Goal: Task Accomplishment & Management: Manage account settings

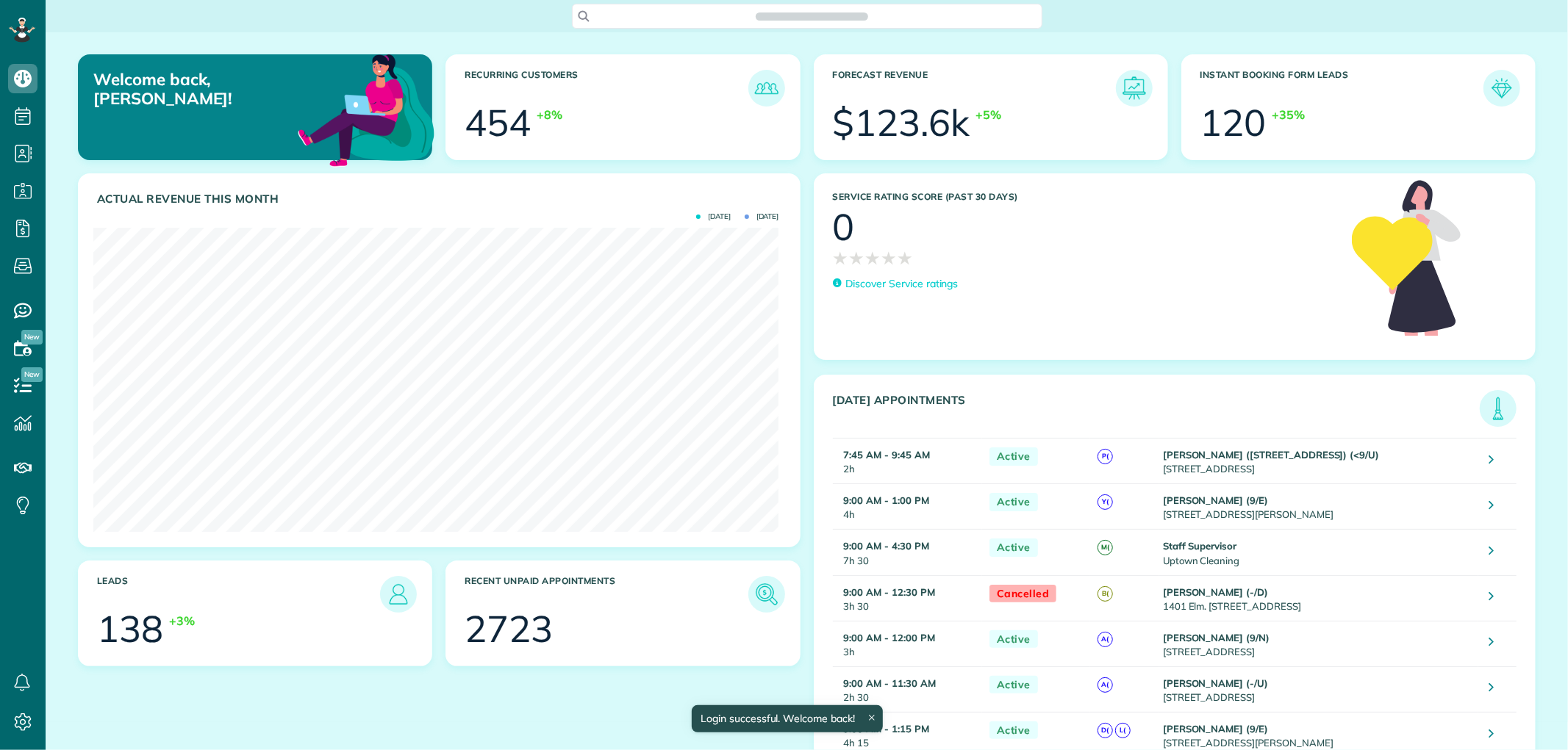
scroll to position [304, 685]
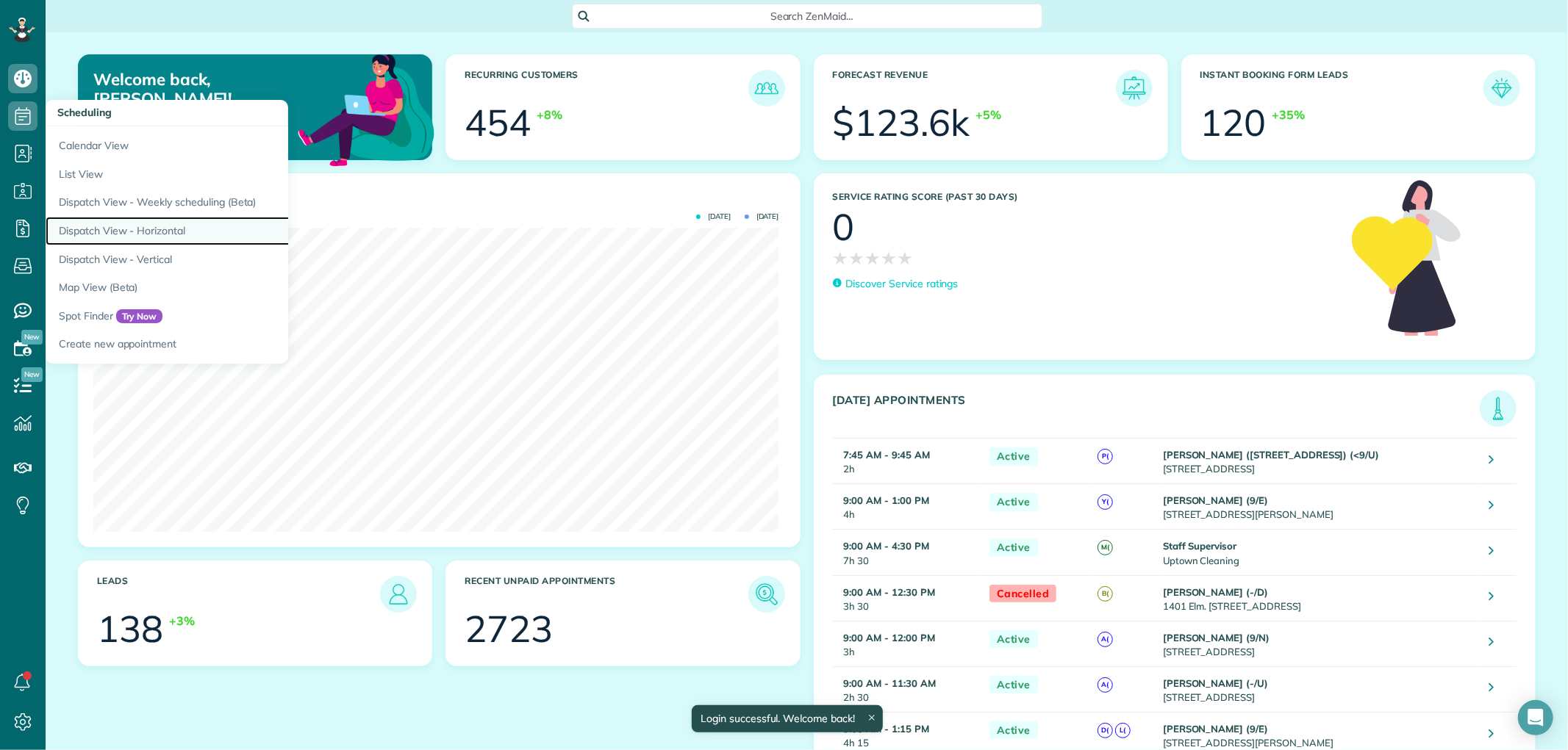
click at [121, 226] on link "Dispatch View - Horizontal" at bounding box center [229, 231] width 367 height 29
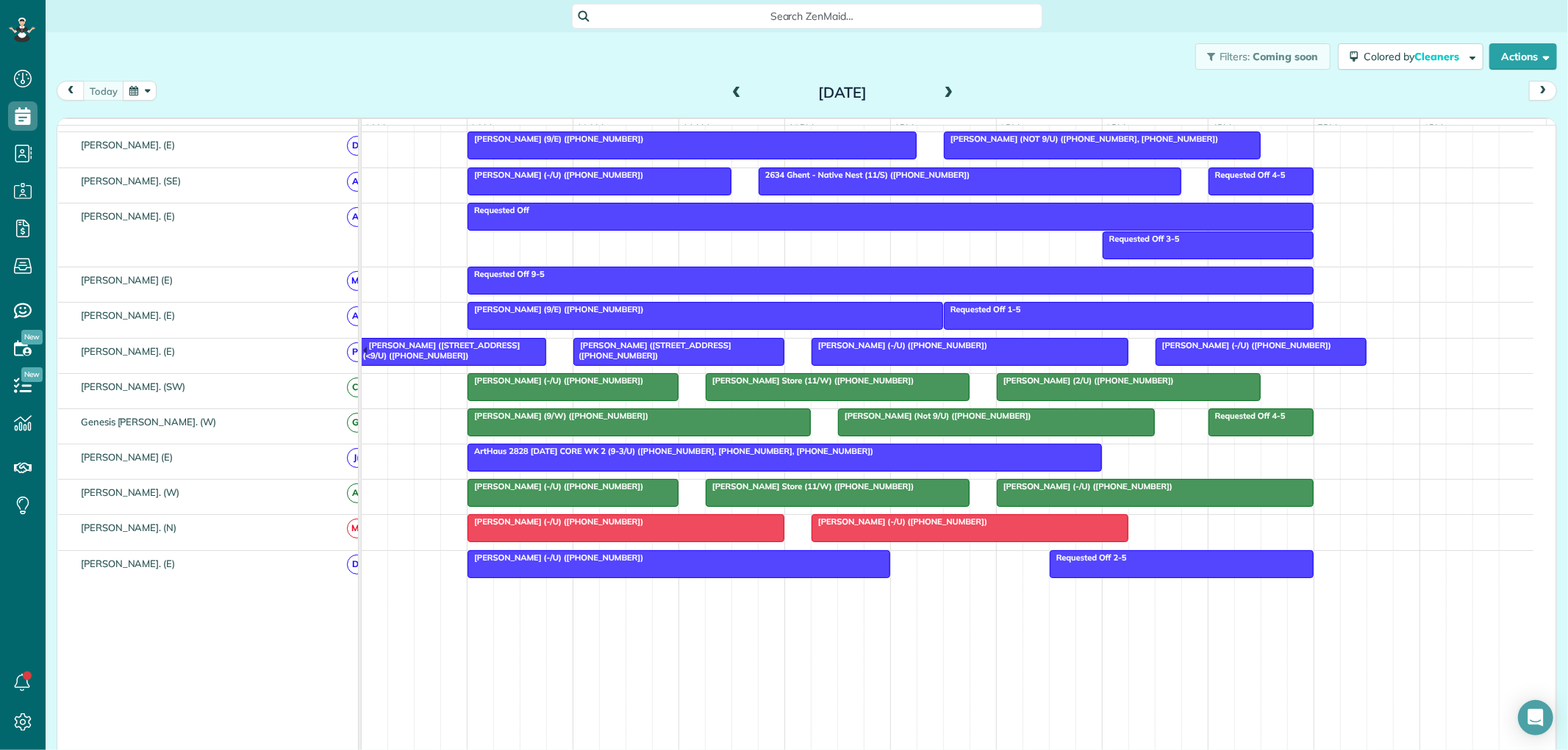
click at [941, 85] on span at bounding box center [949, 93] width 16 height 22
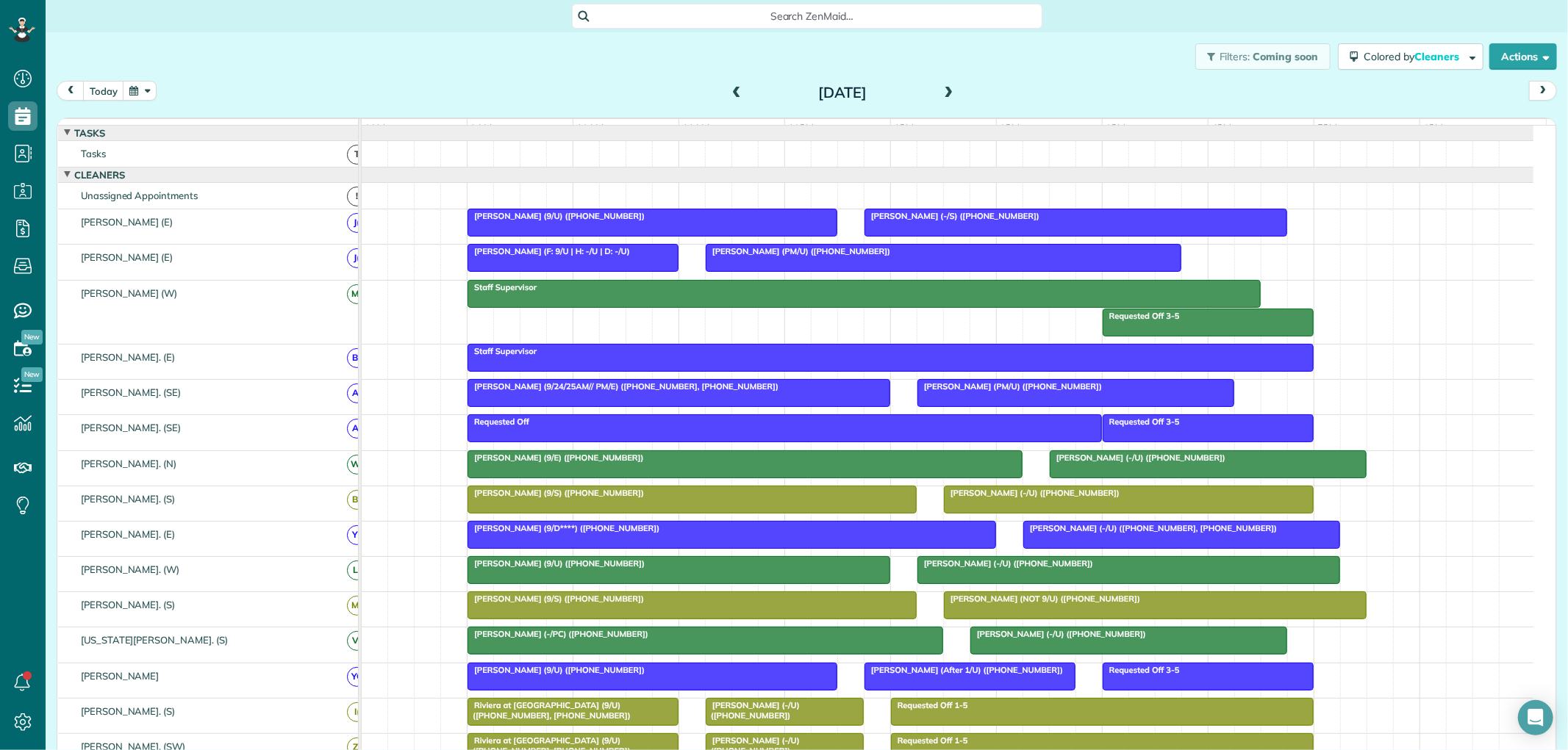
click at [941, 87] on span at bounding box center [949, 94] width 16 height 13
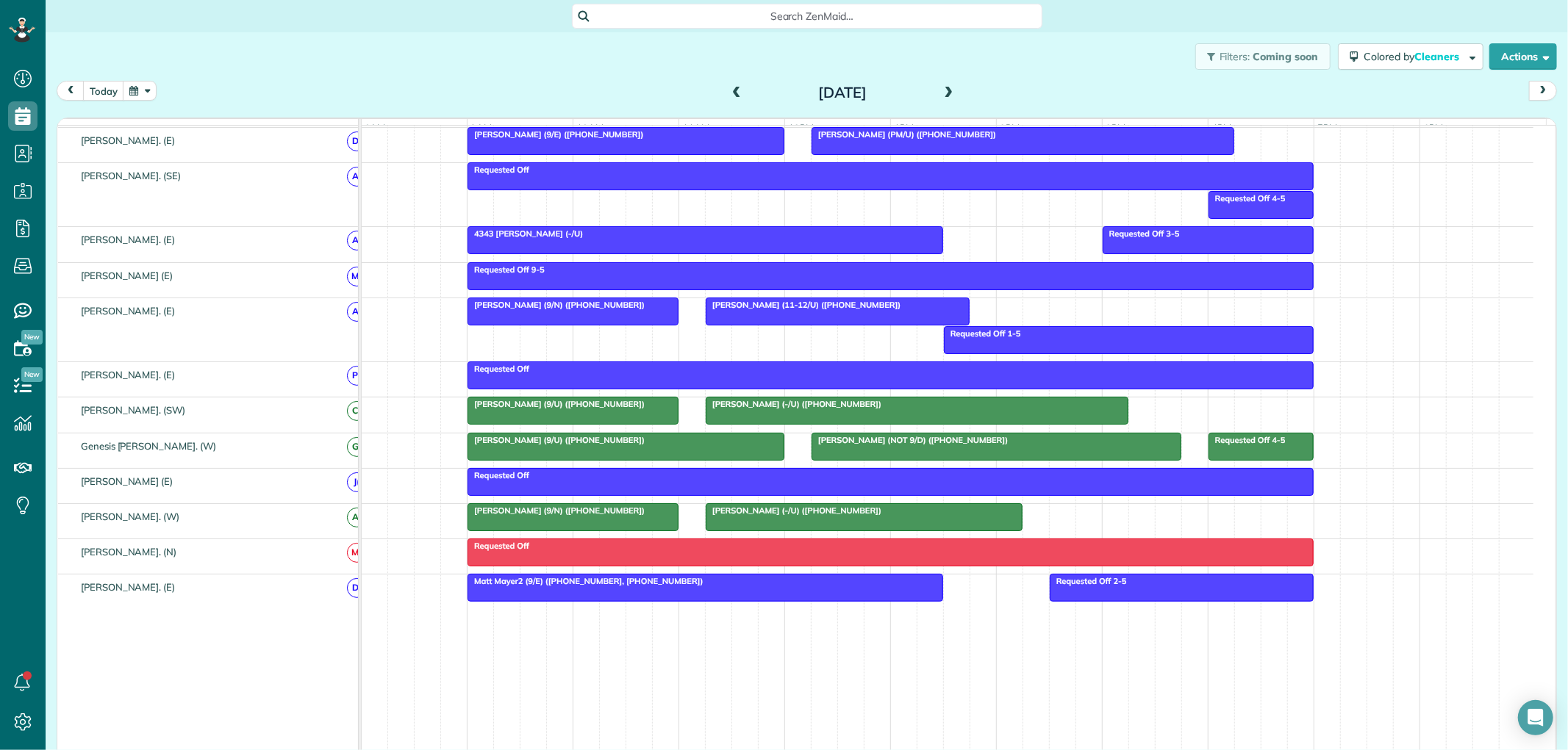
click at [941, 95] on span at bounding box center [949, 94] width 16 height 13
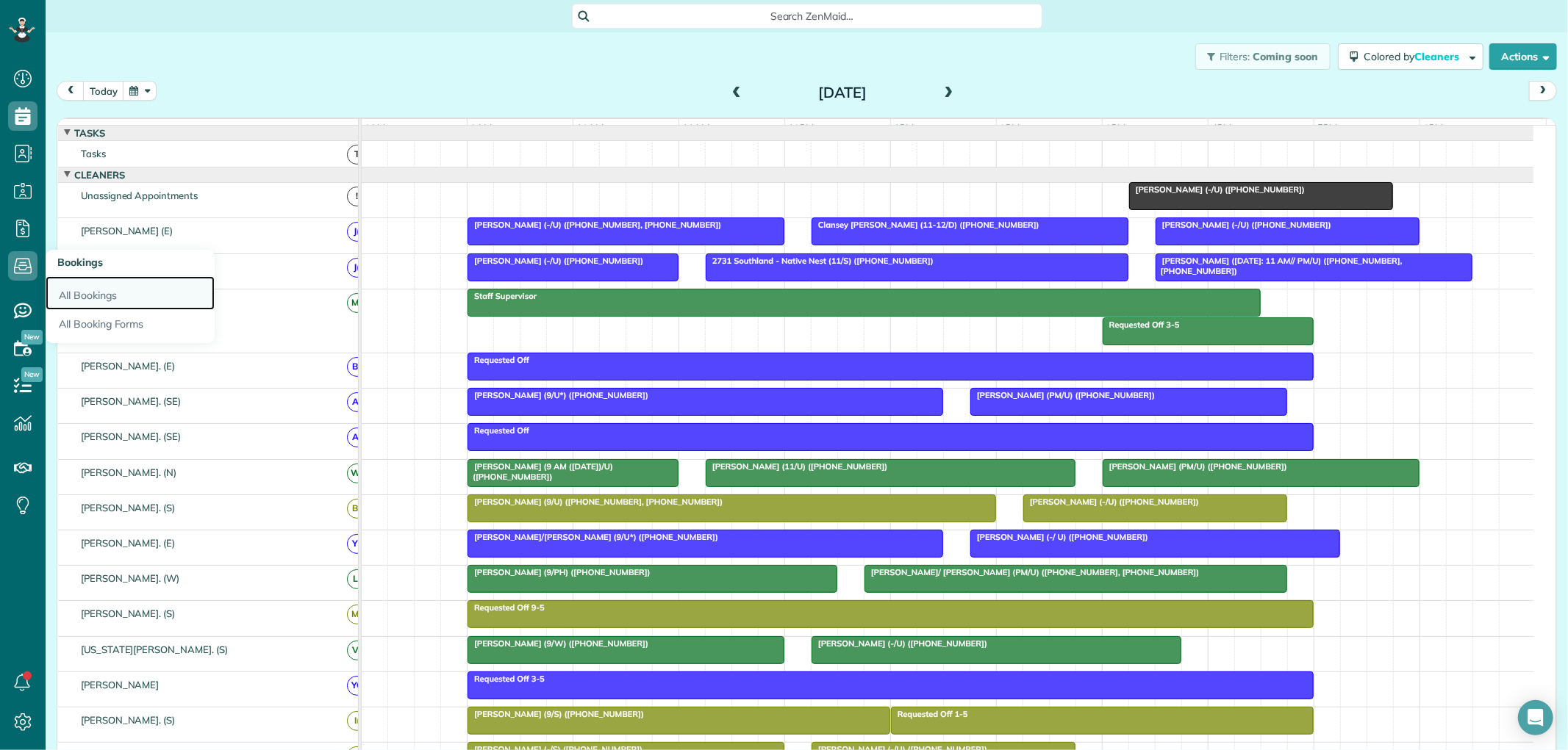
click at [95, 296] on link "All Bookings" at bounding box center [129, 293] width 169 height 34
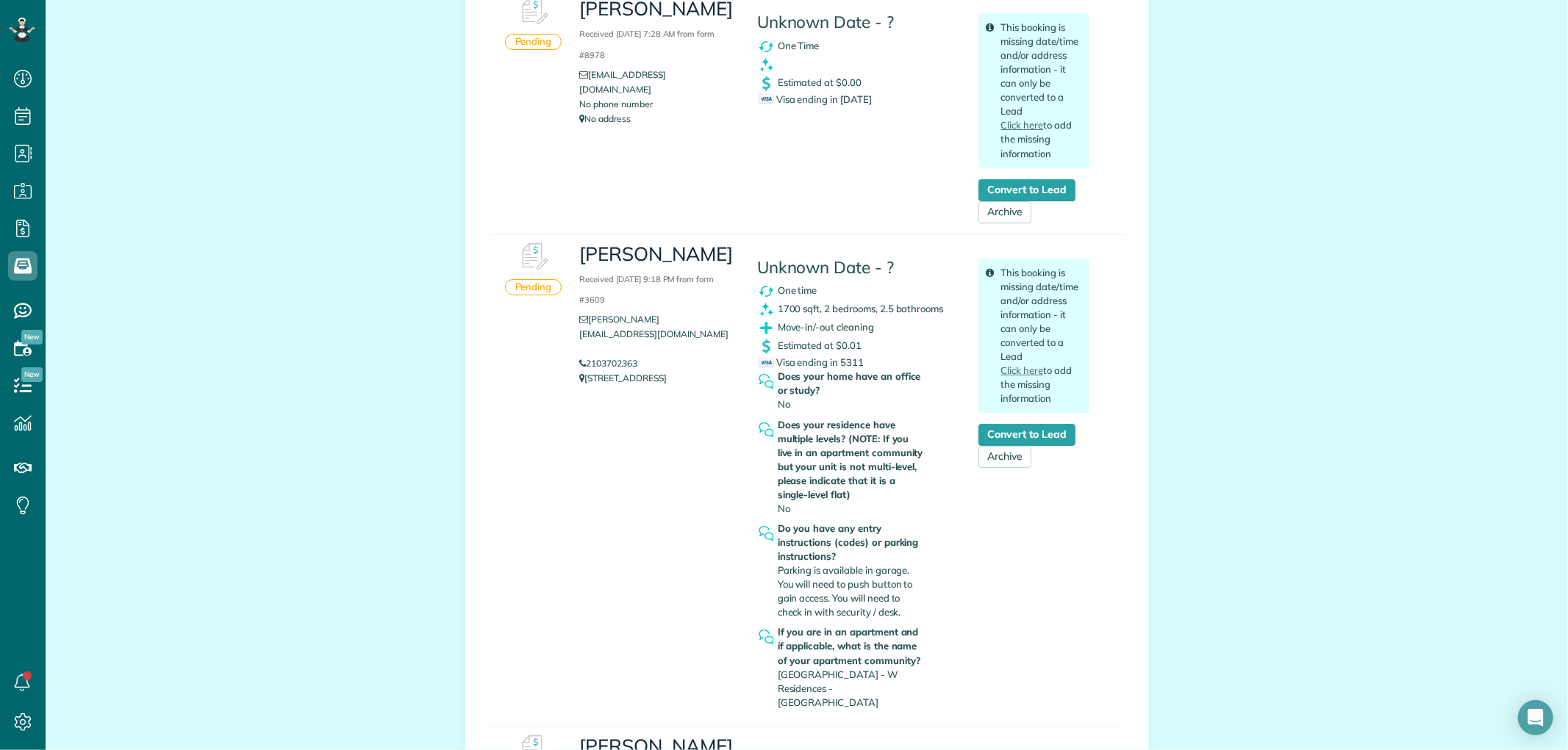
scroll to position [10041, 0]
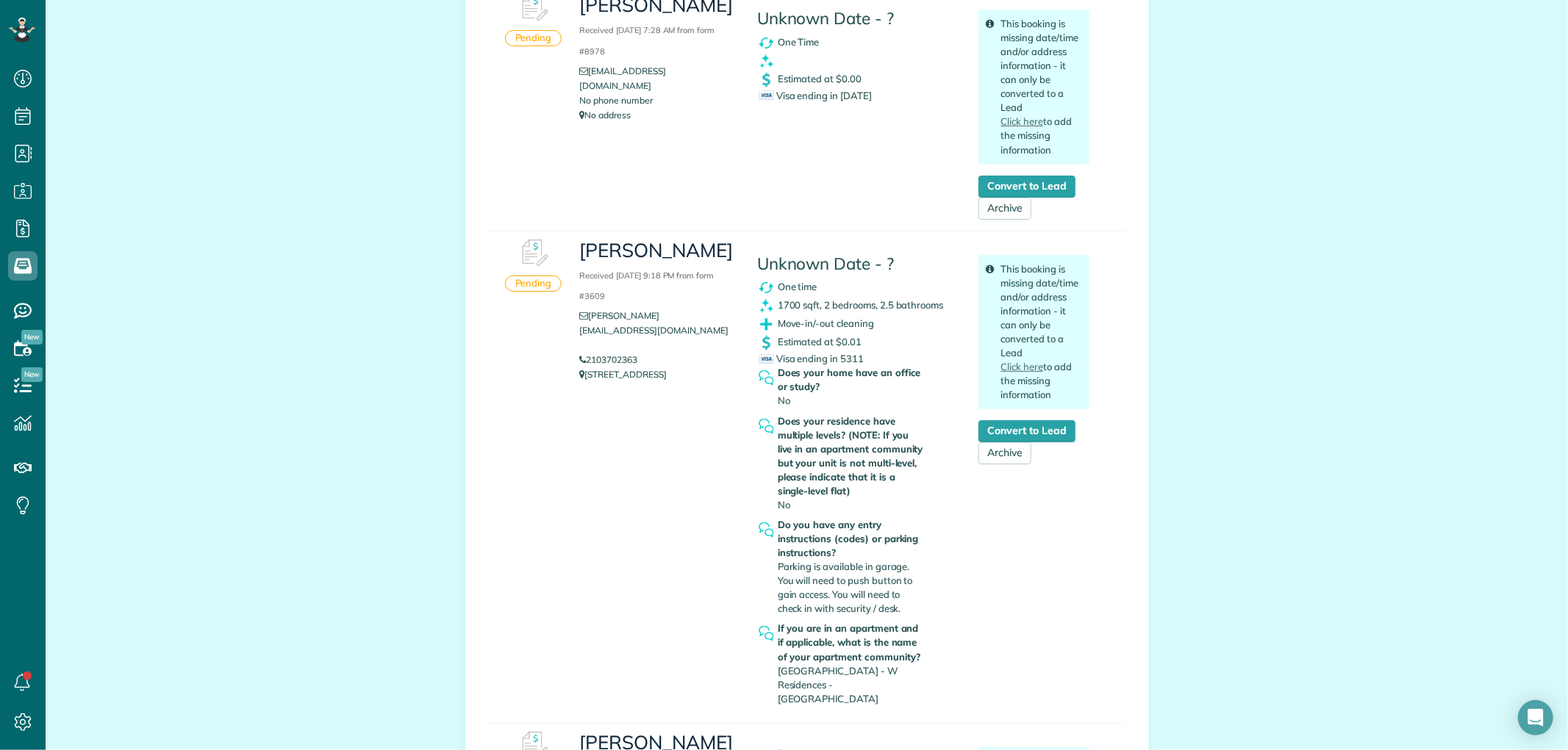
drag, startPoint x: 1554, startPoint y: 429, endPoint x: 1555, endPoint y: 389, distance: 40.0
click at [1556, 389] on main "**********" at bounding box center [806, 375] width 1522 height 750
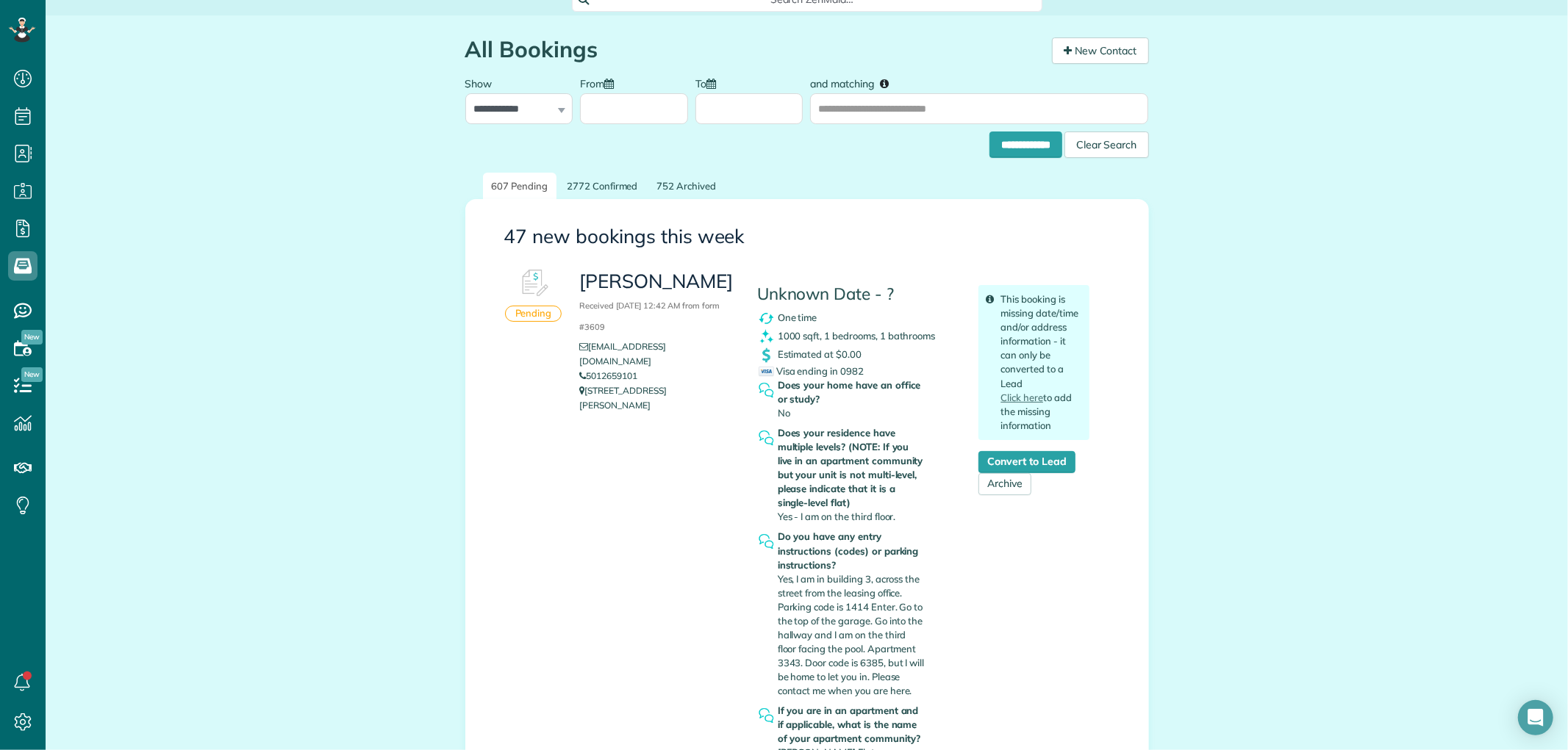
scroll to position [0, 0]
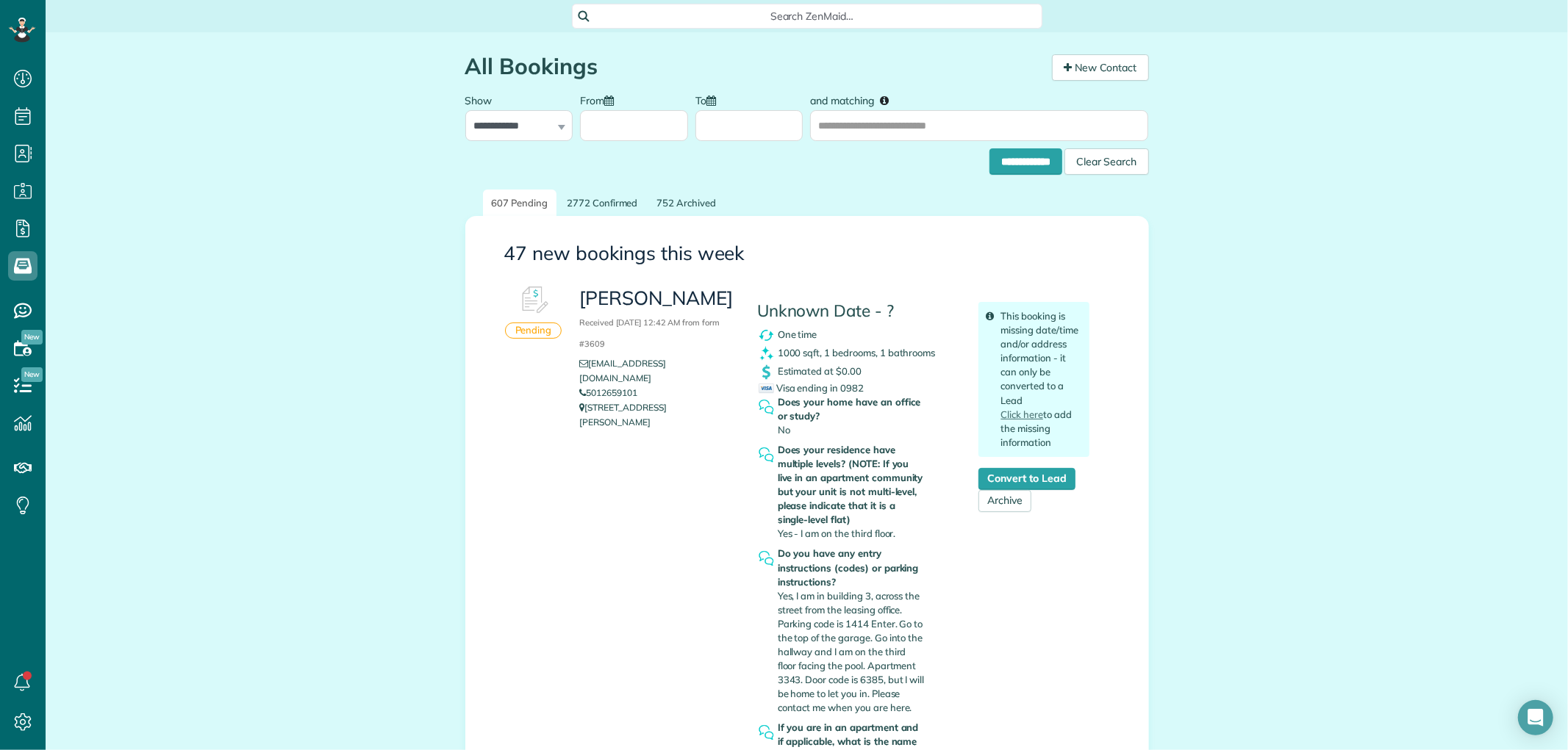
click at [833, 11] on span "Search ZenMaid…" at bounding box center [811, 15] width 446 height 14
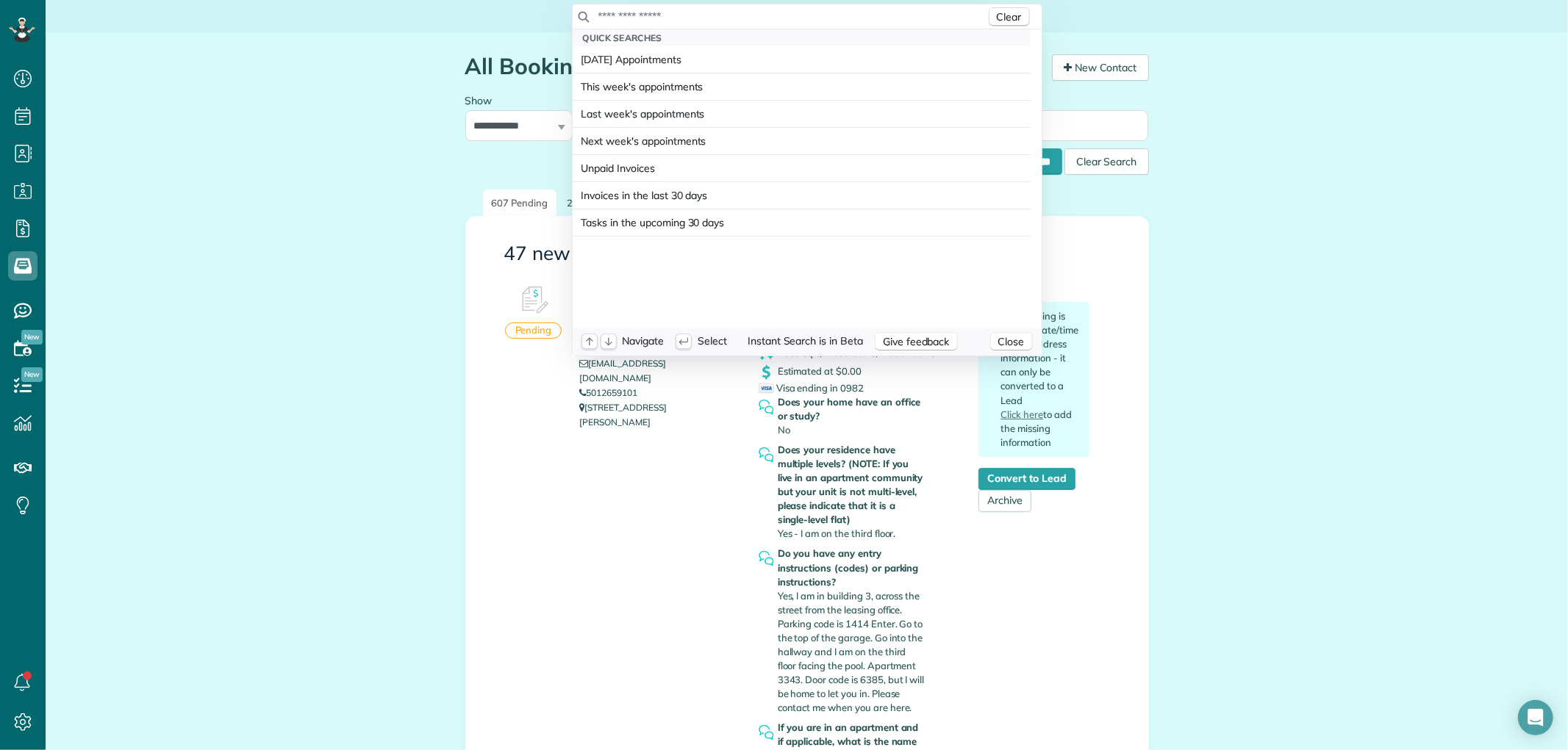
click at [833, 11] on input "text" at bounding box center [792, 15] width 388 height 14
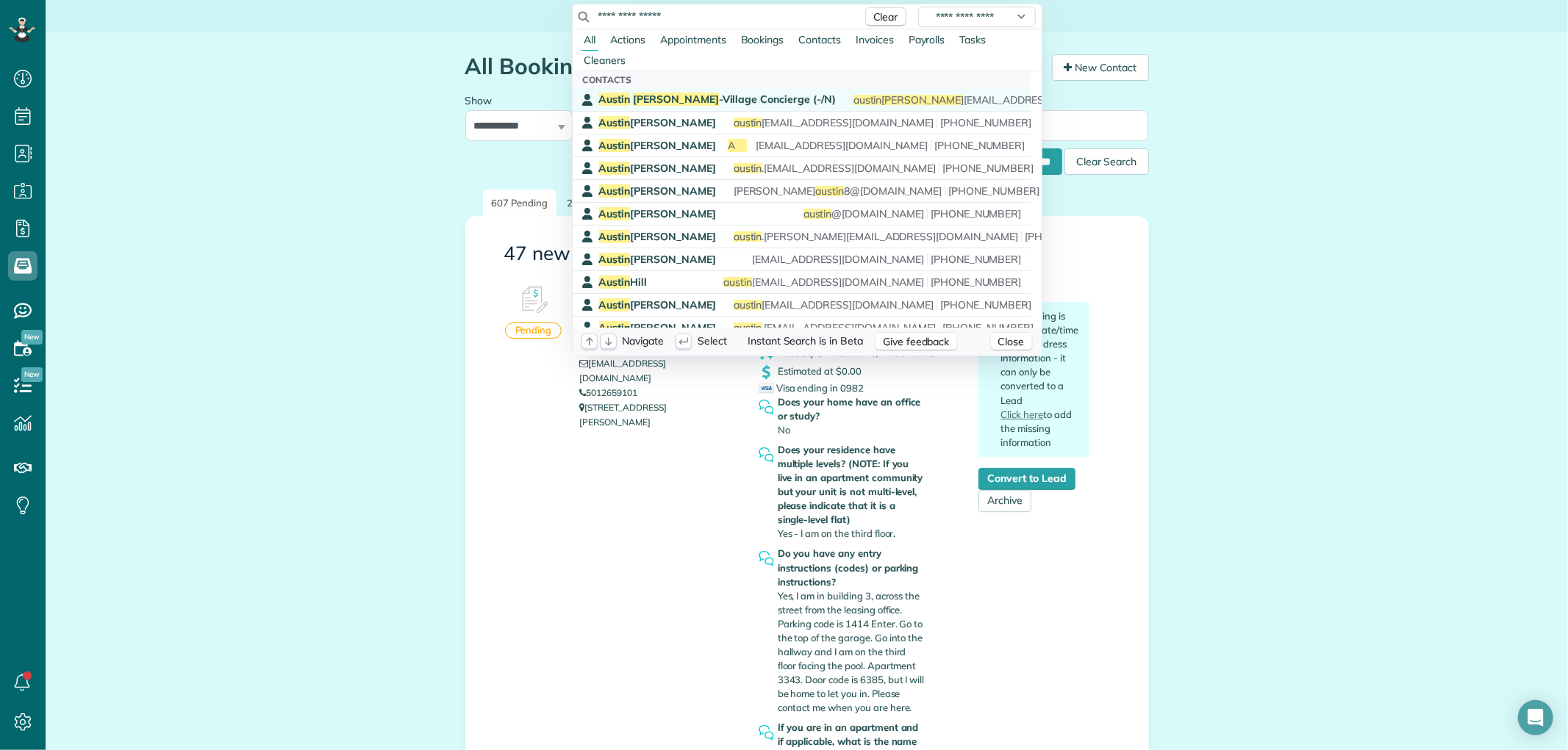
type input "**********"
click at [718, 95] on span "Austin Phillips -Village Concierge (-/N)" at bounding box center [716, 99] width 236 height 13
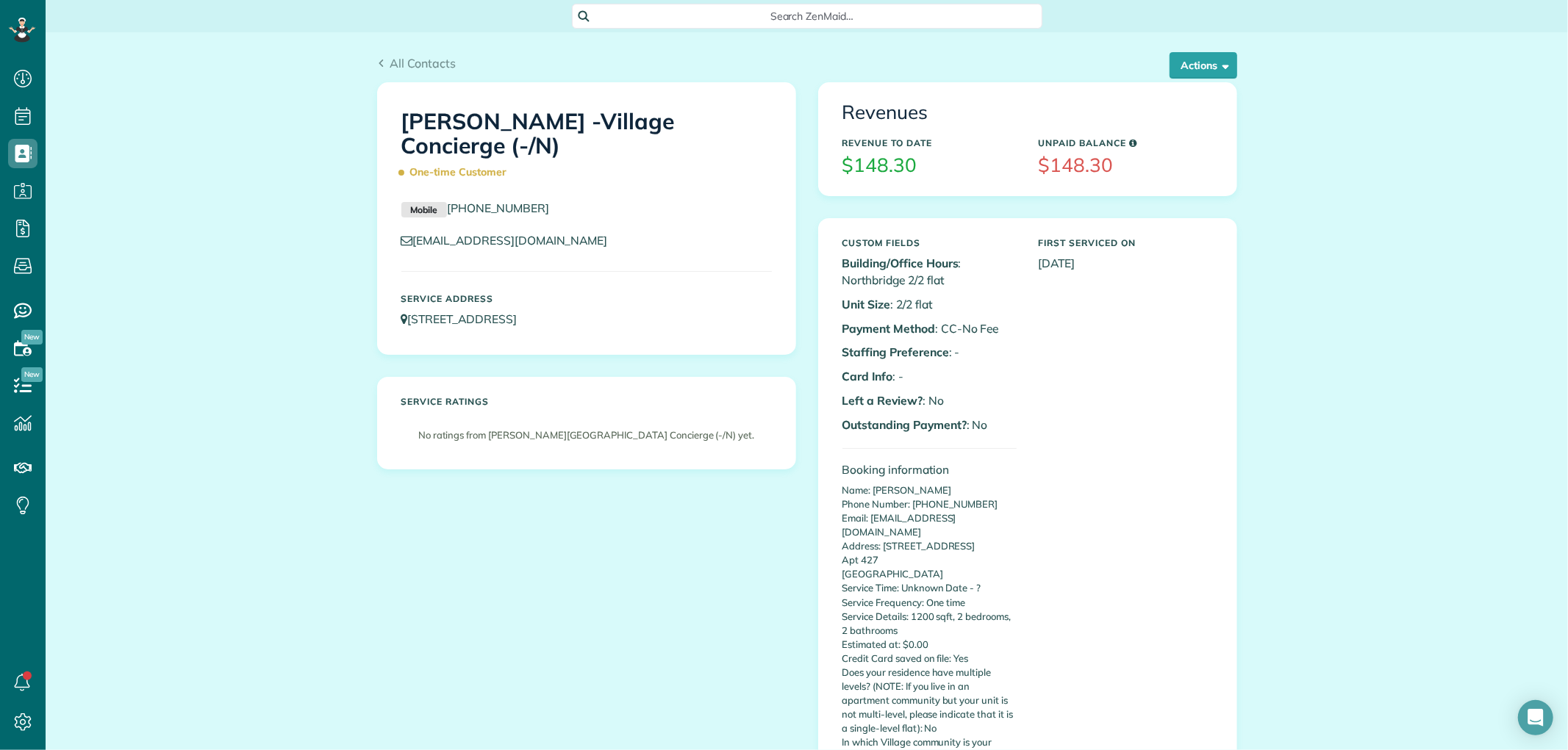
drag, startPoint x: 563, startPoint y: 207, endPoint x: 424, endPoint y: 200, distance: 139.2
click at [429, 203] on p "Mobile (806) 790-0171" at bounding box center [586, 208] width 370 height 17
copy link "e (806) 790-0171"
click at [666, 9] on span "Search ZenMaid…" at bounding box center [811, 15] width 446 height 14
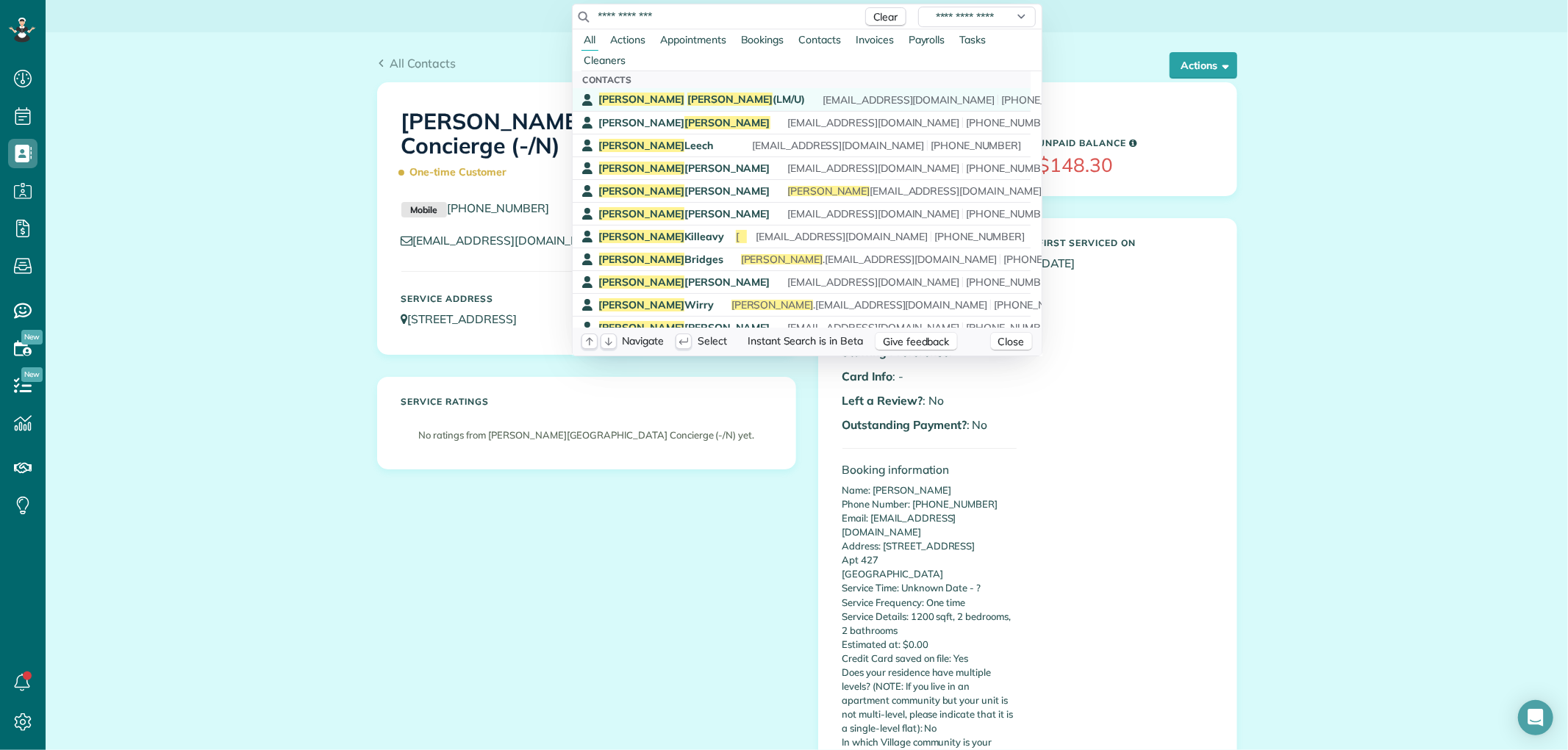
type input "**********"
click at [659, 100] on span "Patrick Coyle (LM/U)" at bounding box center [702, 99] width 206 height 13
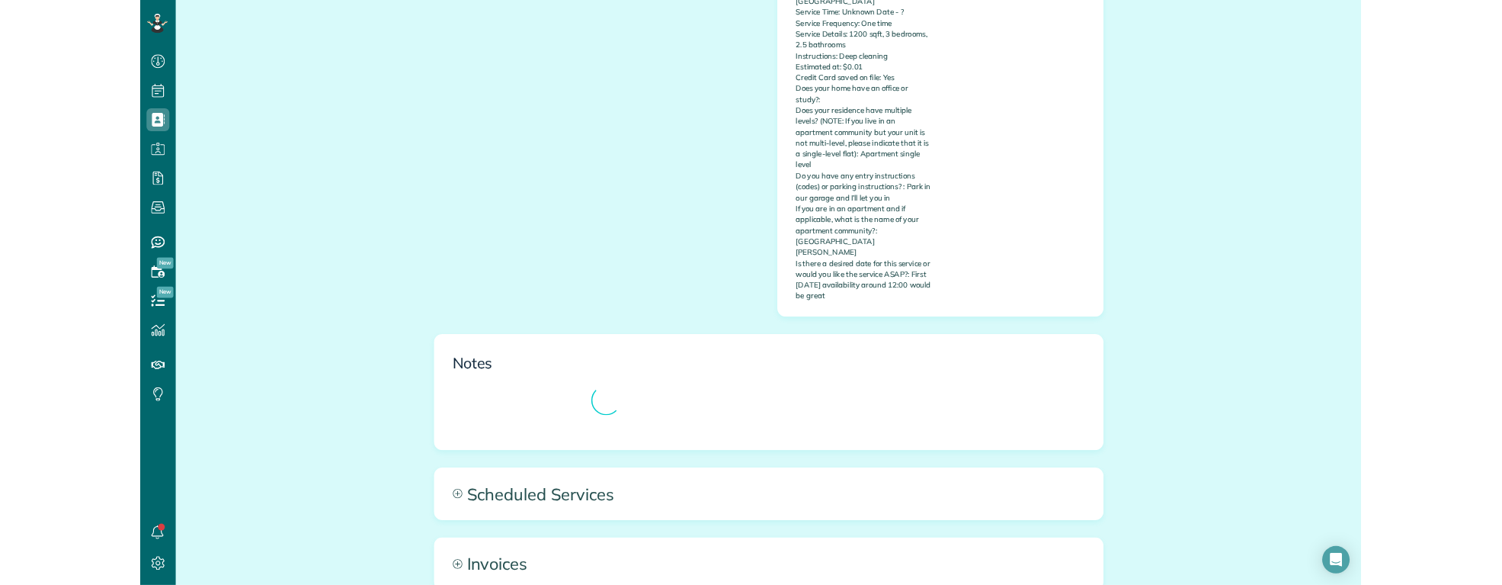
scroll to position [904, 0]
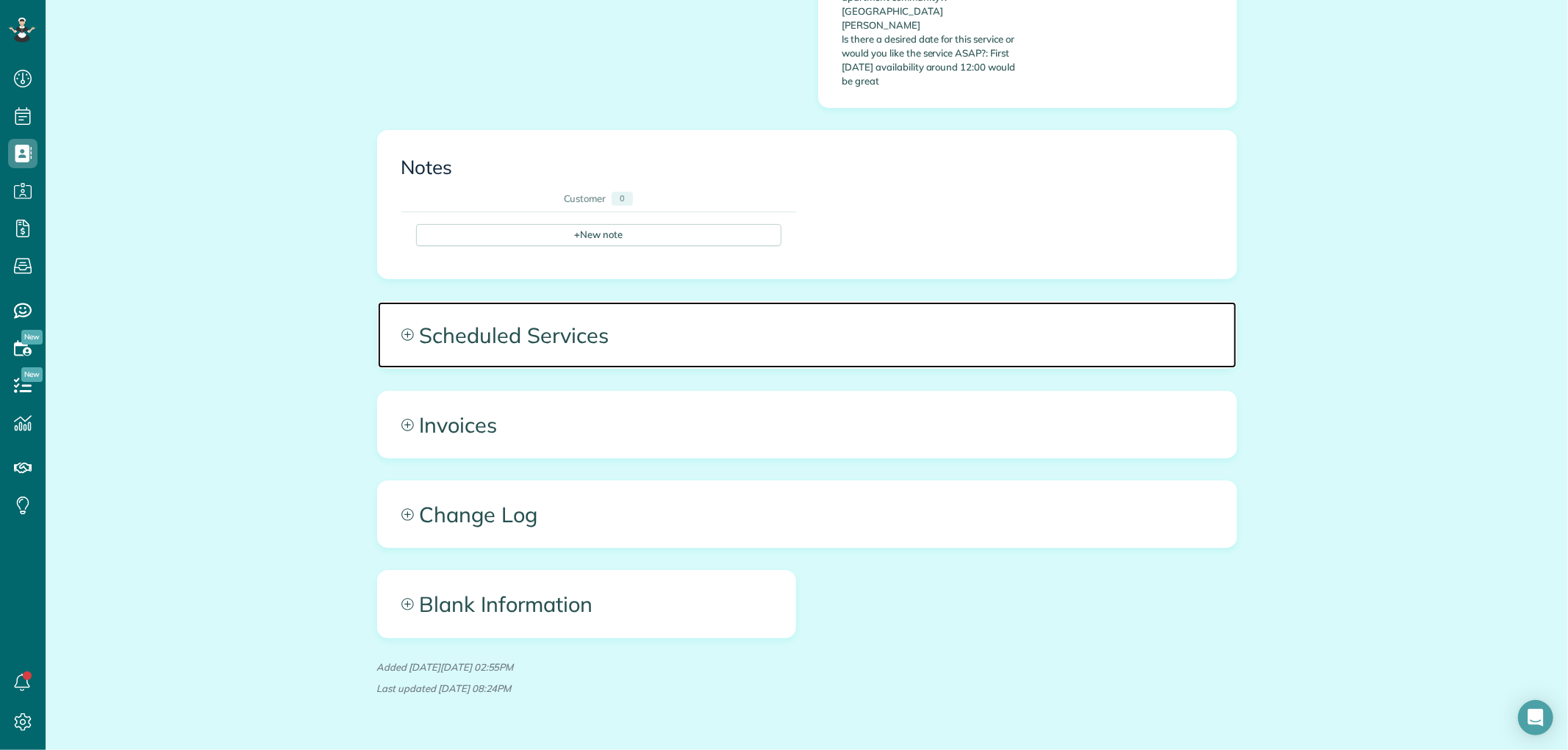
click at [882, 307] on span "Scheduled Services" at bounding box center [807, 335] width 858 height 67
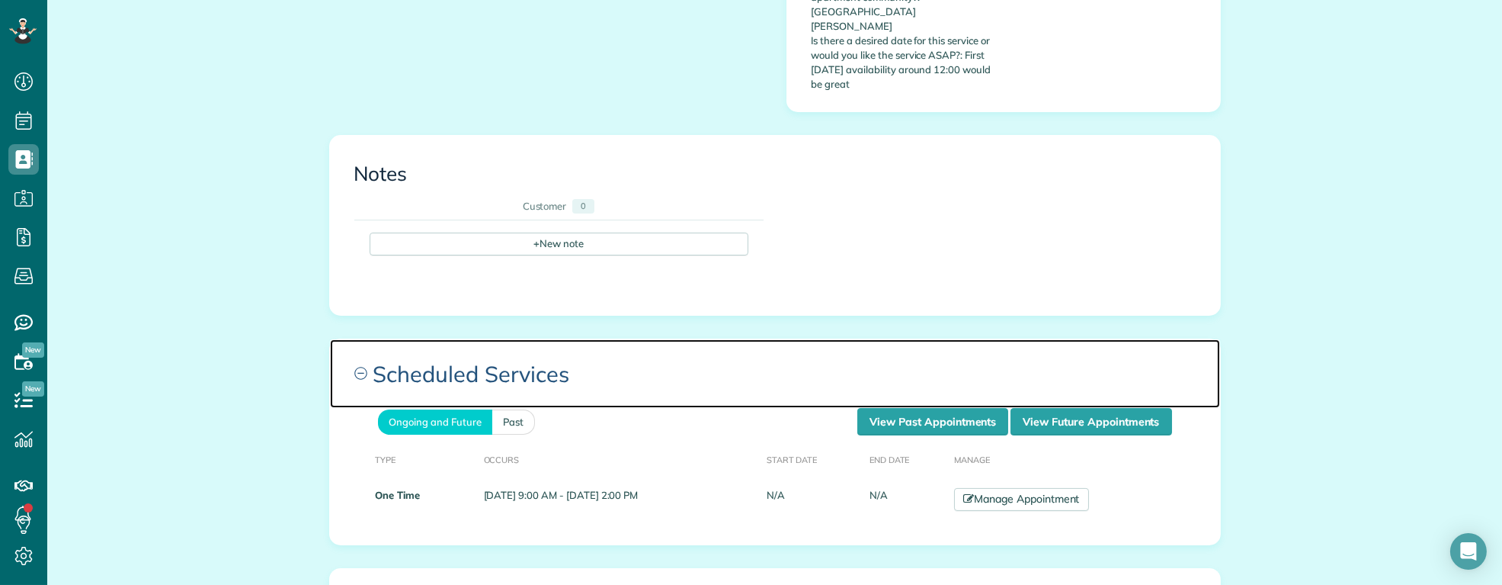
scroll to position [585, 47]
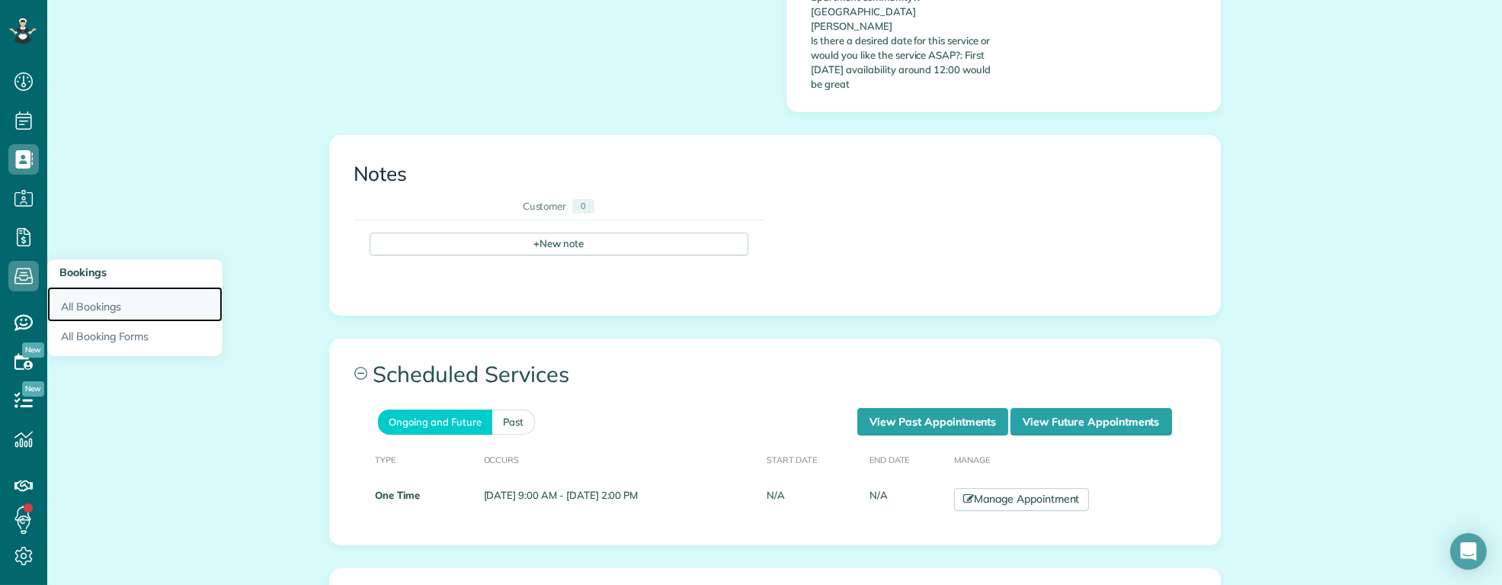
click at [88, 306] on link "All Bookings" at bounding box center [134, 304] width 175 height 35
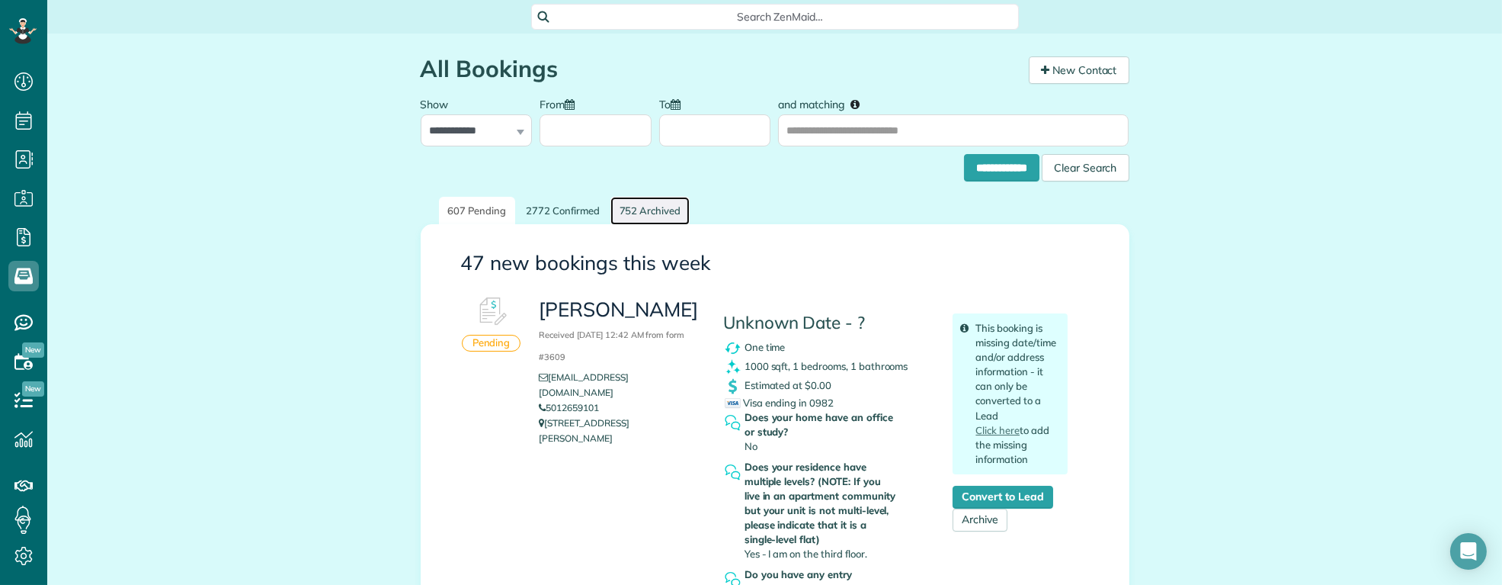
click at [652, 211] on link "752 Archived" at bounding box center [650, 211] width 80 height 28
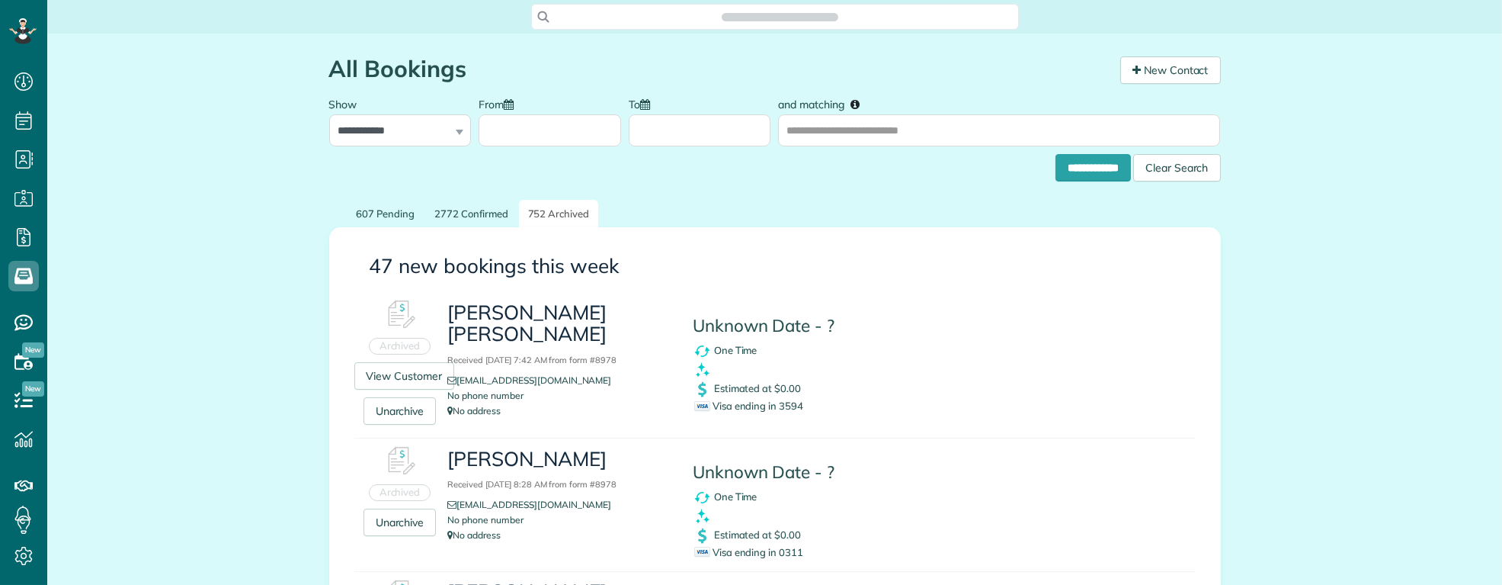
scroll to position [6, 6]
click at [788, 402] on span "Visa ending in 3594" at bounding box center [748, 405] width 109 height 12
copy span "3594"
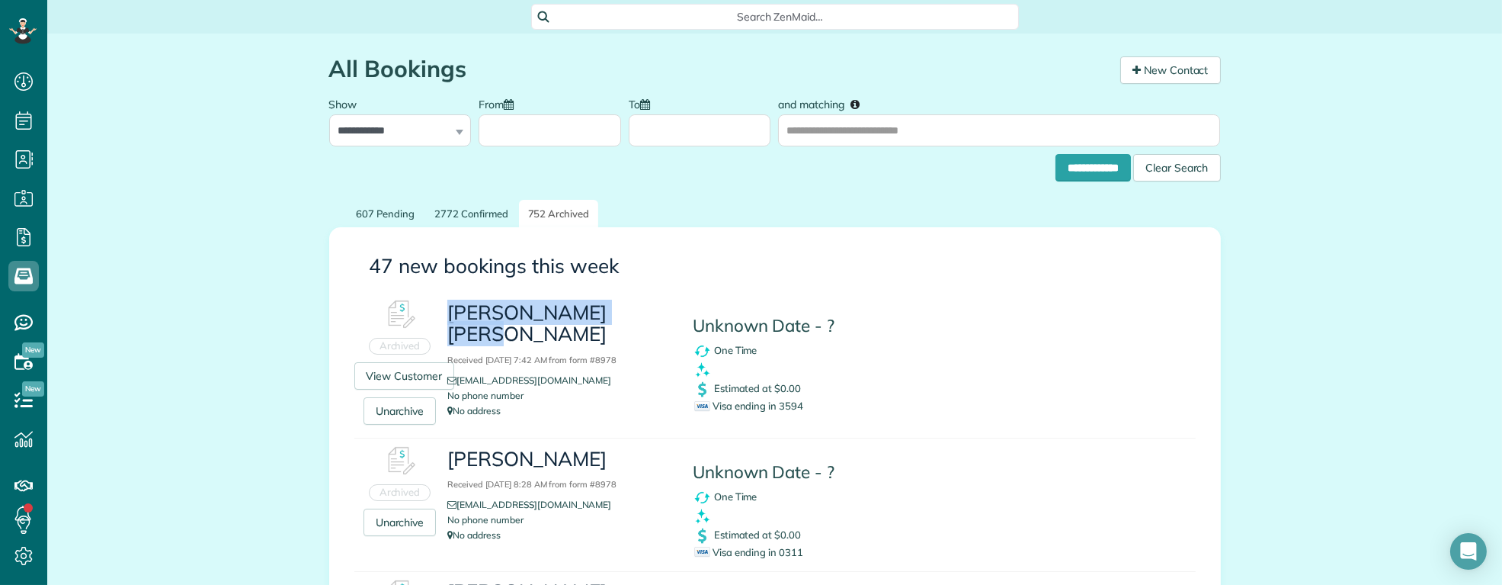
copy h3 "Hanna Claire Henley"
drag, startPoint x: 448, startPoint y: 309, endPoint x: 633, endPoint y: 316, distance: 184.6
click at [633, 316] on h3 "Hanna Claire Henley Received September 23, 2025 7:42 AM from form #8978" at bounding box center [558, 335] width 222 height 66
click at [621, 10] on span "Search ZenMaid…" at bounding box center [780, 16] width 463 height 15
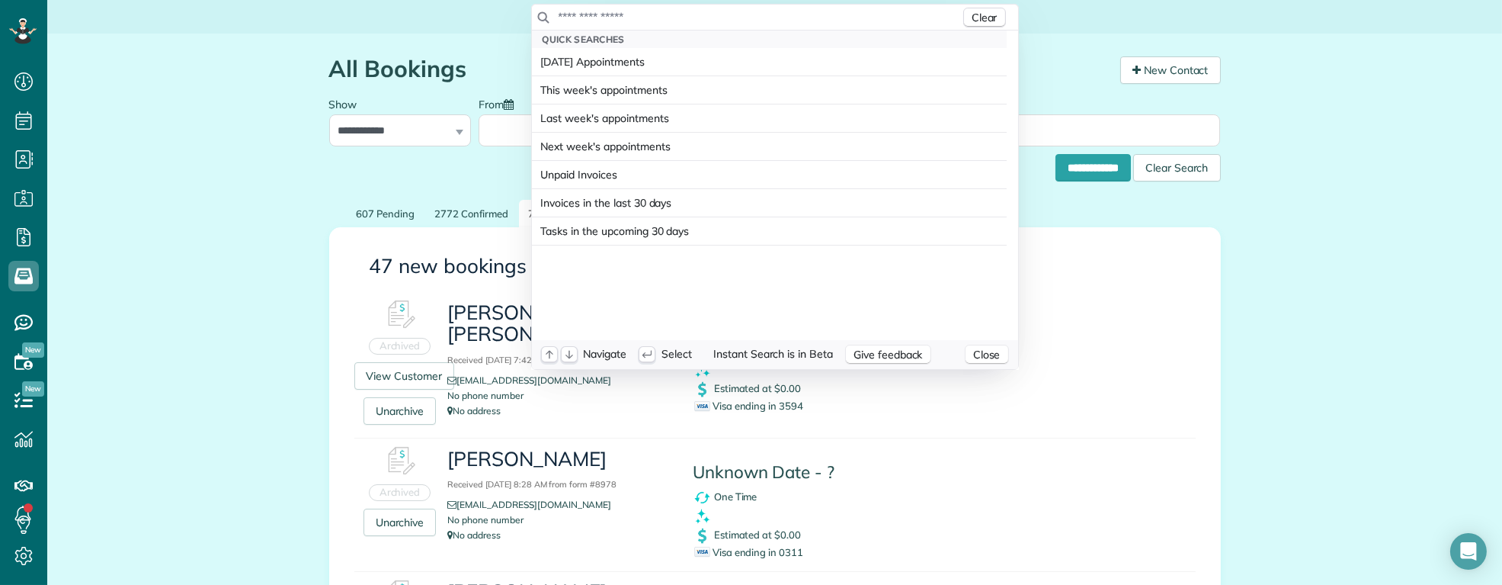
click at [621, 11] on input "text" at bounding box center [759, 16] width 402 height 15
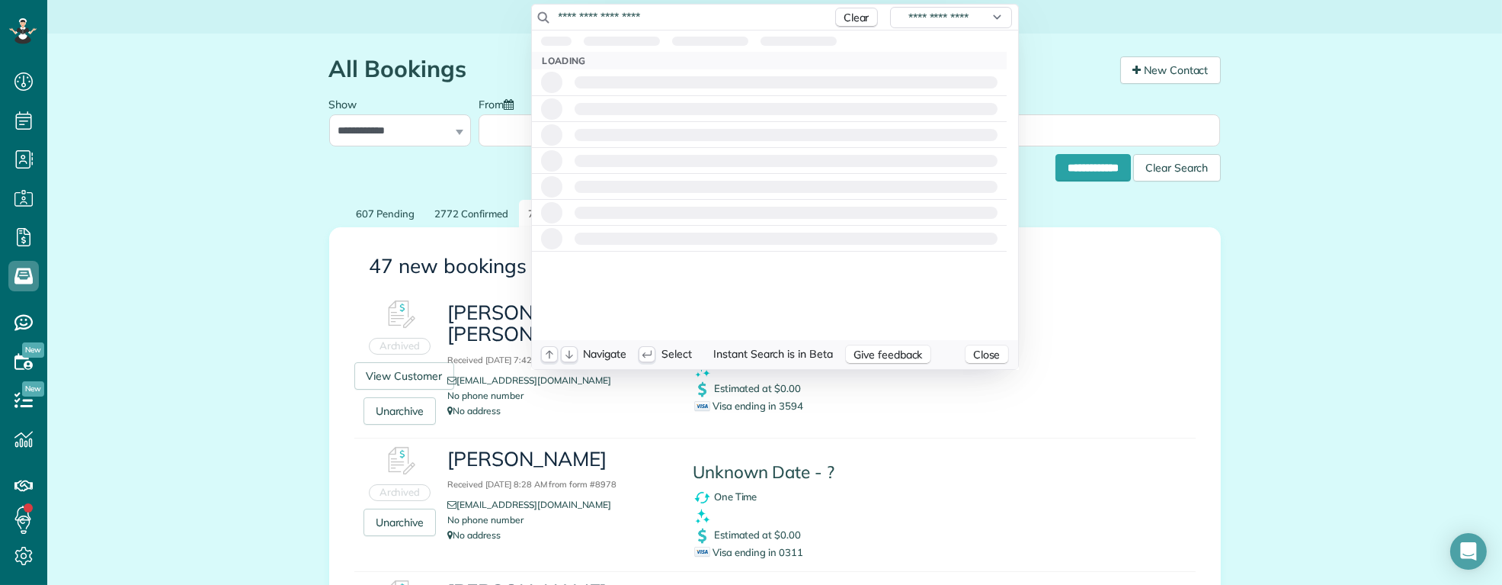
click at [600, 13] on input "**********" at bounding box center [691, 16] width 267 height 15
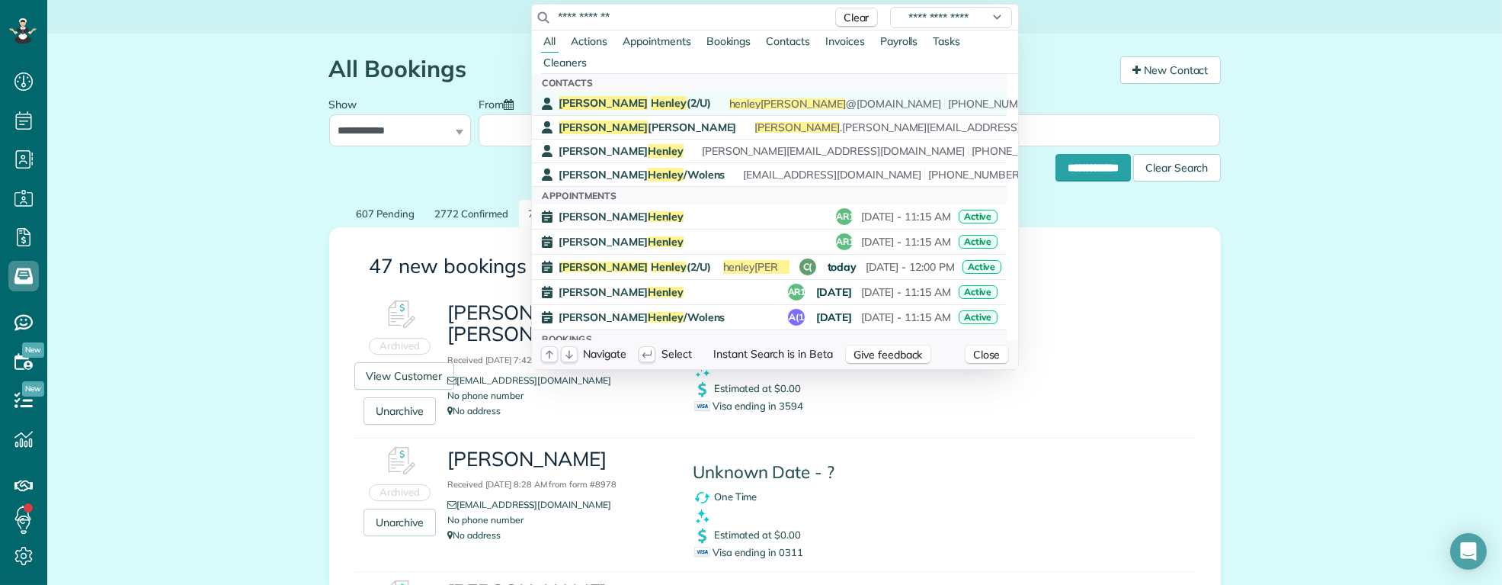
type input "**********"
click at [633, 97] on span "Hanna Henley (2/U)" at bounding box center [635, 103] width 152 height 14
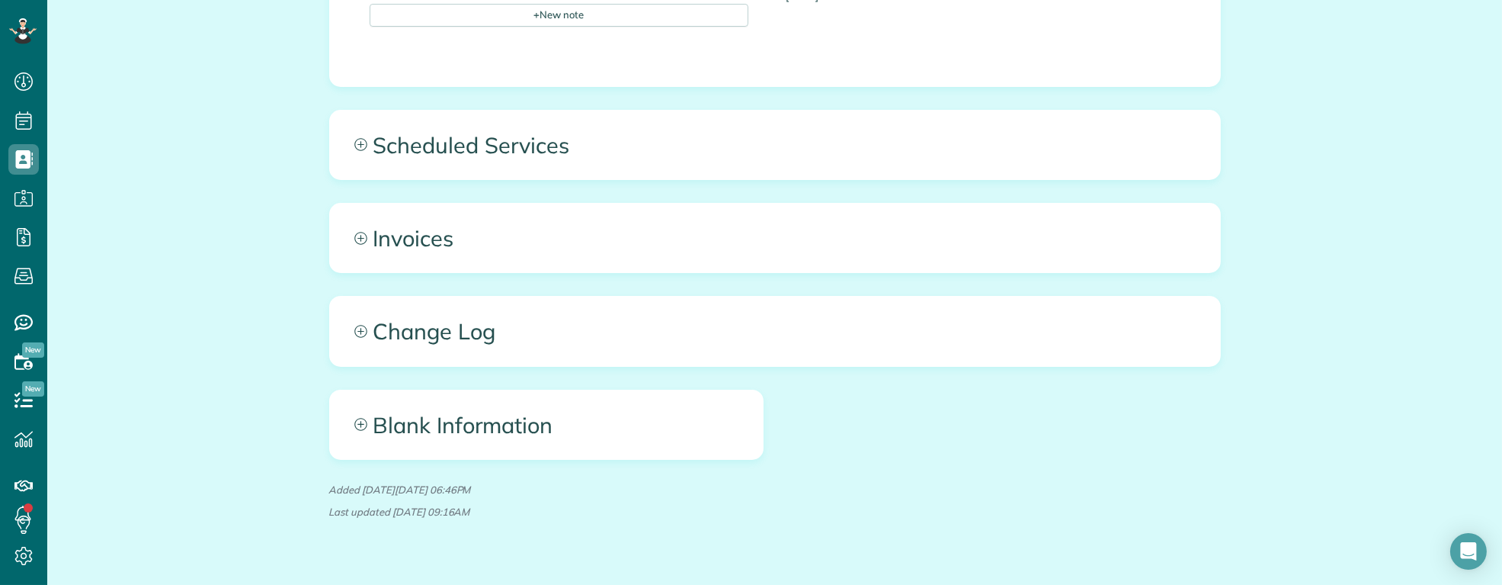
scroll to position [1207, 0]
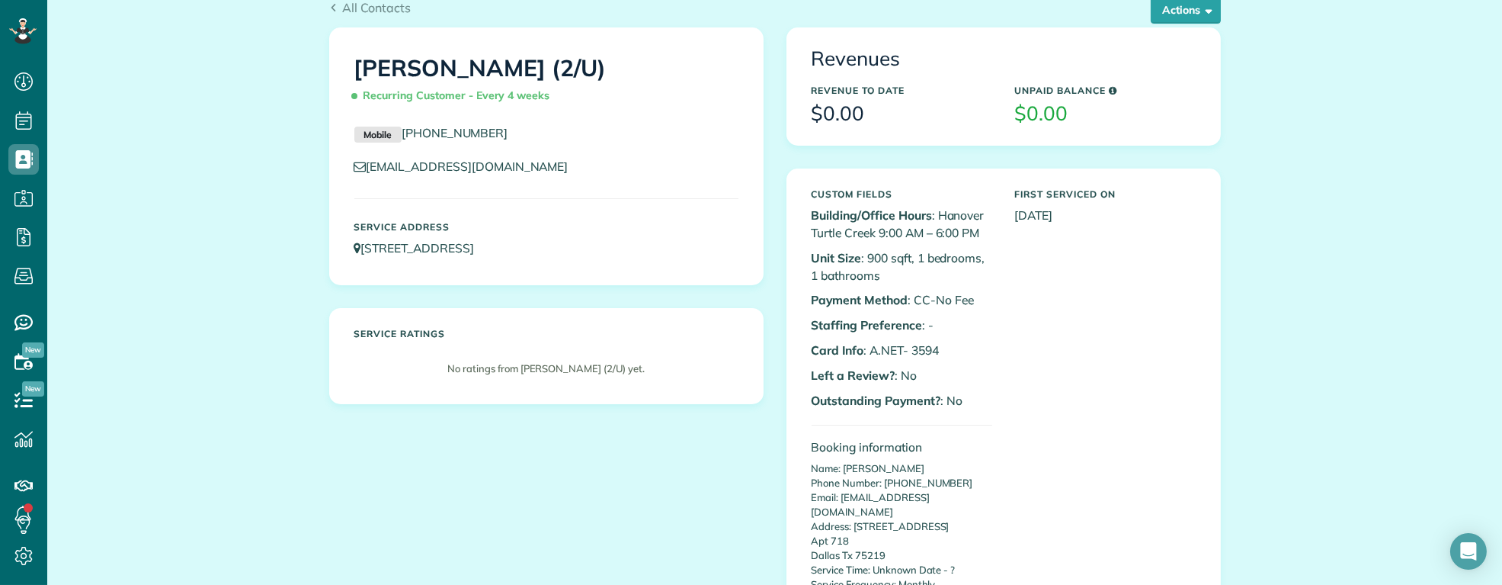
scroll to position [0, 0]
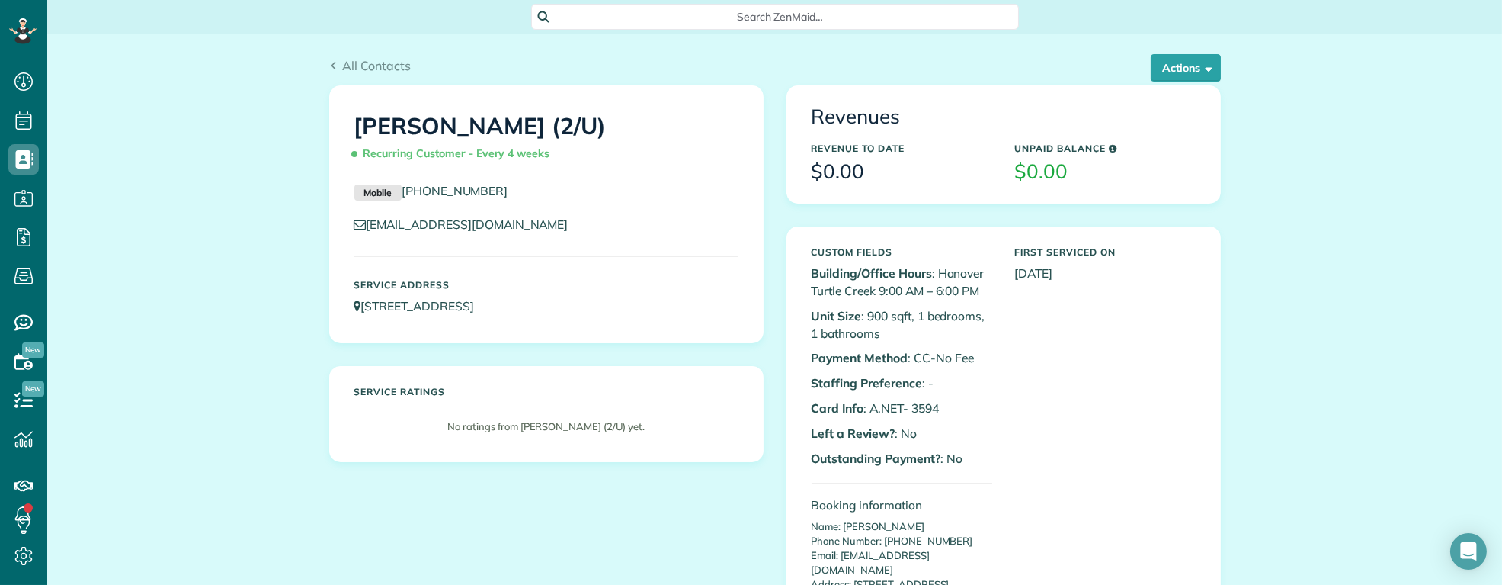
click at [655, 11] on span "Search ZenMaid…" at bounding box center [780, 16] width 463 height 15
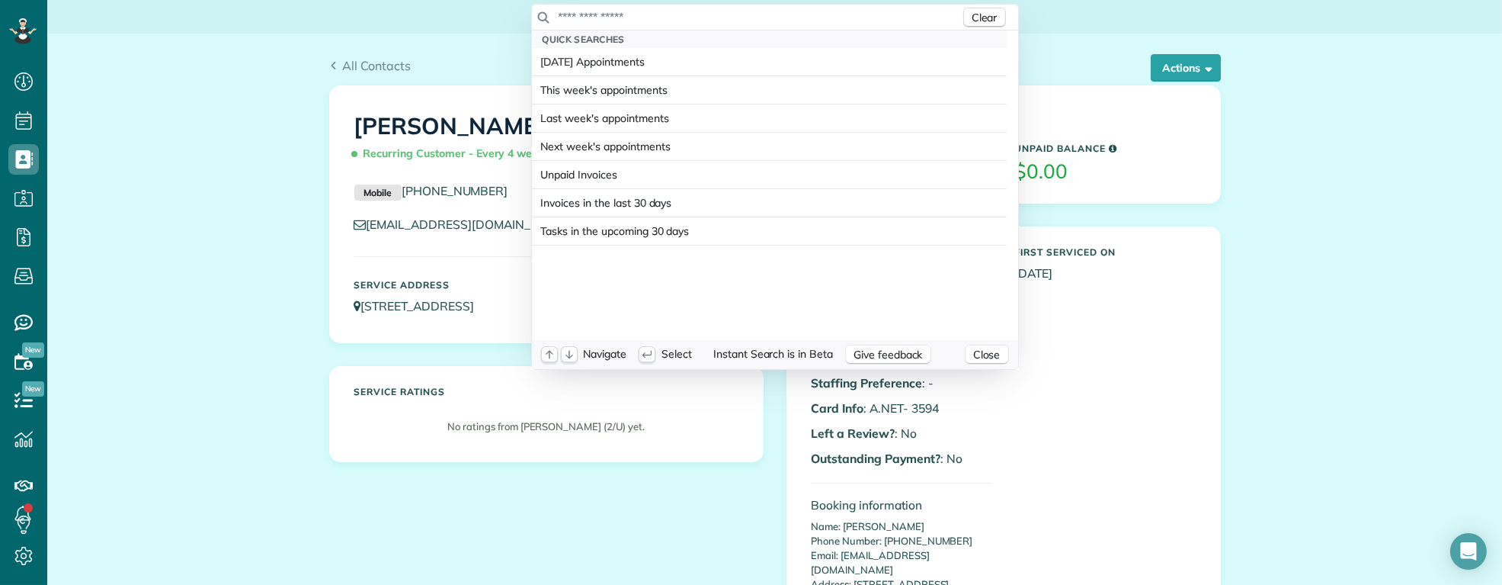
click at [655, 11] on input "text" at bounding box center [759, 16] width 402 height 15
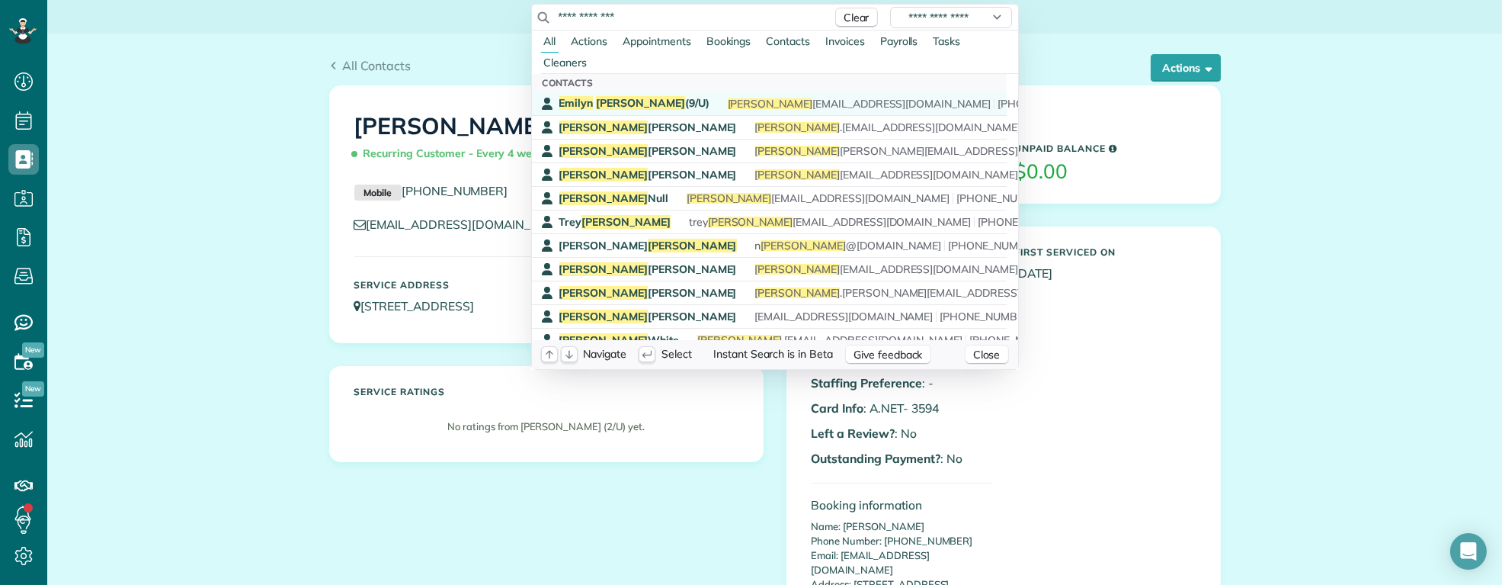
type input "**********"
click at [625, 105] on span "Emilyn Taylor (9/U)" at bounding box center [634, 103] width 150 height 14
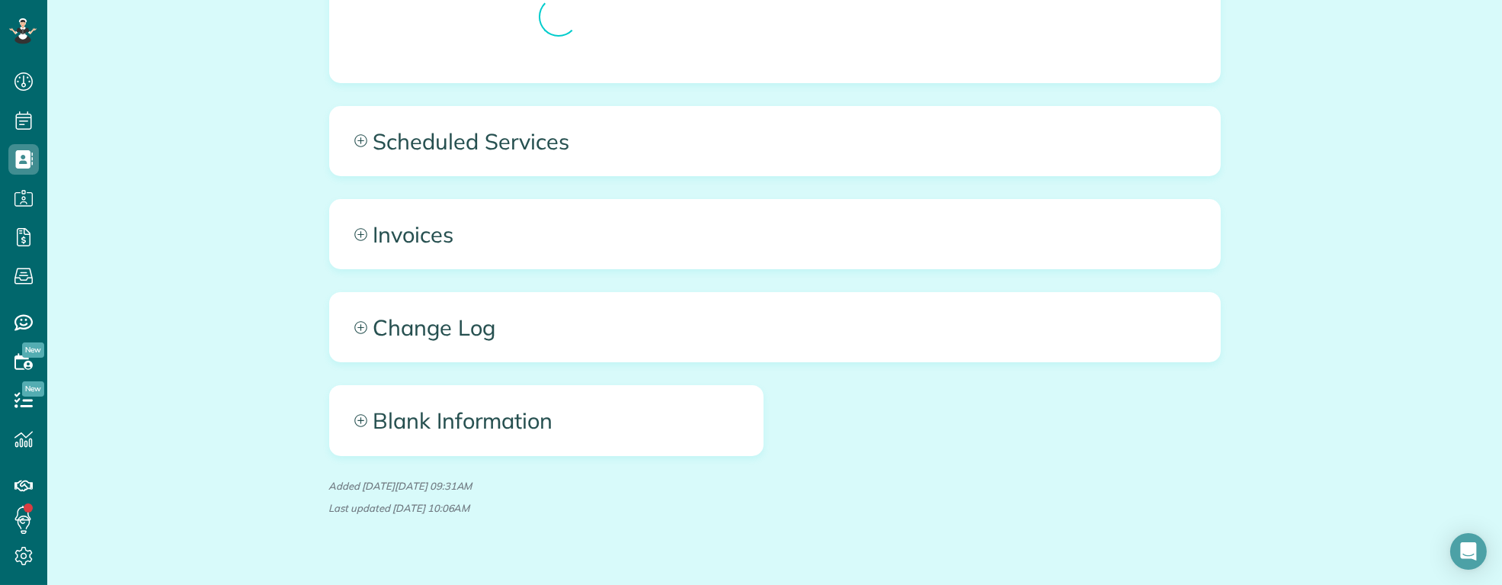
scroll to position [1219, 0]
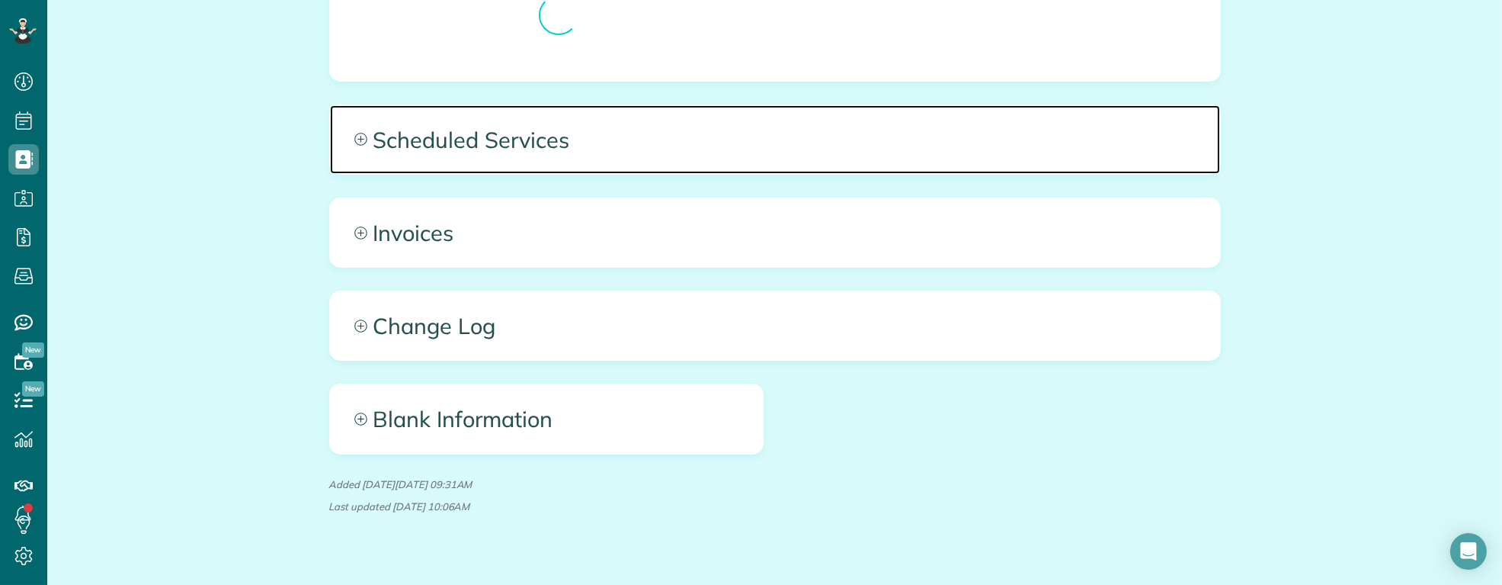
click at [651, 112] on span "Scheduled Services" at bounding box center [775, 139] width 890 height 69
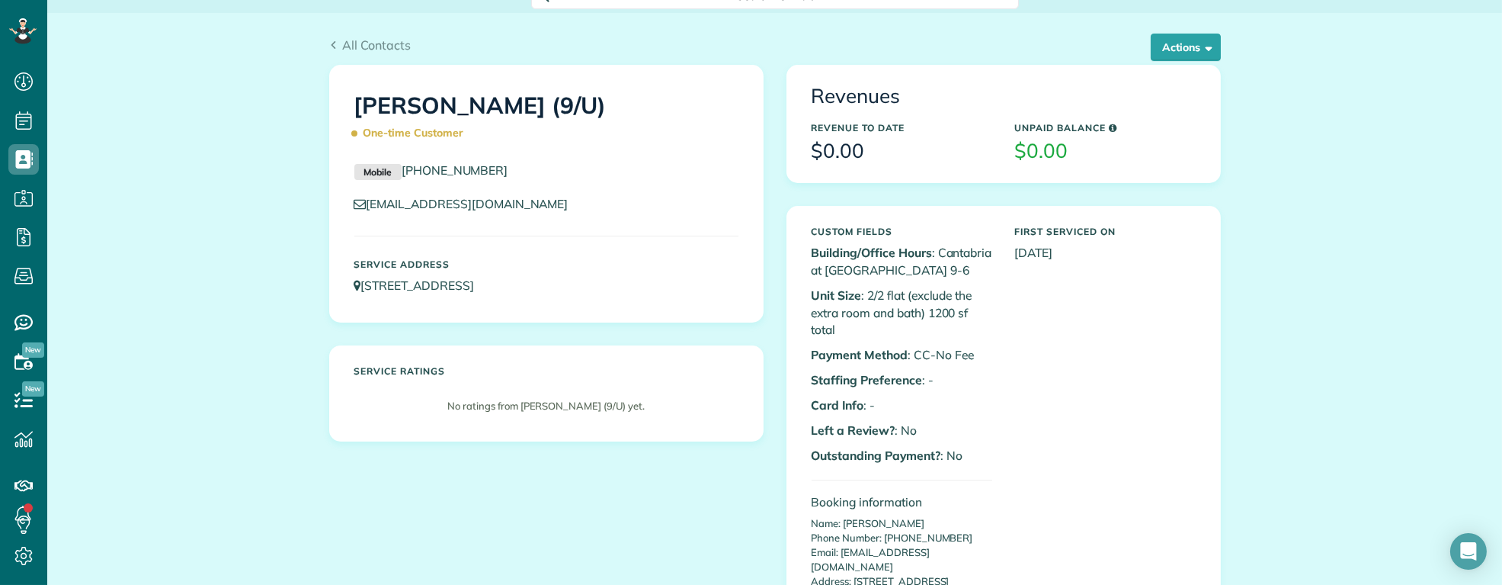
scroll to position [0, 0]
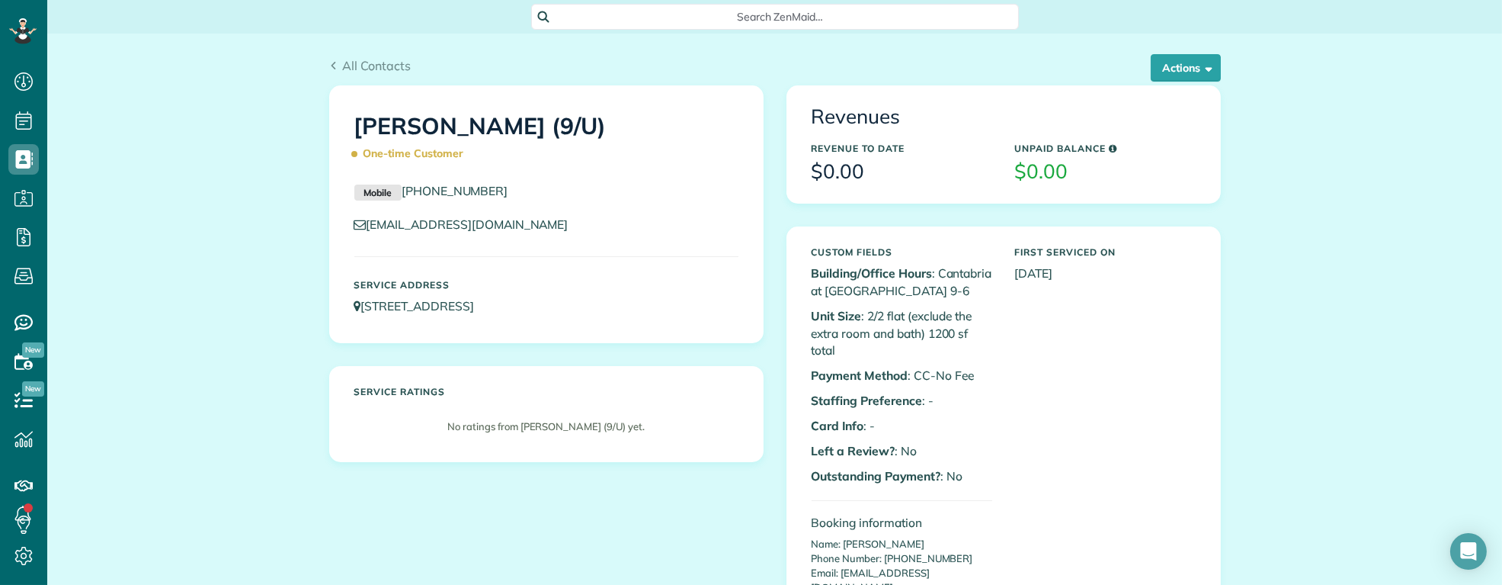
click at [715, 10] on span "Search ZenMaid…" at bounding box center [780, 16] width 463 height 15
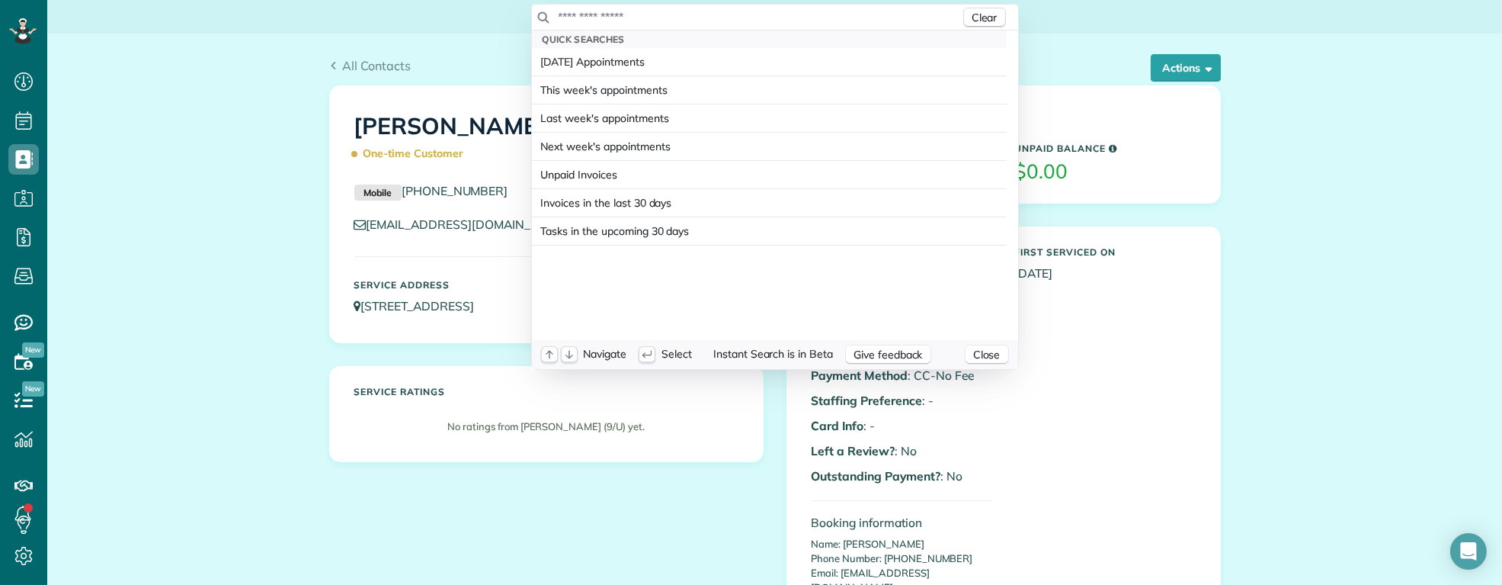
click at [714, 16] on input "text" at bounding box center [759, 16] width 402 height 15
type input "**********"
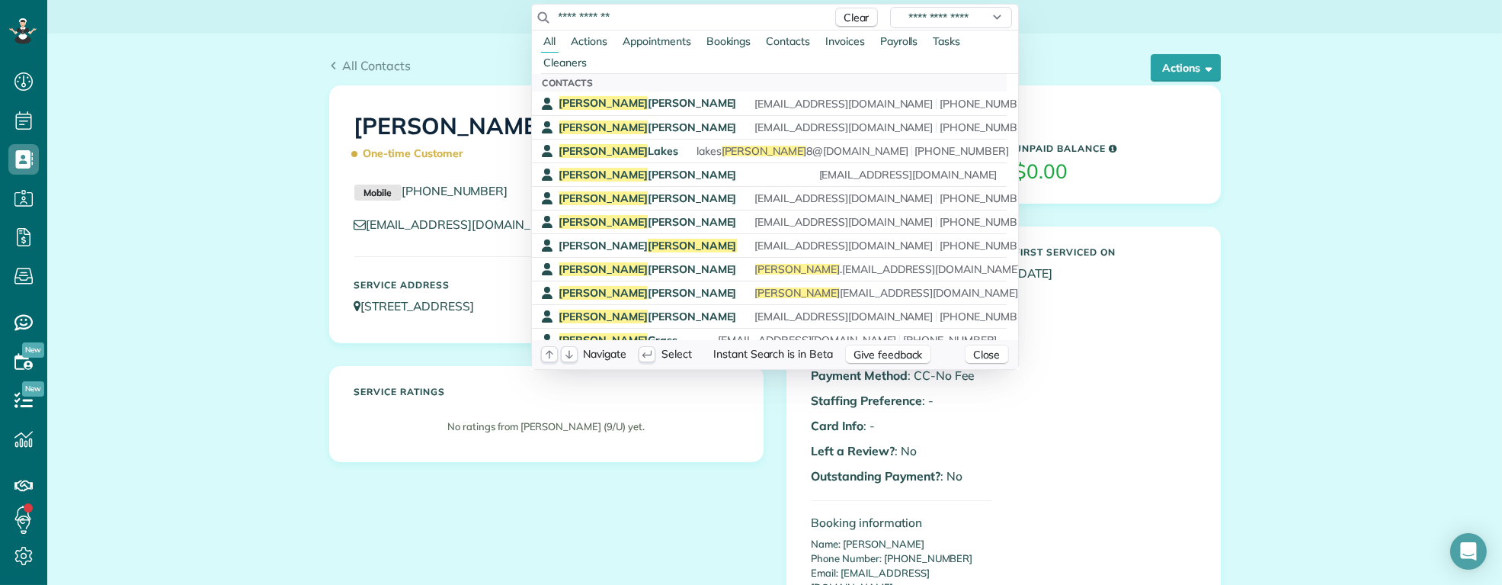
click at [223, 105] on html "Dashboard Scheduling Calendar View List View" at bounding box center [751, 292] width 1502 height 585
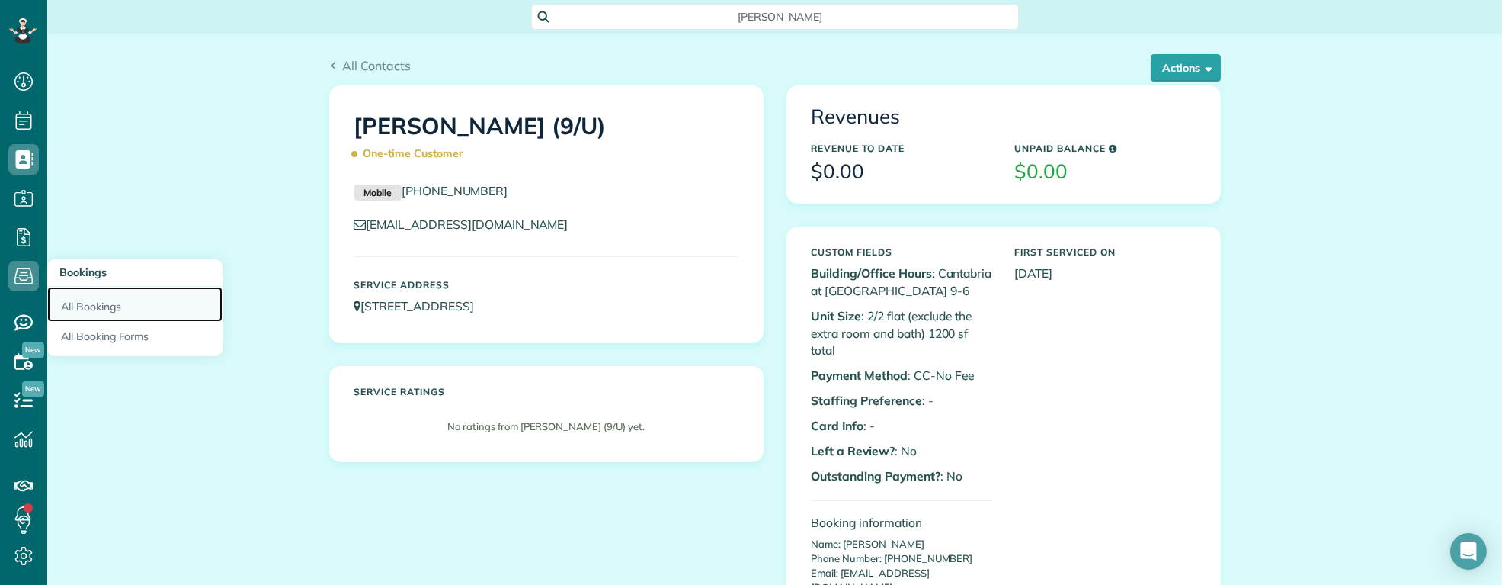
click at [104, 305] on link "All Bookings" at bounding box center [134, 304] width 175 height 35
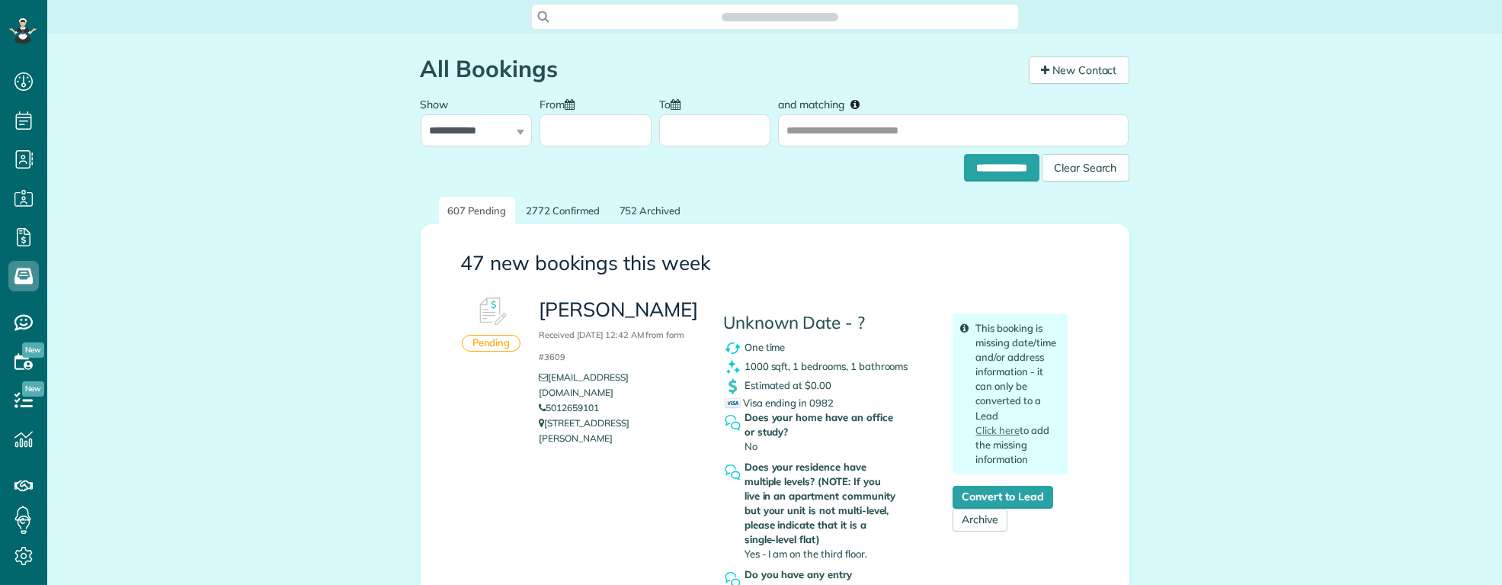
scroll to position [6, 6]
click at [554, 212] on link "2772 Confirmed" at bounding box center [562, 211] width 91 height 28
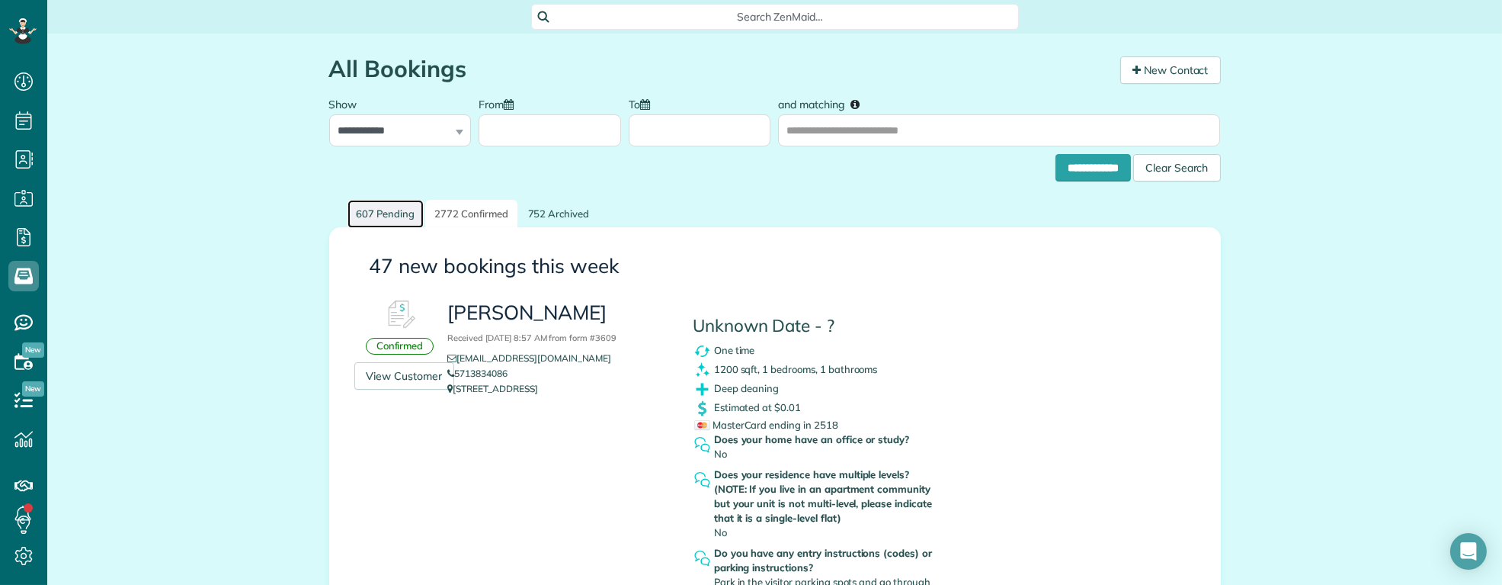
click at [377, 211] on link "607 Pending" at bounding box center [386, 214] width 77 height 28
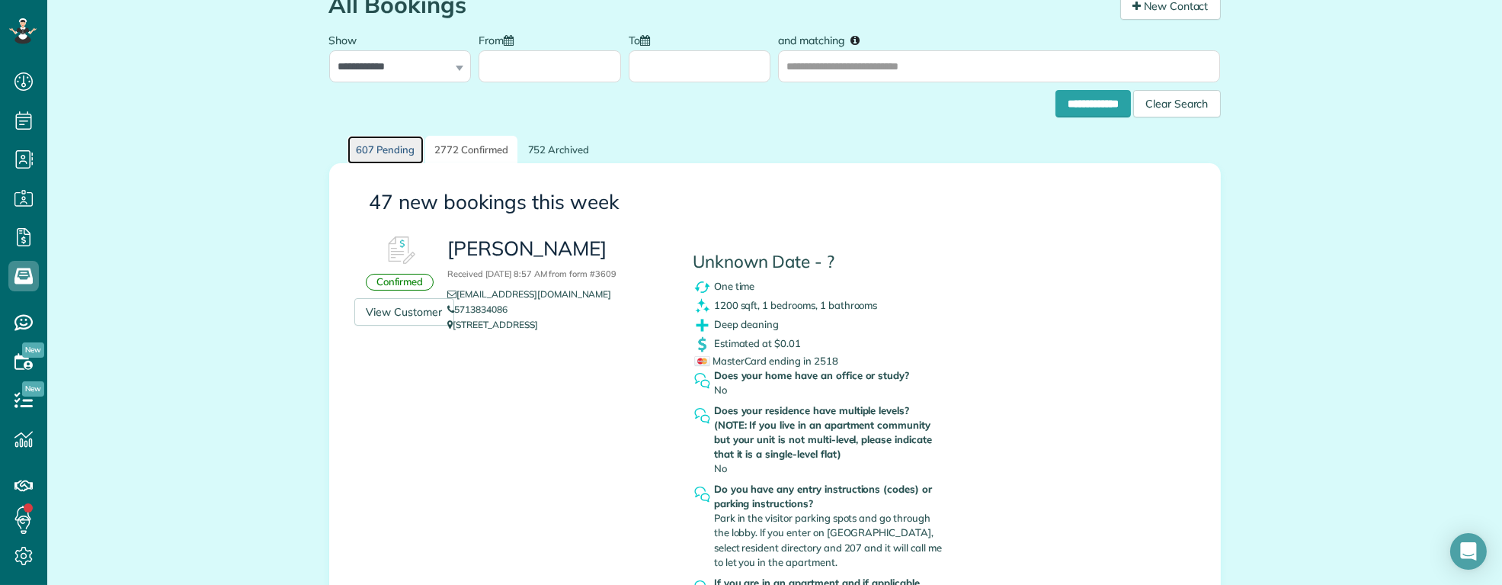
scroll to position [338, 0]
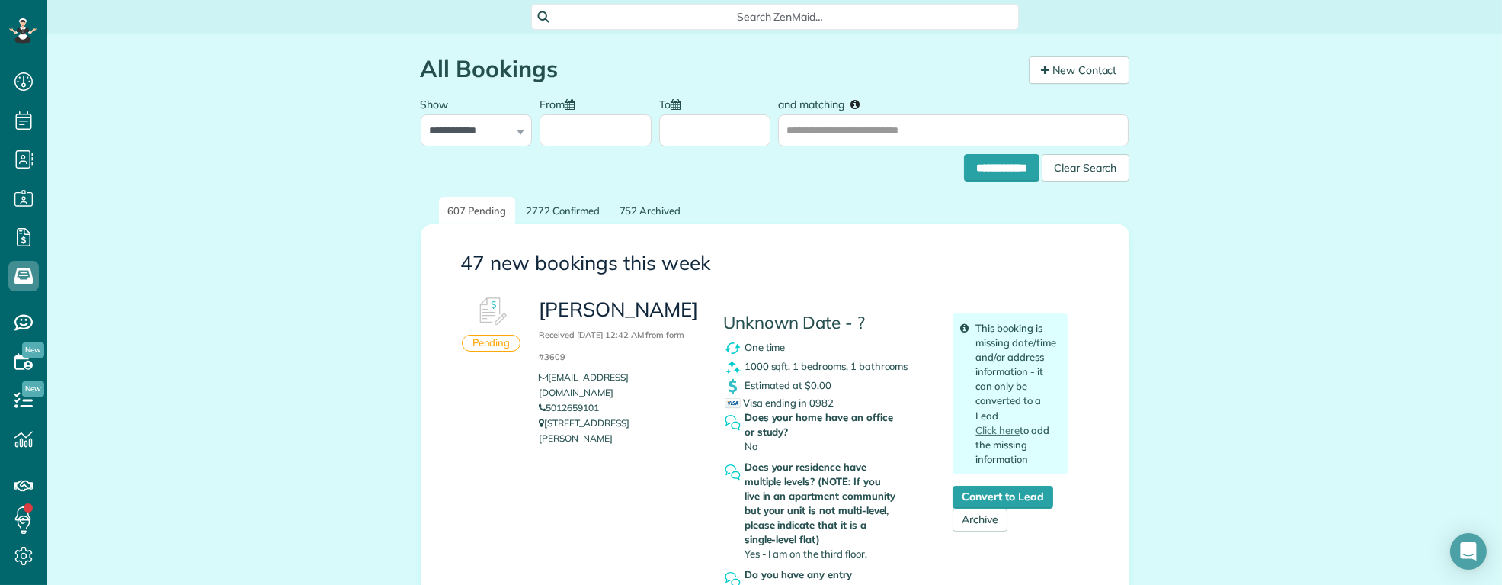
click at [777, 16] on span "Search ZenMaid…" at bounding box center [780, 16] width 463 height 15
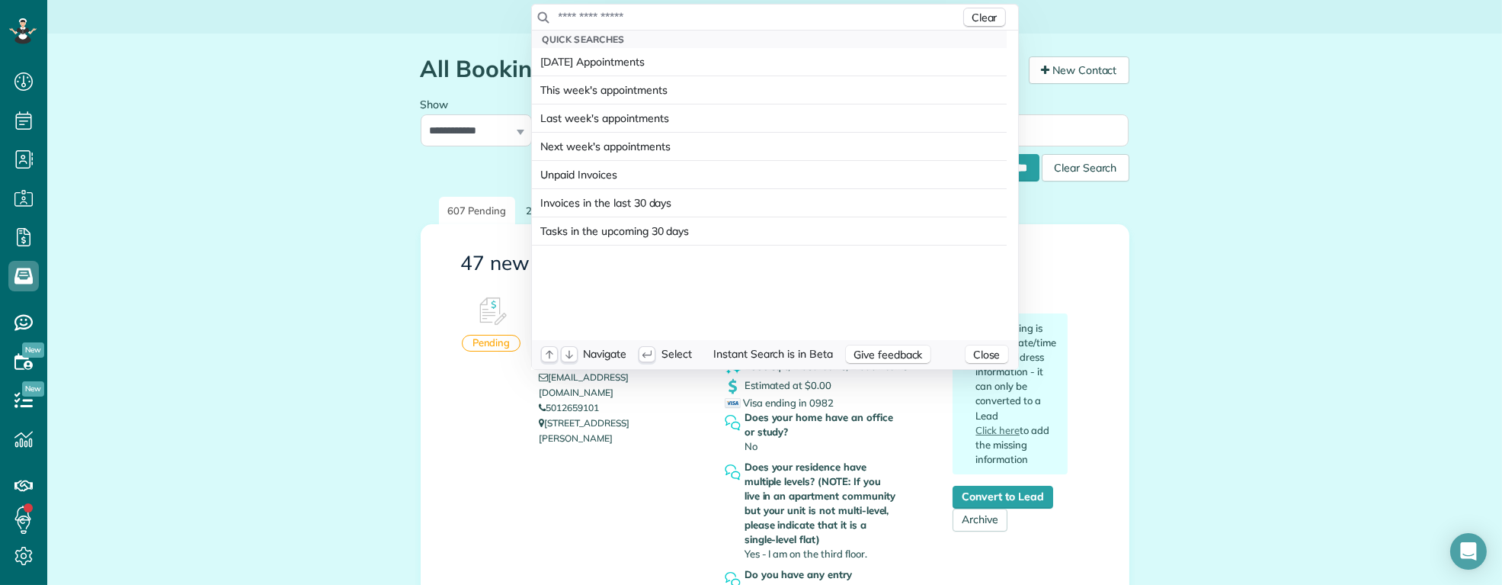
click at [777, 16] on input "text" at bounding box center [759, 16] width 402 height 15
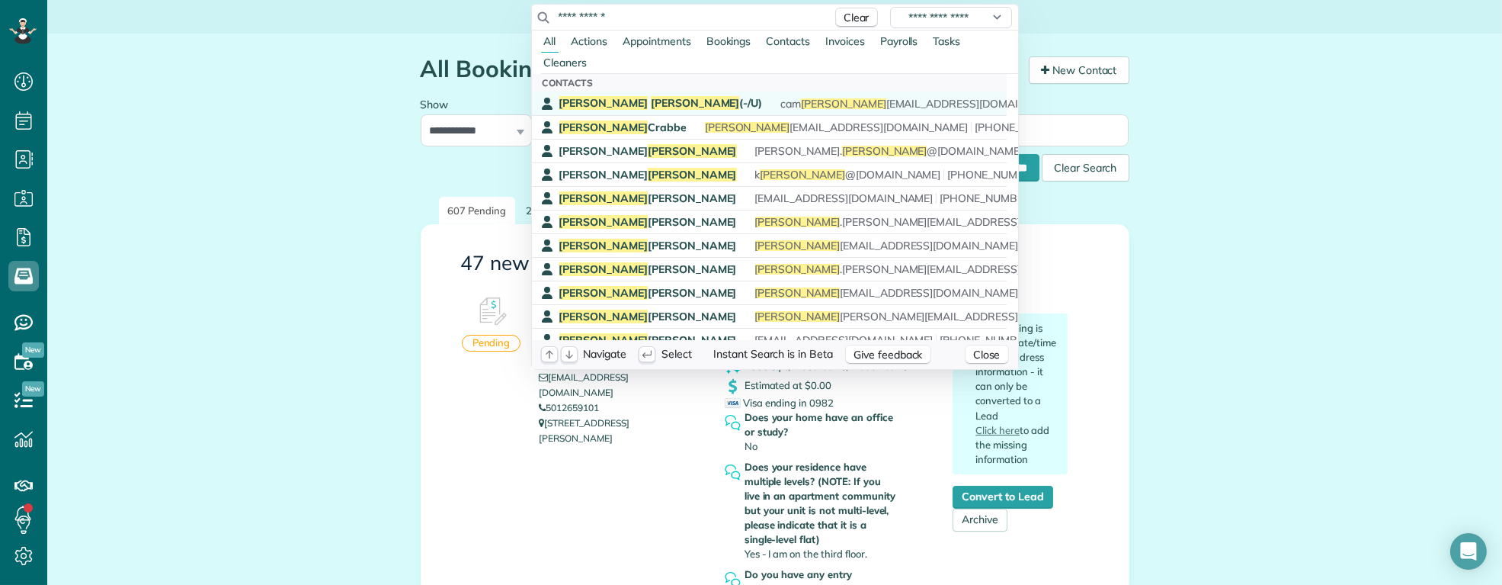
type input "**********"
click at [651, 105] on span "Kim" at bounding box center [695, 103] width 89 height 14
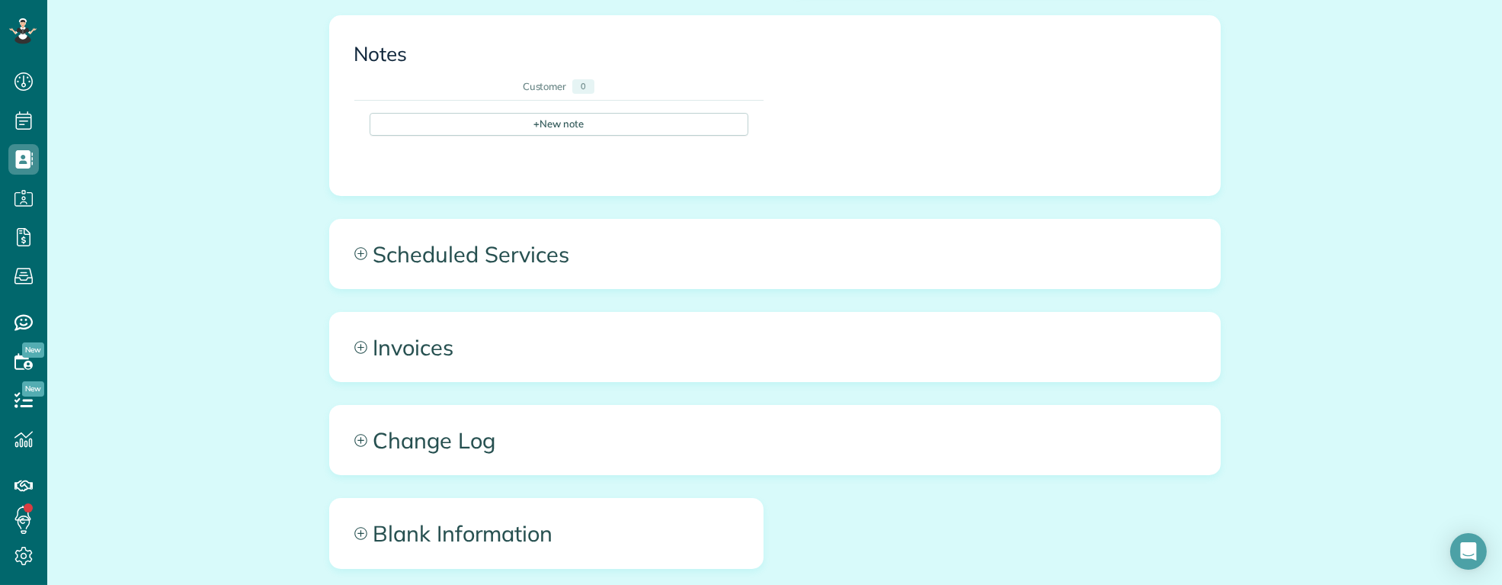
scroll to position [1101, 0]
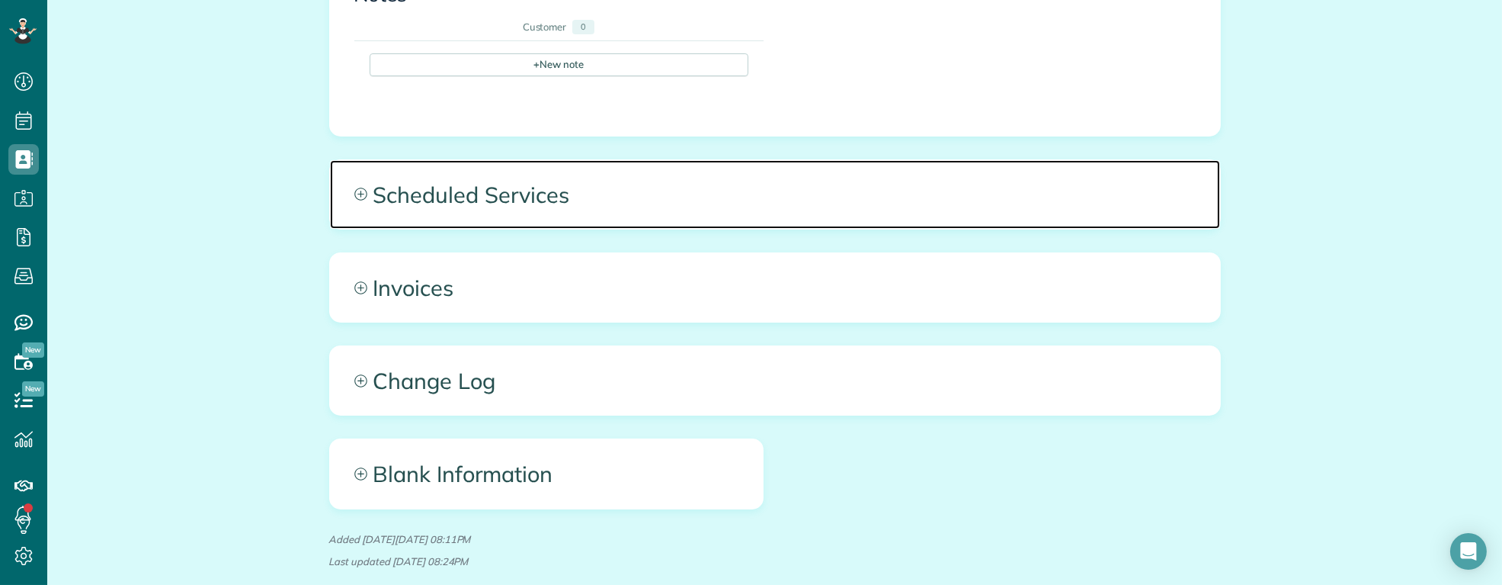
click at [661, 160] on span "Scheduled Services" at bounding box center [775, 194] width 890 height 69
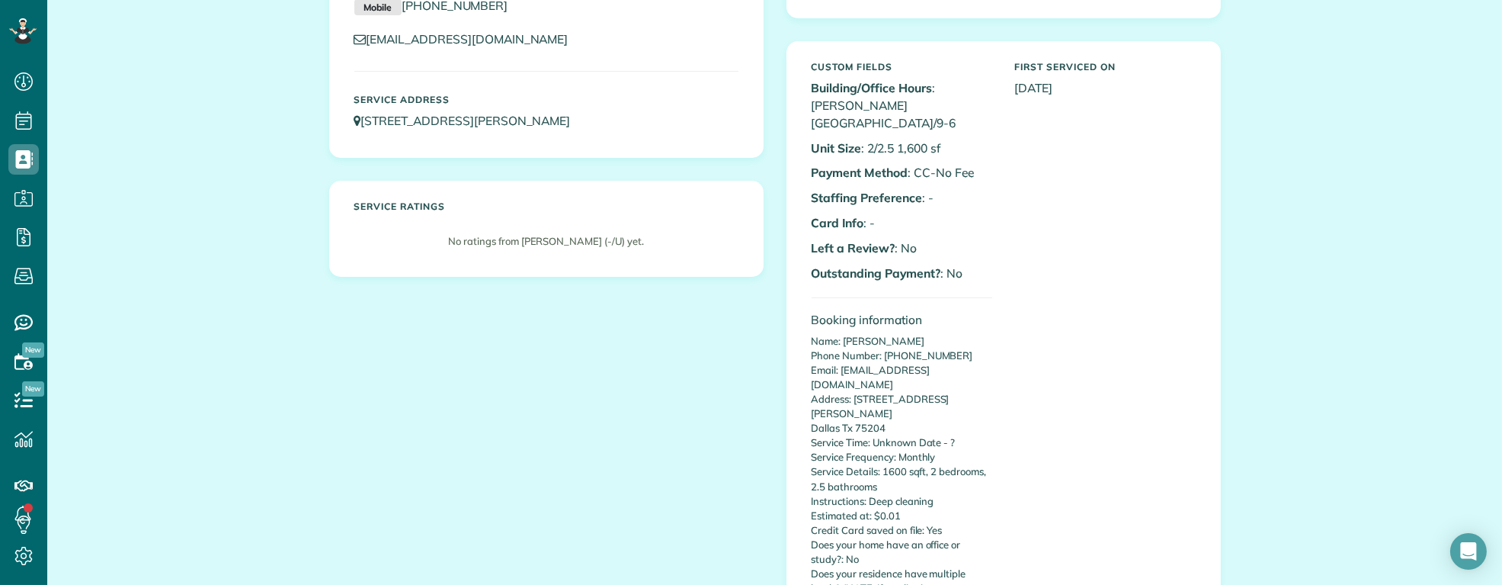
scroll to position [0, 0]
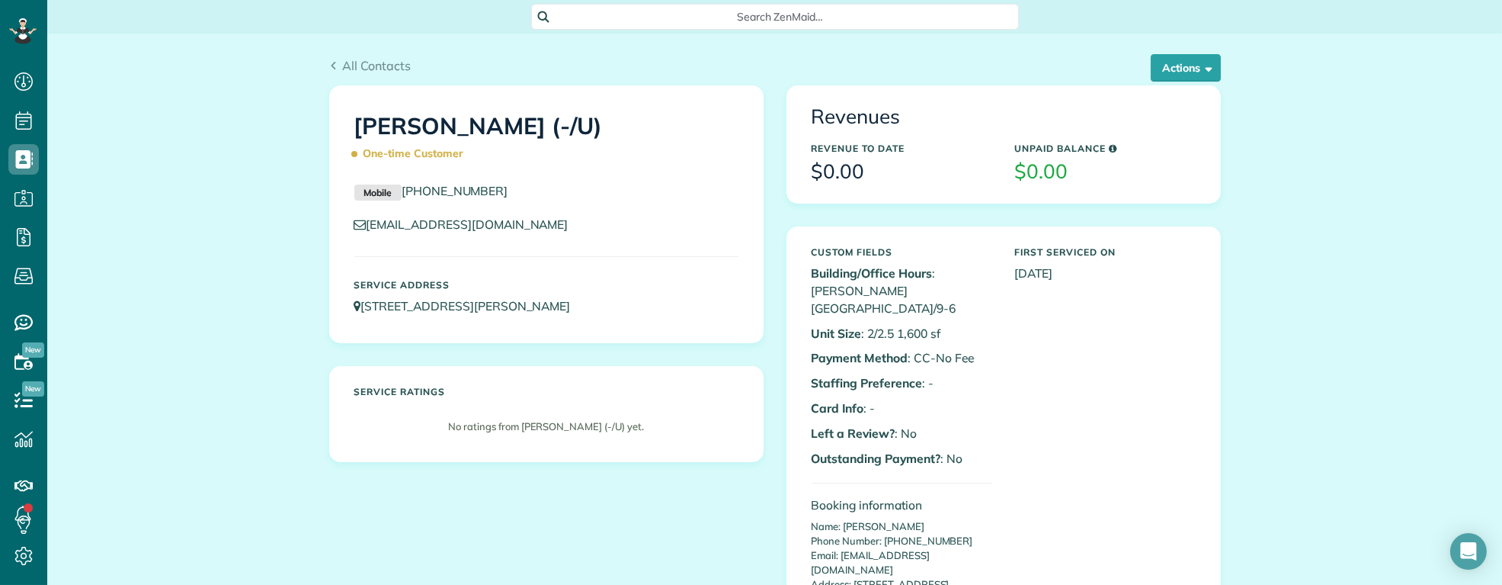
click at [712, 16] on span "Search ZenMaid…" at bounding box center [780, 16] width 463 height 15
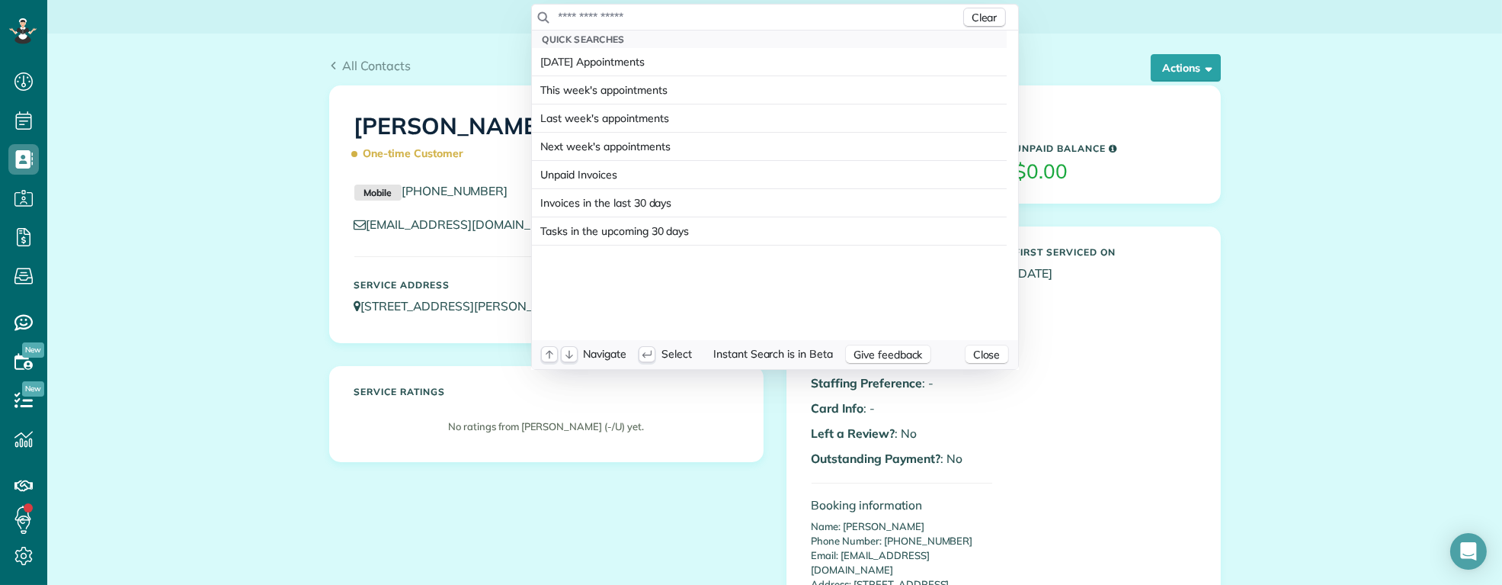
click at [695, 15] on input "text" at bounding box center [759, 16] width 402 height 15
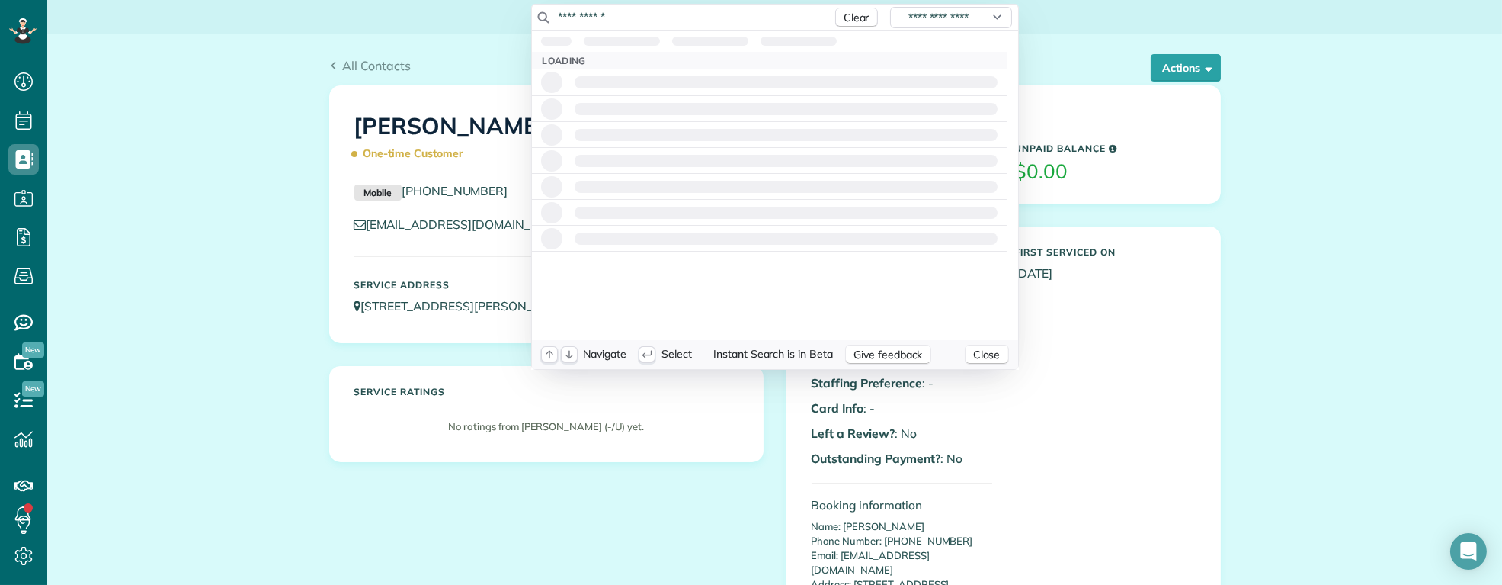
type input "**********"
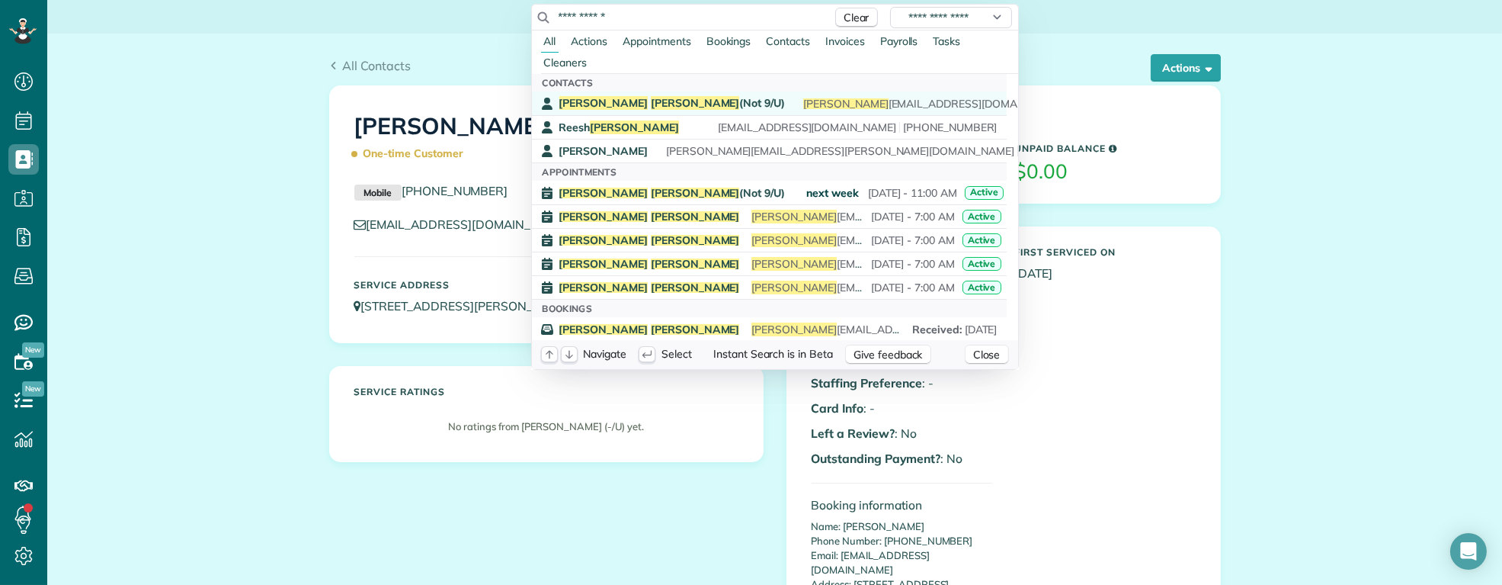
click at [646, 105] on span "Ismail Vaid (Not 9/U)" at bounding box center [672, 103] width 226 height 14
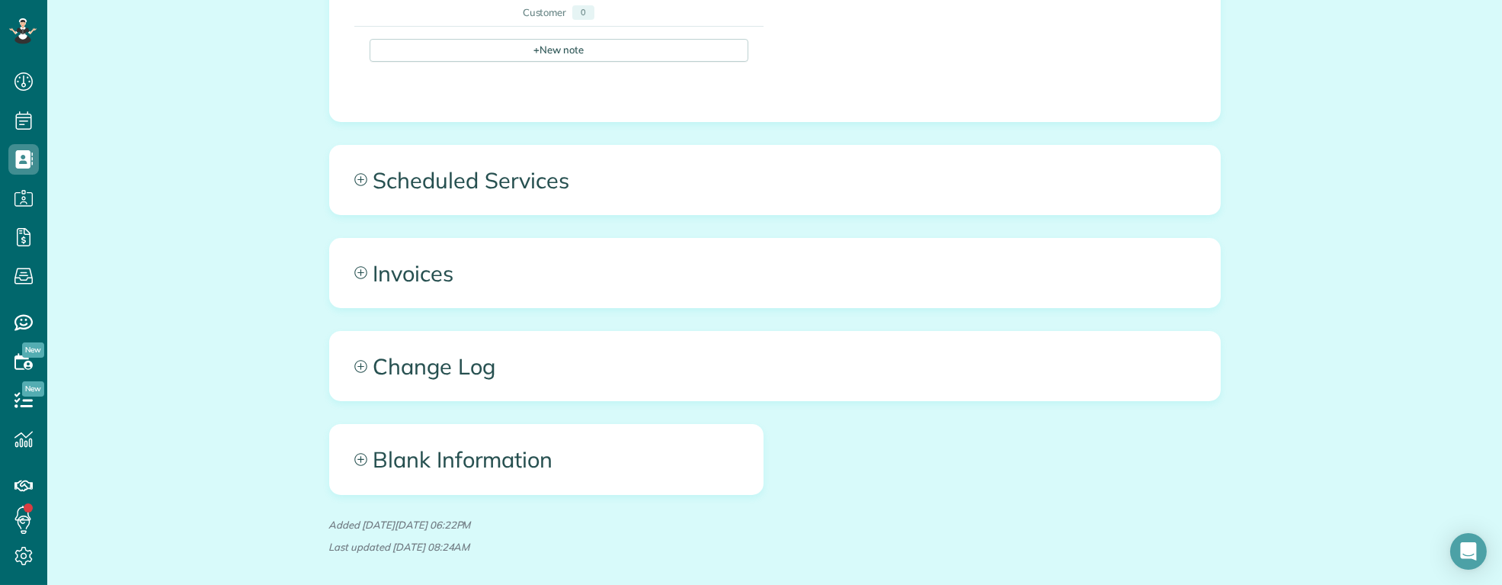
scroll to position [1241, 0]
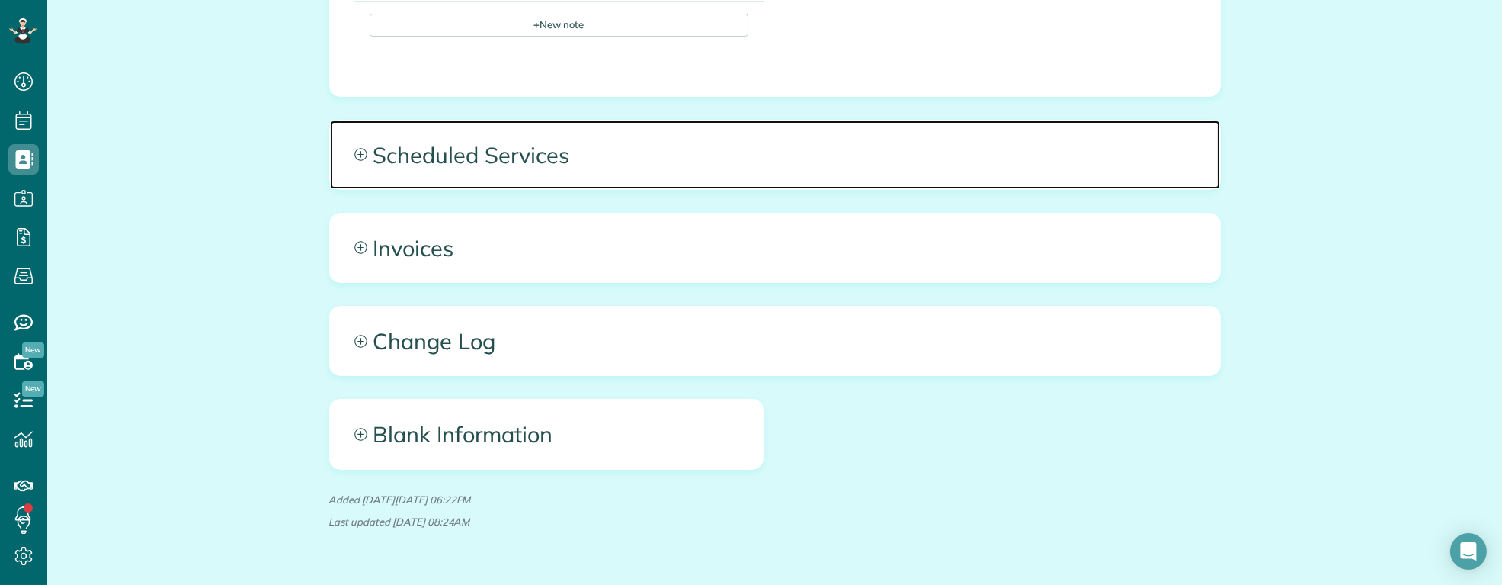
click at [812, 120] on span "Scheduled Services" at bounding box center [775, 154] width 890 height 69
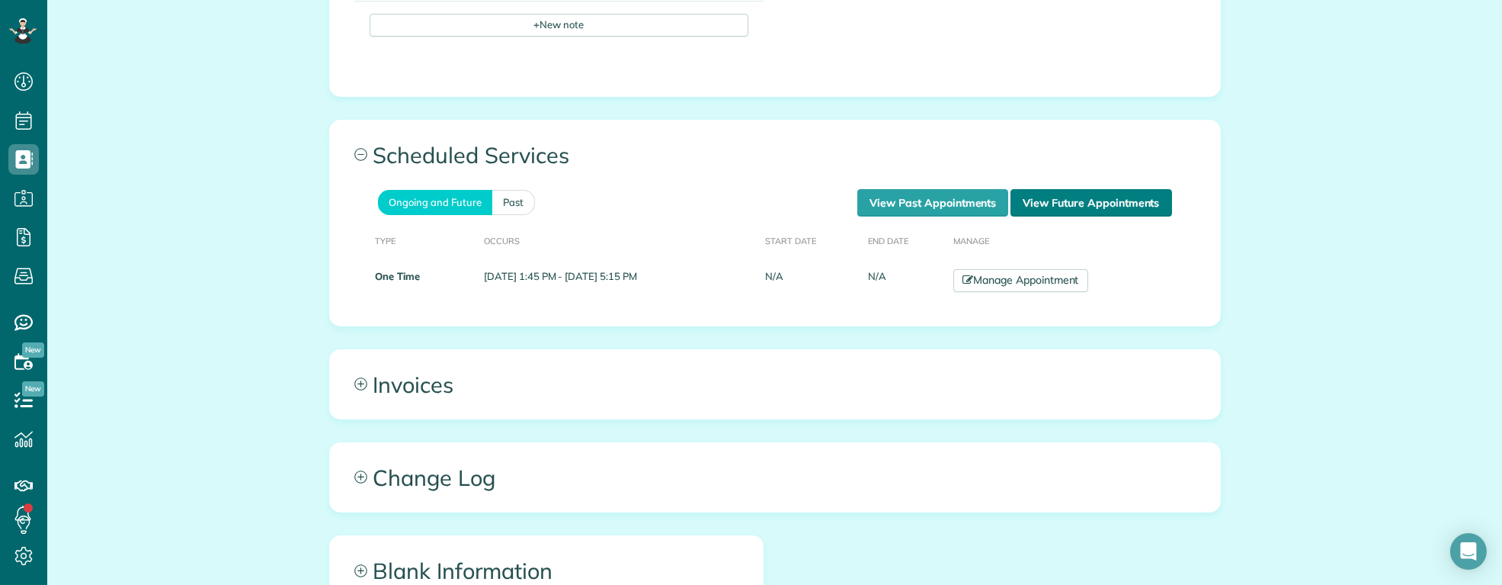
click at [1046, 189] on link "View Future Appointments" at bounding box center [1091, 202] width 161 height 27
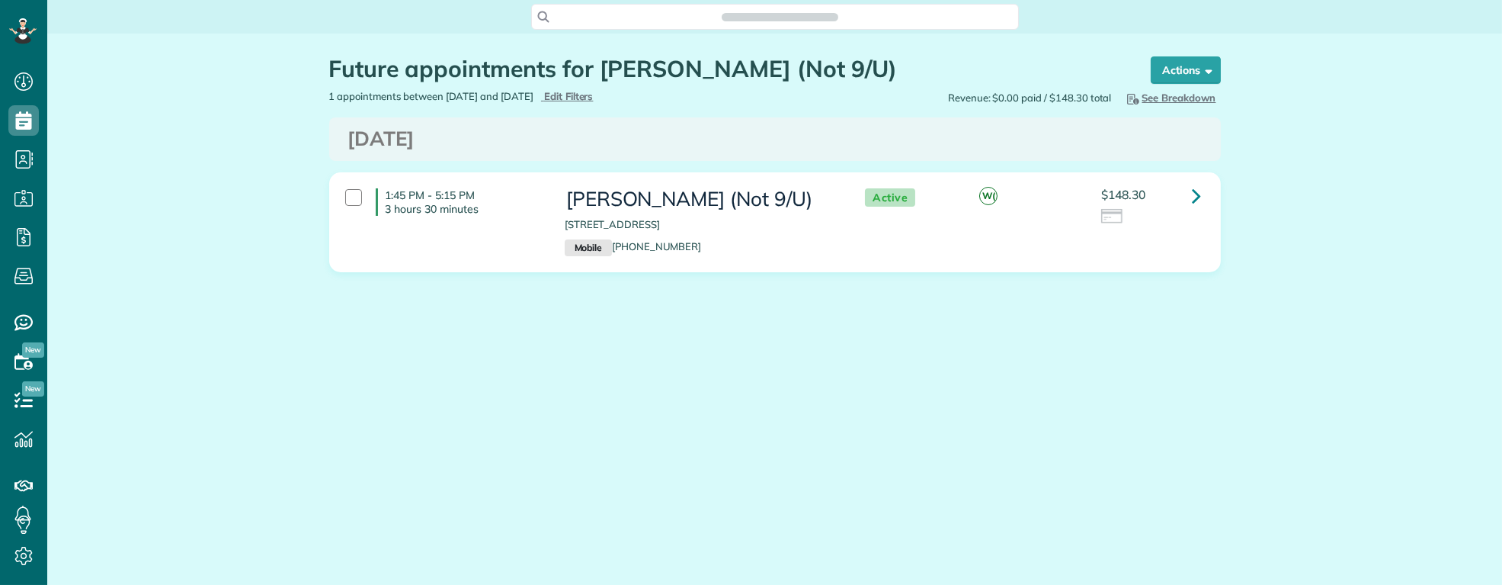
scroll to position [6, 6]
click at [1194, 193] on icon at bounding box center [1197, 195] width 9 height 27
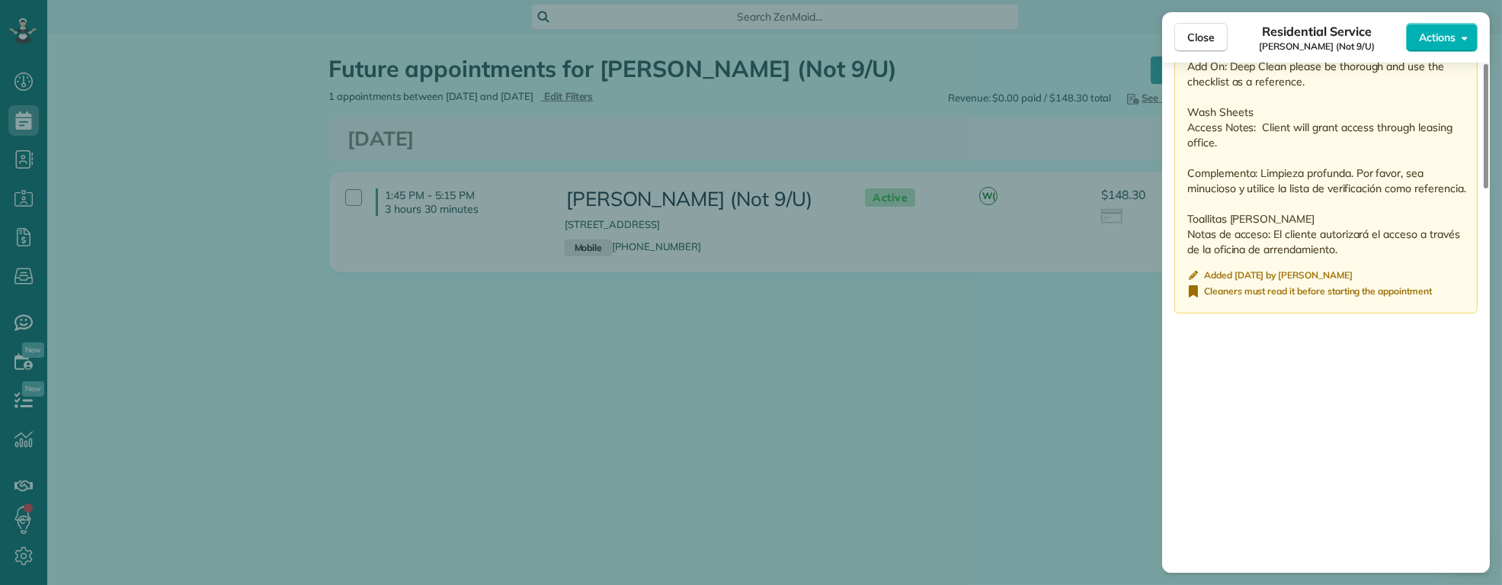
scroll to position [1270, 0]
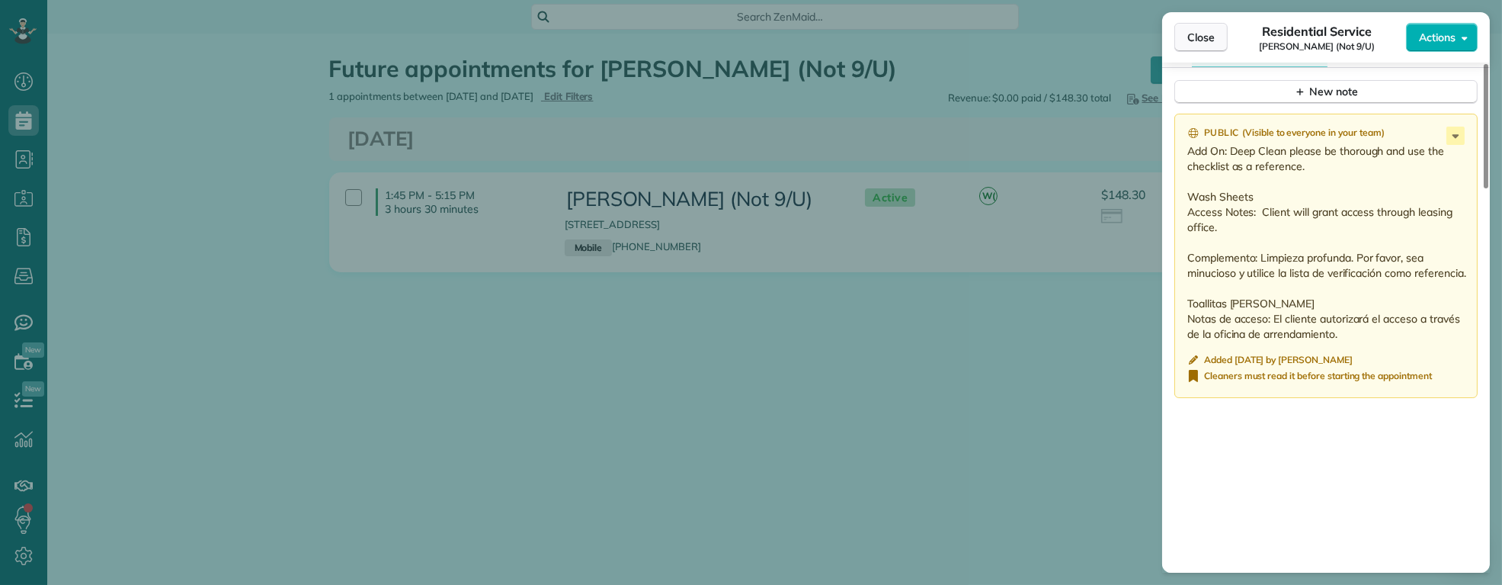
click at [1184, 43] on button "Close" at bounding box center [1201, 37] width 53 height 29
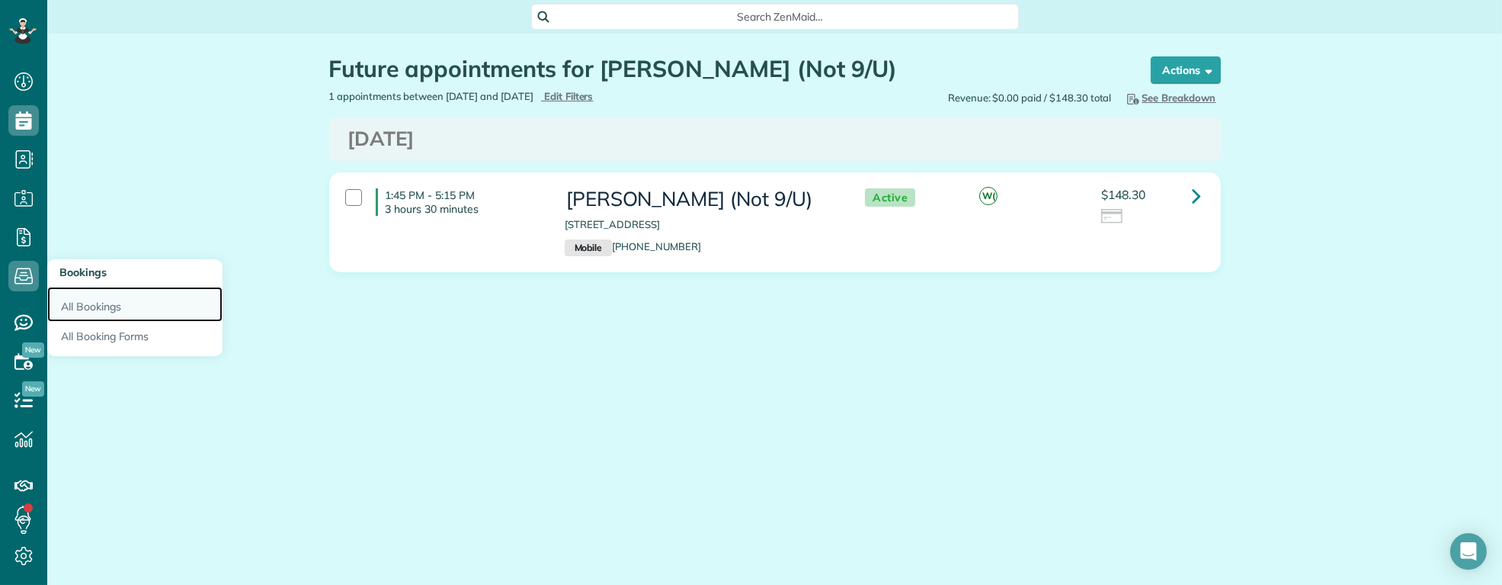
click at [82, 305] on link "All Bookings" at bounding box center [134, 304] width 175 height 35
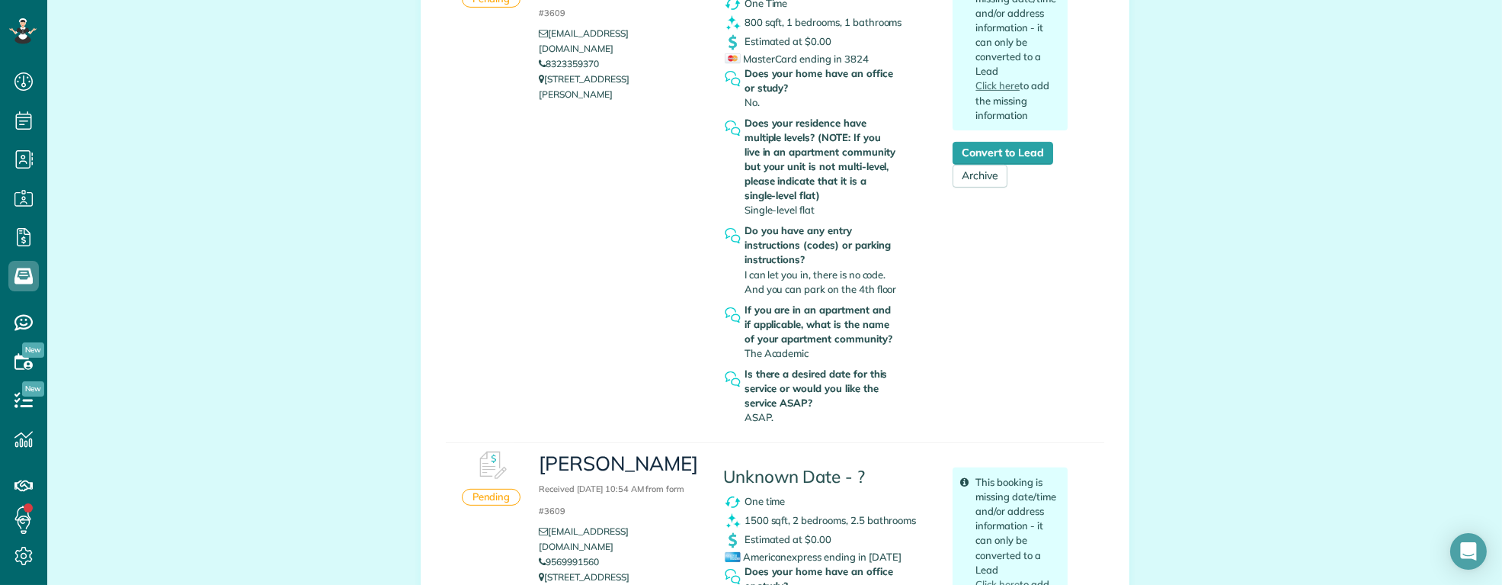
scroll to position [1185, 0]
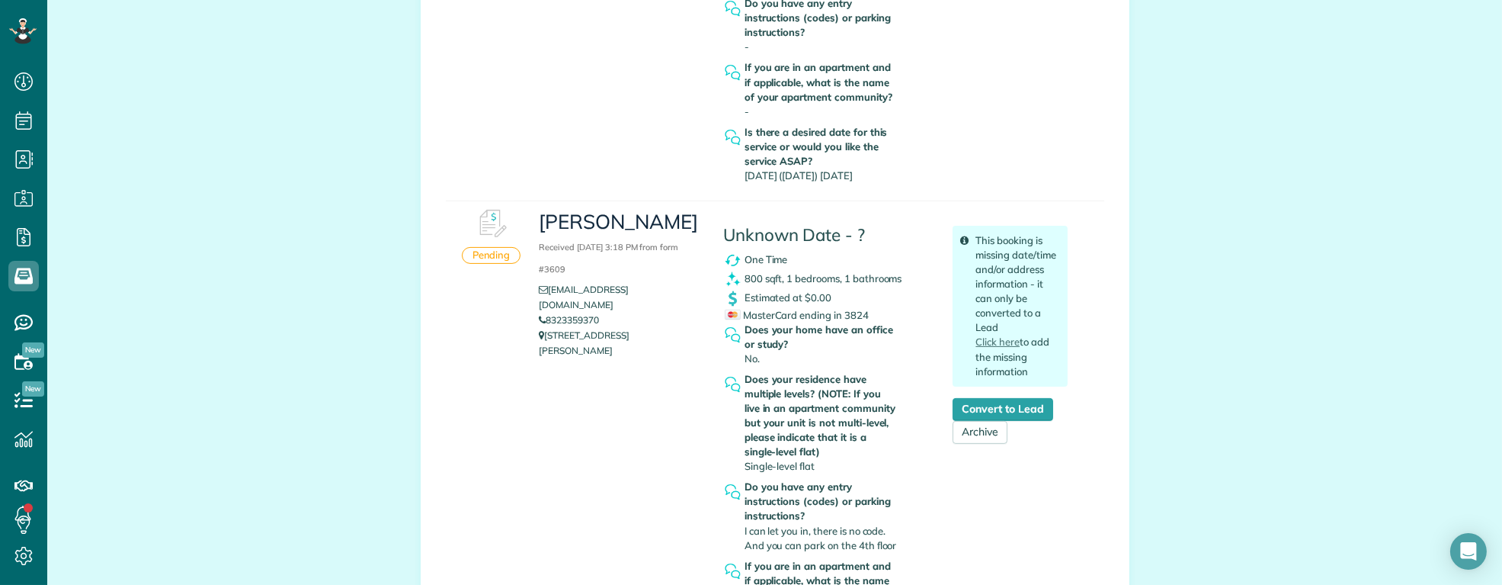
copy link "8323359370"
drag, startPoint x: 620, startPoint y: 339, endPoint x: 541, endPoint y: 333, distance: 78.7
click at [541, 328] on li "8323359370" at bounding box center [619, 319] width 161 height 15
drag, startPoint x: 76, startPoint y: 86, endPoint x: 105, endPoint y: 19, distance: 73.1
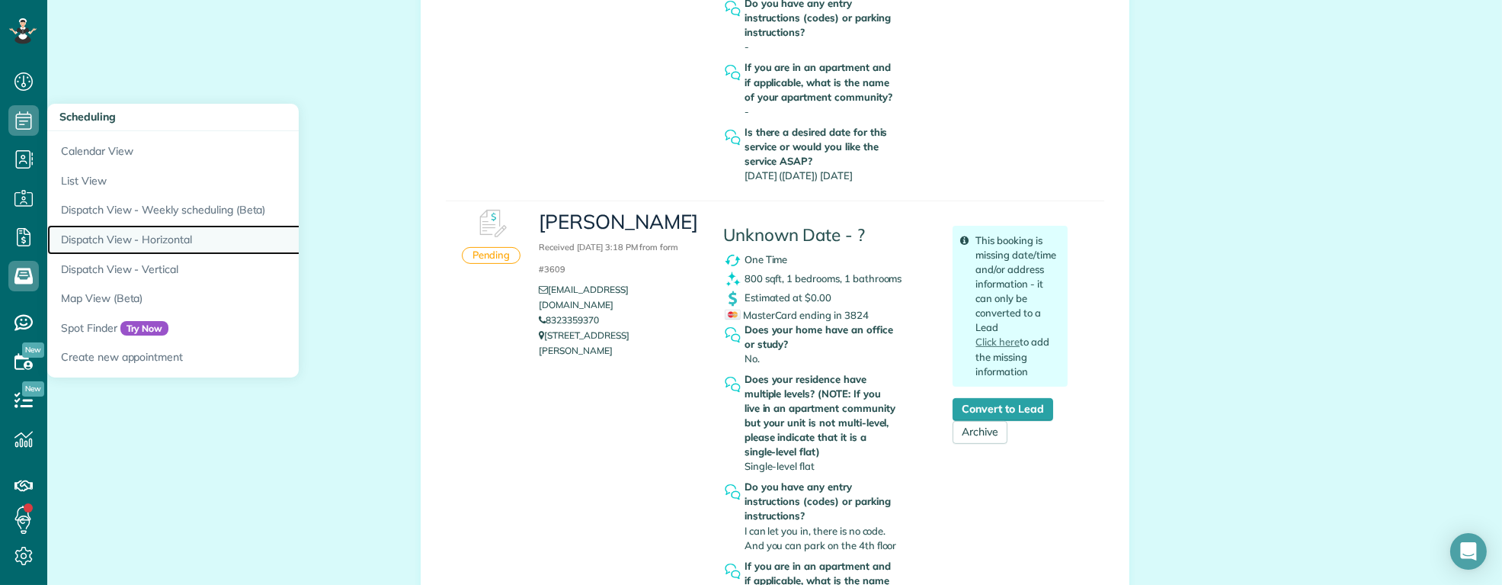
click at [162, 239] on link "Dispatch View - Horizontal" at bounding box center [237, 240] width 381 height 30
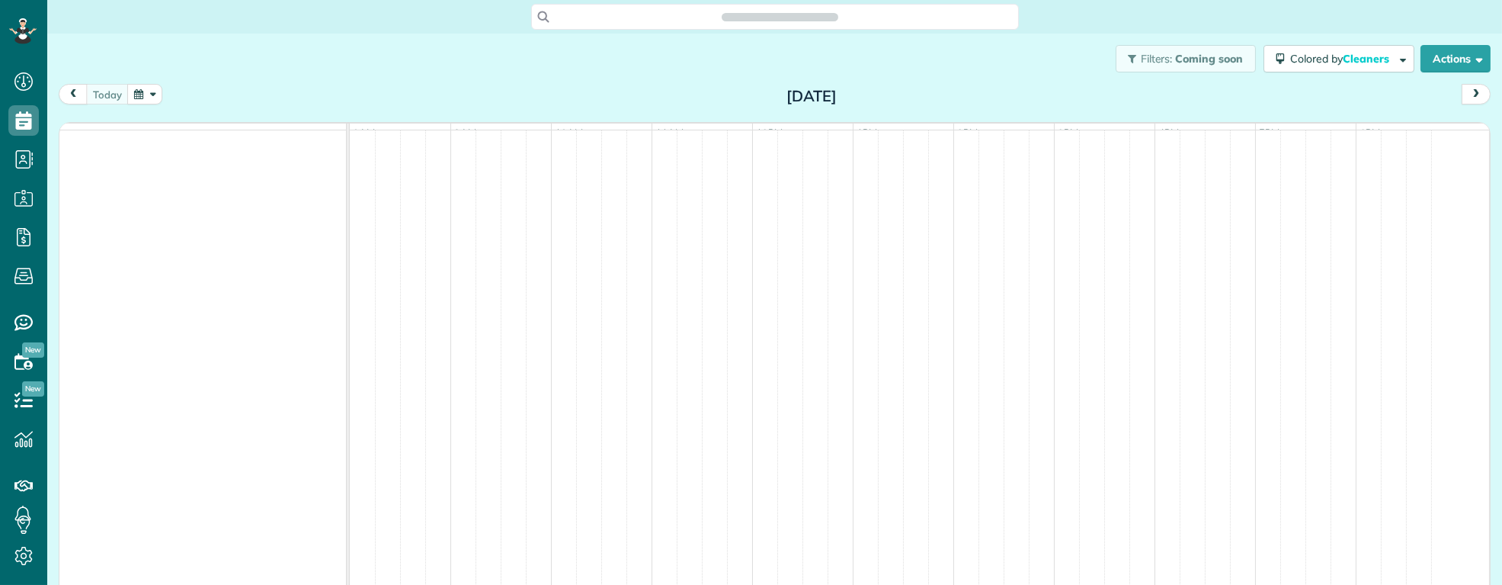
scroll to position [6, 6]
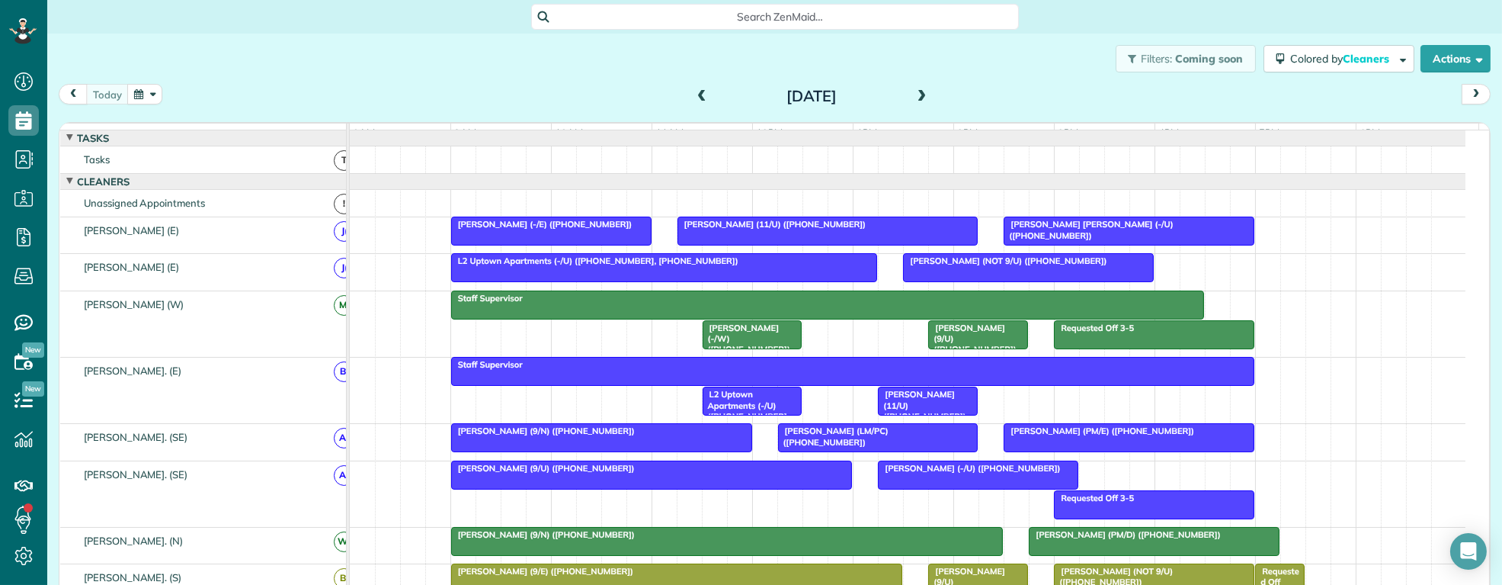
click at [489, 84] on div "today Tuesday Sep 23, 2025" at bounding box center [775, 98] width 1432 height 28
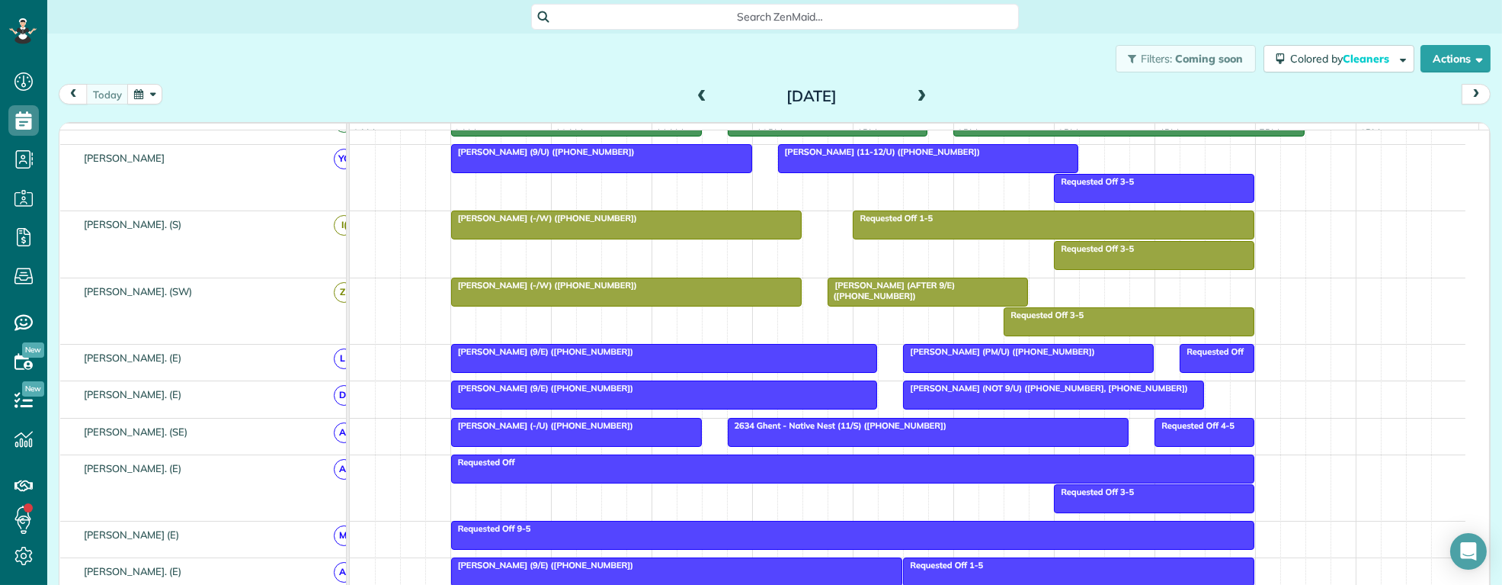
scroll to position [762, 0]
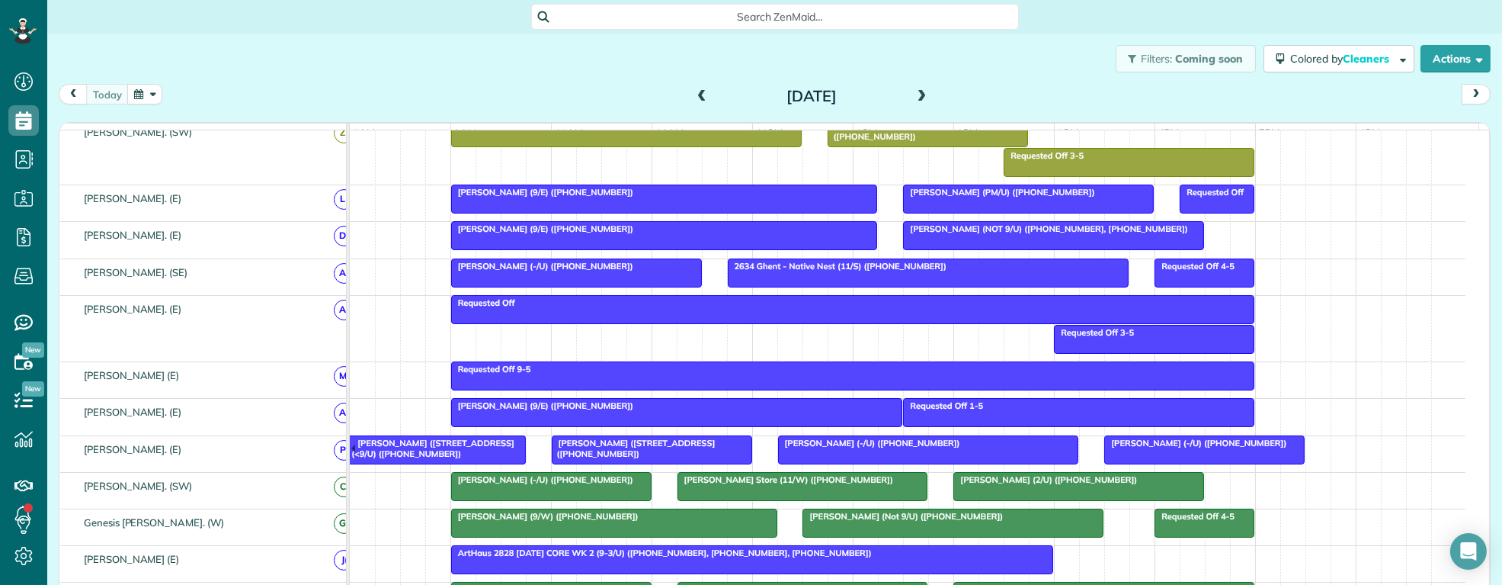
click at [918, 96] on span at bounding box center [922, 97] width 17 height 14
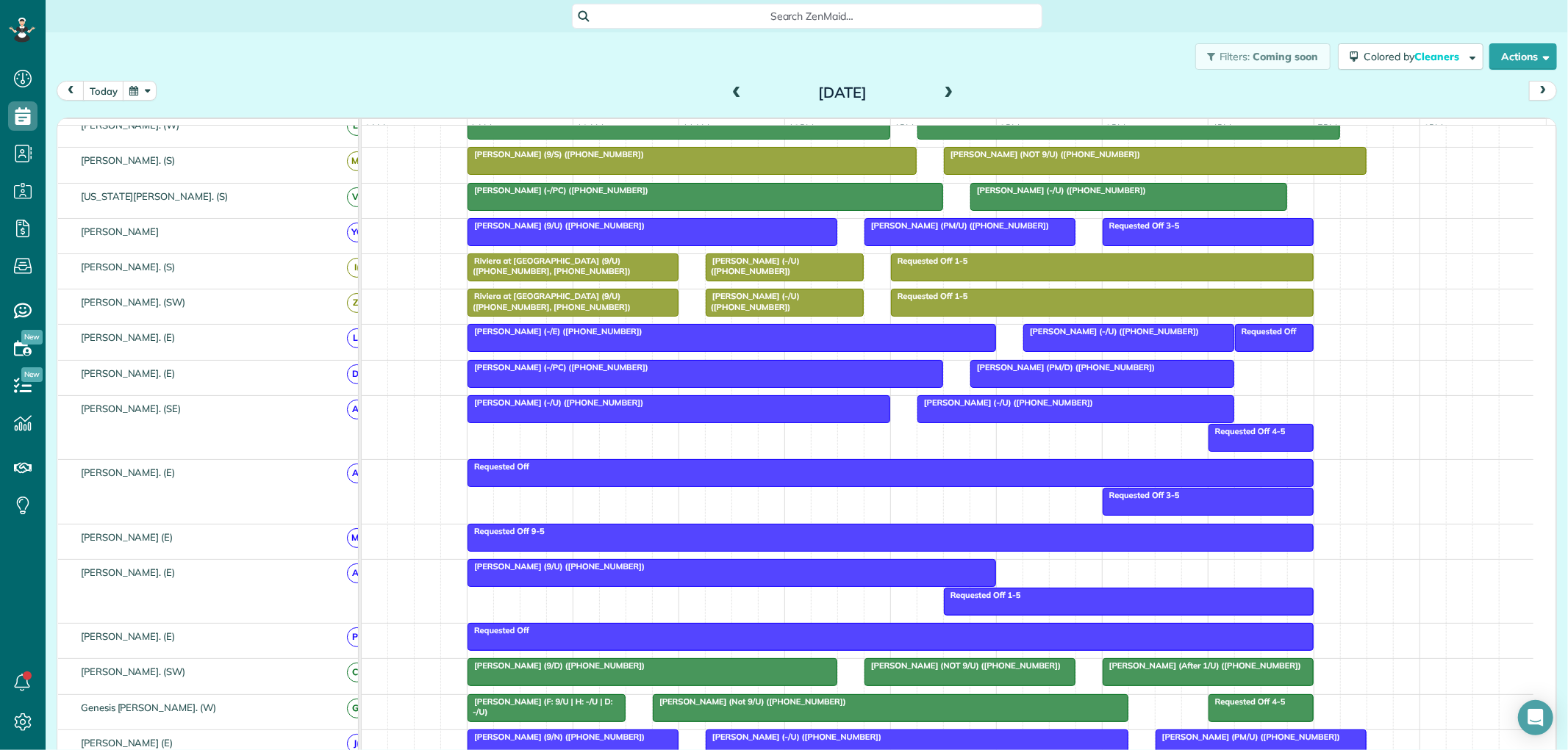
scroll to position [0, 0]
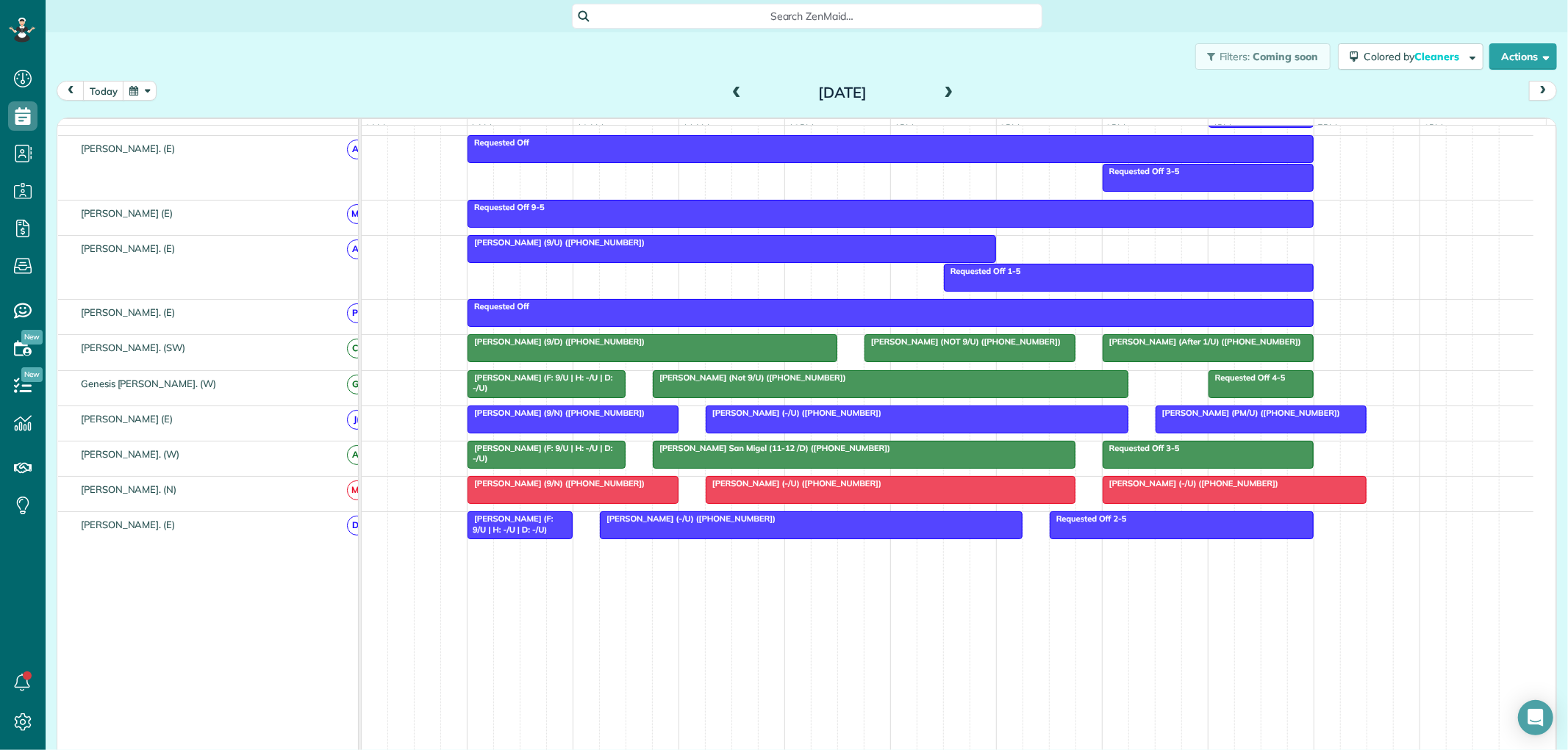
click at [944, 92] on span at bounding box center [949, 94] width 16 height 13
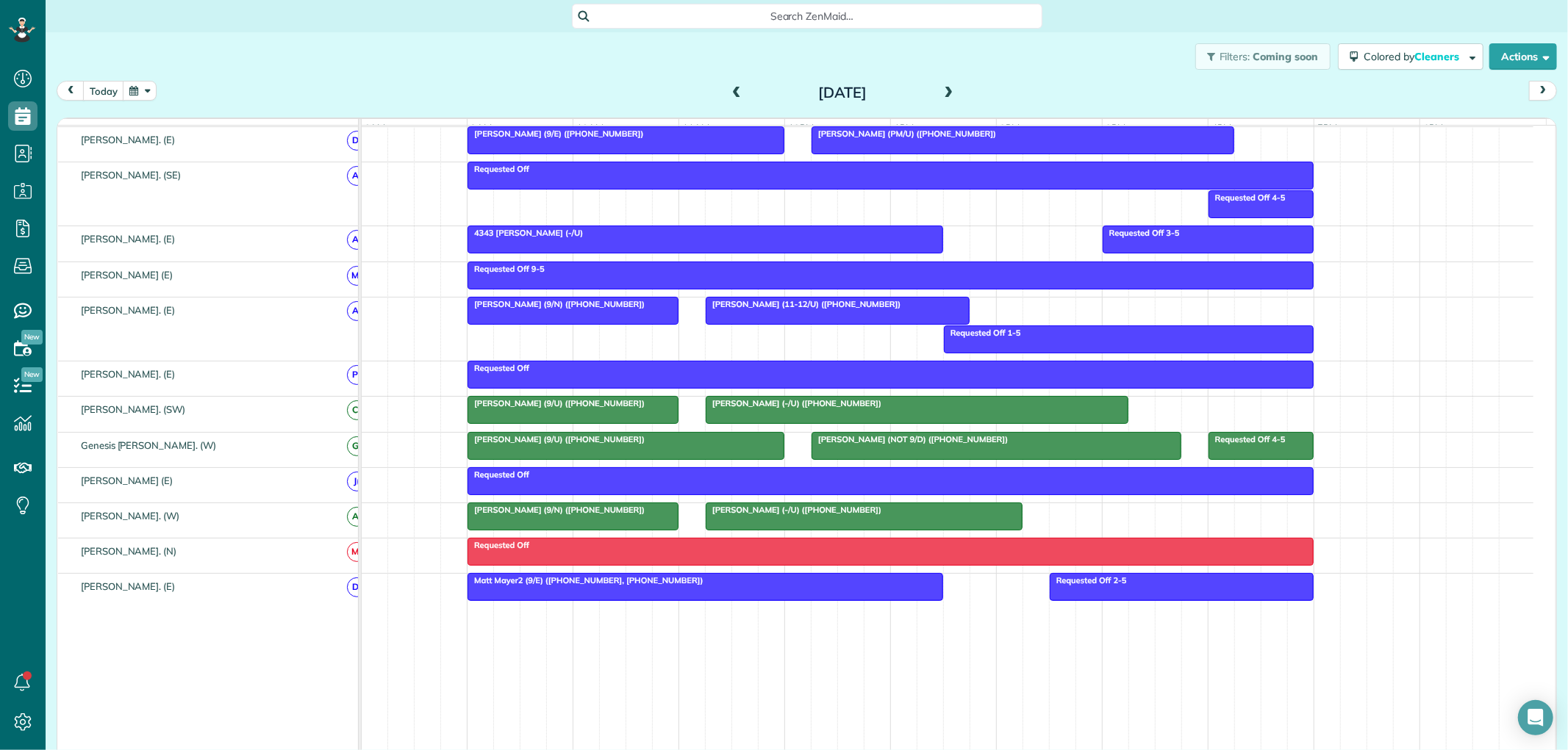
scroll to position [473, 0]
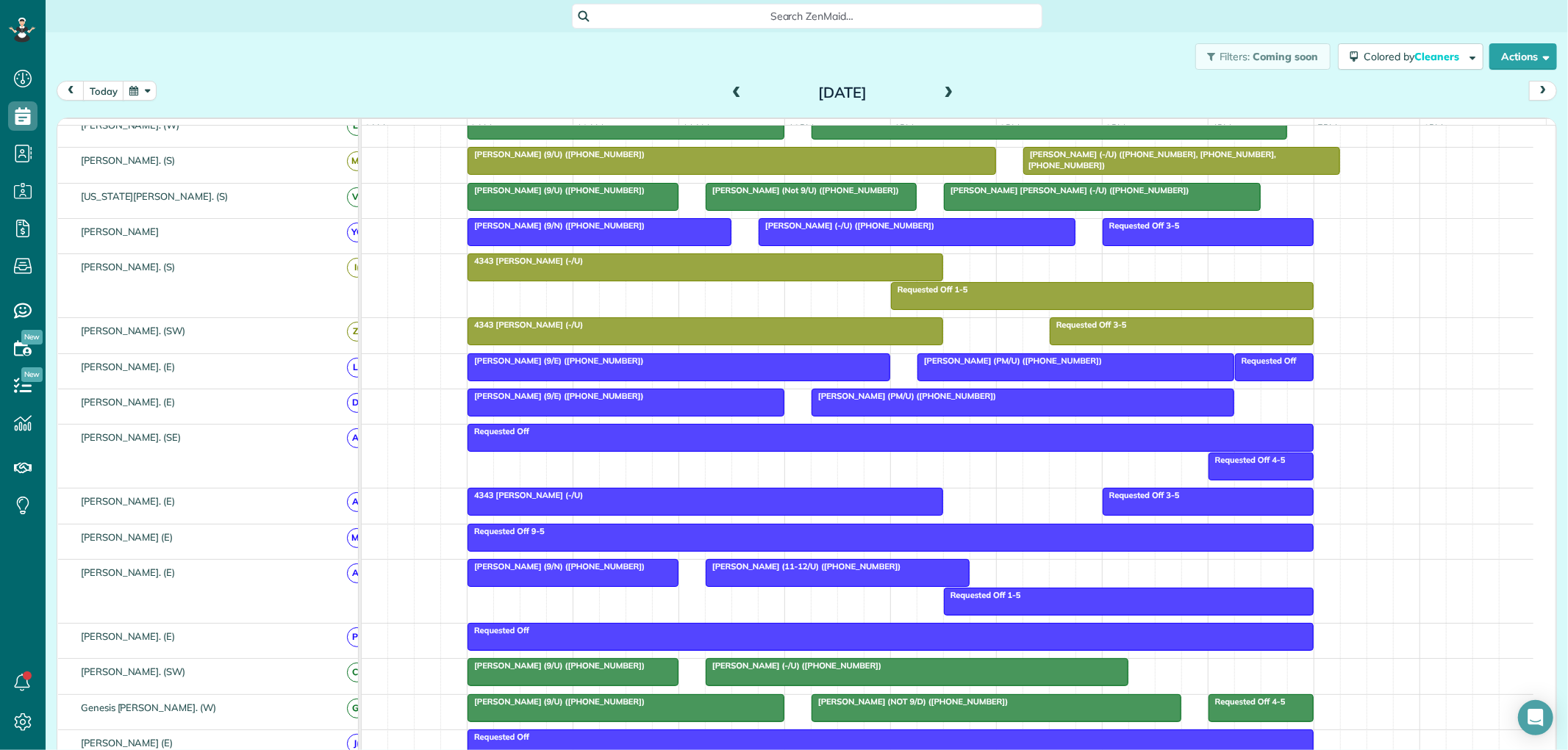
click at [941, 98] on span at bounding box center [949, 94] width 16 height 13
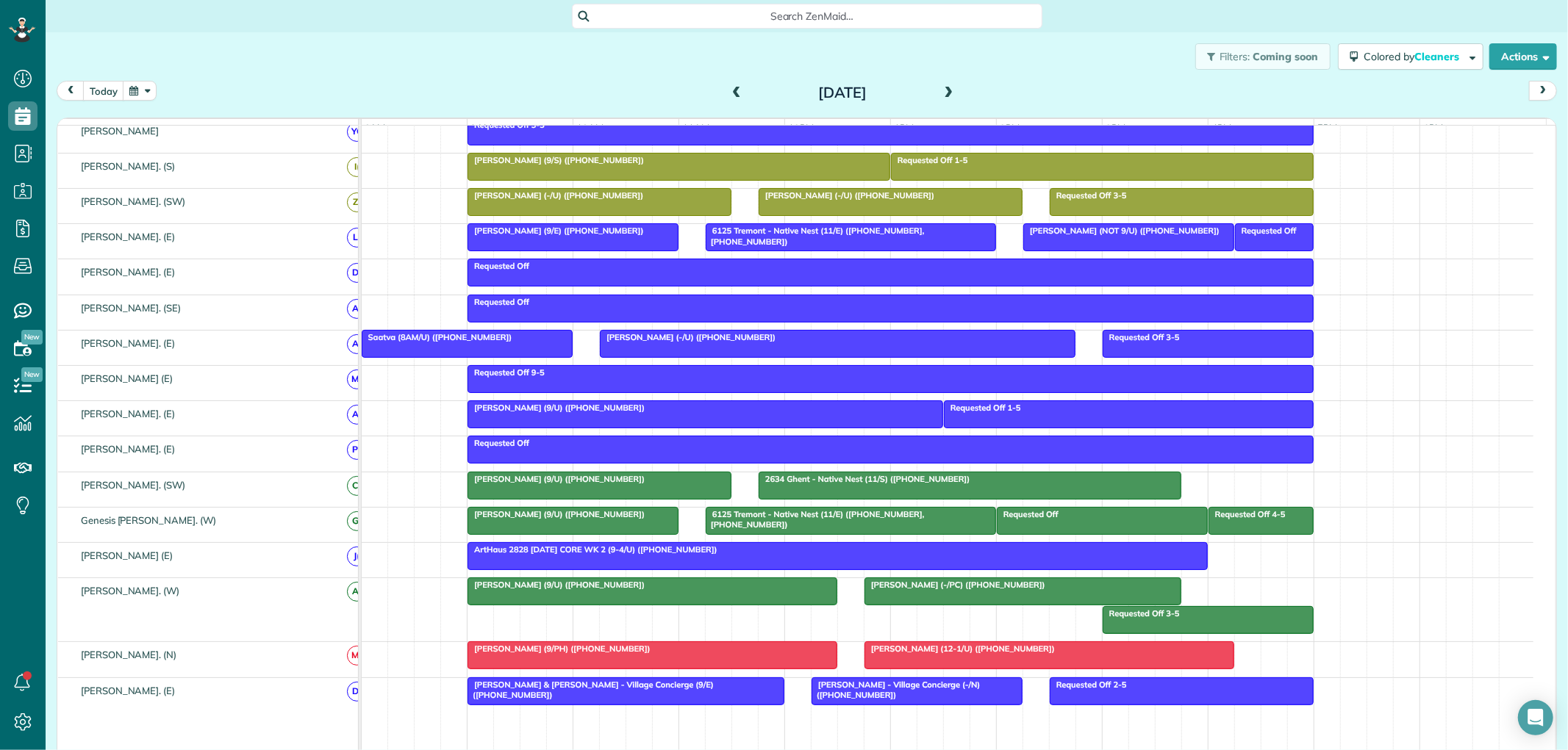
scroll to position [469, 0]
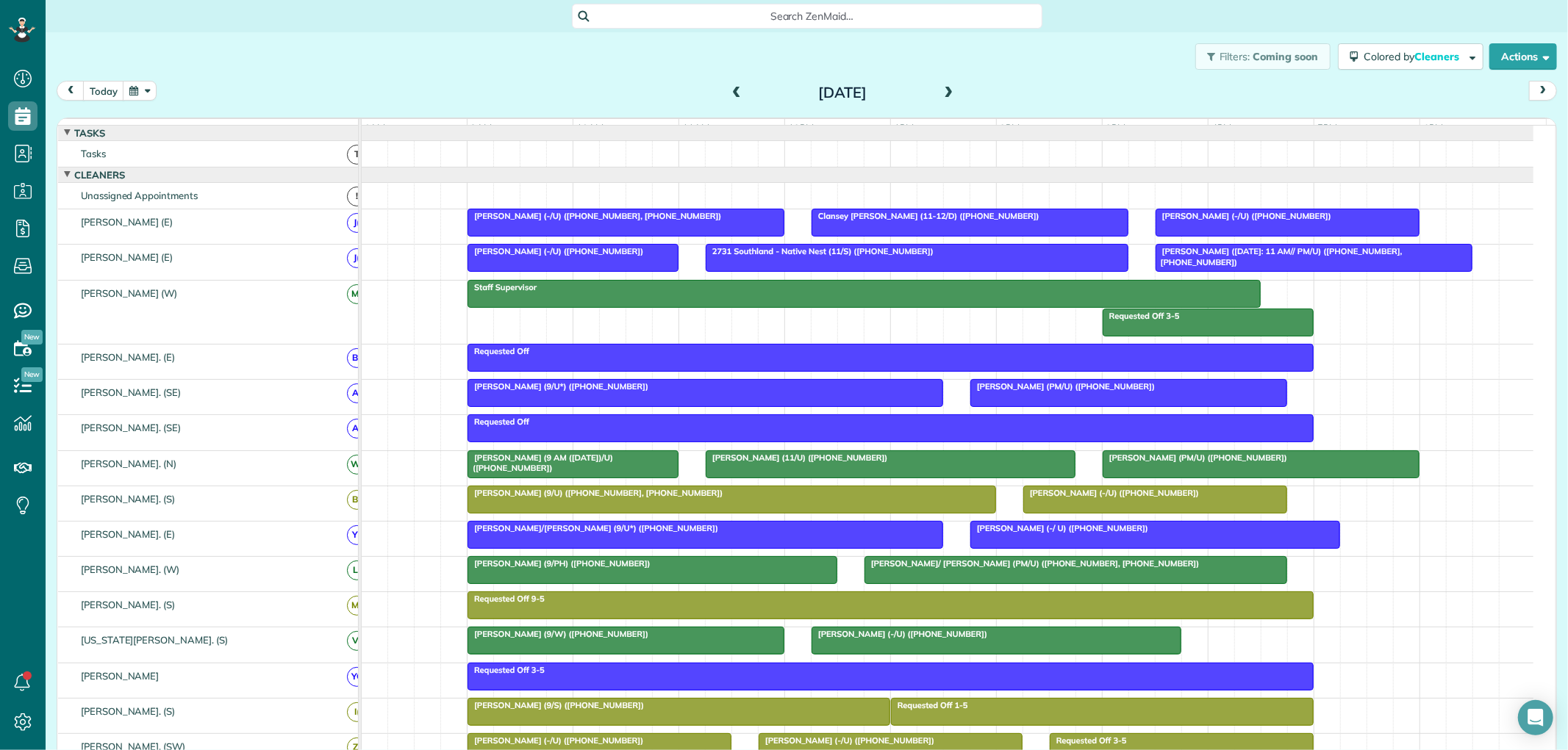
click at [941, 95] on span at bounding box center [949, 94] width 16 height 13
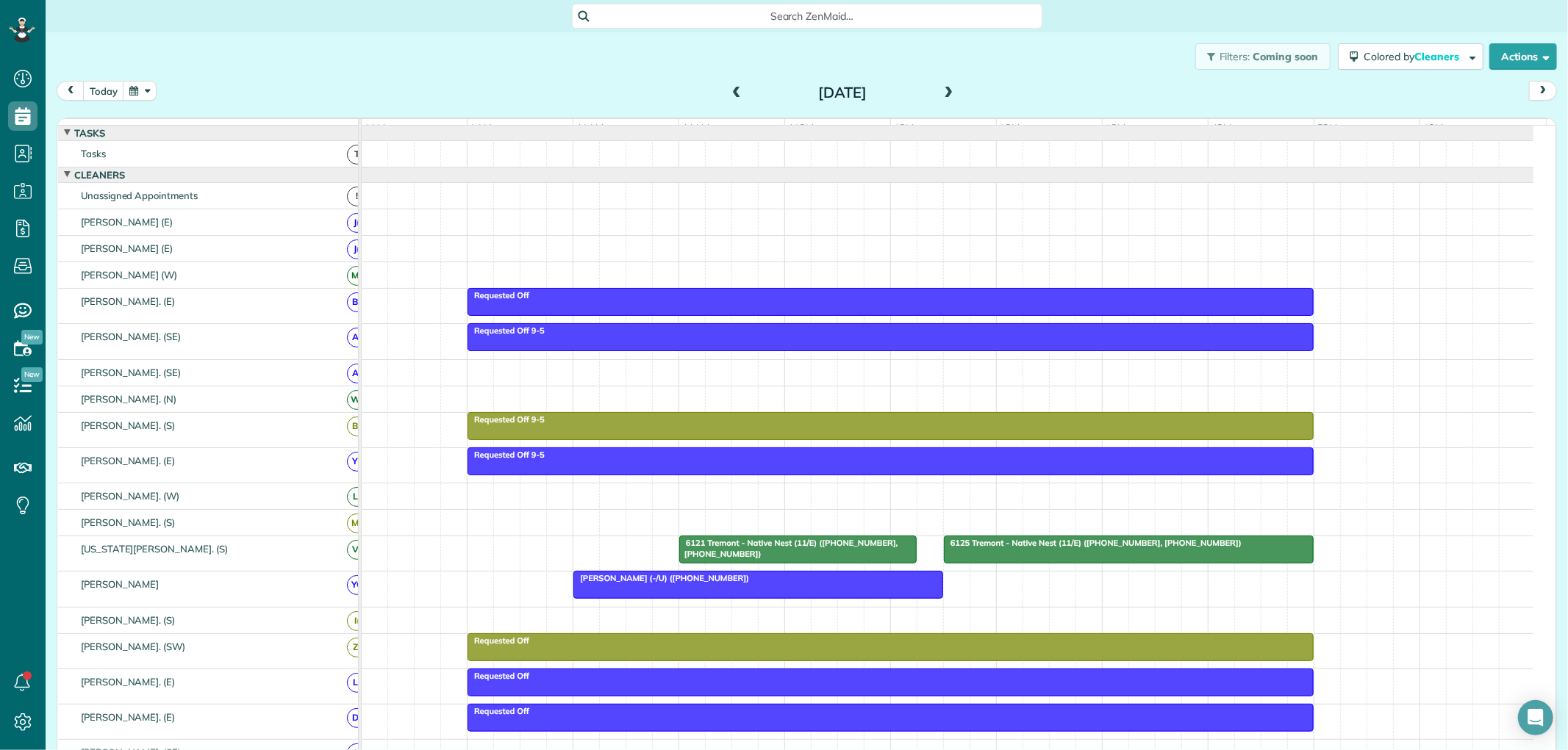
click at [941, 91] on span at bounding box center [949, 94] width 16 height 13
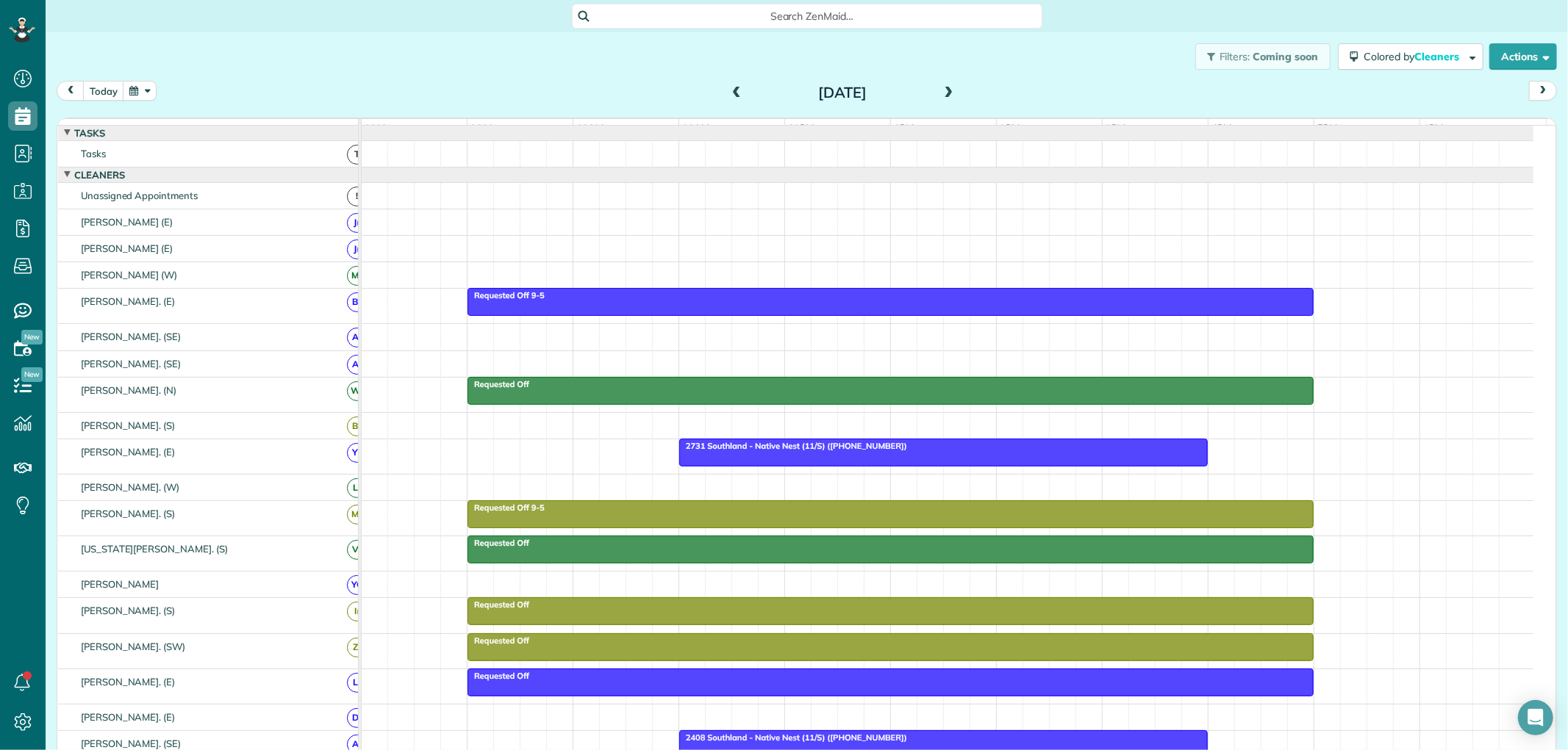
click at [942, 90] on span at bounding box center [949, 94] width 16 height 13
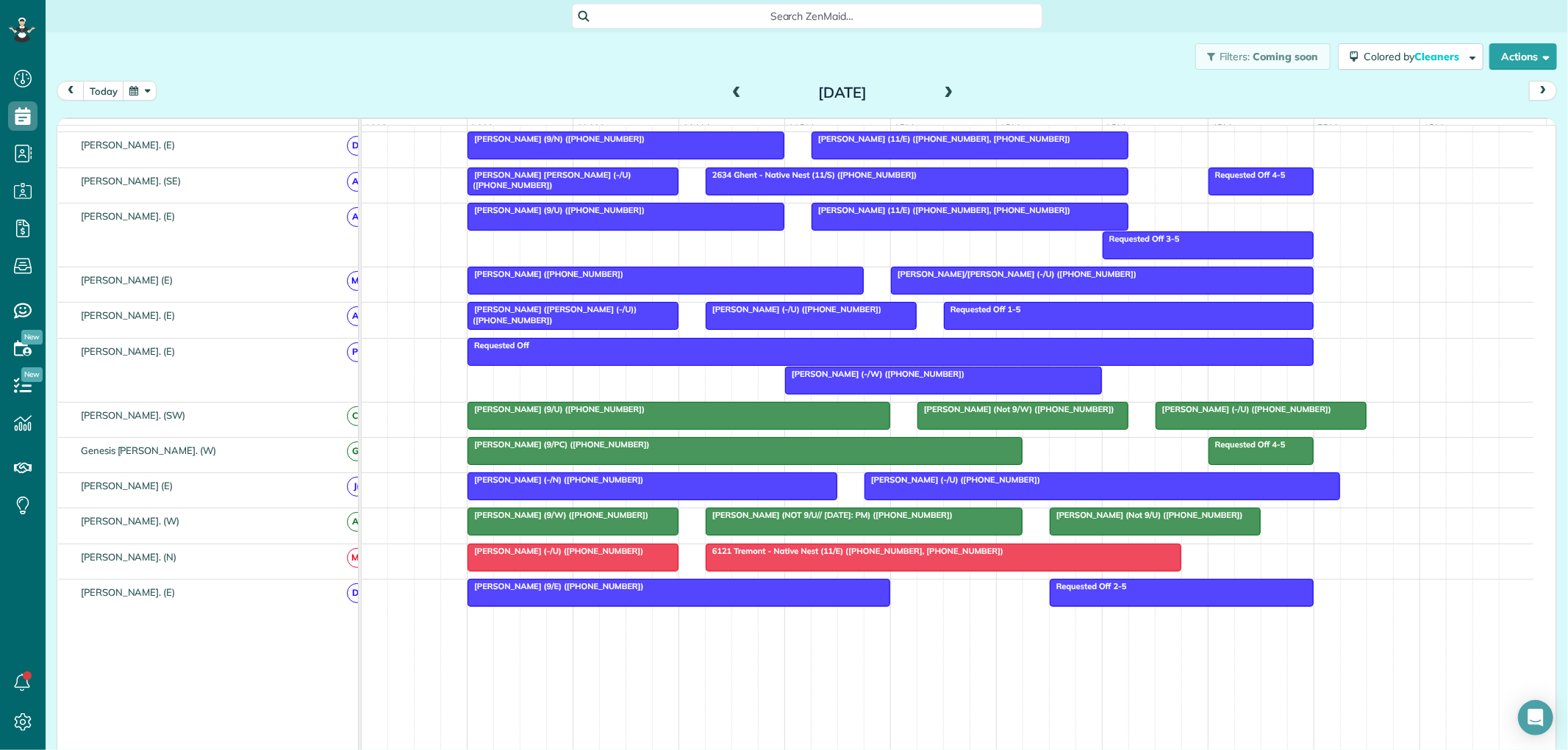
scroll to position [462, 0]
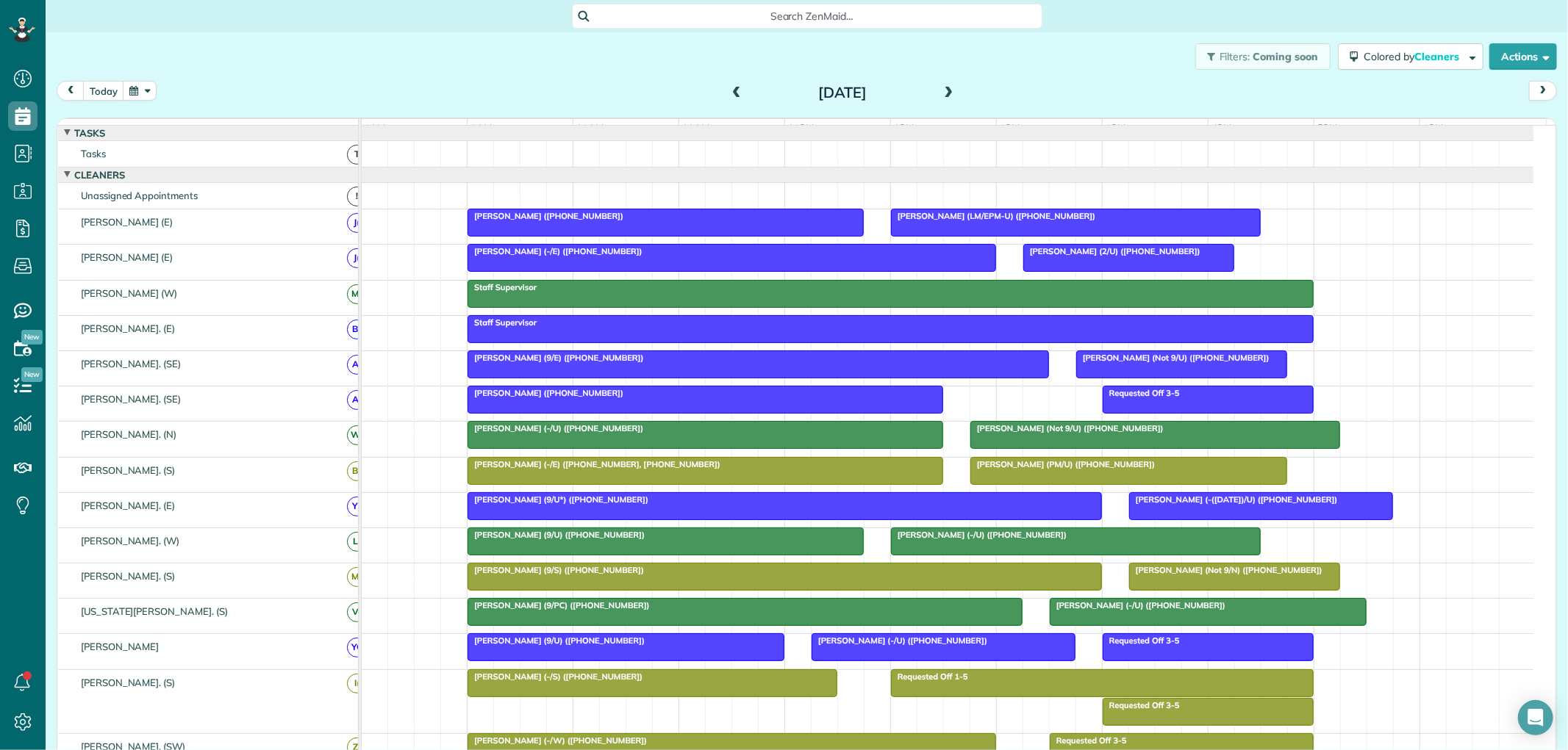
click at [941, 92] on span at bounding box center [949, 94] width 16 height 13
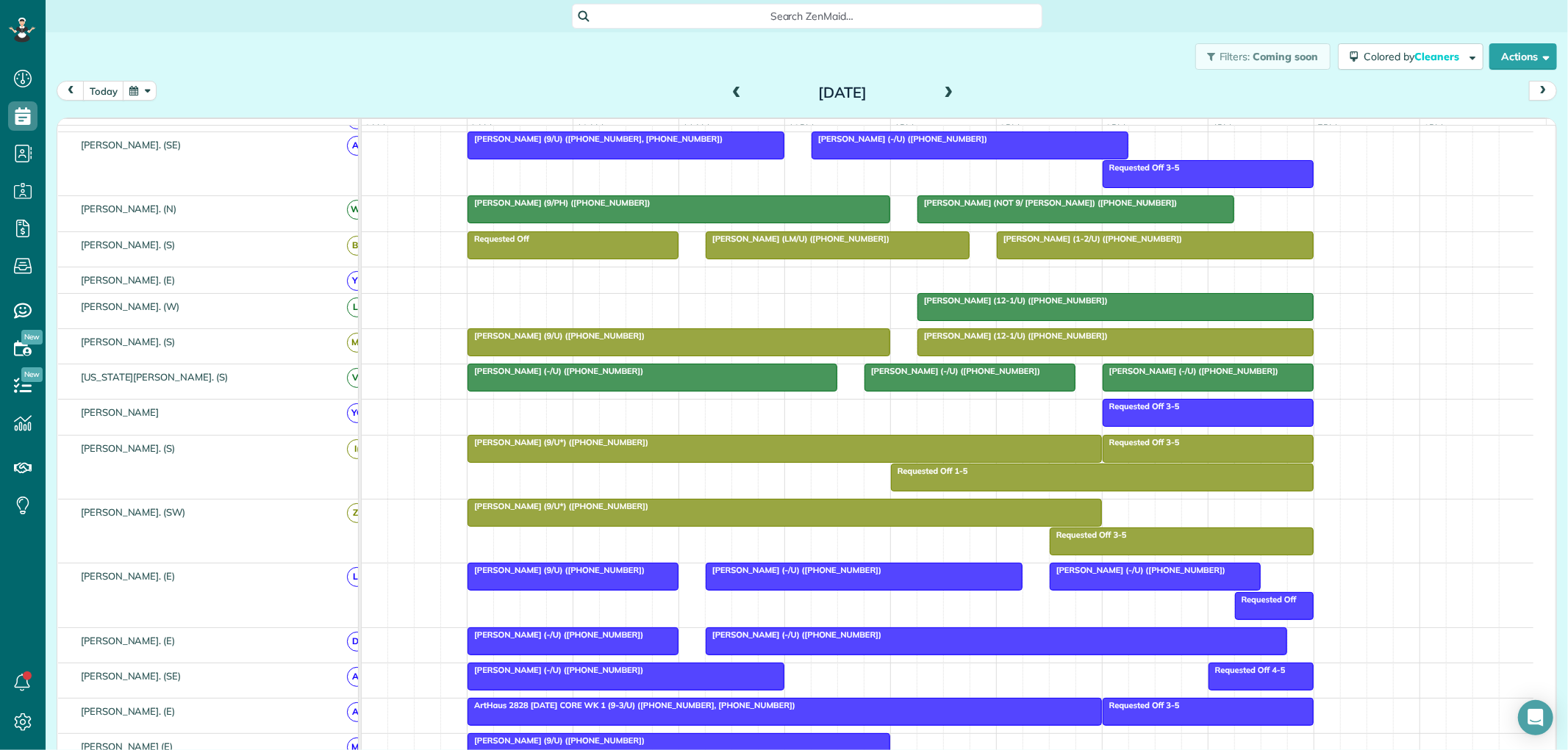
click at [731, 89] on span at bounding box center [736, 94] width 16 height 13
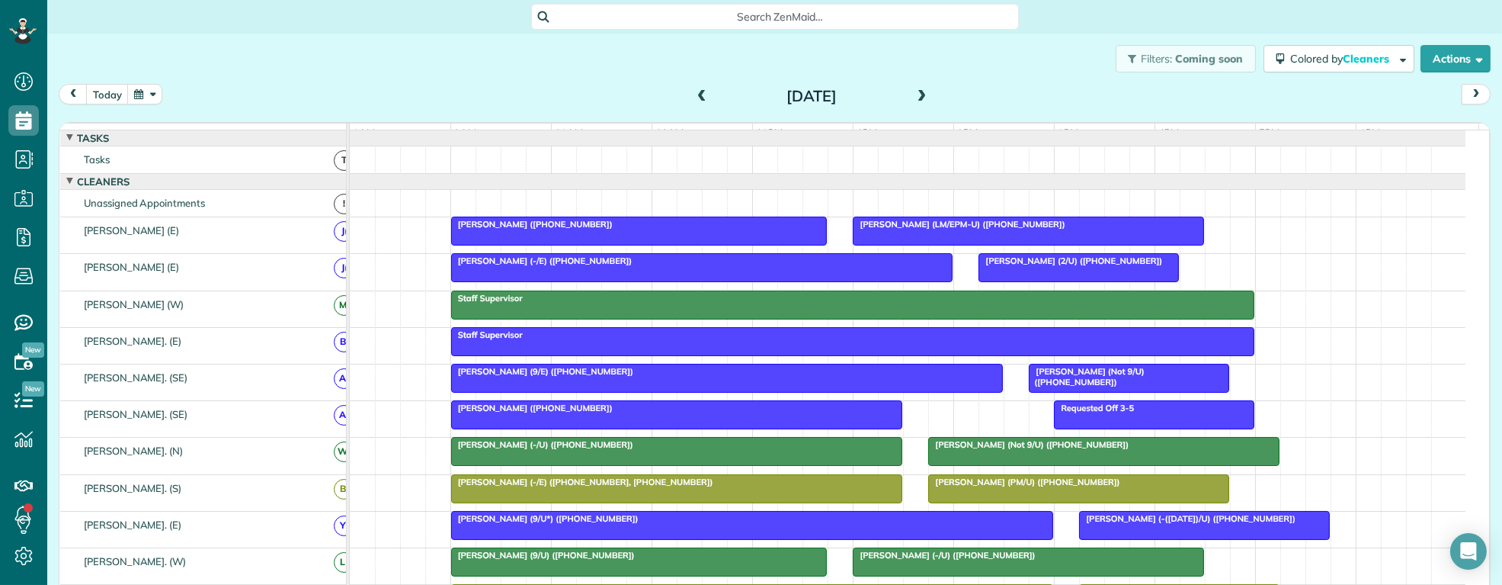
click at [1380, 111] on div "today Monday Sep 29, 2025" at bounding box center [775, 98] width 1432 height 28
click at [641, 428] on div at bounding box center [677, 414] width 450 height 27
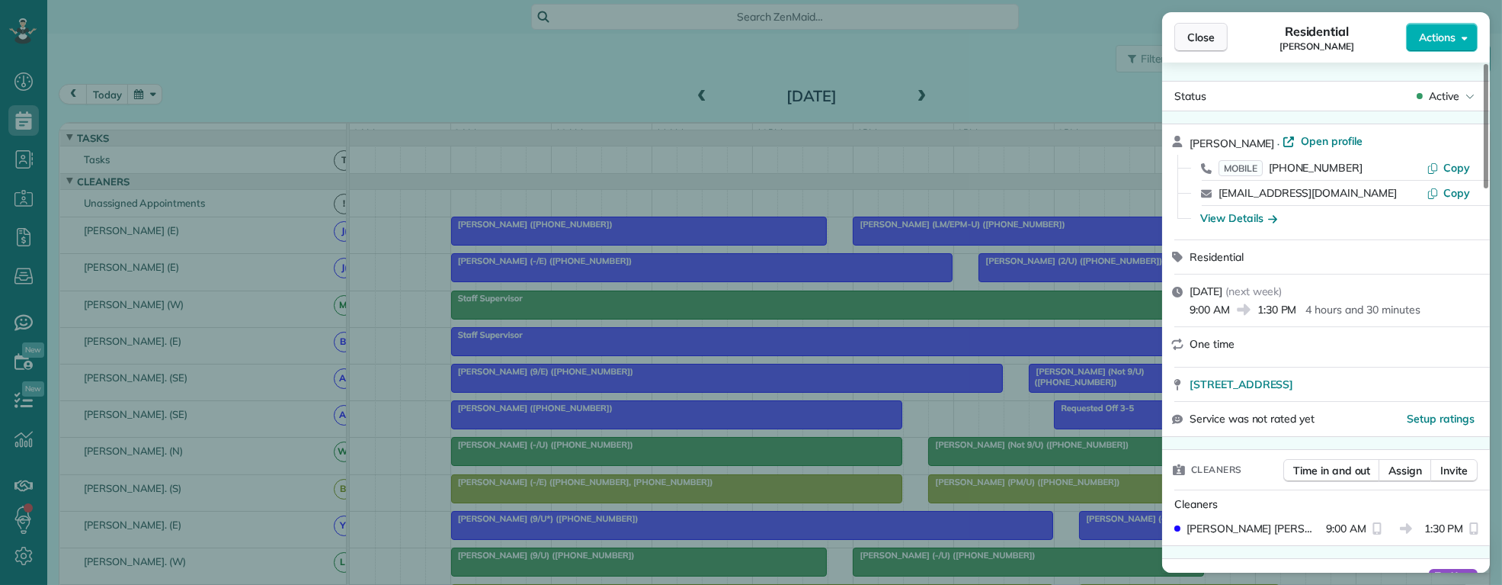
click at [1198, 38] on span "Close" at bounding box center [1200, 37] width 27 height 15
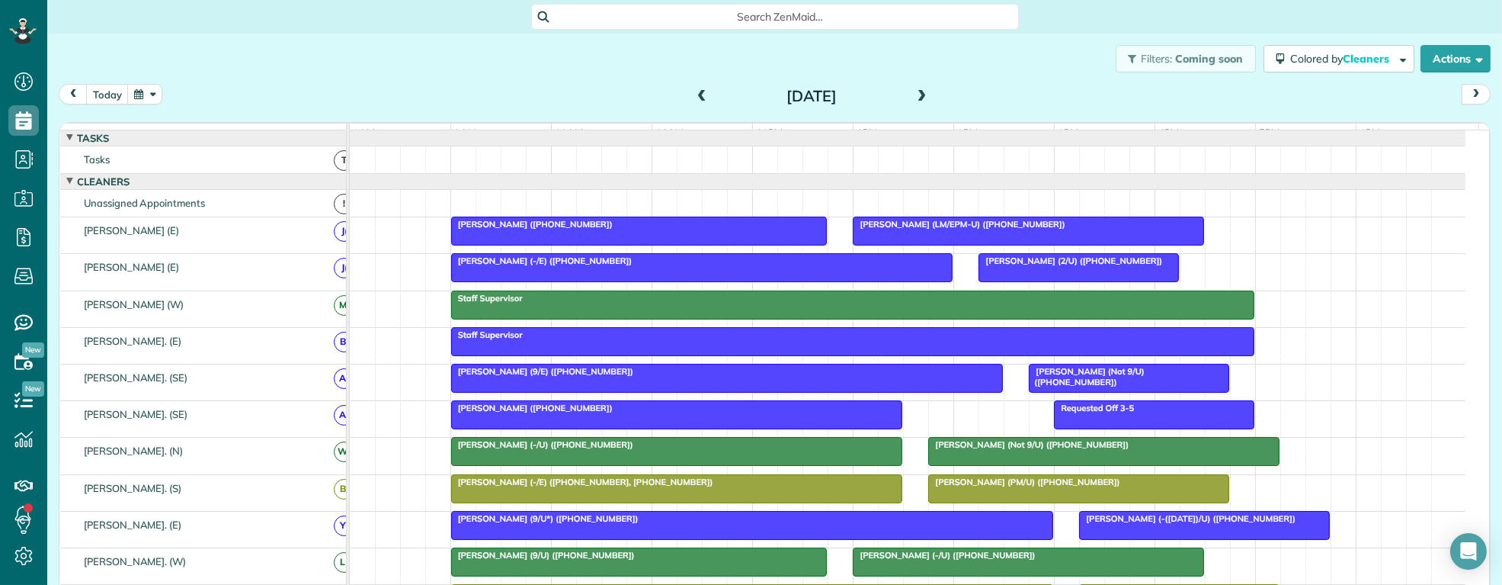
click at [665, 229] on div "Kara Berger (+12147942287)" at bounding box center [639, 224] width 367 height 11
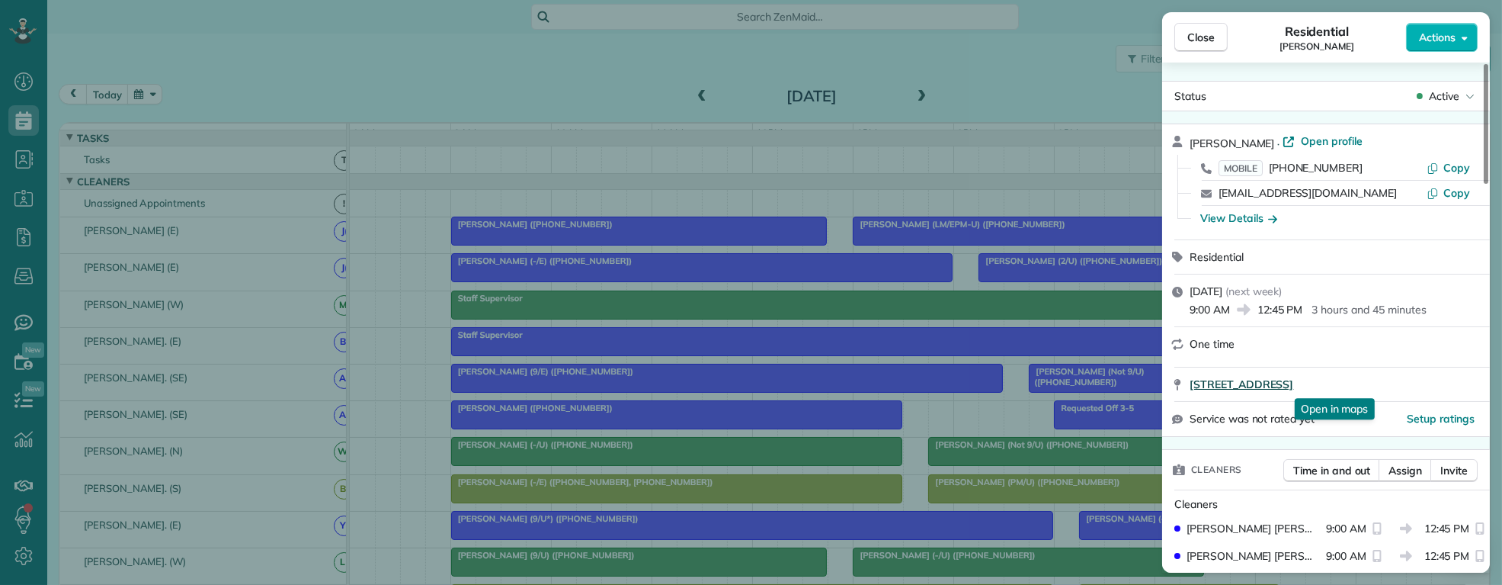
drag, startPoint x: 1284, startPoint y: 386, endPoint x: 1389, endPoint y: 389, distance: 105.2
click at [1389, 389] on div "3736 Stanford Ave Dallas TX 75225 Open in maps Open in maps" at bounding box center [1326, 384] width 328 height 34
click at [1199, 32] on span "Close" at bounding box center [1200, 37] width 27 height 15
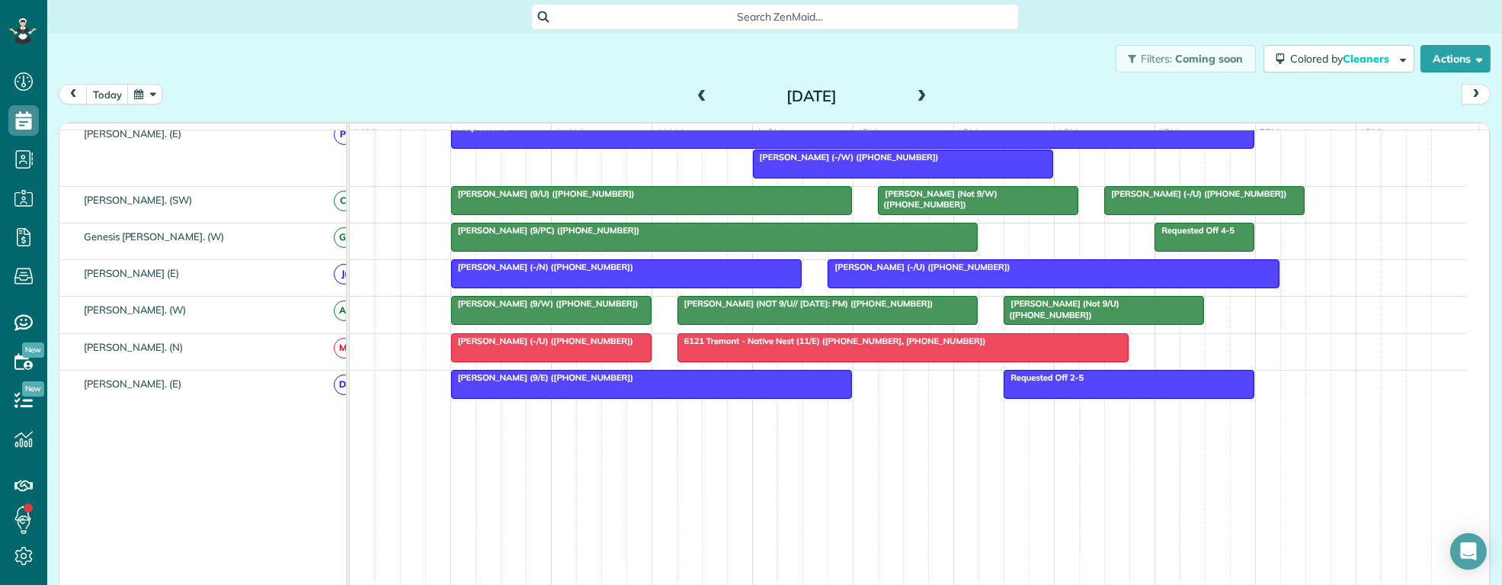
scroll to position [963, 0]
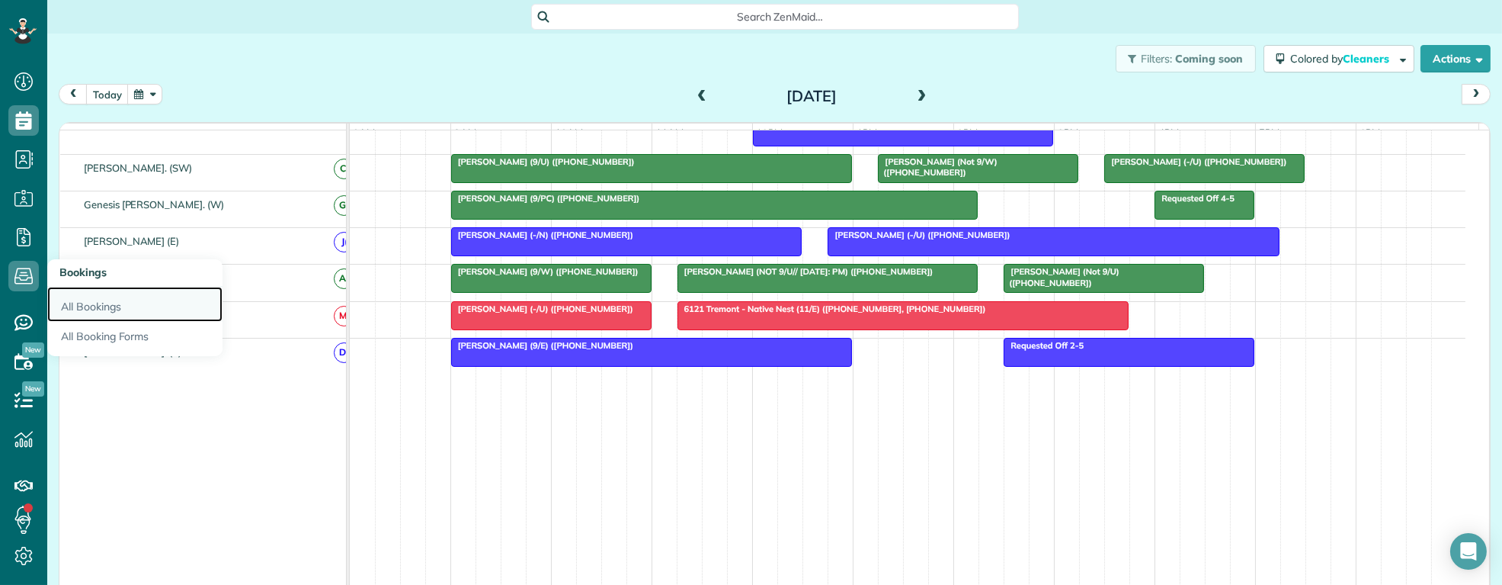
click at [107, 306] on link "All Bookings" at bounding box center [134, 304] width 175 height 35
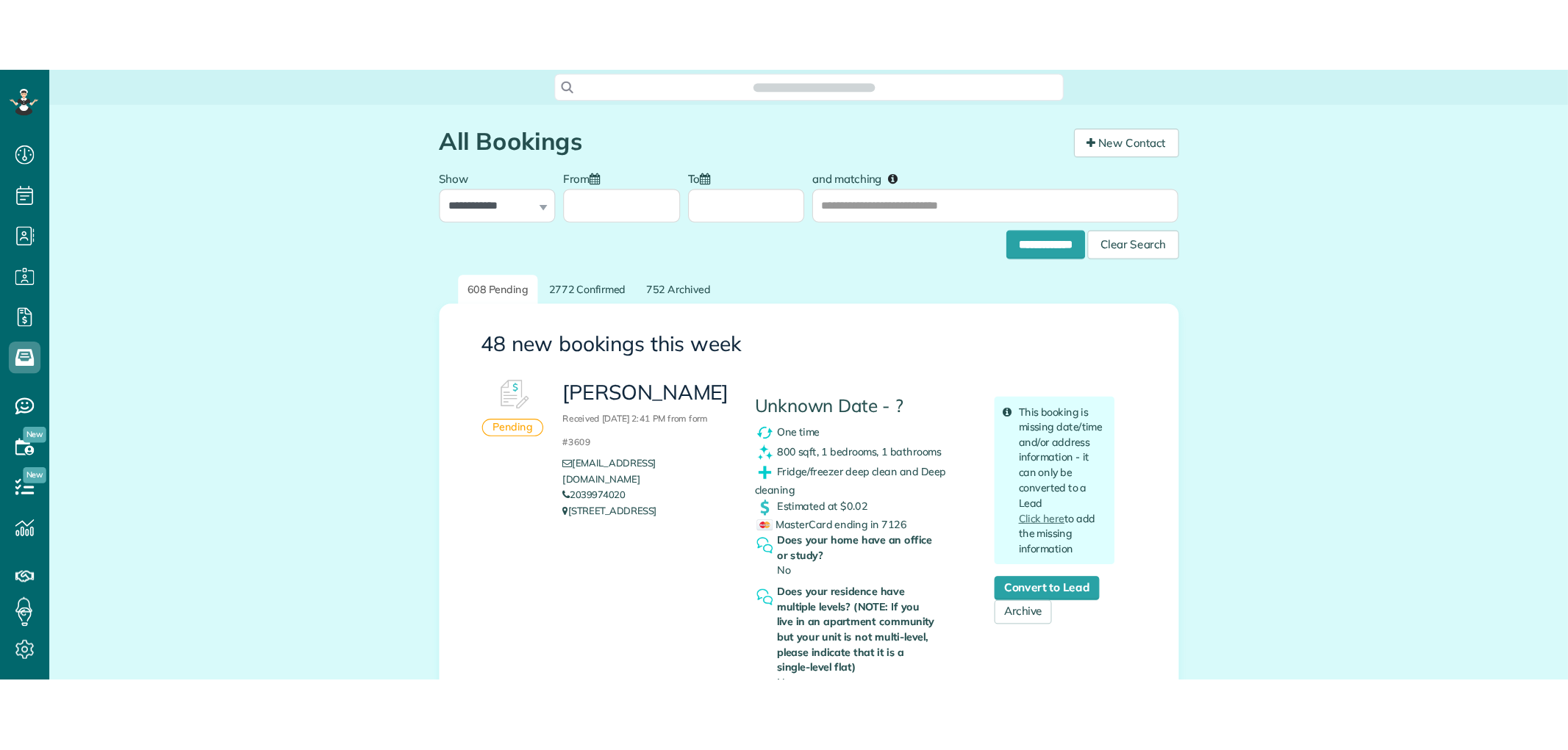
scroll to position [6, 6]
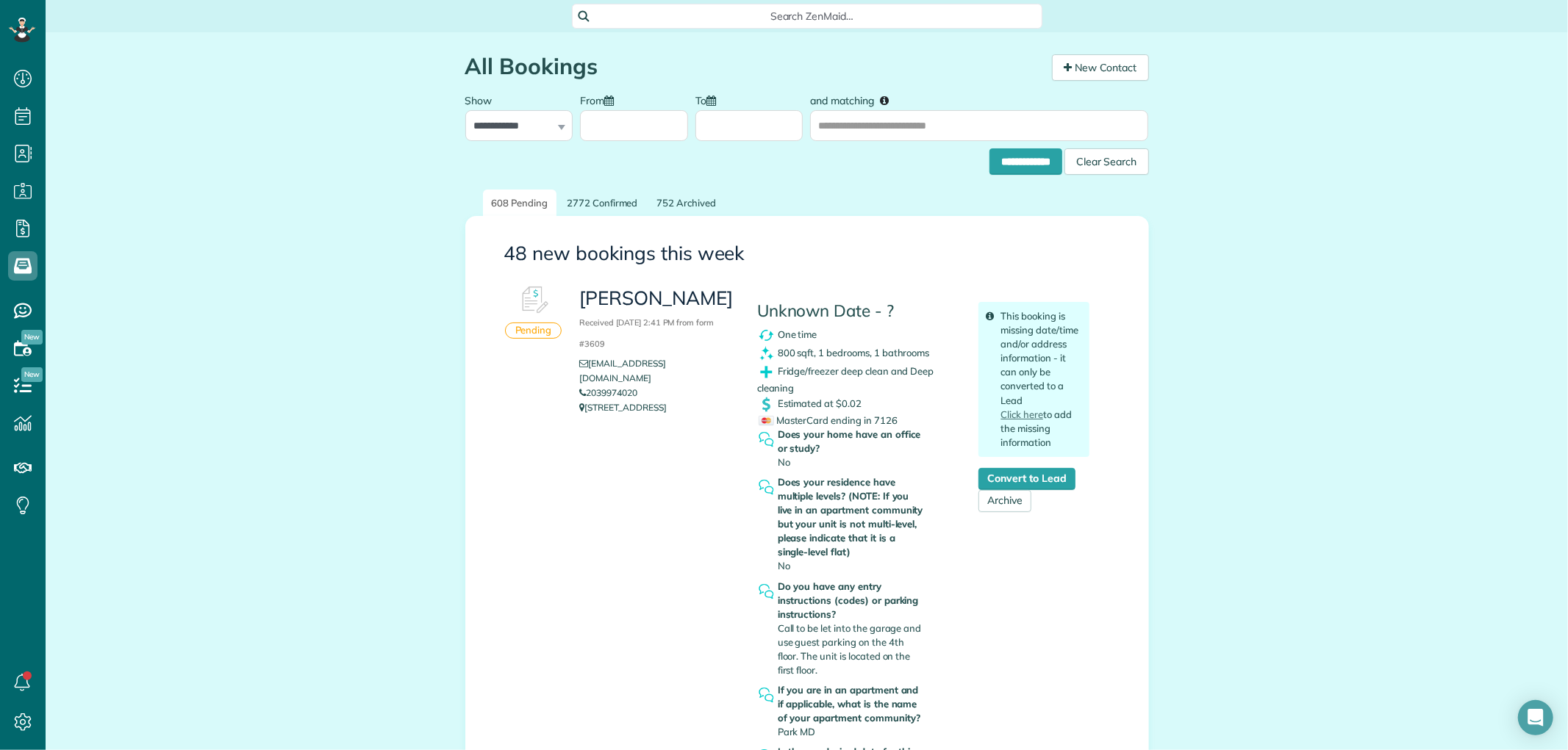
scroll to position [750, 45]
copy link "2039974020"
drag, startPoint x: 655, startPoint y: 379, endPoint x: 585, endPoint y: 382, distance: 70.1
click at [585, 386] on li "2039974020" at bounding box center [657, 392] width 155 height 14
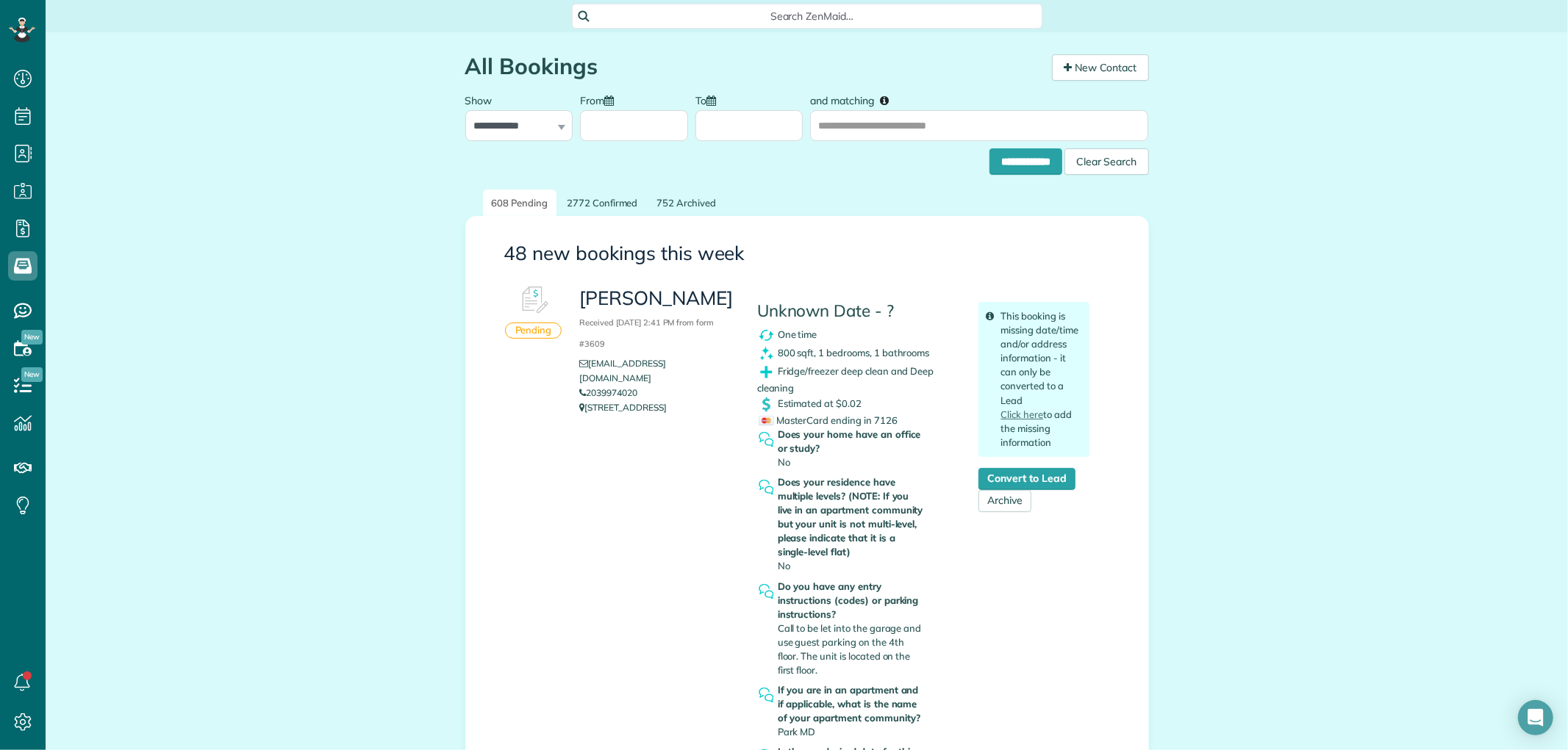
drag, startPoint x: 235, startPoint y: 165, endPoint x: 244, endPoint y: 167, distance: 9.2
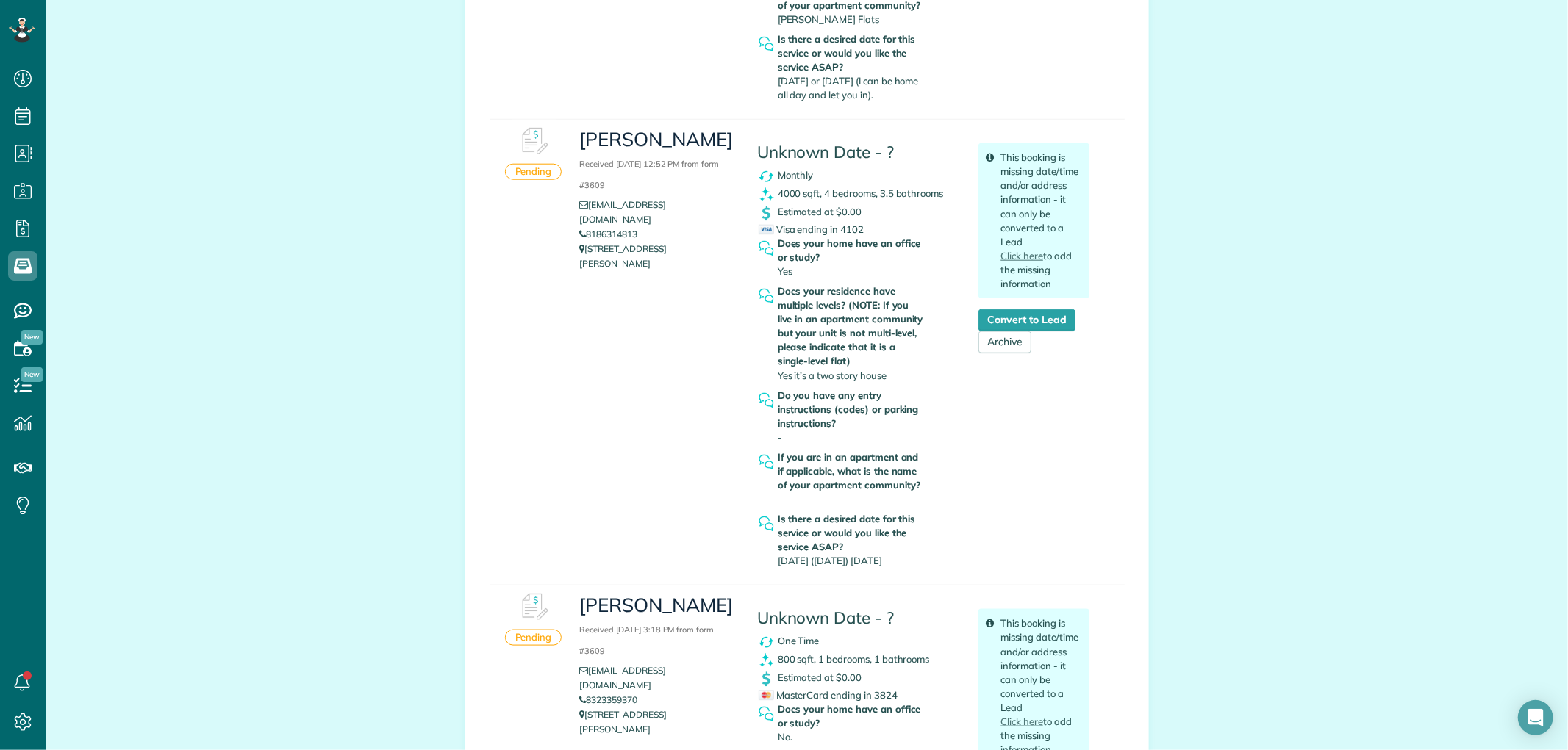
scroll to position [1305, 0]
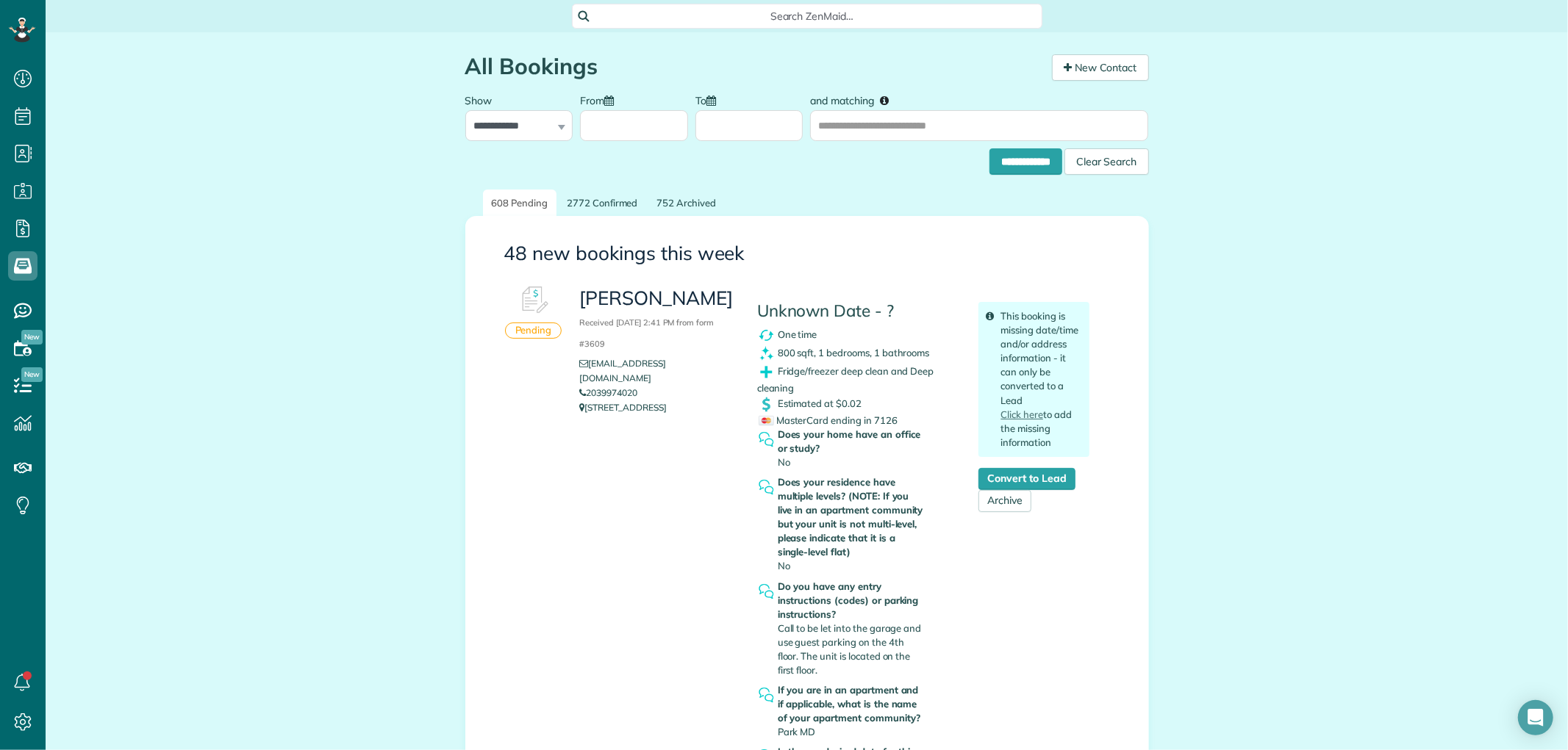
scroll to position [6, 6]
drag, startPoint x: 598, startPoint y: 377, endPoint x: 574, endPoint y: 385, distance: 25.3
click at [580, 386] on li "2039974020" at bounding box center [657, 392] width 155 height 14
copy link "2039974020"
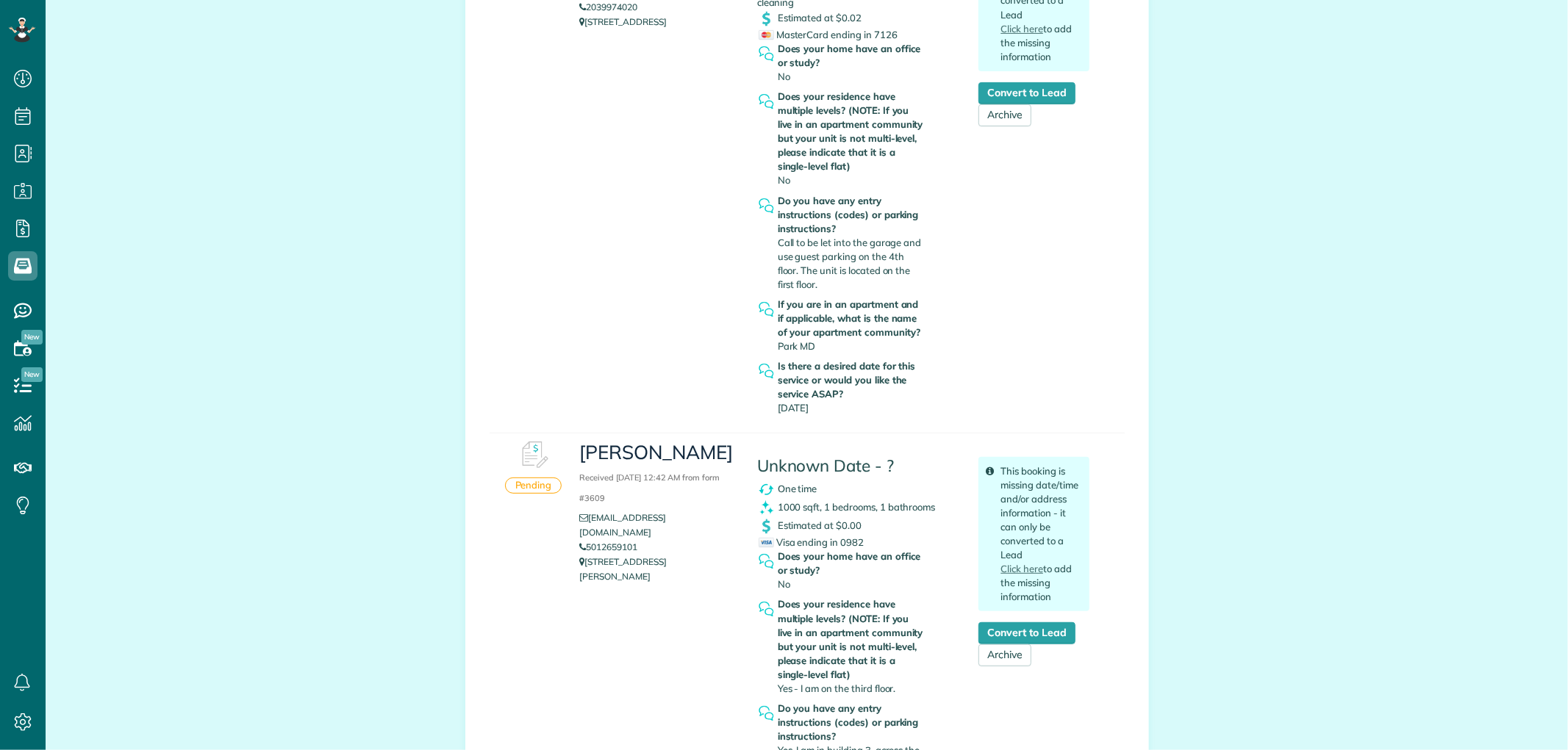
scroll to position [408, 0]
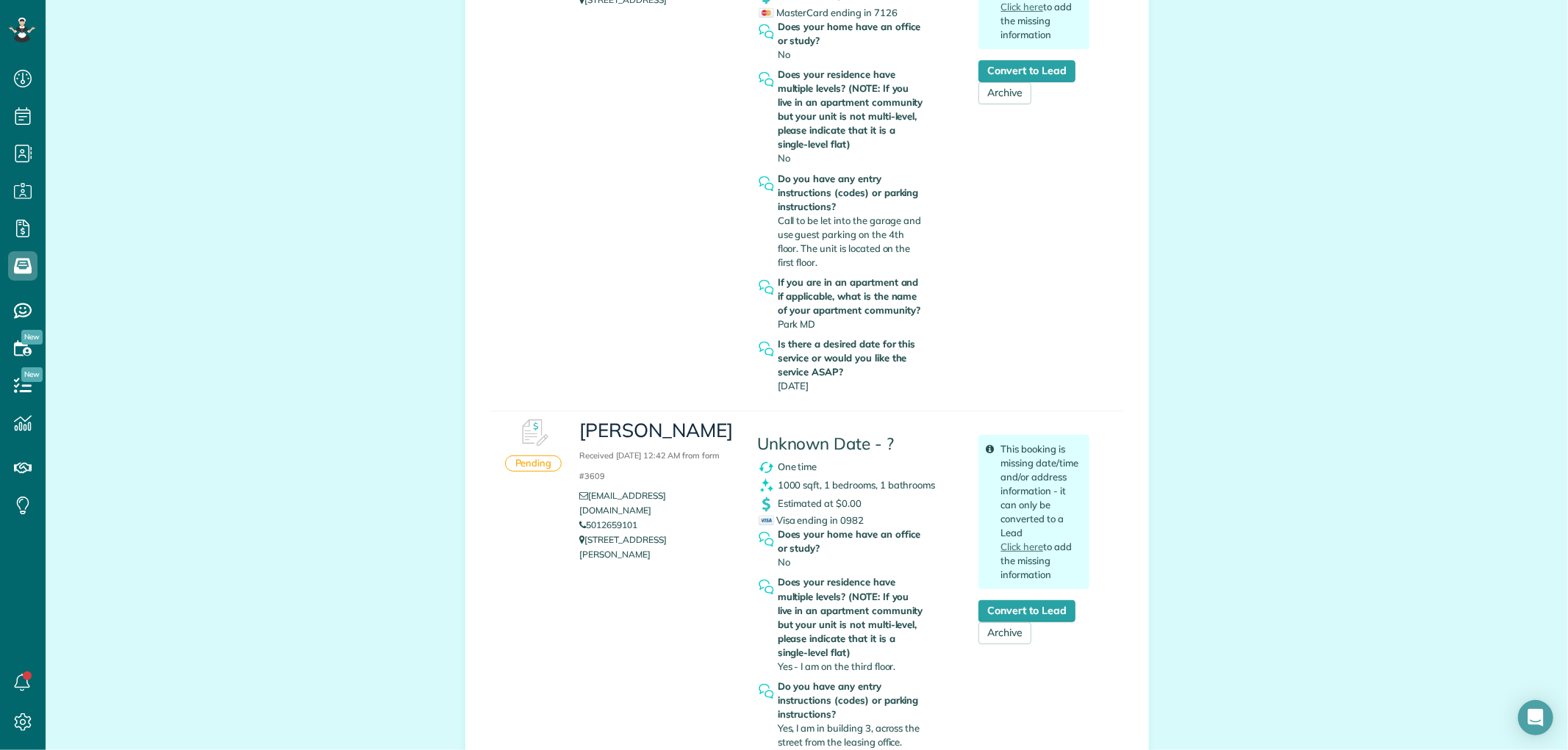
drag, startPoint x: 548, startPoint y: 159, endPoint x: 515, endPoint y: 182, distance: 40.2
click at [547, 159] on div "Pending [PERSON_NAME] Received [DATE] 2:41 PM from form #3609 [EMAIL_ADDRESS][D…" at bounding box center [807, 141] width 635 height 540
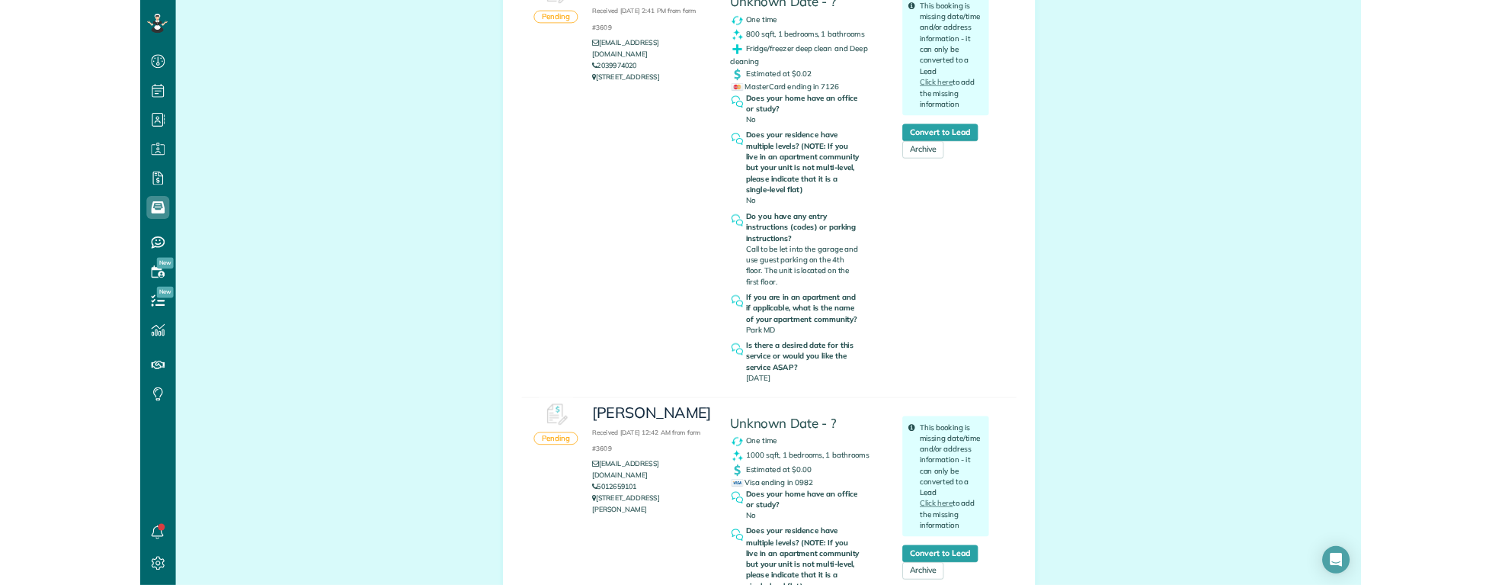
scroll to position [0, 0]
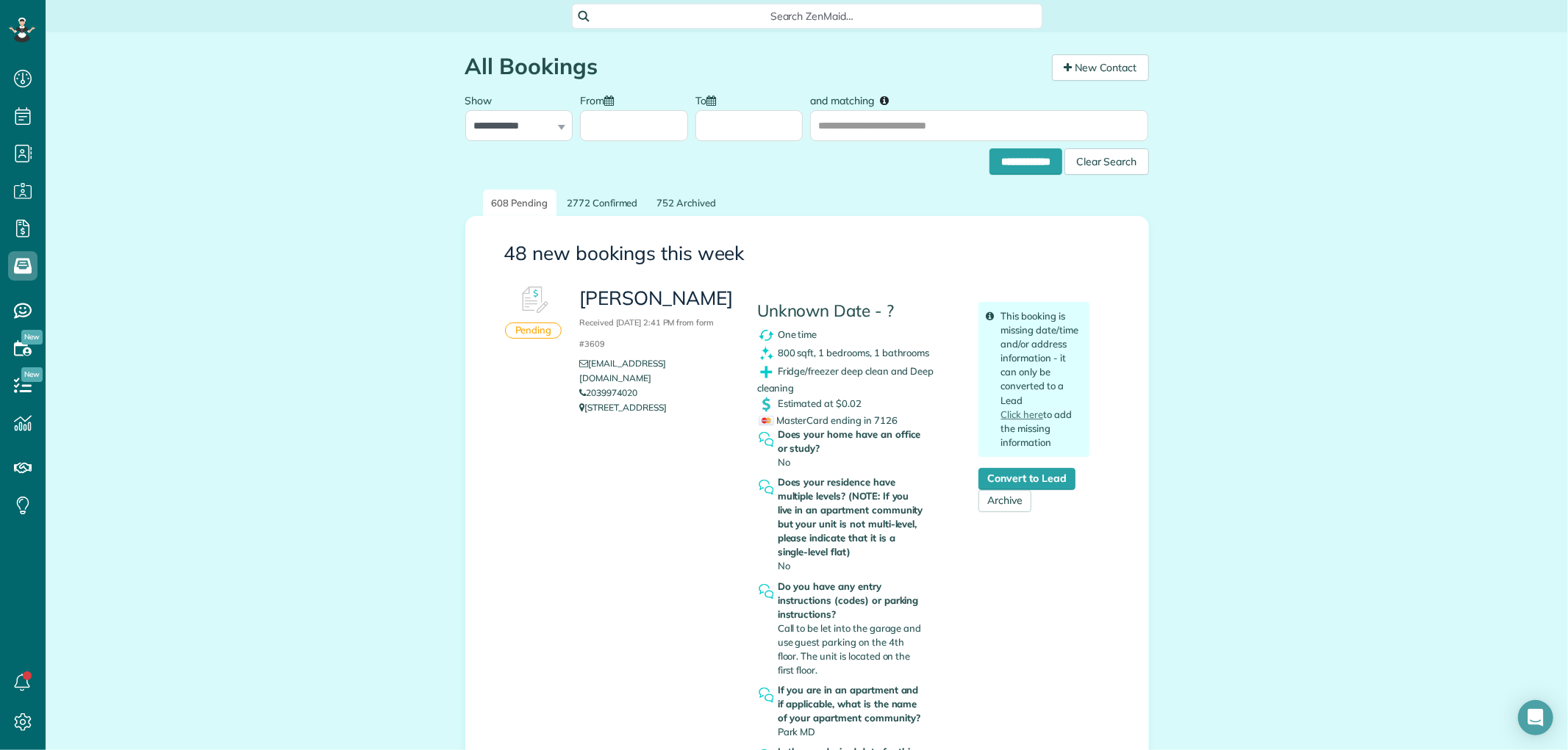
copy link "2039974020"
drag, startPoint x: 651, startPoint y: 375, endPoint x: 581, endPoint y: 379, distance: 70.1
click at [581, 386] on li "2039974020" at bounding box center [657, 392] width 155 height 14
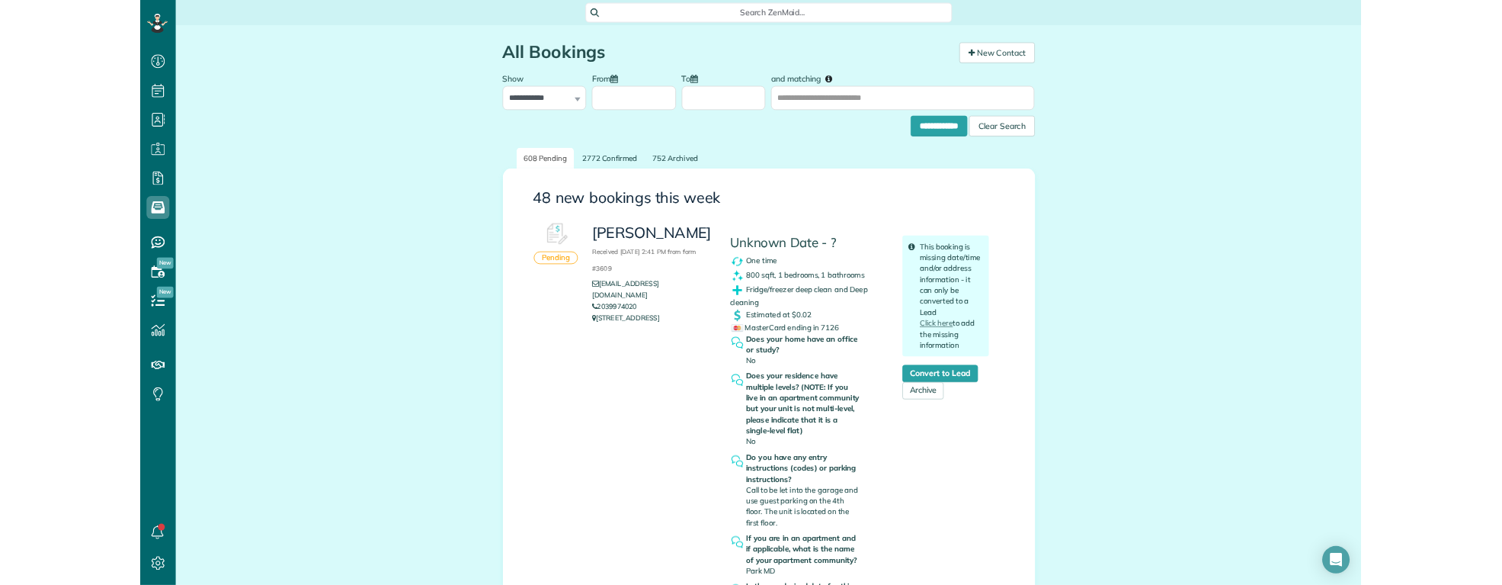
scroll to position [585, 47]
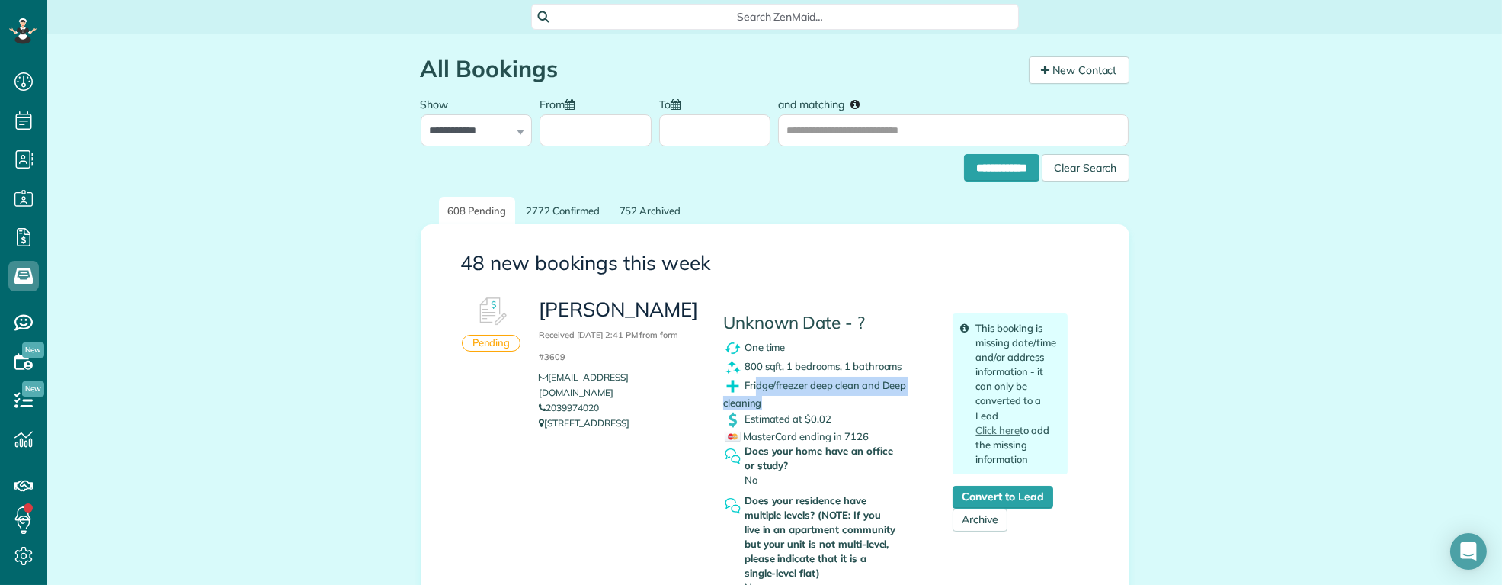
drag, startPoint x: 750, startPoint y: 385, endPoint x: 849, endPoint y: 399, distance: 100.0
click at [849, 399] on div "Fridge/freezer deep clean and Deep cleaning" at bounding box center [826, 394] width 207 height 34
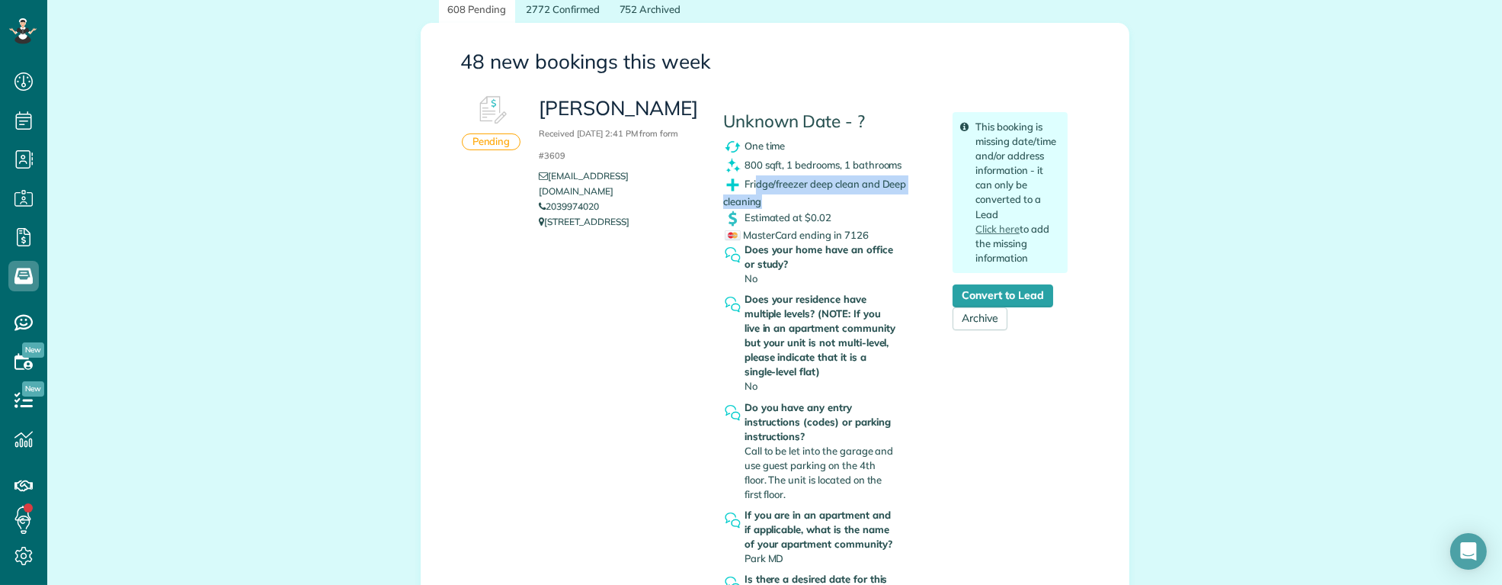
scroll to position [85, 0]
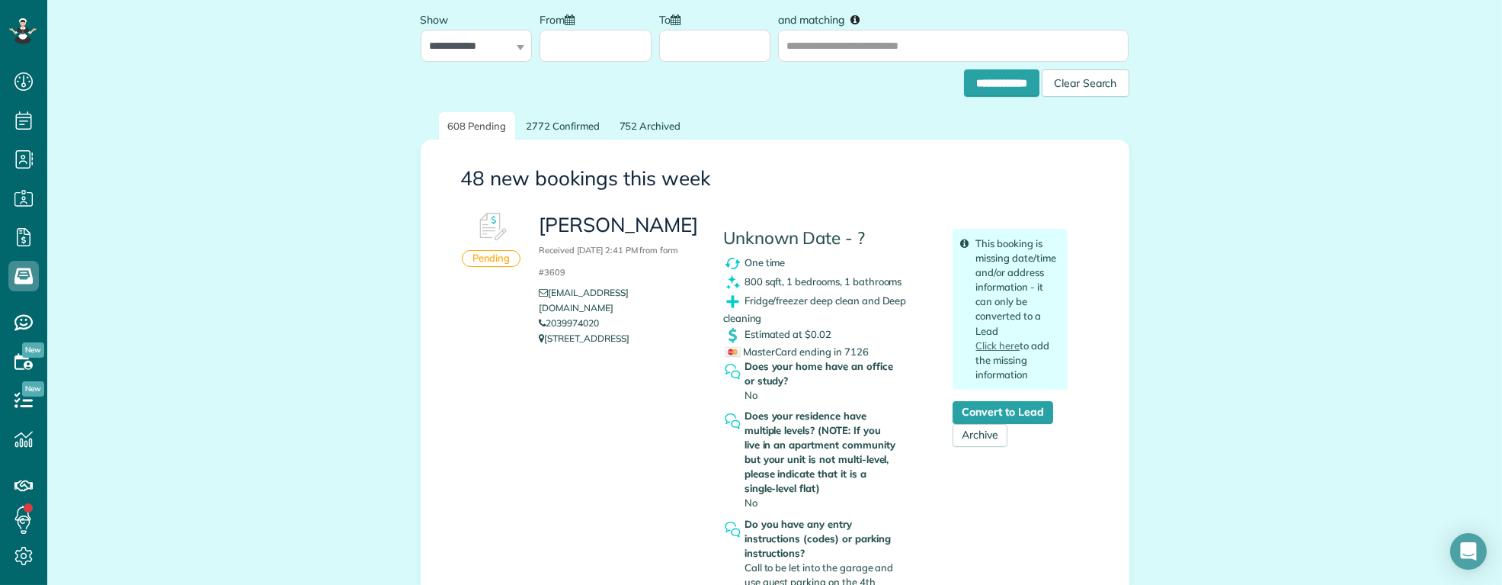
drag, startPoint x: 556, startPoint y: 437, endPoint x: 691, endPoint y: 434, distance: 134.2
click at [559, 437] on div "Matt Cenci Received September 23, 2025 2:41 PM from form #3609 s.marinolee@gmai…" at bounding box center [803, 478] width 552 height 548
click at [646, 376] on div "Matt Cenci Received September 23, 2025 2:41 PM from form #3609 s.marinolee@gmai…" at bounding box center [803, 478] width 552 height 548
drag, startPoint x: 600, startPoint y: 306, endPoint x: 539, endPoint y: 303, distance: 61.0
click at [539, 316] on li "2039974020" at bounding box center [619, 323] width 161 height 15
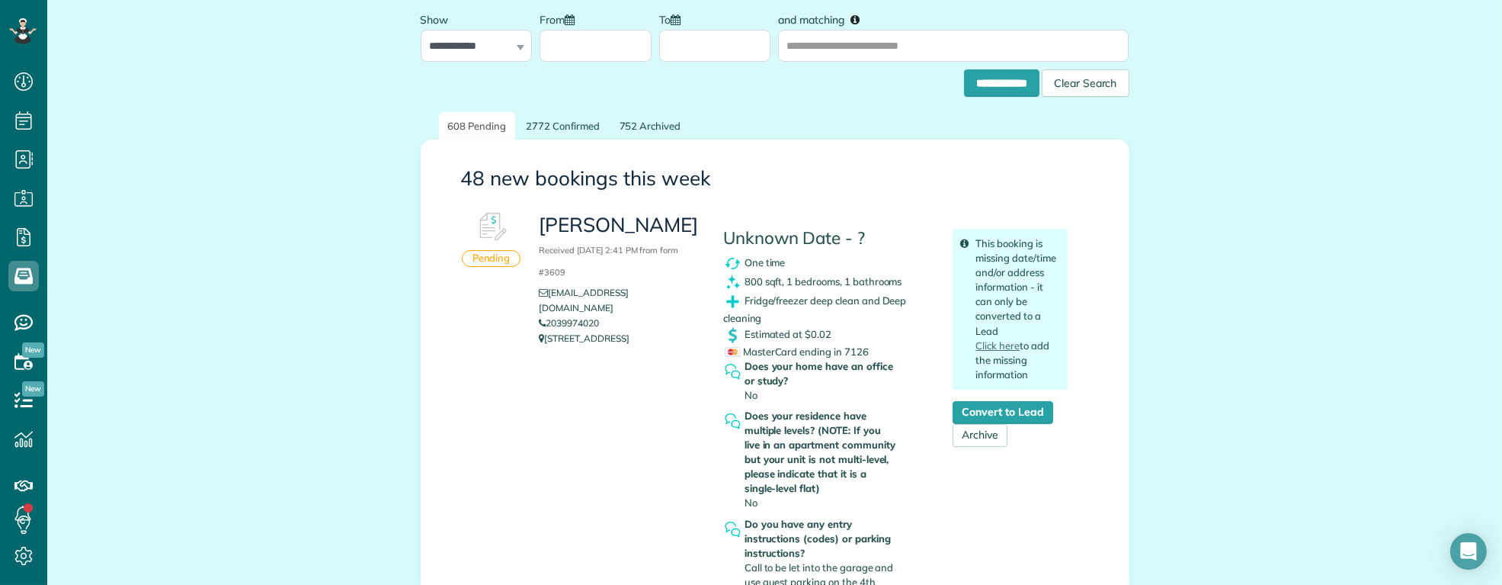
copy link "2039974020"
click at [567, 85] on div "**********" at bounding box center [775, 79] width 709 height 35
drag, startPoint x: 546, startPoint y: 221, endPoint x: 643, endPoint y: 232, distance: 97.4
click at [643, 229] on h3 "Matt Cenci Received September 23, 2025 2:41 PM from form #3609" at bounding box center [619, 247] width 161 height 66
copy h3 "Matt Cenci"
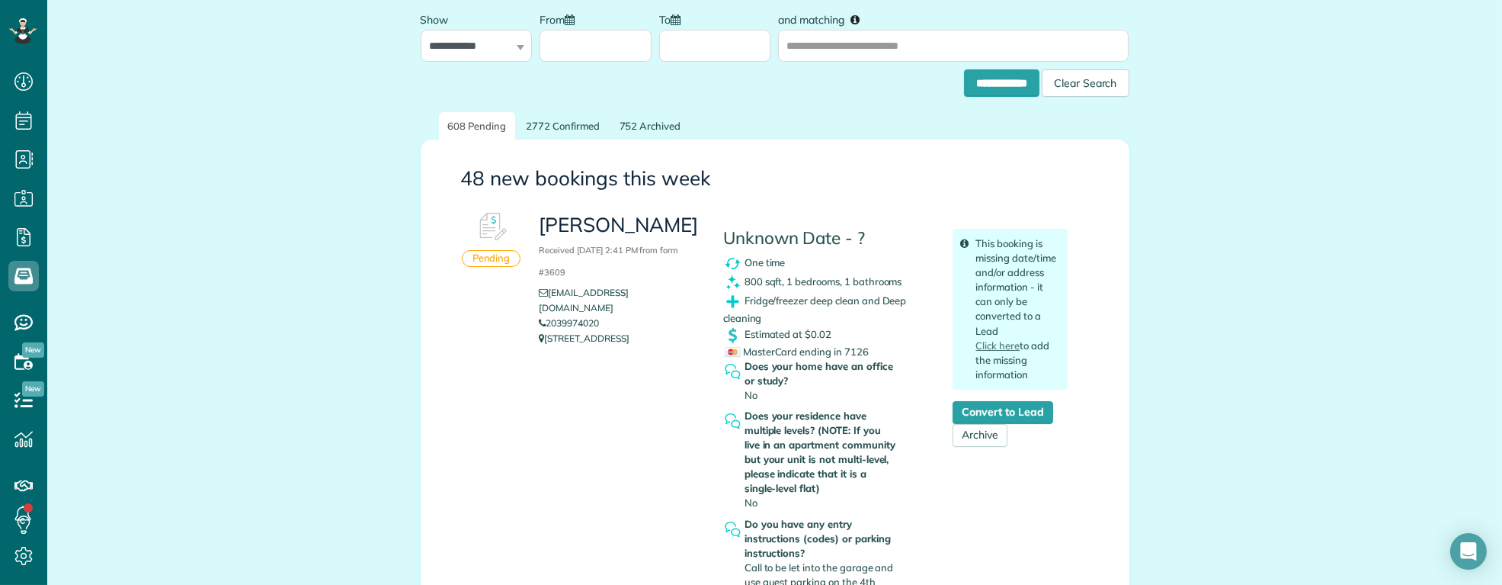
copy span "800 sqft, 1 bedrooms, 1 bathrooms"
drag, startPoint x: 738, startPoint y: 279, endPoint x: 901, endPoint y: 283, distance: 163.1
click at [901, 283] on div "800 sqft, 1 bedrooms, 1 bathrooms" at bounding box center [826, 282] width 207 height 19
drag, startPoint x: 668, startPoint y: 361, endPoint x: 635, endPoint y: 338, distance: 40.0
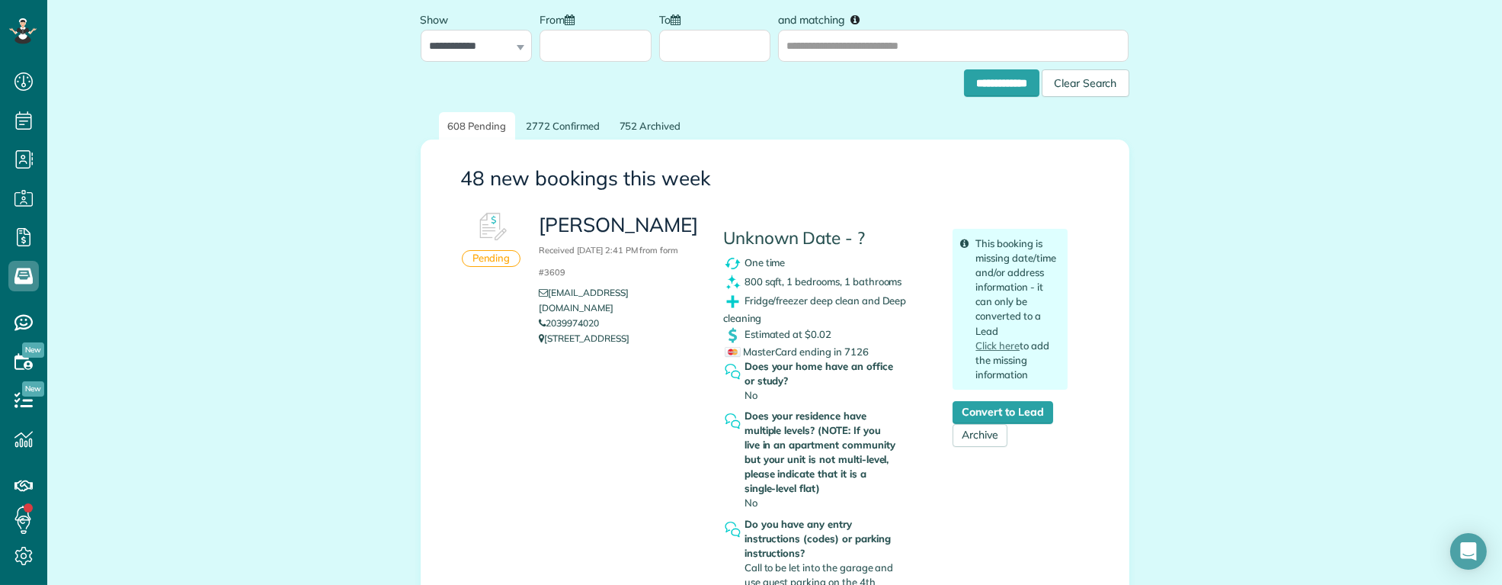
click at [667, 361] on div "Matt Cenci Received September 23, 2025 2:41 PM from form #3609 s.marinolee@gmai…" at bounding box center [803, 478] width 552 height 548
copy p "5940 Forest Park Rd APT 1084 Dallas TX 75235"
drag, startPoint x: 583, startPoint y: 328, endPoint x: 540, endPoint y: 320, distance: 44.2
click at [540, 331] on p "5940 Forest Park Rd APT 1084 Dallas TX 75235" at bounding box center [619, 338] width 161 height 15
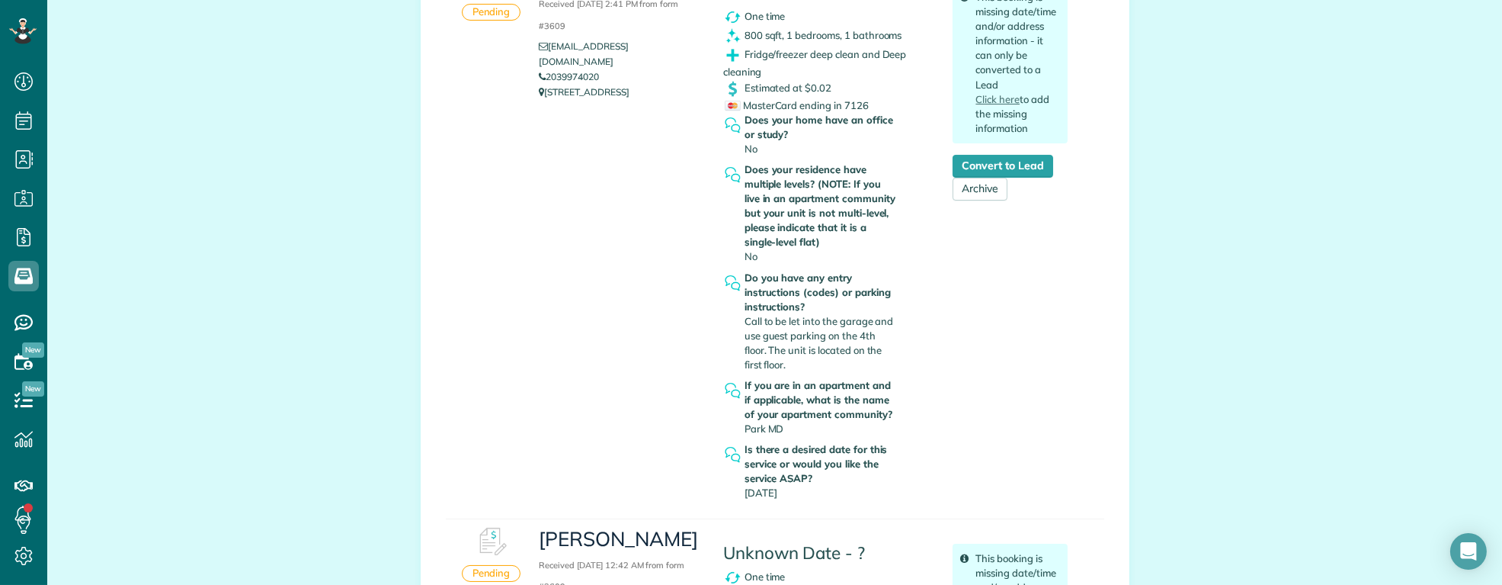
scroll to position [338, 0]
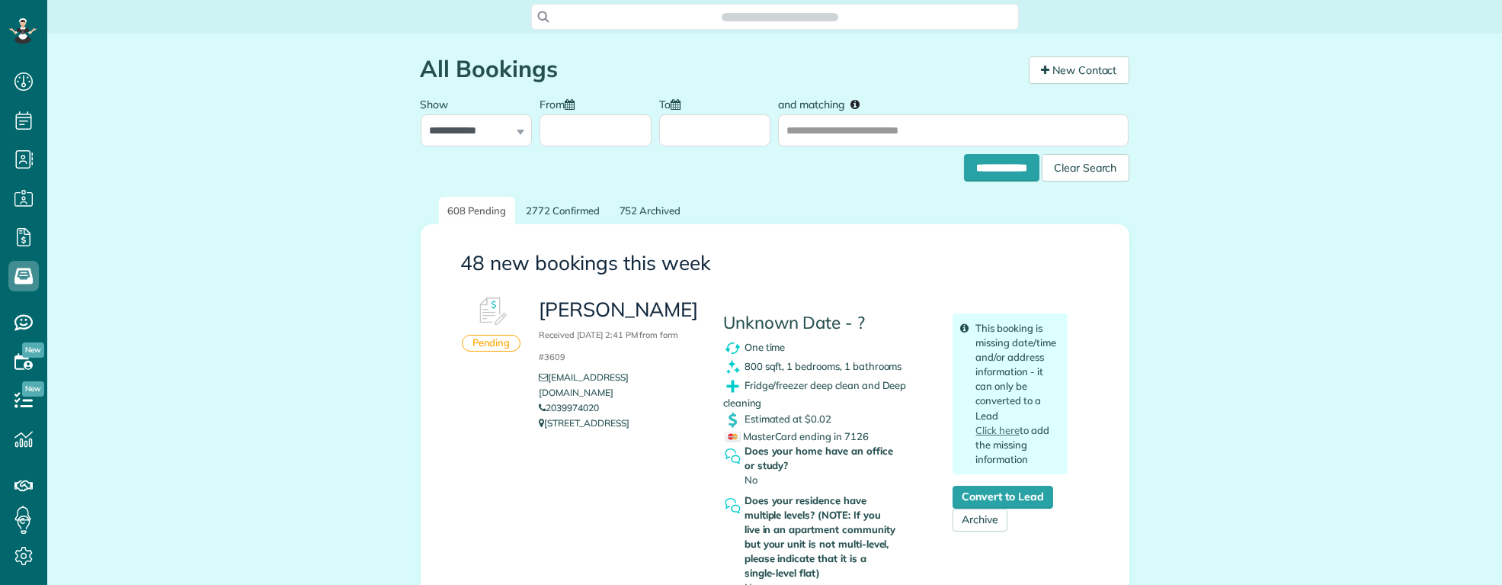
scroll to position [585, 47]
click at [673, 12] on span "Search ZenMaid…" at bounding box center [780, 16] width 463 height 15
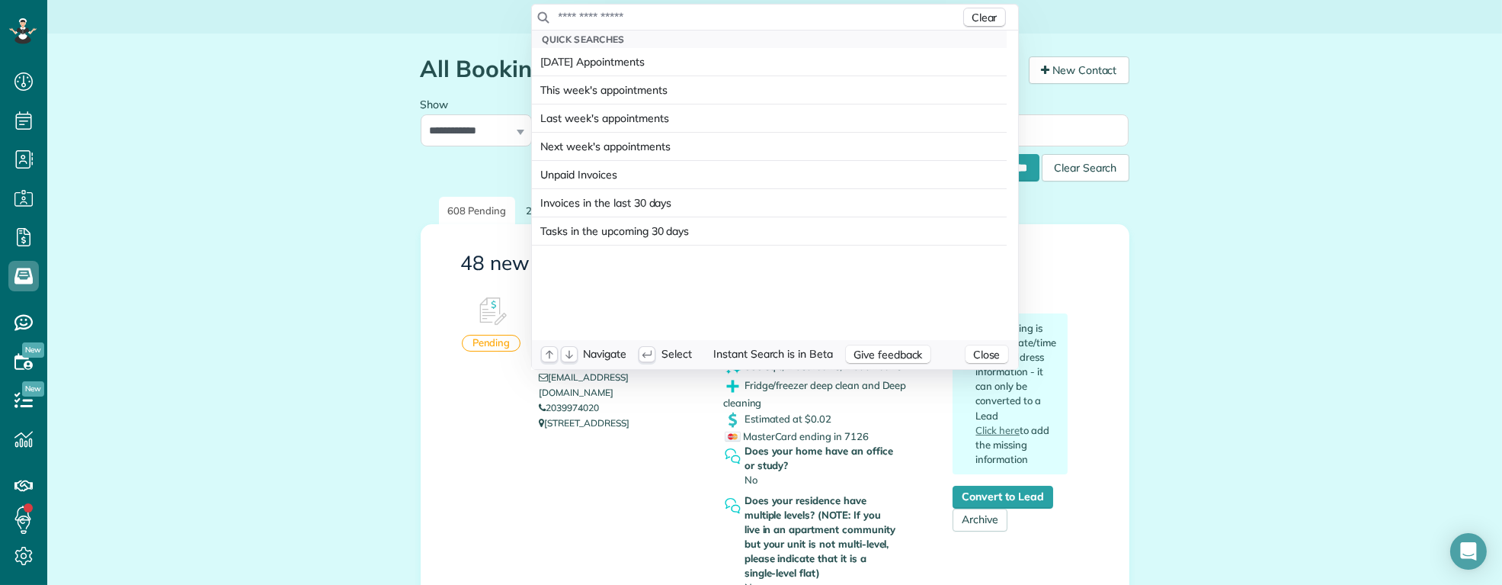
click at [656, 18] on input "text" at bounding box center [759, 16] width 402 height 15
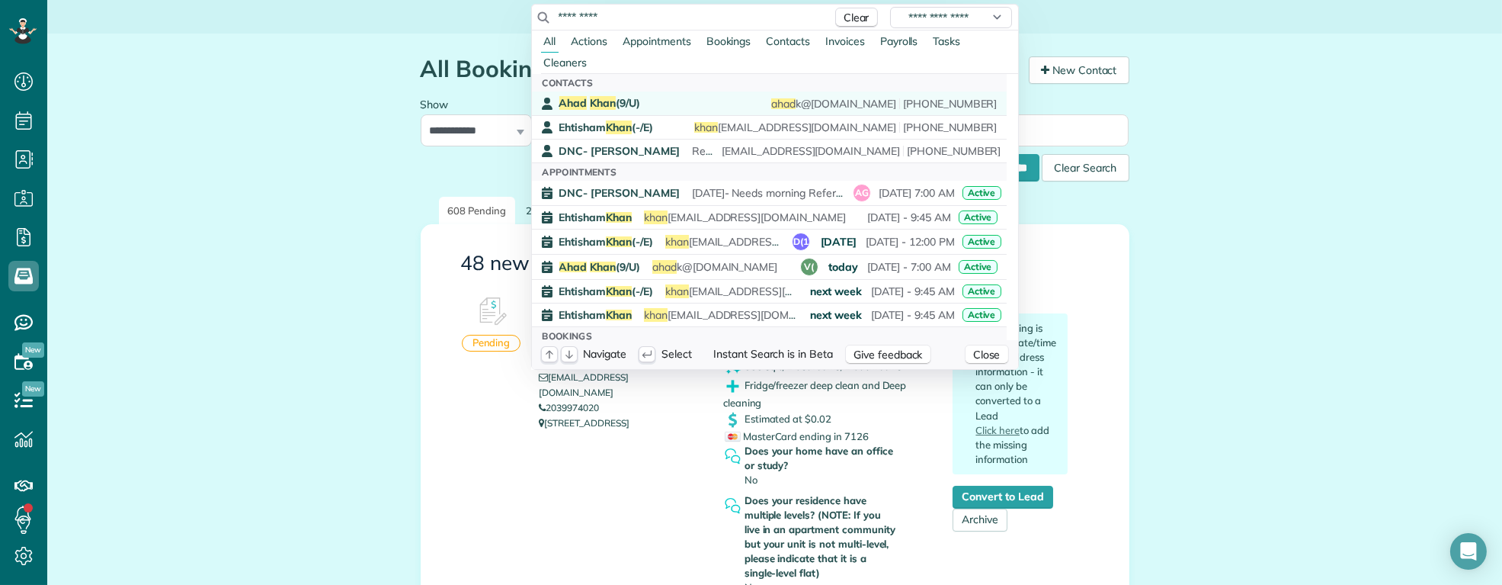
type input "*********"
click at [611, 99] on span "Ahad Khan (9/U)" at bounding box center [600, 103] width 82 height 14
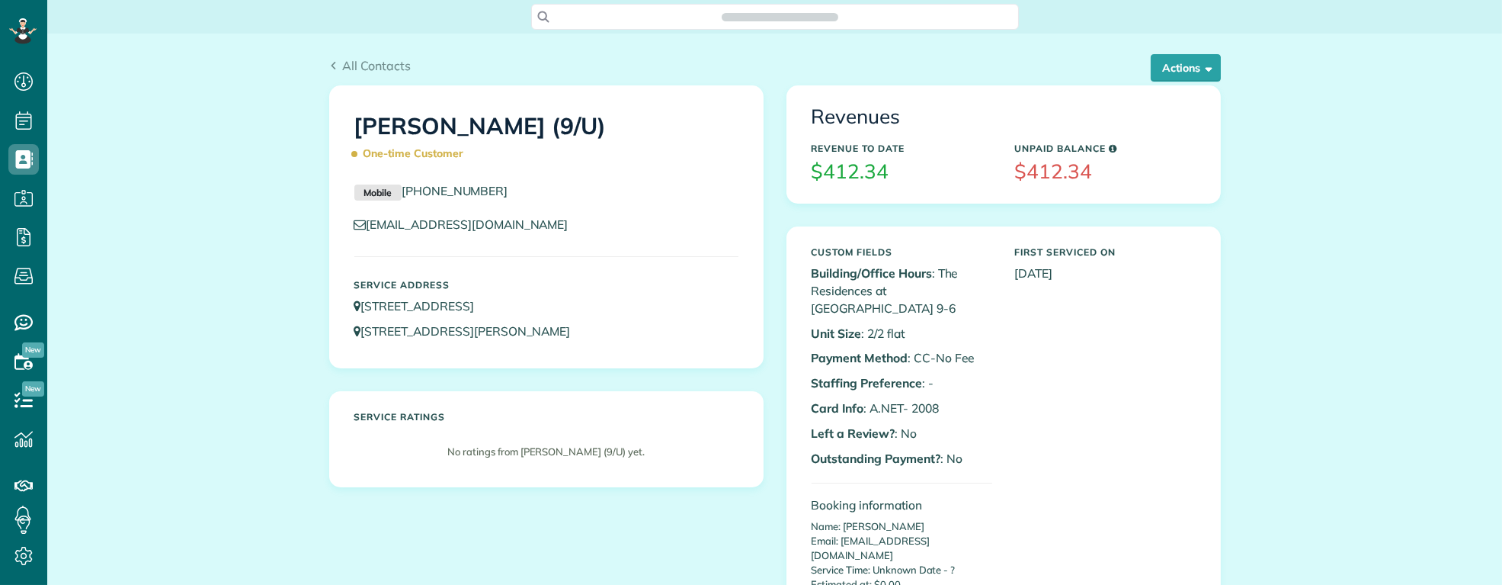
scroll to position [6, 6]
click at [683, 72] on div "All Contacts" at bounding box center [775, 65] width 892 height 18
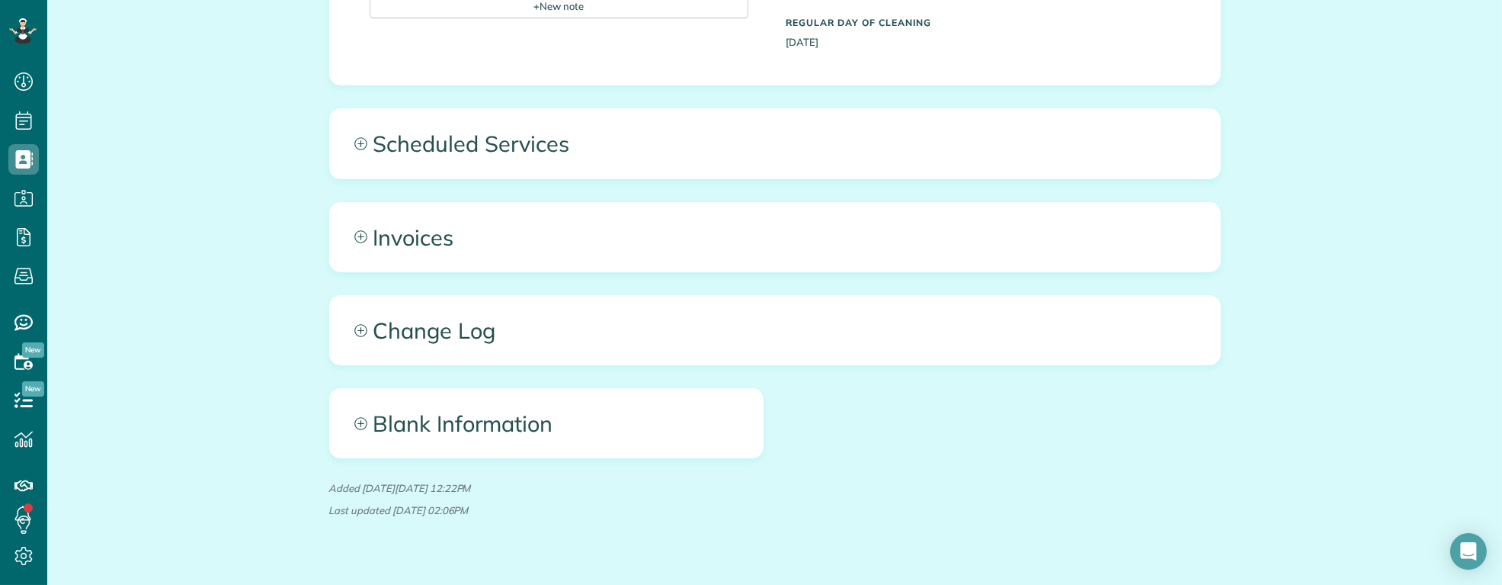
scroll to position [752, 0]
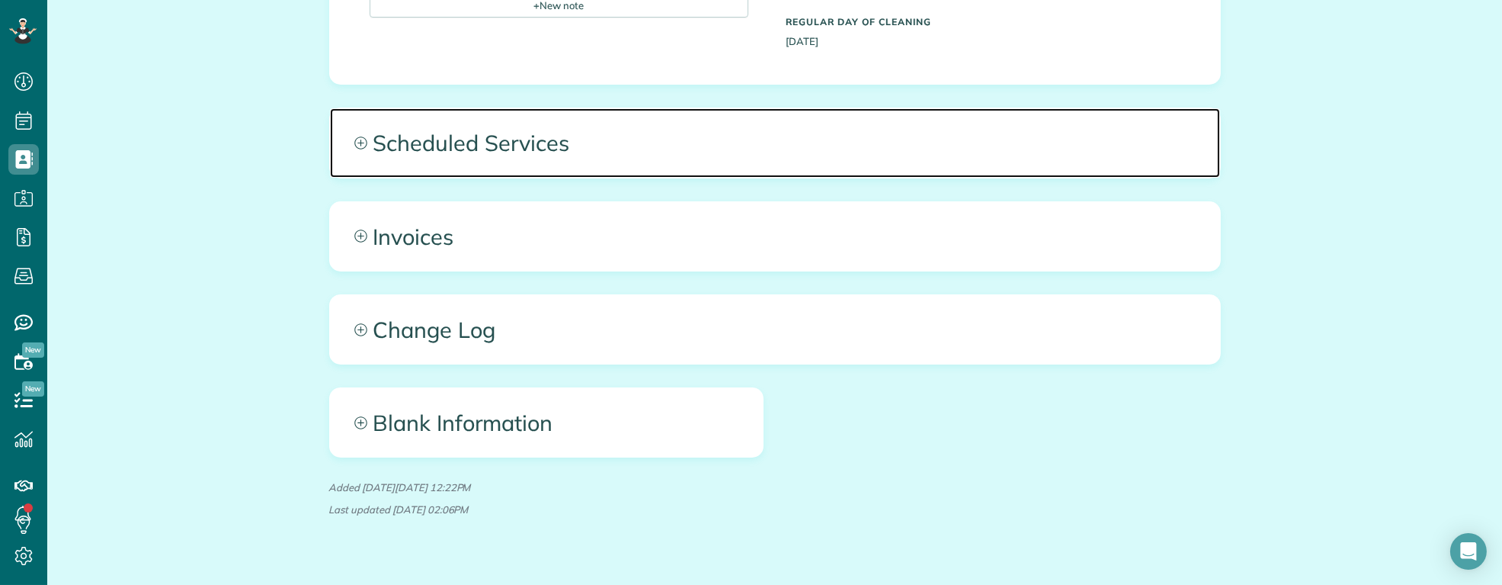
click at [1093, 127] on span "Scheduled Services" at bounding box center [775, 142] width 890 height 69
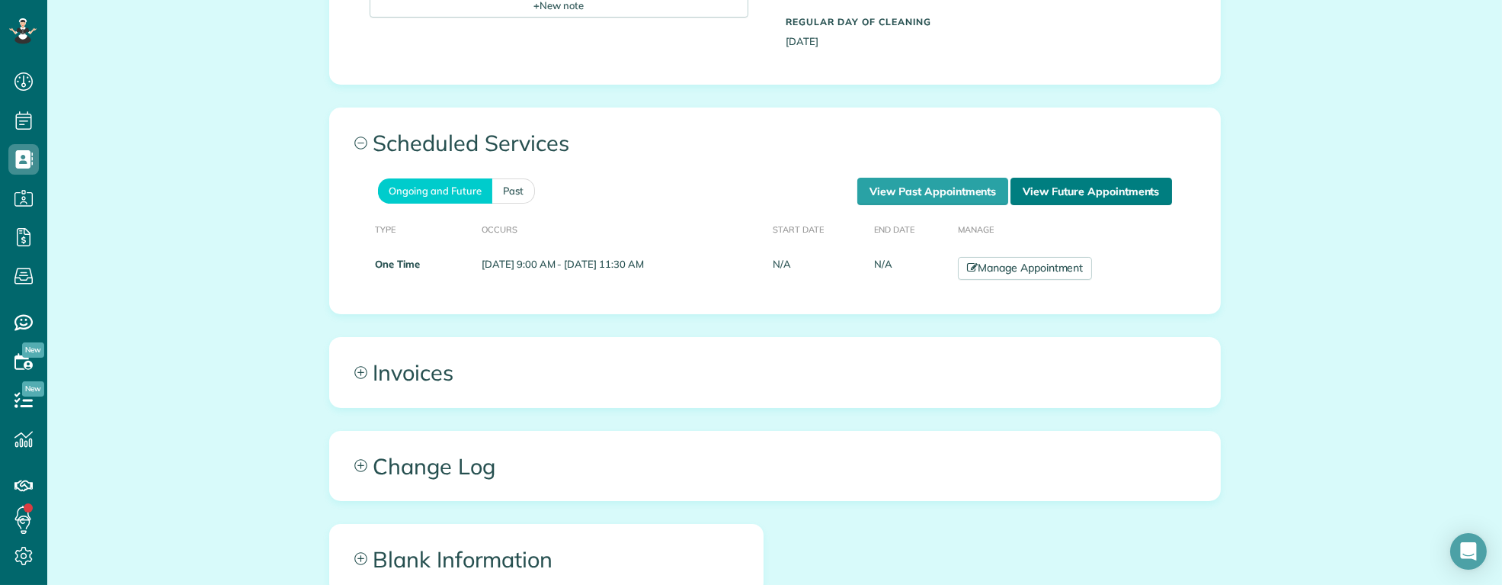
click at [1123, 178] on link "View Future Appointments" at bounding box center [1091, 191] width 161 height 27
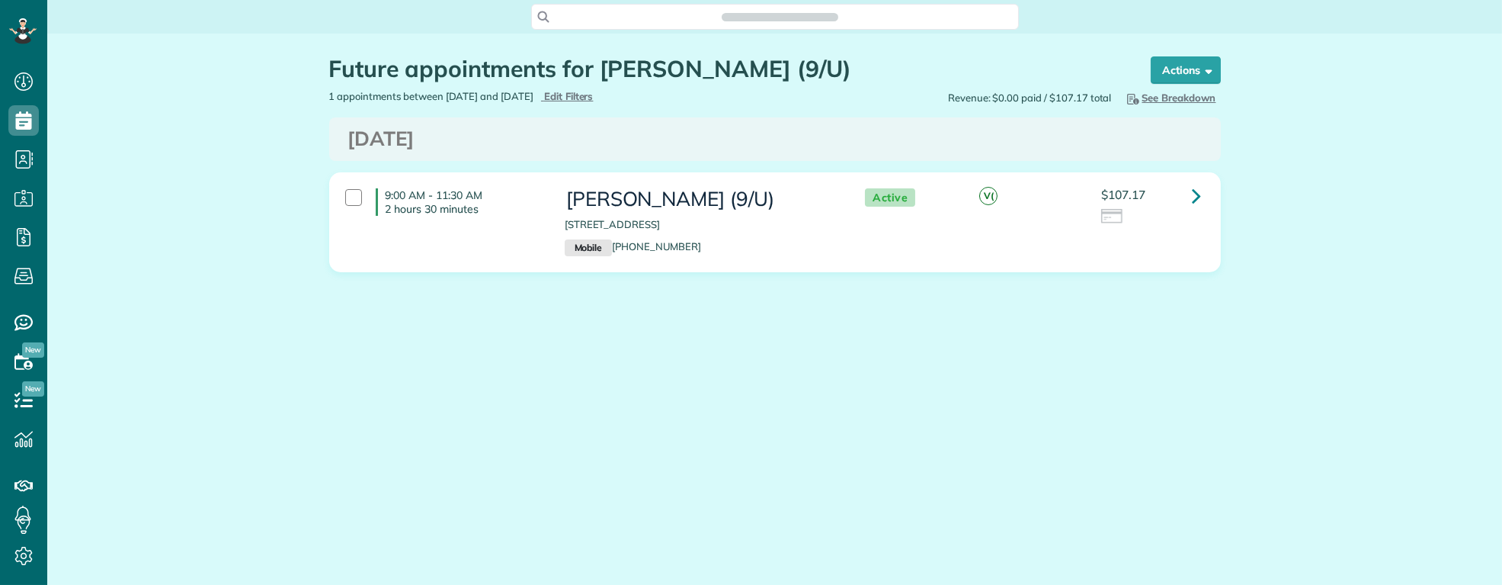
scroll to position [6, 6]
click at [1197, 195] on icon at bounding box center [1197, 195] width 9 height 27
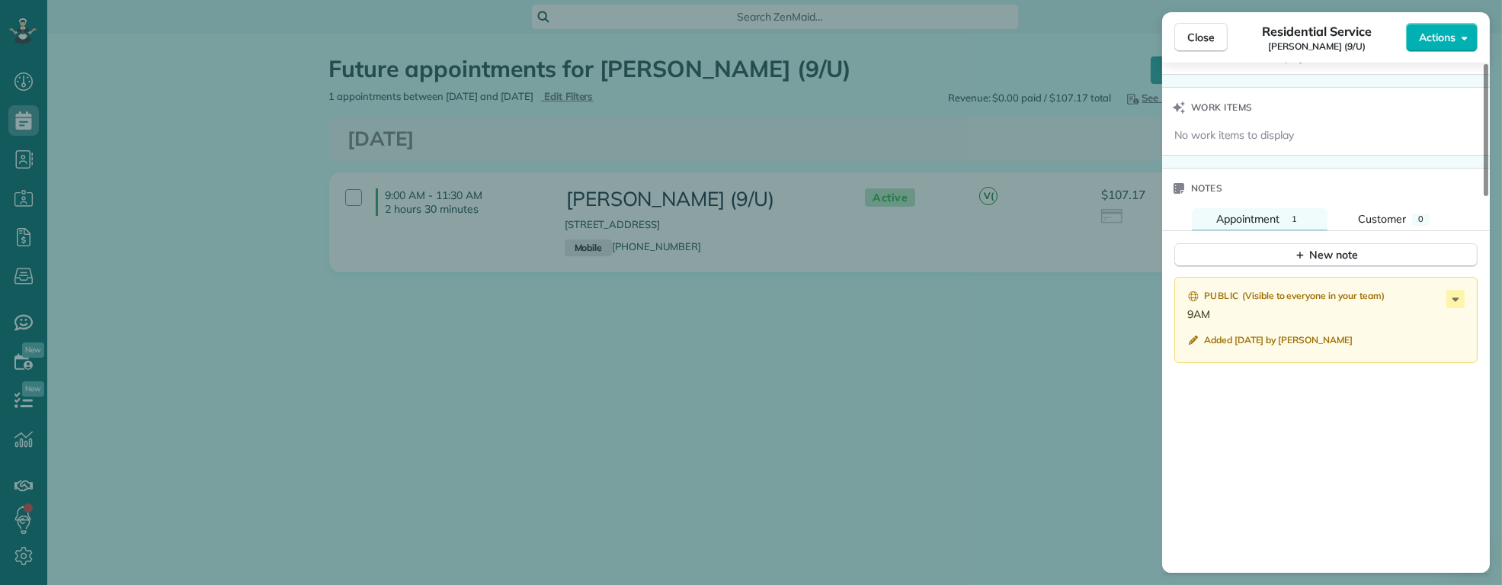
scroll to position [931, 0]
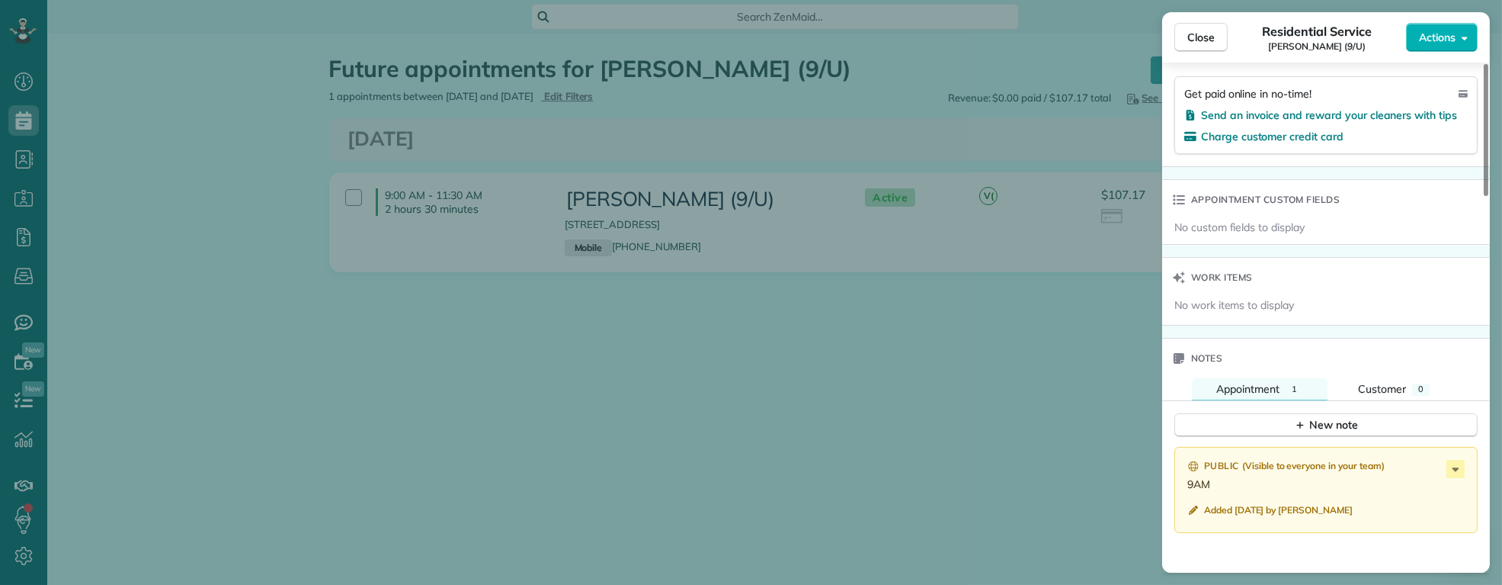
click at [238, 71] on div "Close Residential Service Ahad Khan (9/U) Actions Status Active Ahad Khan (9/U)…" at bounding box center [751, 292] width 1502 height 585
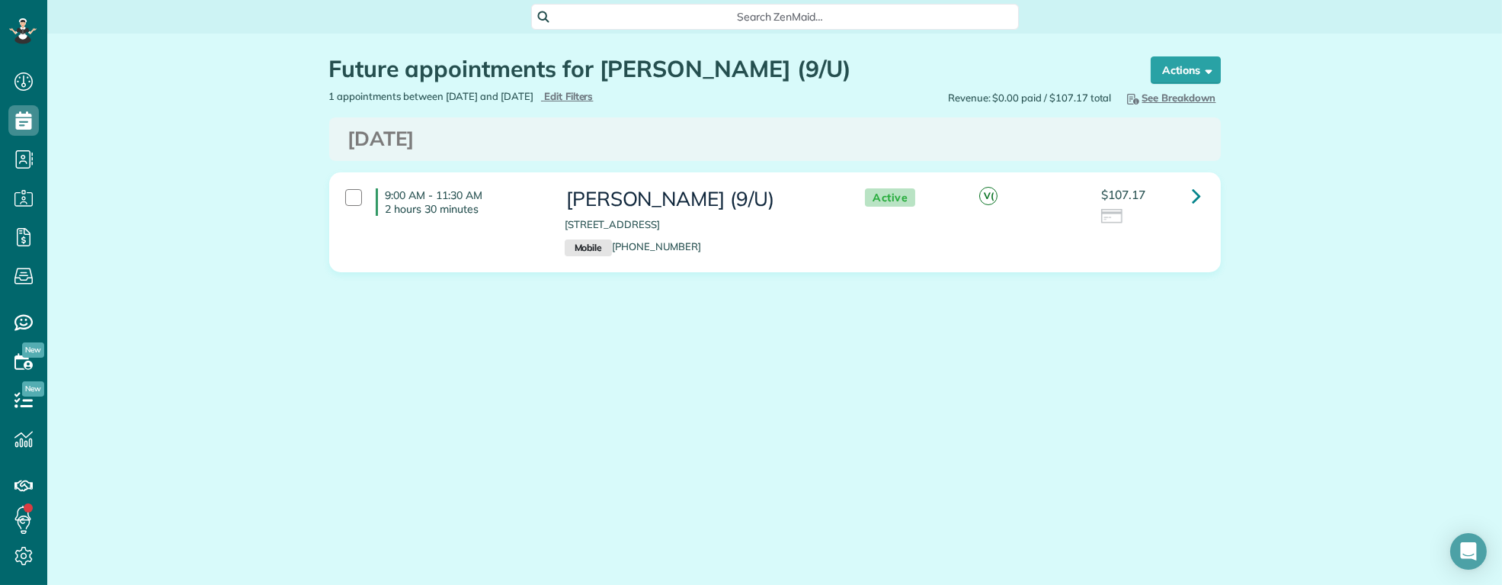
scroll to position [6, 6]
click at [1191, 187] on link at bounding box center [1197, 196] width 30 height 30
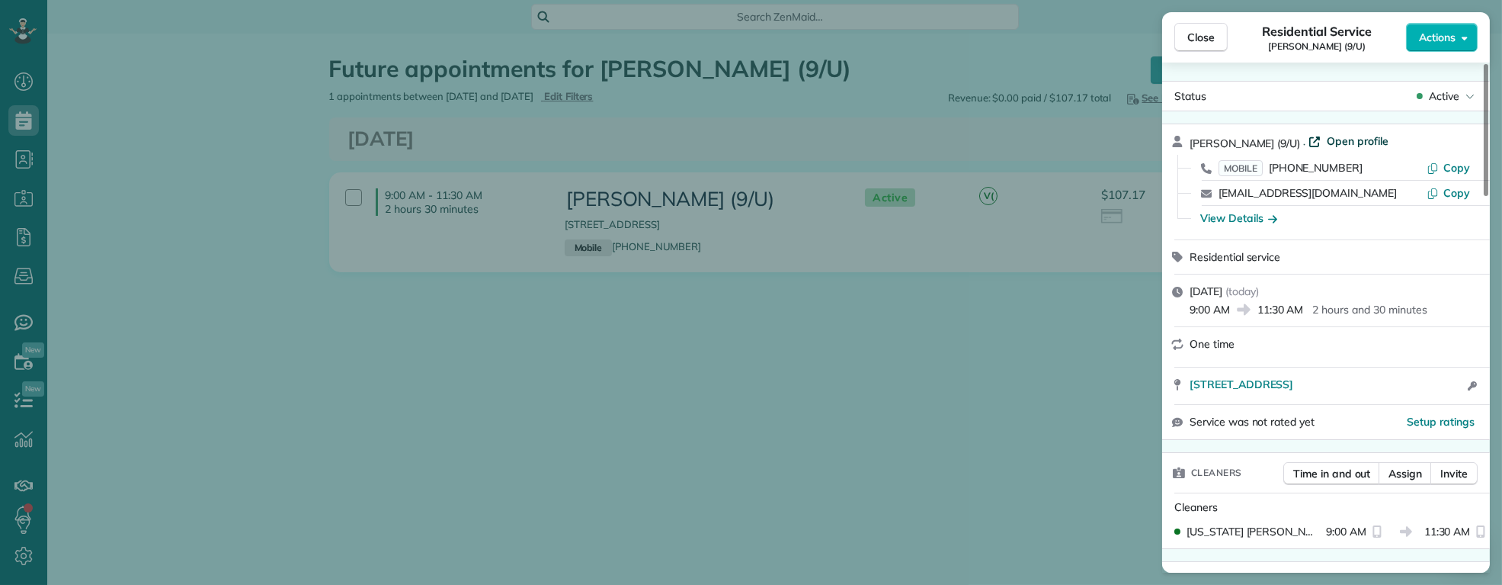
click at [1327, 143] on span "Open profile" at bounding box center [1358, 140] width 62 height 15
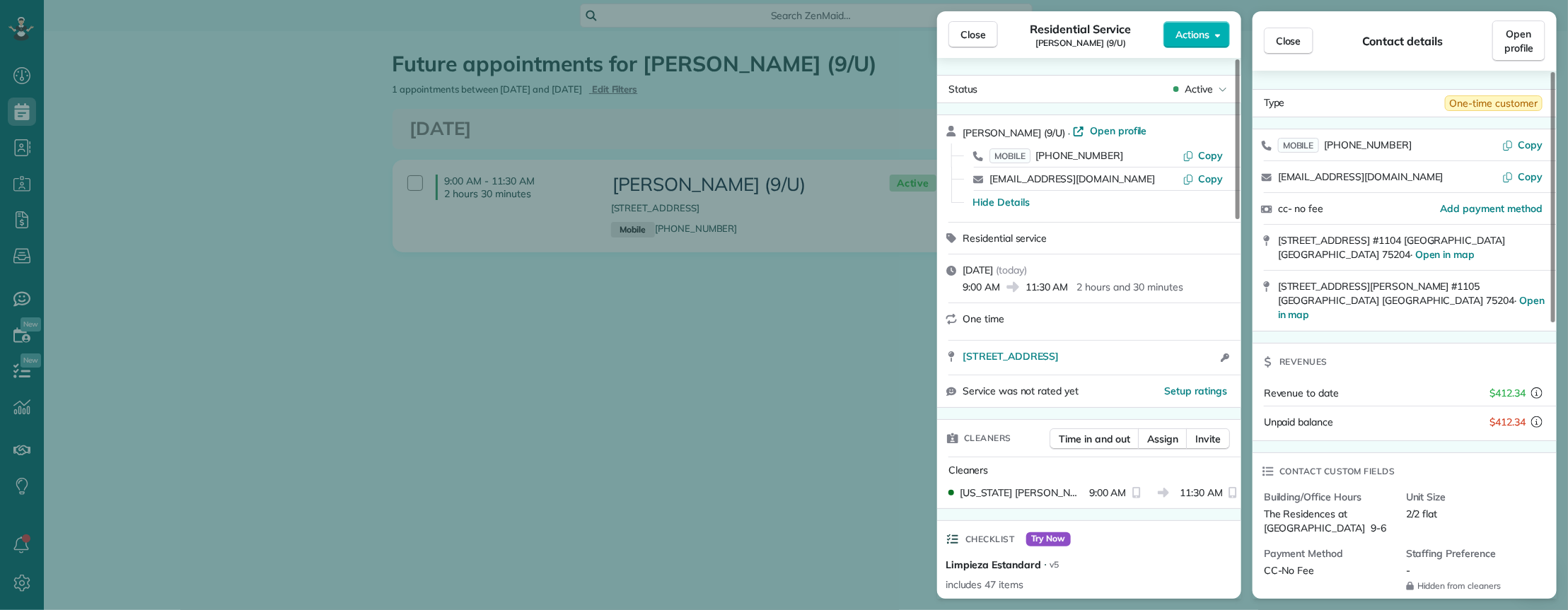
scroll to position [6, 6]
click at [1097, 129] on span "Open profile" at bounding box center [1119, 130] width 58 height 14
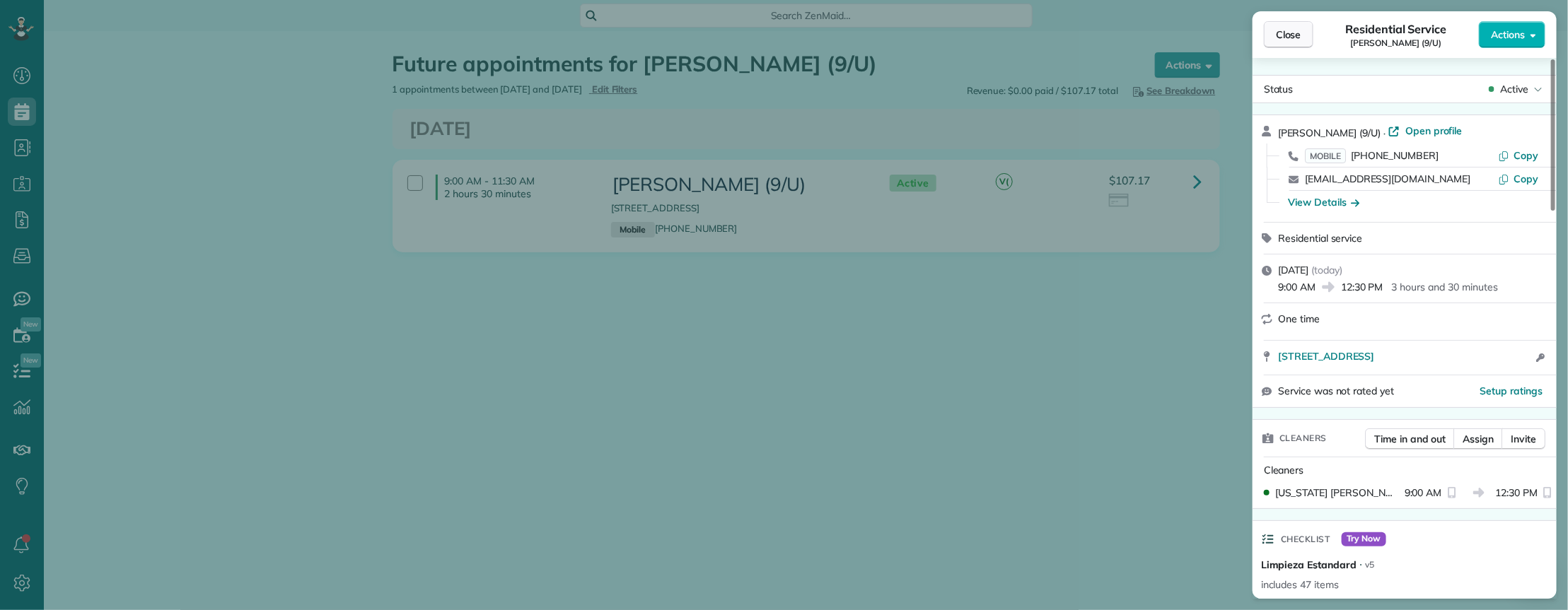
click at [1280, 33] on span "Close" at bounding box center [1288, 34] width 25 height 14
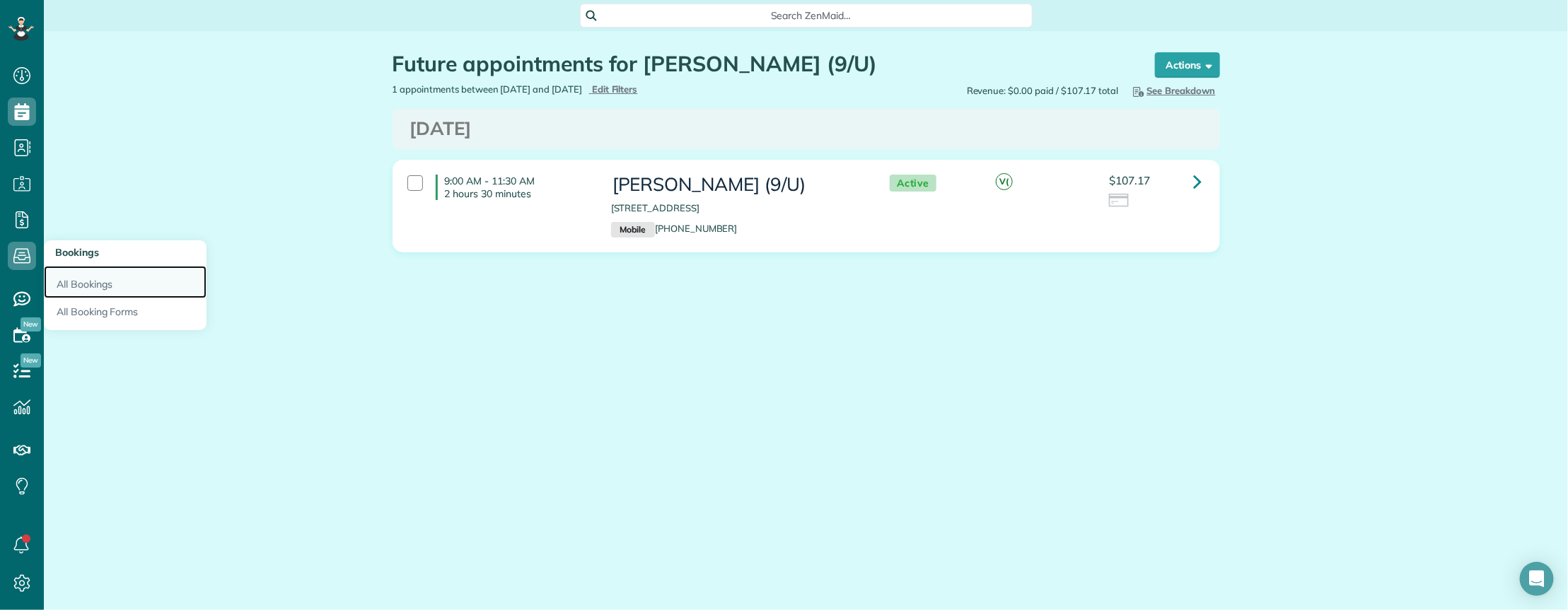
click at [109, 284] on link "All Bookings" at bounding box center [124, 282] width 162 height 32
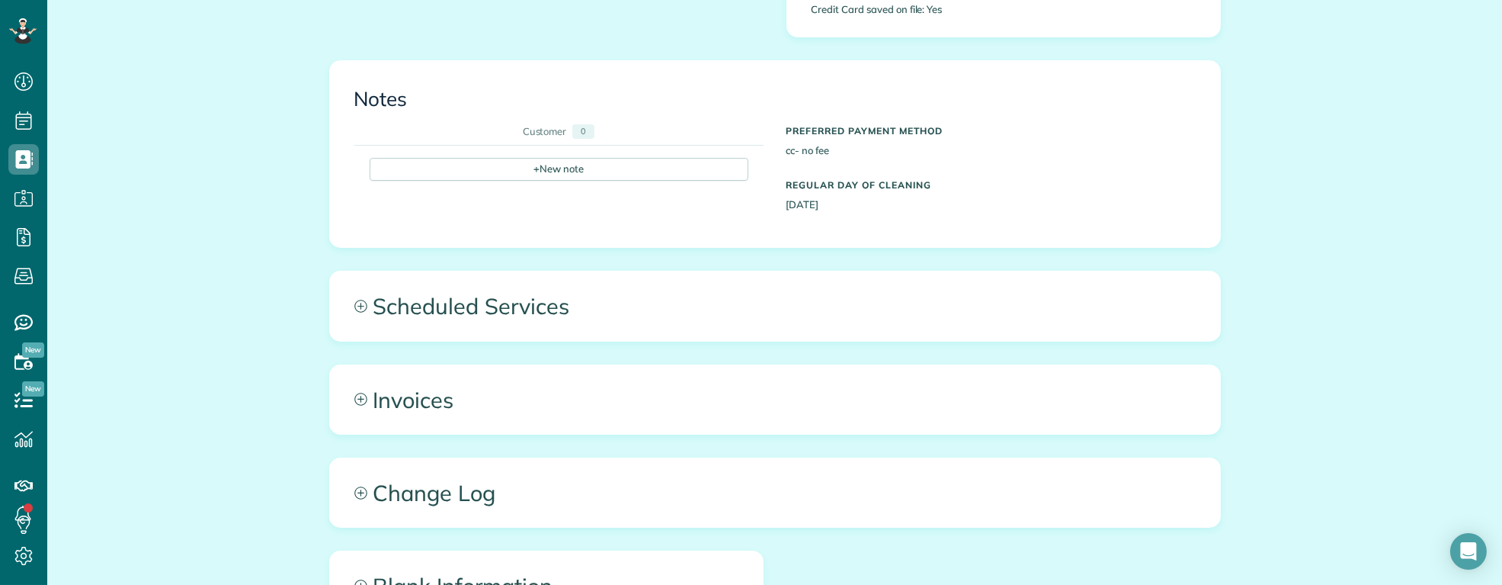
scroll to position [583, 0]
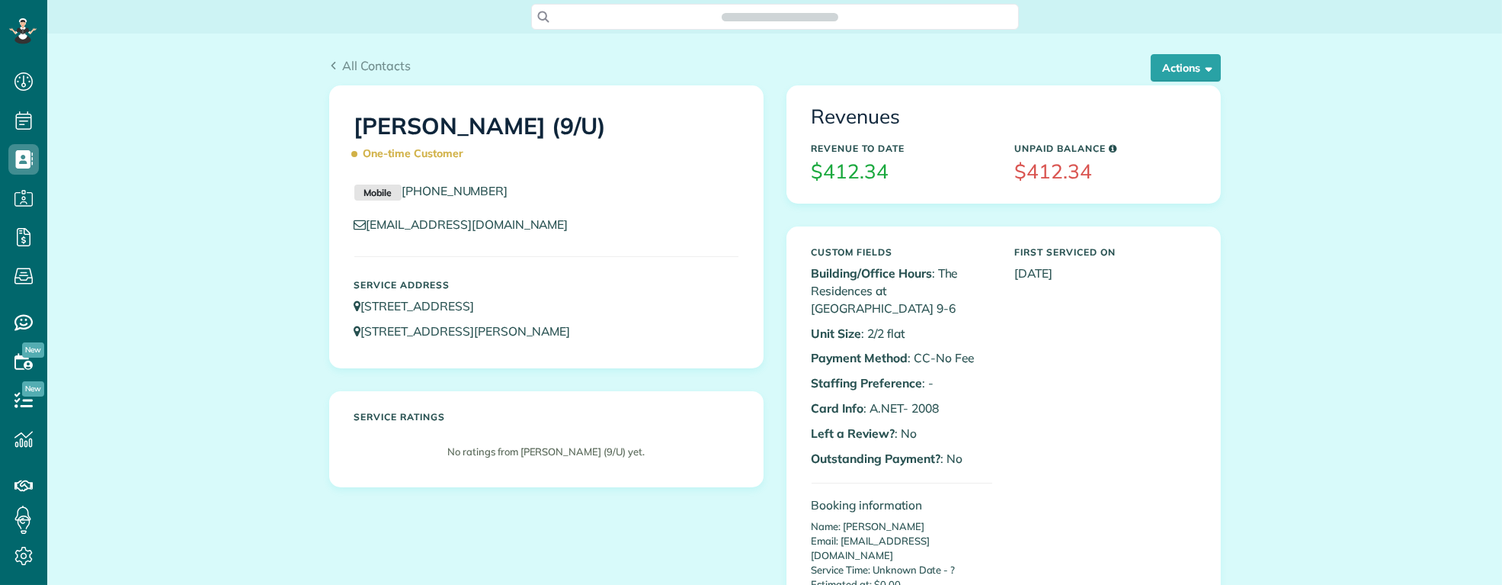
scroll to position [6, 6]
drag, startPoint x: 192, startPoint y: 118, endPoint x: 231, endPoint y: 128, distance: 40.1
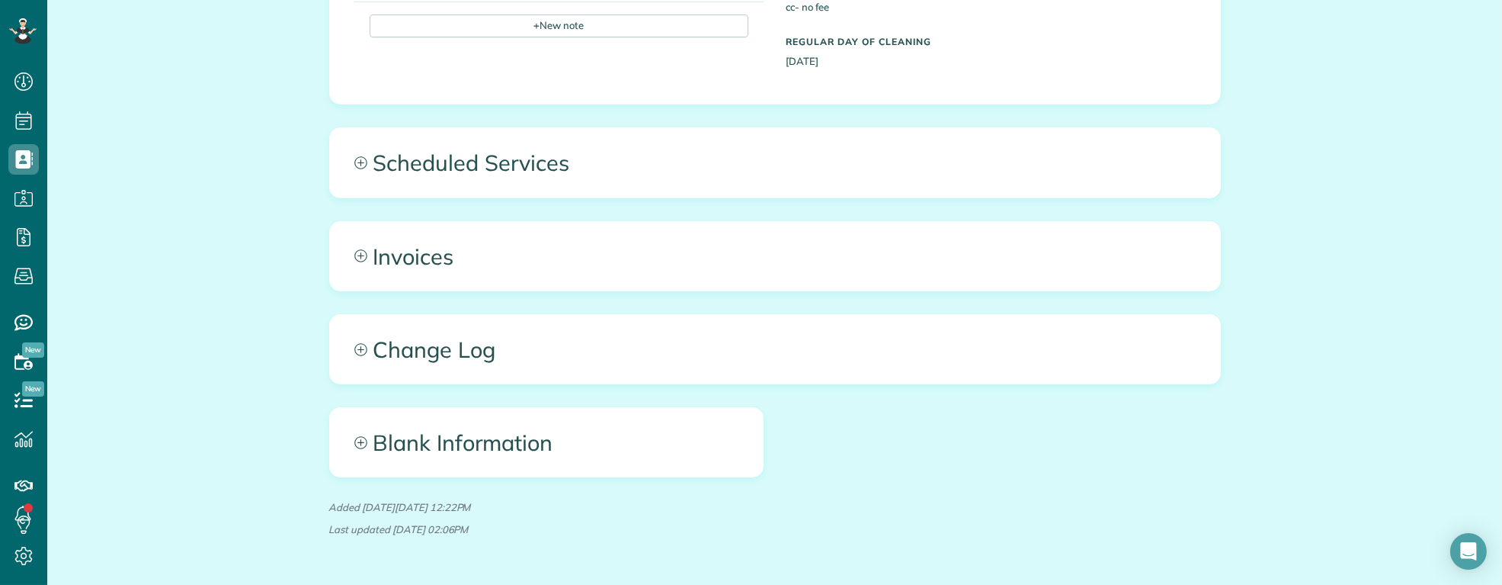
scroll to position [668, 0]
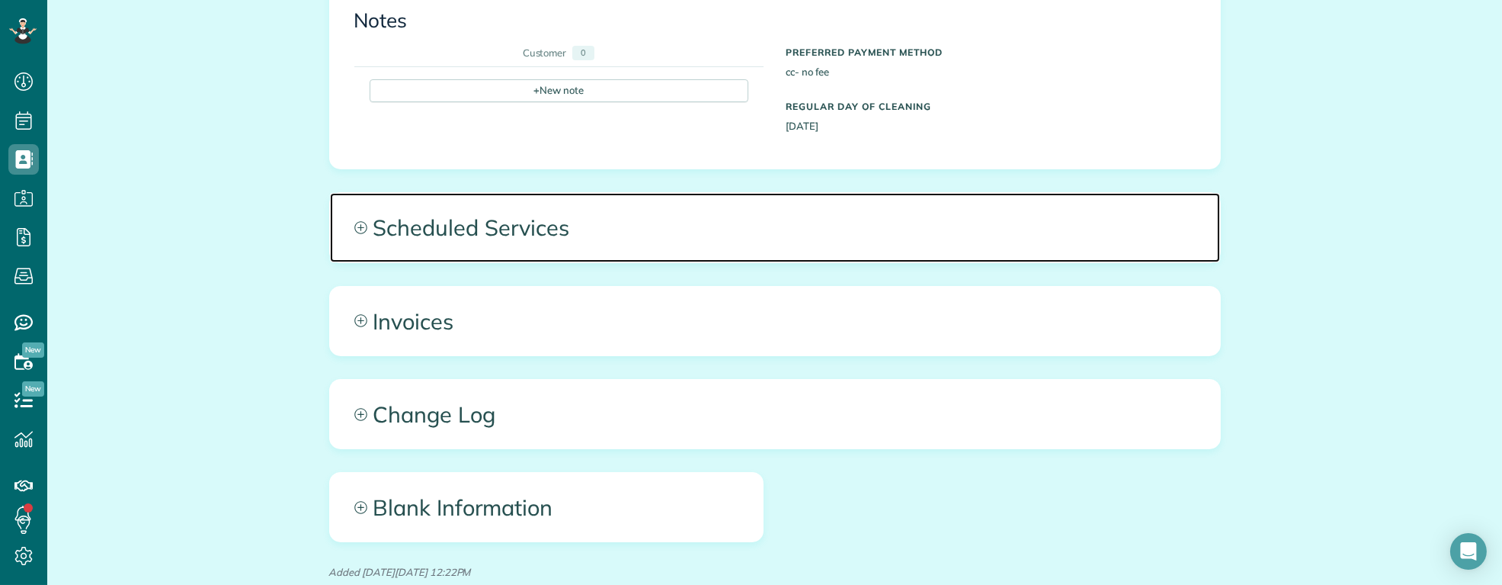
click at [598, 193] on span "Scheduled Services" at bounding box center [775, 227] width 890 height 69
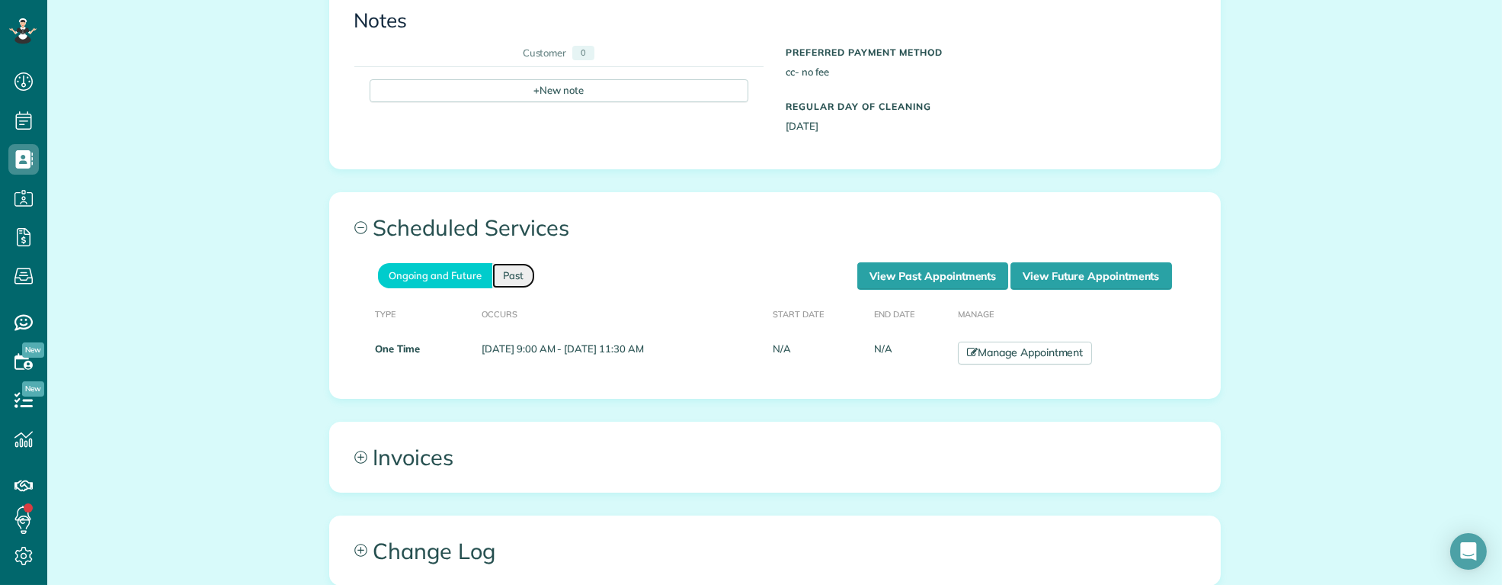
click at [514, 263] on link "Past" at bounding box center [513, 275] width 43 height 25
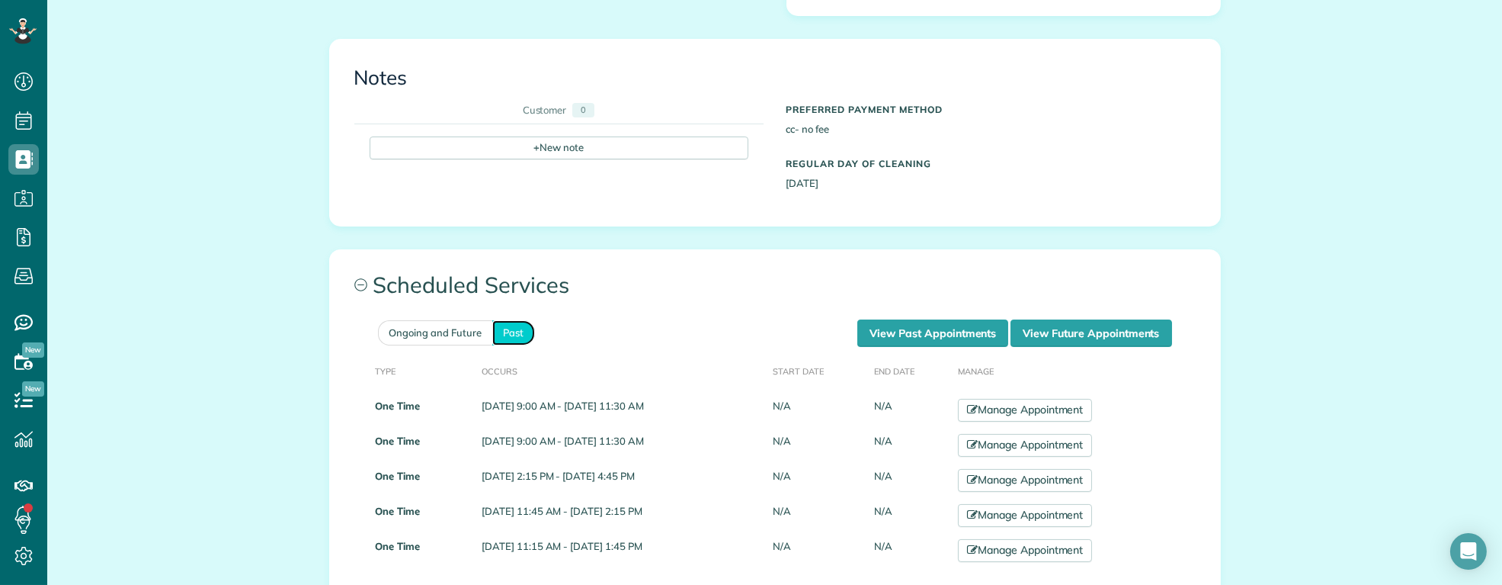
scroll to position [677, 0]
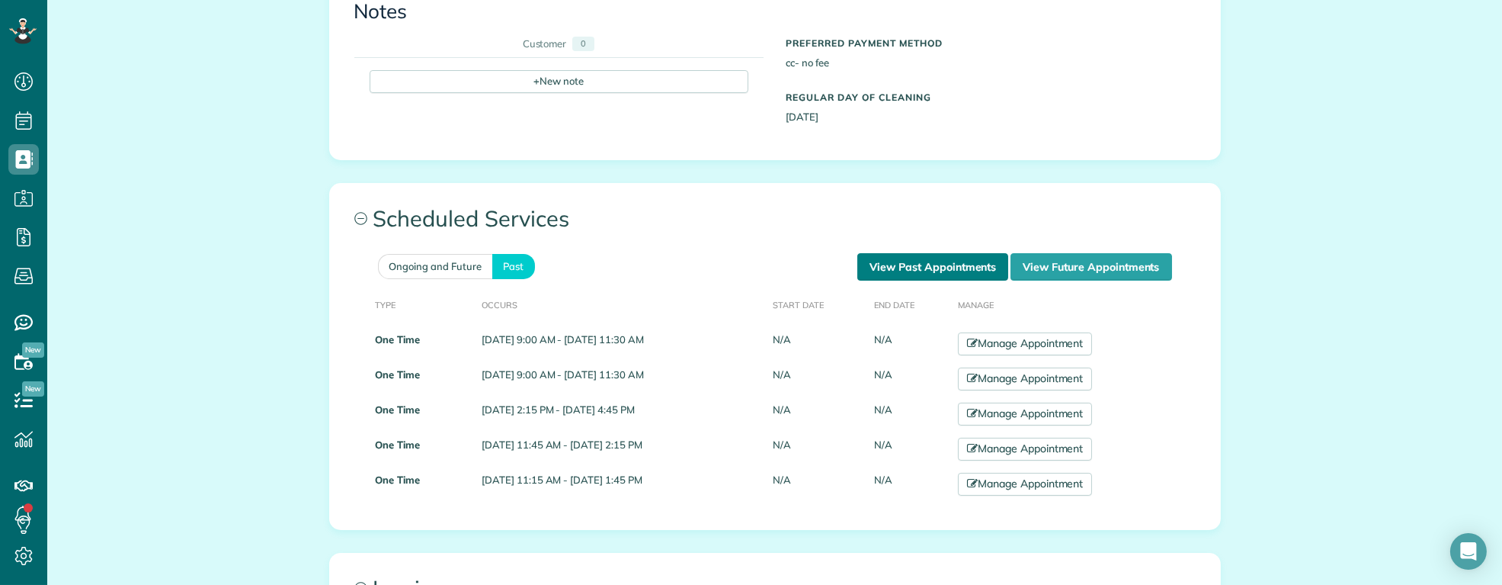
click at [941, 253] on link "View Past Appointments" at bounding box center [932, 266] width 151 height 27
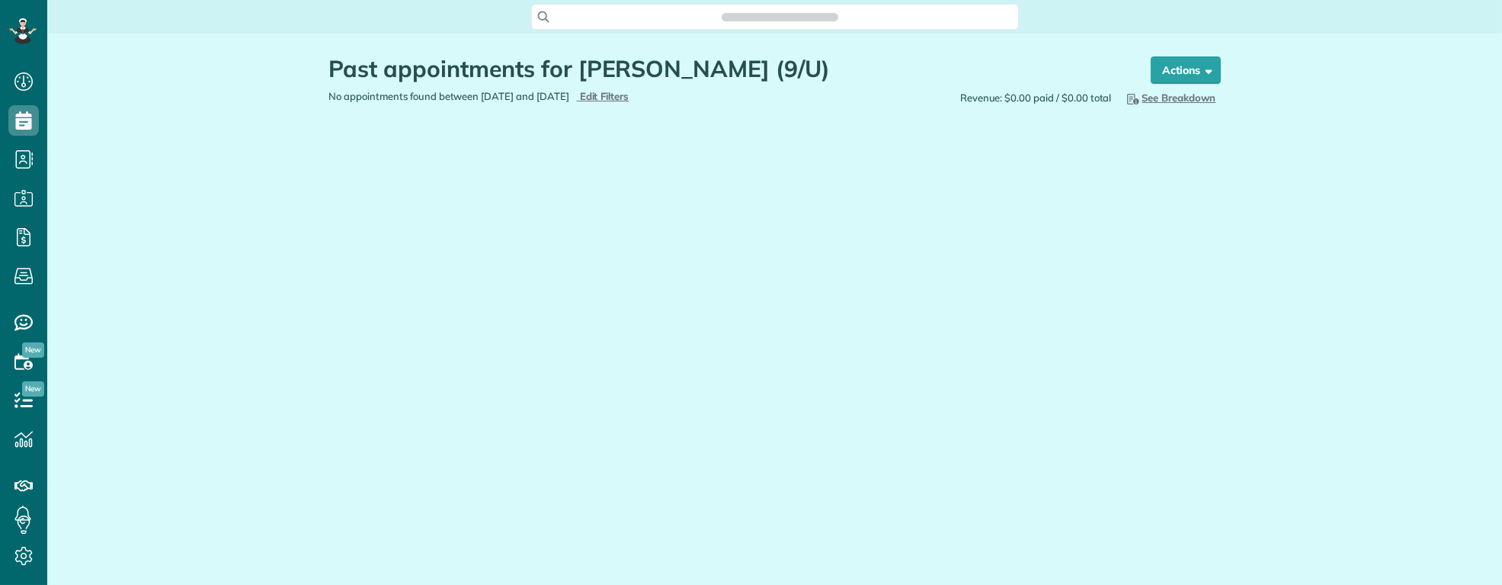
scroll to position [6, 6]
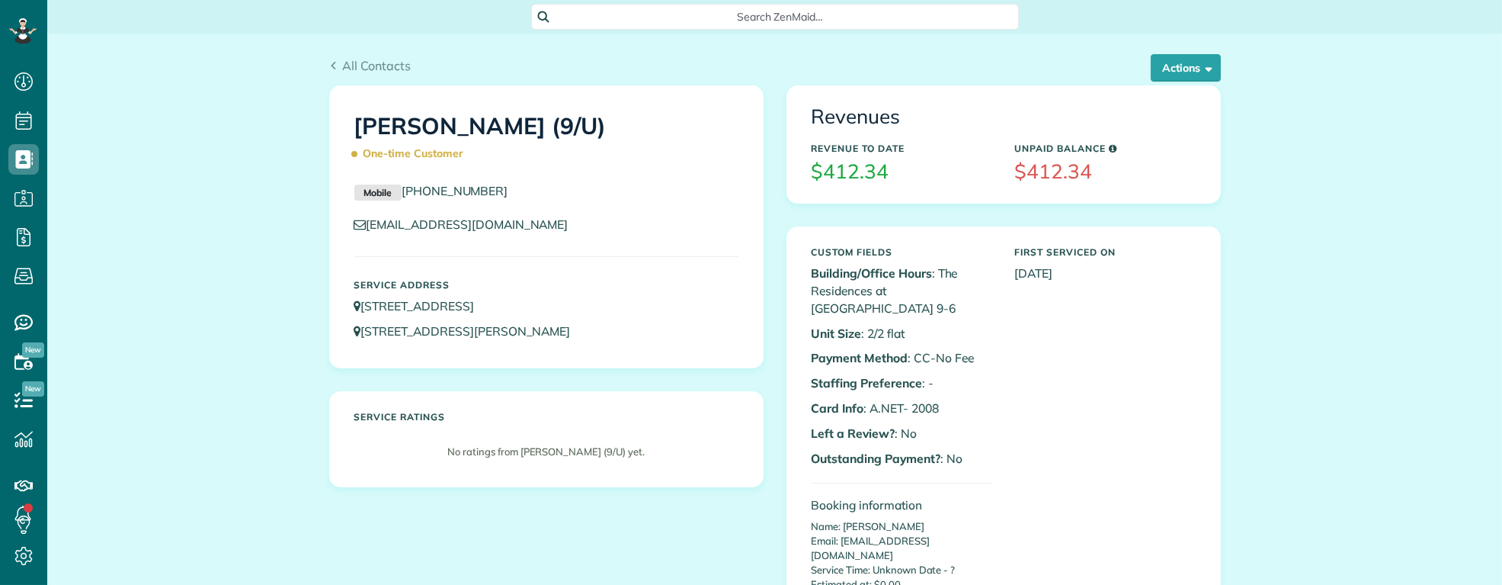
scroll to position [6, 6]
click at [1185, 71] on button "Actions" at bounding box center [1186, 67] width 70 height 27
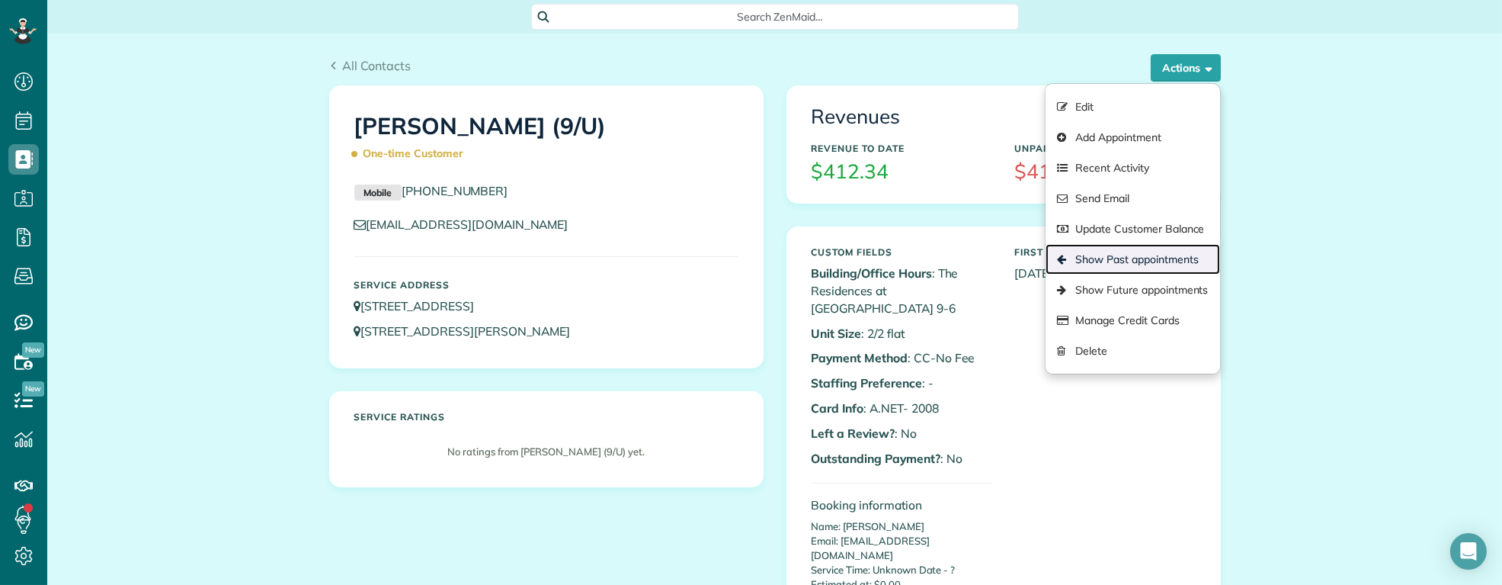
click at [1133, 255] on link "Show Past appointments" at bounding box center [1133, 259] width 174 height 30
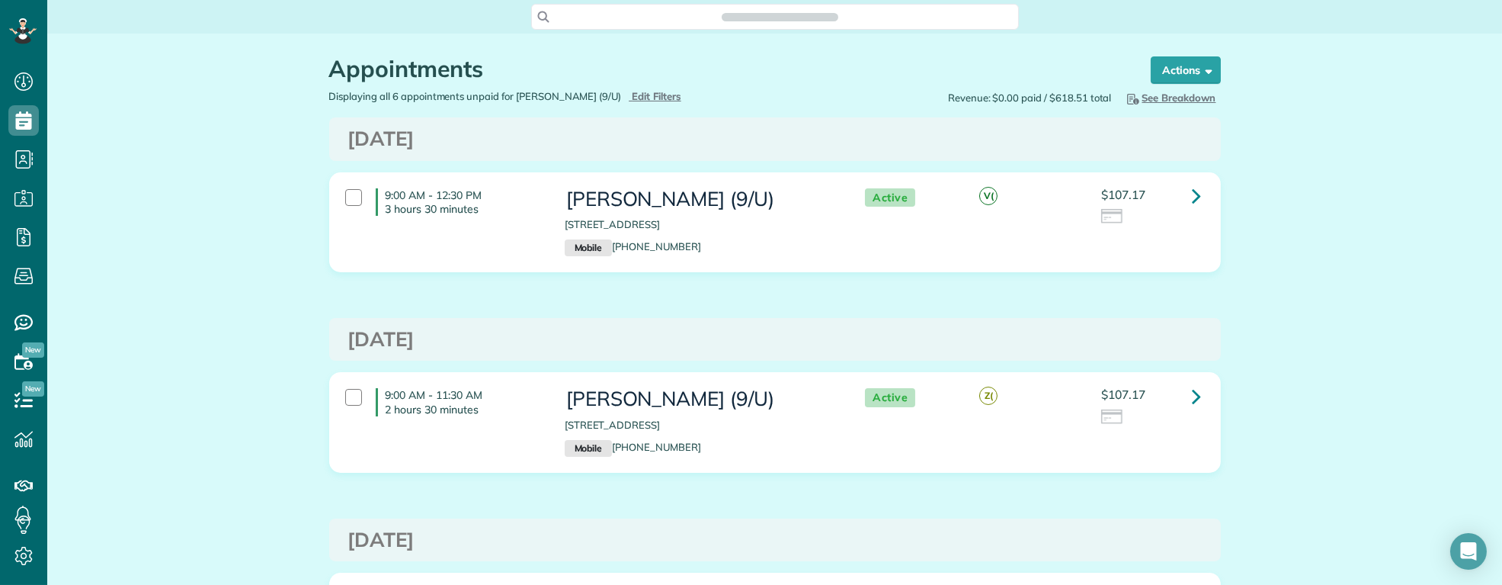
scroll to position [6, 6]
click at [1193, 189] on icon at bounding box center [1197, 195] width 9 height 27
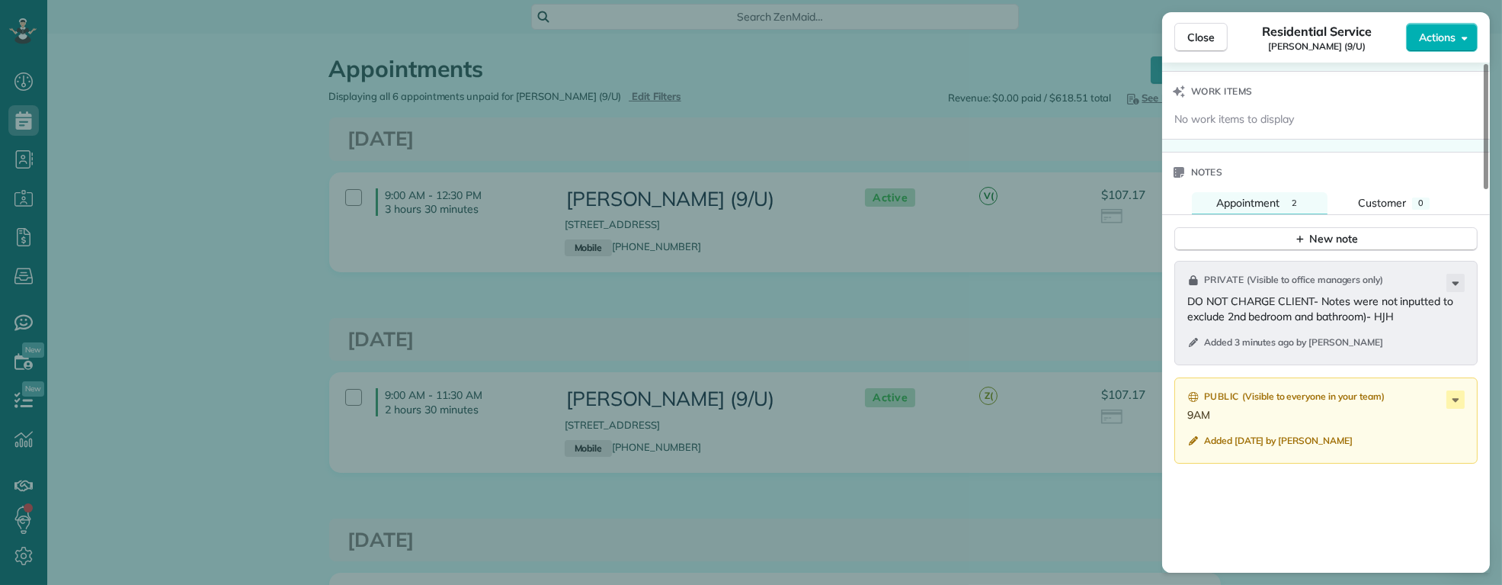
scroll to position [1185, 0]
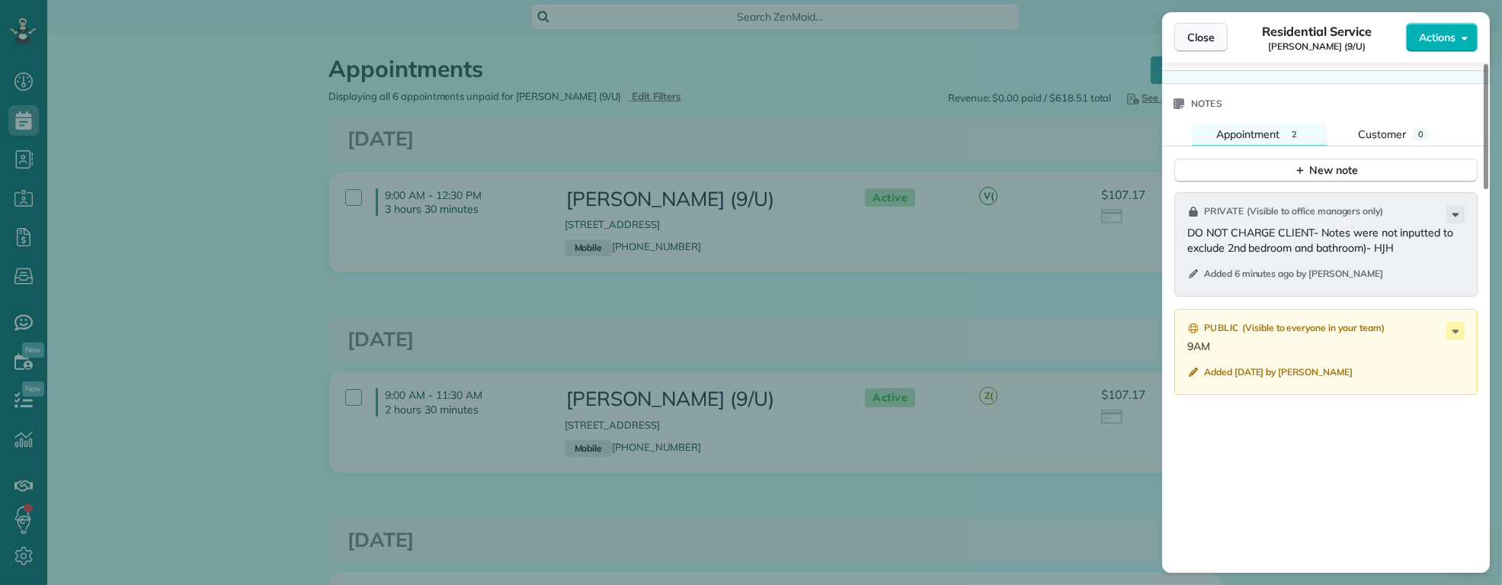
drag, startPoint x: 1213, startPoint y: 30, endPoint x: 1203, endPoint y: 34, distance: 10.6
click at [1210, 30] on span "Close" at bounding box center [1200, 37] width 27 height 15
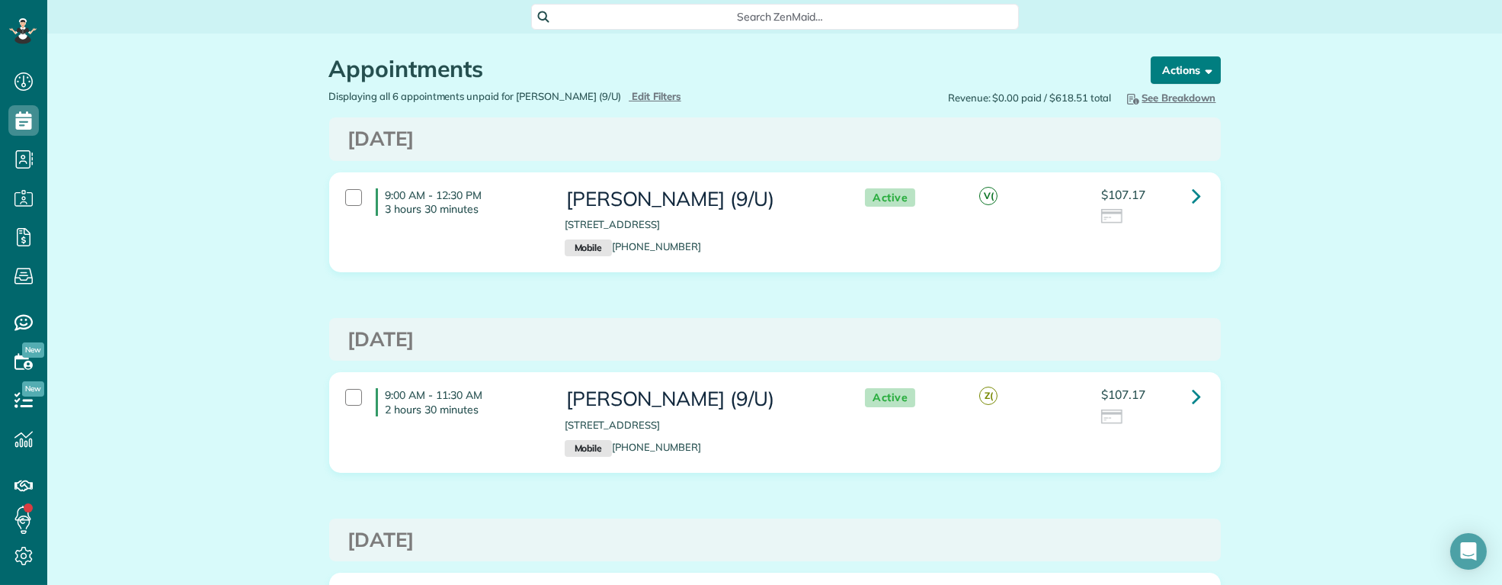
click at [1175, 67] on button "Actions" at bounding box center [1186, 69] width 70 height 27
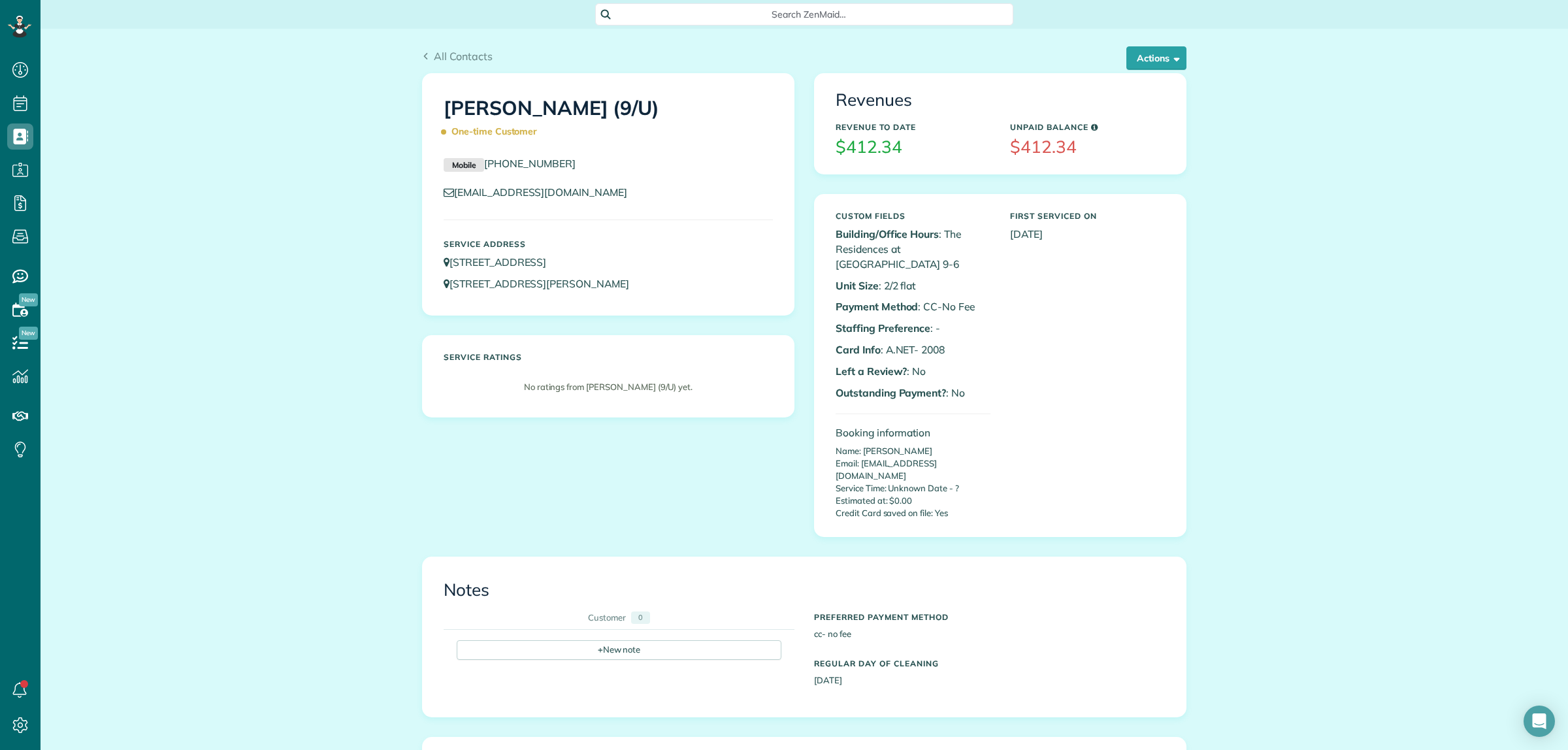
click at [213, 346] on div "All Contacts Actions Edit Add Appointment Recent Activity Send Email Update Cus…" at bounding box center [804, 601] width 1528 height 1144
click at [249, 347] on div "All Contacts Actions Edit Add Appointment Recent Activity Send Email Update Cus…" at bounding box center [804, 601] width 1528 height 1144
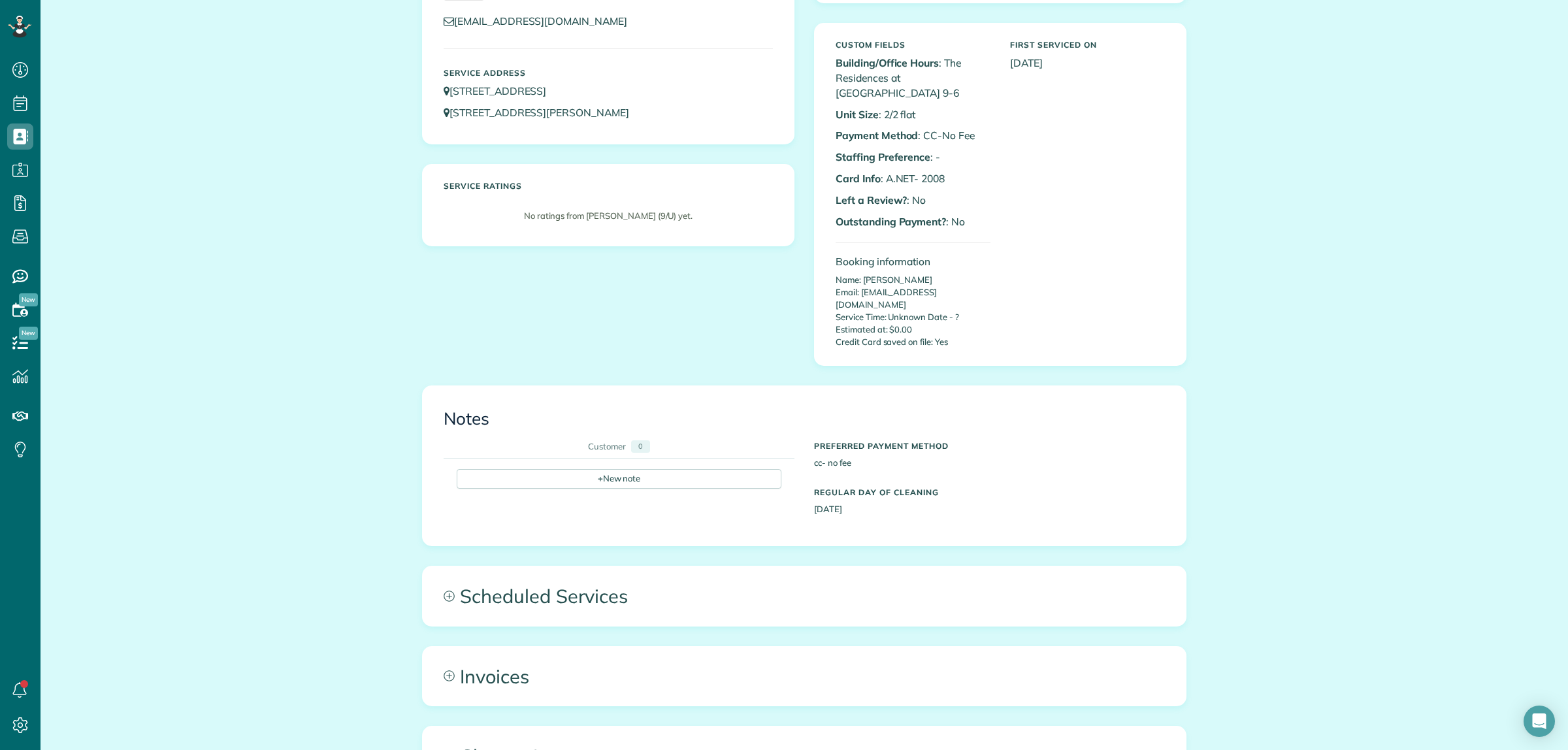
scroll to position [397, 0]
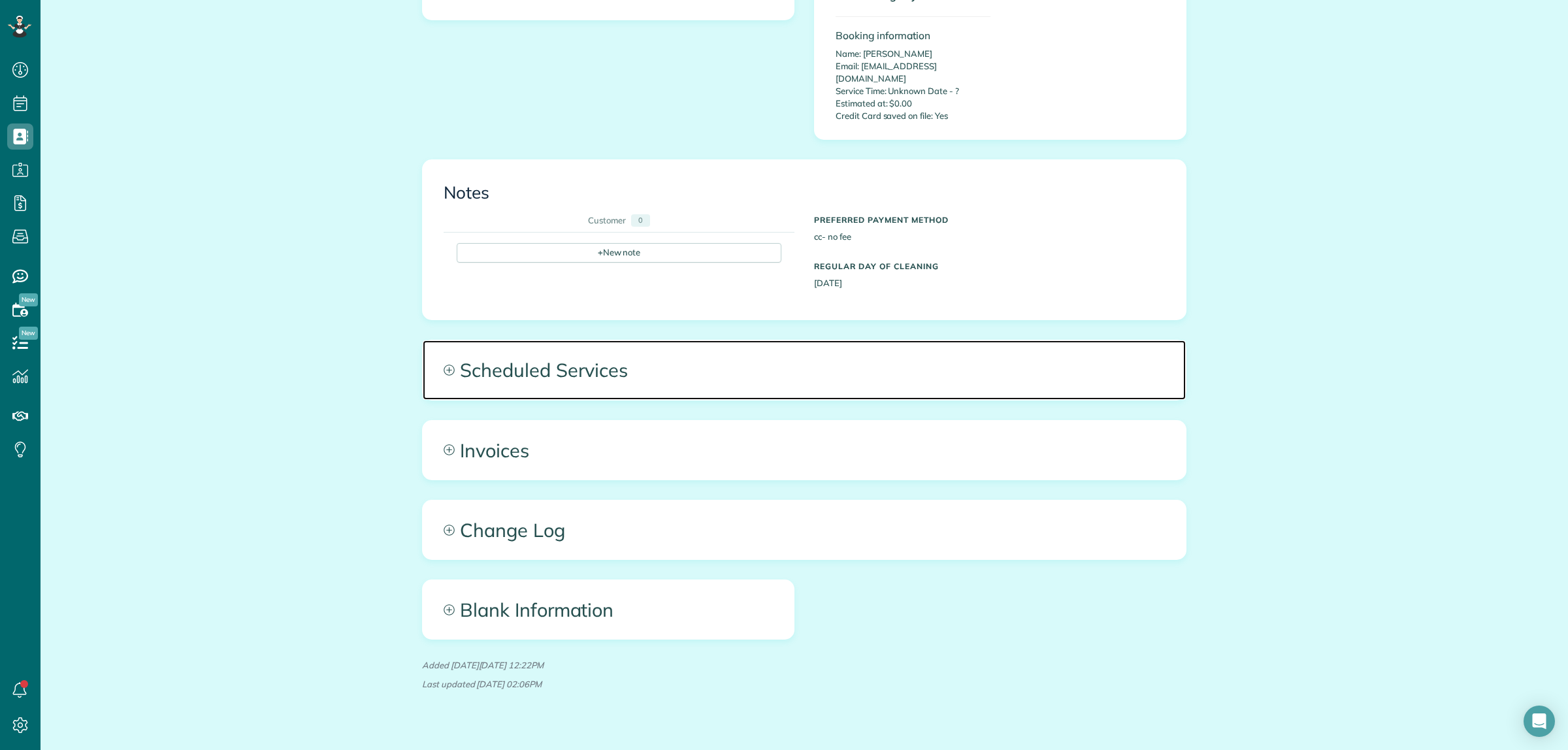
click at [847, 354] on span "Scheduled Services" at bounding box center [804, 369] width 763 height 59
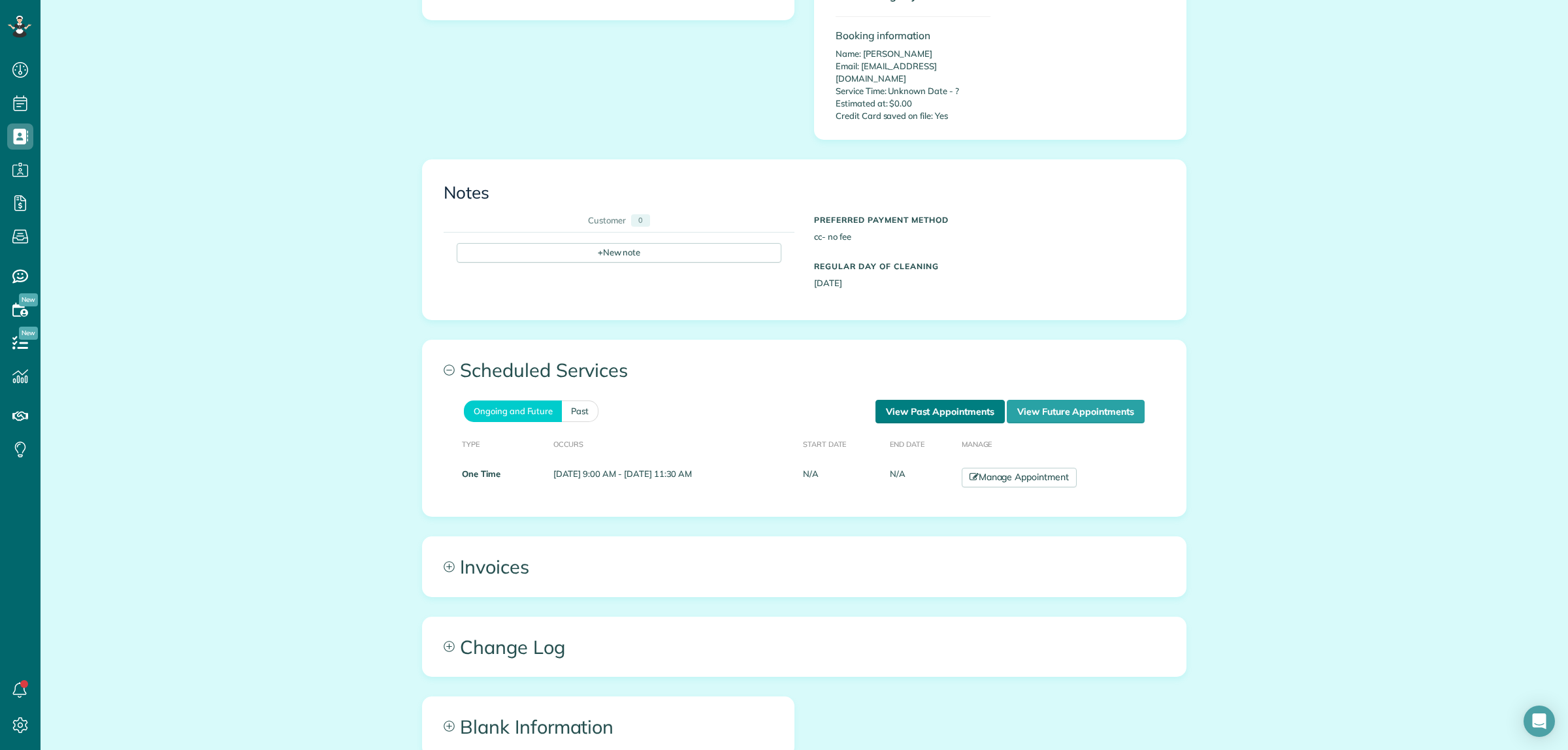
click at [910, 399] on link "View Past Appointments" at bounding box center [940, 411] width 129 height 23
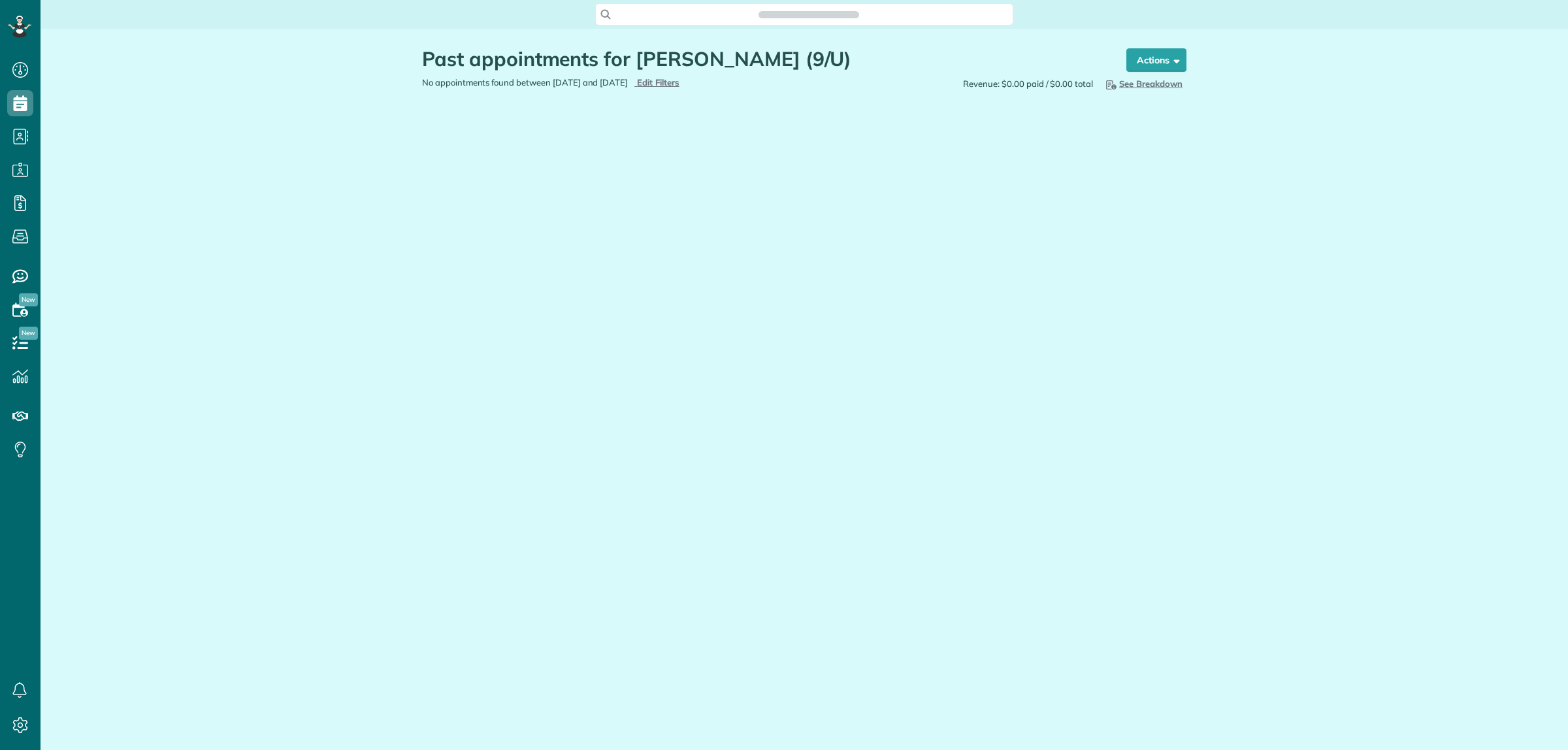
scroll to position [5, 5]
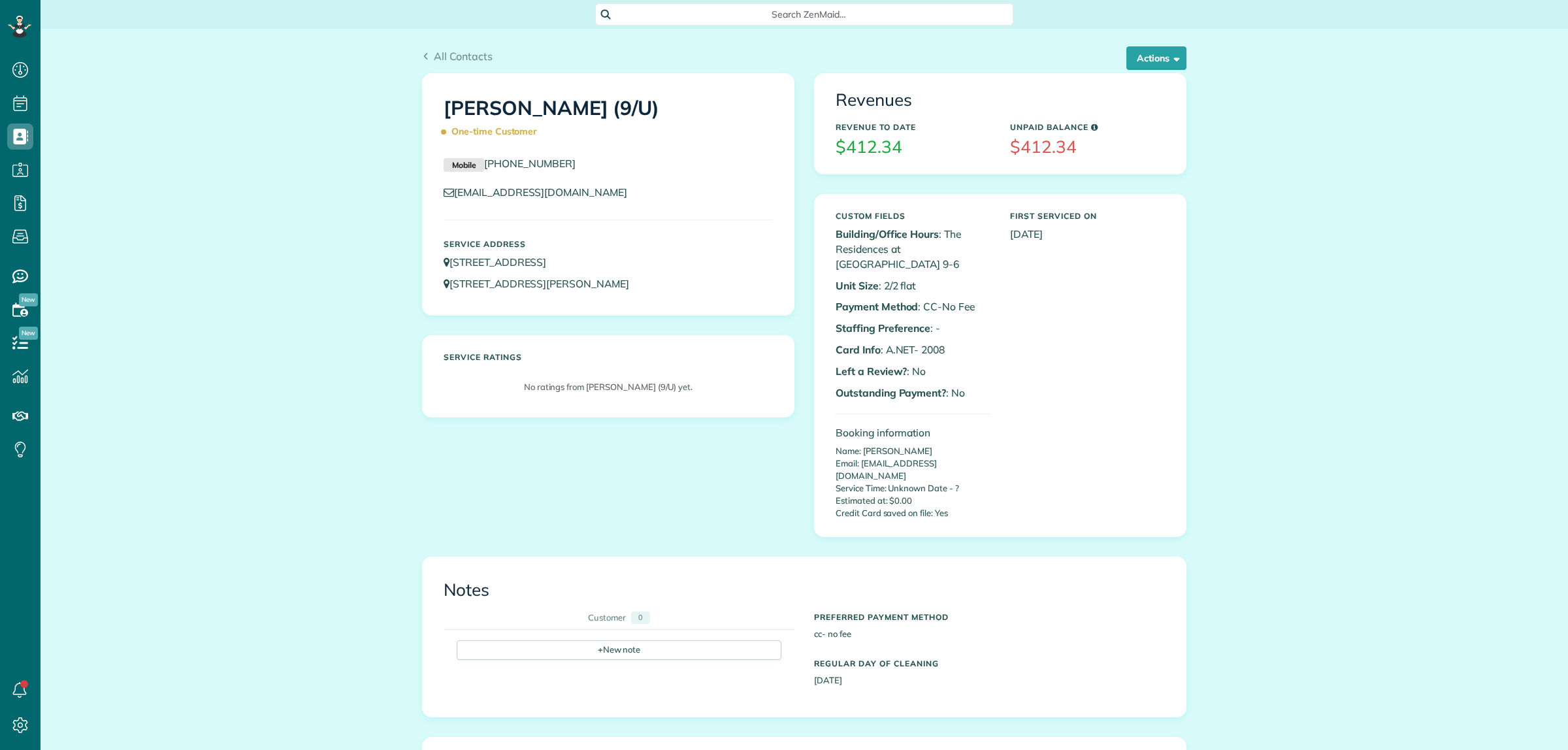
scroll to position [5, 5]
click at [1160, 59] on button "Actions" at bounding box center [1156, 57] width 60 height 23
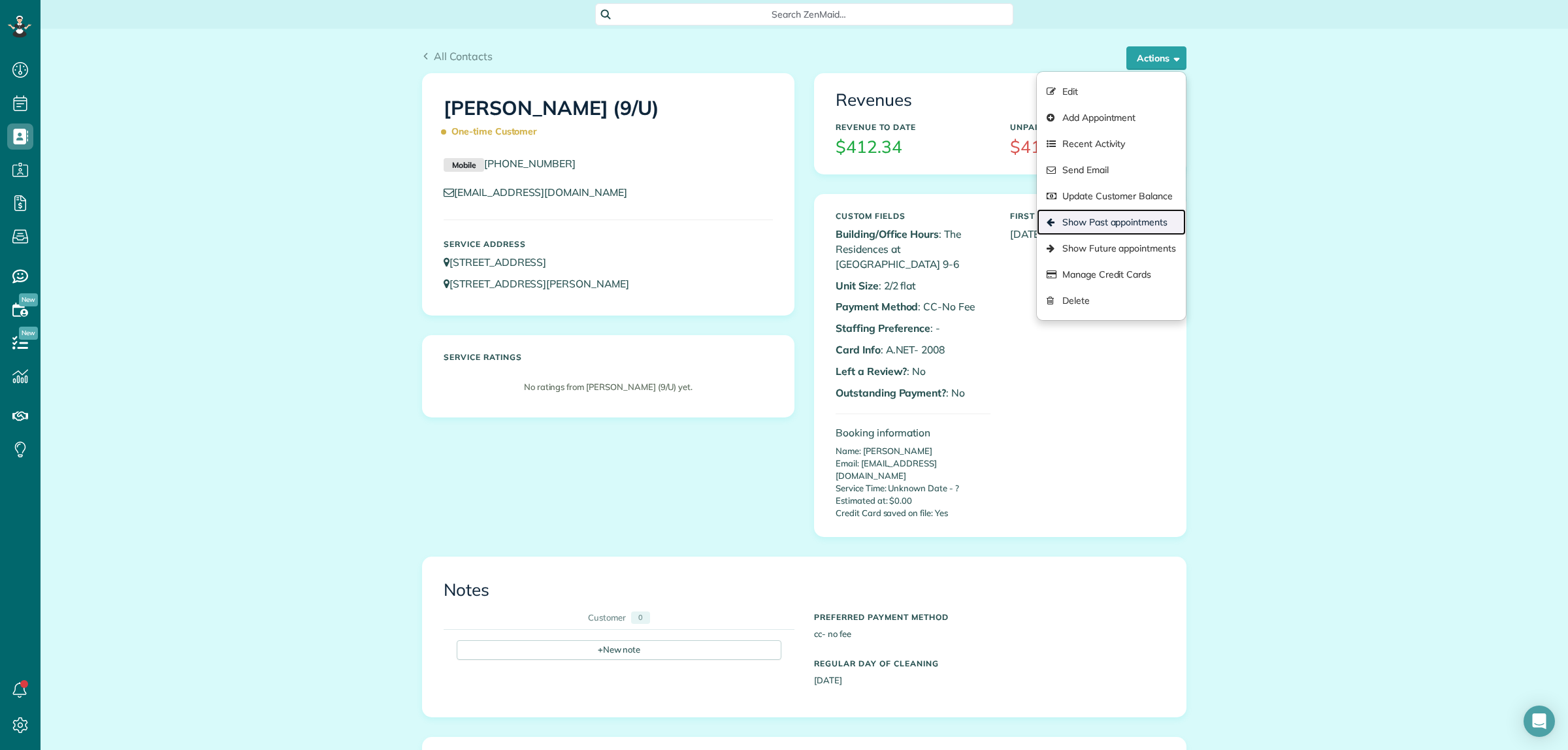
click at [1108, 226] on link "Show Past appointments" at bounding box center [1112, 222] width 149 height 26
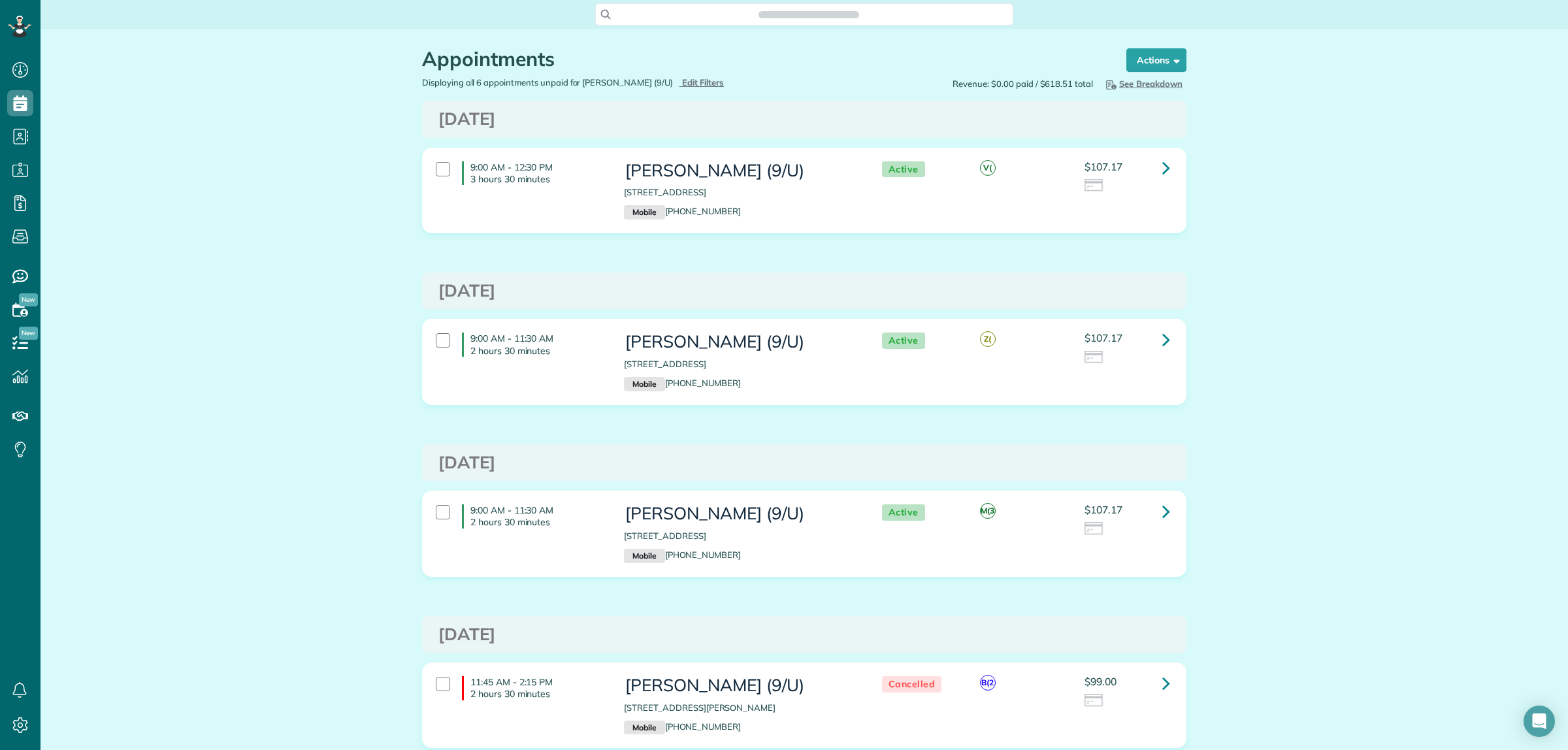
scroll to position [5, 5]
click at [312, 459] on div "Appointments the List View [2 min] Schedule Changes Actions Create Appointment …" at bounding box center [804, 576] width 1528 height 1095
click at [1163, 521] on icon at bounding box center [1166, 511] width 8 height 23
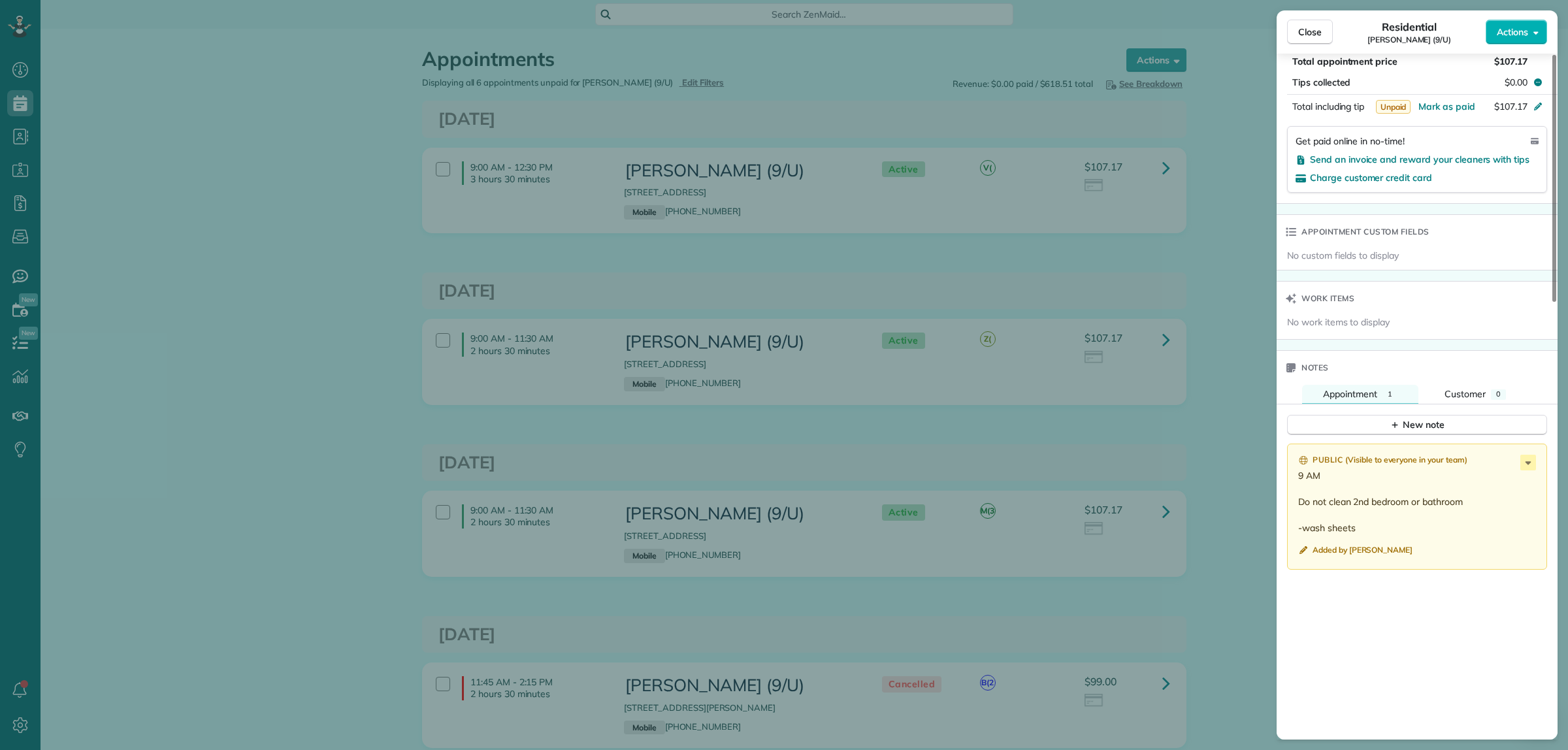
scroll to position [899, 0]
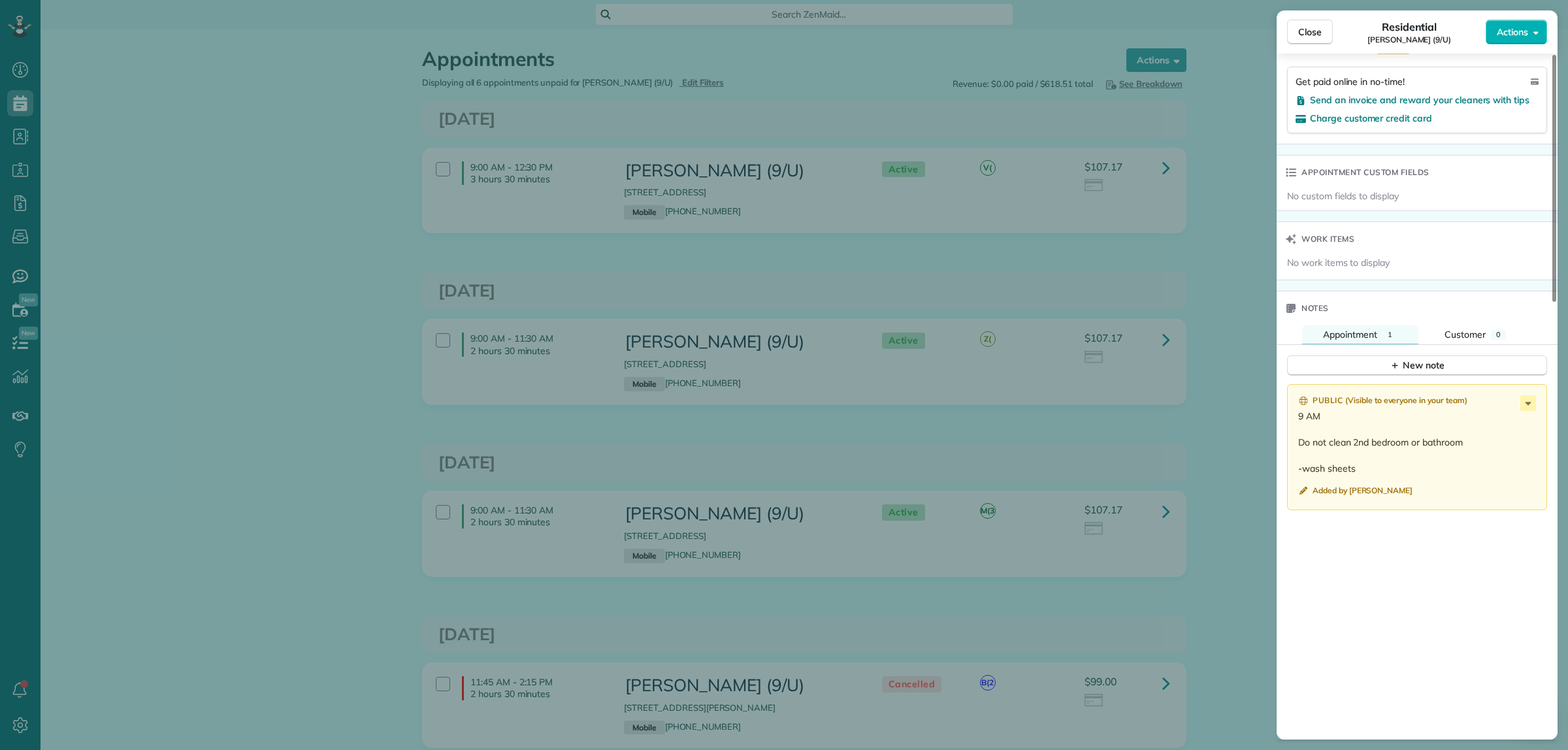
click at [1232, 372] on div "Close Residential Ahad Khan (9/U) Actions This appointment is linked to Payroll…" at bounding box center [784, 375] width 1568 height 750
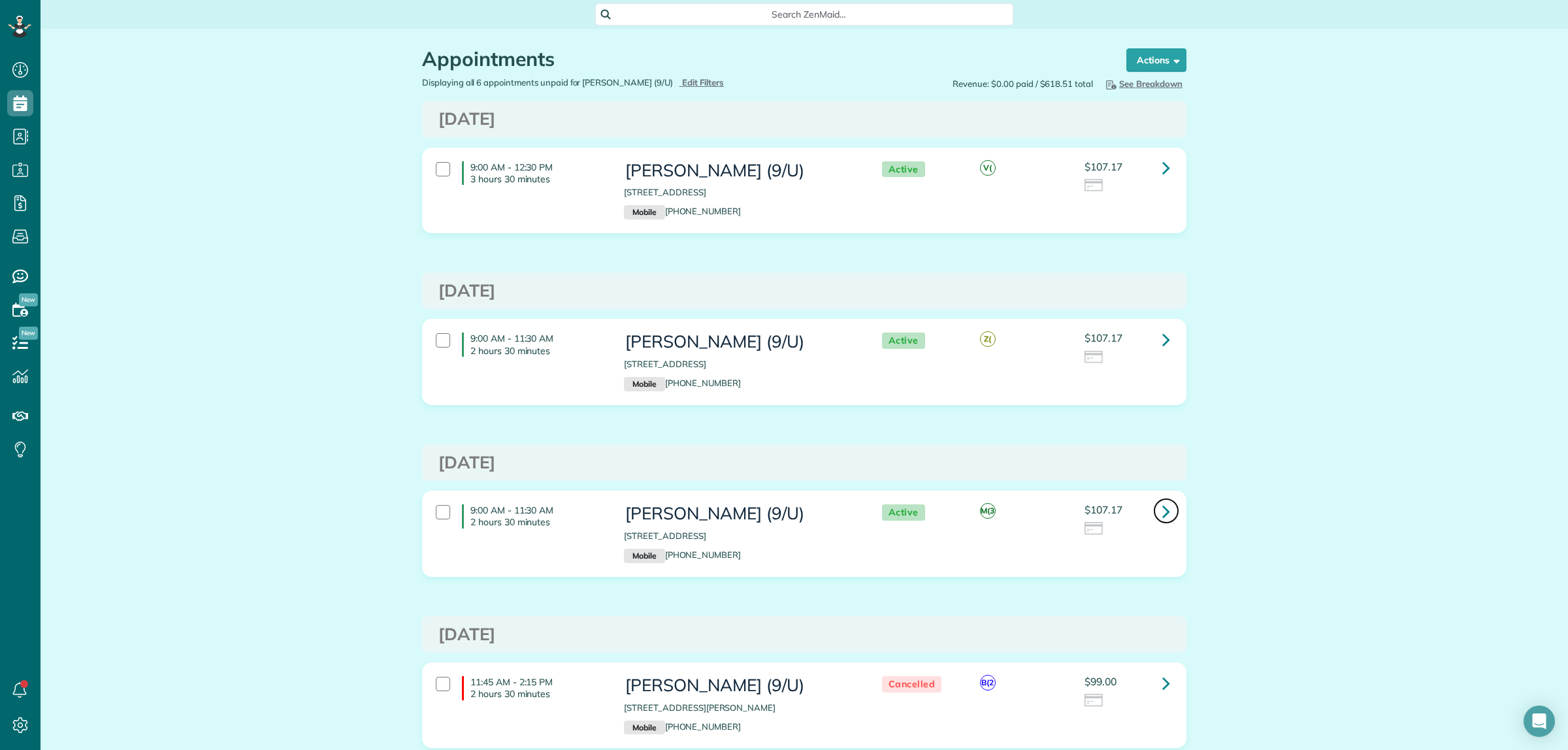
click at [1162, 513] on icon at bounding box center [1166, 511] width 8 height 23
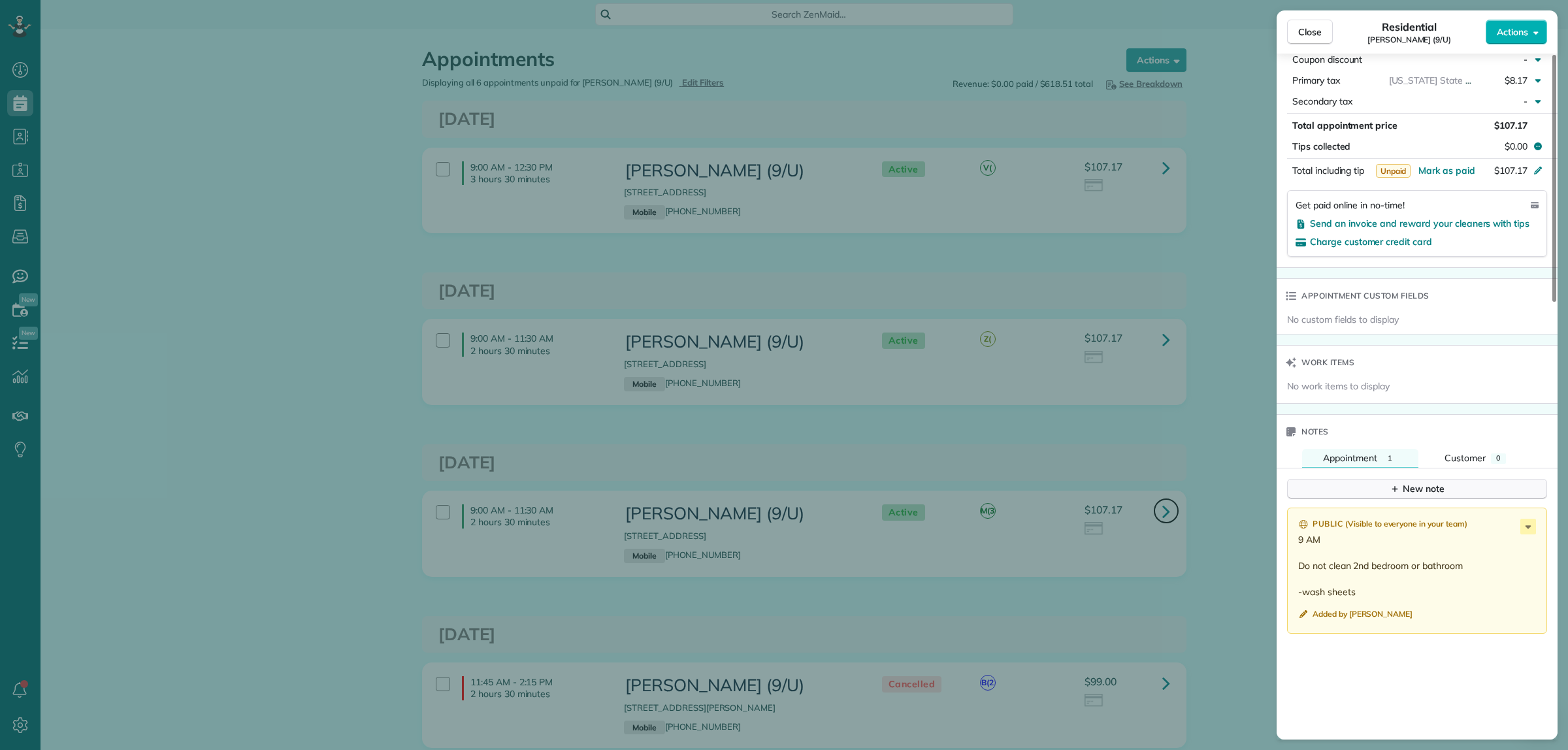
scroll to position [817, 0]
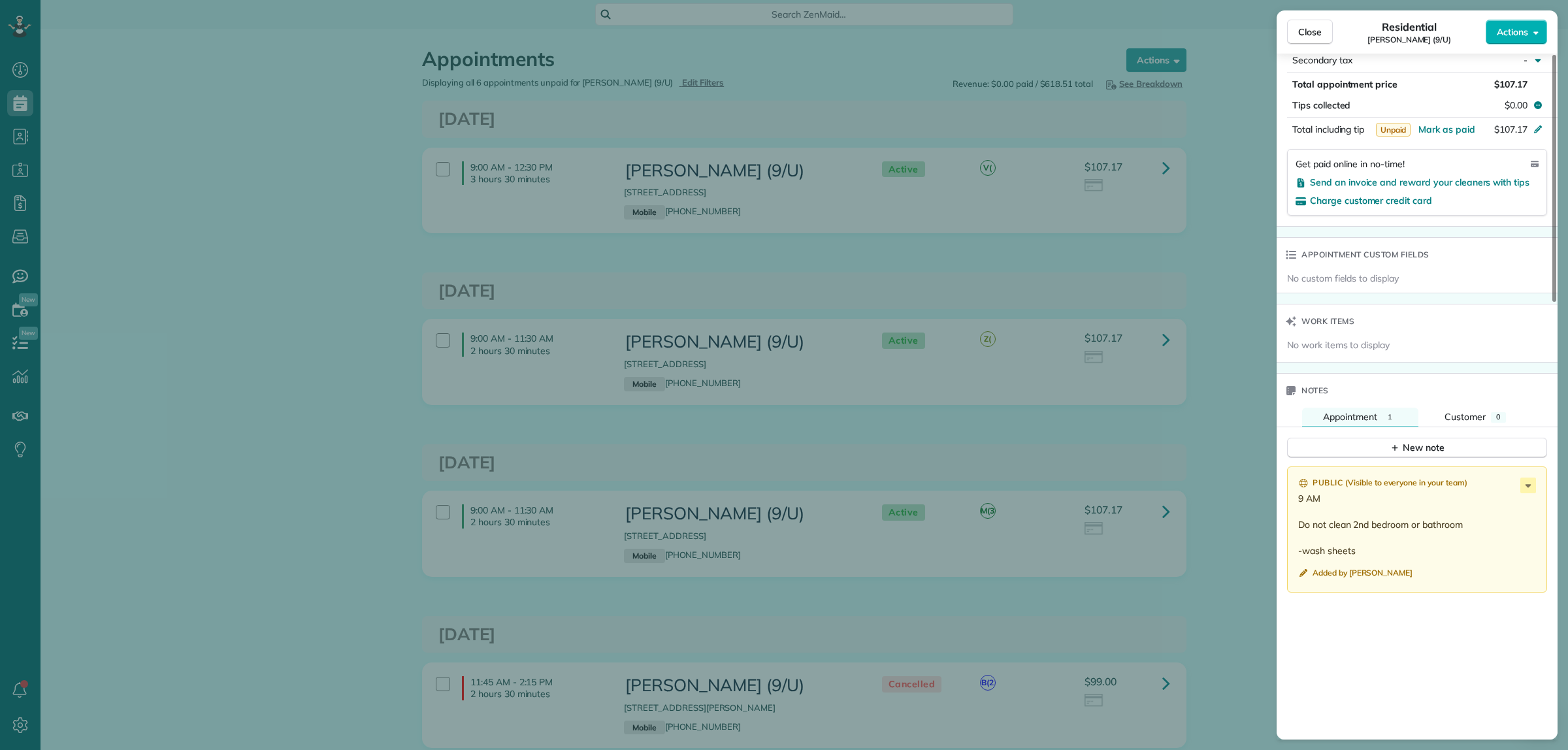
drag, startPoint x: 207, startPoint y: 142, endPoint x: 201, endPoint y: 130, distance: 13.4
click at [207, 142] on div "Close Residential Ahad Khan (9/U) Actions This appointment is linked to Payroll…" at bounding box center [784, 375] width 1568 height 750
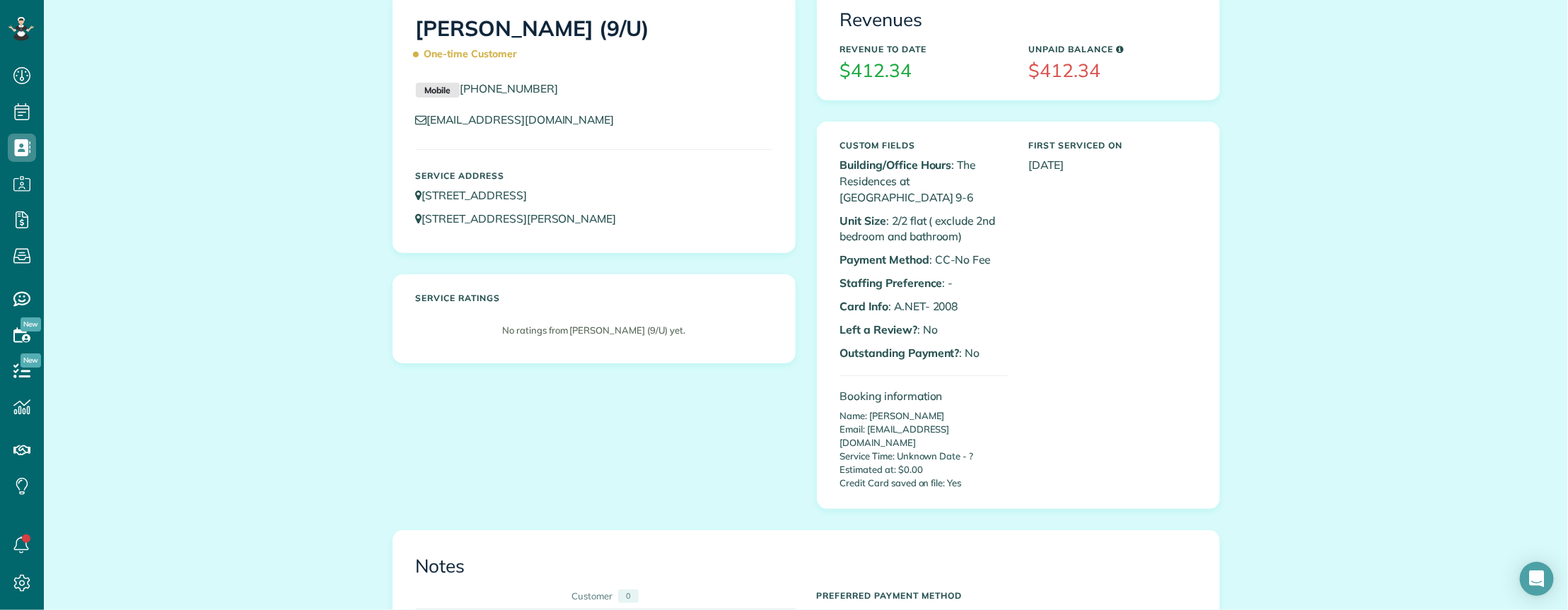
scroll to position [530, 0]
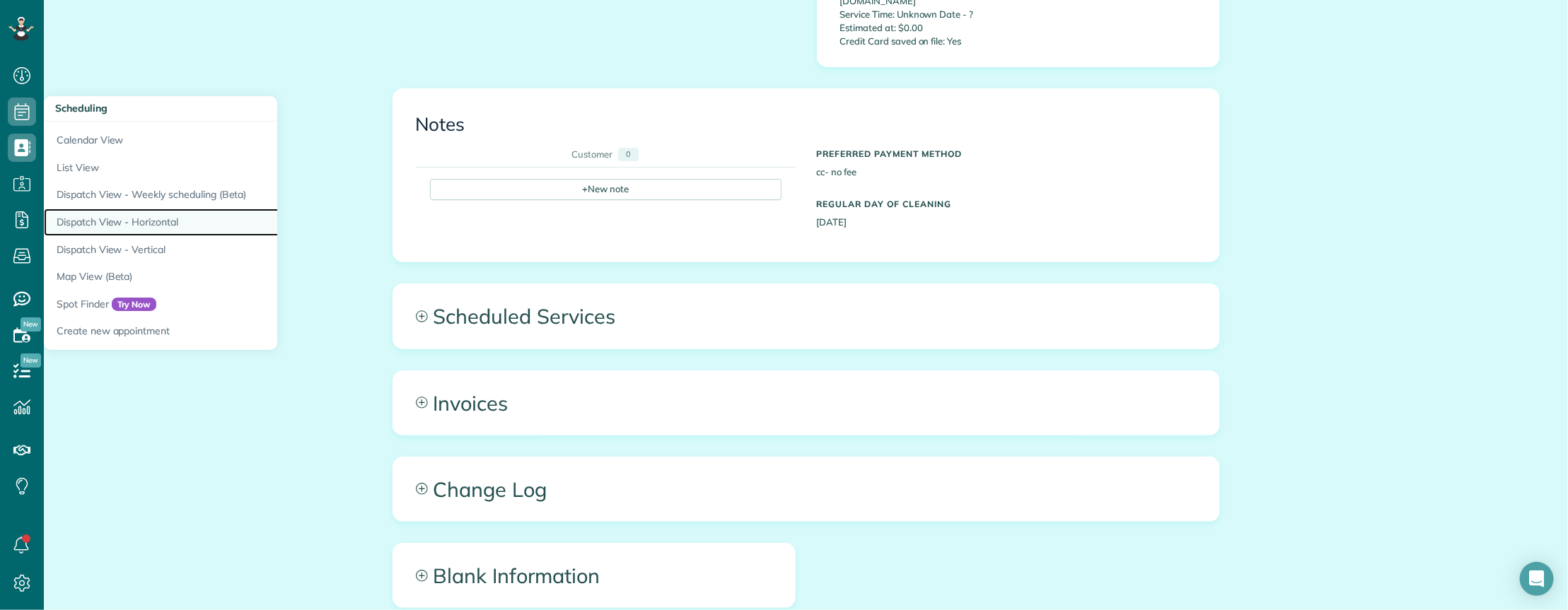
click at [148, 217] on link "Dispatch View - Horizontal" at bounding box center [220, 222] width 353 height 28
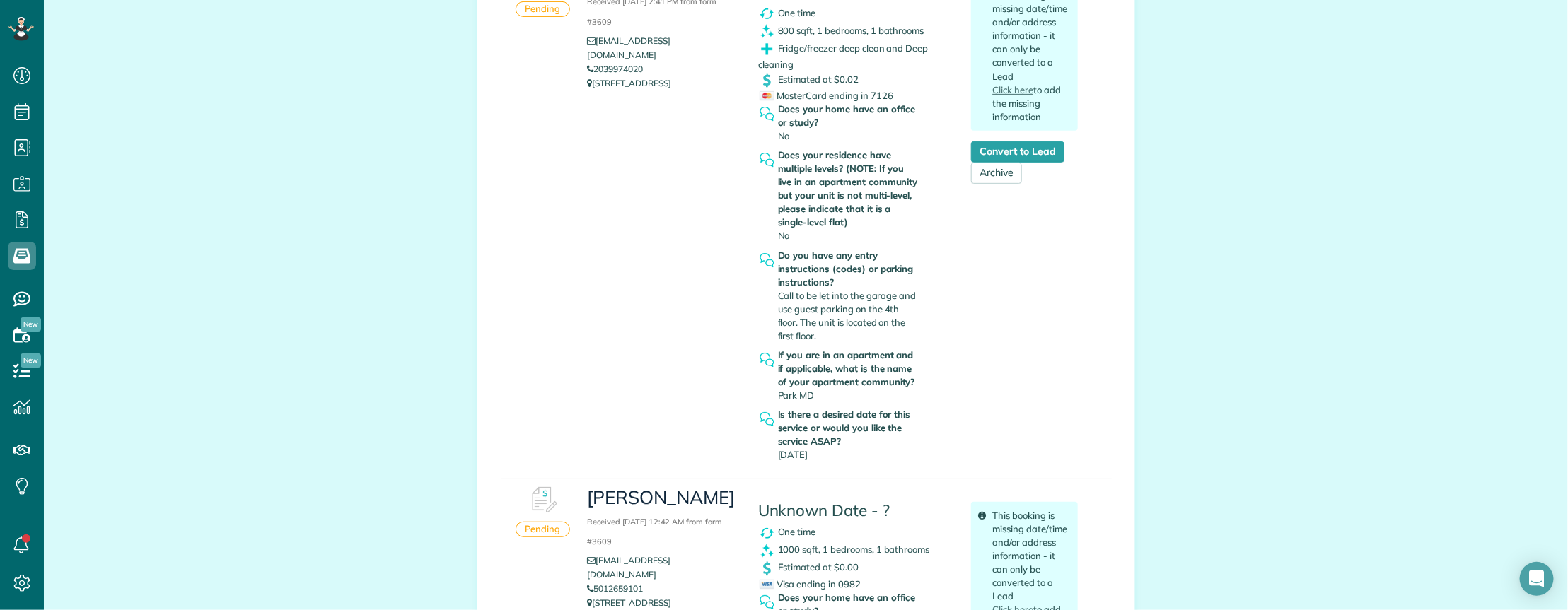
scroll to position [618, 0]
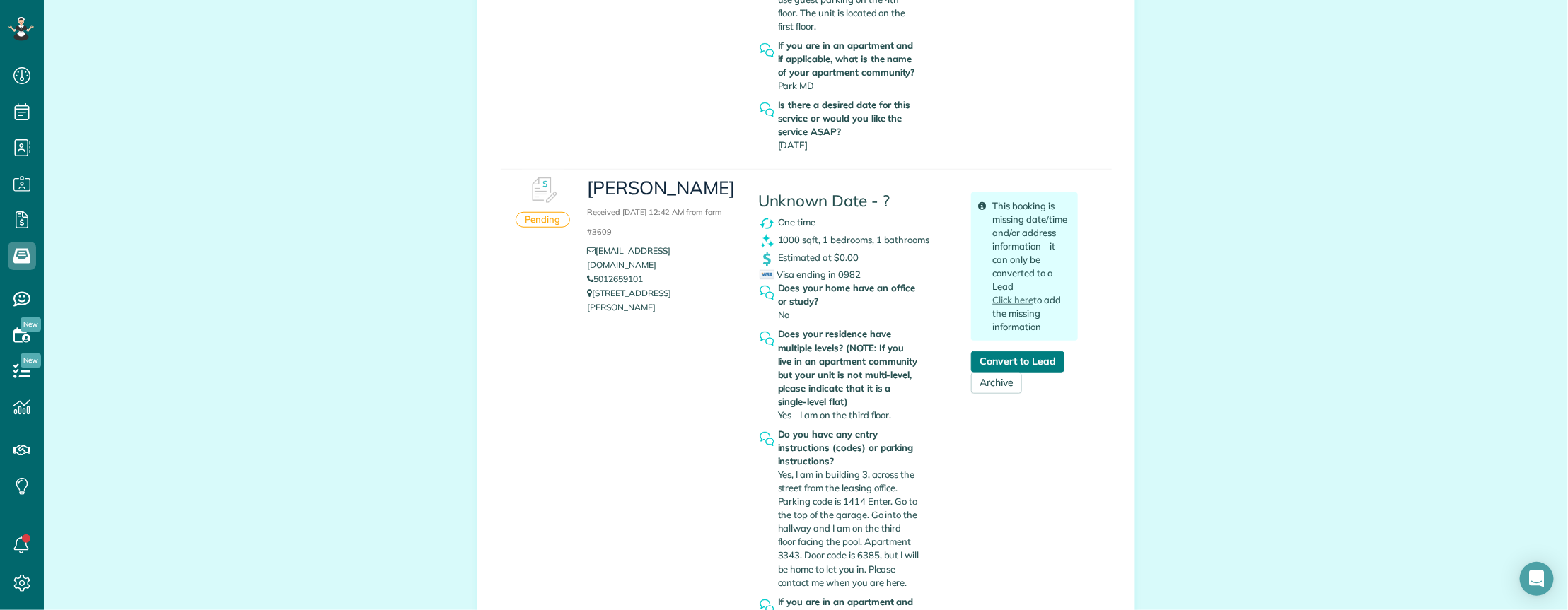
click at [1019, 362] on link "Convert to Lead" at bounding box center [1017, 362] width 93 height 21
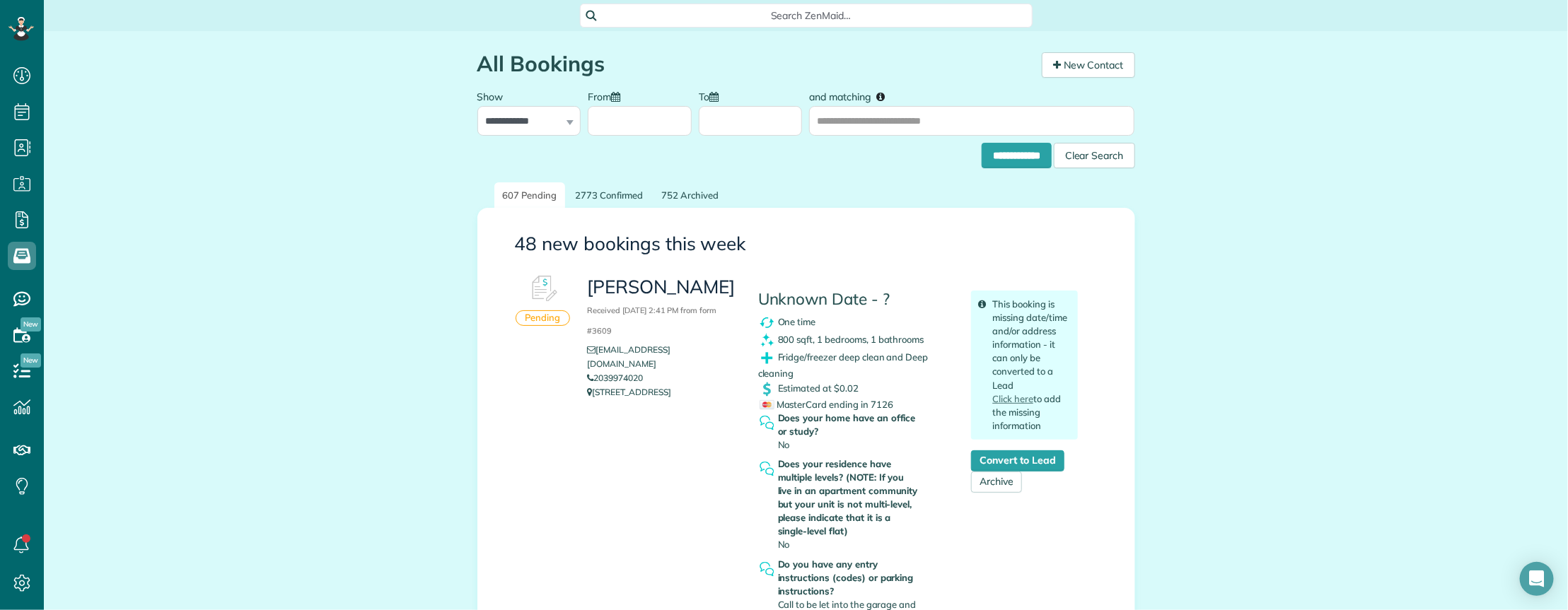
scroll to position [6, 6]
click at [694, 21] on span "Search ZenMaid…" at bounding box center [811, 15] width 430 height 14
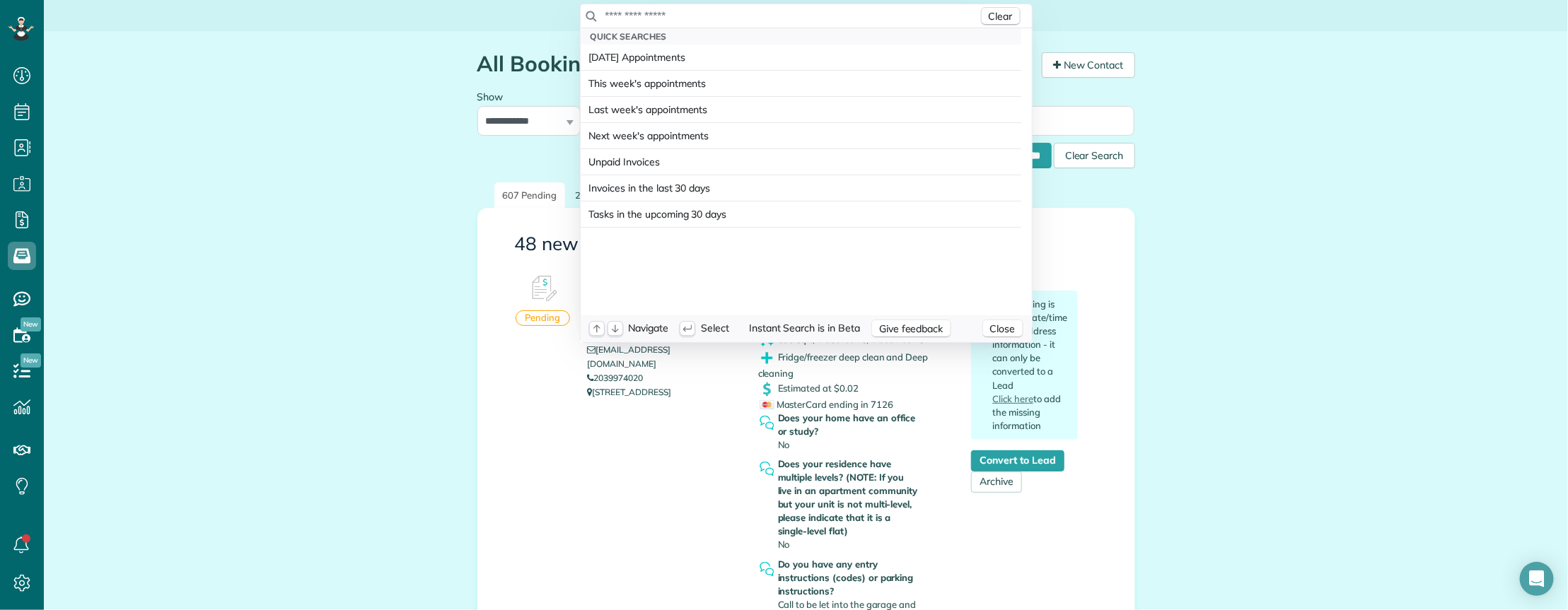
click at [689, 18] on input "text" at bounding box center [791, 15] width 373 height 14
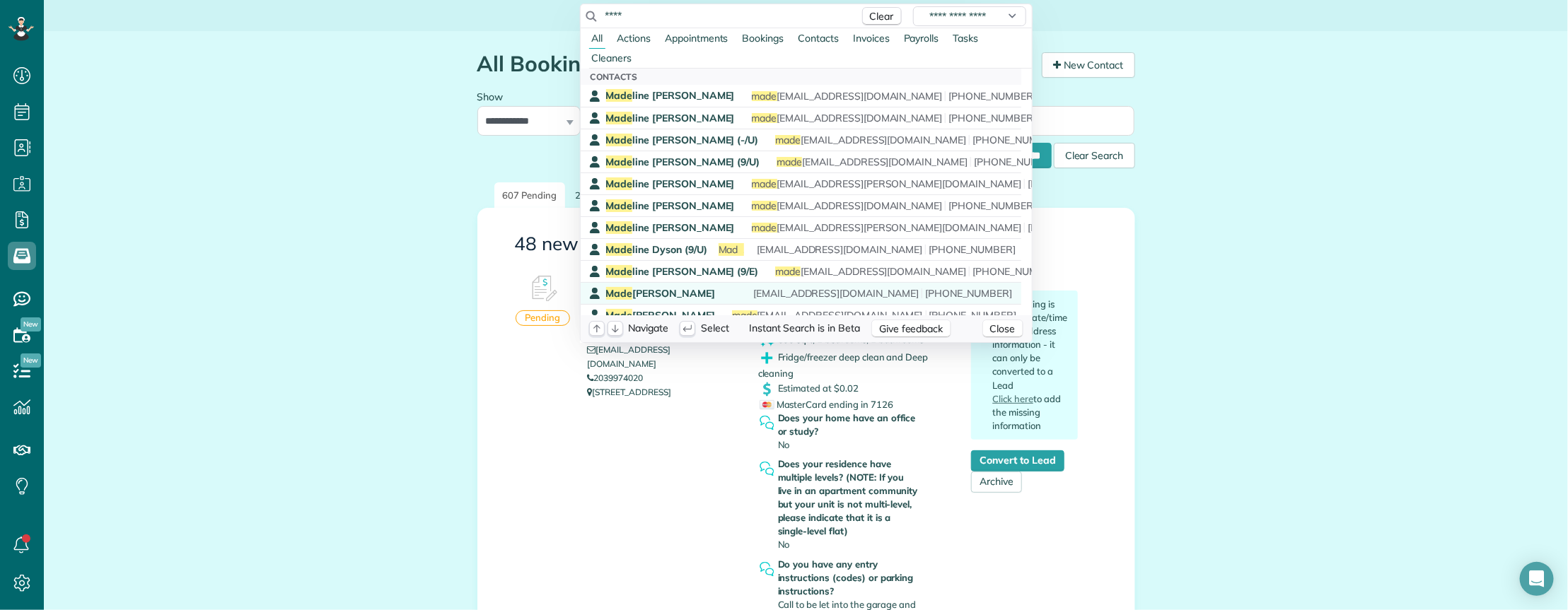
type input "****"
click at [660, 293] on span "Made lyn Morris" at bounding box center [660, 293] width 109 height 13
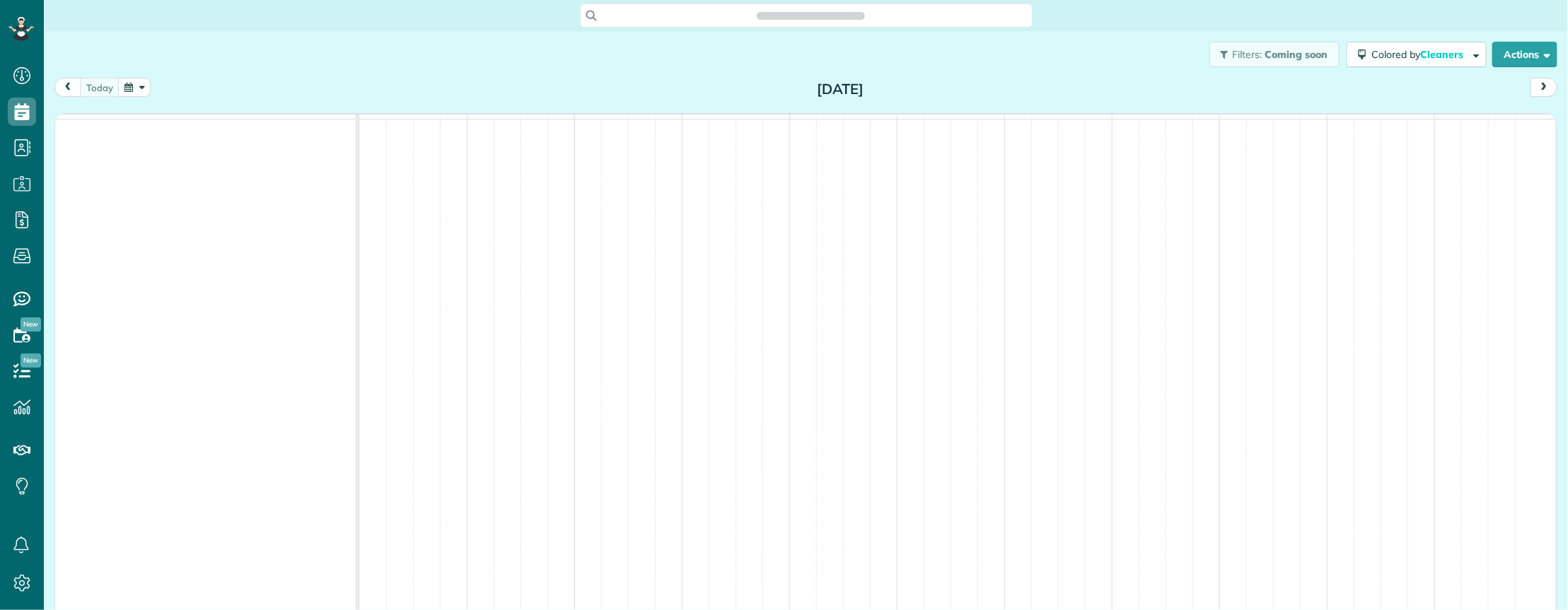
scroll to position [6, 6]
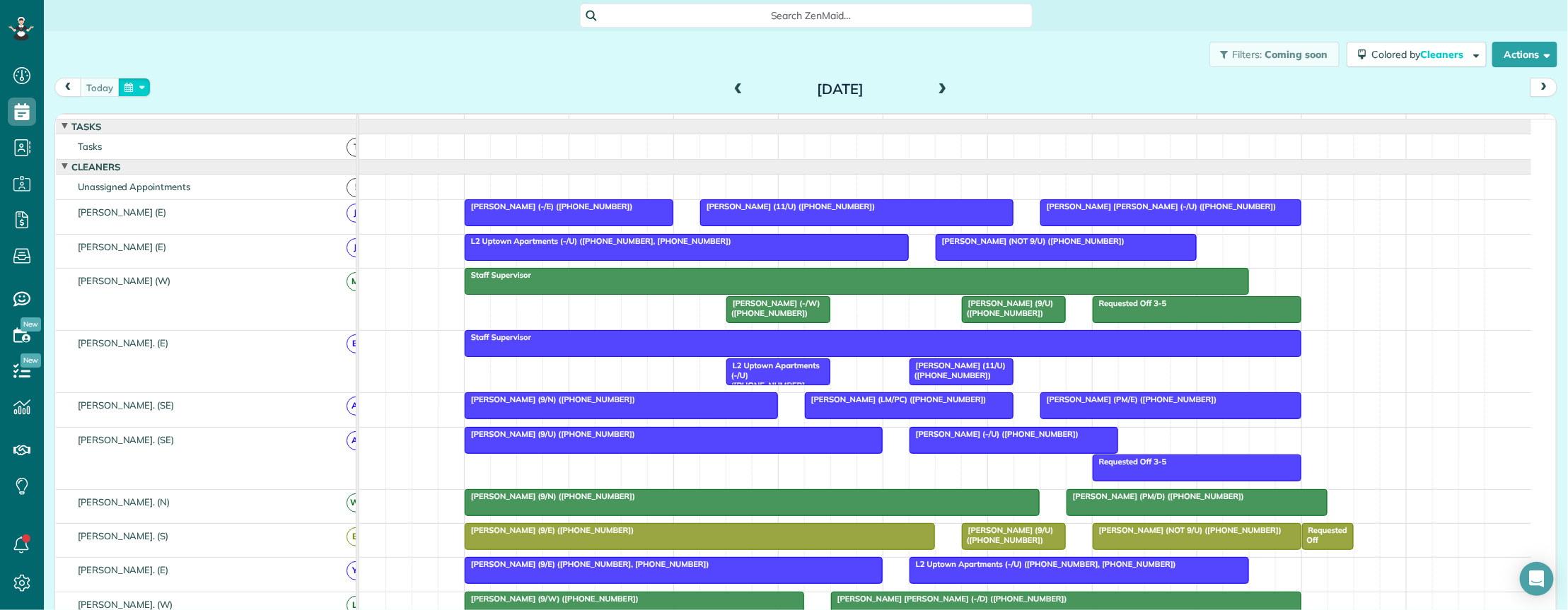
click at [135, 83] on button "button" at bounding box center [134, 87] width 32 height 19
click at [213, 224] on link "30" at bounding box center [215, 227] width 22 height 22
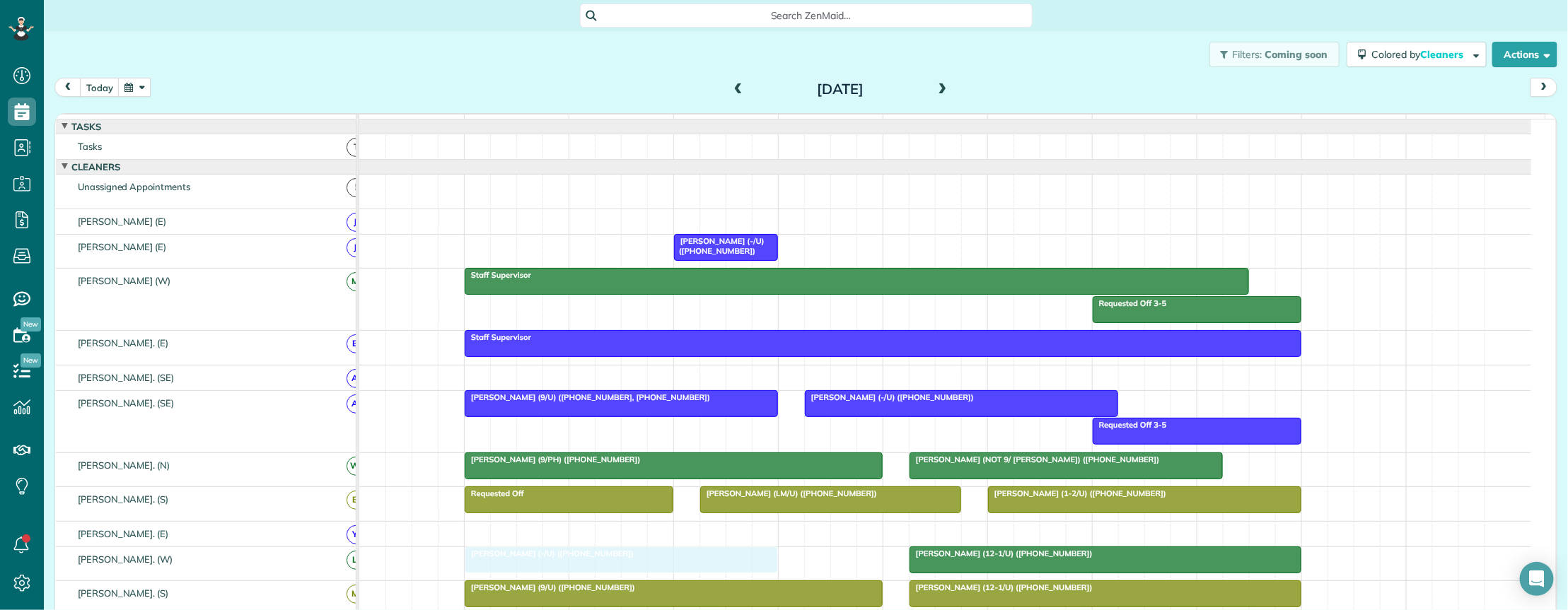
drag, startPoint x: 572, startPoint y: 197, endPoint x: 566, endPoint y: 584, distance: 387.0
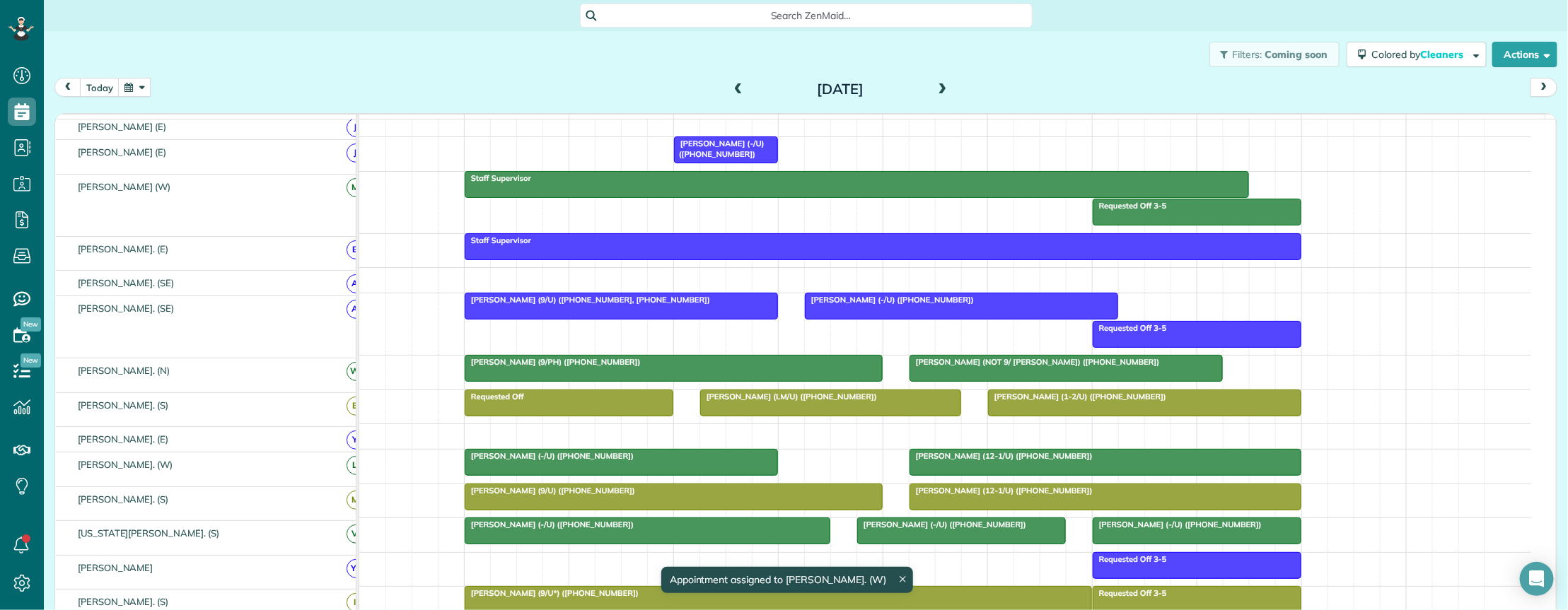
scroll to position [88, 0]
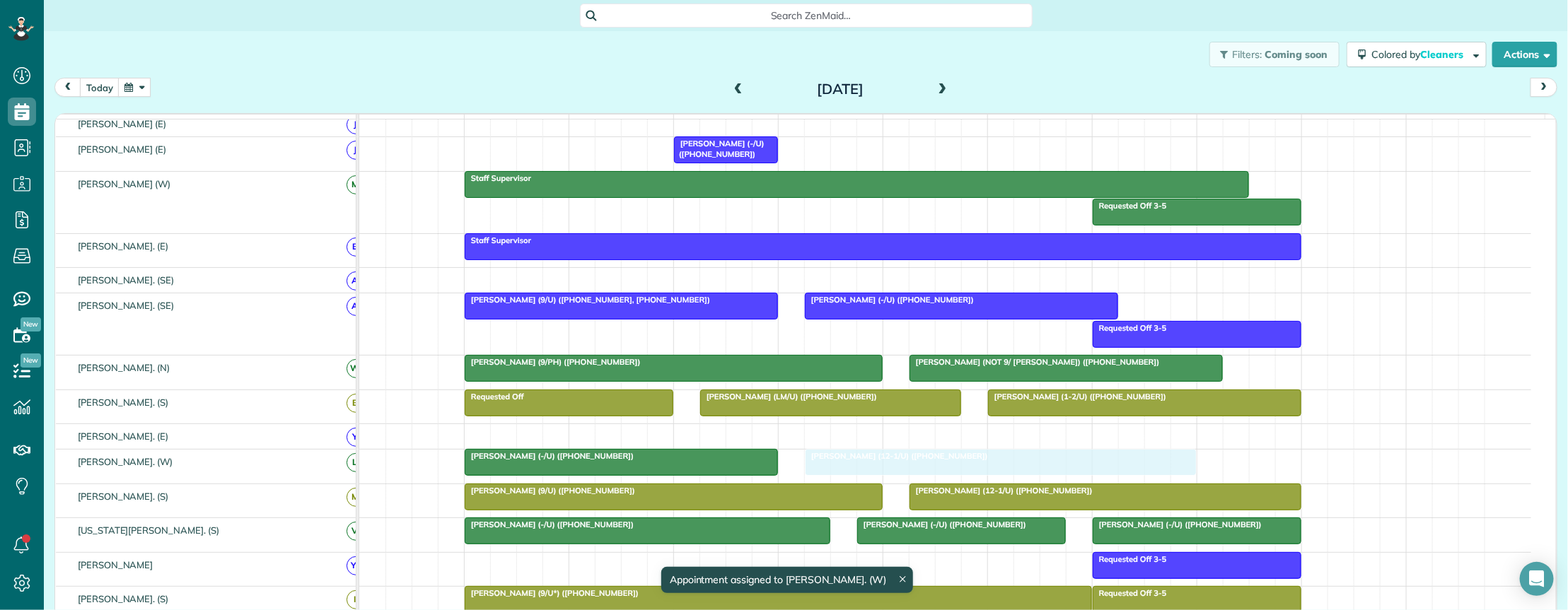
drag, startPoint x: 953, startPoint y: 474, endPoint x: 836, endPoint y: 472, distance: 117.0
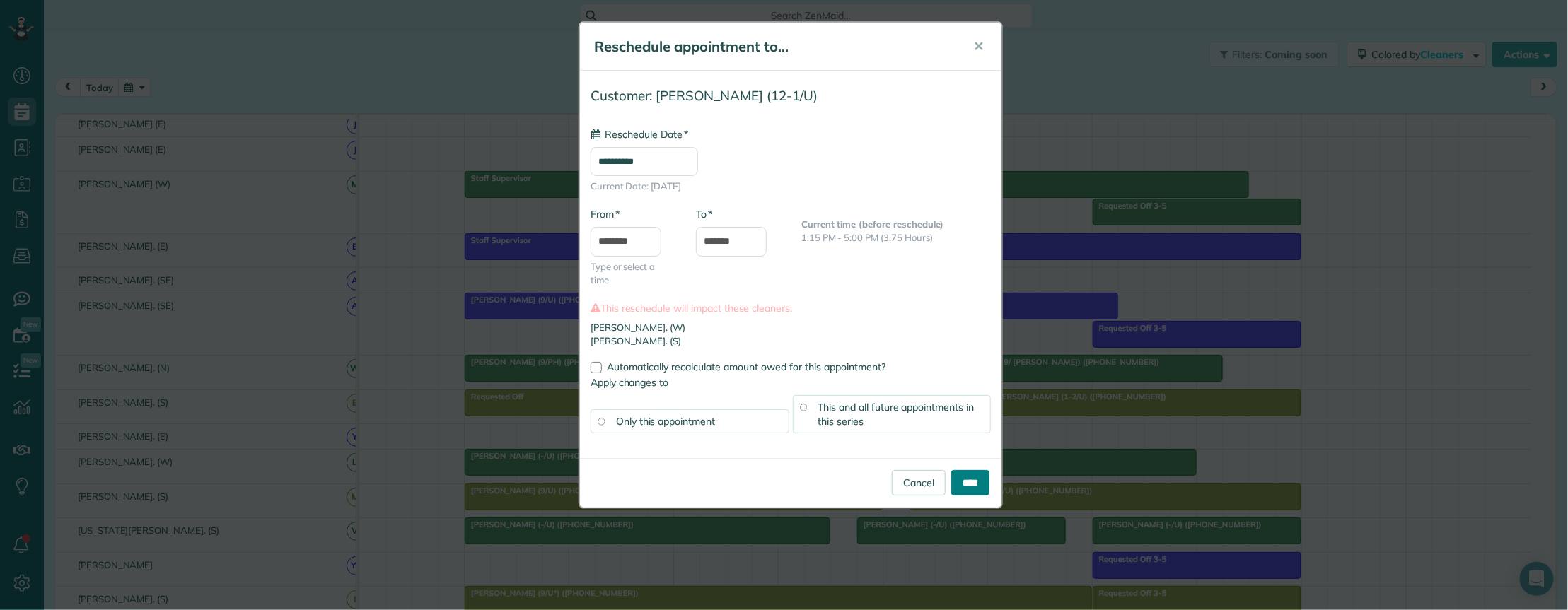
type input "**********"
click at [956, 488] on input "****" at bounding box center [970, 482] width 38 height 25
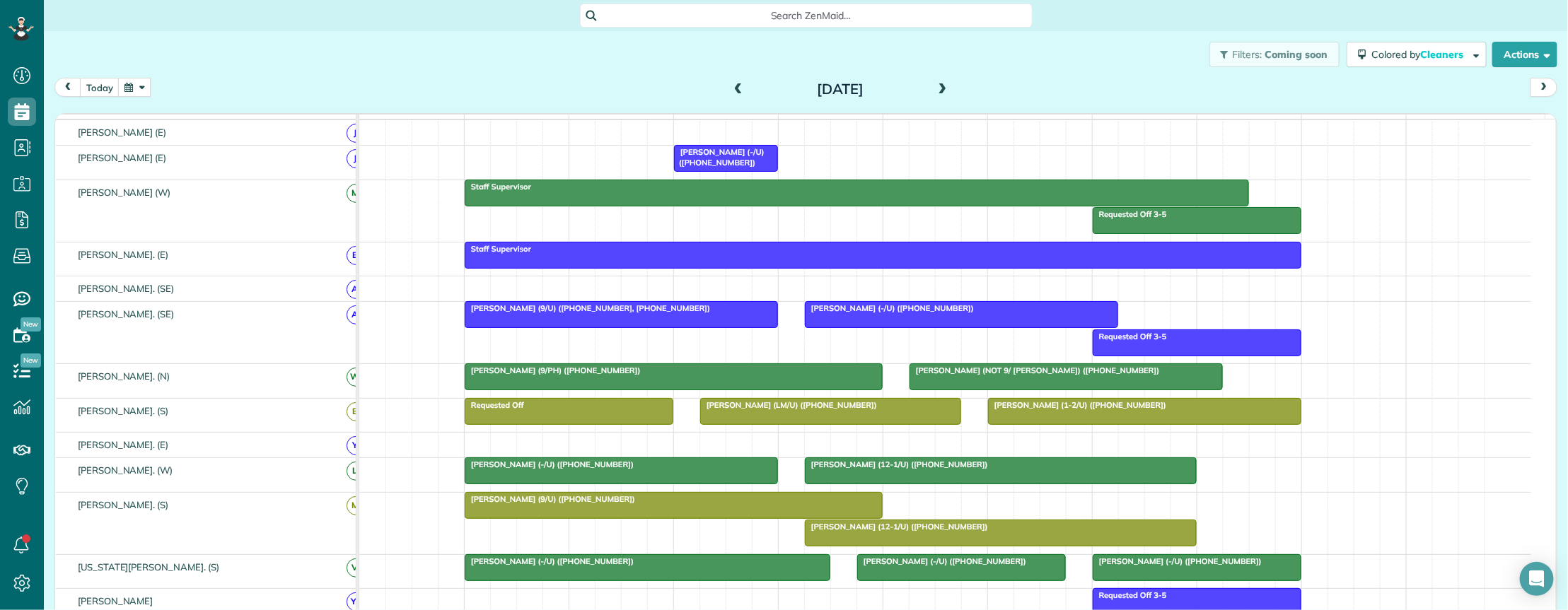
scroll to position [0, 0]
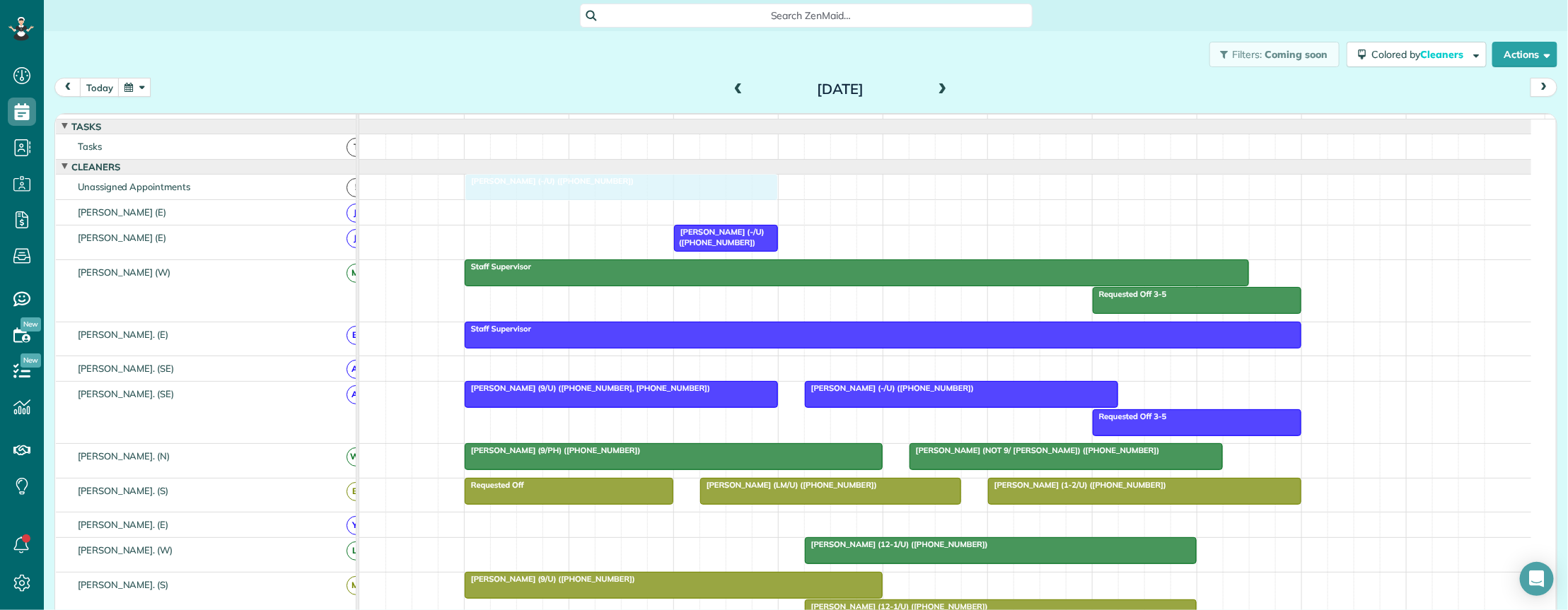
drag, startPoint x: 516, startPoint y: 558, endPoint x: 504, endPoint y: 200, distance: 358.2
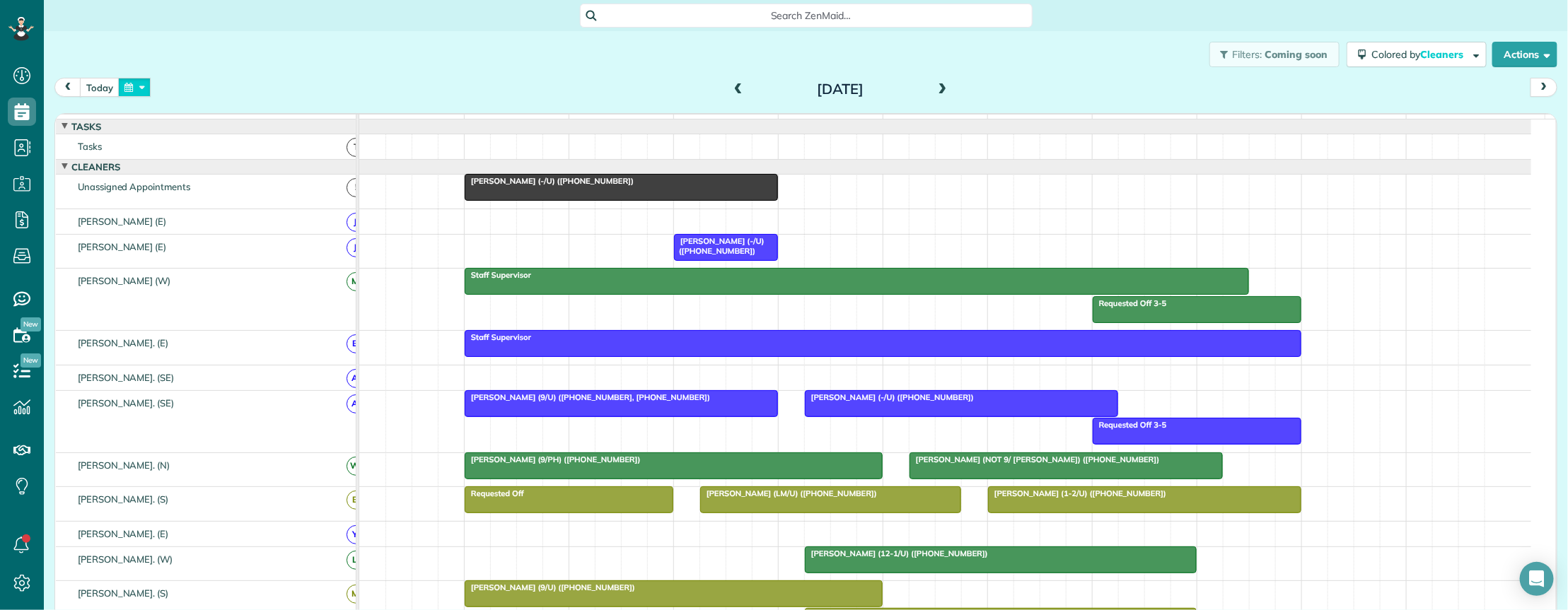
click at [141, 85] on button "button" at bounding box center [134, 87] width 32 height 19
click at [263, 200] on link "25" at bounding box center [261, 205] width 22 height 22
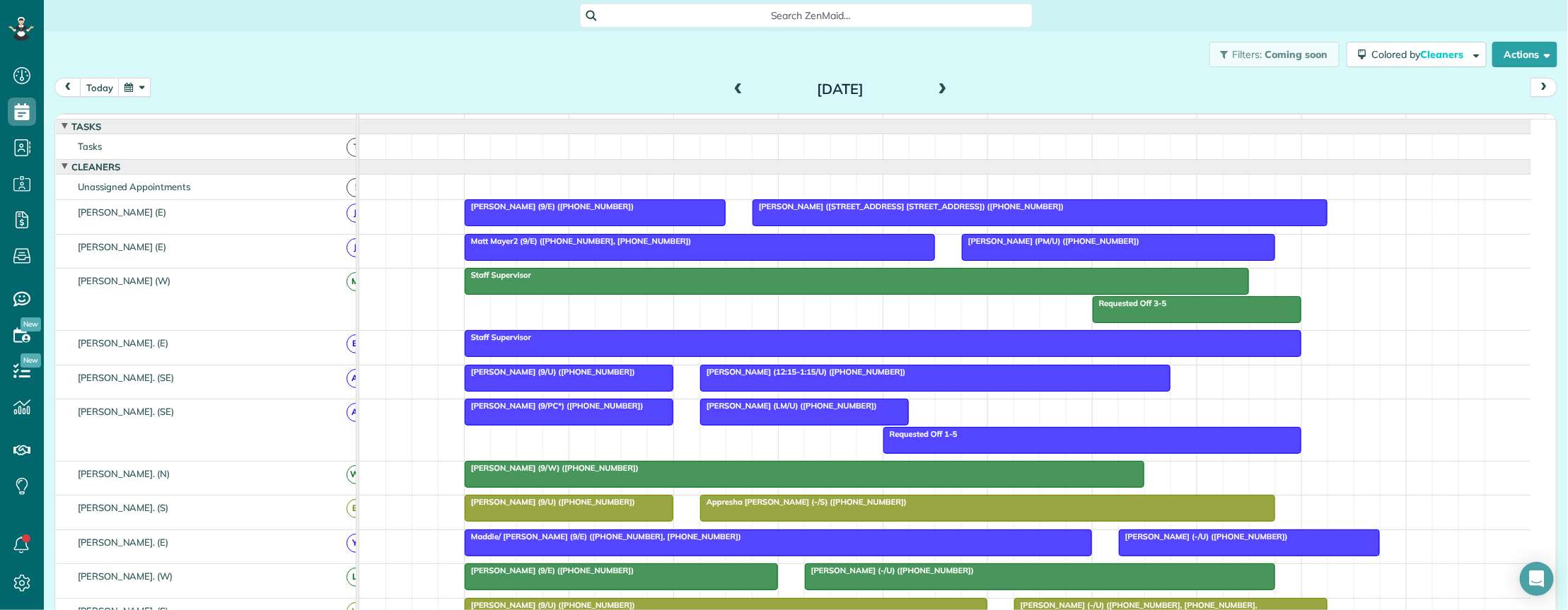
scroll to position [138, 0]
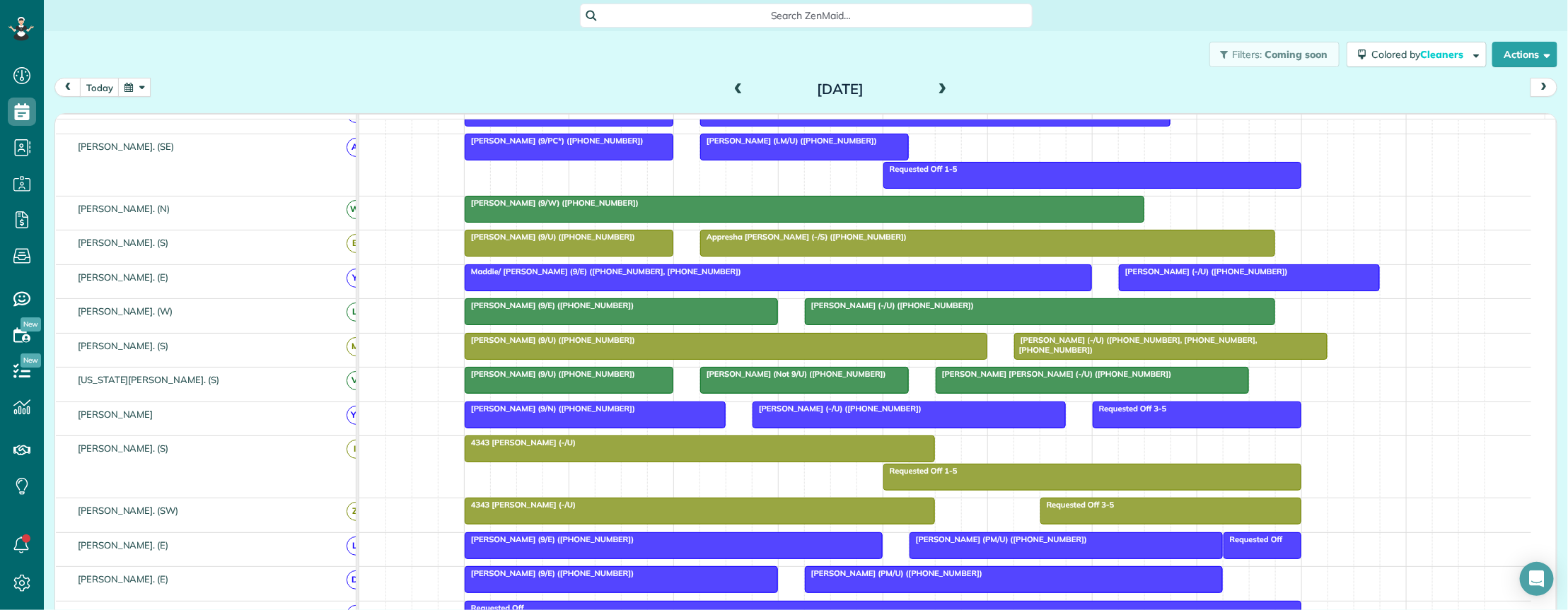
click at [486, 55] on div "Filters: Coming soon Colored by Cleaners Color by Cleaner Color by Team Color b…" at bounding box center [805, 55] width 1523 height 46
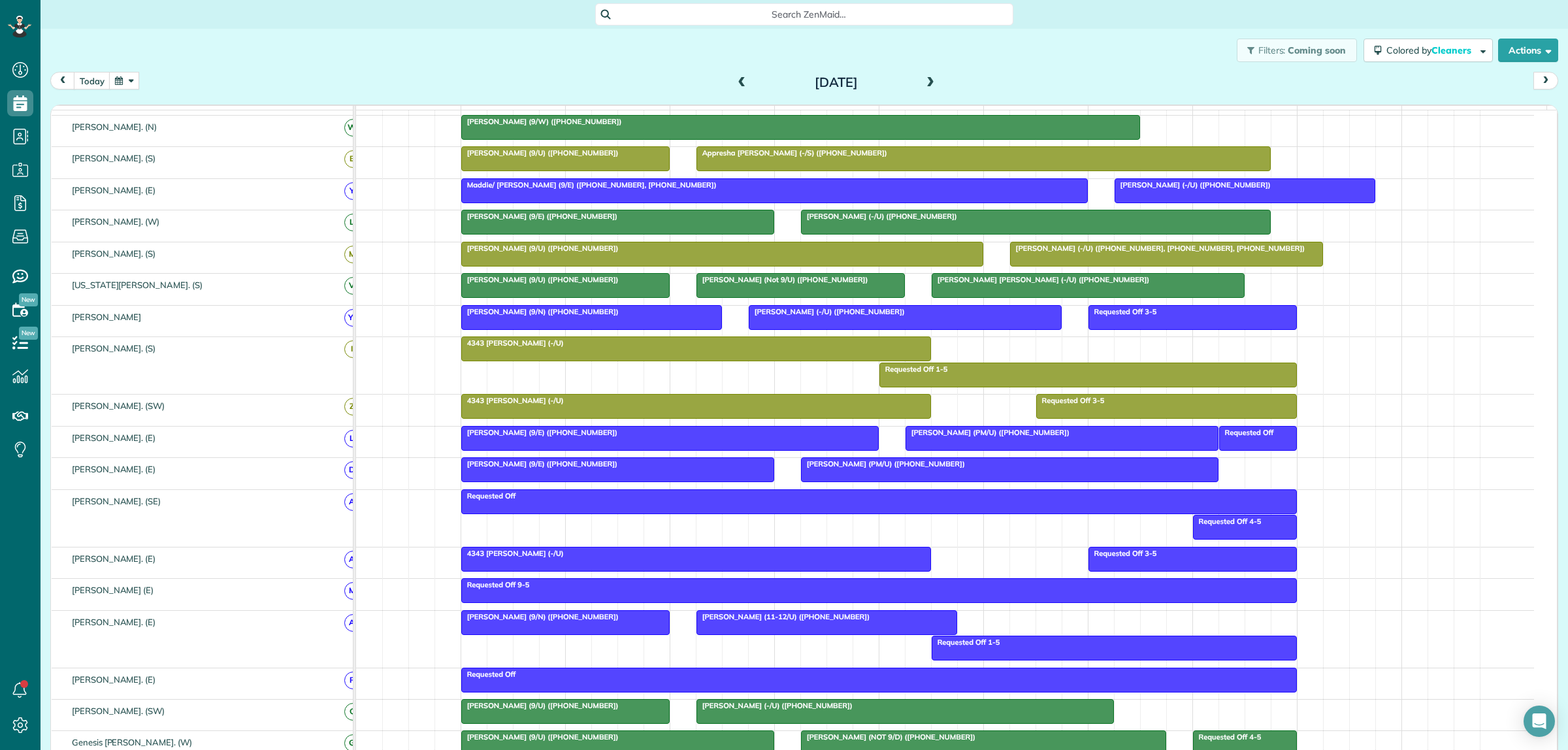
scroll to position [175, 0]
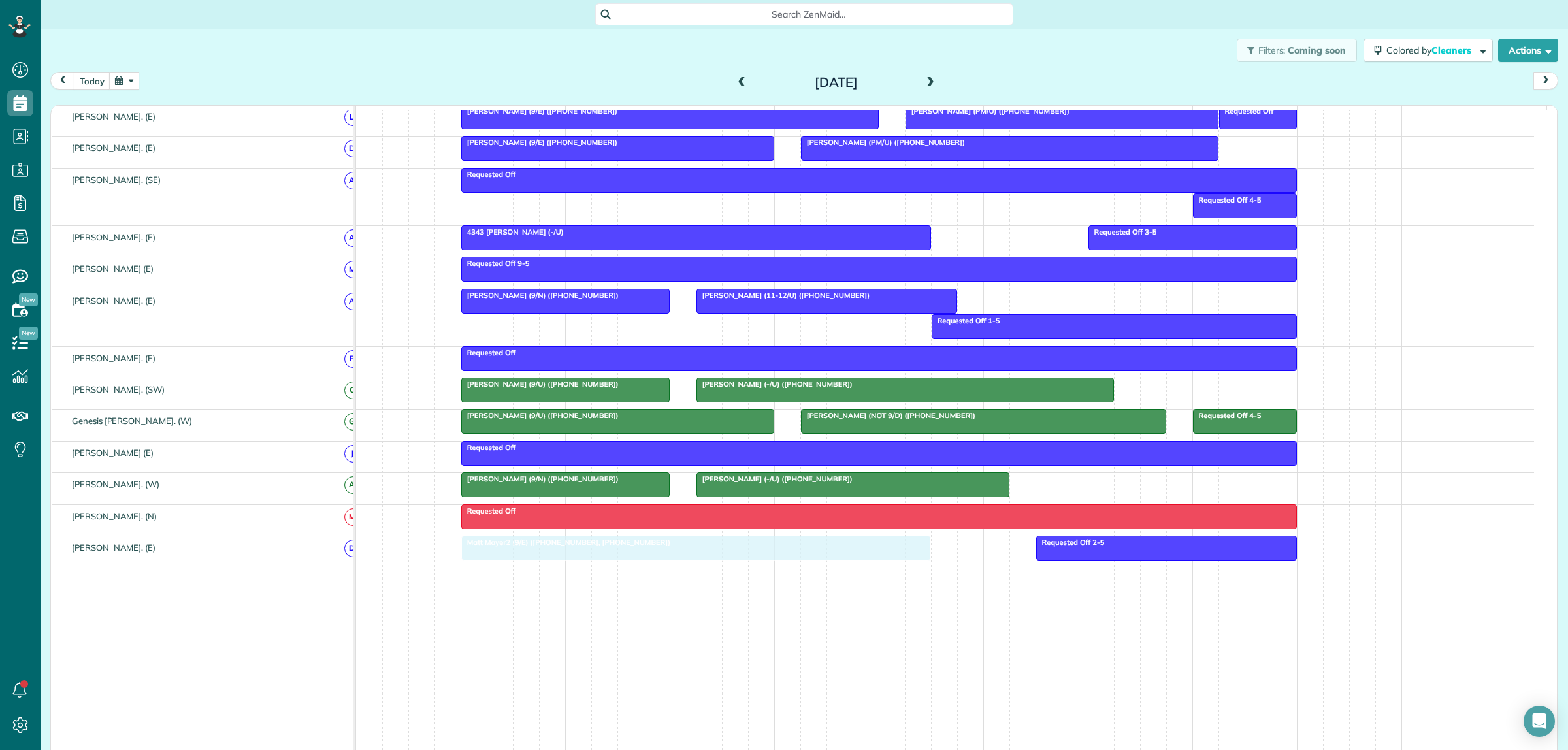
drag, startPoint x: 615, startPoint y: 638, endPoint x: 628, endPoint y: 568, distance: 71.2
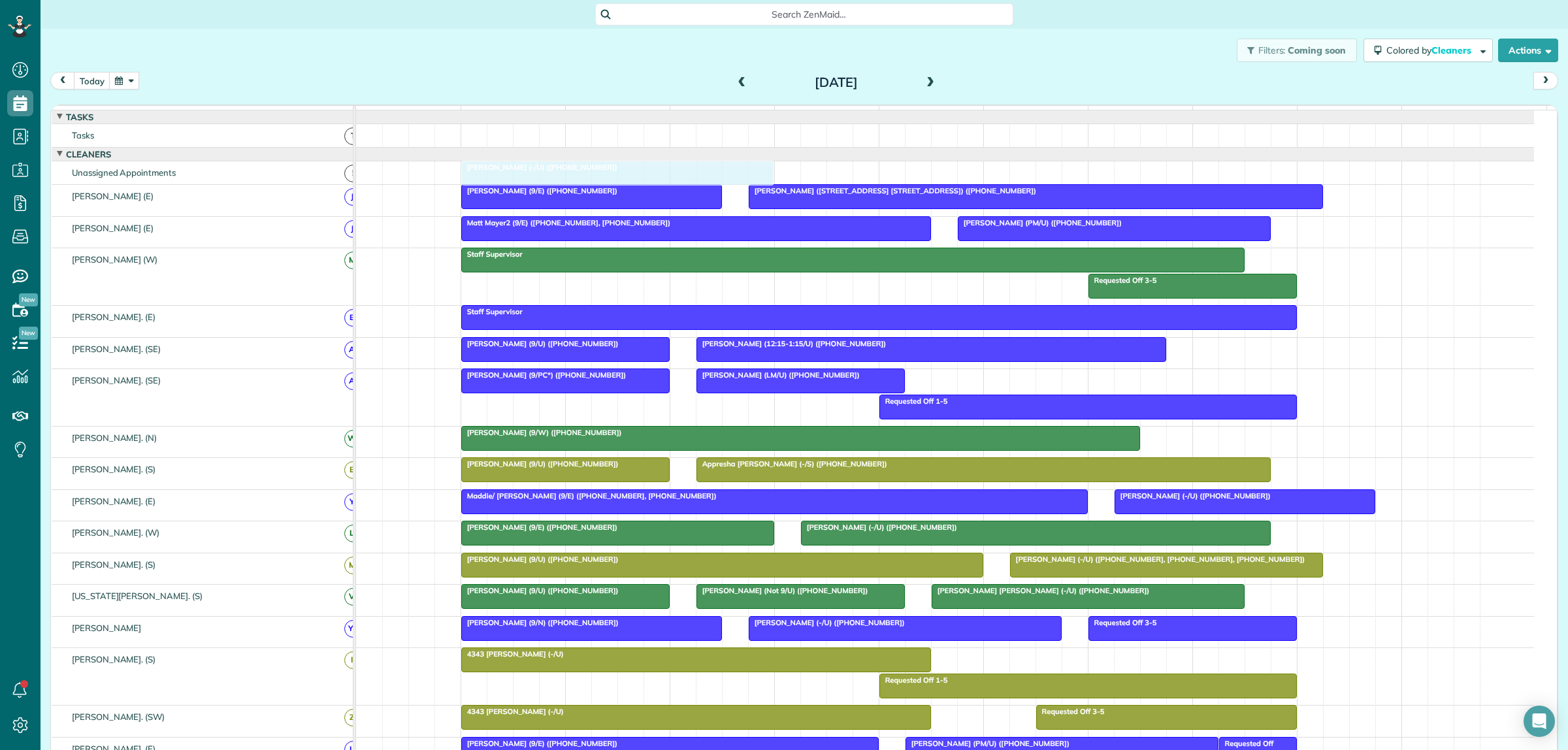
drag, startPoint x: 799, startPoint y: 493, endPoint x: 559, endPoint y: 171, distance: 401.6
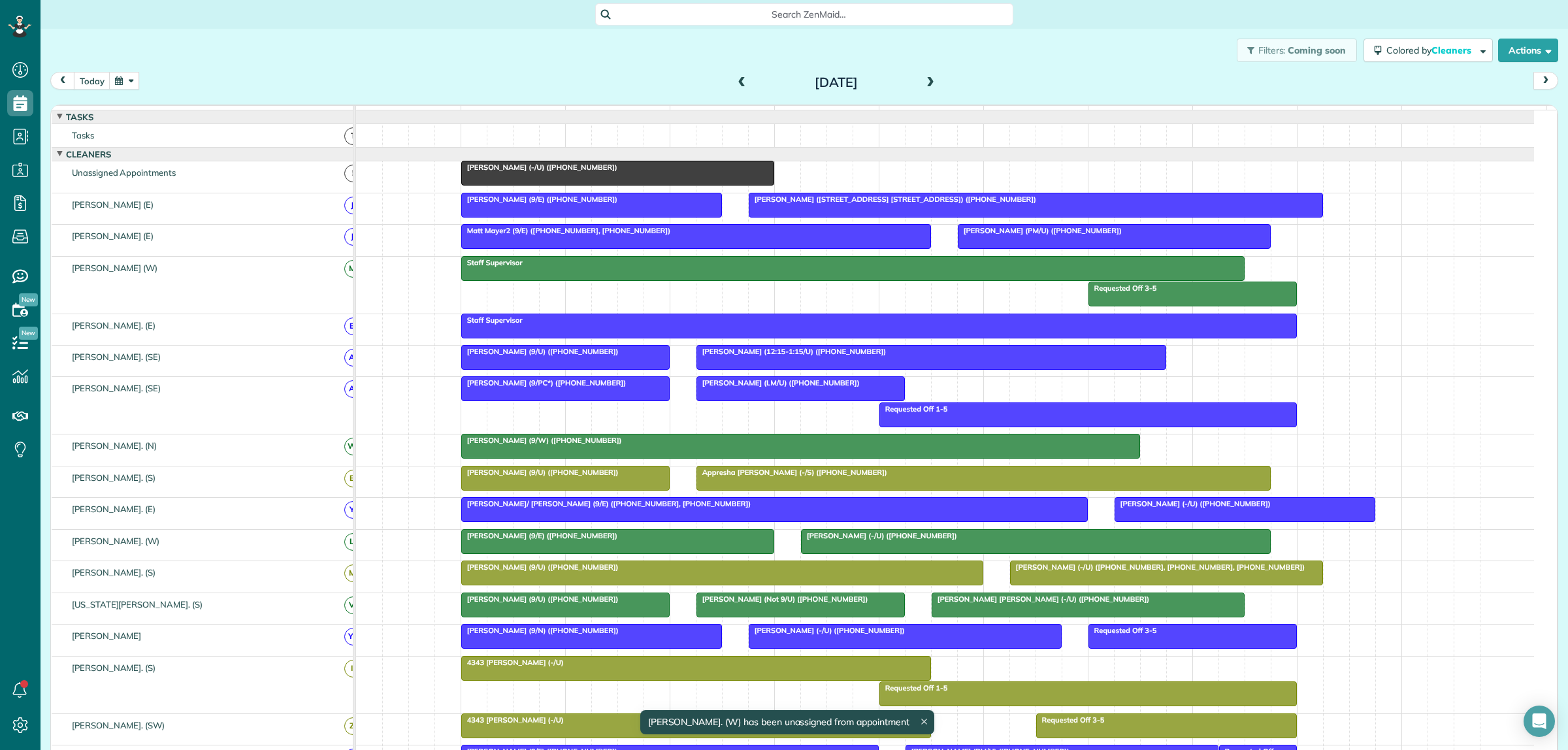
drag, startPoint x: 803, startPoint y: 485, endPoint x: 809, endPoint y: 531, distance: 46.4
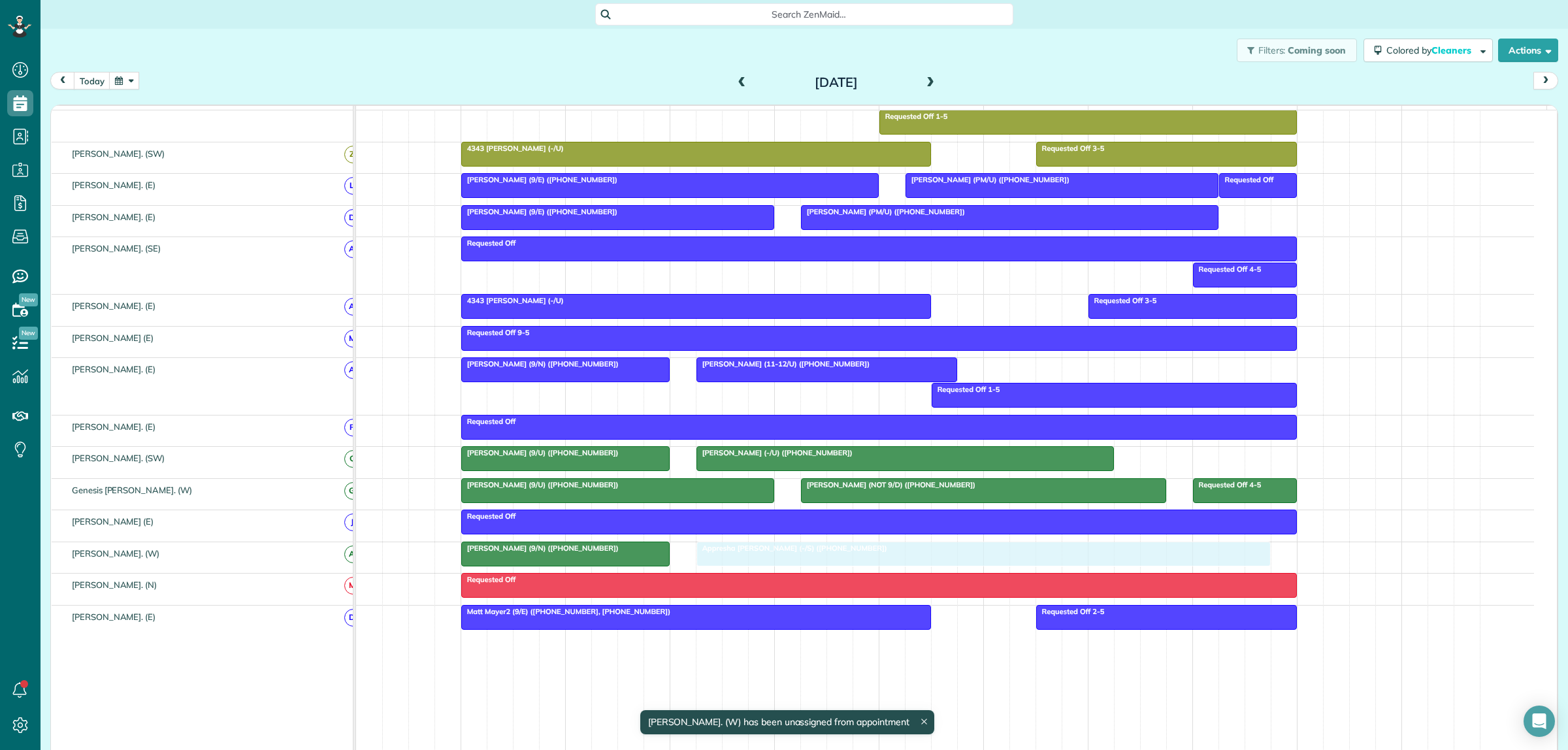
drag, startPoint x: 781, startPoint y: 488, endPoint x: 778, endPoint y: 575, distance: 87.1
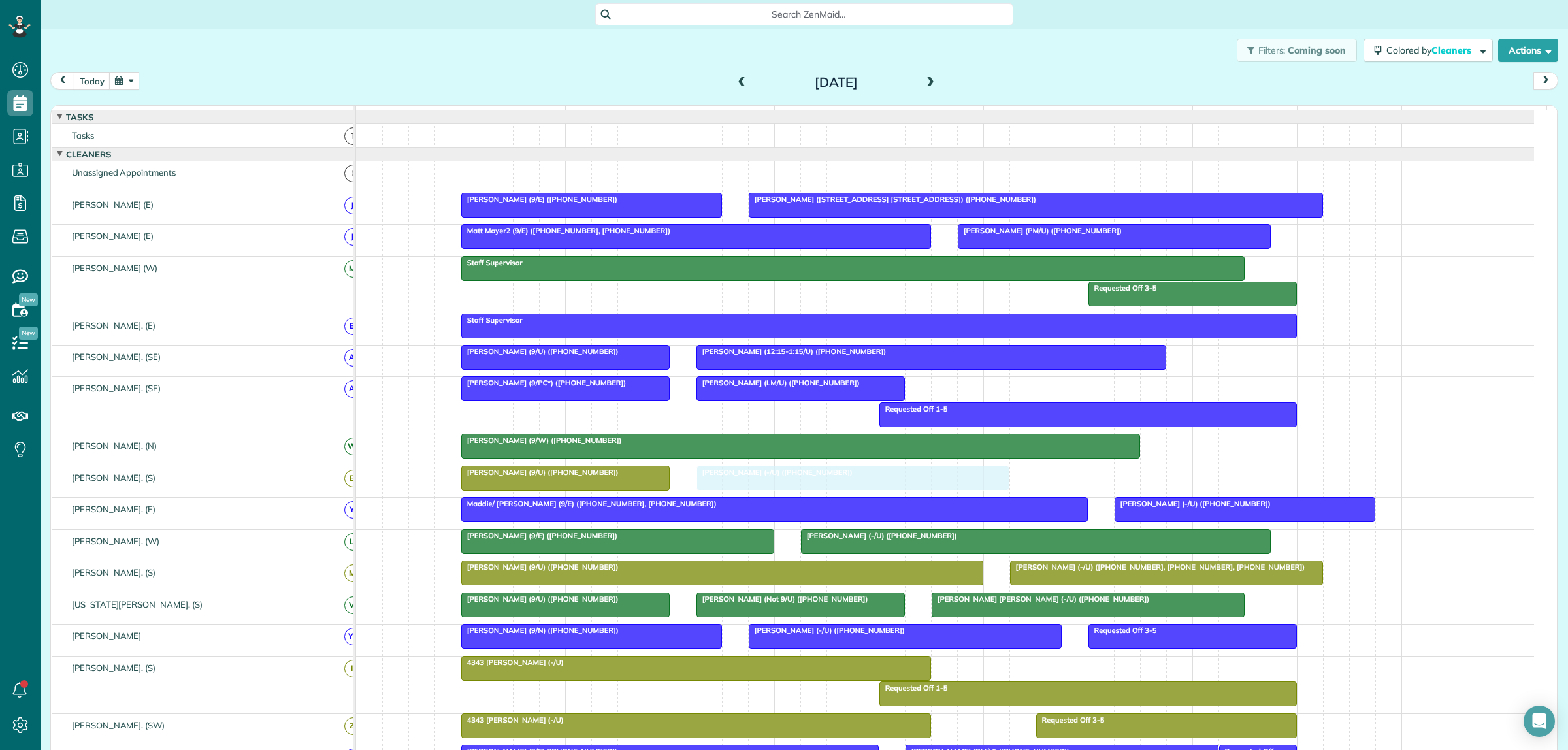
drag, startPoint x: 621, startPoint y: 177, endPoint x: 859, endPoint y: 492, distance: 394.8
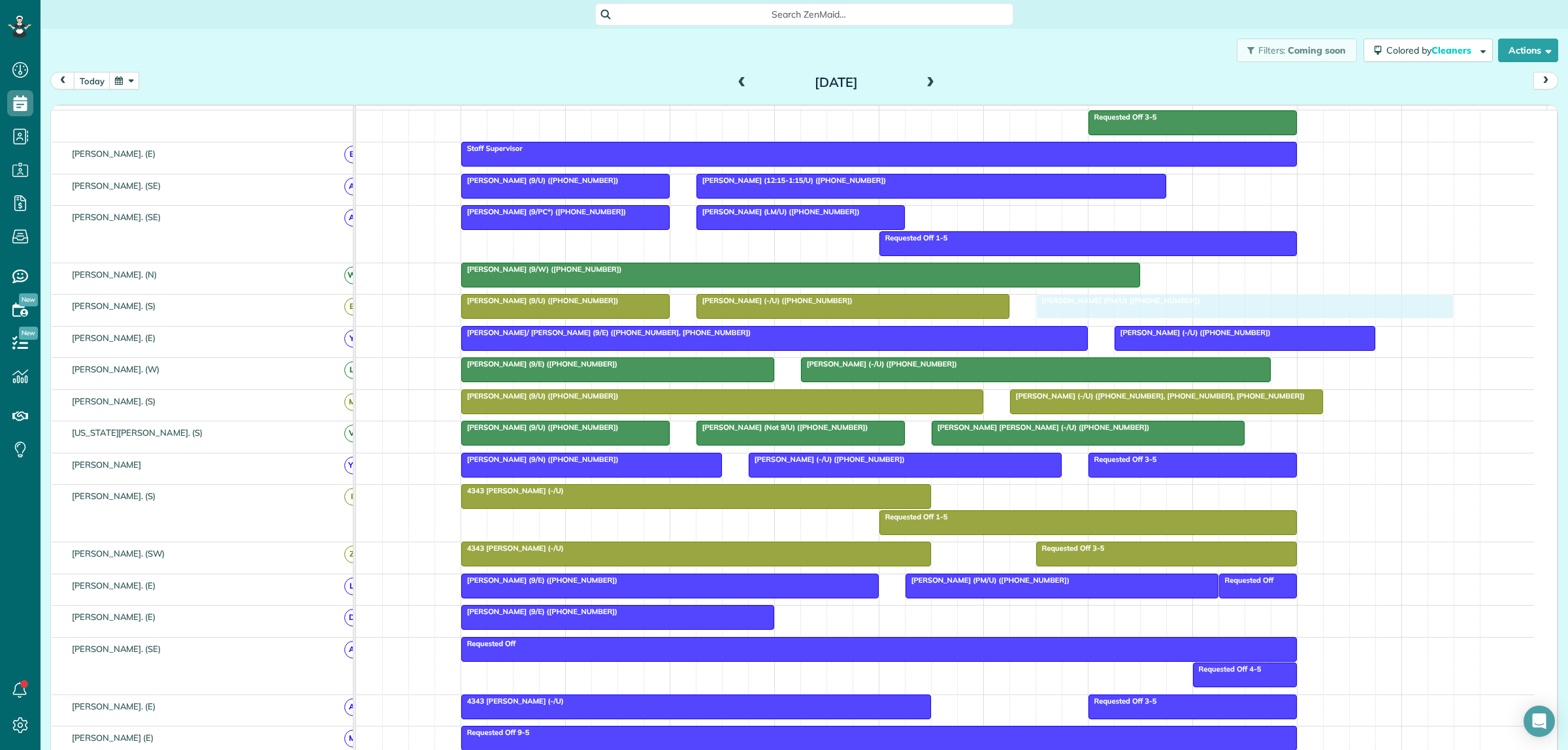
drag, startPoint x: 919, startPoint y: 629, endPoint x: 1142, endPoint y: 315, distance: 385.1
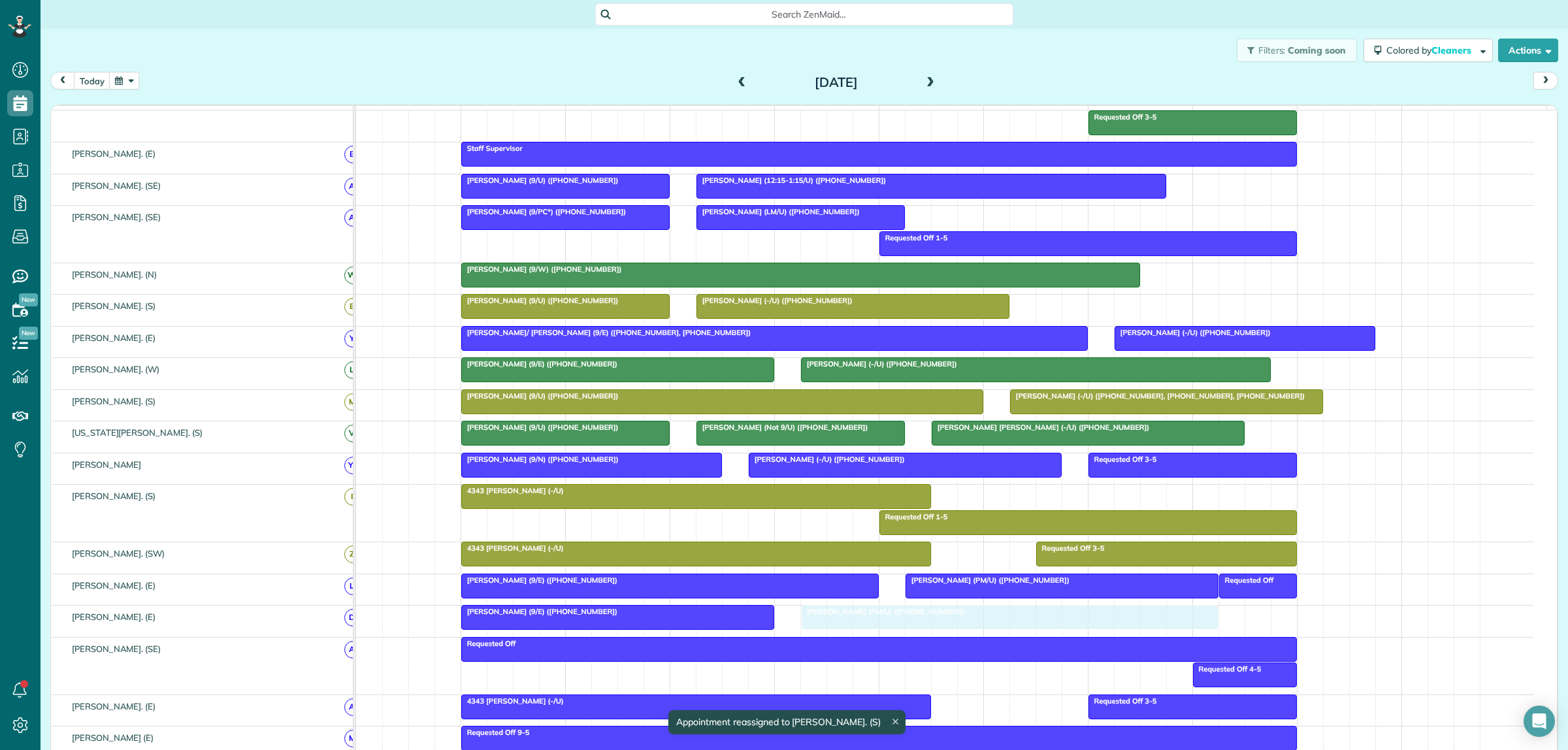
drag, startPoint x: 1149, startPoint y: 315, endPoint x: 919, endPoint y: 635, distance: 394.1
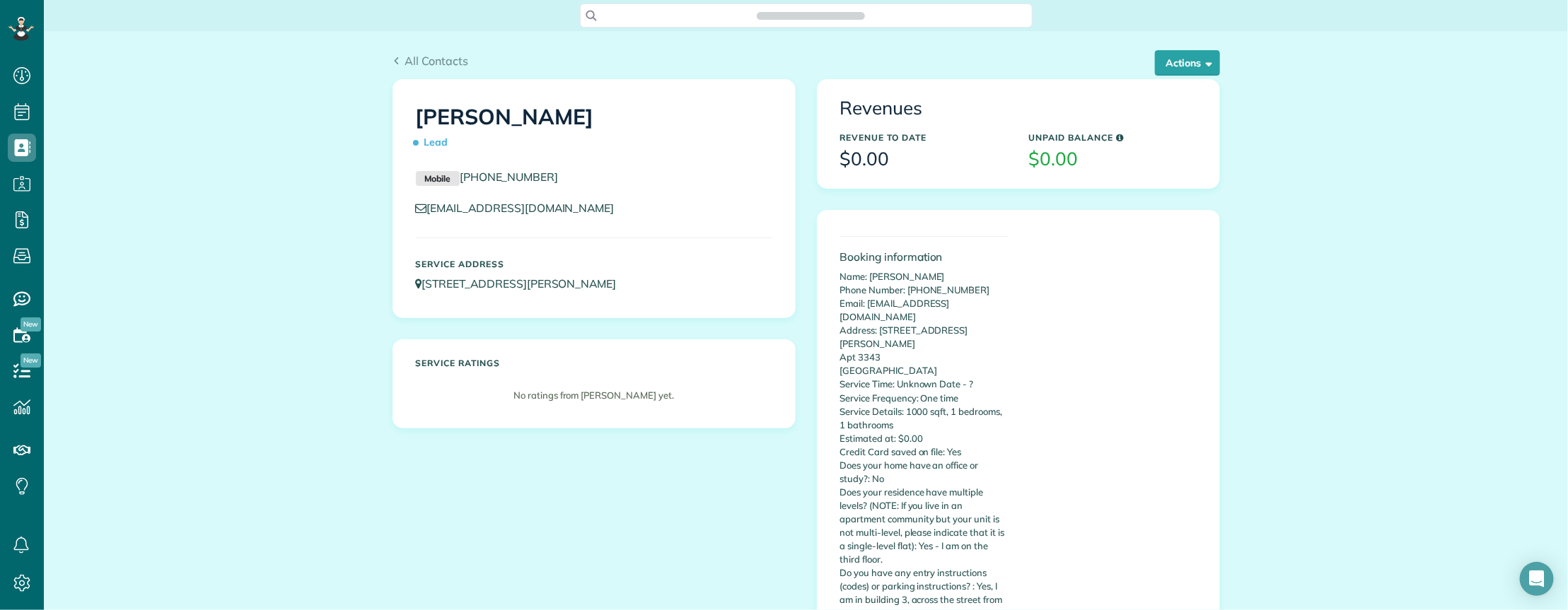
scroll to position [6, 6]
copy link "[STREET_ADDRESS][PERSON_NAME]"
drag, startPoint x: 686, startPoint y: 287, endPoint x: 418, endPoint y: 297, distance: 268.2
click at [418, 297] on div "Service Address [STREET_ADDRESS][PERSON_NAME]" at bounding box center [594, 275] width 378 height 46
drag, startPoint x: 903, startPoint y: 386, endPoint x: 925, endPoint y: 402, distance: 27.2
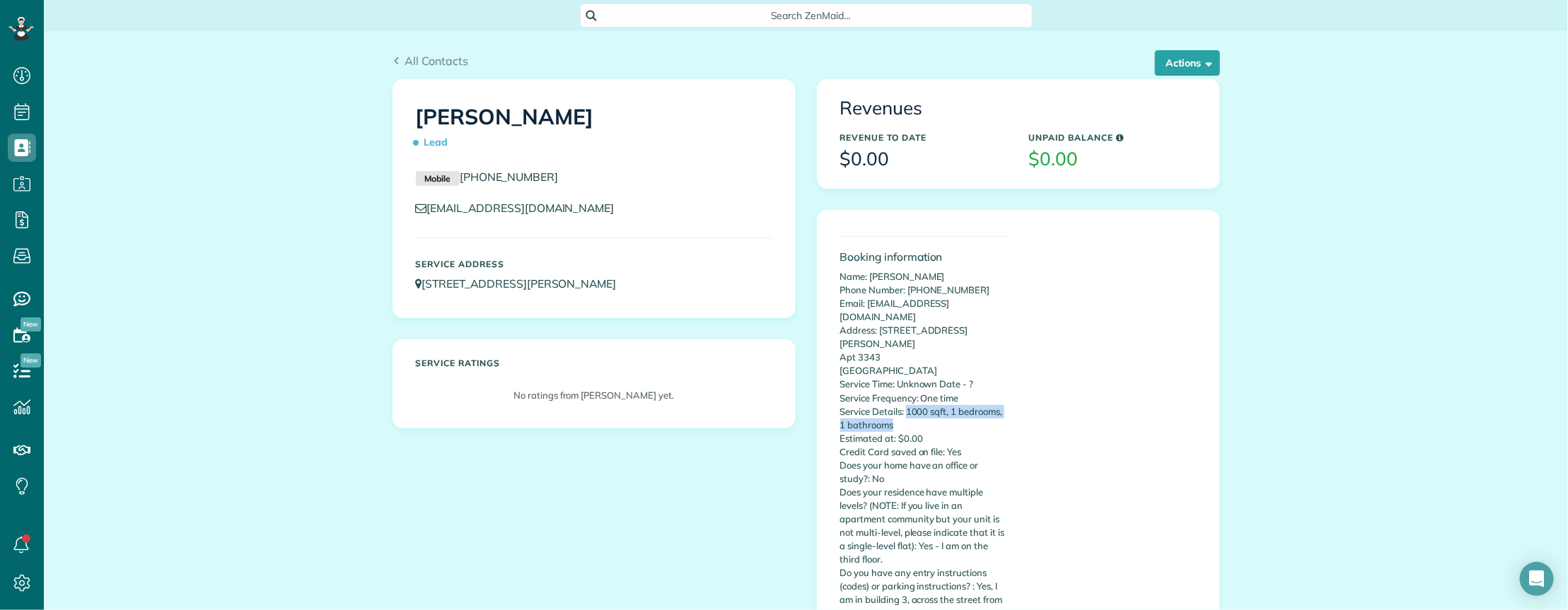
click at [925, 402] on p "Name: [PERSON_NAME] Phone Number: [PHONE_NUMBER] Email: [EMAIL_ADDRESS][DOMAIN_…" at bounding box center [923, 540] width 168 height 540
copy p "1000 sqft, 1 bedrooms, 1 bathrooms"
click at [1177, 64] on button "Actions" at bounding box center [1188, 62] width 65 height 25
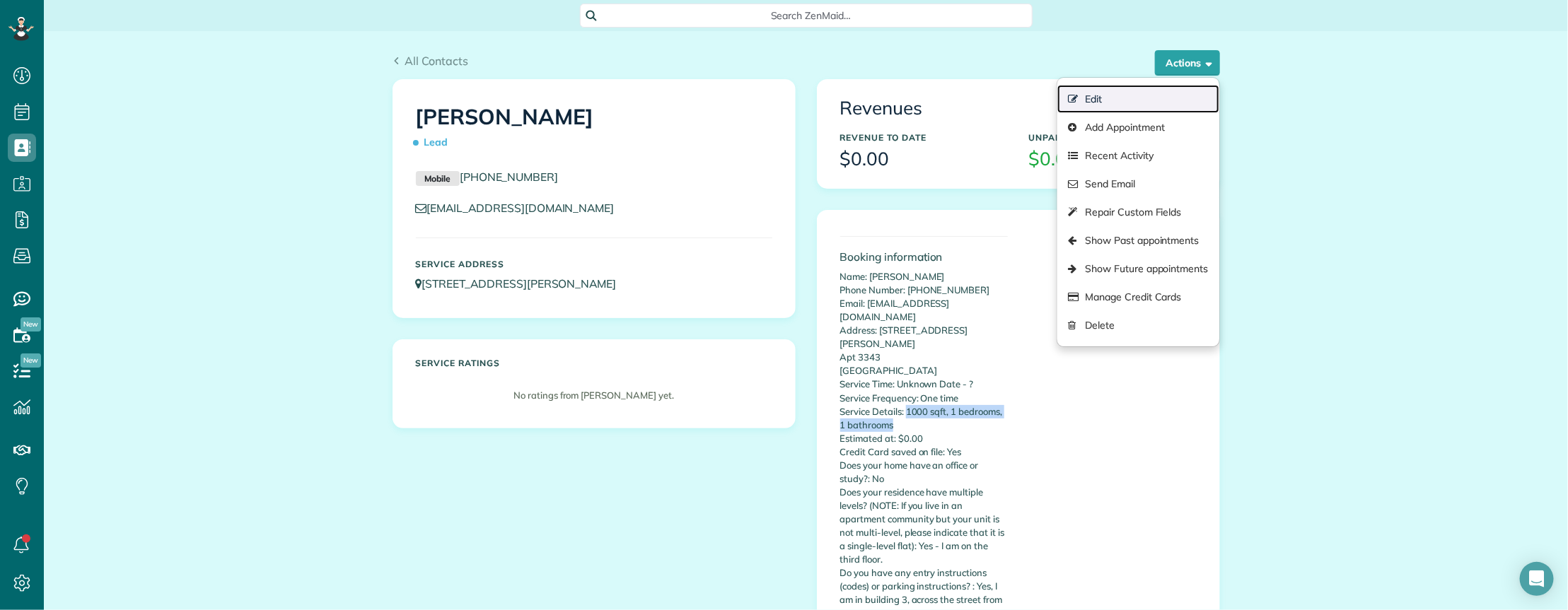
click at [1090, 96] on link "Edit" at bounding box center [1137, 98] width 161 height 28
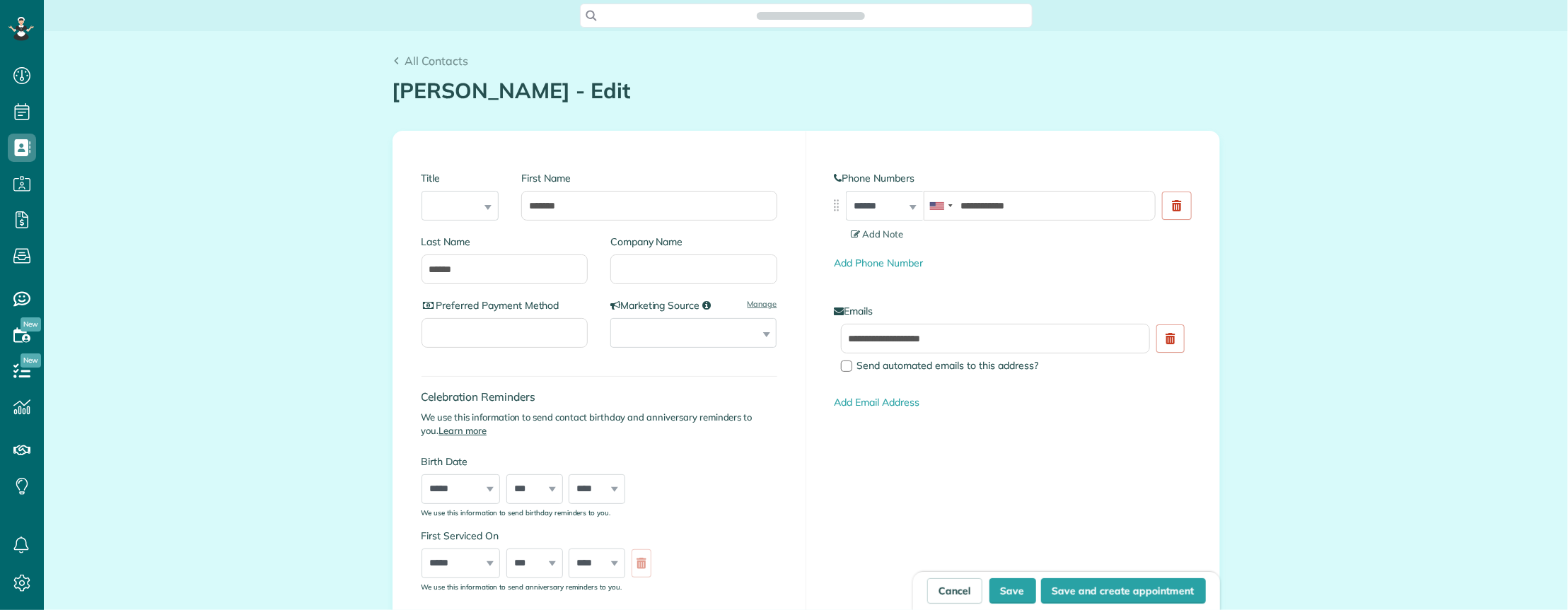
scroll to position [6, 6]
type input "**********"
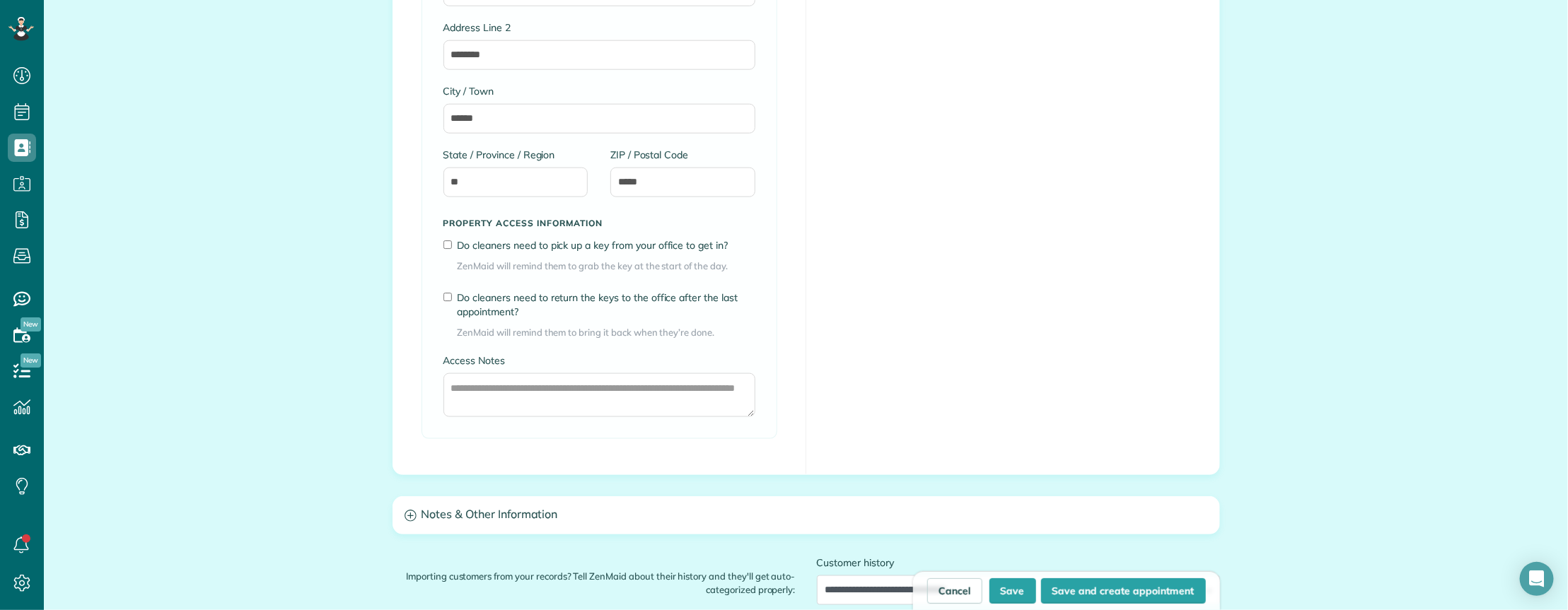
scroll to position [972, 0]
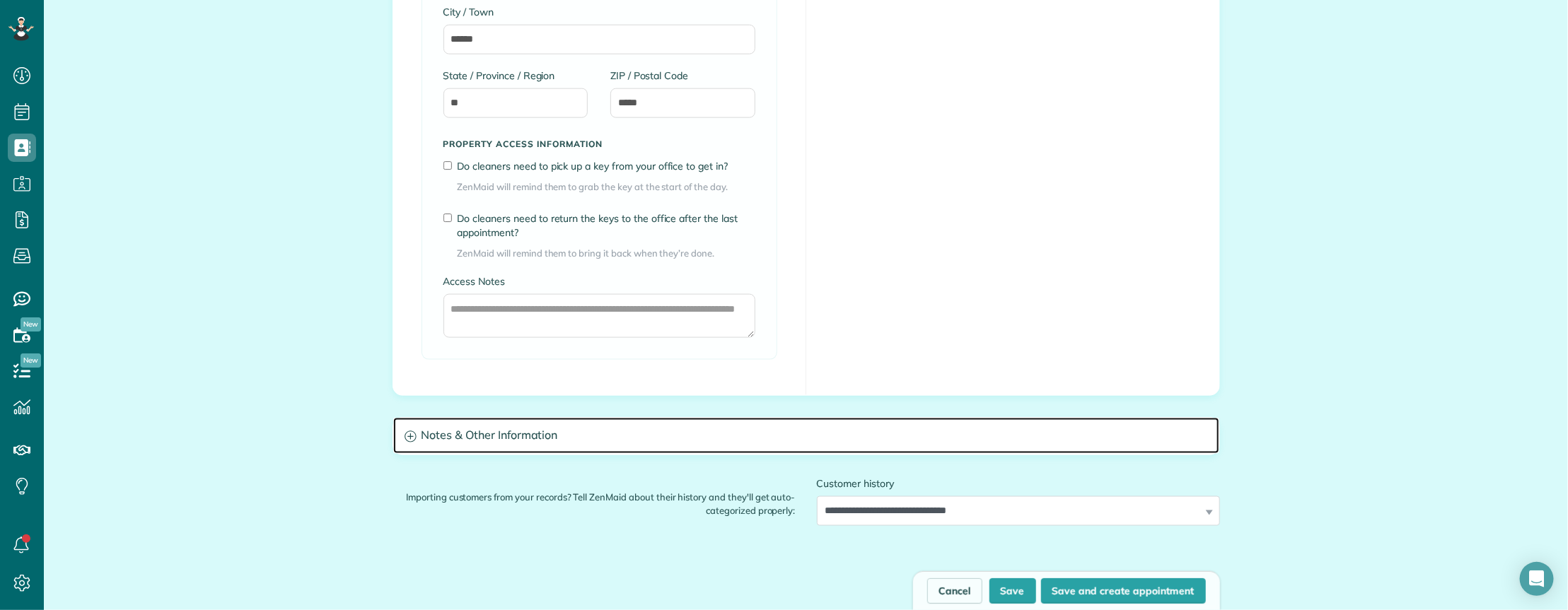
click at [521, 450] on h3 "Notes & Other Information" at bounding box center [806, 435] width 826 height 36
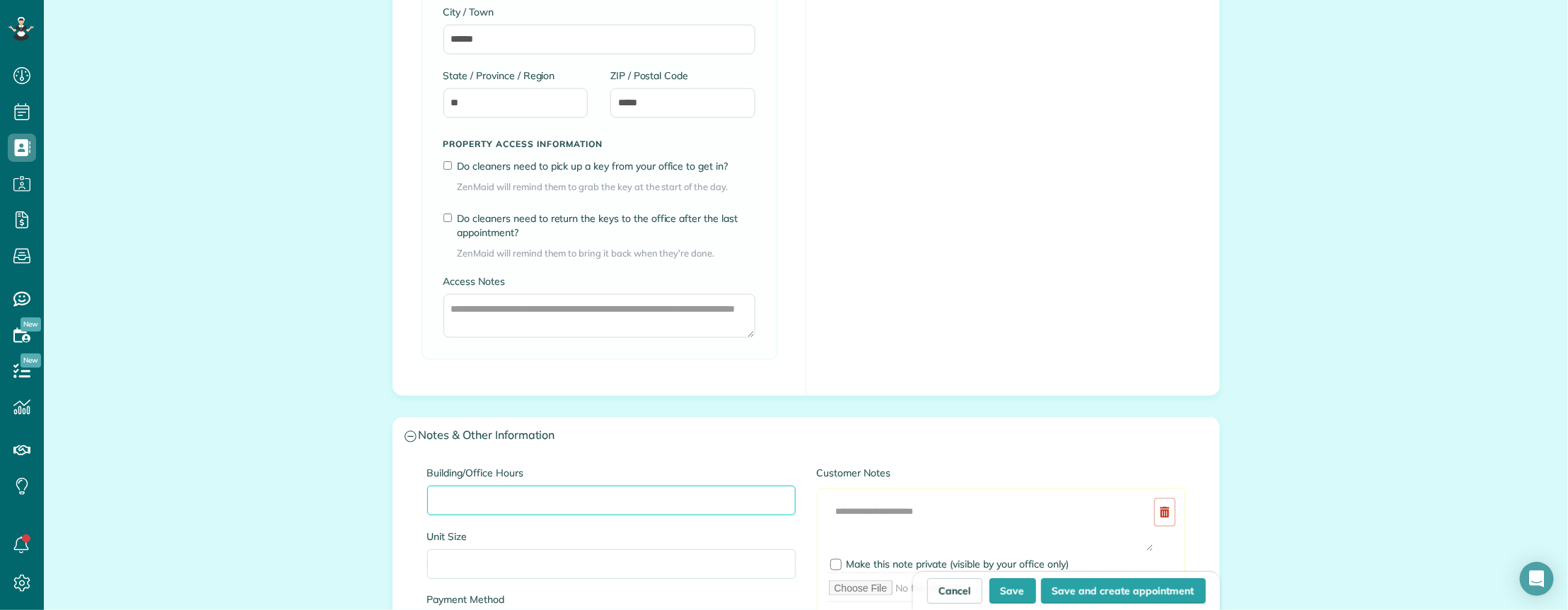
click at [483, 503] on input "Building/Office Hours" at bounding box center [610, 501] width 368 height 30
paste input "**********"
type input "**********"
drag, startPoint x: 496, startPoint y: 550, endPoint x: 492, endPoint y: 562, distance: 12.6
click at [495, 556] on div "Unit Size" at bounding box center [610, 553] width 368 height 49
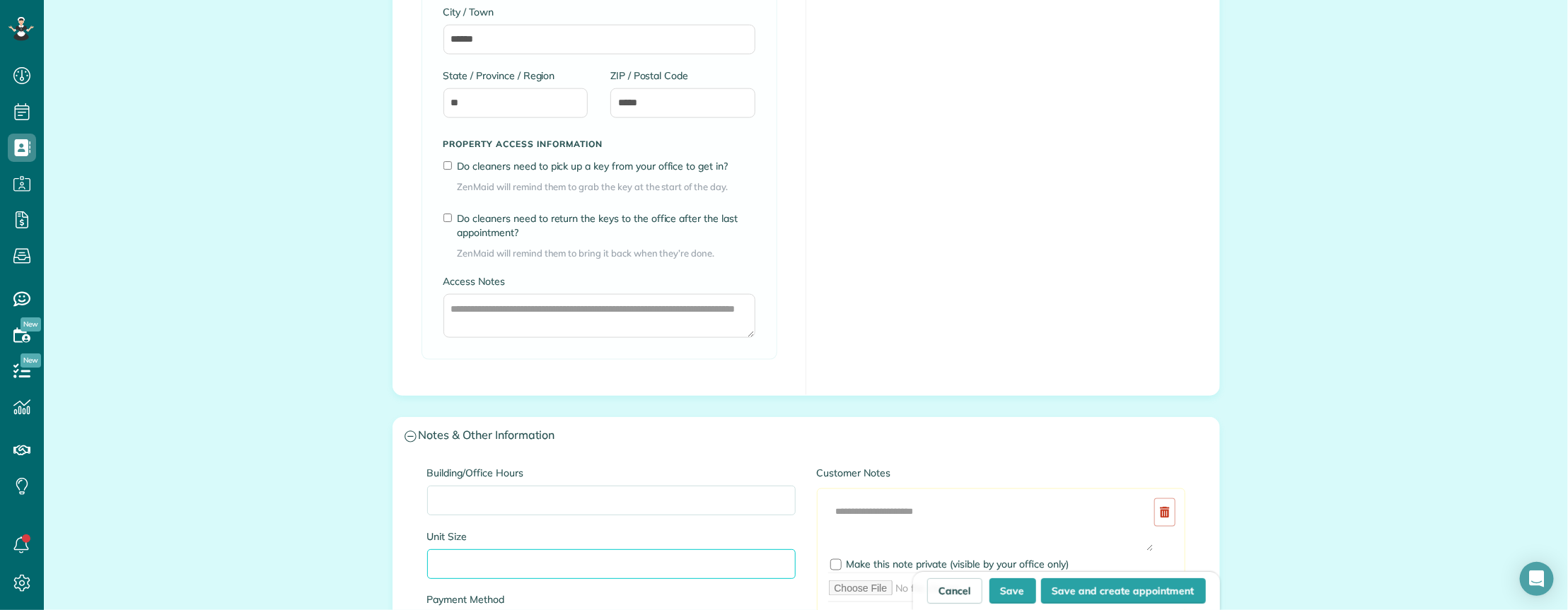
click at [492, 562] on input "Unit Size" at bounding box center [610, 564] width 368 height 30
paste input "**********"
type input "**********"
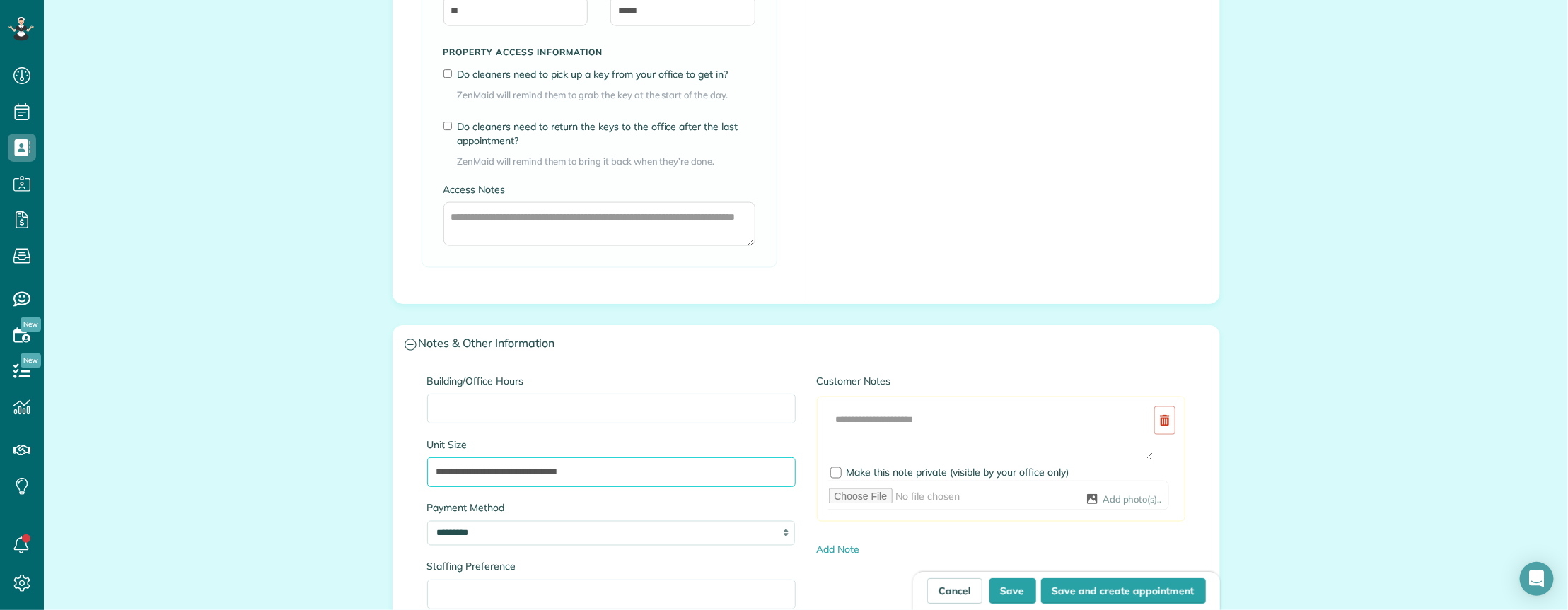
scroll to position [1149, 0]
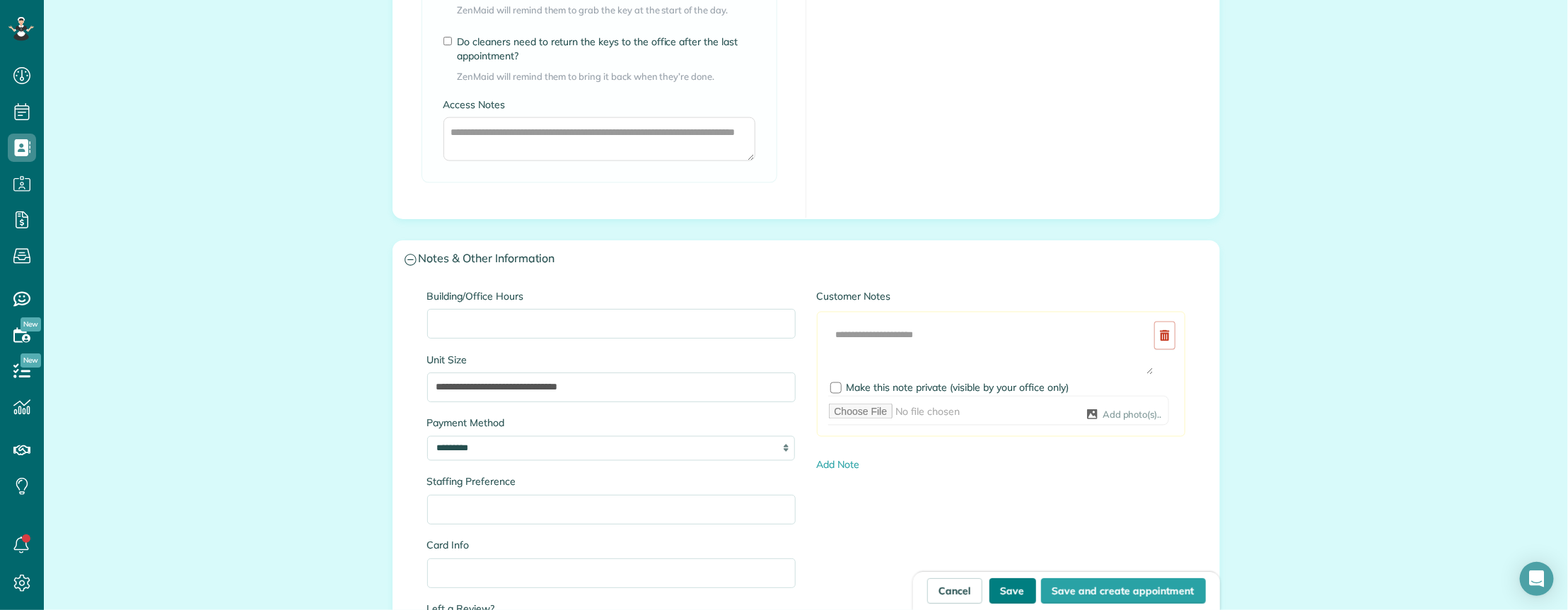
click at [1007, 590] on button "Save" at bounding box center [1012, 590] width 46 height 25
type input "**********"
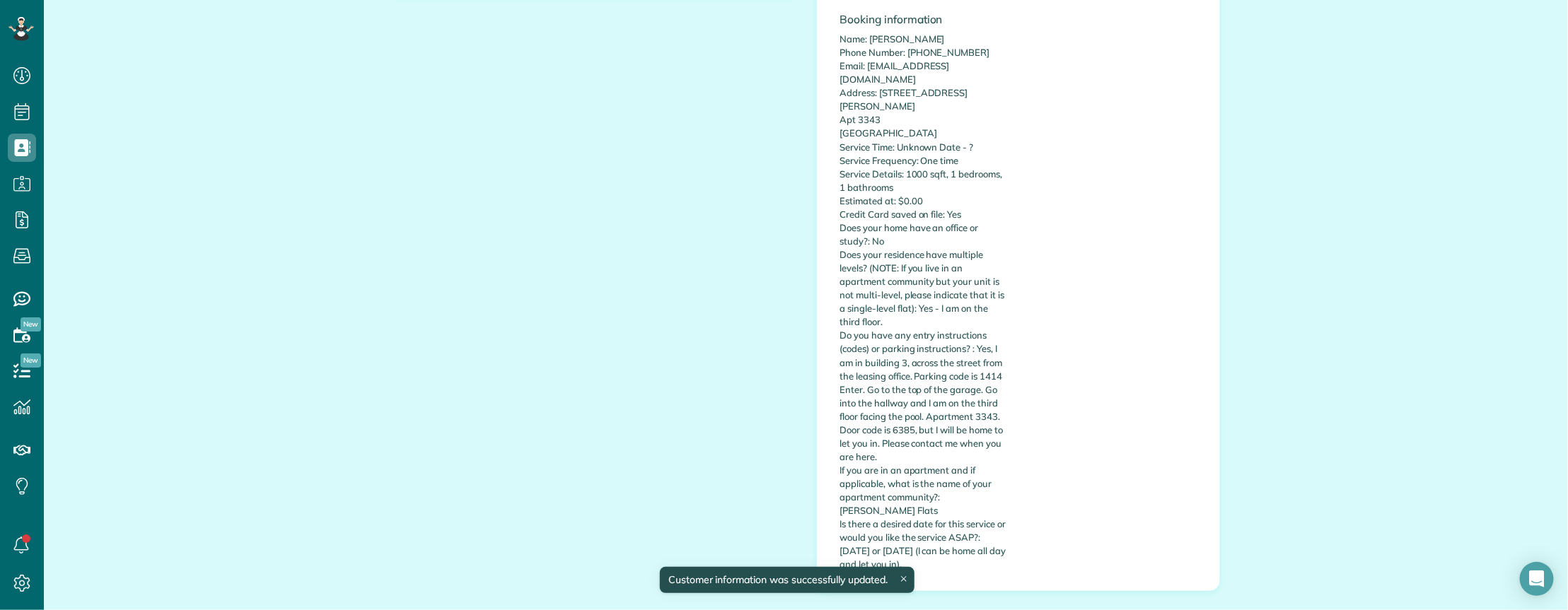
scroll to position [441, 0]
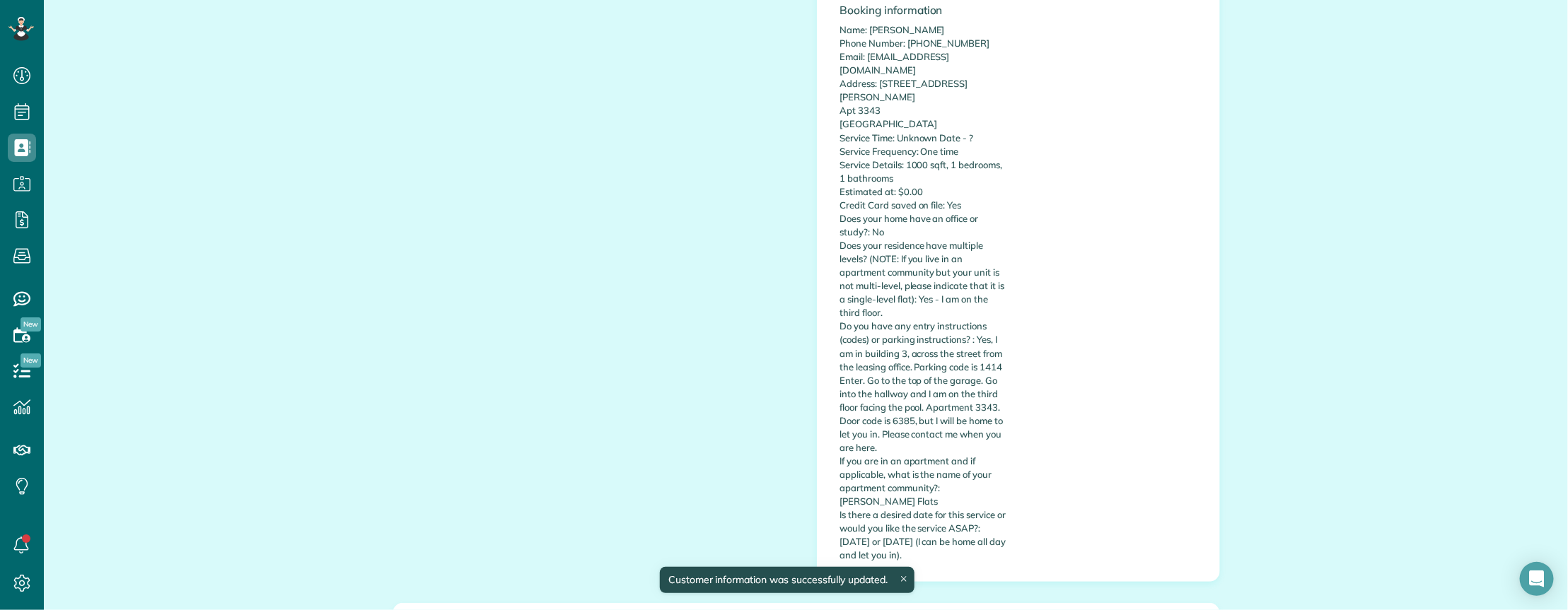
drag, startPoint x: 937, startPoint y: 460, endPoint x: 970, endPoint y: 474, distance: 35.8
click at [970, 474] on p "Name: [PERSON_NAME] Phone Number: [PHONE_NUMBER] Email: [EMAIL_ADDRESS][DOMAIN_…" at bounding box center [923, 293] width 168 height 540
copy p "[PERSON_NAME] Flats"
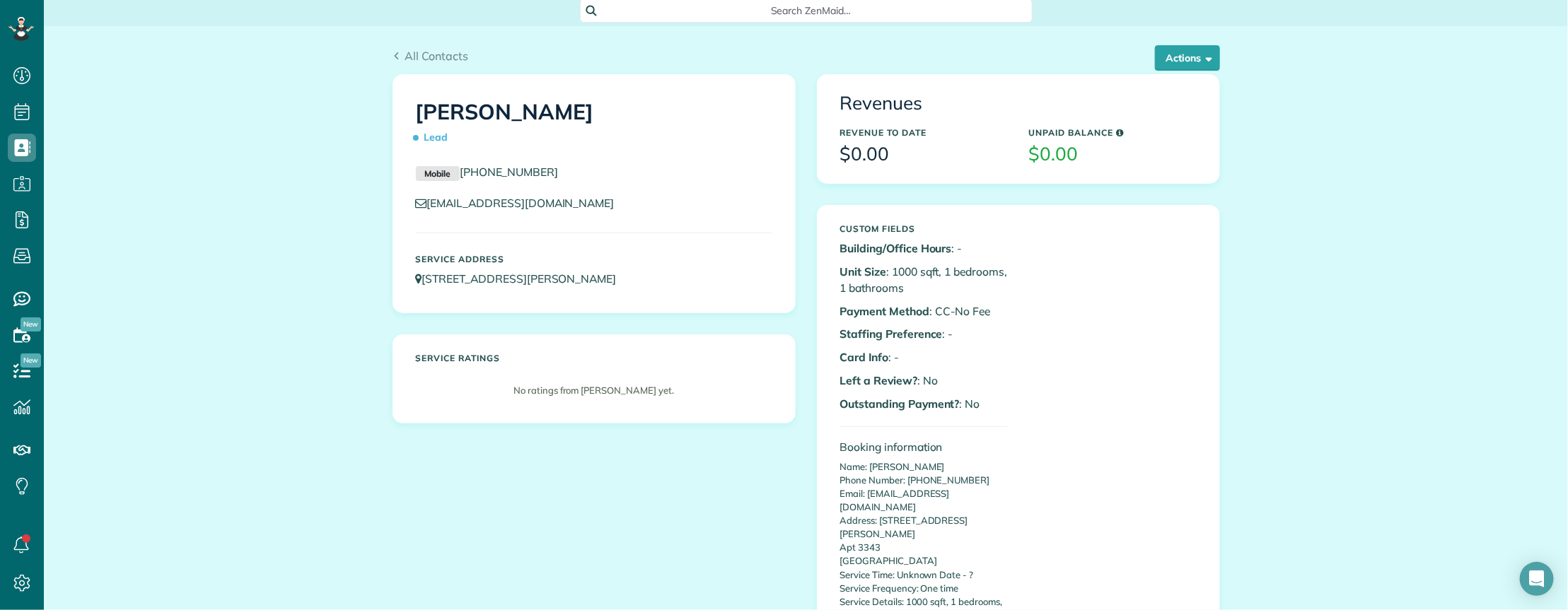
scroll to position [0, 0]
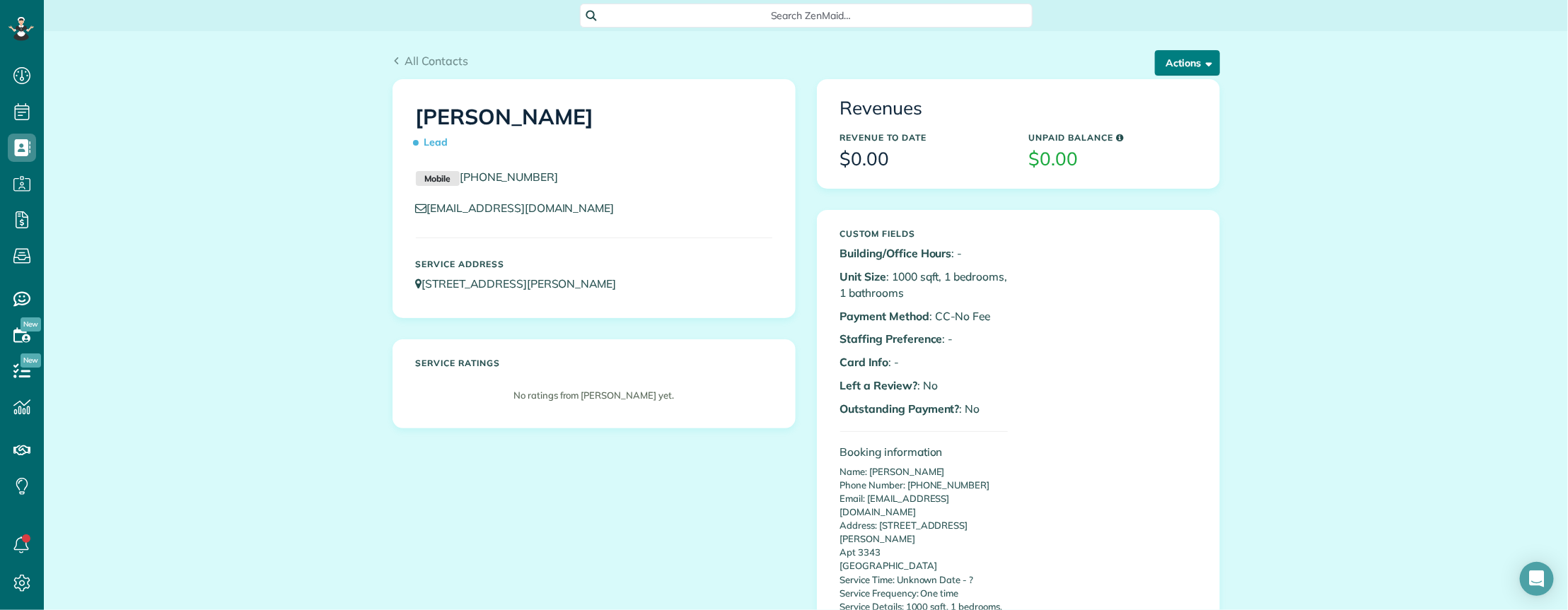
click at [1178, 61] on button "Actions" at bounding box center [1188, 62] width 65 height 25
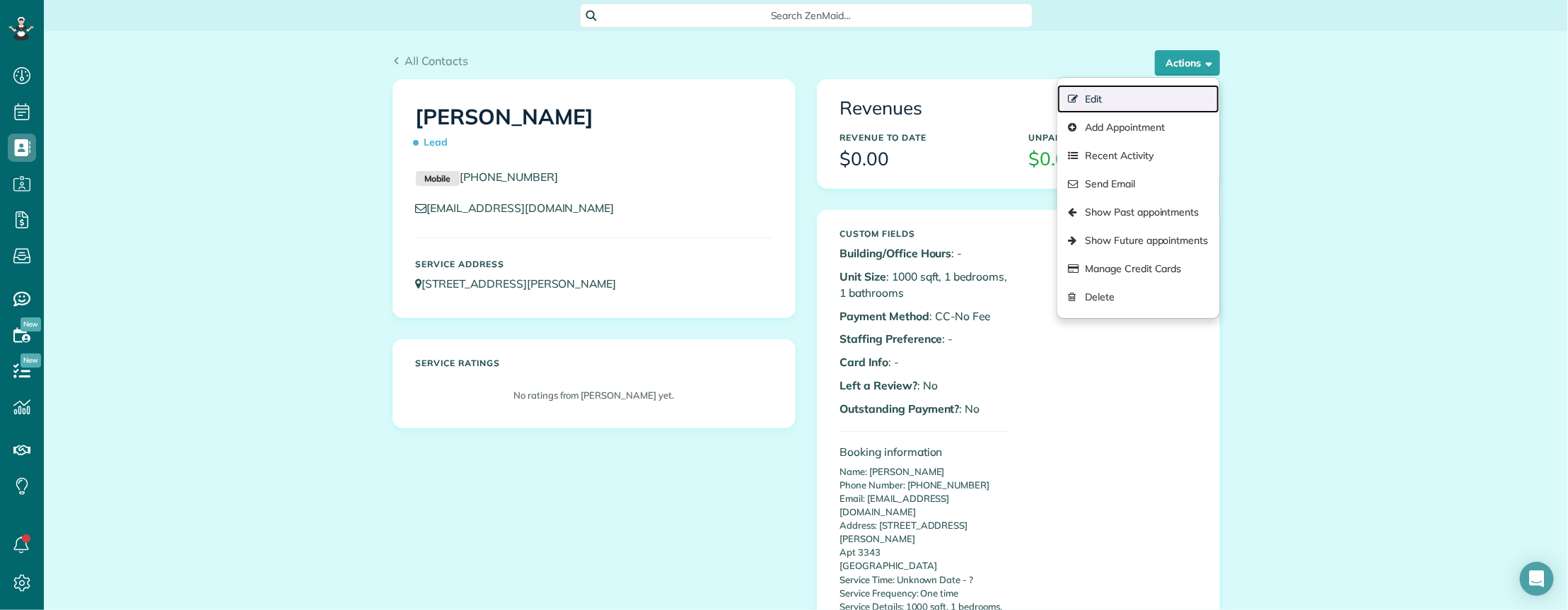
click at [1105, 94] on link "Edit" at bounding box center [1137, 98] width 161 height 28
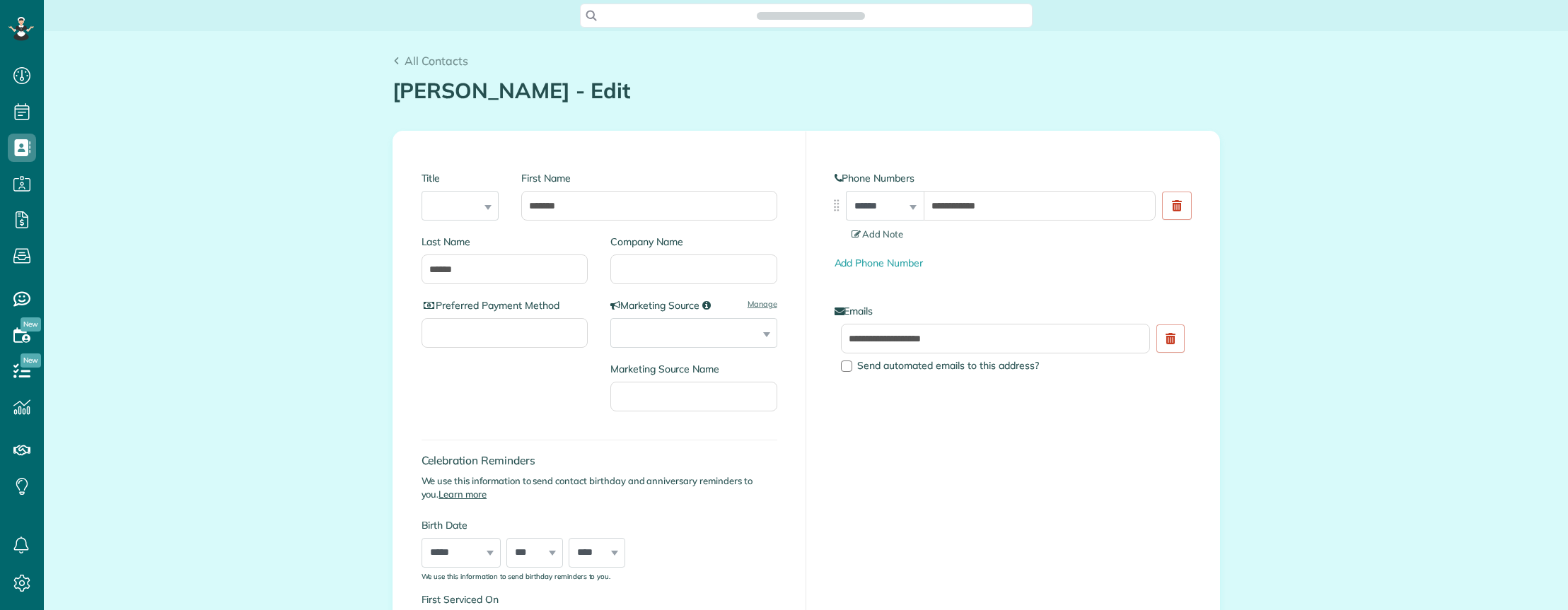
type input "**********"
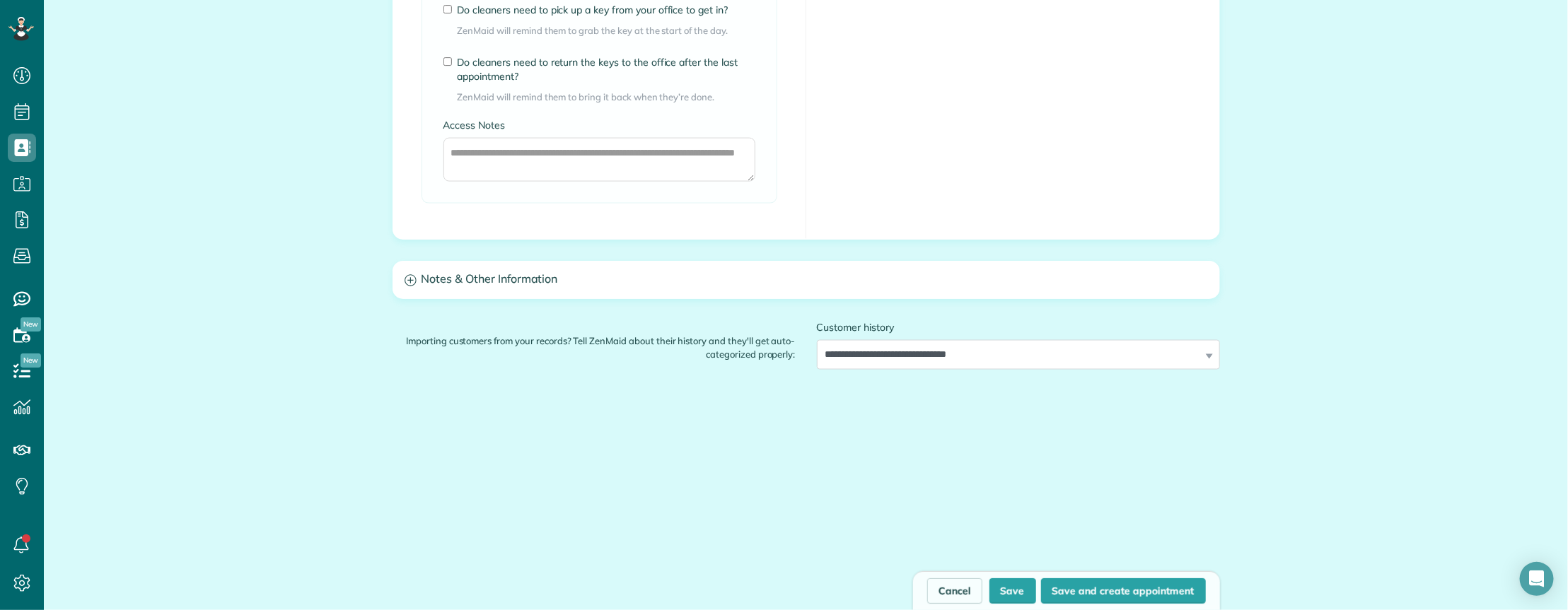
scroll to position [1159, 0]
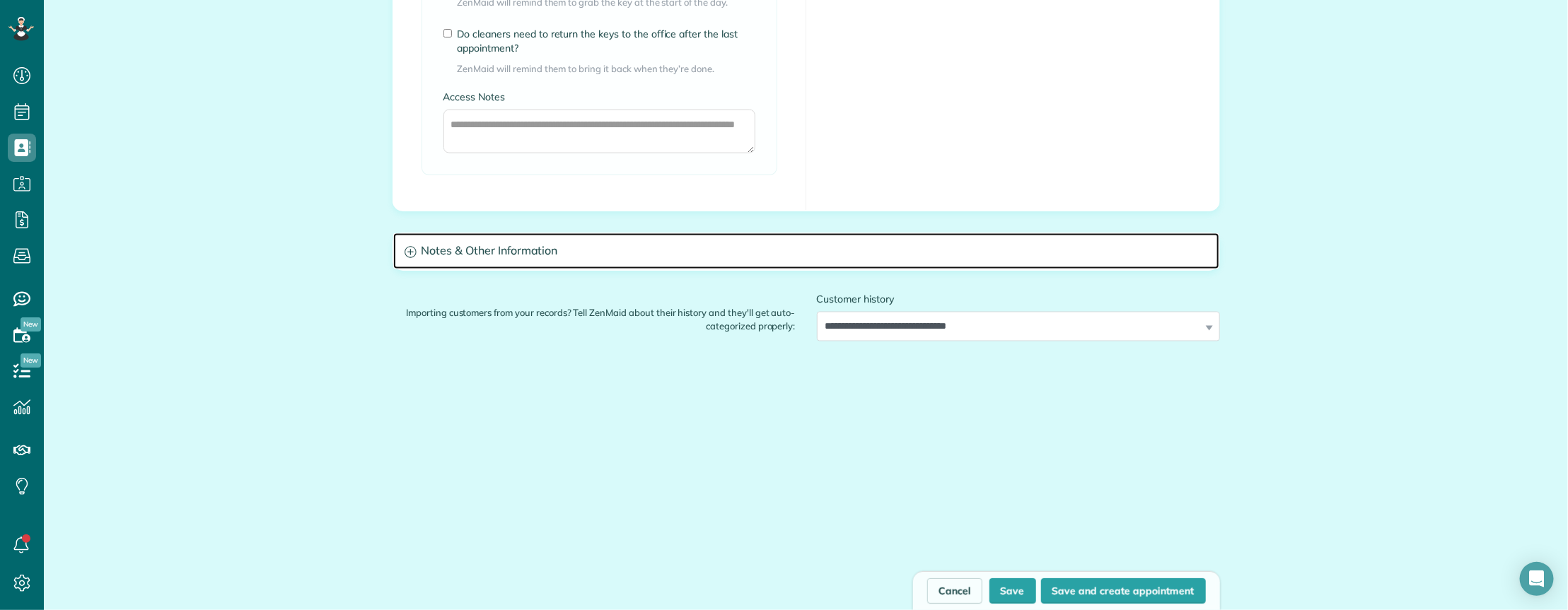
click at [582, 252] on h3 "Notes & Other Information" at bounding box center [806, 251] width 826 height 36
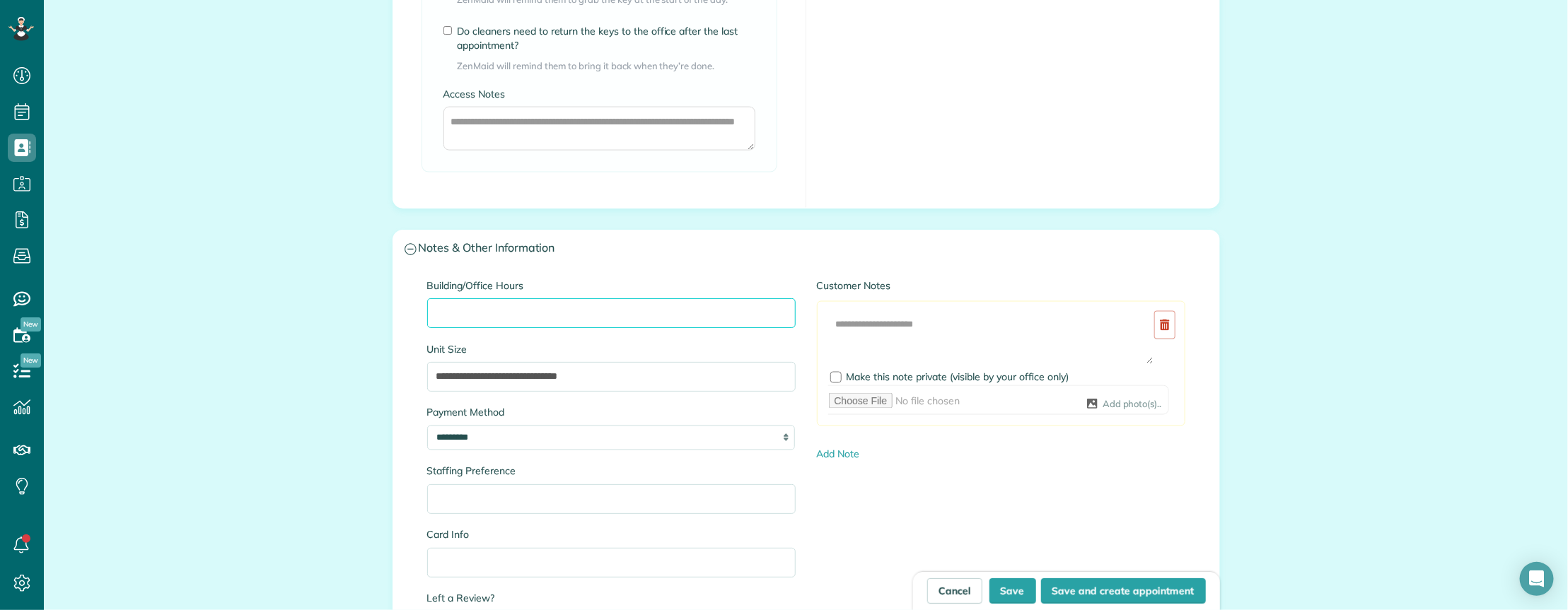
click at [503, 312] on input "Building/Office Hours" at bounding box center [610, 313] width 368 height 30
paste input "**********"
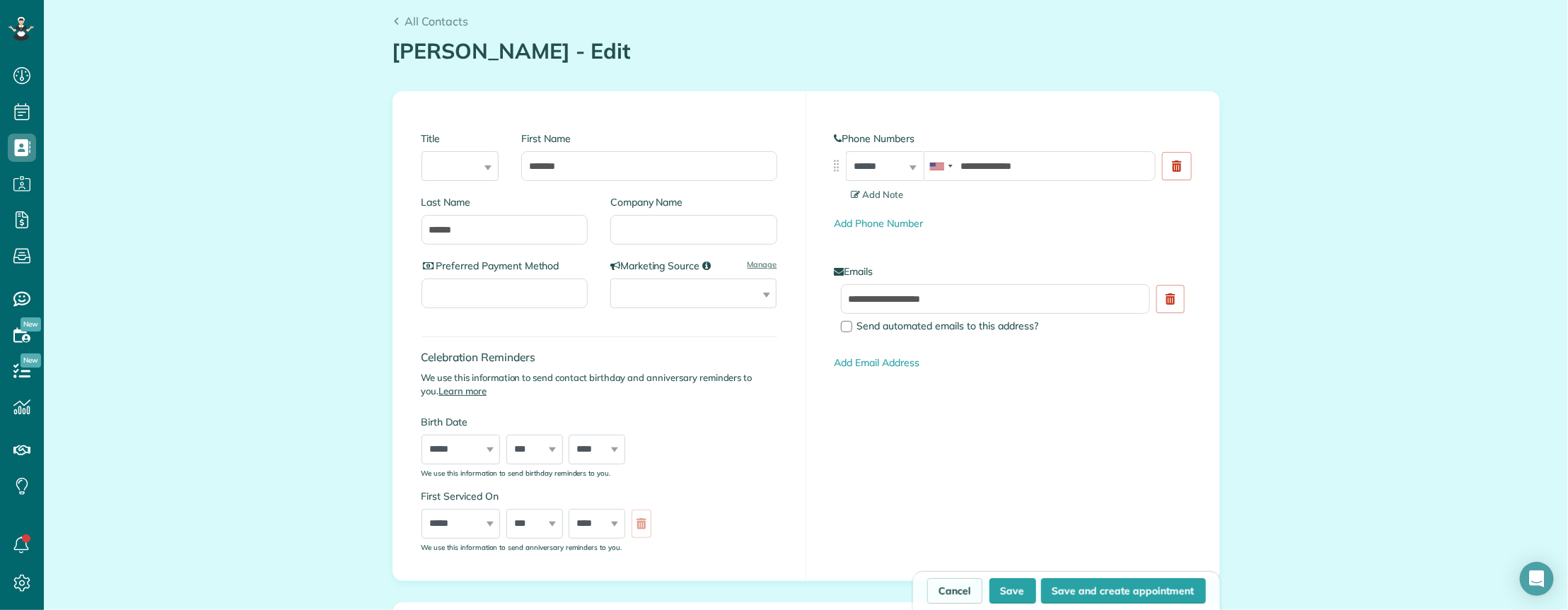
scroll to position [0, 0]
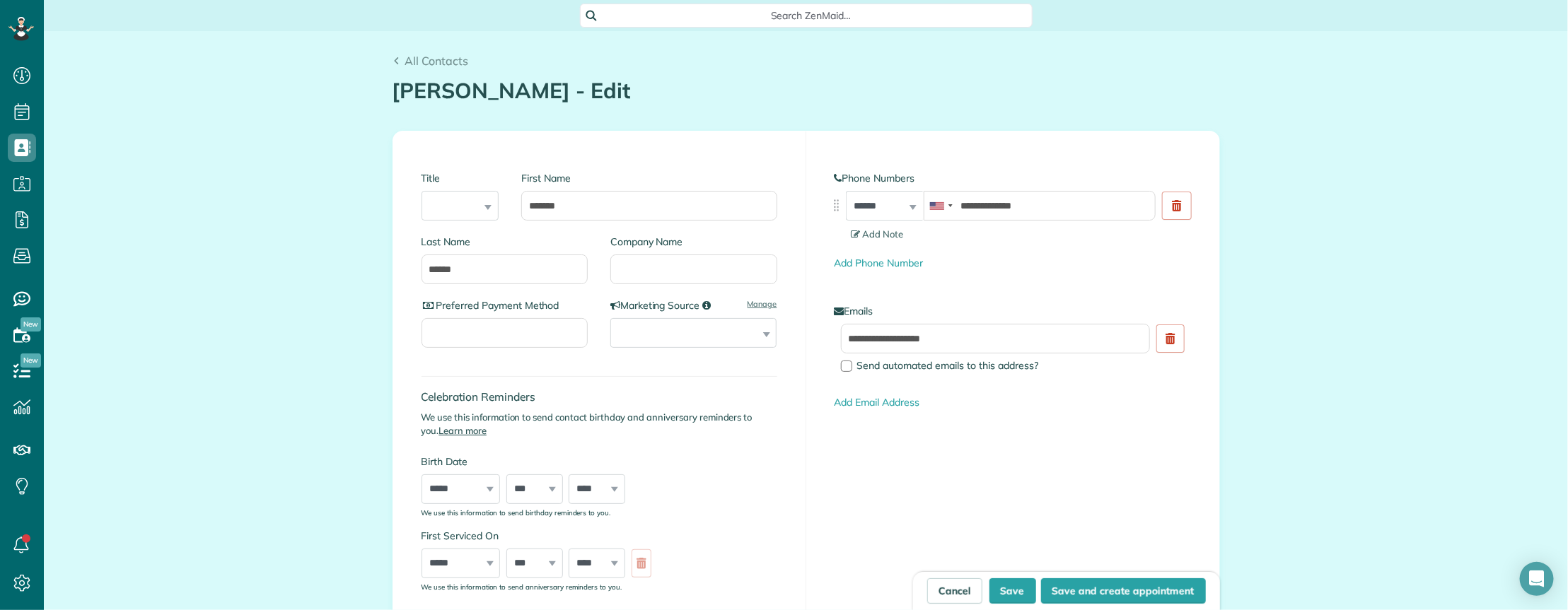
type input "**********"
click at [635, 269] on input "Company Name" at bounding box center [694, 269] width 167 height 30
type input "***"
click at [1000, 593] on button "Save" at bounding box center [1012, 590] width 46 height 25
type input "**********"
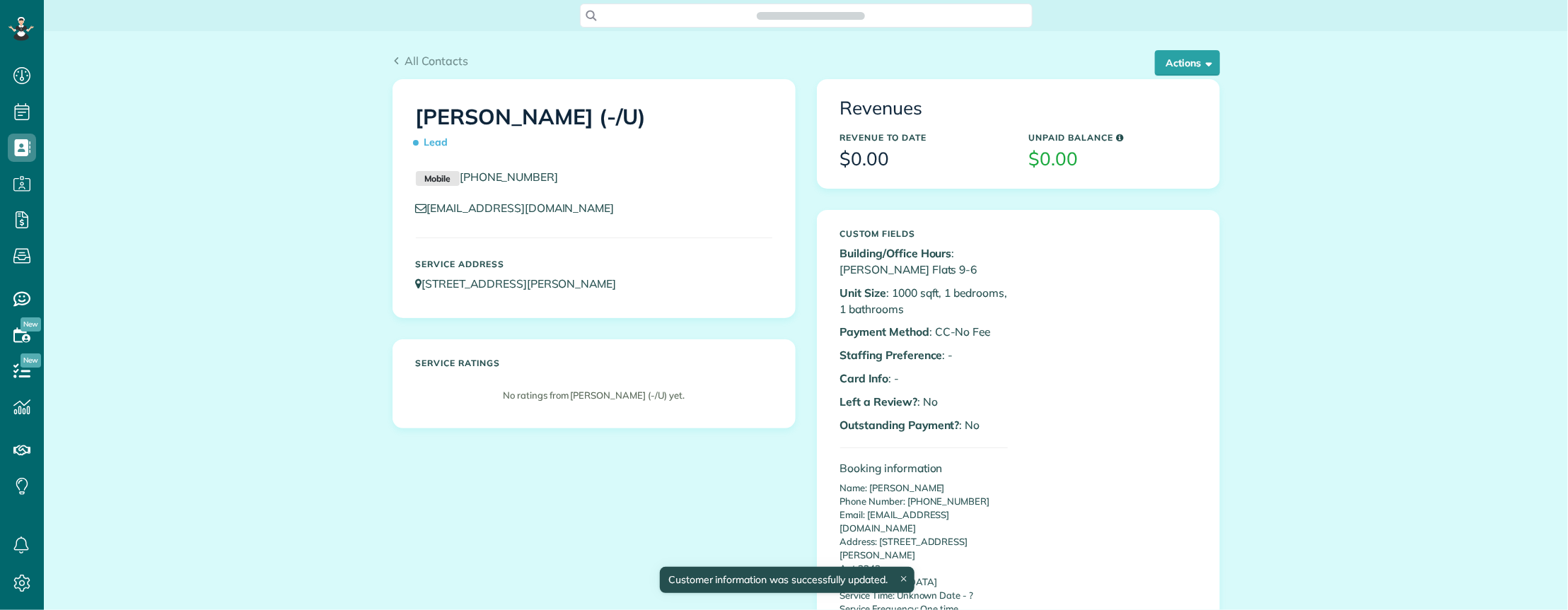
scroll to position [610, 43]
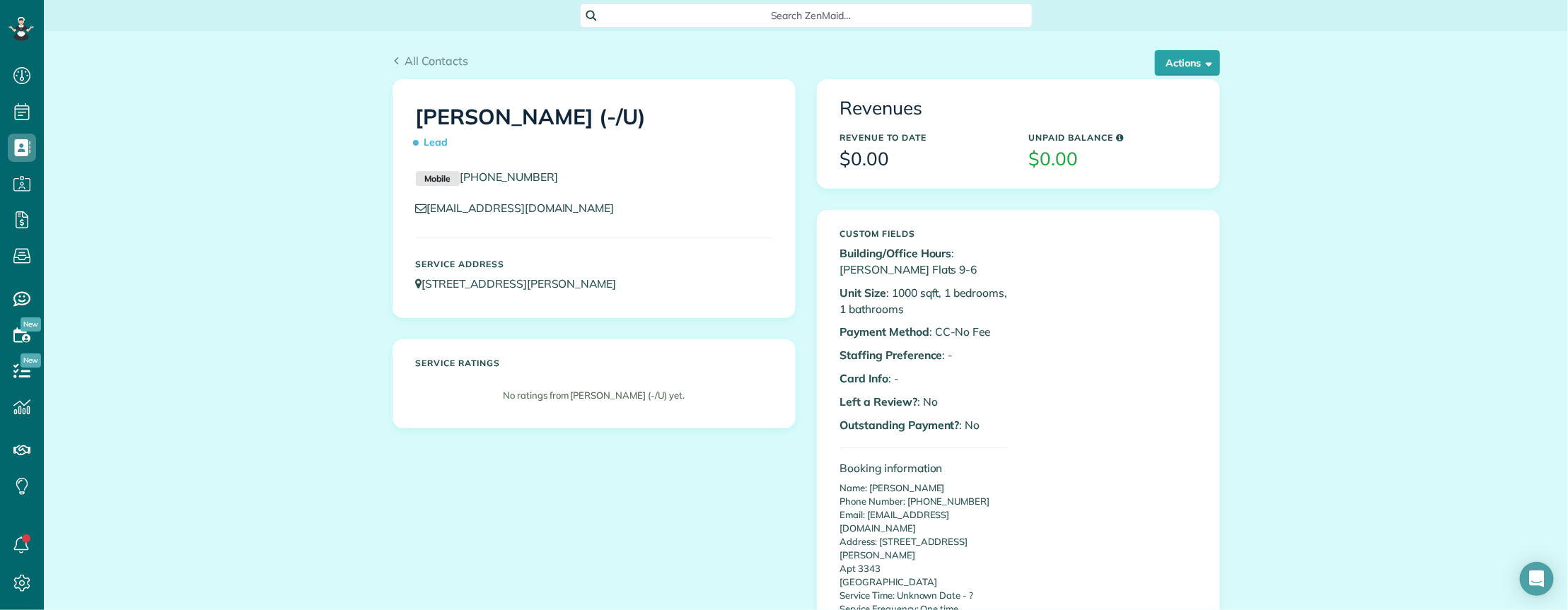
click at [738, 144] on h1 "[PERSON_NAME] (-/U) Lead" at bounding box center [594, 130] width 356 height 49
click at [1163, 66] on button "Actions" at bounding box center [1188, 62] width 65 height 25
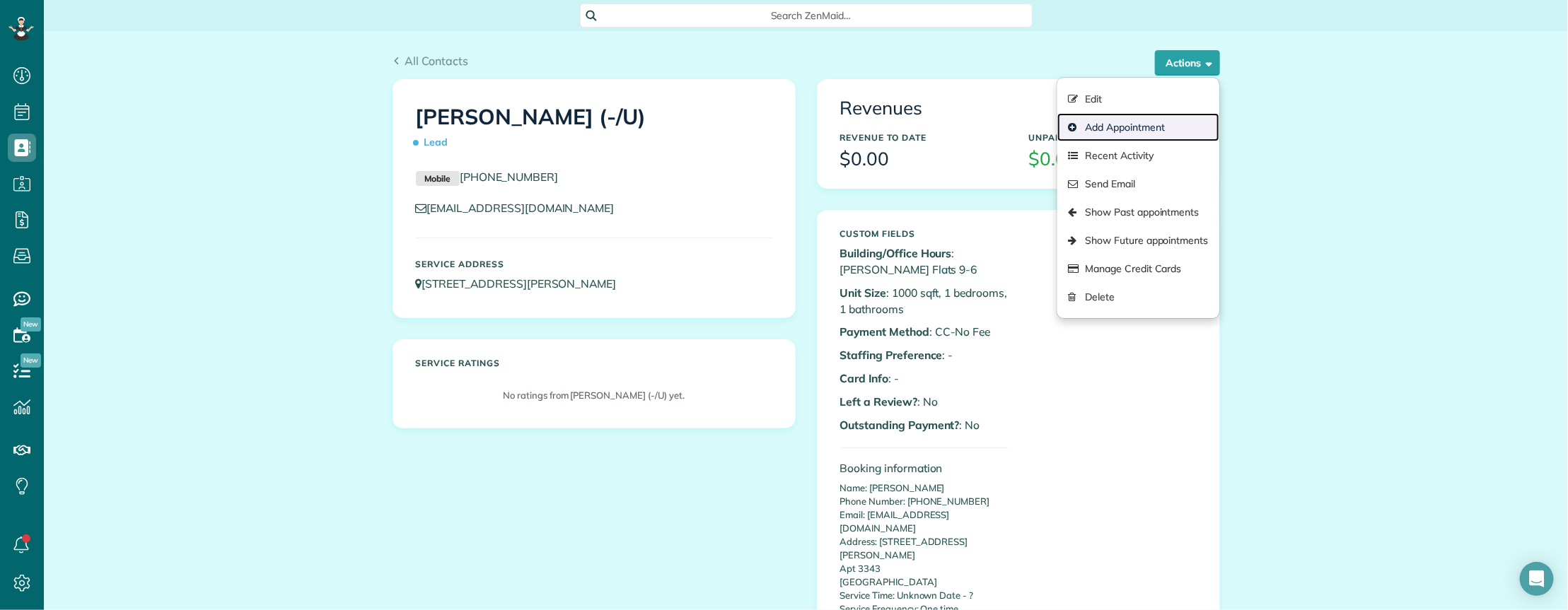
click at [1108, 121] on link "Add Appointment" at bounding box center [1137, 127] width 161 height 28
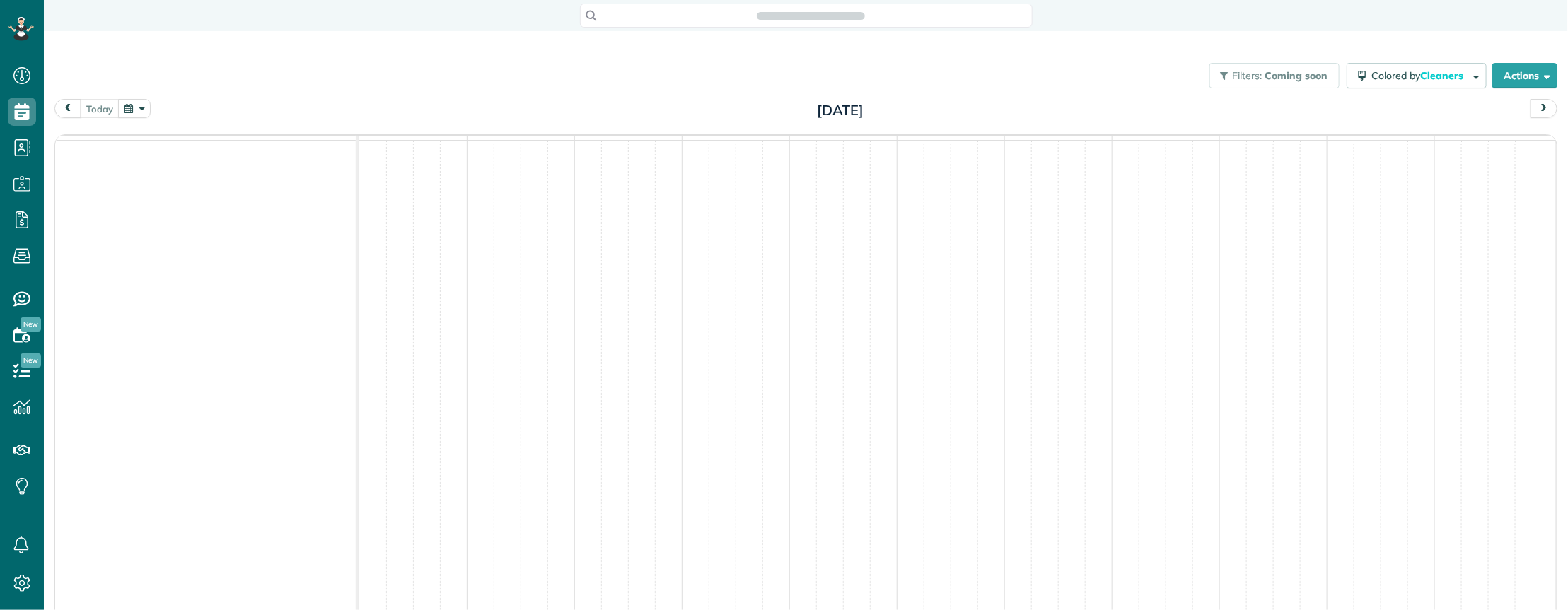
scroll to position [6, 6]
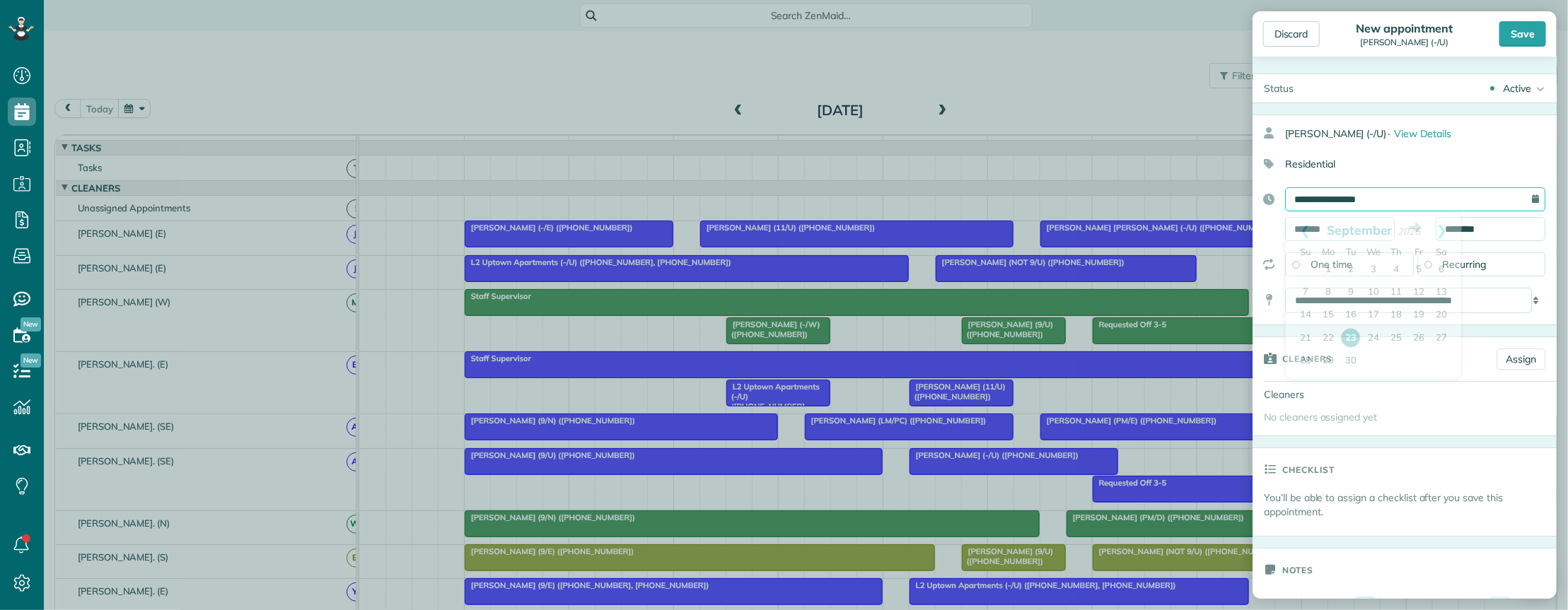
click at [1344, 201] on input "**********" at bounding box center [1415, 199] width 260 height 24
click at [1348, 361] on link "30" at bounding box center [1351, 361] width 22 height 22
type input "**********"
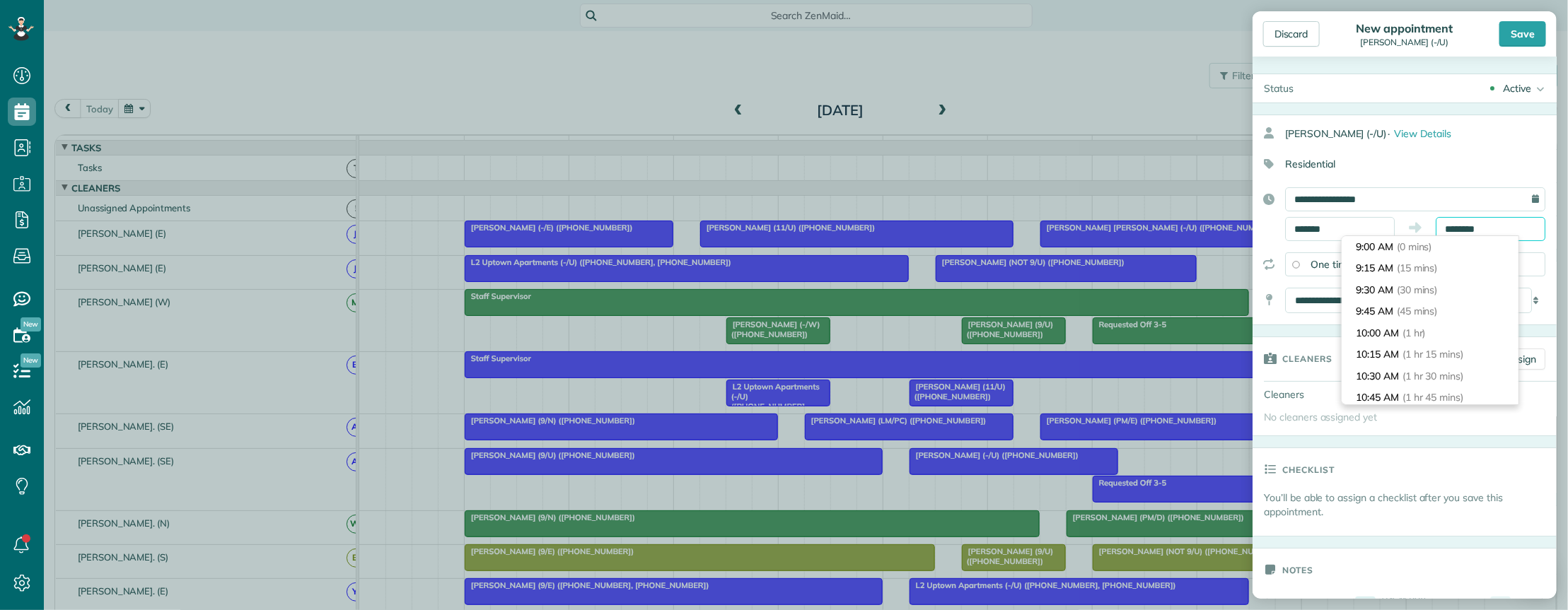
scroll to position [150, 0]
click at [1466, 230] on input "********" at bounding box center [1490, 229] width 109 height 24
type input "********"
click at [1441, 357] on li "12:00 PM (3 hrs)" at bounding box center [1430, 355] width 177 height 22
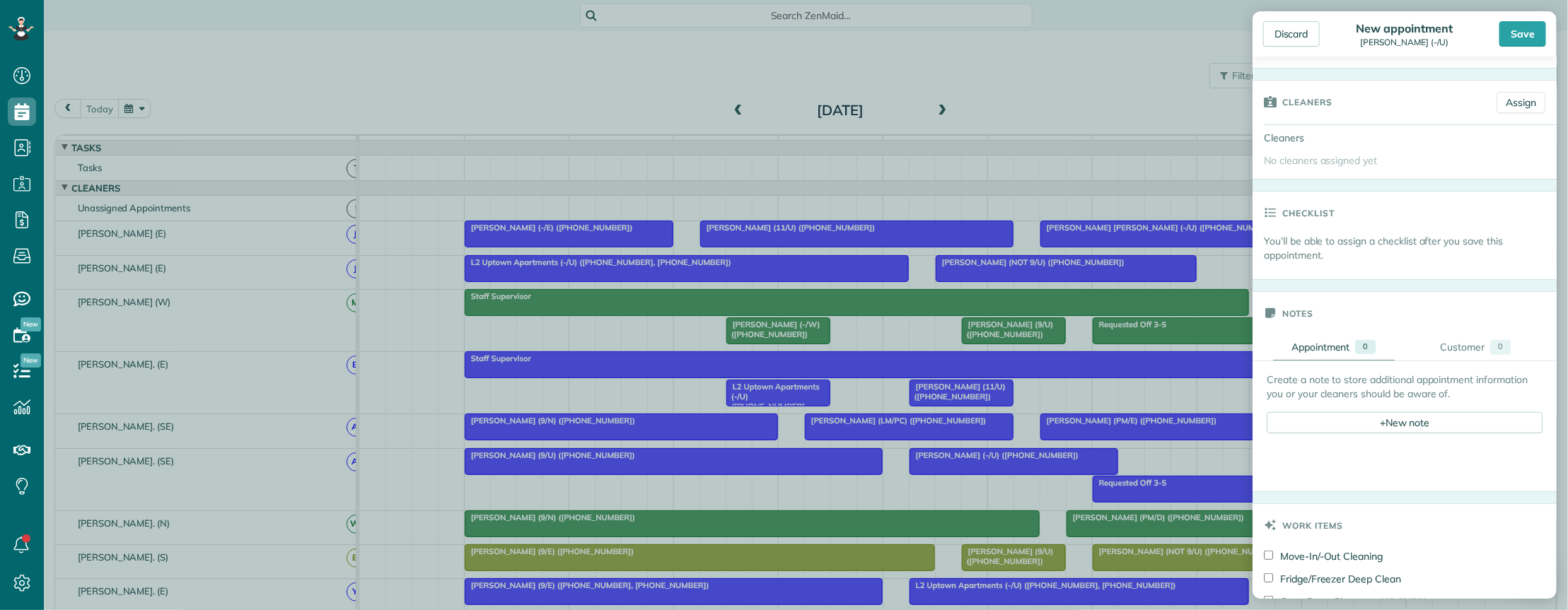
scroll to position [265, 0]
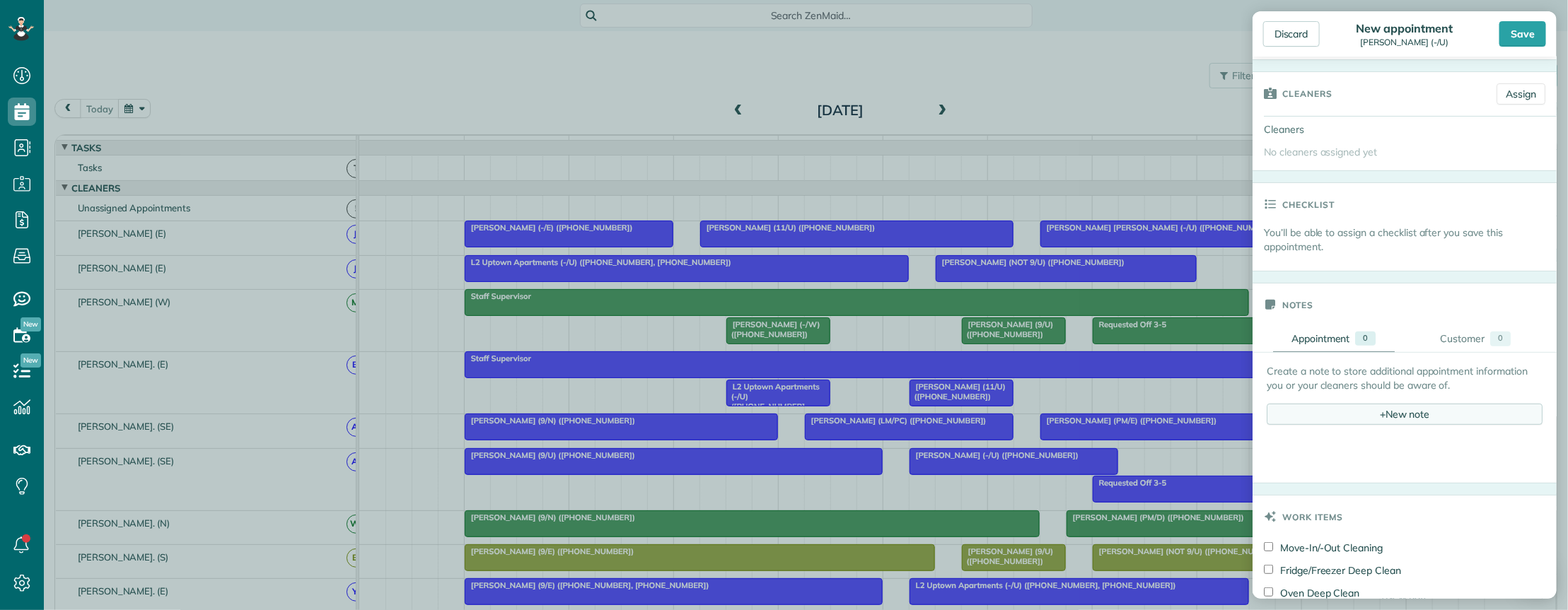
click at [1387, 419] on div "+ New note" at bounding box center [1404, 413] width 276 height 21
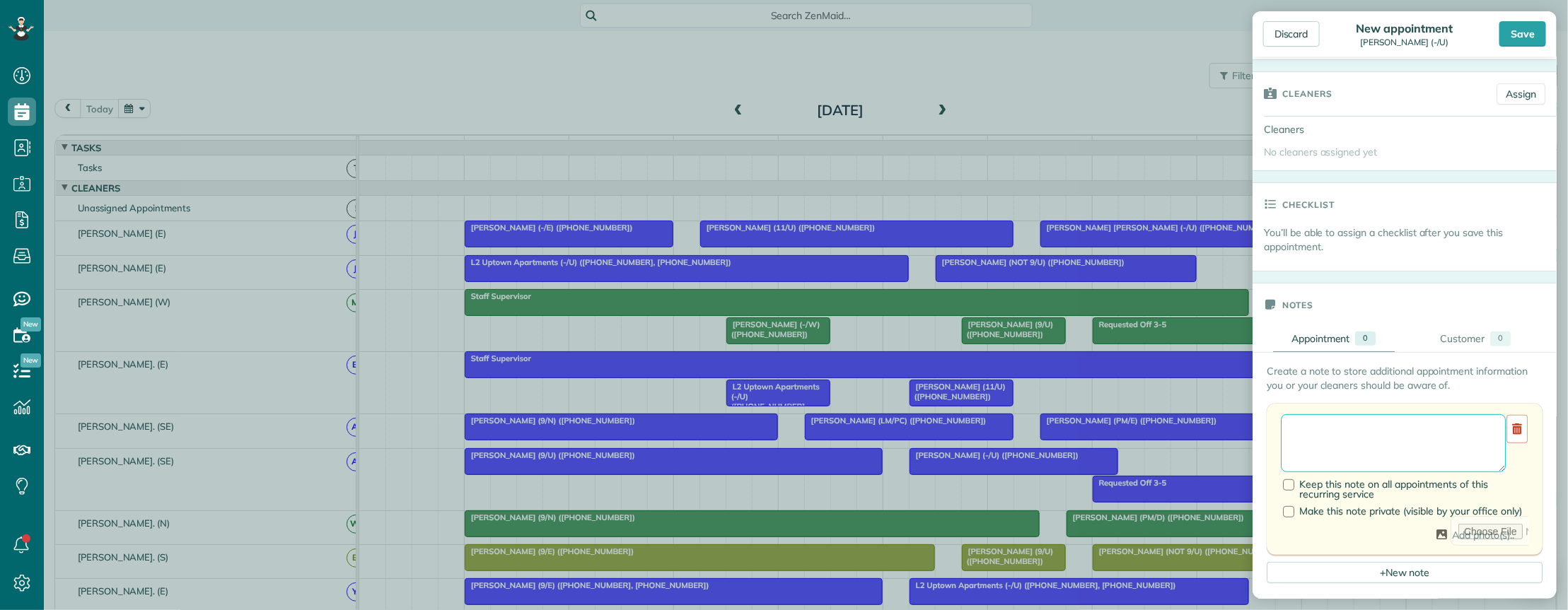
click at [1339, 423] on textarea at bounding box center [1393, 443] width 225 height 57
click at [1393, 442] on textarea "**********" at bounding box center [1386, 443] width 212 height 57
click at [1437, 456] on textarea "**********" at bounding box center [1386, 443] width 212 height 57
paste textarea "**********"
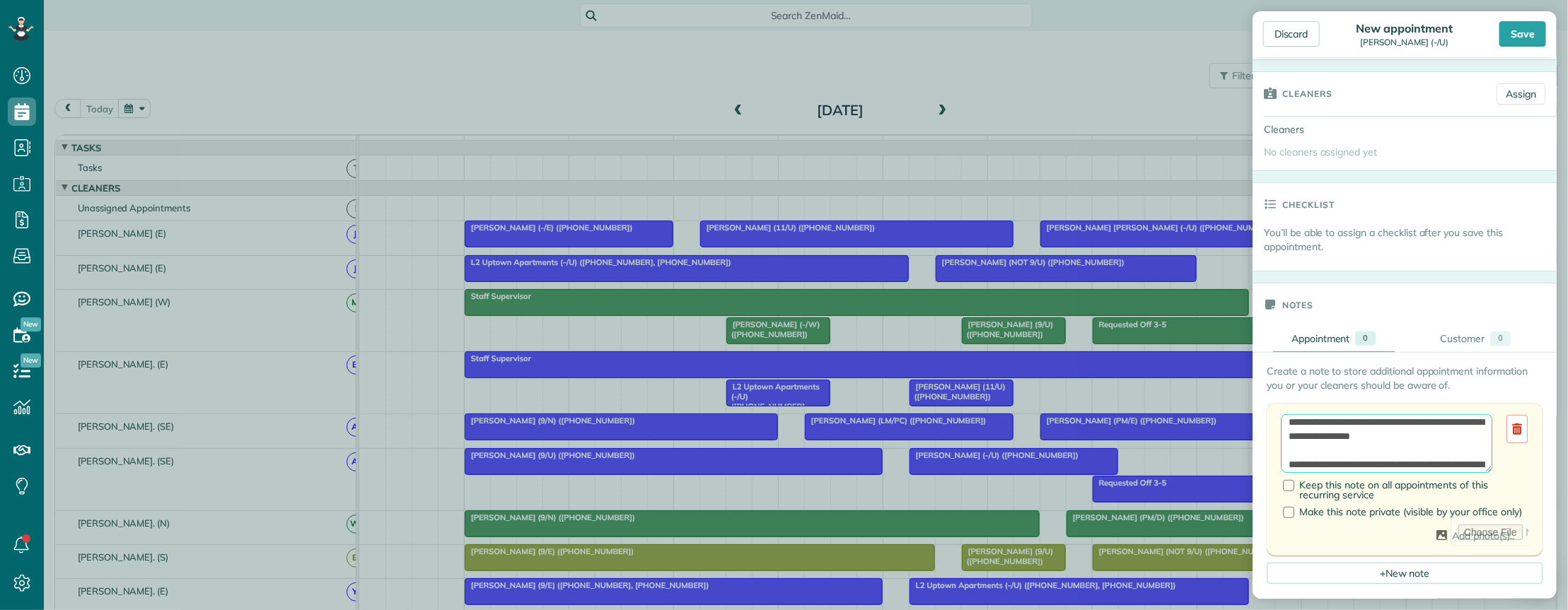
scroll to position [121, 0]
click at [1400, 467] on textarea "**********" at bounding box center [1386, 443] width 212 height 57
paste textarea "**********"
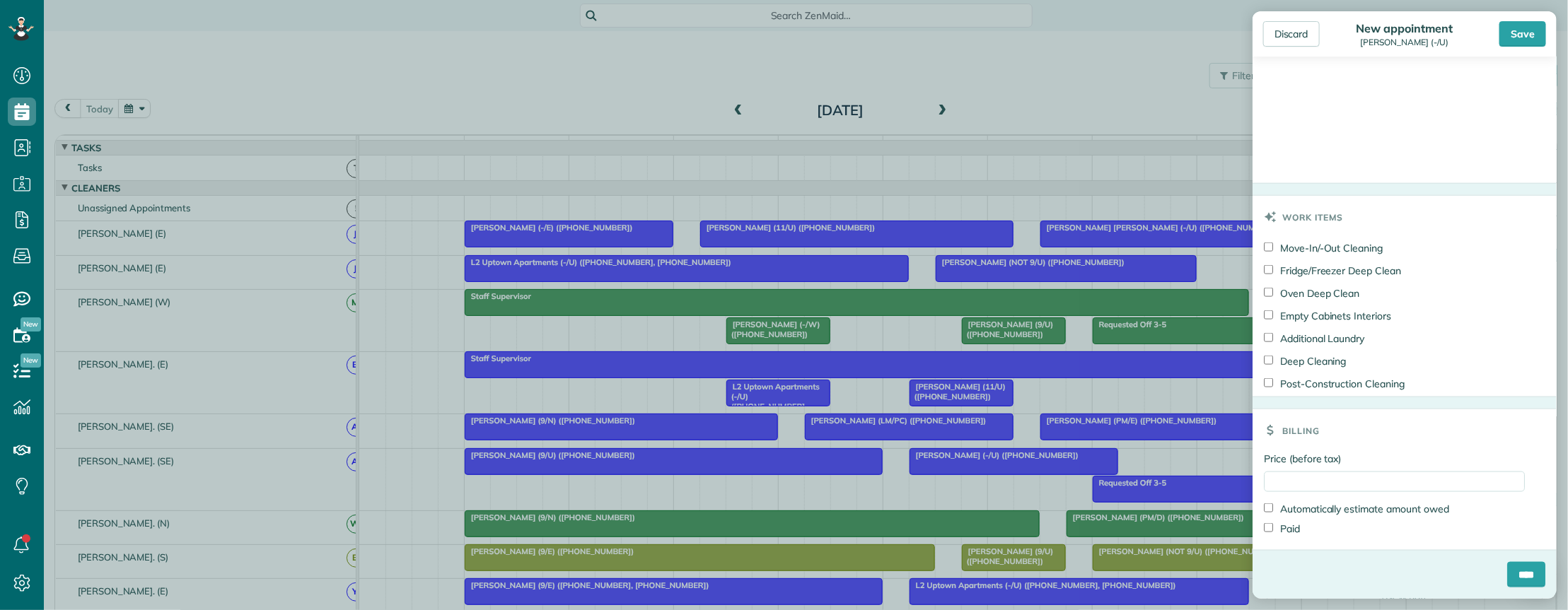
scroll to position [948, 0]
type textarea "**********"
click at [1299, 472] on input "Price (before tax)" at bounding box center [1394, 481] width 261 height 20
type input "***"
click at [1378, 447] on div "Billing" at bounding box center [1405, 430] width 304 height 43
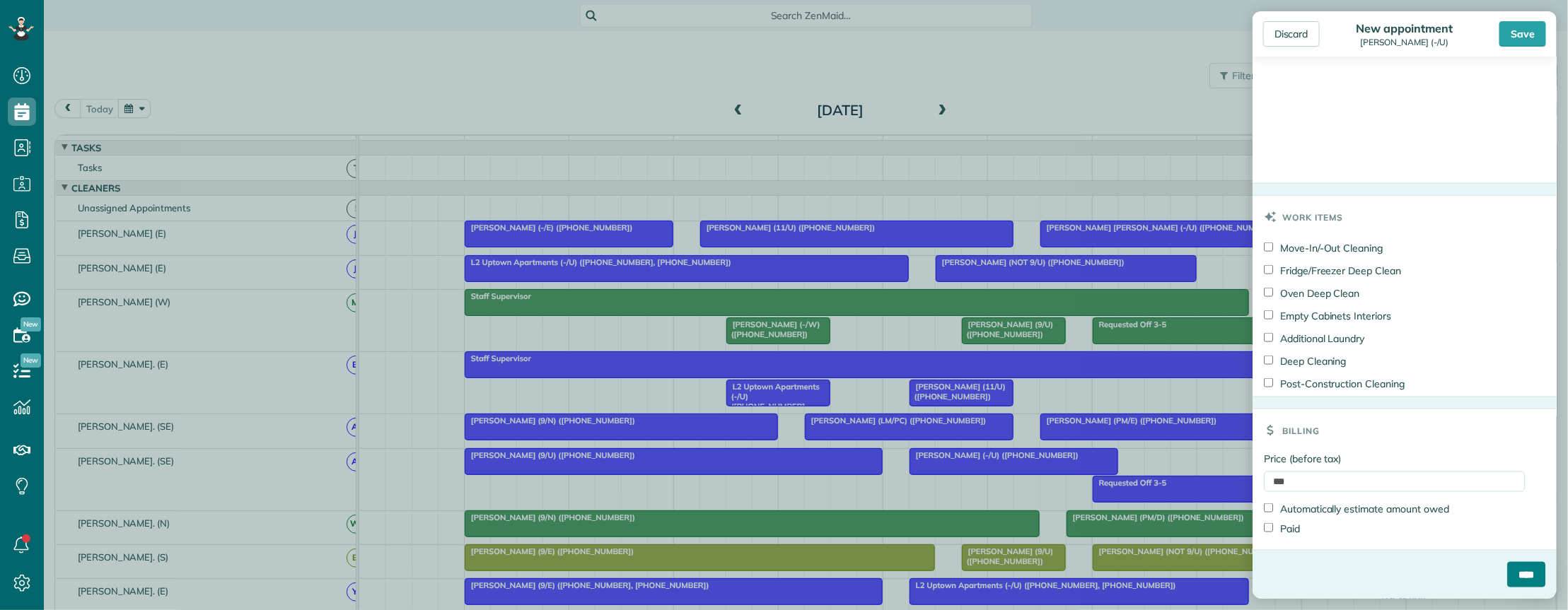
click at [1509, 574] on input "****" at bounding box center [1525, 574] width 38 height 25
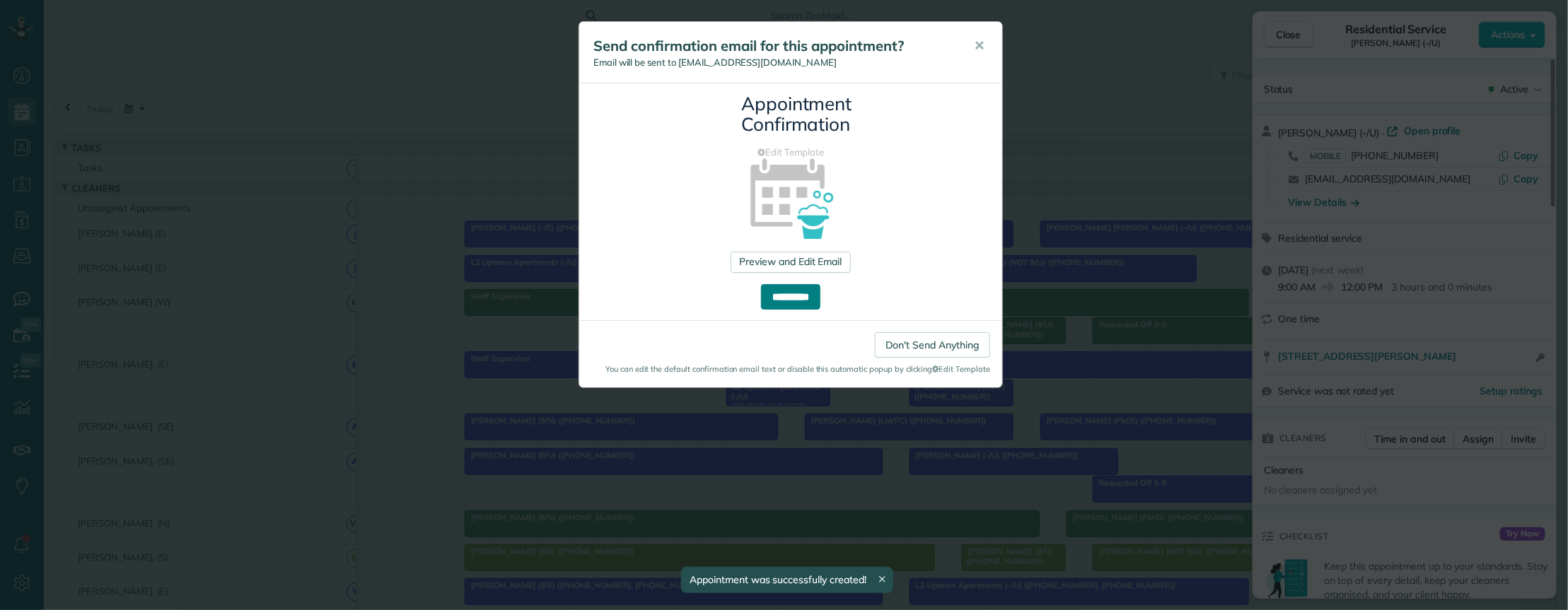
click at [790, 301] on input "**********" at bounding box center [790, 296] width 59 height 25
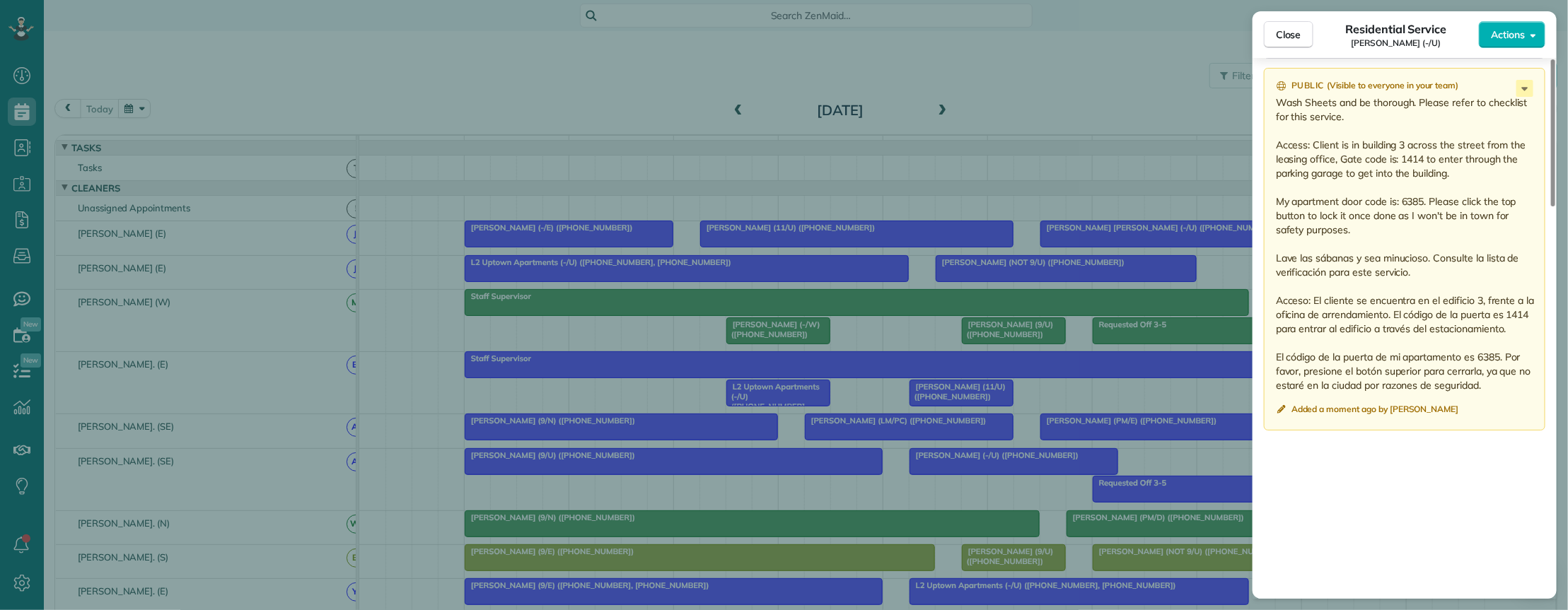
scroll to position [1436, 0]
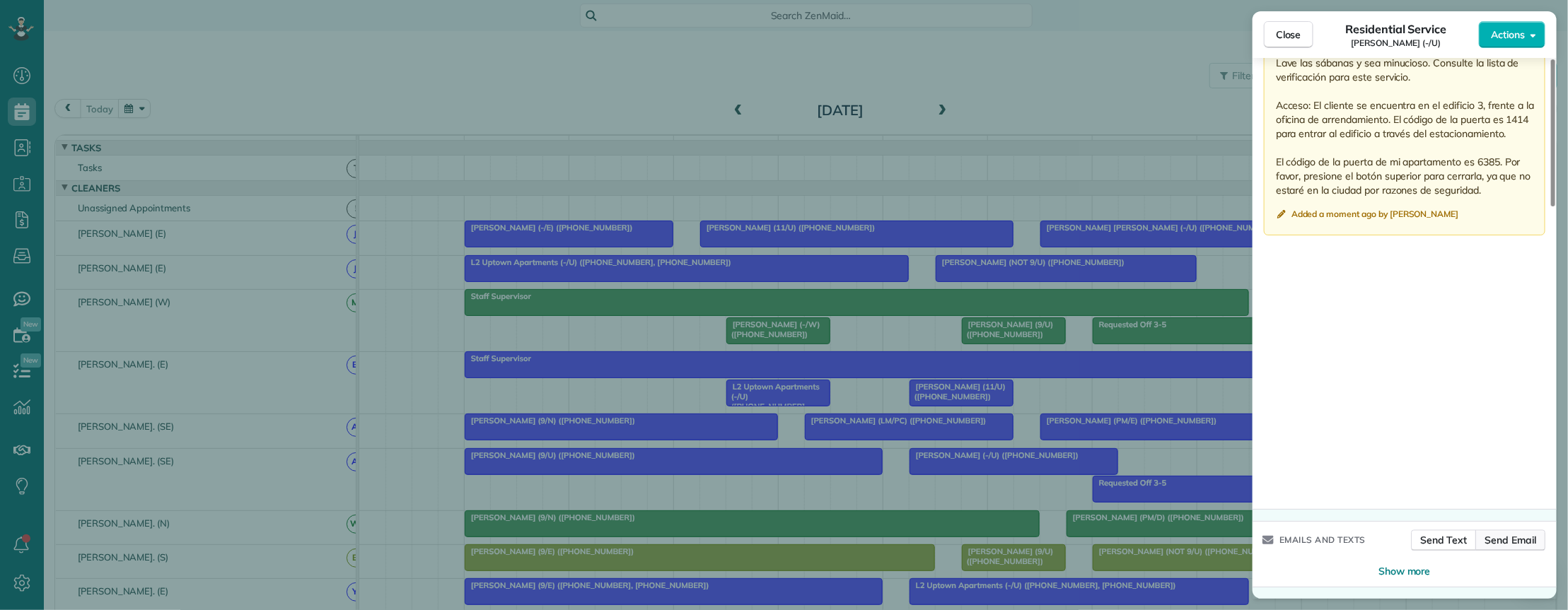
click at [1506, 536] on span "Send Email" at bounding box center [1510, 540] width 52 height 14
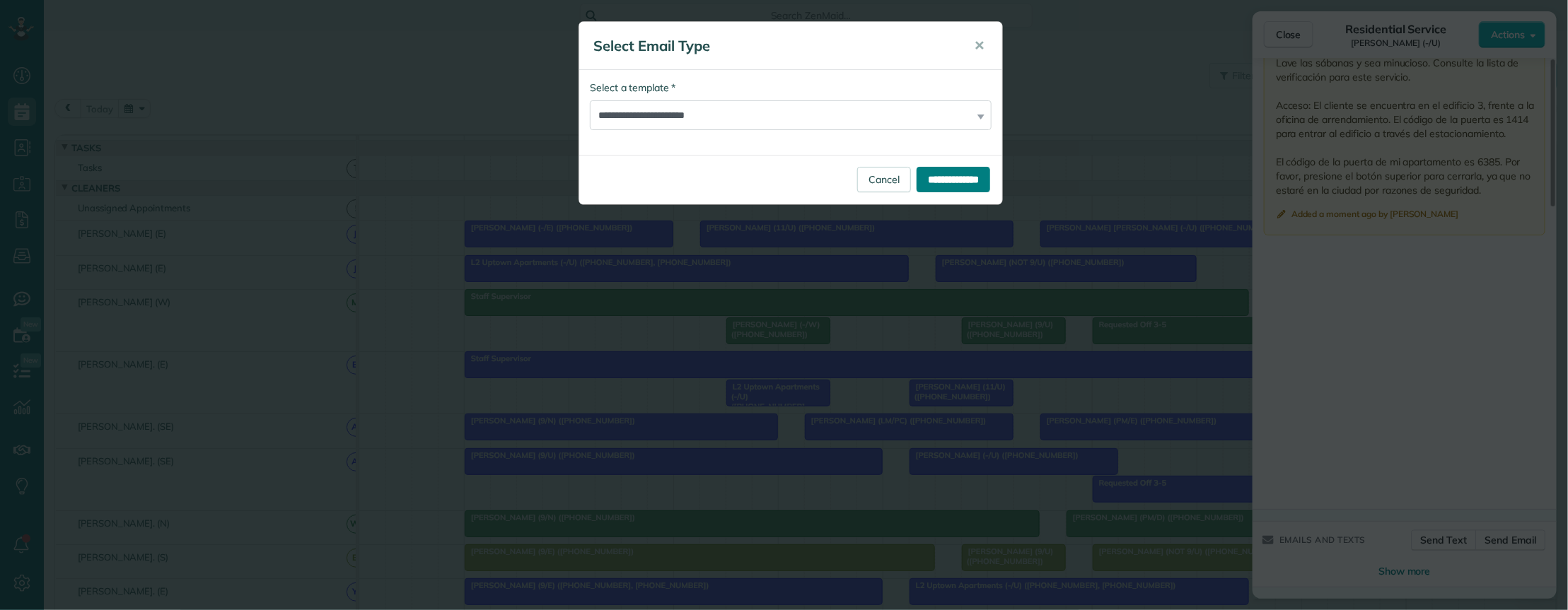
click at [951, 180] on input "**********" at bounding box center [953, 179] width 73 height 25
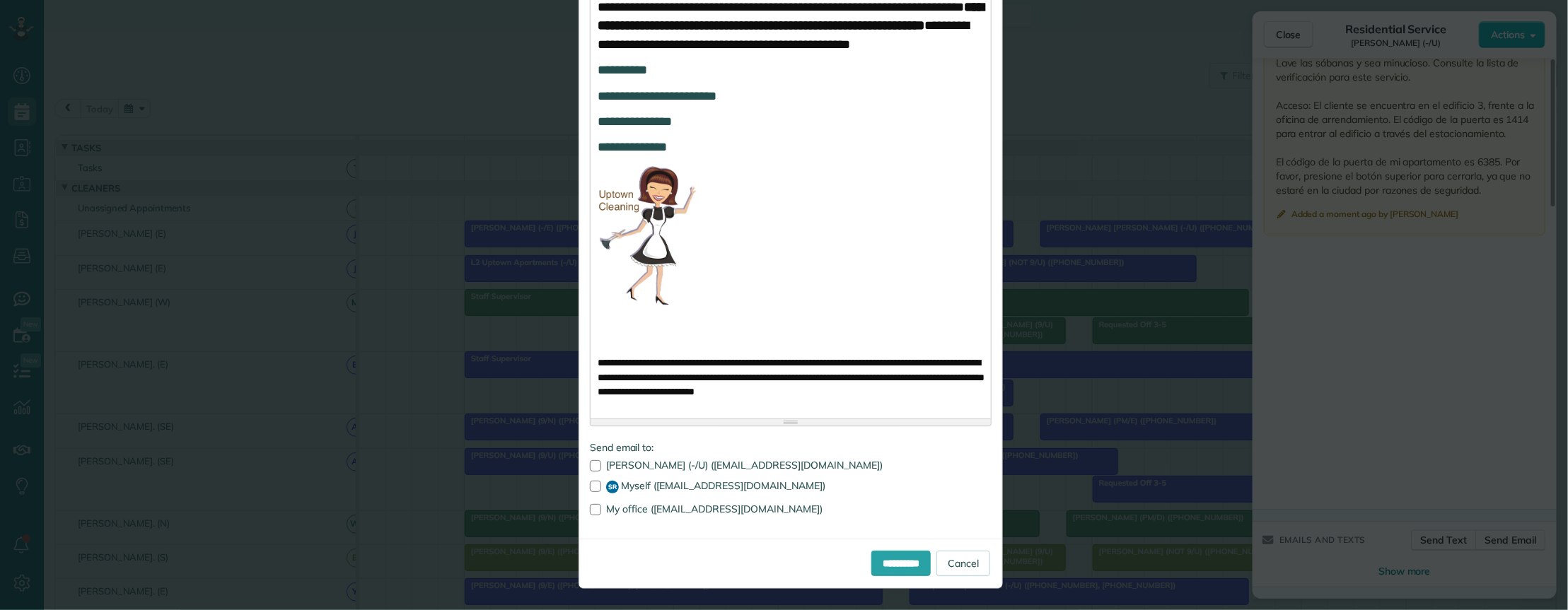
scroll to position [975, 0]
click at [873, 566] on input "**********" at bounding box center [901, 563] width 59 height 25
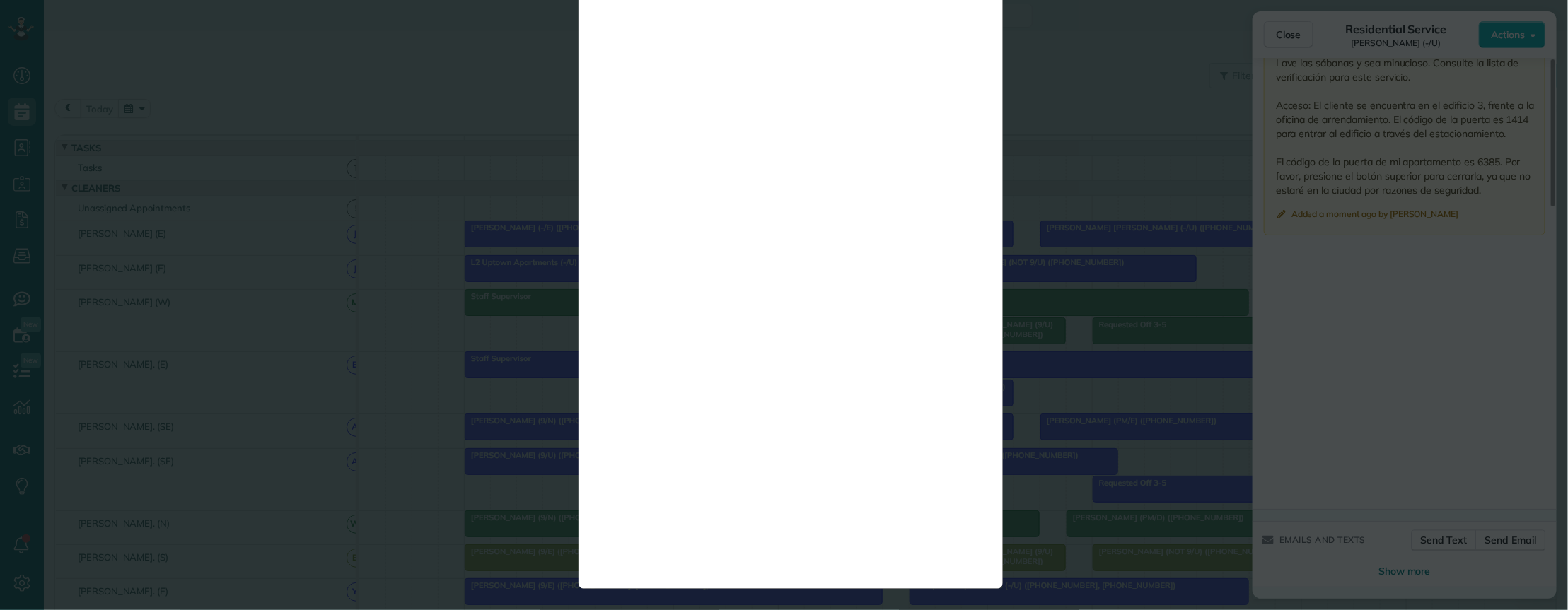
scroll to position [0, 0]
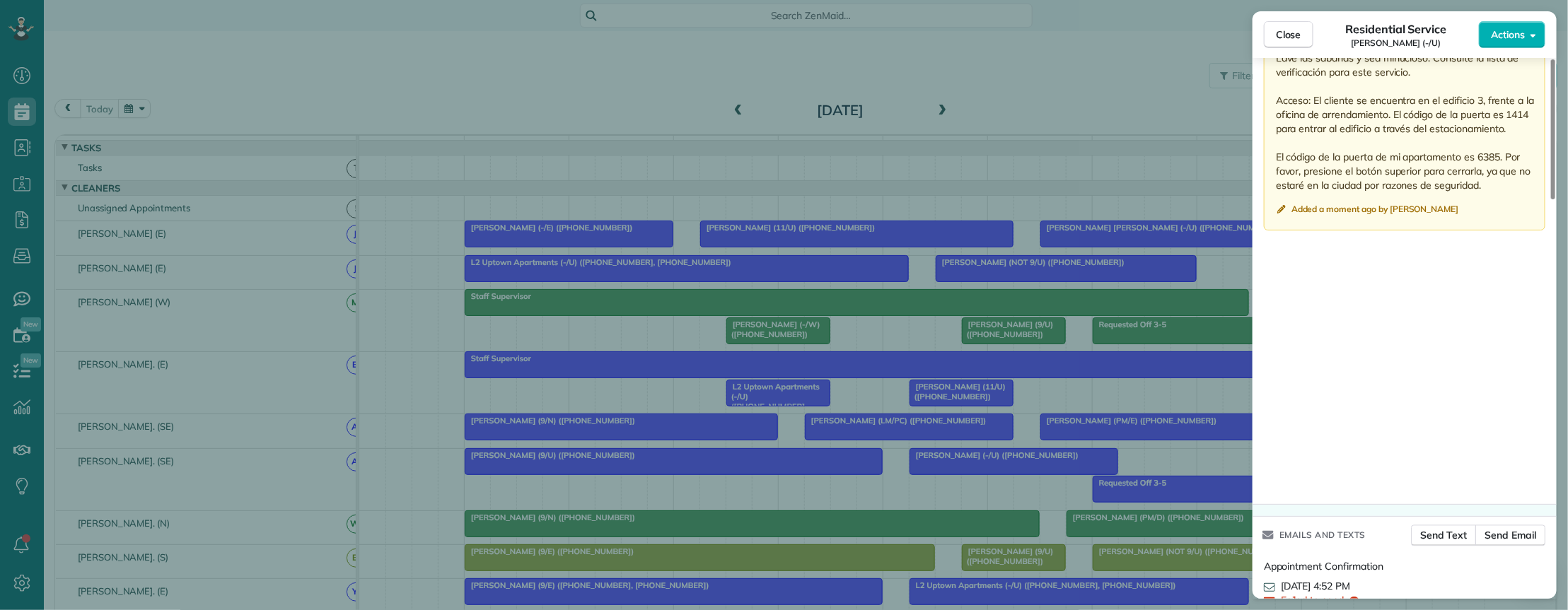
click at [1345, 33] on span "Residential Service" at bounding box center [1395, 29] width 101 height 17
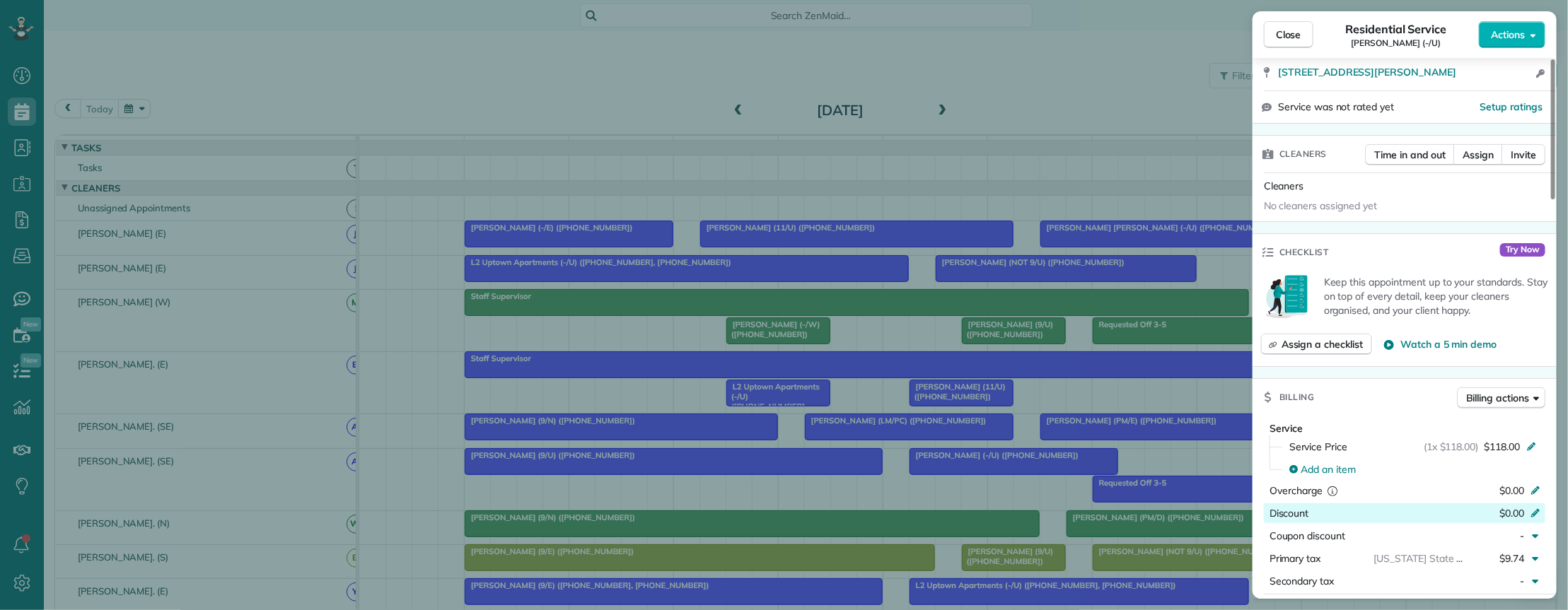
scroll to position [353, 0]
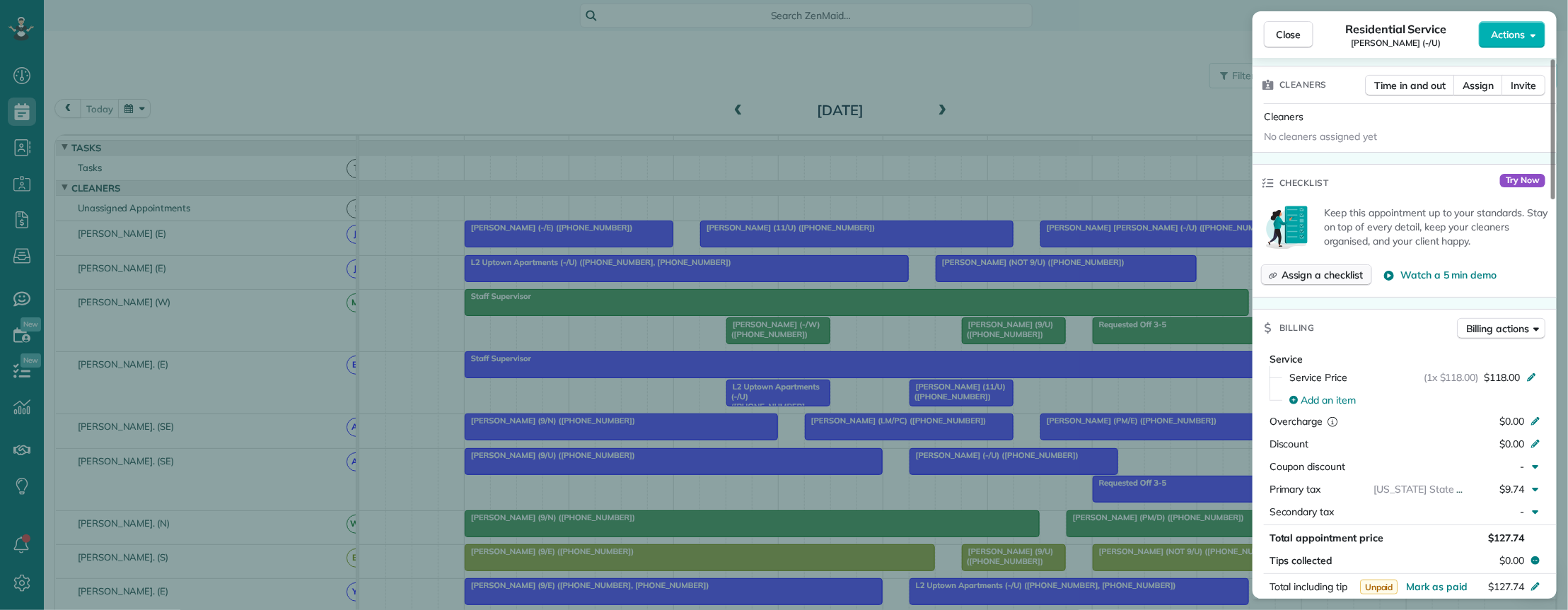
click at [1317, 279] on span "Assign a checklist" at bounding box center [1322, 274] width 82 height 14
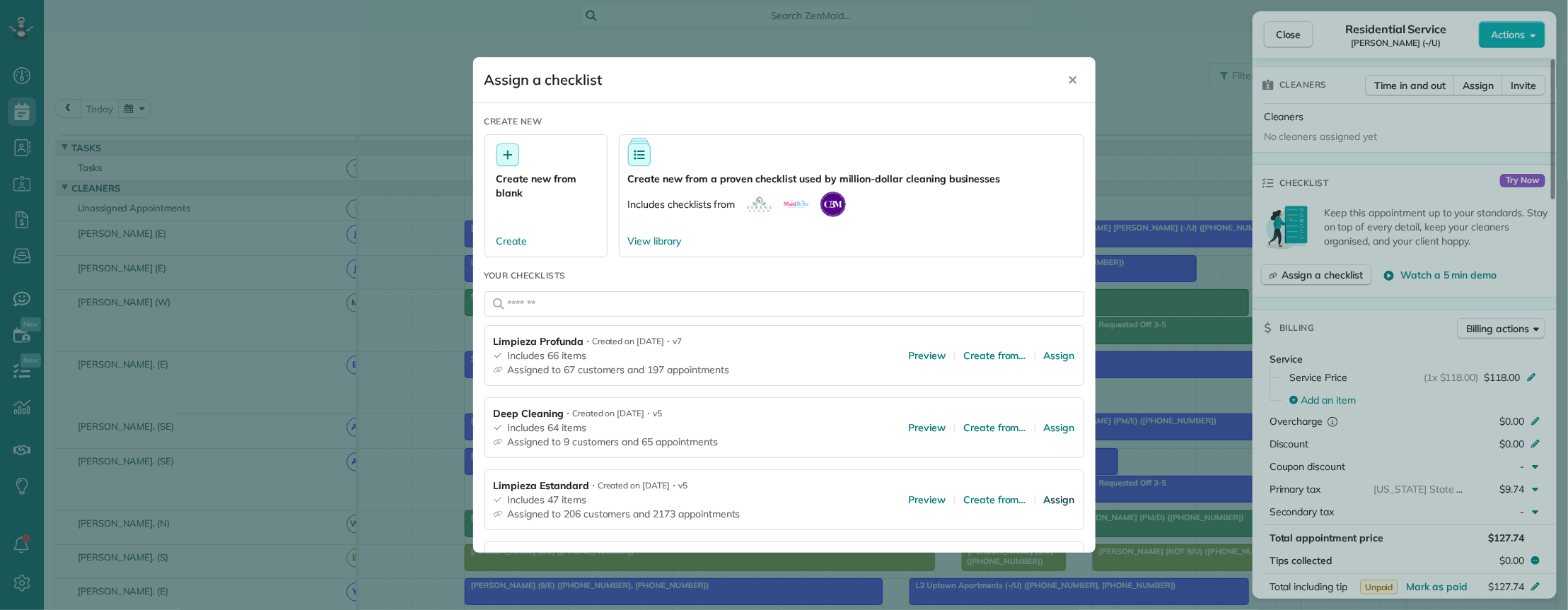
click at [1044, 500] on span "Assign" at bounding box center [1060, 499] width 32 height 14
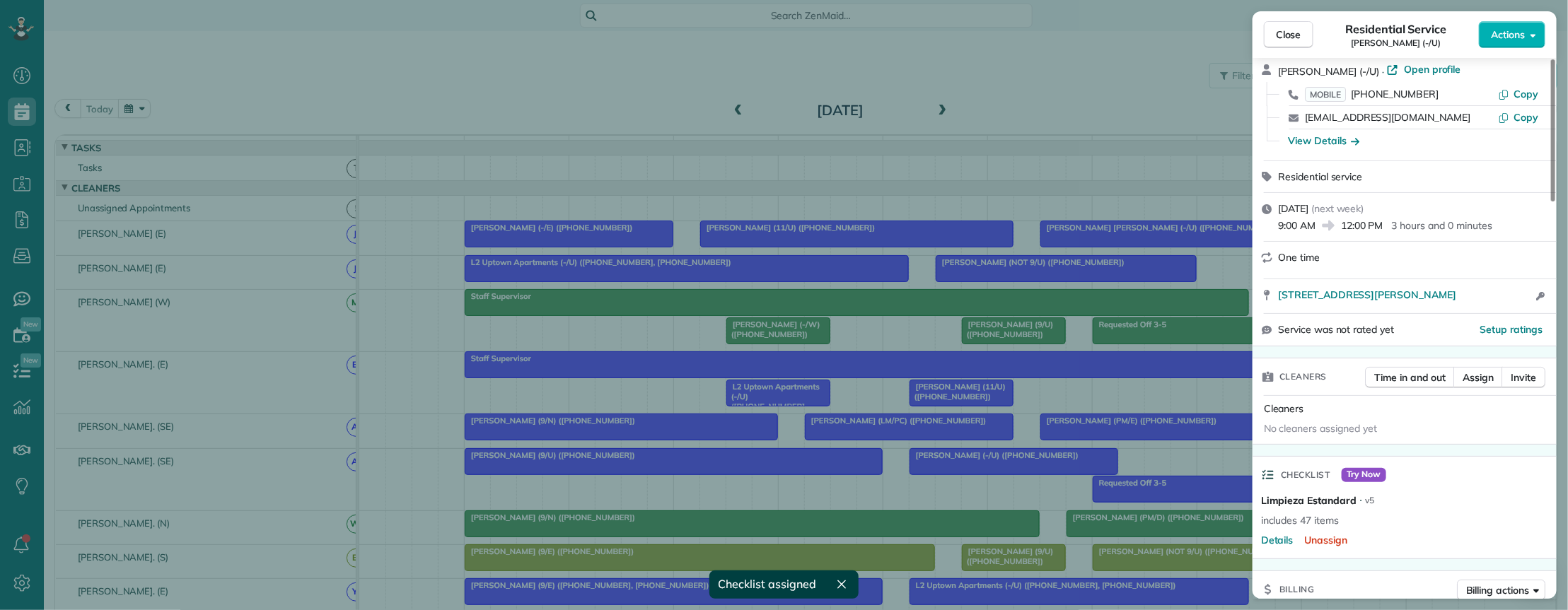
scroll to position [0, 0]
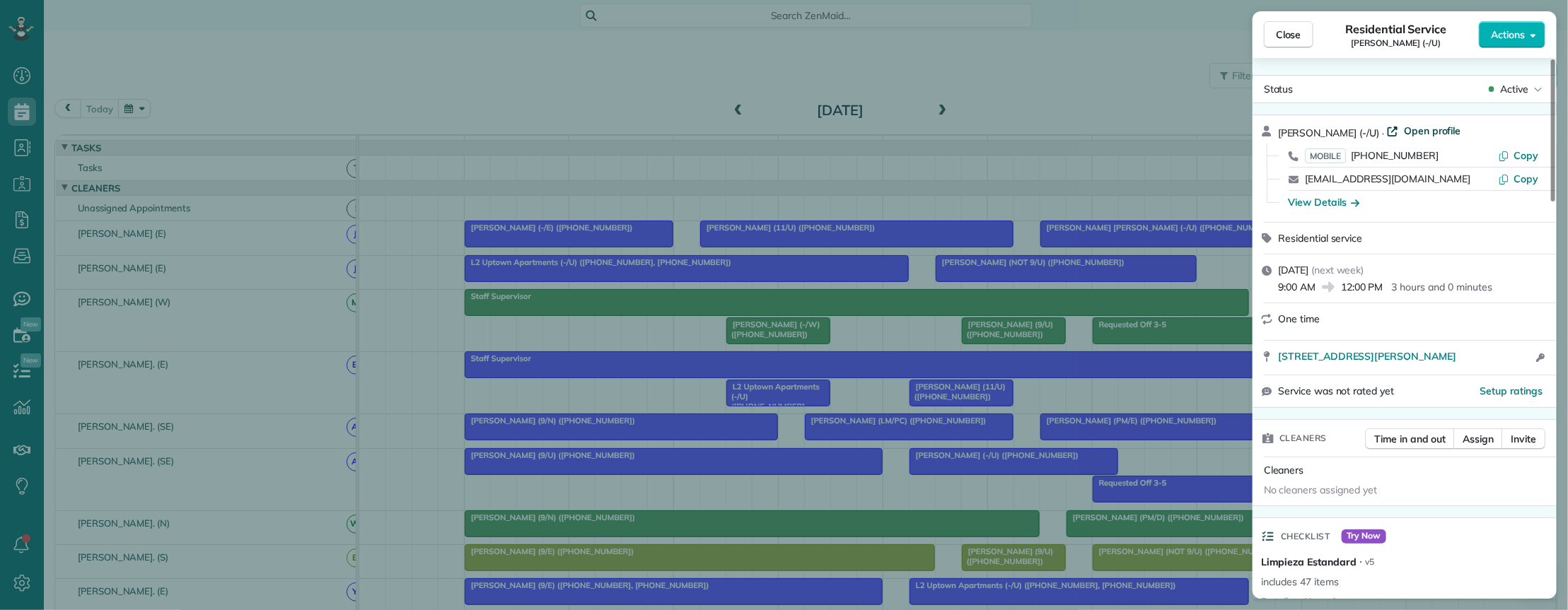
click at [1435, 129] on span "Open profile" at bounding box center [1433, 130] width 58 height 14
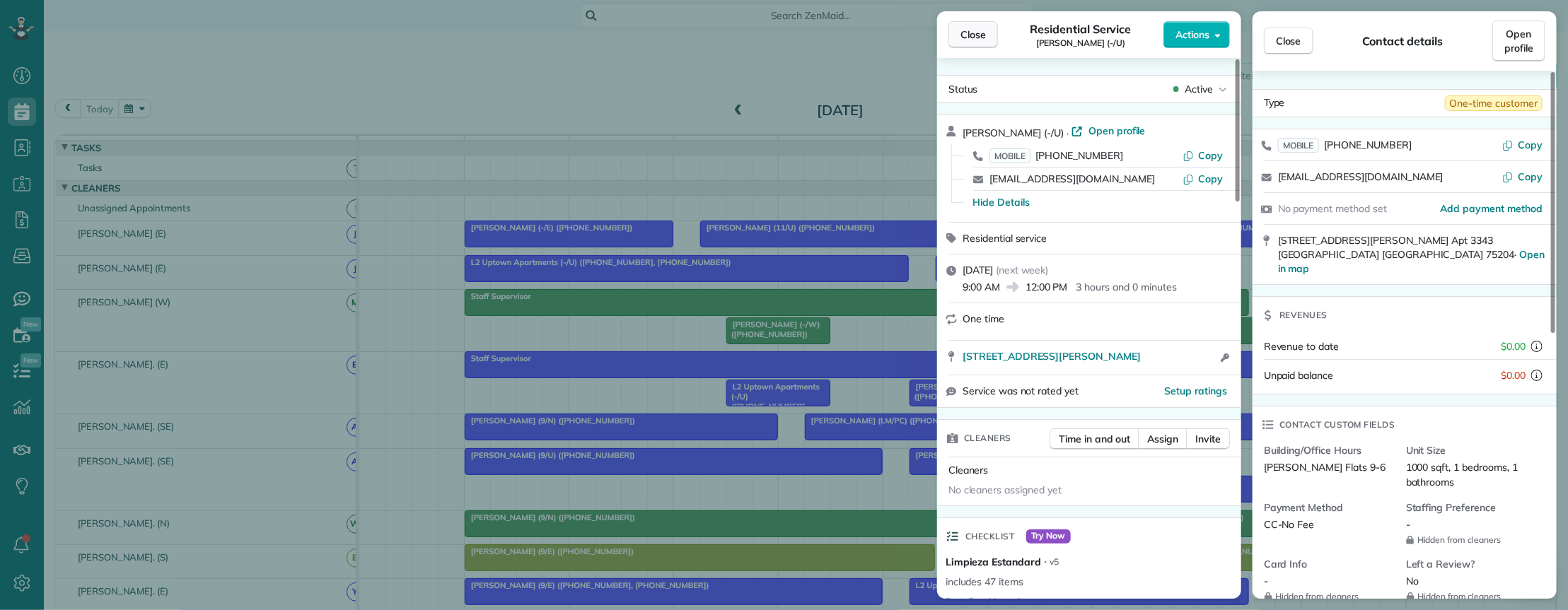
click at [981, 37] on span "Close" at bounding box center [972, 34] width 25 height 14
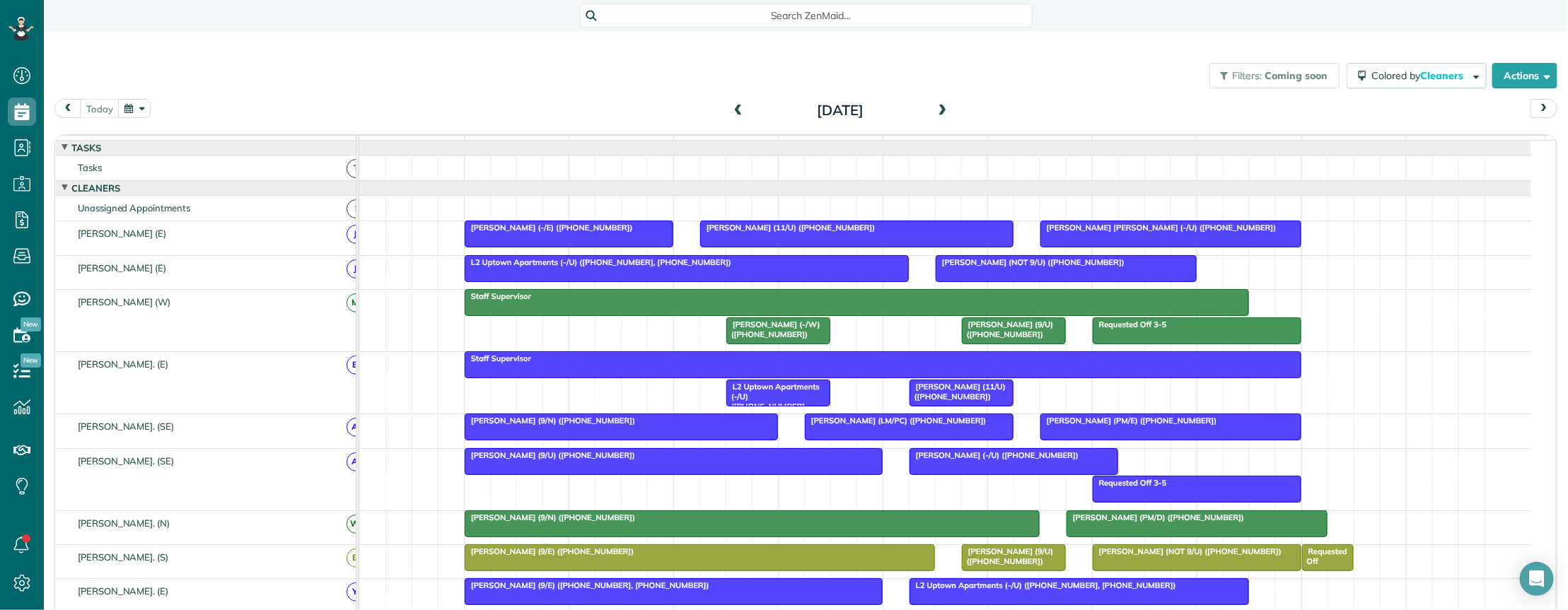
click at [816, 19] on span "Search ZenMaid…" at bounding box center [811, 15] width 430 height 14
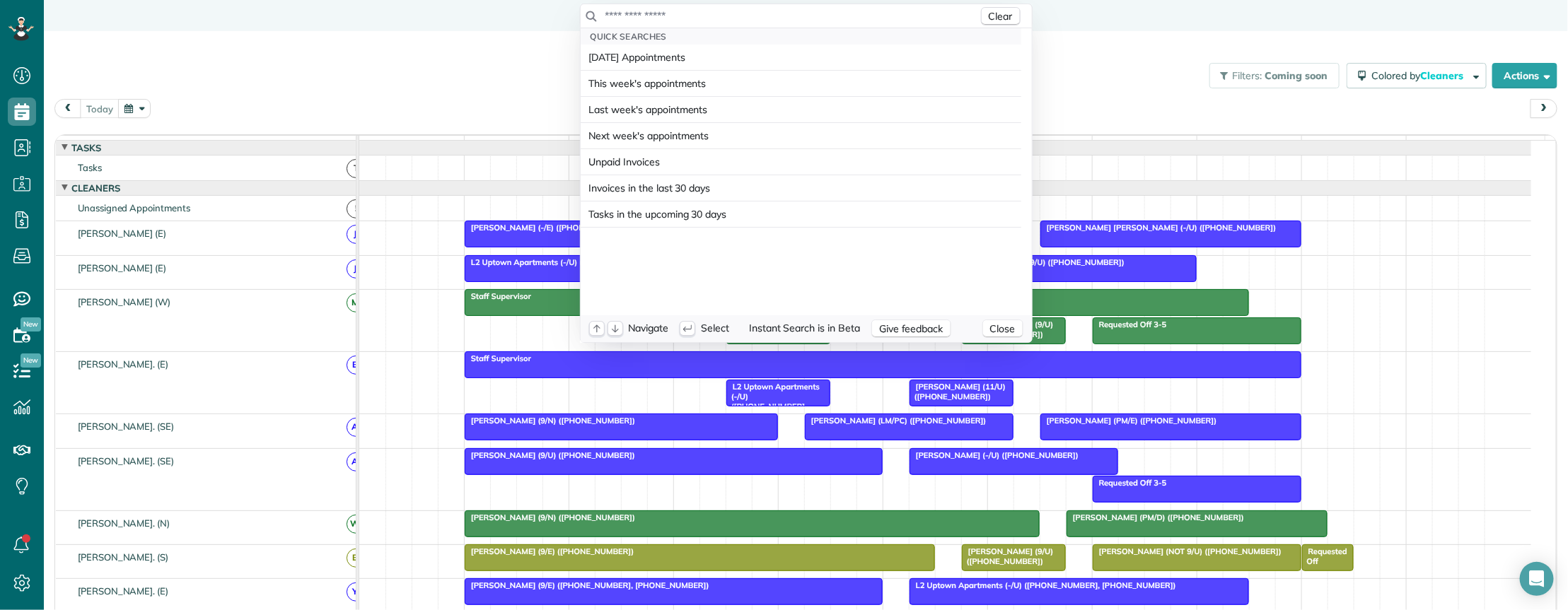
click at [807, 9] on input "text" at bounding box center [791, 15] width 373 height 14
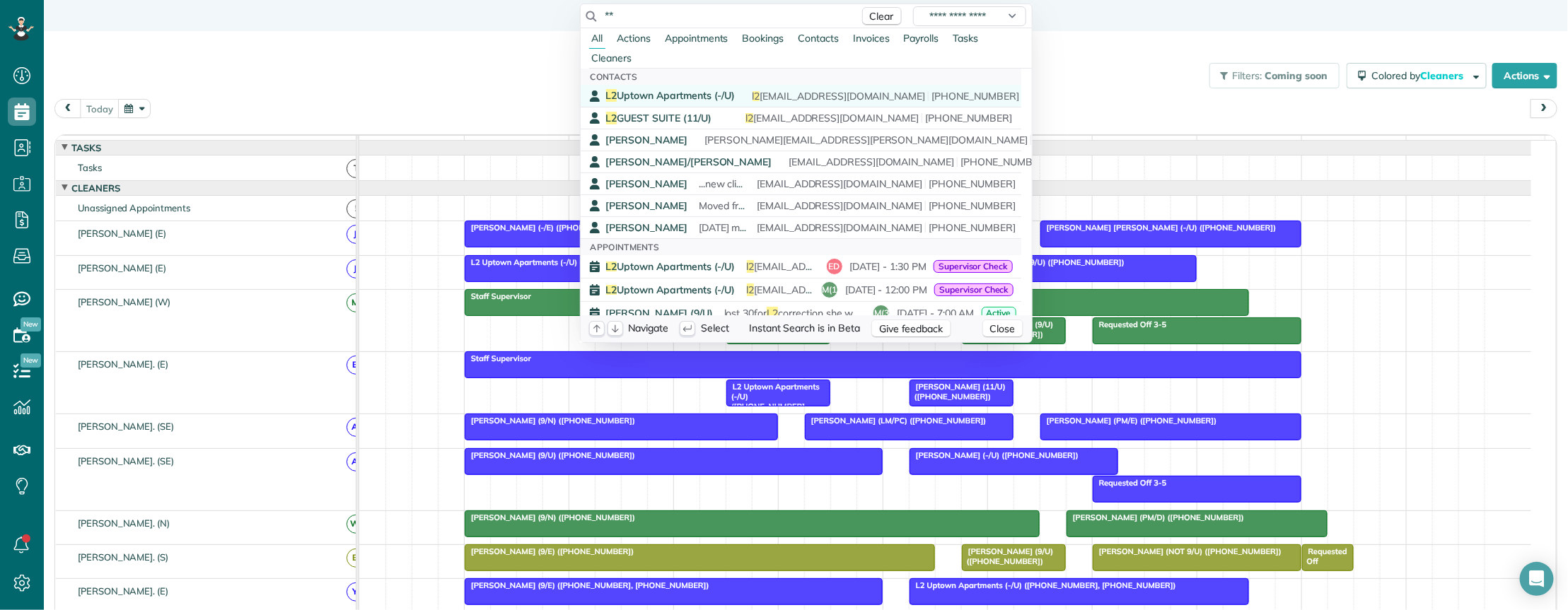
type input "**"
click at [699, 92] on span "L2 Uptown Apartments (-/U)" at bounding box center [670, 95] width 129 height 13
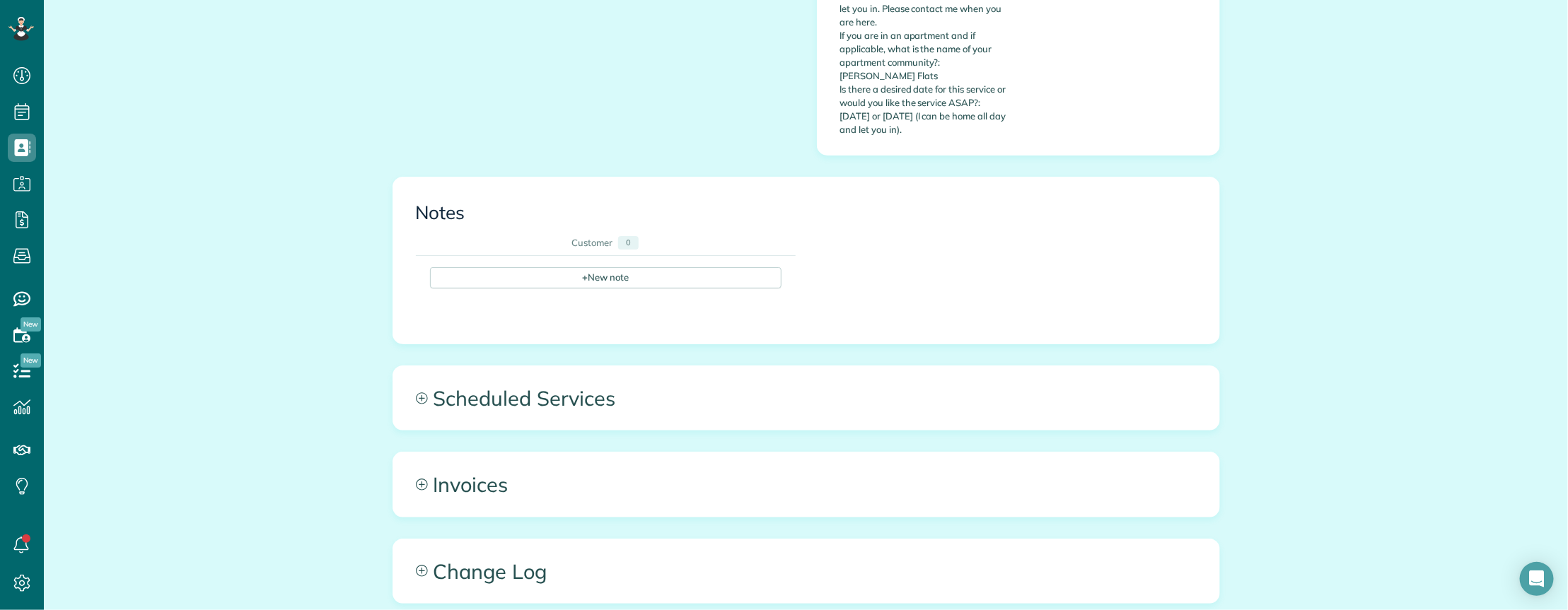
scroll to position [972, 0]
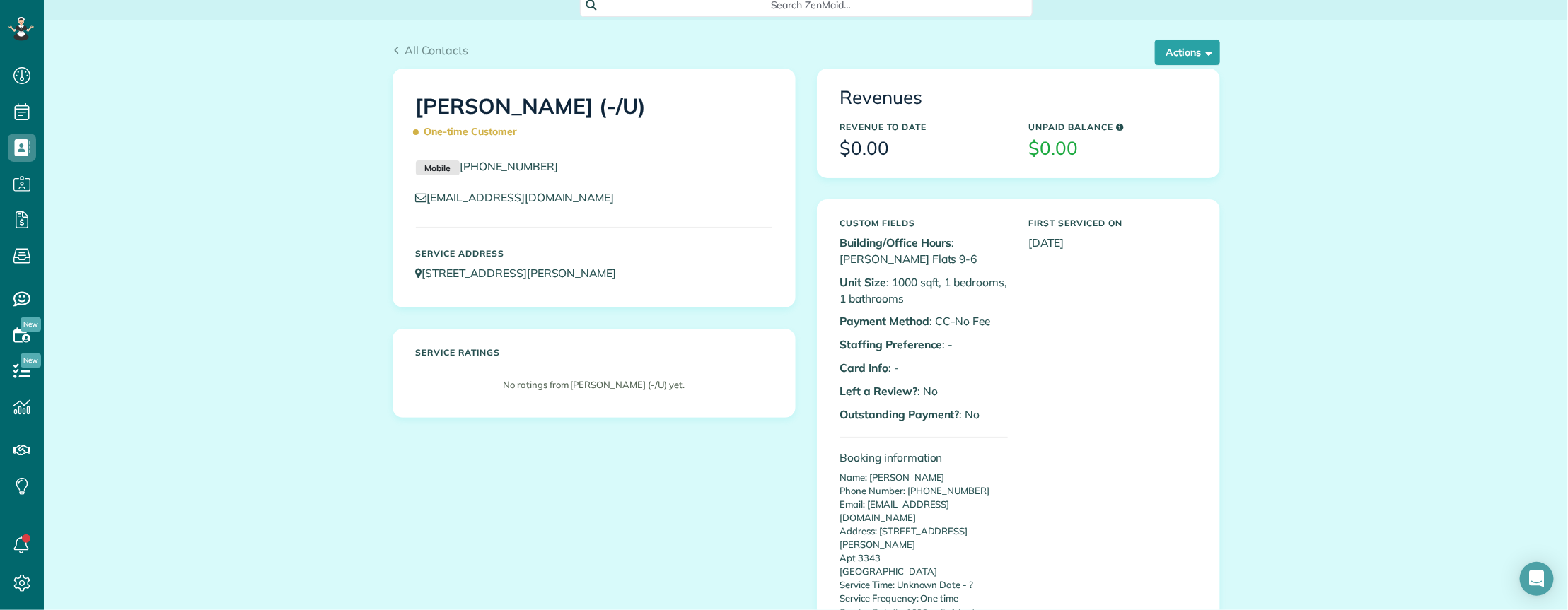
scroll to position [0, 0]
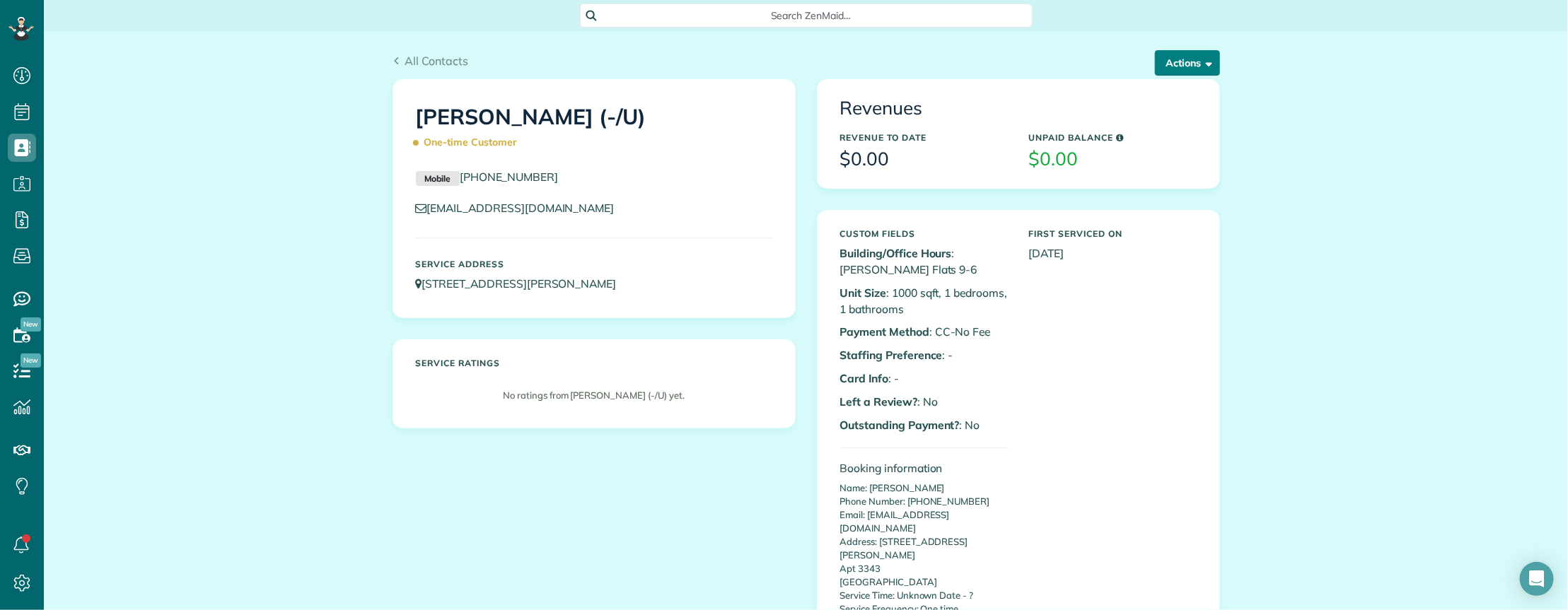
click at [1187, 64] on button "Actions" at bounding box center [1188, 62] width 65 height 25
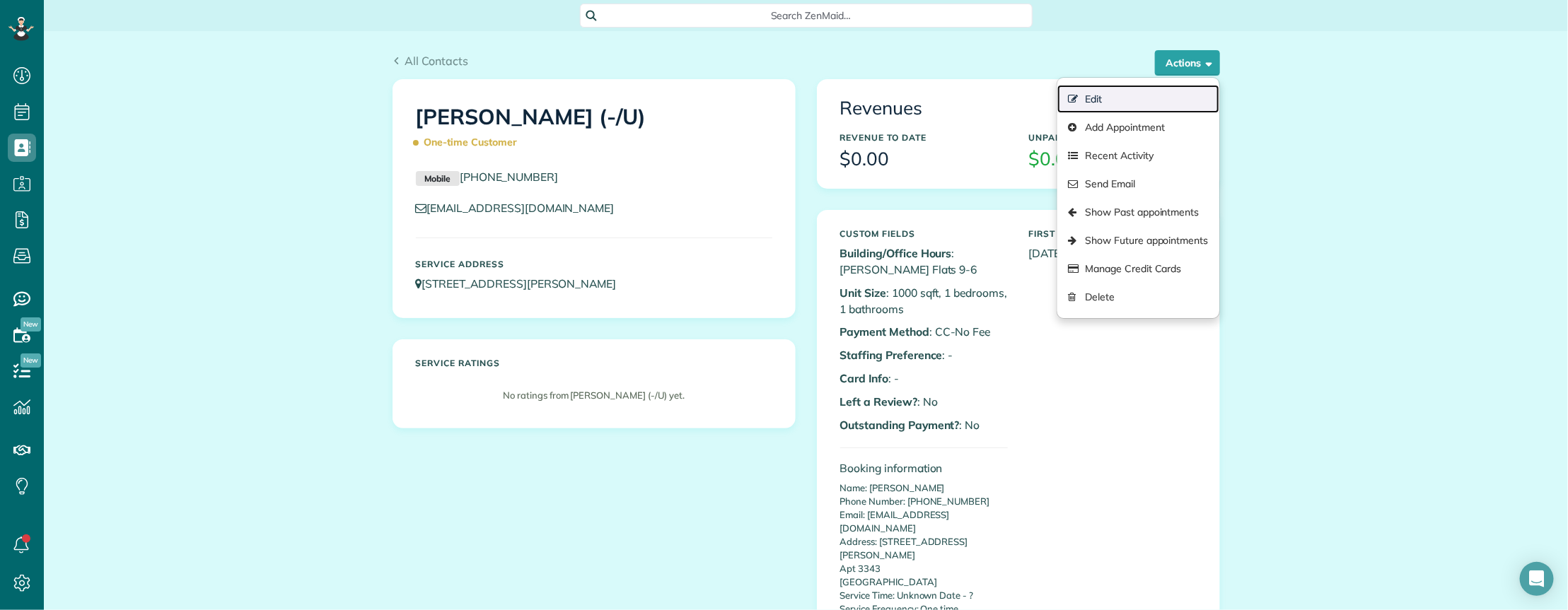
click at [1108, 92] on link "Edit" at bounding box center [1137, 98] width 161 height 28
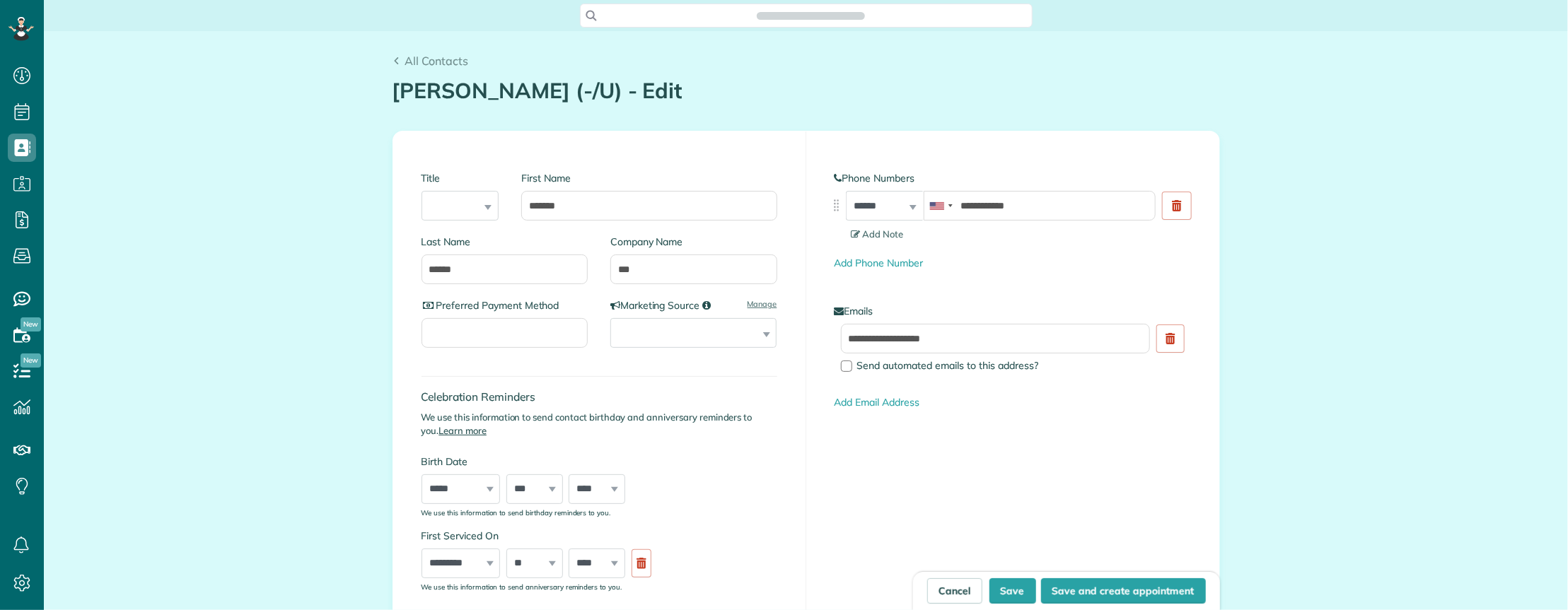
scroll to position [6, 6]
type input "**********"
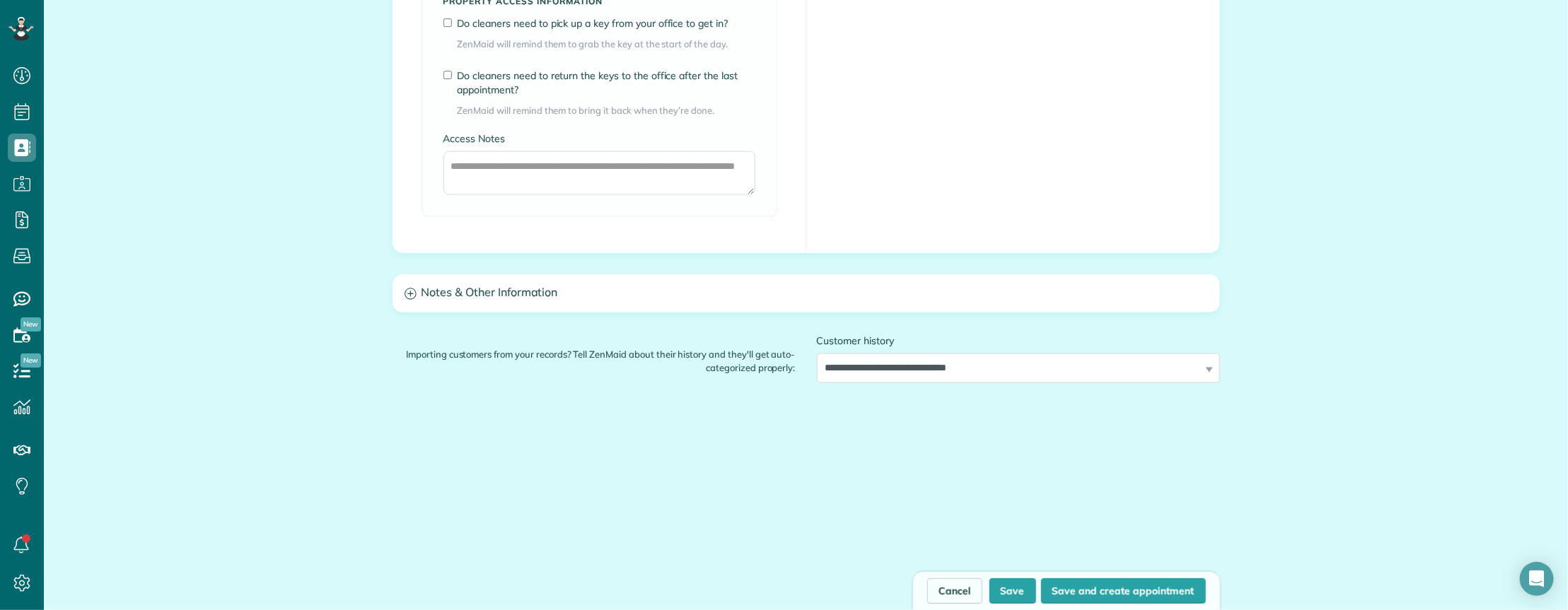
scroll to position [1159, 0]
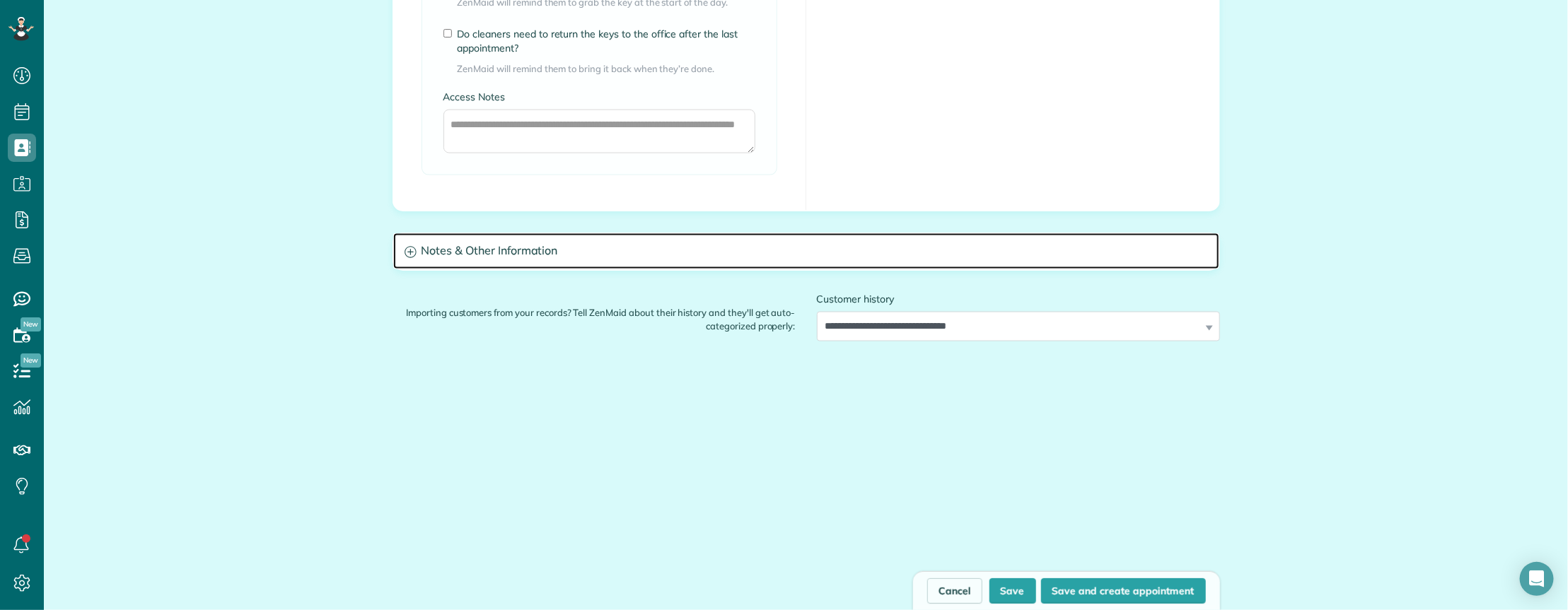
click at [589, 246] on h3 "Notes & Other Information" at bounding box center [806, 251] width 826 height 36
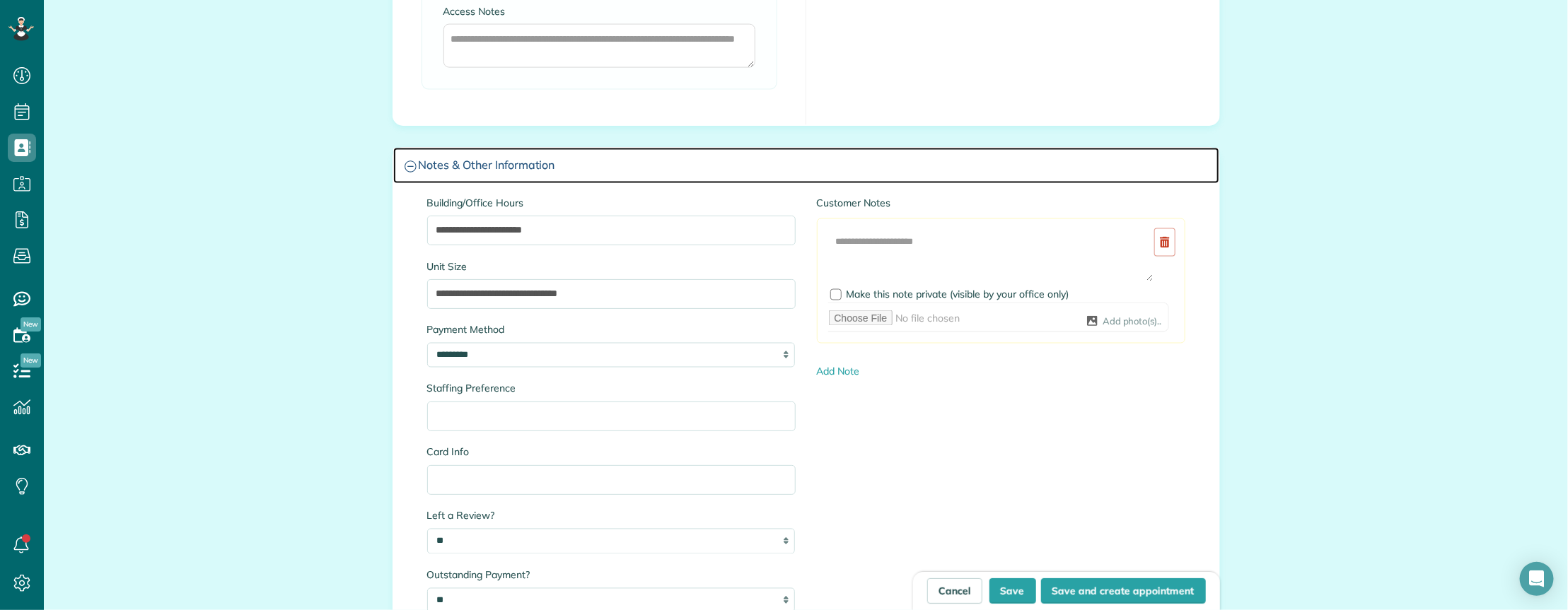
scroll to position [1247, 0]
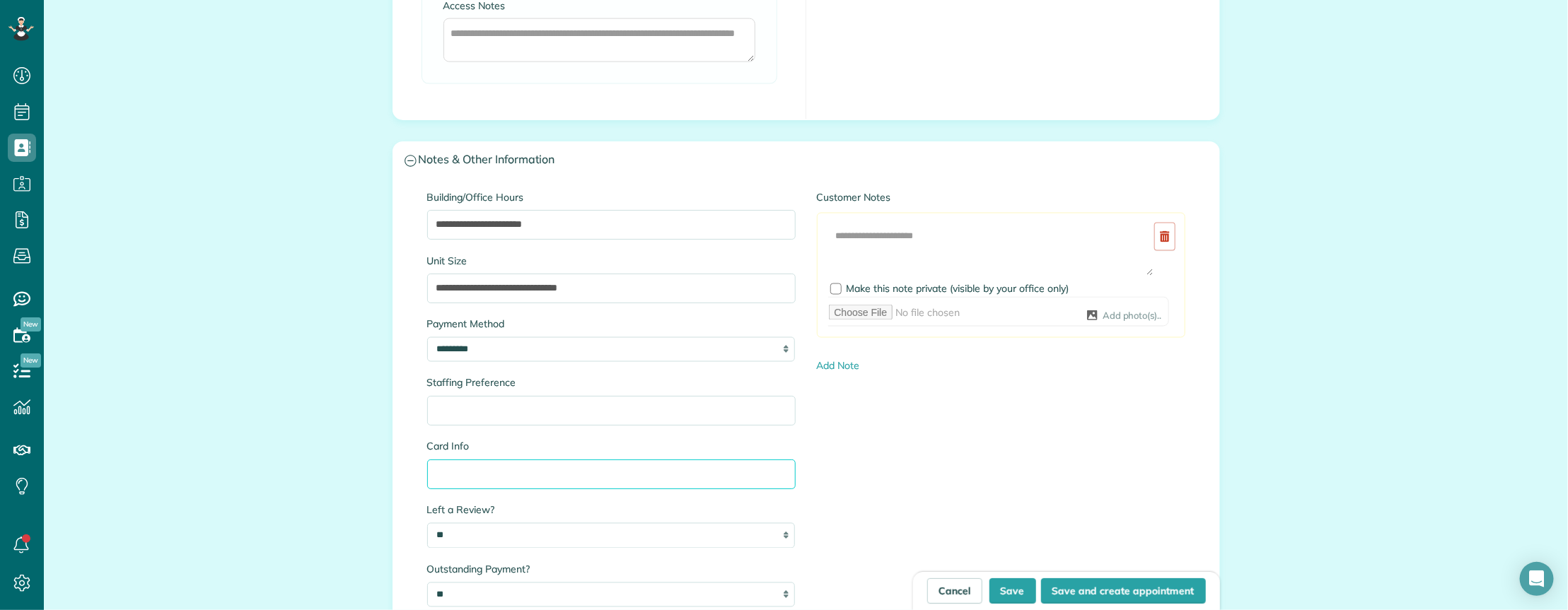
click at [481, 485] on input "Card Info" at bounding box center [610, 474] width 368 height 30
click at [484, 474] on input "**********" at bounding box center [610, 474] width 368 height 30
click at [623, 479] on input "**********" at bounding box center [610, 474] width 368 height 30
type input "**********"
click at [1011, 584] on button "Save" at bounding box center [1012, 590] width 46 height 25
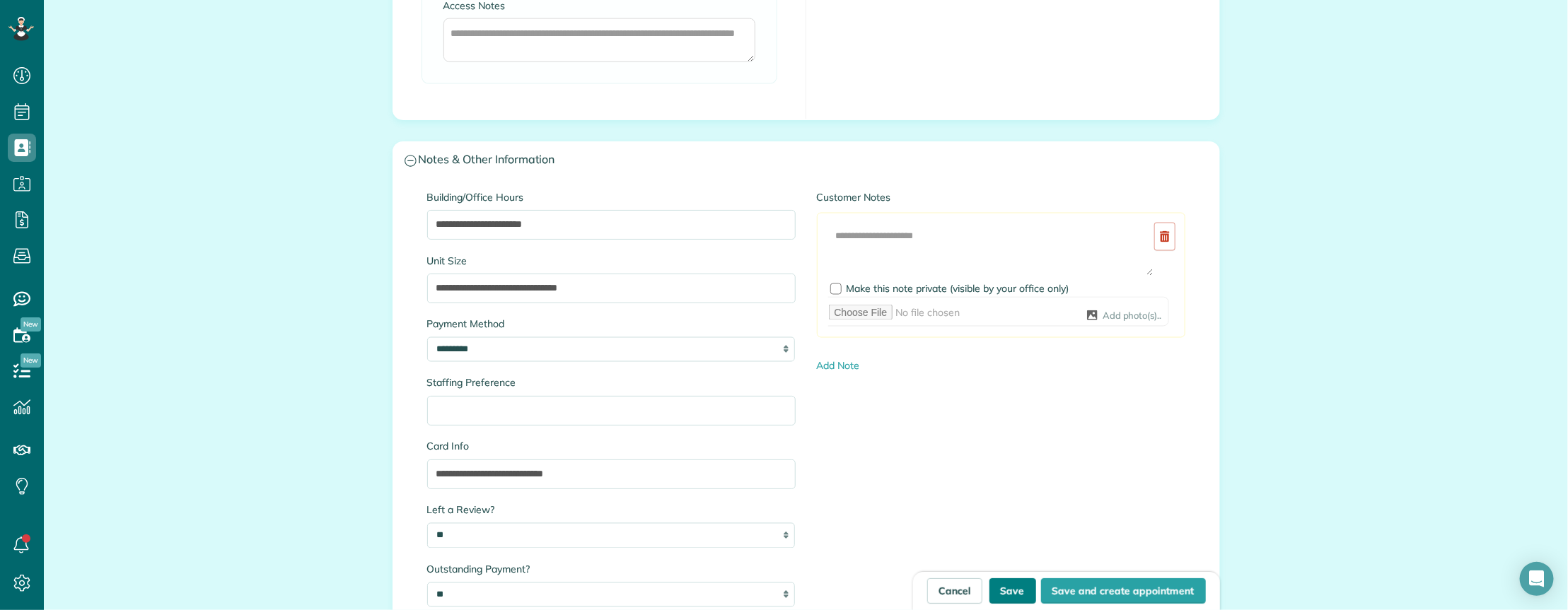
type input "**********"
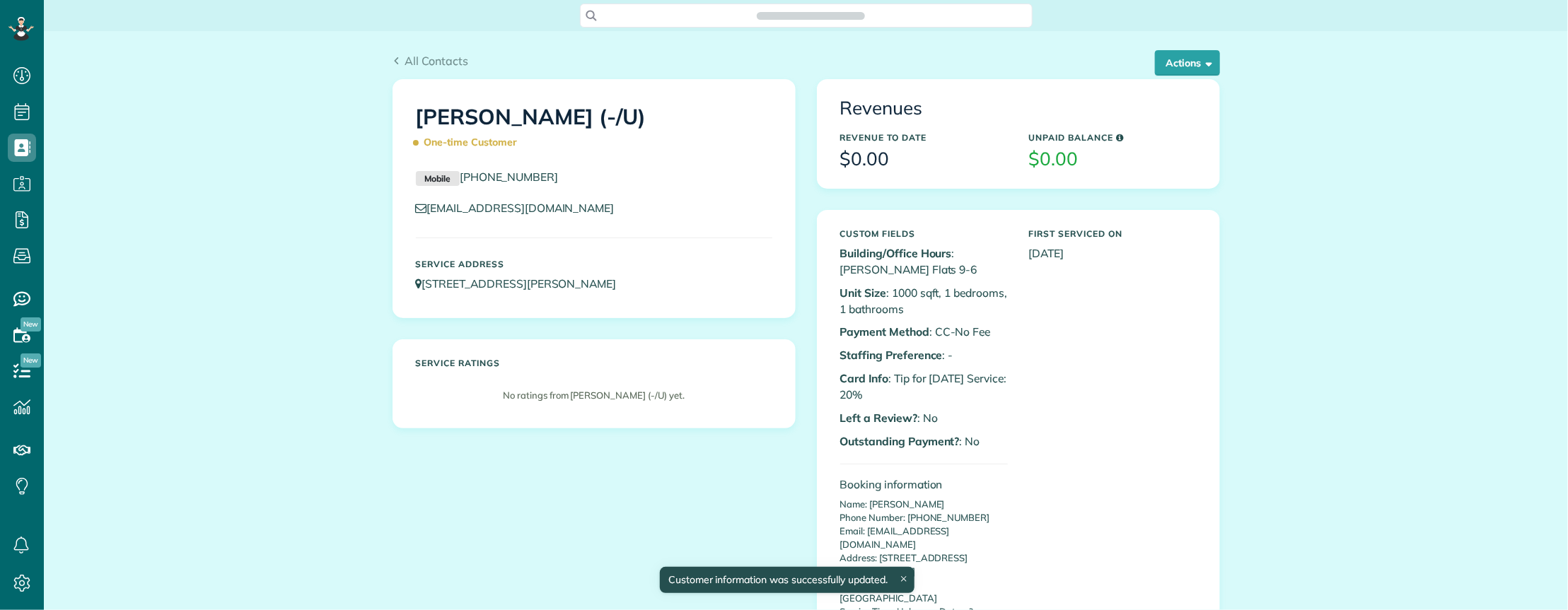
scroll to position [6, 6]
click at [806, 123] on div "Revenues Revenue to Date $0.00 Unpaid Balance $0.00 Custom Fields Building/Offi…" at bounding box center [1018, 577] width 424 height 997
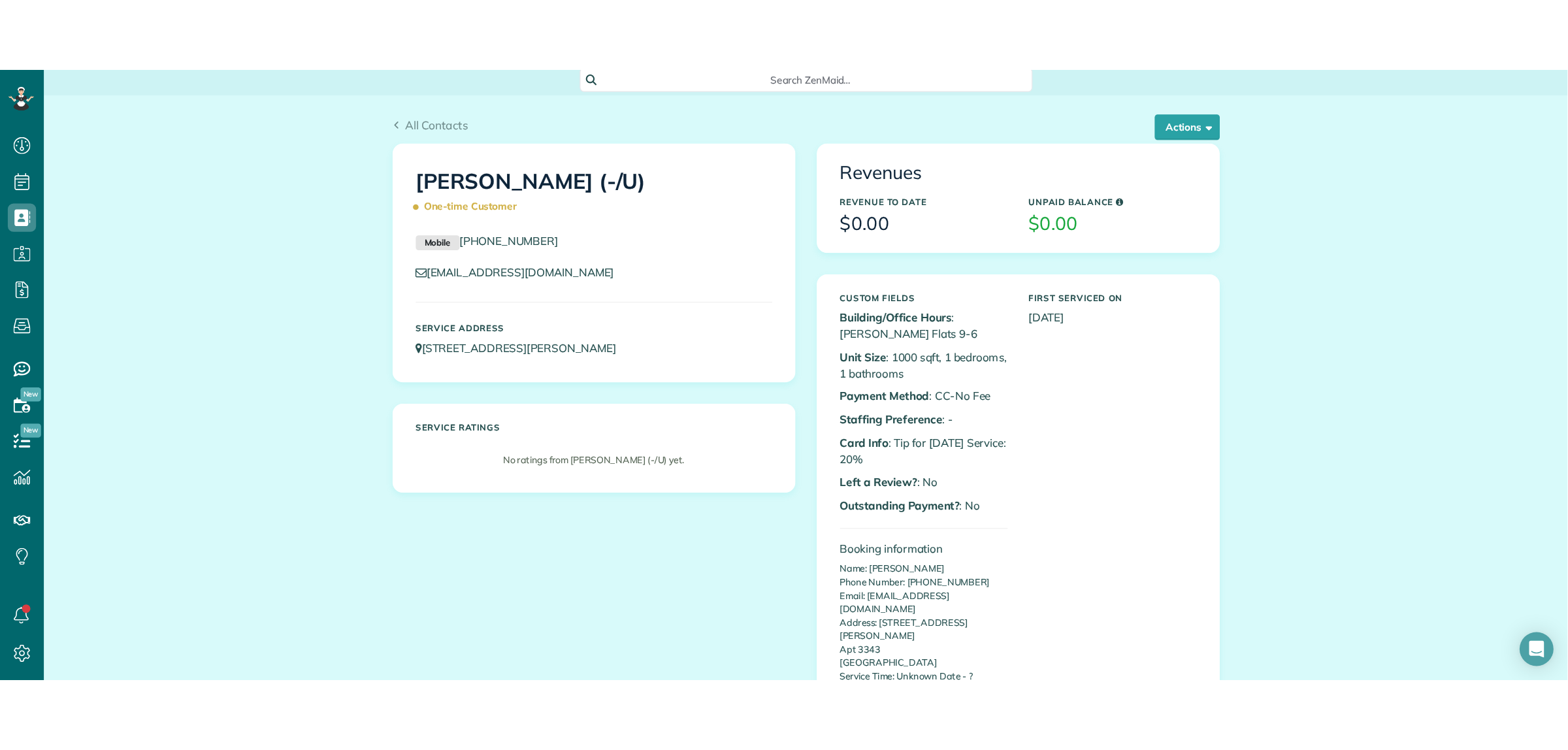
scroll to position [0, 0]
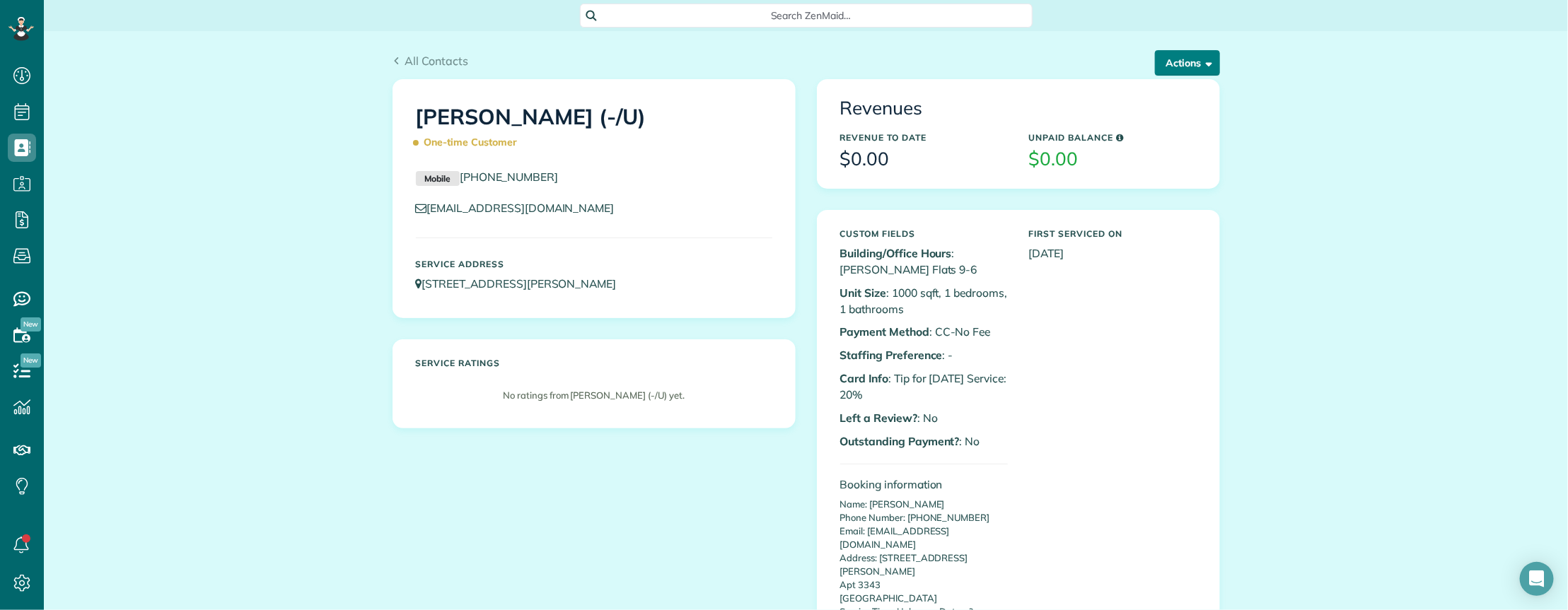
click at [1193, 64] on button "Actions" at bounding box center [1188, 62] width 65 height 25
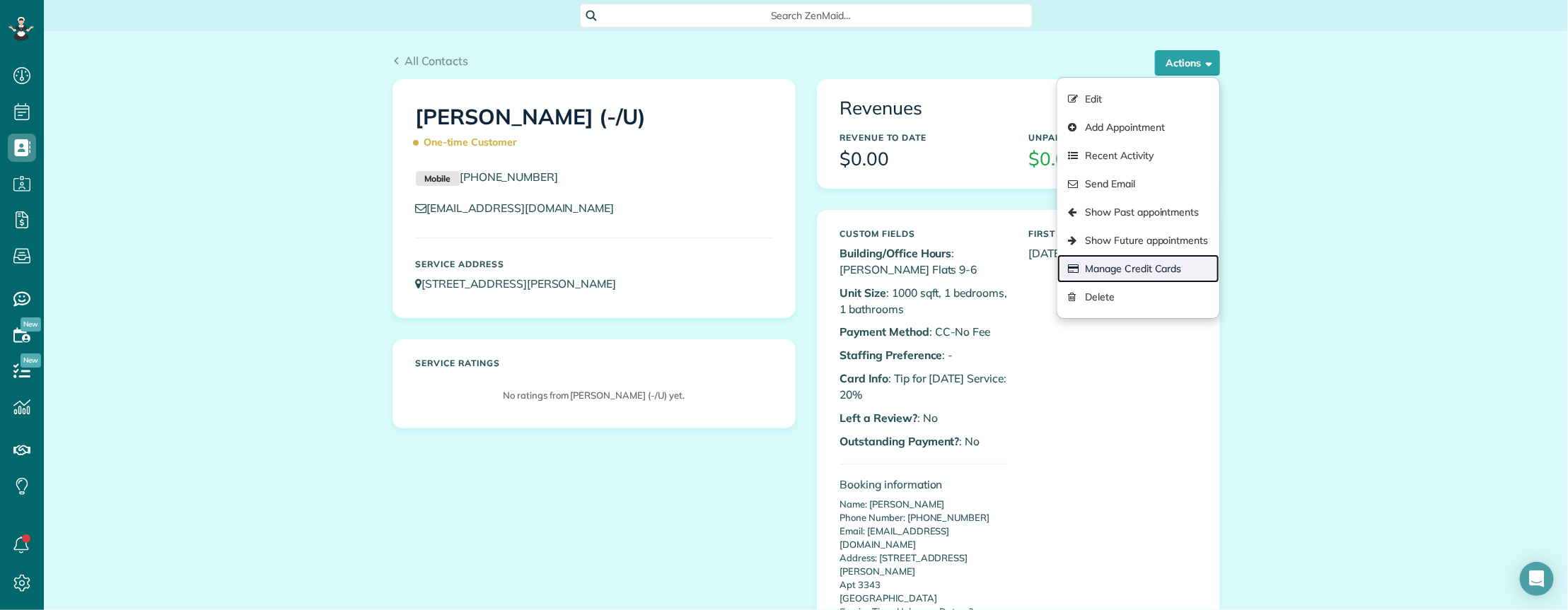
click at [1167, 272] on link "Manage Credit Cards" at bounding box center [1137, 268] width 161 height 28
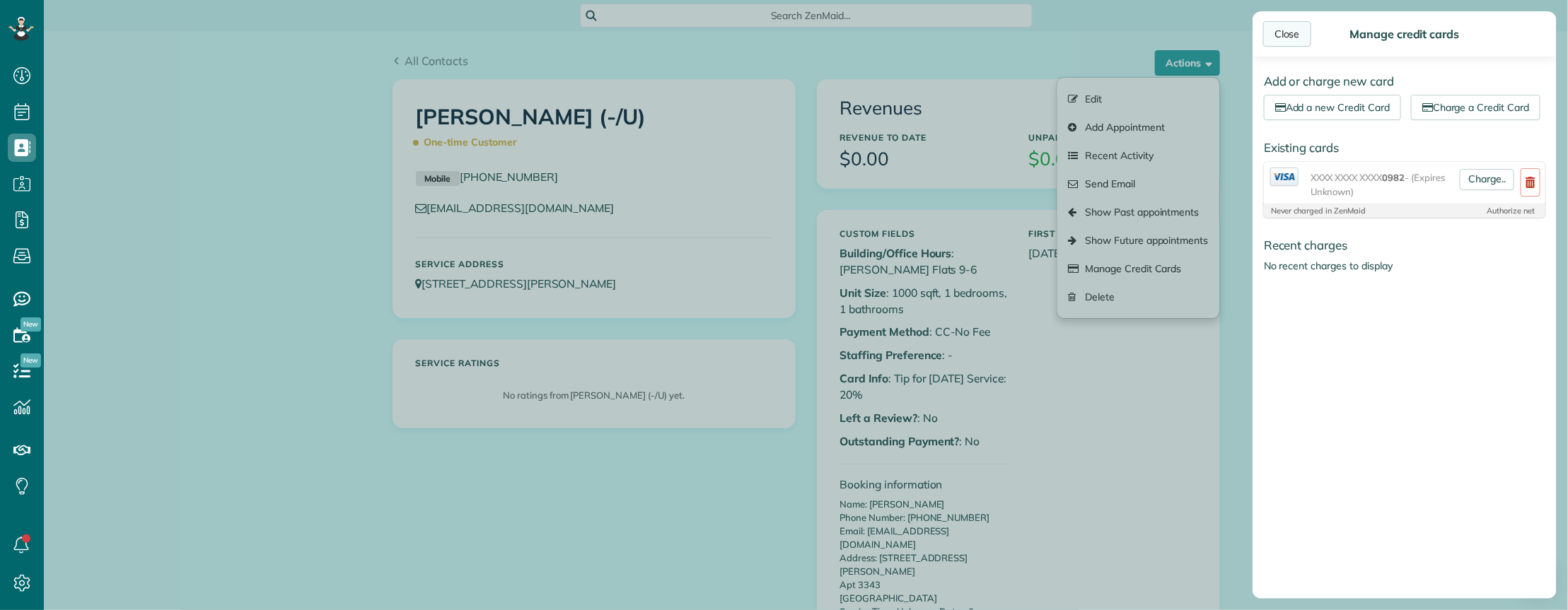
click at [1289, 36] on div "Close" at bounding box center [1287, 33] width 48 height 25
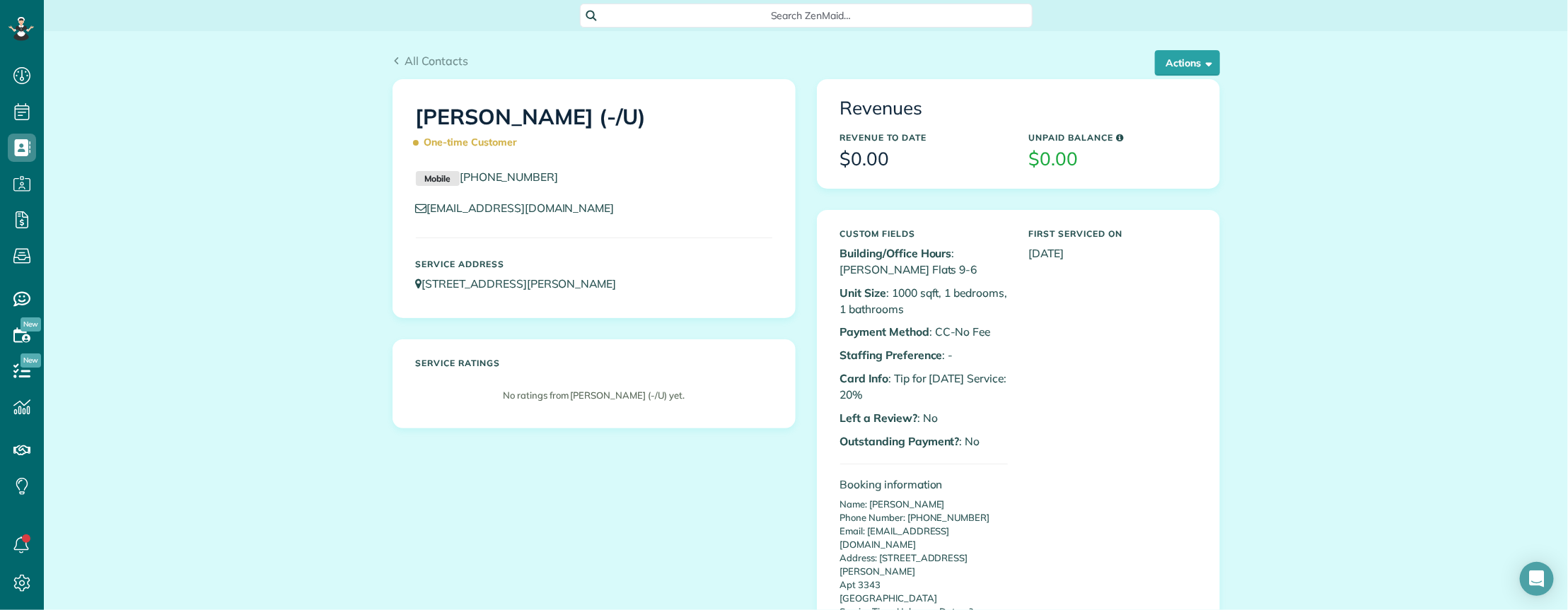
click at [1084, 64] on div "All Contacts" at bounding box center [806, 60] width 828 height 17
copy h1 "Madelyn Morris (-/U) One-time Customer"
drag, startPoint x: 402, startPoint y: 111, endPoint x: 651, endPoint y: 129, distance: 249.6
click at [651, 129] on div "Madelyn Morris (-/U) One-time Customer" at bounding box center [594, 126] width 378 height 70
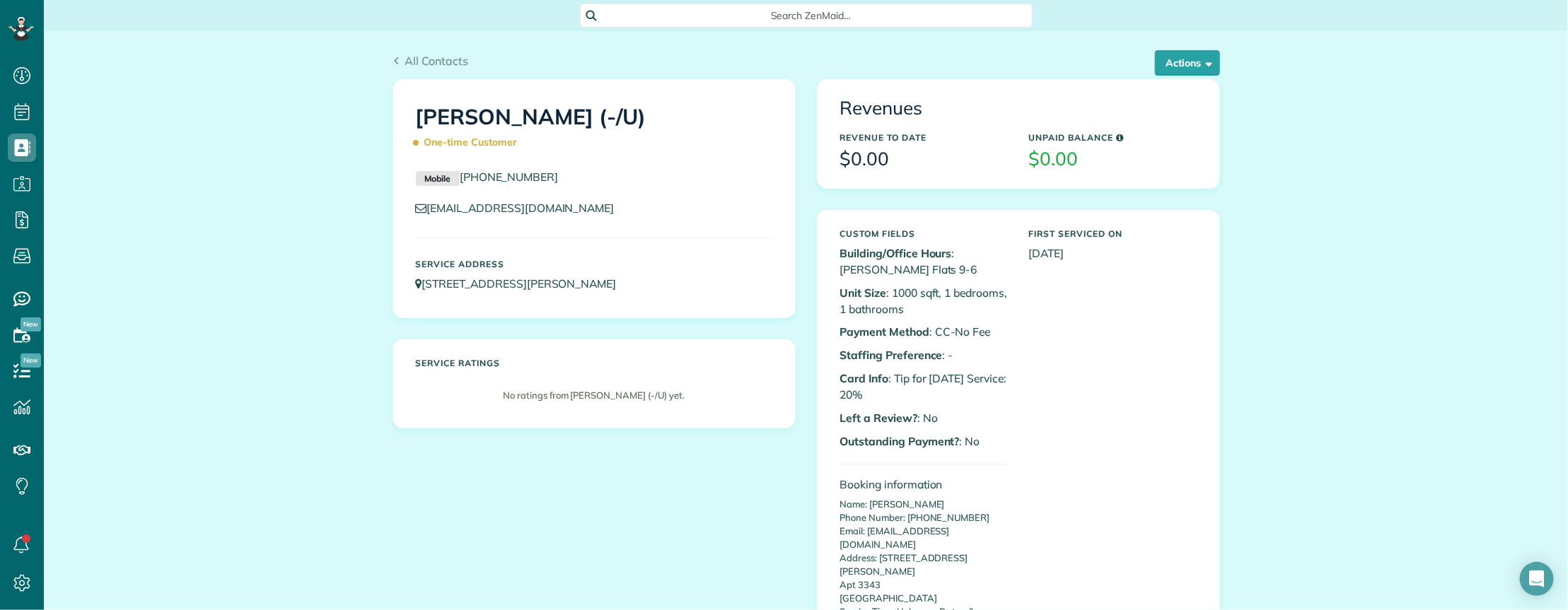
drag, startPoint x: 651, startPoint y: 131, endPoint x: 626, endPoint y: 129, distance: 25.1
click at [649, 131] on h1 "Madelyn Morris (-/U) One-time Customer" at bounding box center [594, 130] width 356 height 49
copy h1 "Madelyn Morris (-/U)"
drag, startPoint x: 641, startPoint y: 118, endPoint x: 407, endPoint y: 118, distance: 234.0
click at [407, 118] on div "Madelyn Morris (-/U) One-time Customer" at bounding box center [594, 126] width 378 height 70
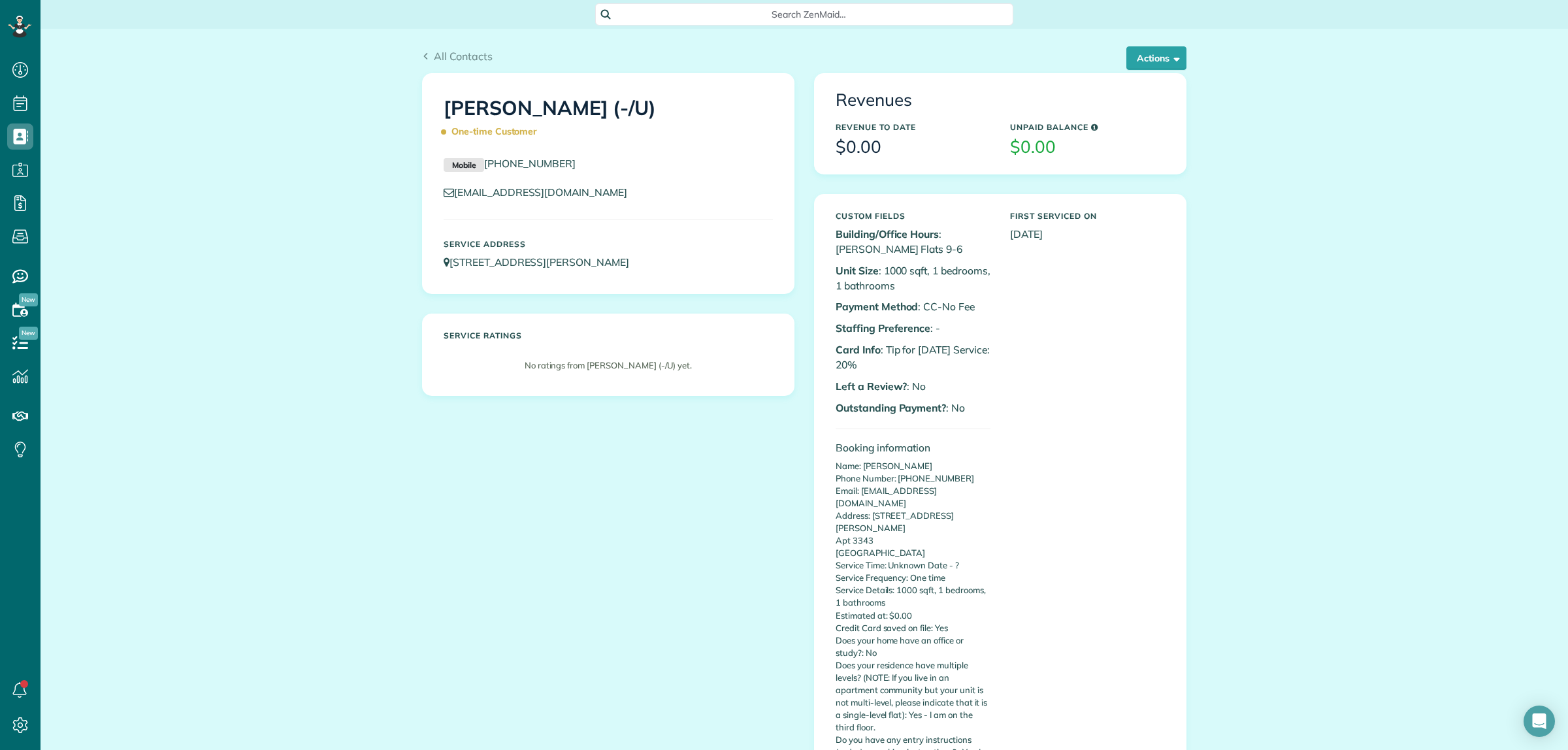
scroll to position [750, 39]
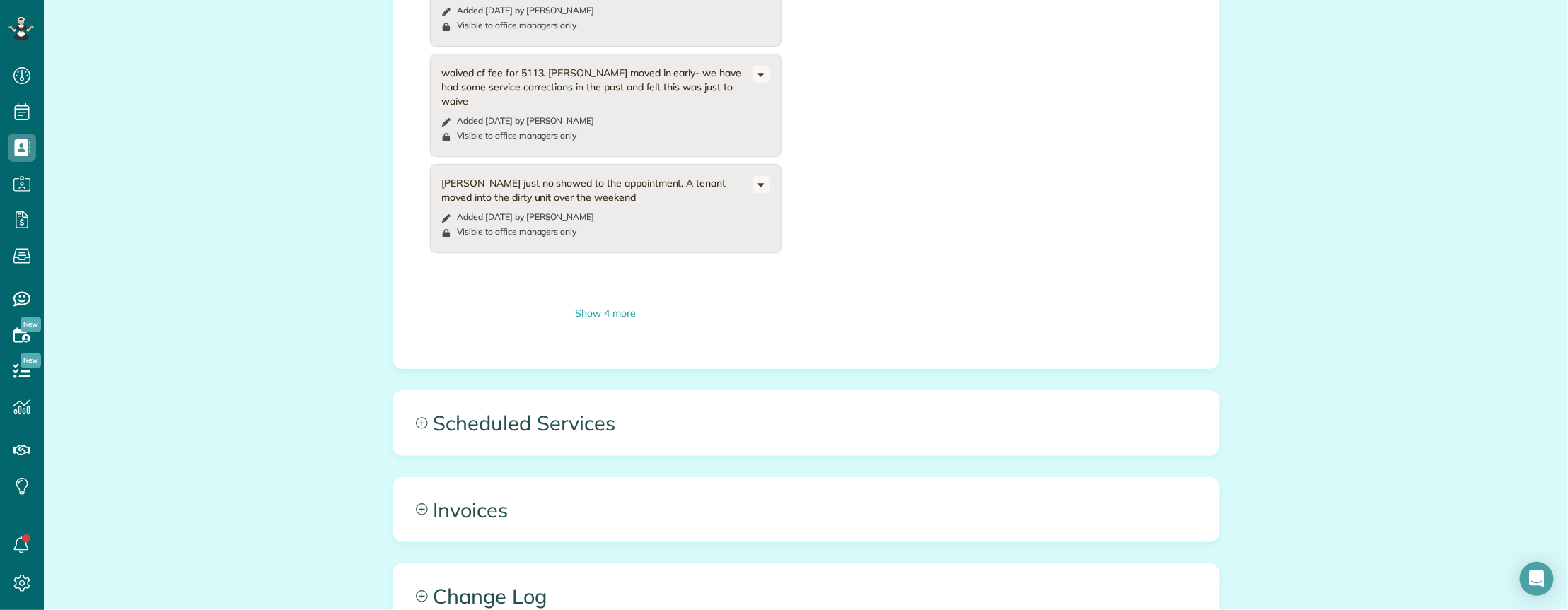
scroll to position [6478, 0]
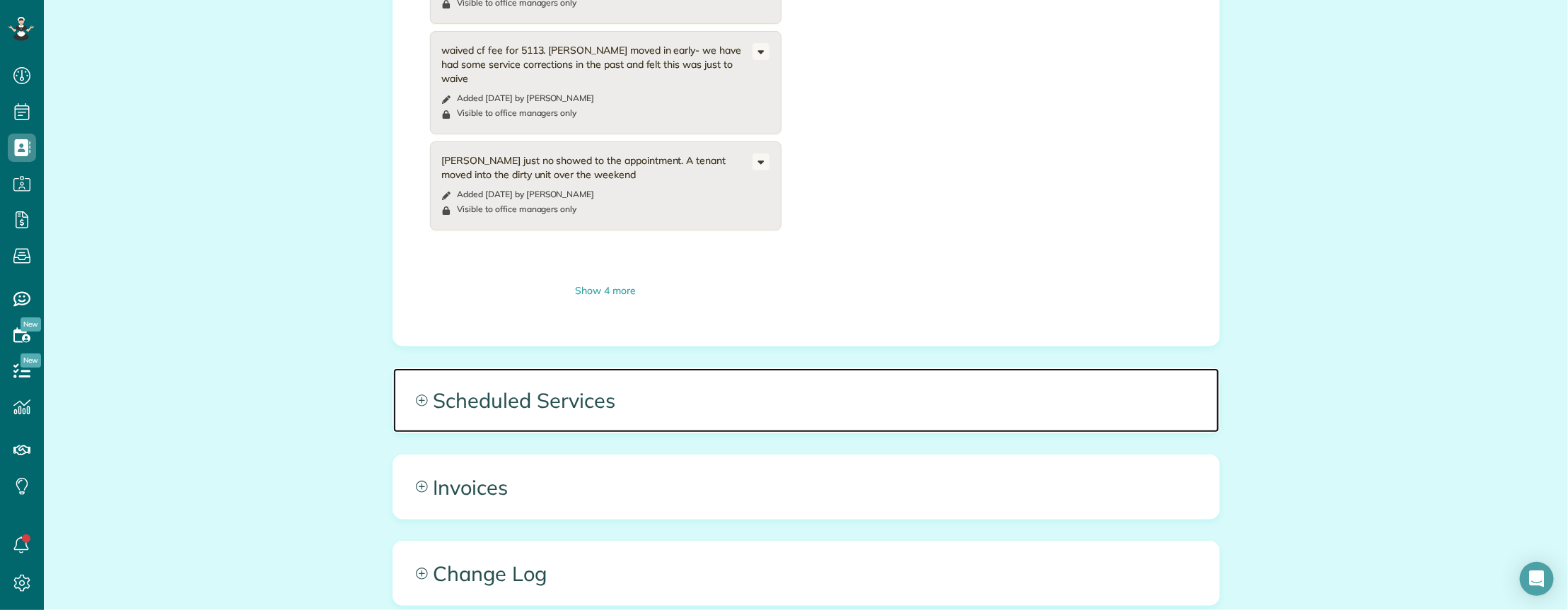
click at [615, 397] on span "Scheduled Services" at bounding box center [806, 400] width 826 height 64
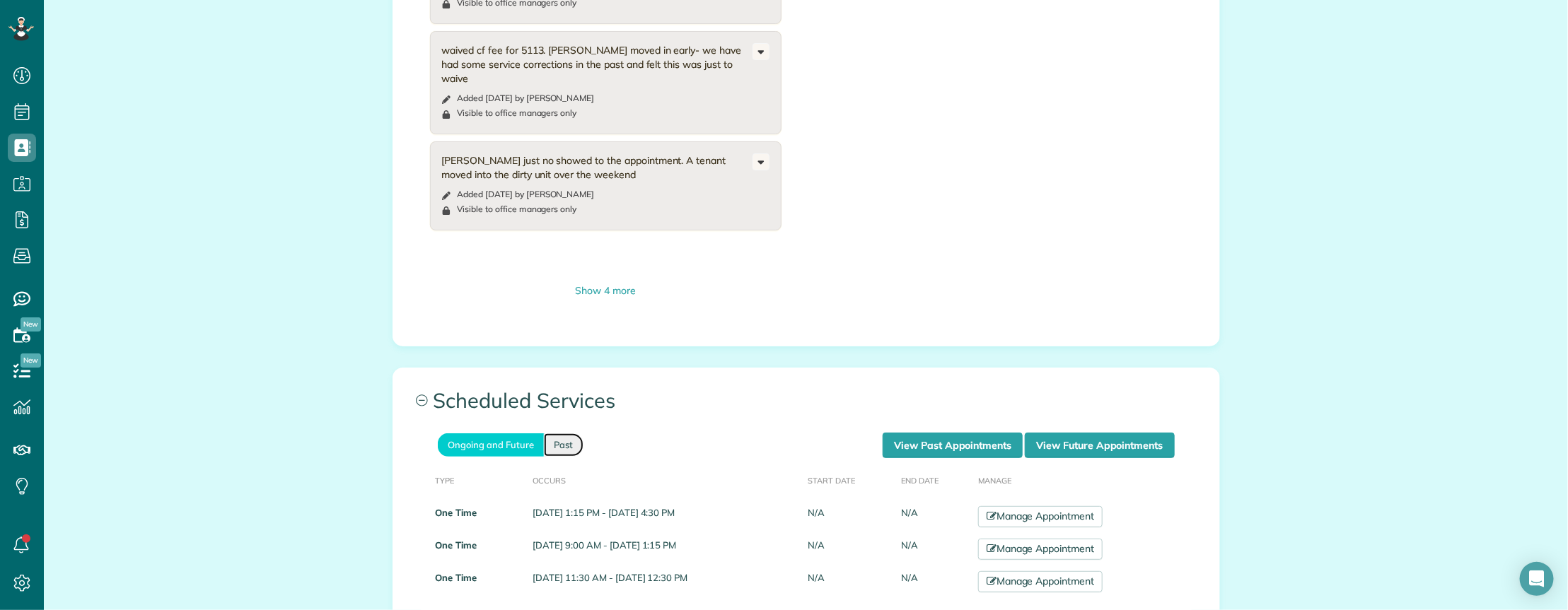
click at [549, 452] on link "Past" at bounding box center [563, 444] width 40 height 23
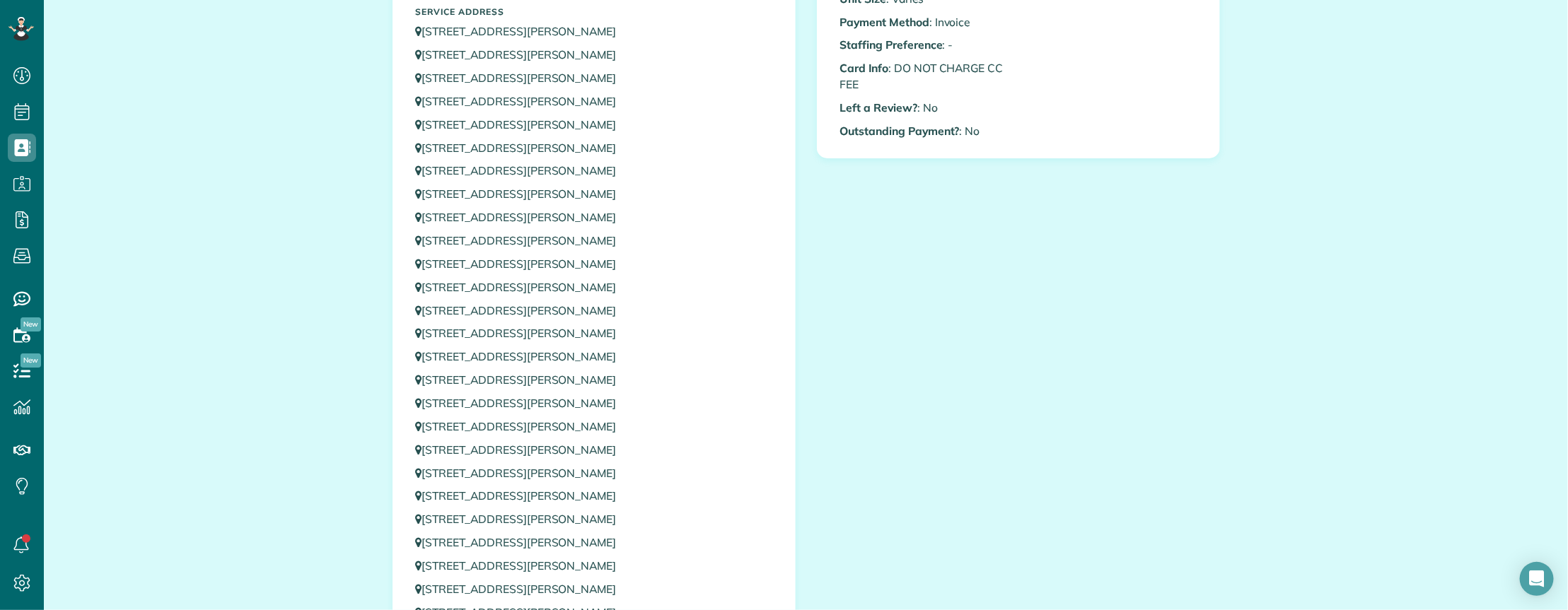
scroll to position [0, 0]
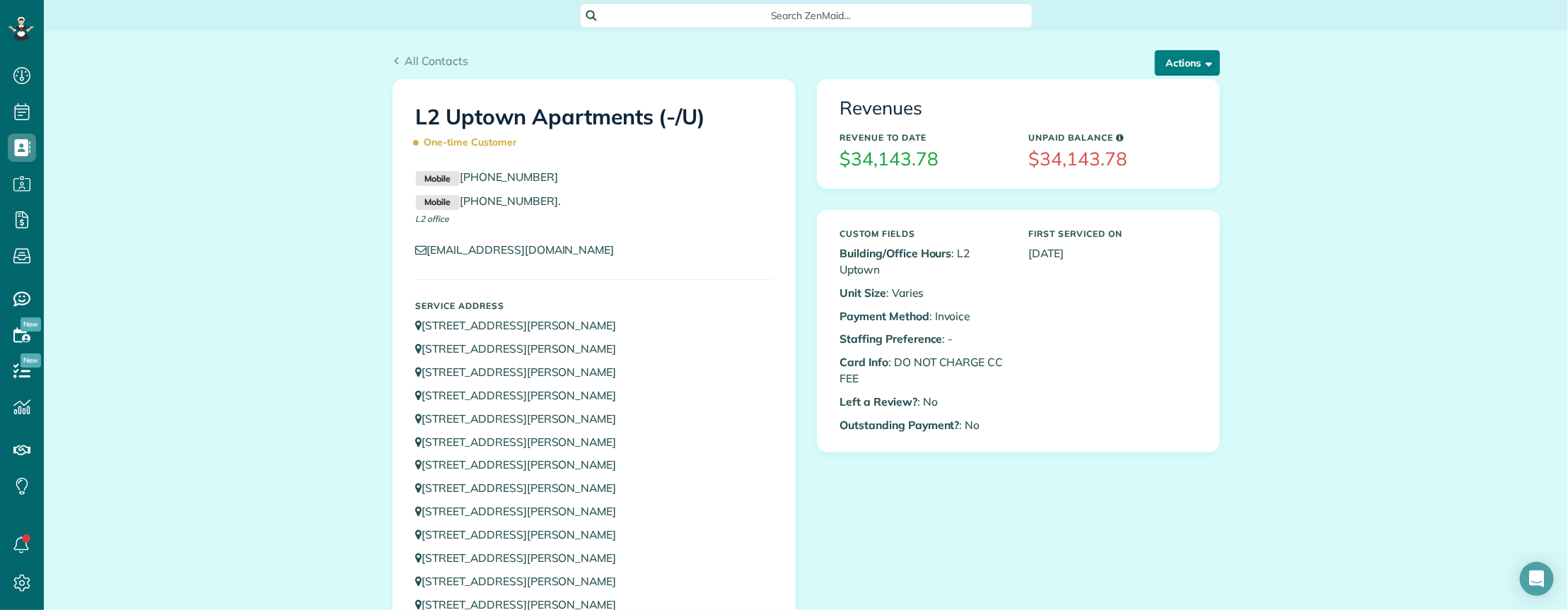
click at [1167, 61] on button "Actions" at bounding box center [1188, 62] width 65 height 25
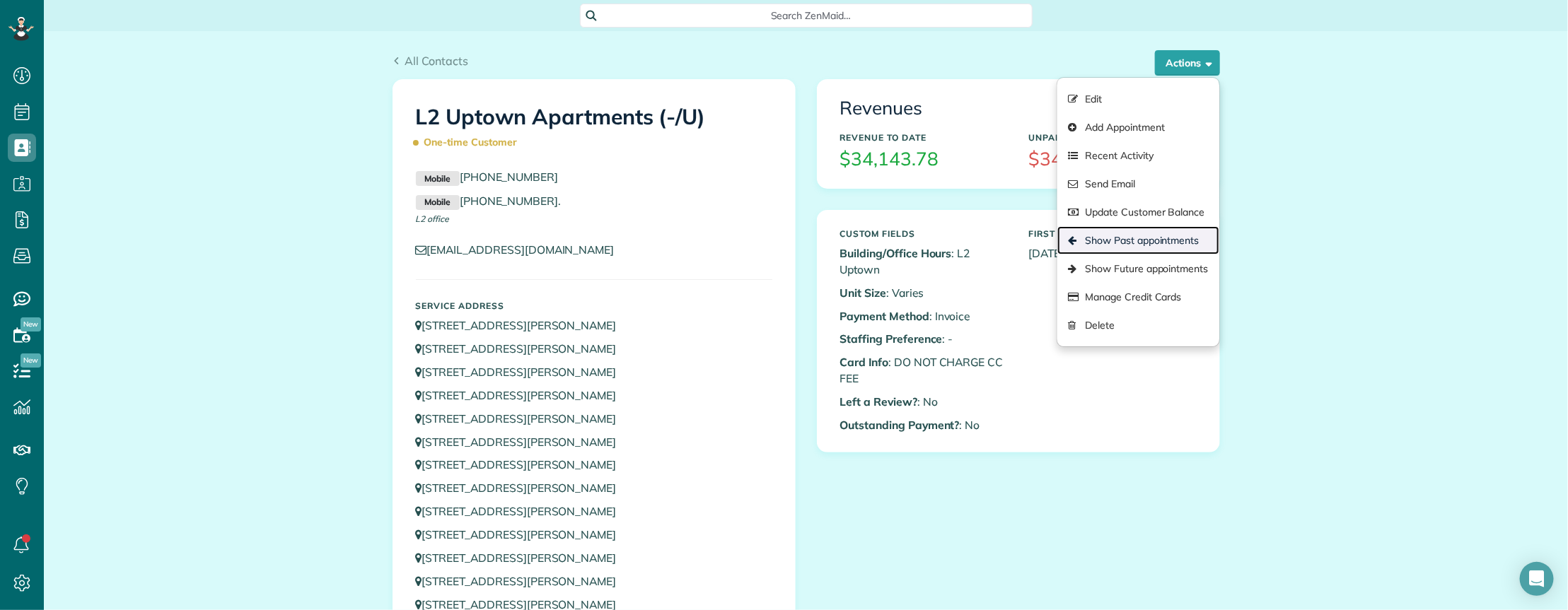
click at [1132, 240] on link "Show Past appointments" at bounding box center [1137, 240] width 161 height 28
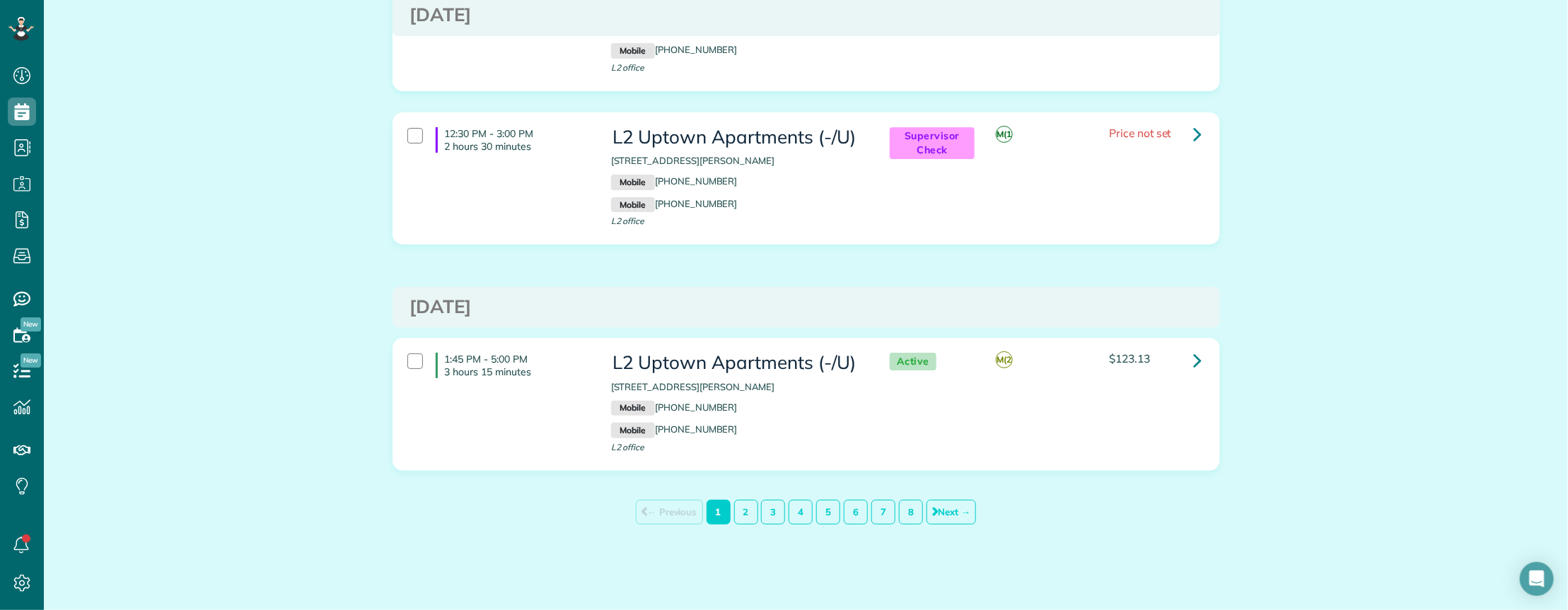
scroll to position [8958, 0]
click at [739, 513] on link "2" at bounding box center [746, 512] width 24 height 25
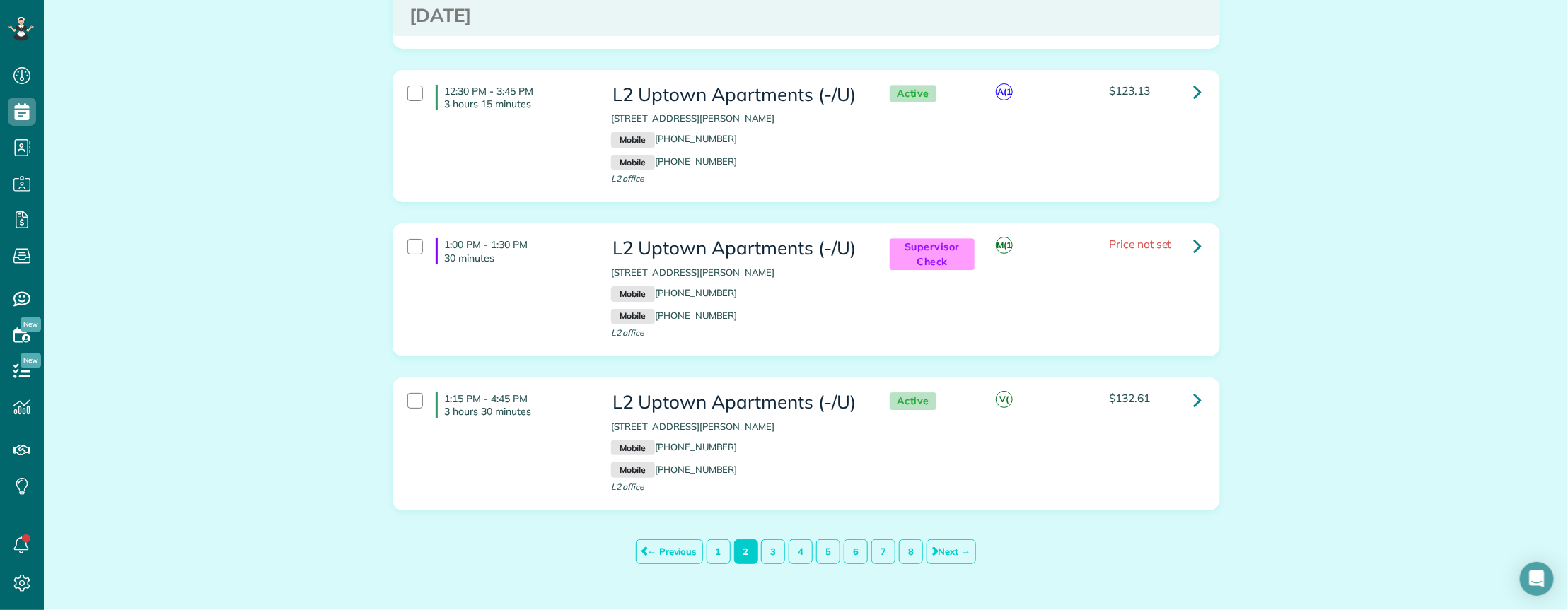
scroll to position [8742, 0]
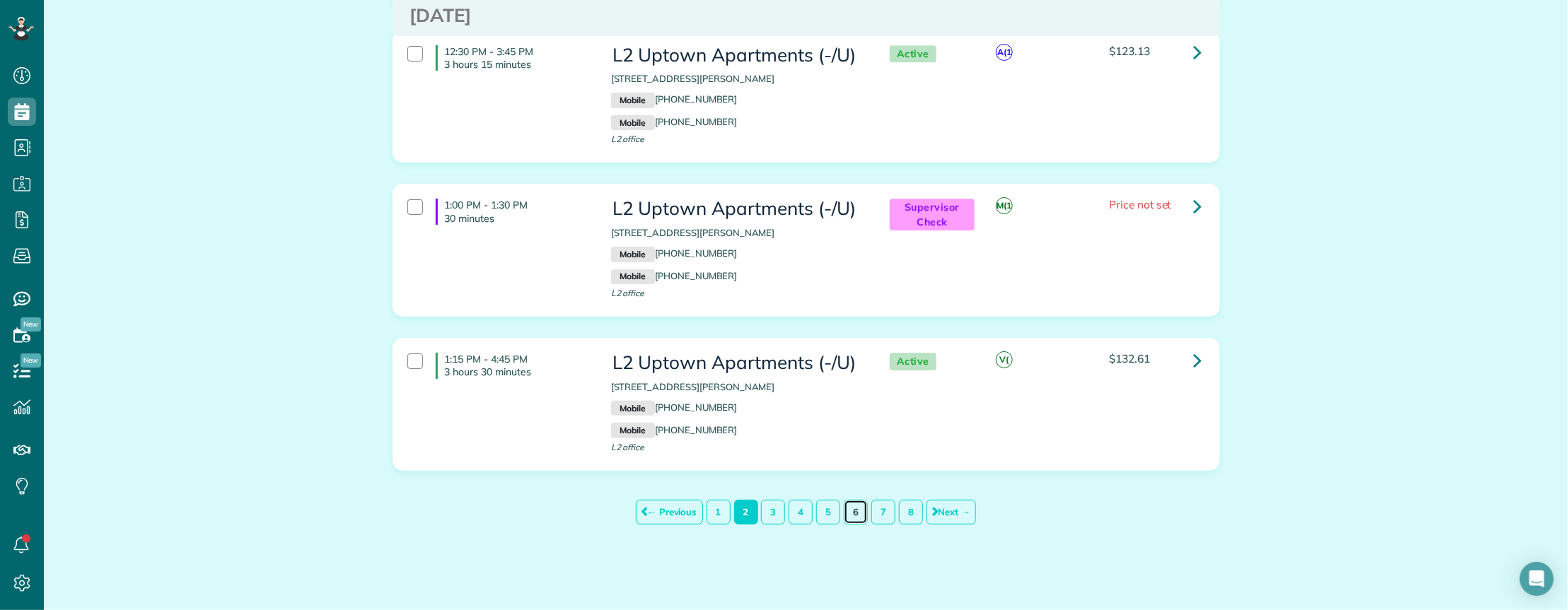
click at [850, 514] on link "6" at bounding box center [855, 512] width 24 height 25
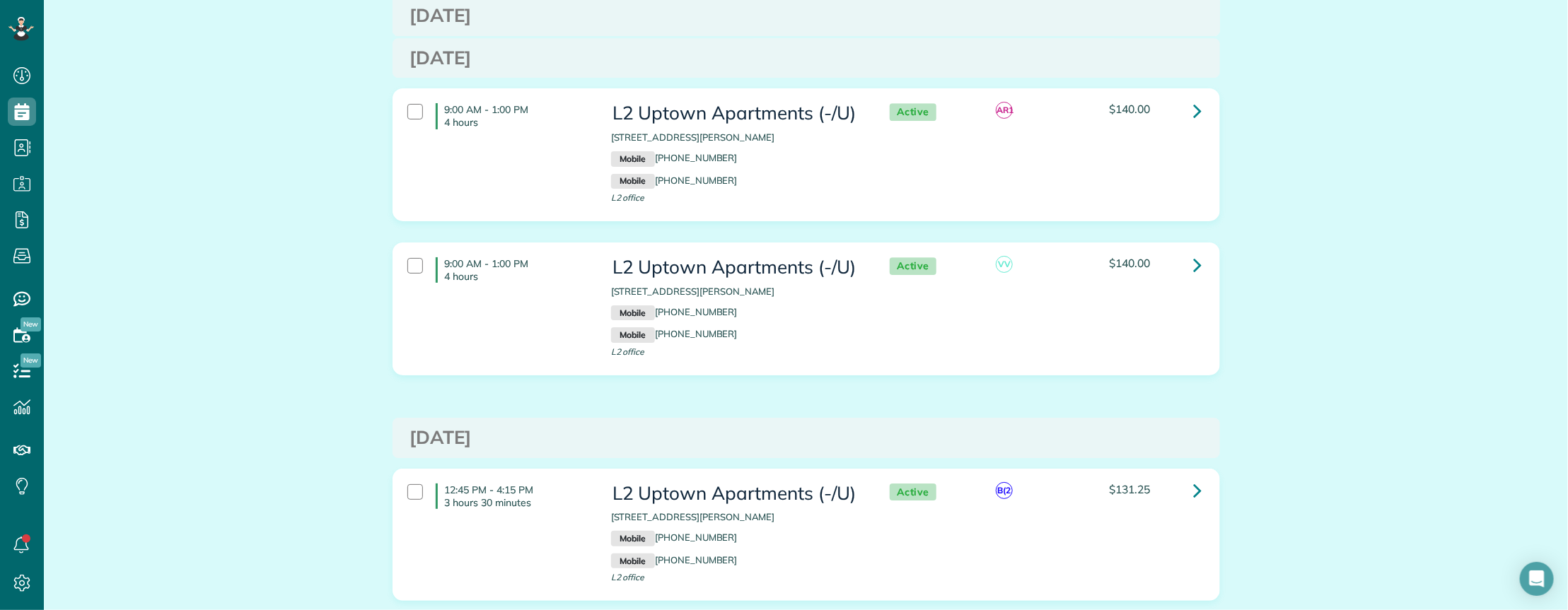
scroll to position [8887, 0]
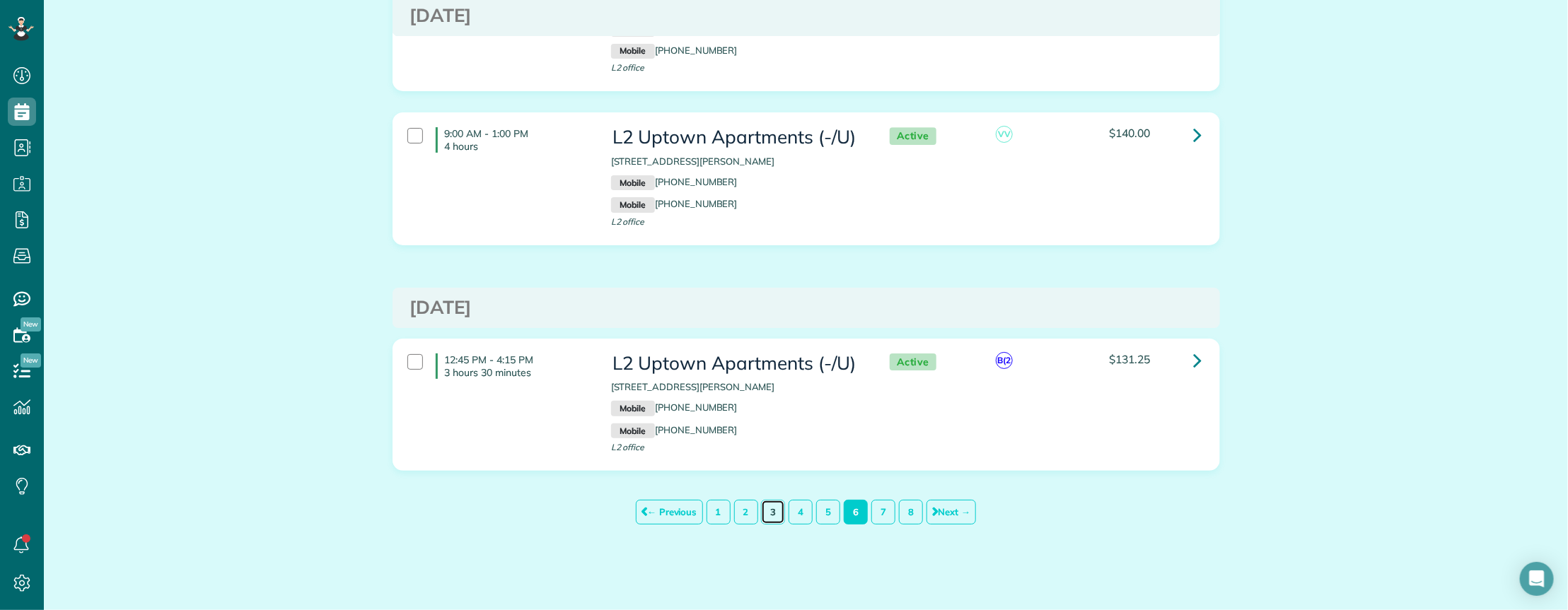
click at [775, 514] on link "3" at bounding box center [773, 512] width 24 height 25
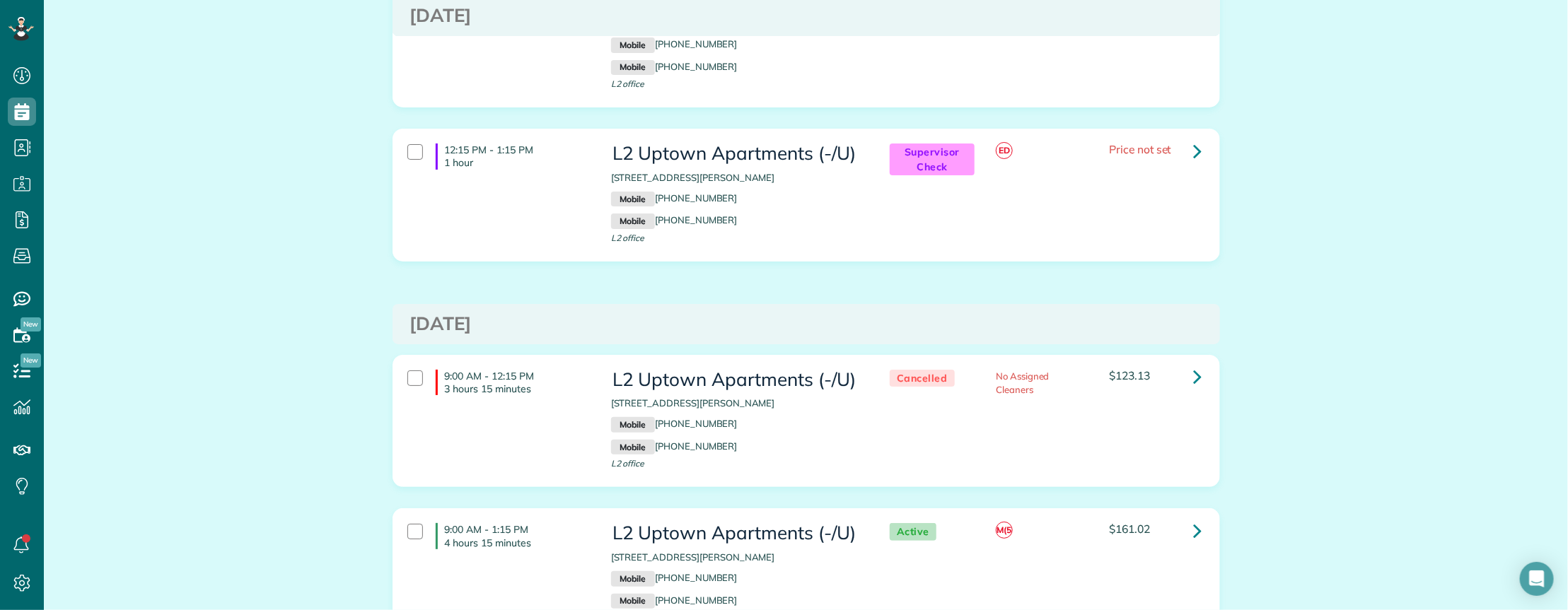
scroll to position [6271, 0]
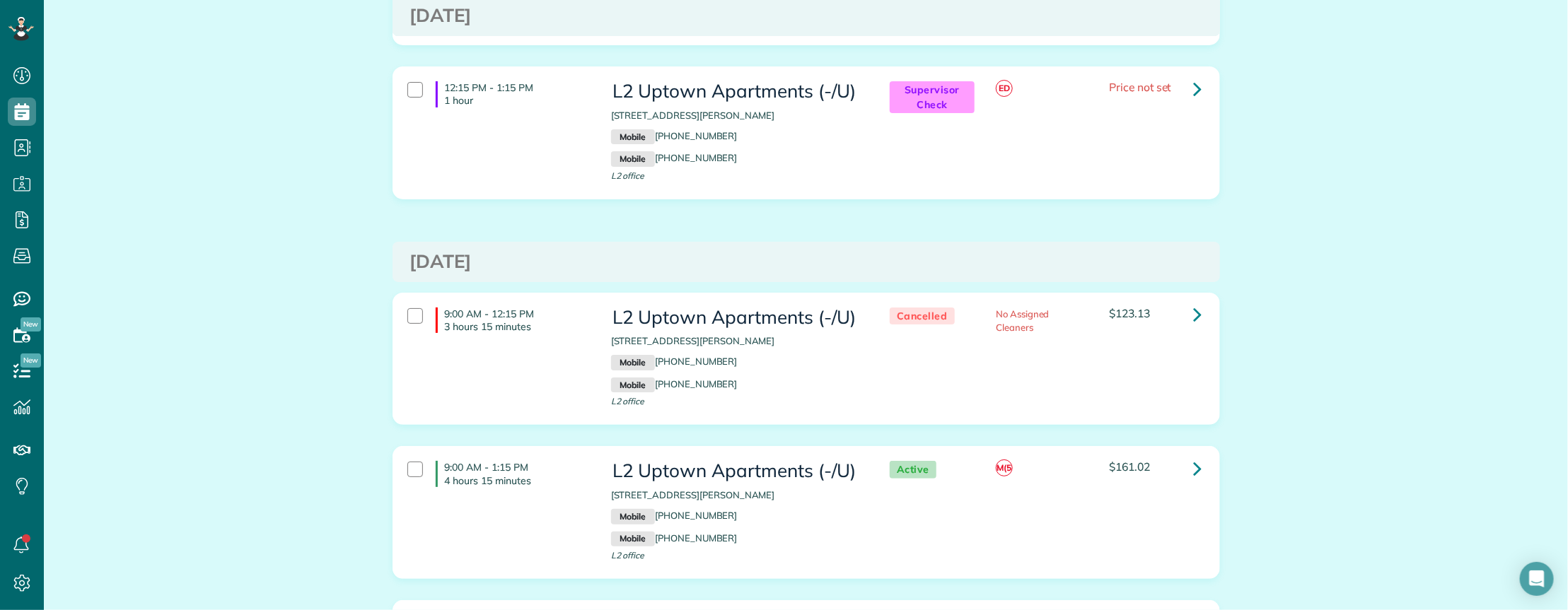
click at [1185, 328] on link at bounding box center [1198, 314] width 28 height 28
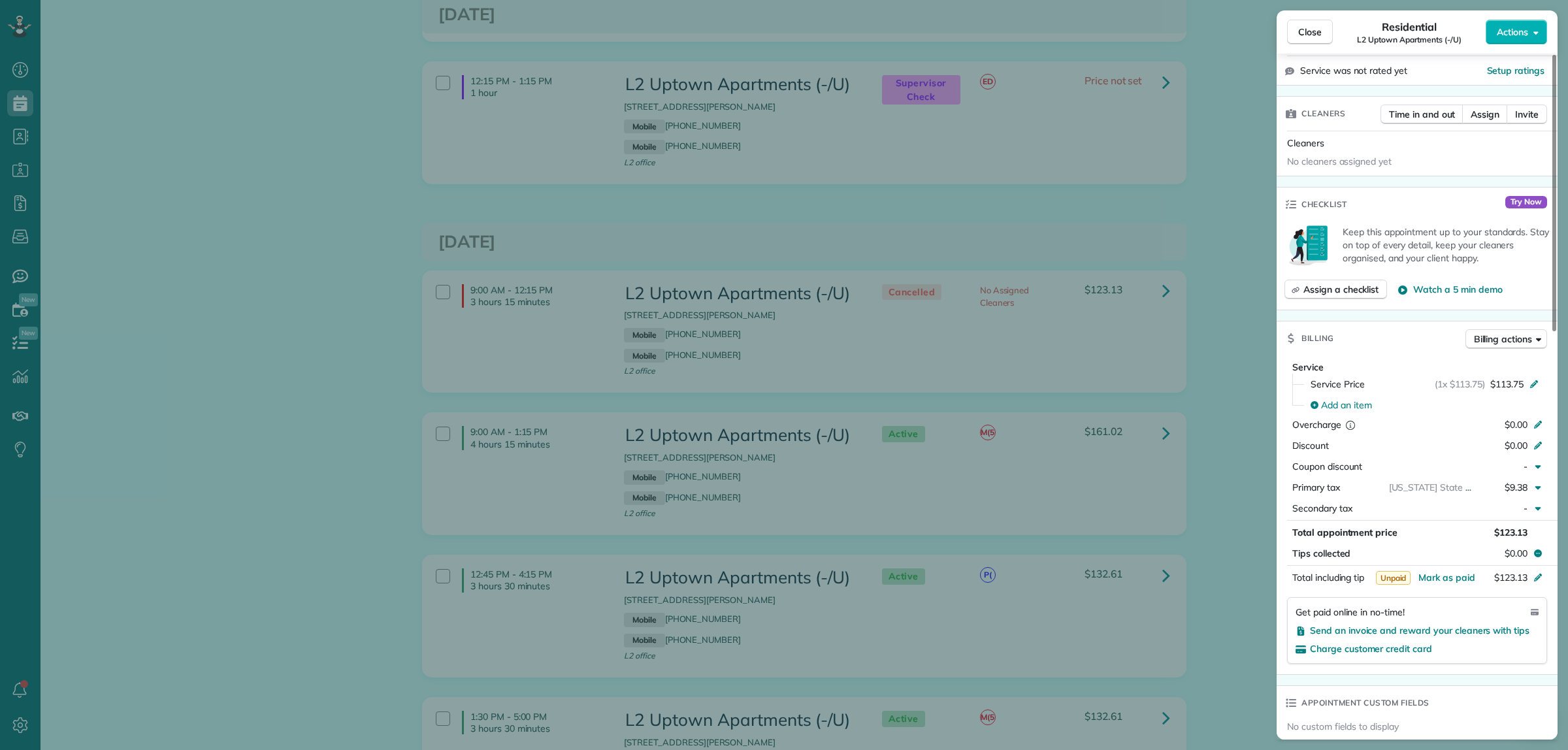
scroll to position [750, 39]
click at [1299, 37] on span "Close" at bounding box center [1309, 32] width 23 height 13
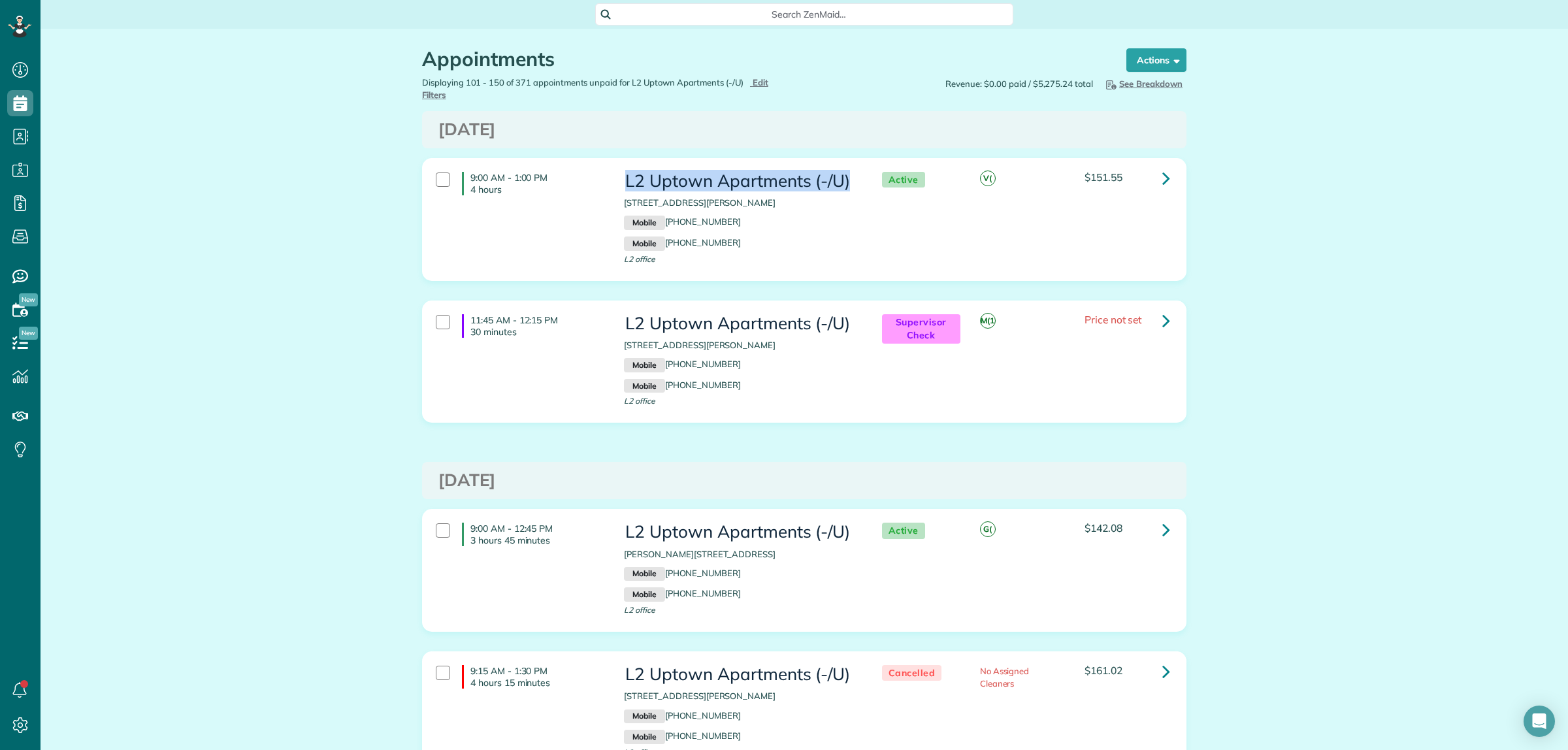
drag, startPoint x: 617, startPoint y: 165, endPoint x: 850, endPoint y: 170, distance: 233.1
click at [850, 170] on div "L2 Uptown Apartments (-/U) [STREET_ADDRESS][PERSON_NAME] Mobile [PHONE_NUMBER] …" at bounding box center [739, 219] width 251 height 109
copy h3 "L2 Uptown Apartments (-/U)"
click at [722, 12] on span "Search ZenMaid…" at bounding box center [808, 14] width 397 height 13
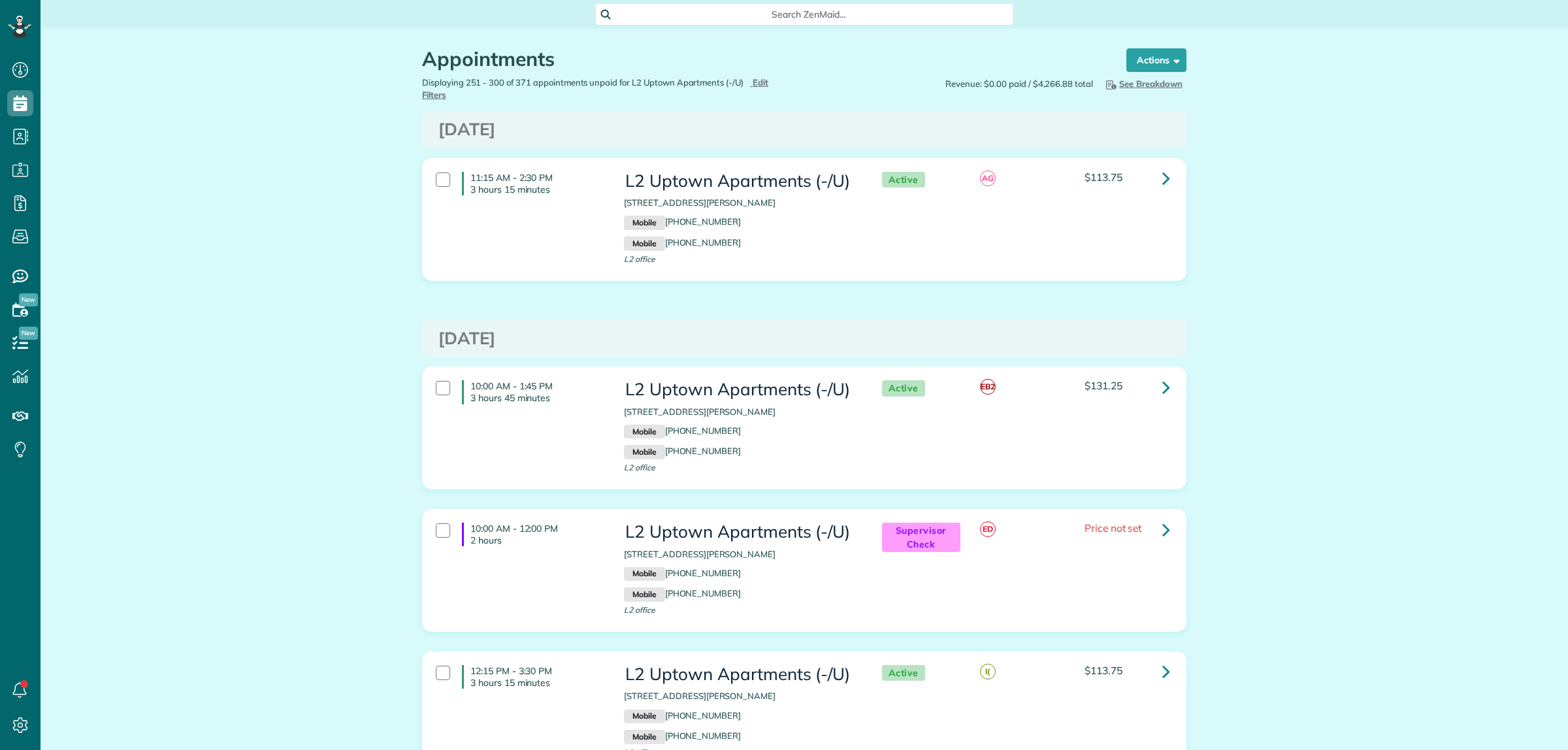
scroll to position [5, 5]
drag, startPoint x: 310, startPoint y: 139, endPoint x: 177, endPoint y: 69, distance: 150.3
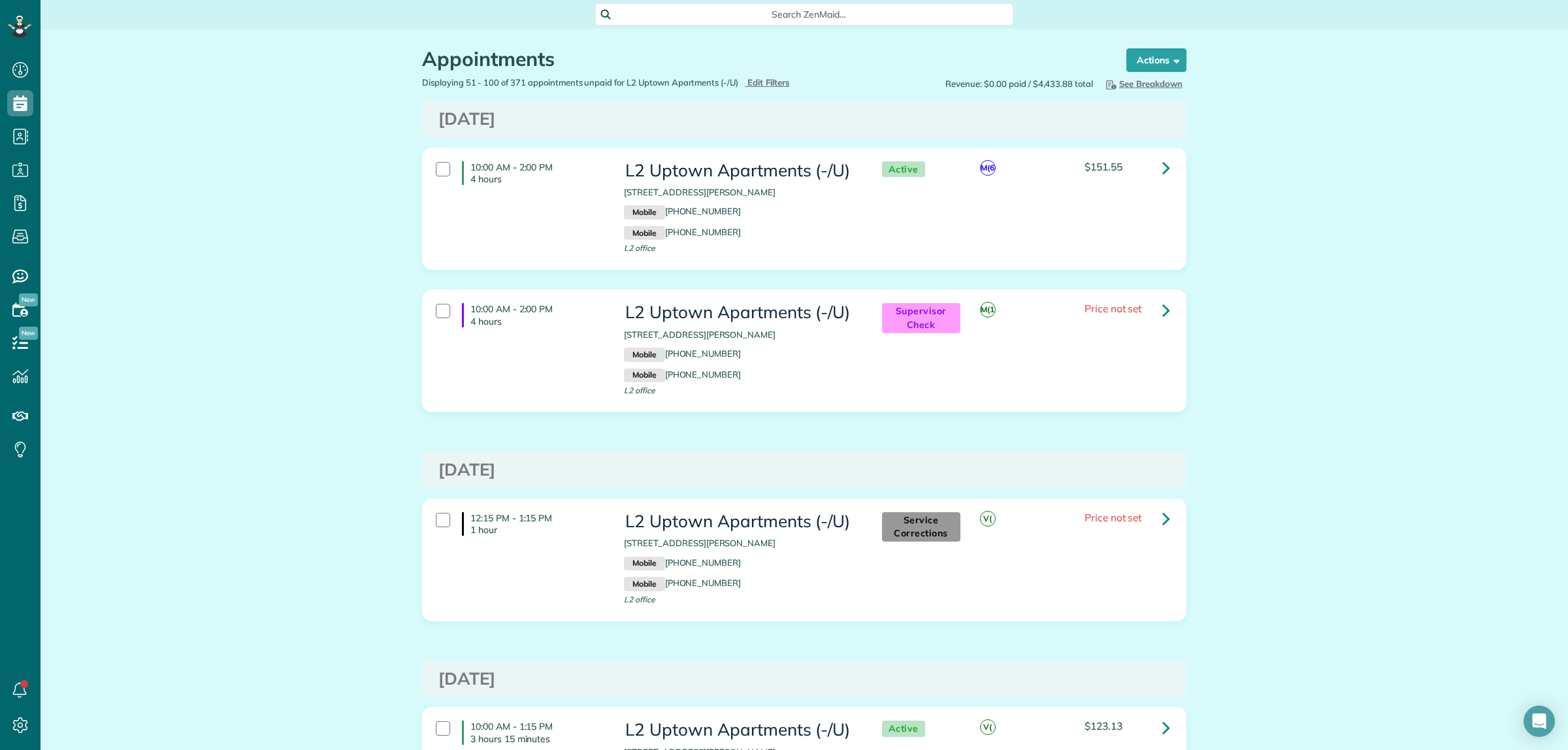
scroll to position [5, 5]
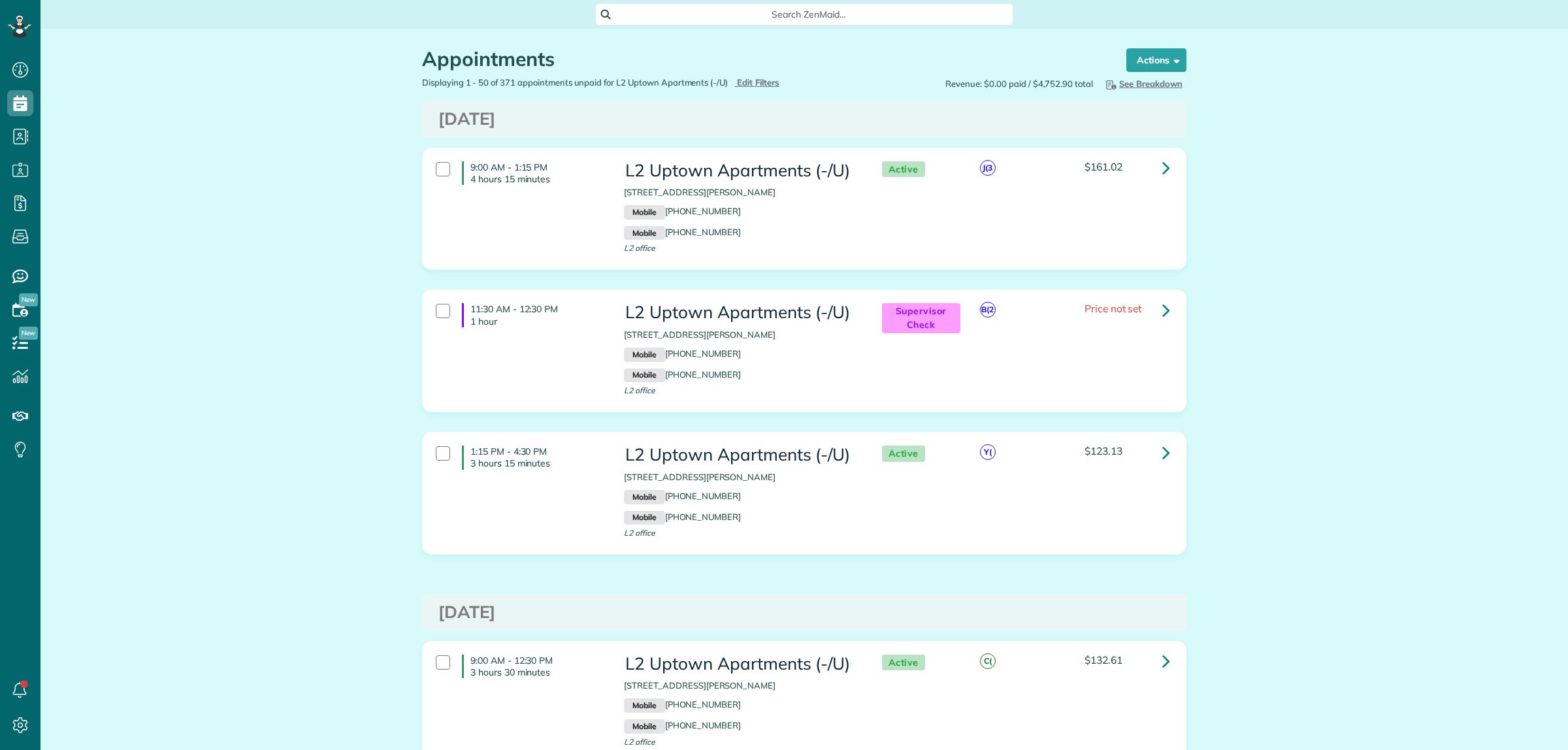
scroll to position [5, 5]
click at [667, 8] on span "Search ZenMaid…" at bounding box center [808, 14] width 397 height 13
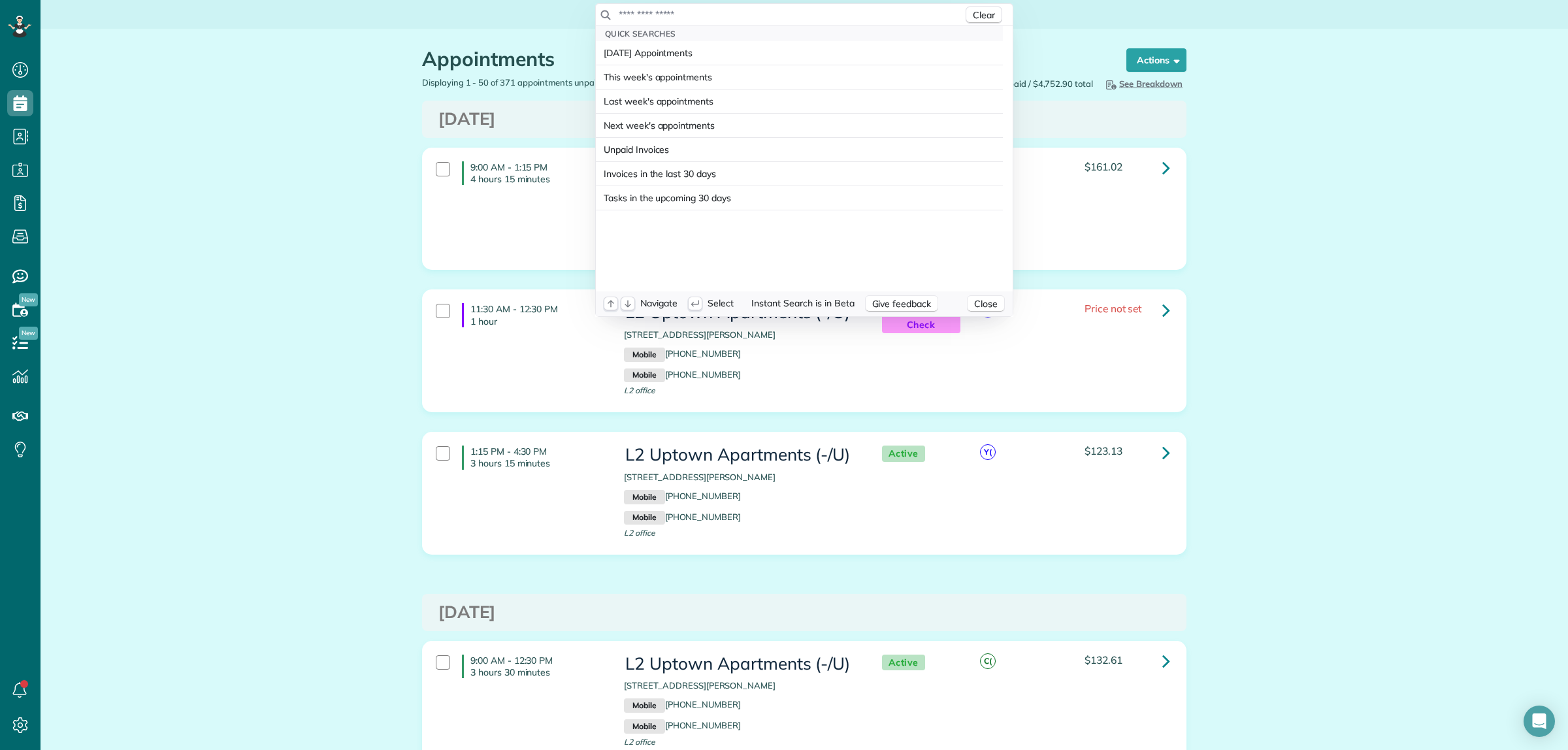
click at [661, 13] on input "text" at bounding box center [790, 14] width 345 height 13
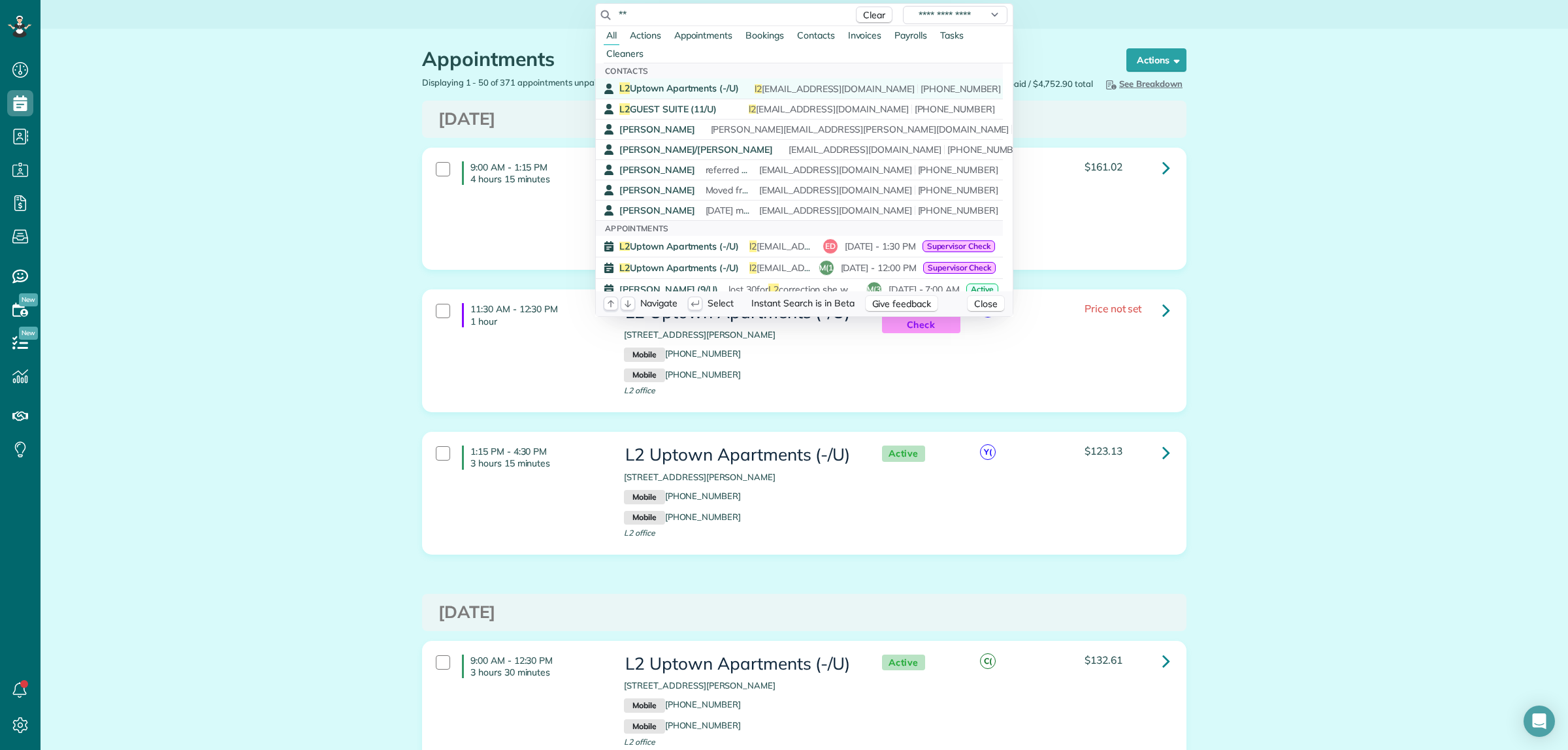
type input "**"
click at [694, 84] on span "L2 Uptown Apartments (-/U)" at bounding box center [679, 88] width 119 height 12
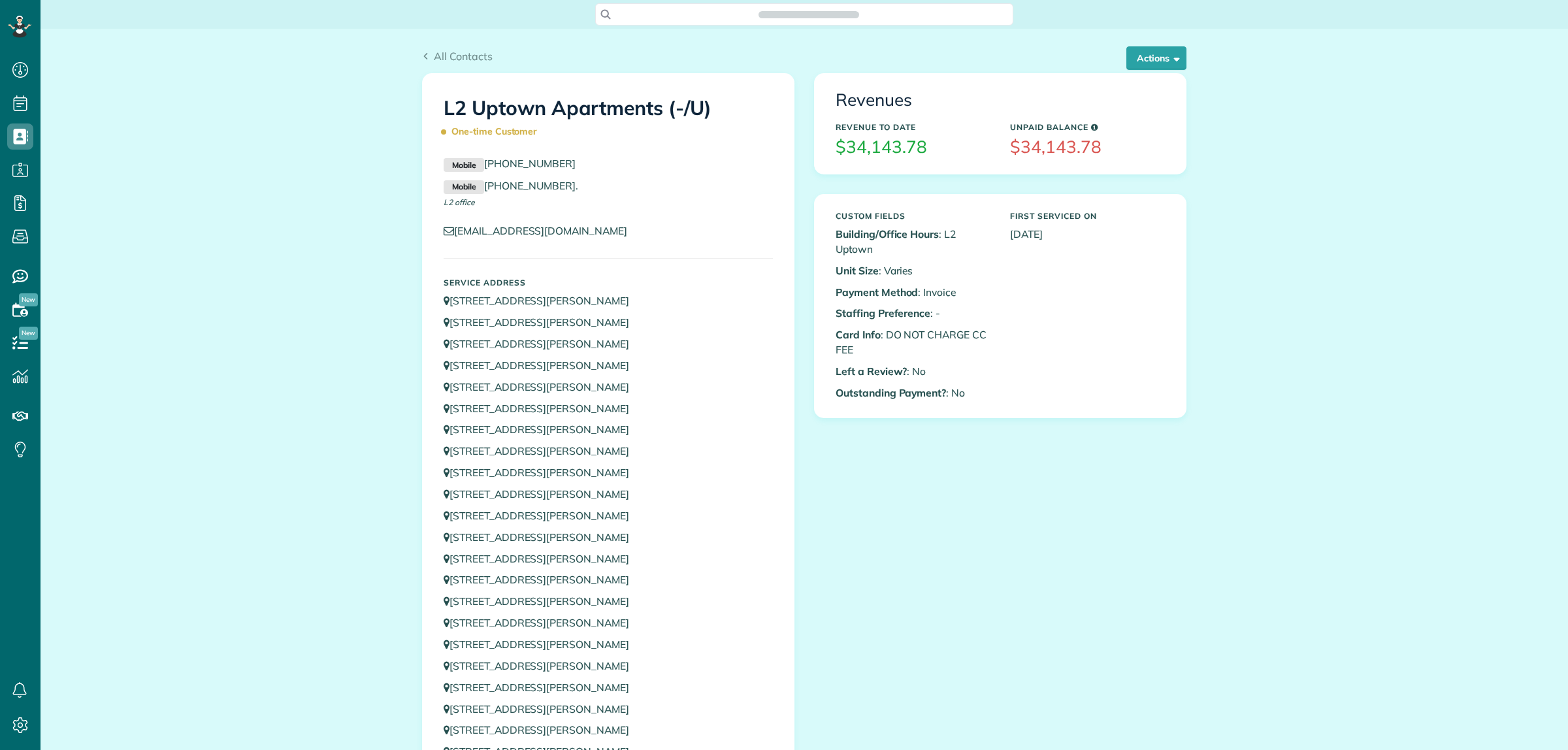
scroll to position [5, 5]
click at [1144, 59] on button "Actions" at bounding box center [1156, 57] width 60 height 23
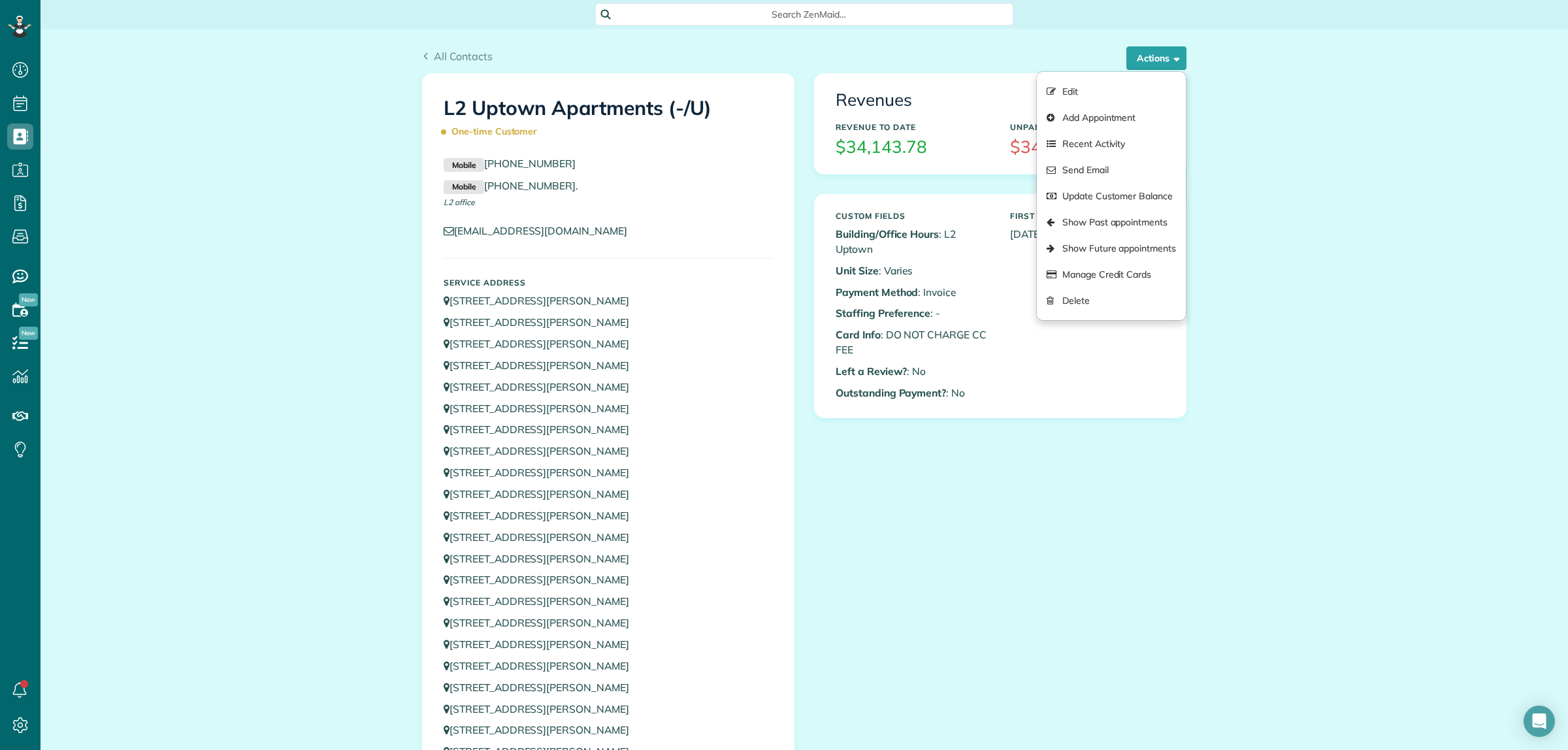
drag, startPoint x: 943, startPoint y: 630, endPoint x: 949, endPoint y: 627, distance: 6.7
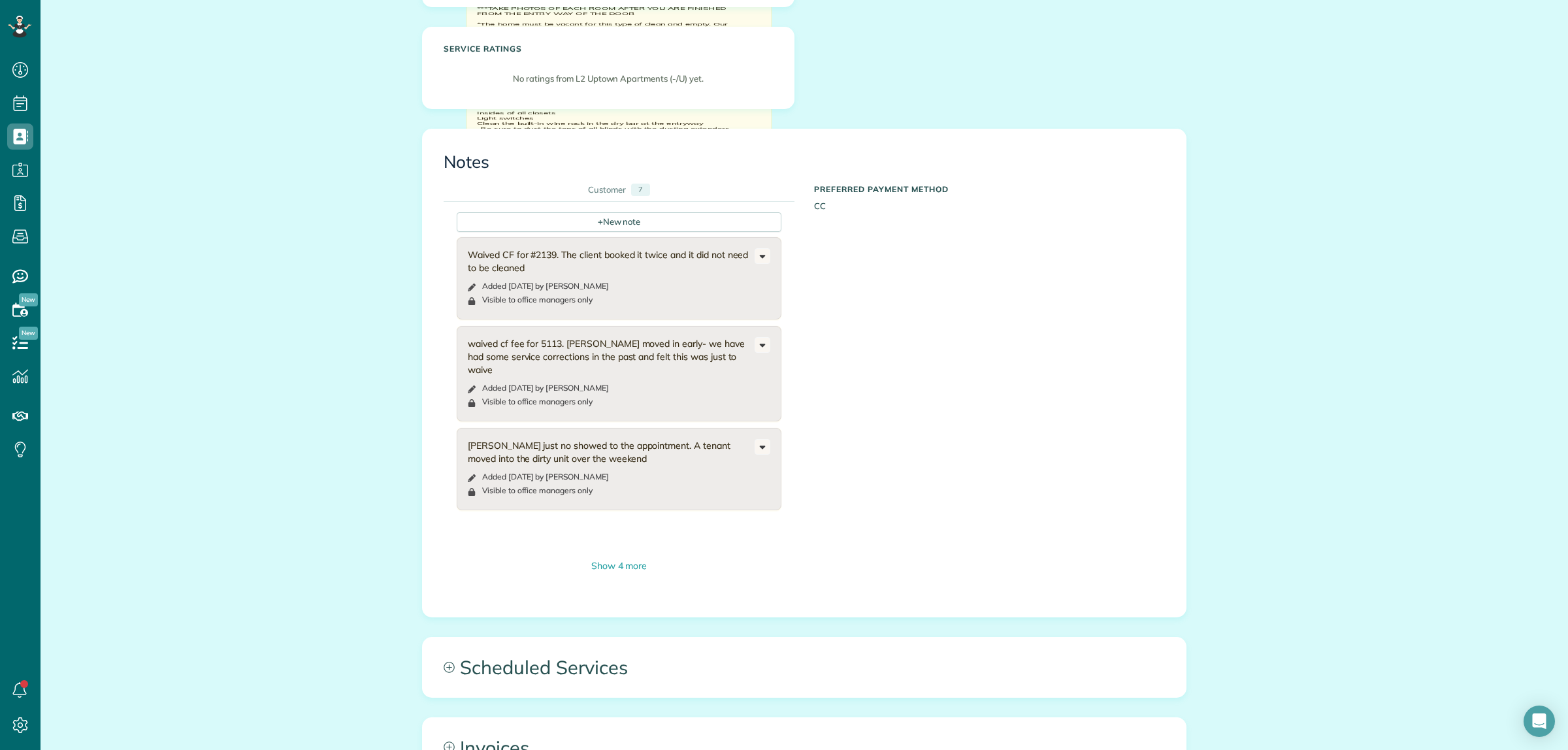
scroll to position [5853, 0]
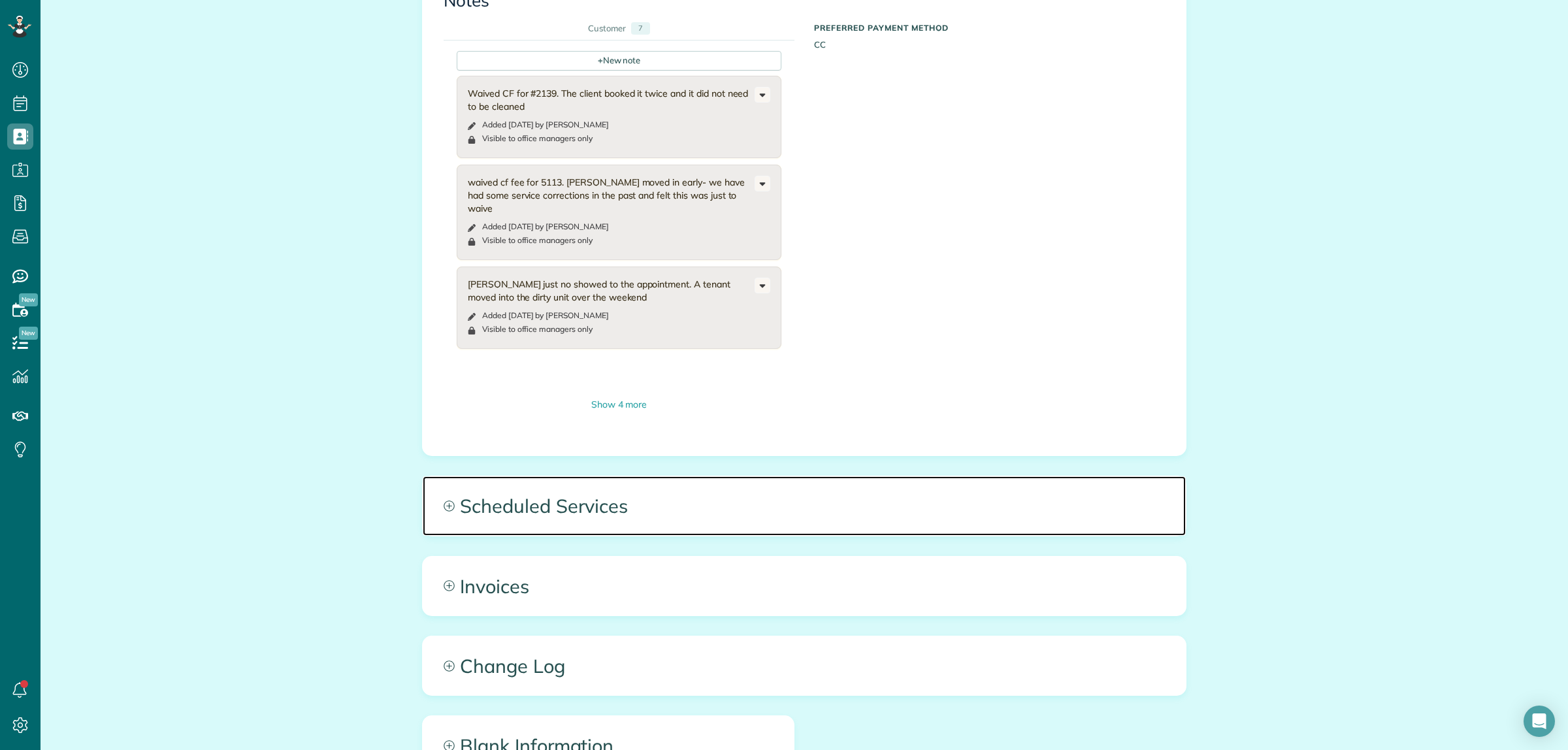
click at [932, 515] on span "Scheduled Services" at bounding box center [804, 506] width 763 height 59
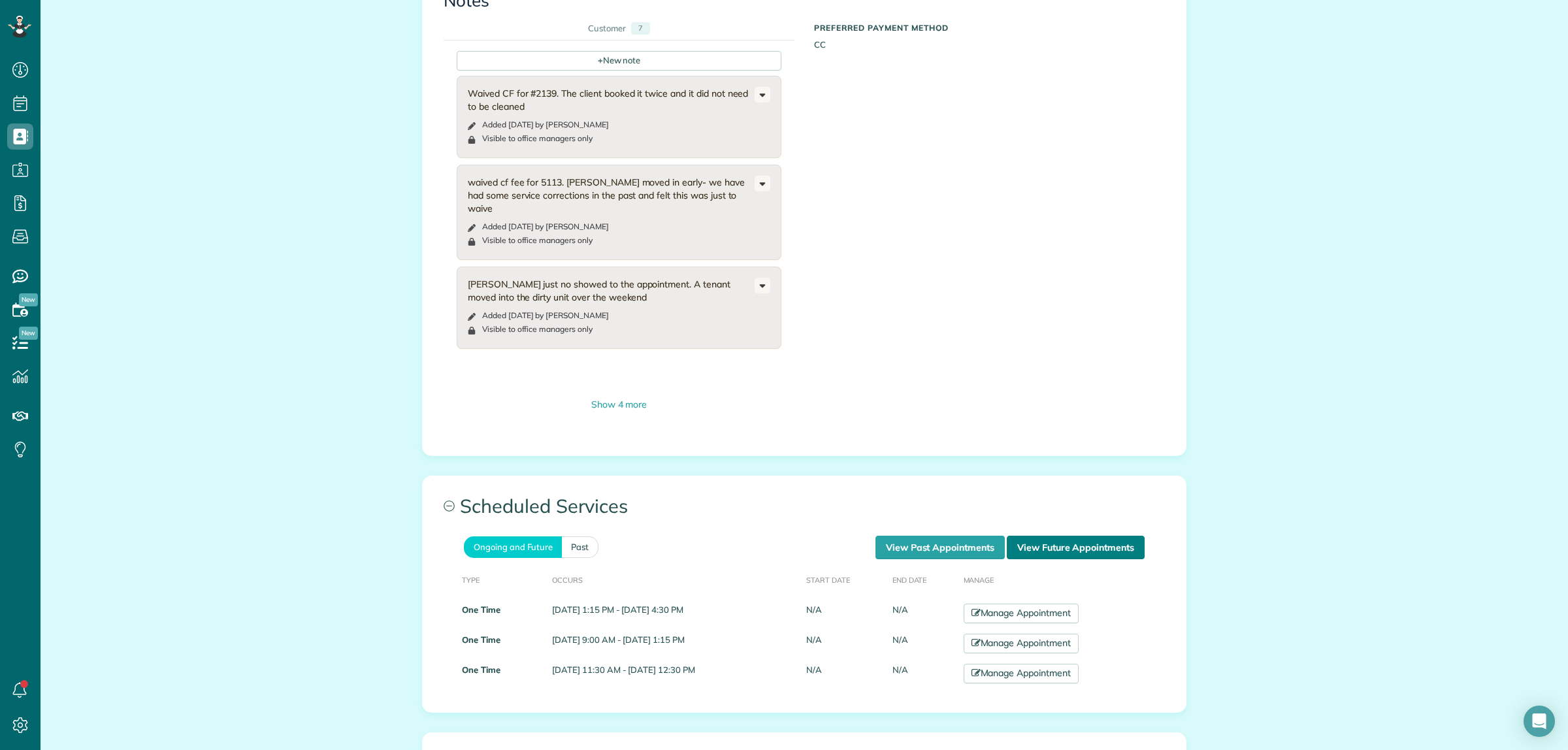
click at [1112, 553] on link "View Future Appointments" at bounding box center [1076, 547] width 138 height 23
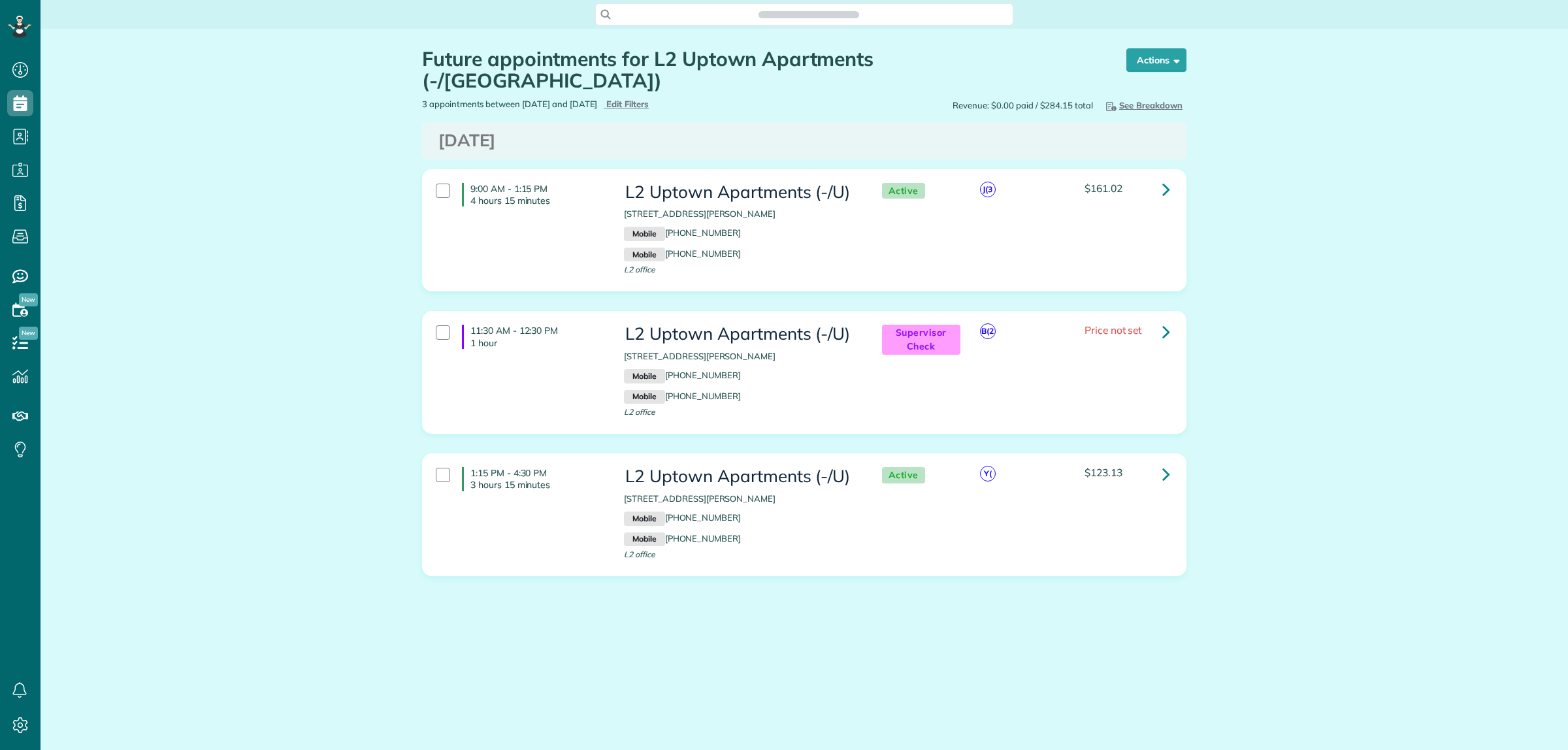
scroll to position [5, 5]
click at [1162, 463] on icon at bounding box center [1166, 474] width 8 height 23
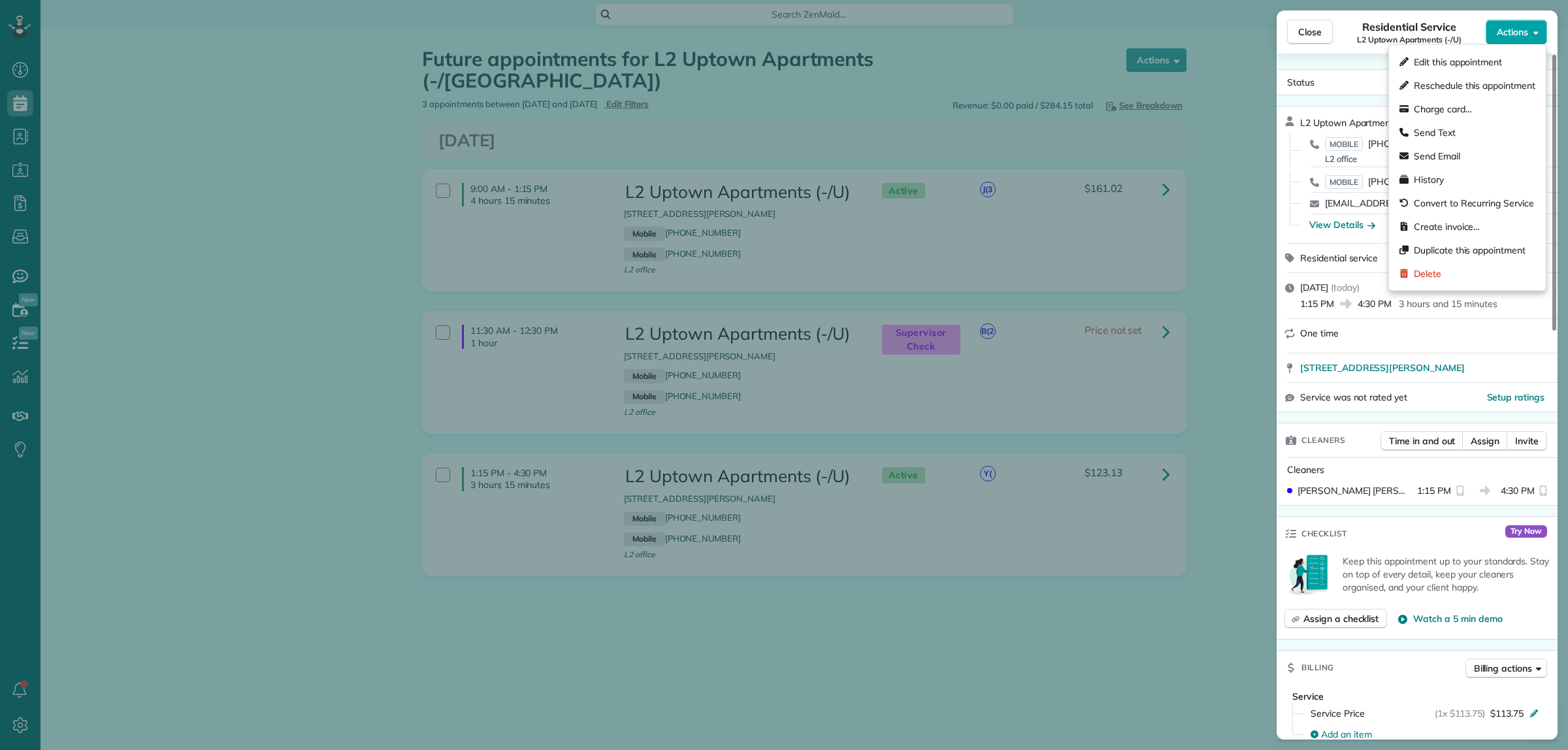
click at [1523, 29] on span "Actions" at bounding box center [1512, 32] width 32 height 13
click at [1482, 249] on span "Duplicate this appointment" at bounding box center [1469, 249] width 111 height 13
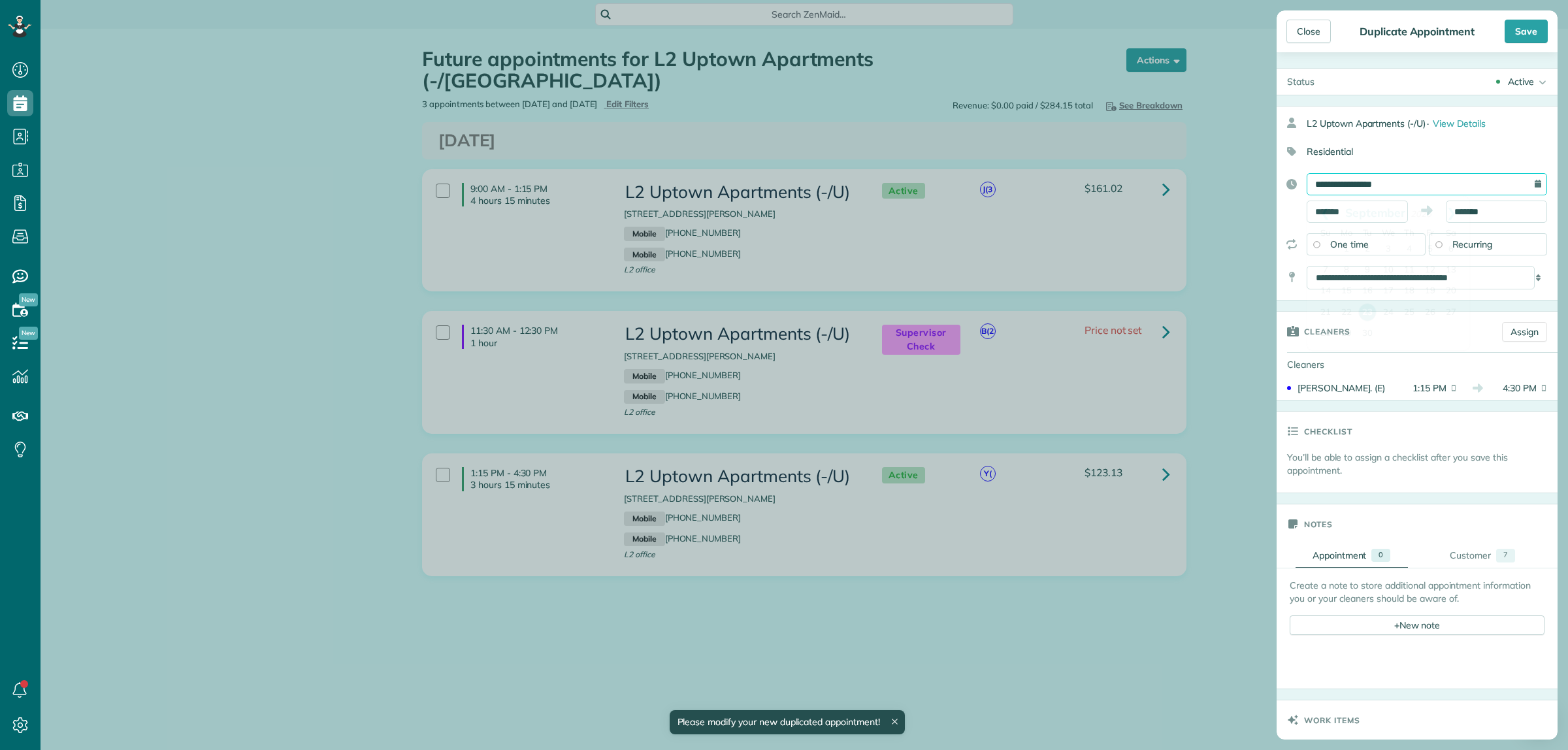
click at [1419, 185] on input "**********" at bounding box center [1427, 184] width 240 height 22
click at [1409, 310] on link "25" at bounding box center [1409, 313] width 21 height 21
type input "**********"
click at [1414, 276] on select "**********" at bounding box center [1421, 277] width 228 height 23
select select "*"
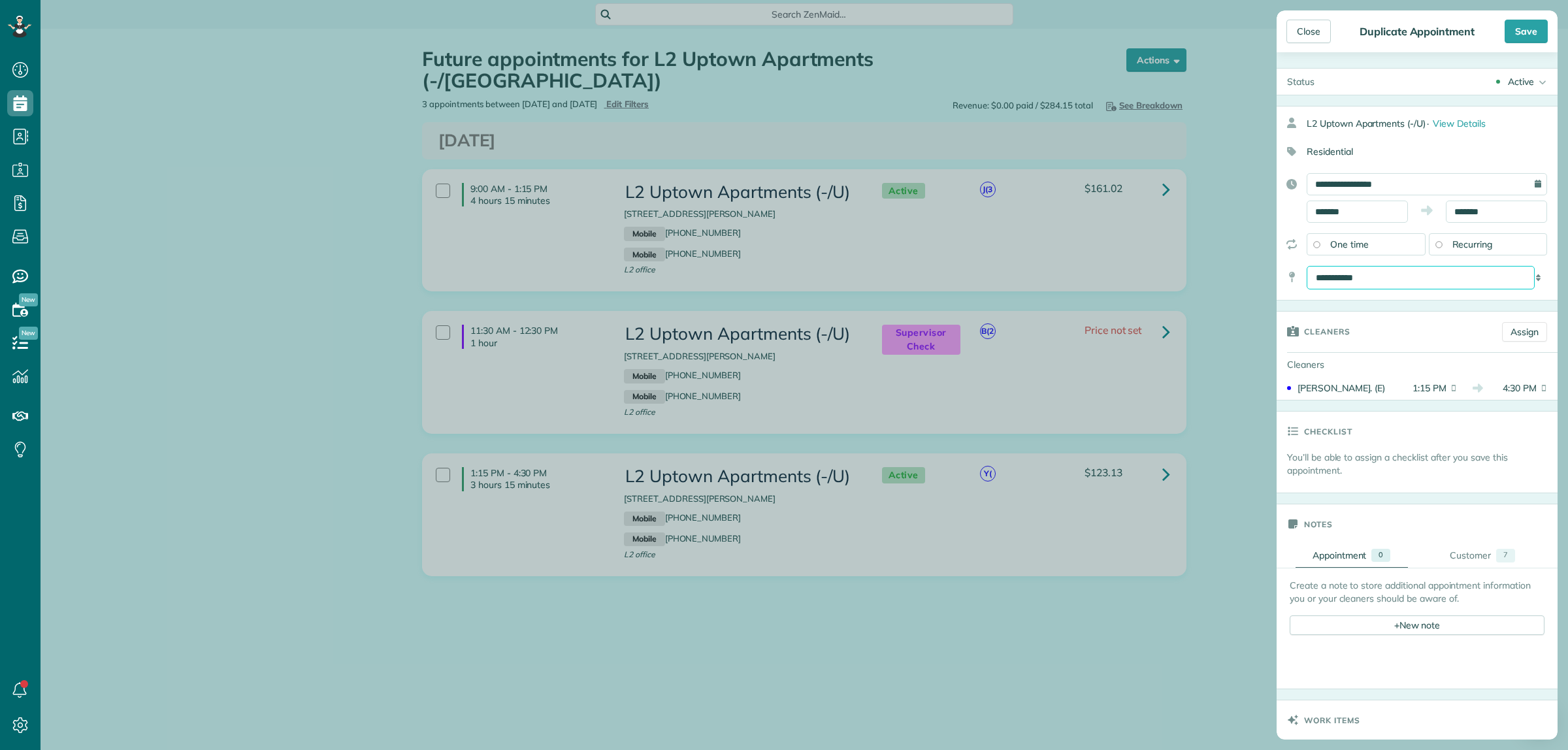
click at [1307, 267] on select "**********" at bounding box center [1421, 277] width 228 height 23
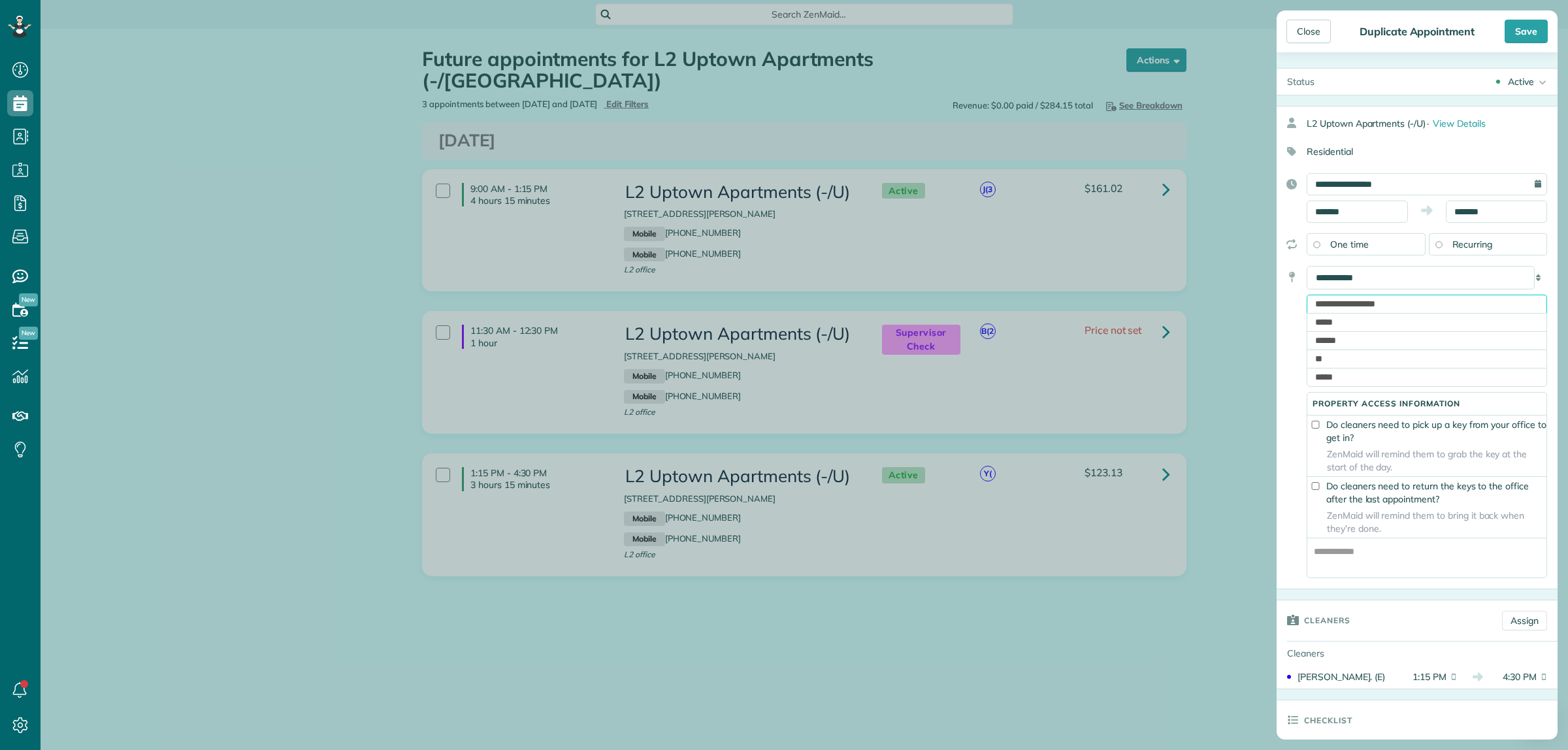
click at [1350, 308] on input "**********" at bounding box center [1427, 303] width 240 height 18
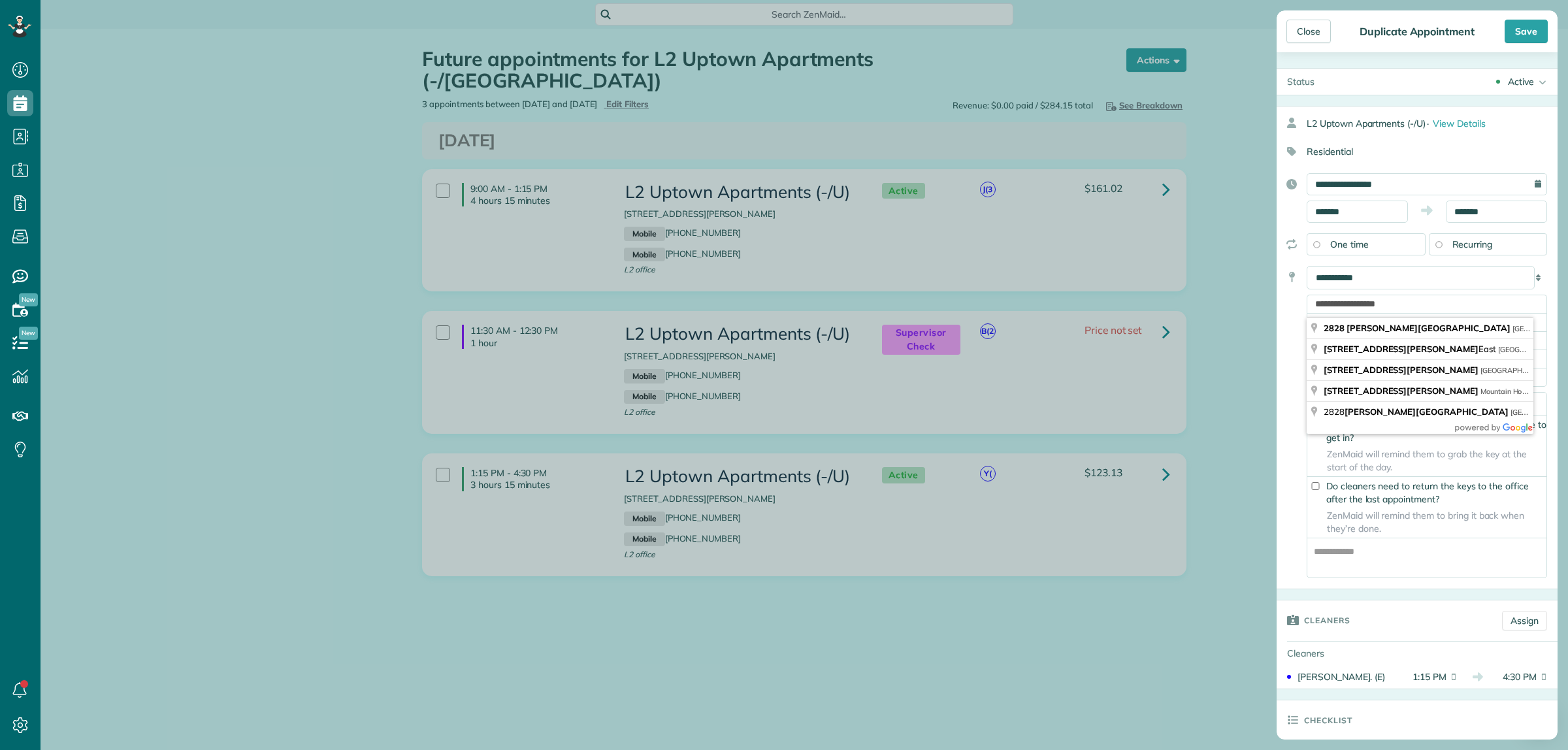
click at [1292, 298] on div "**********" at bounding box center [1412, 422] width 271 height 312
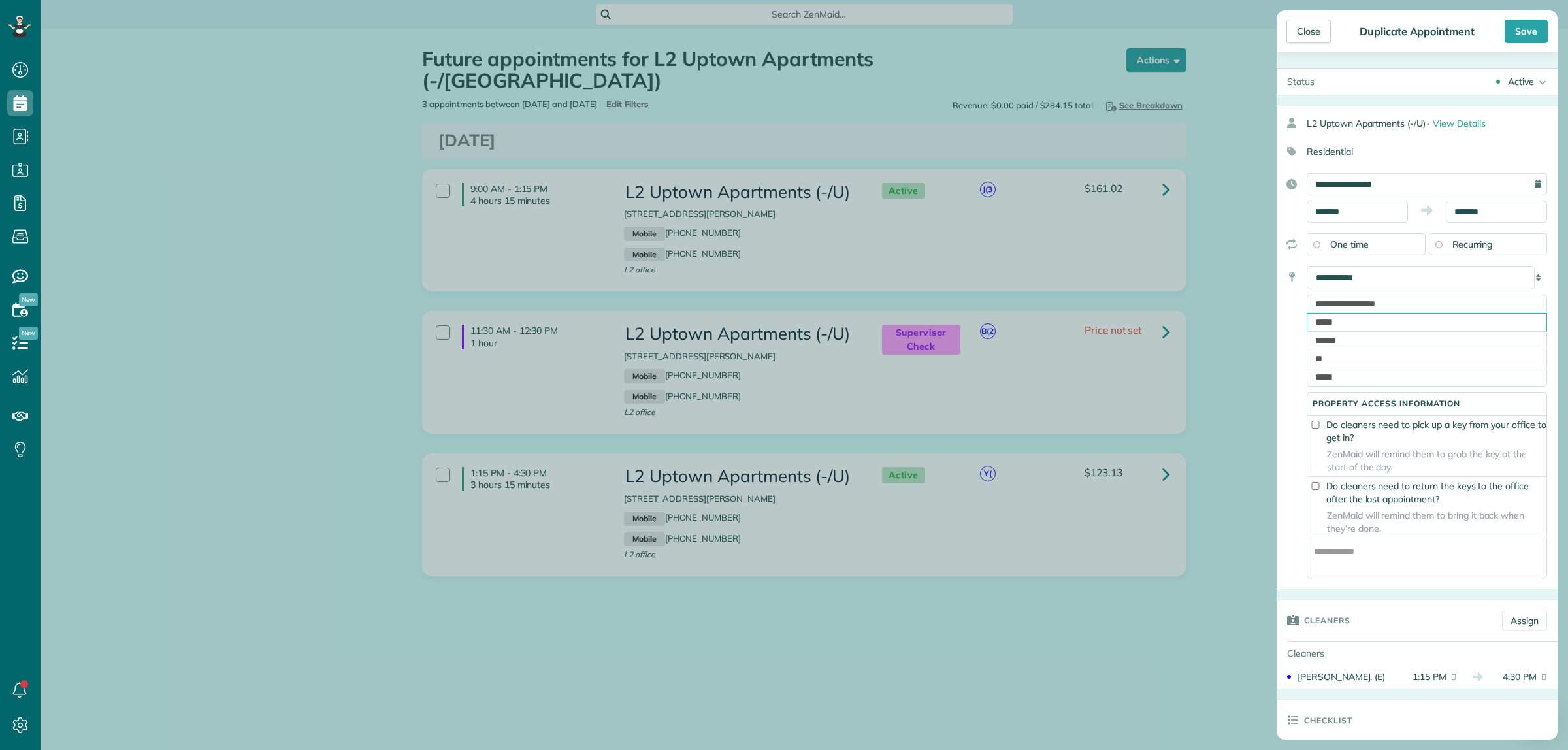
drag, startPoint x: 1351, startPoint y: 325, endPoint x: 1319, endPoint y: 325, distance: 32.0
click at [1319, 325] on input "*****" at bounding box center [1427, 321] width 240 height 18
type input "*****"
click at [1299, 359] on div "**********" at bounding box center [1412, 422] width 271 height 312
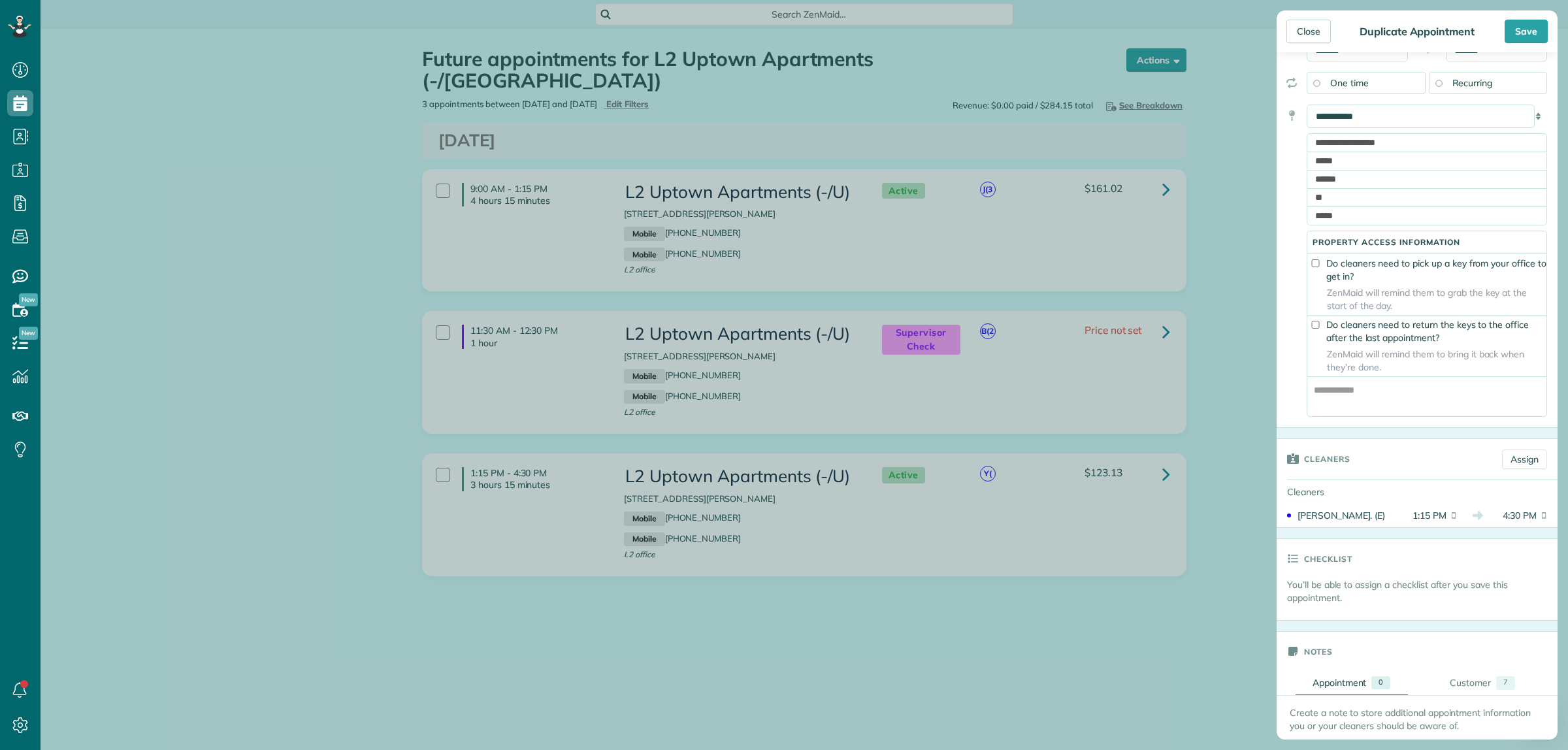
scroll to position [164, 0]
click at [1511, 467] on link "Assign" at bounding box center [1524, 457] width 45 height 20
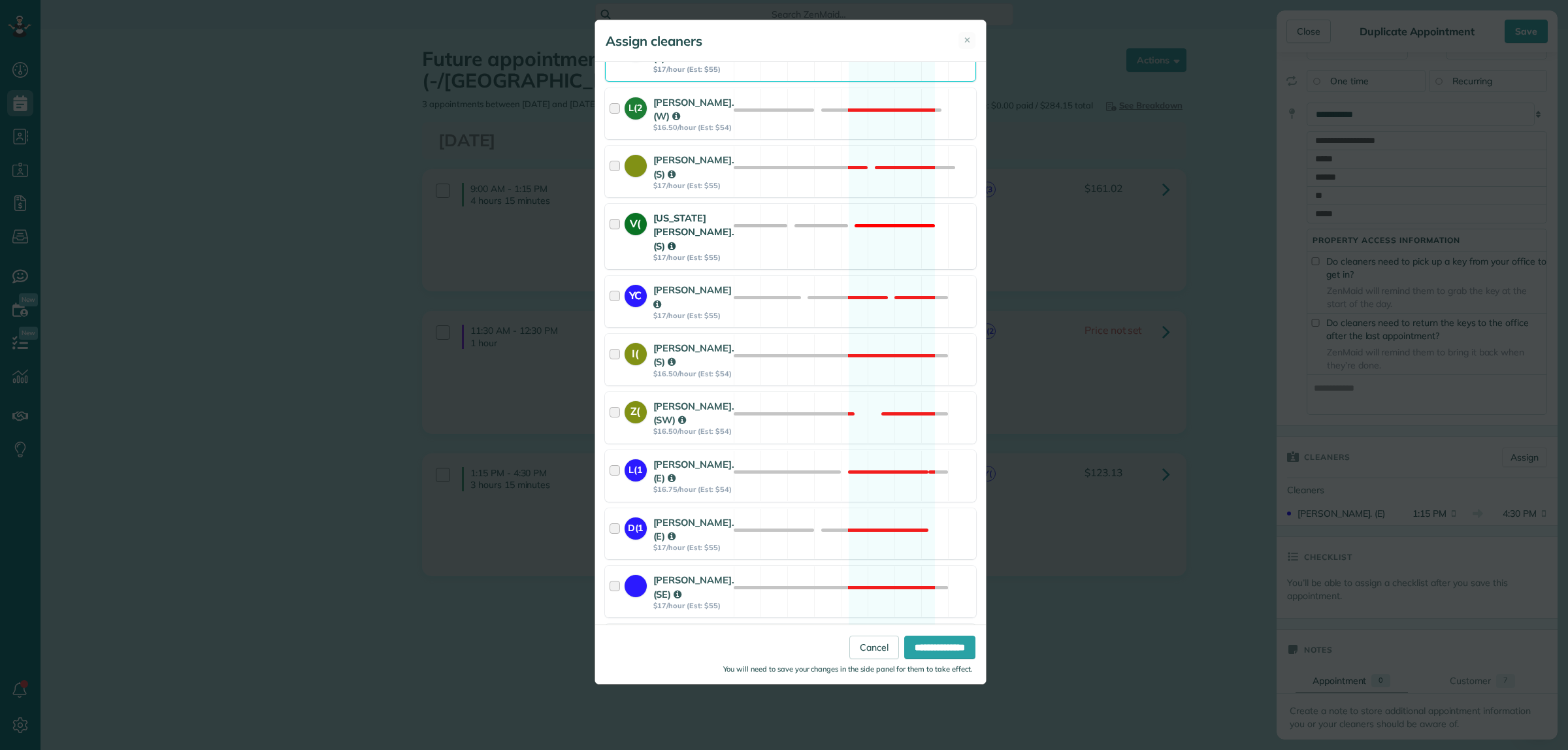
scroll to position [653, 0]
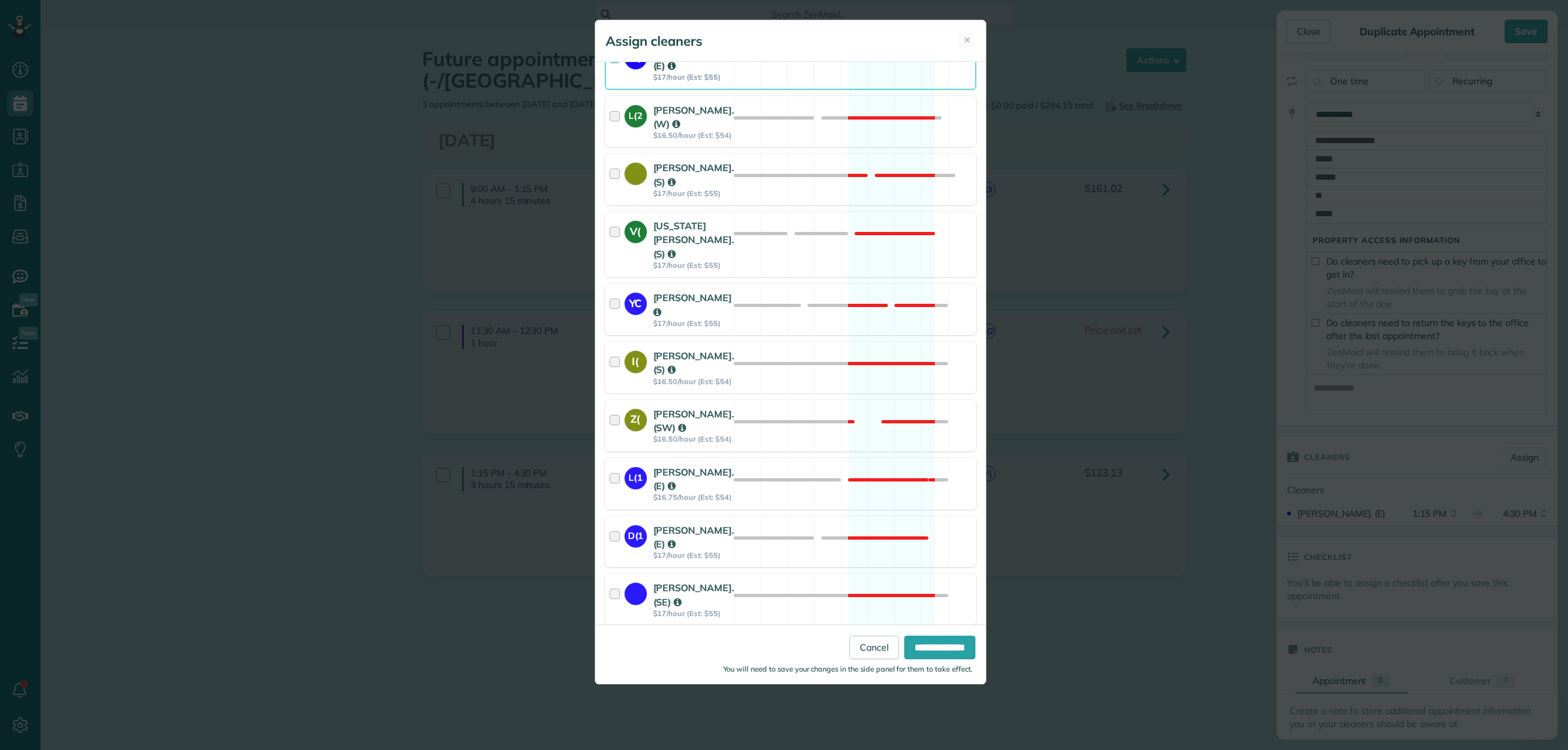
click at [614, 82] on div at bounding box center [617, 63] width 15 height 37
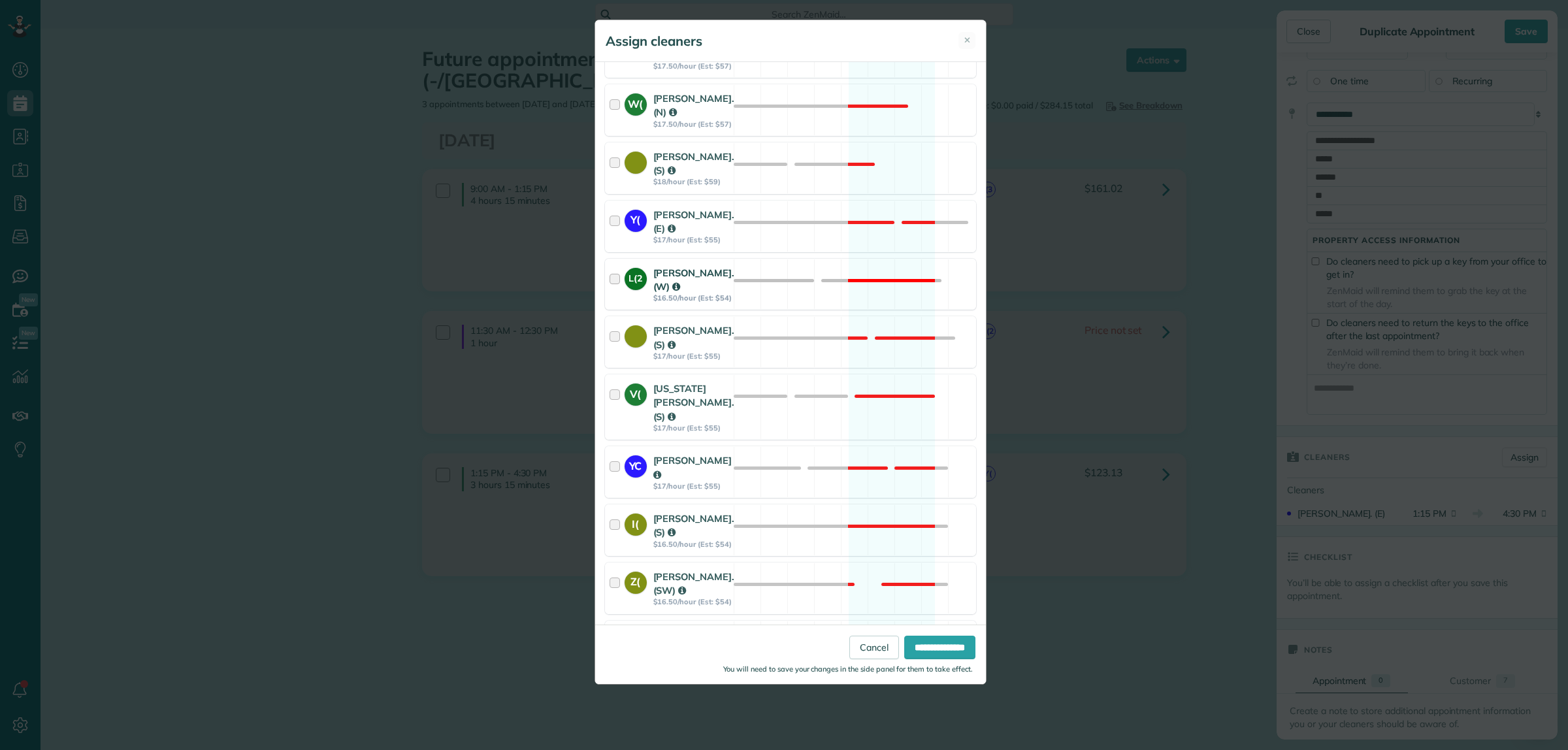
scroll to position [490, 0]
click at [611, 188] on div at bounding box center [617, 168] width 15 height 37
click at [924, 647] on input "**********" at bounding box center [940, 647] width 71 height 23
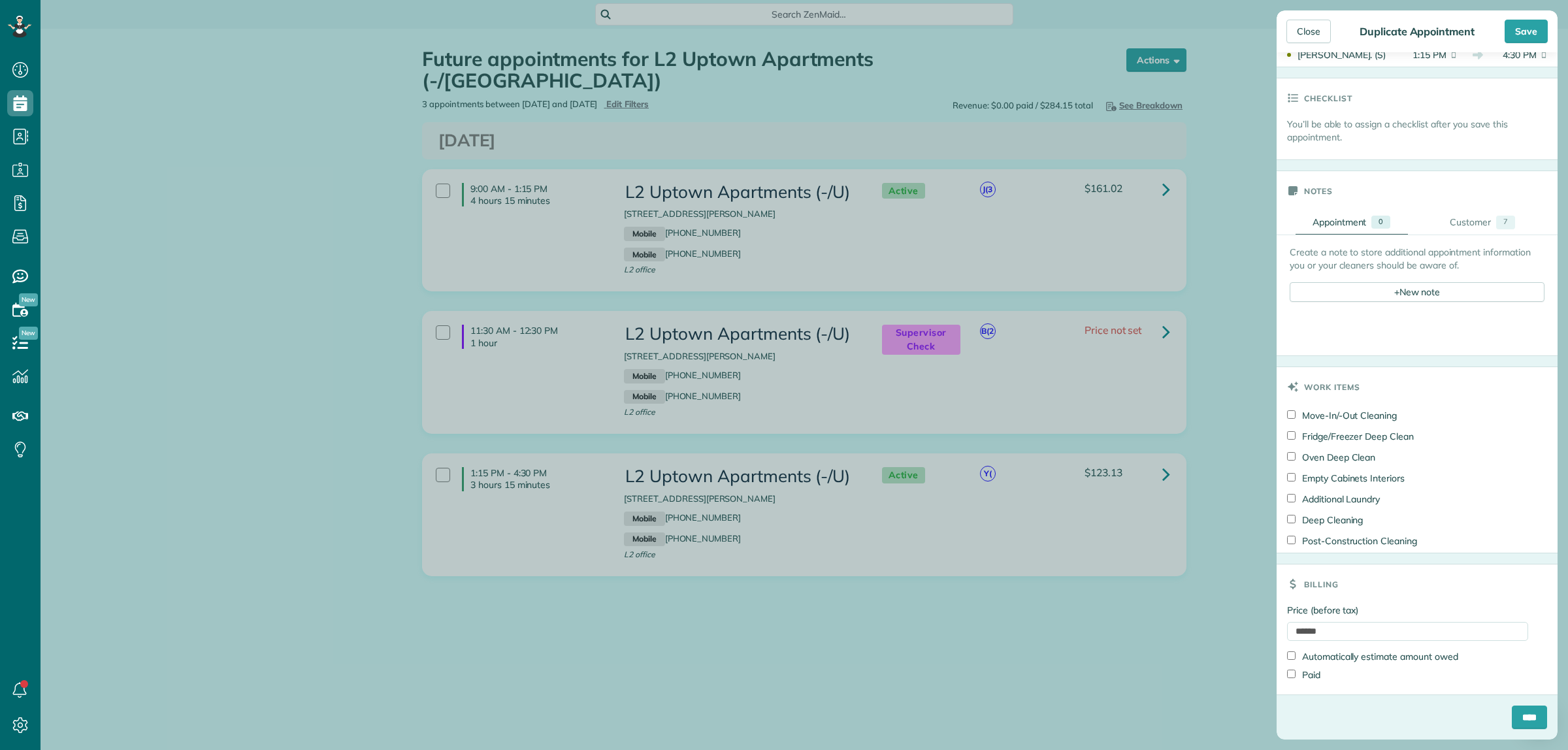
scroll to position [673, 0]
click at [1512, 723] on input "****" at bounding box center [1529, 717] width 35 height 23
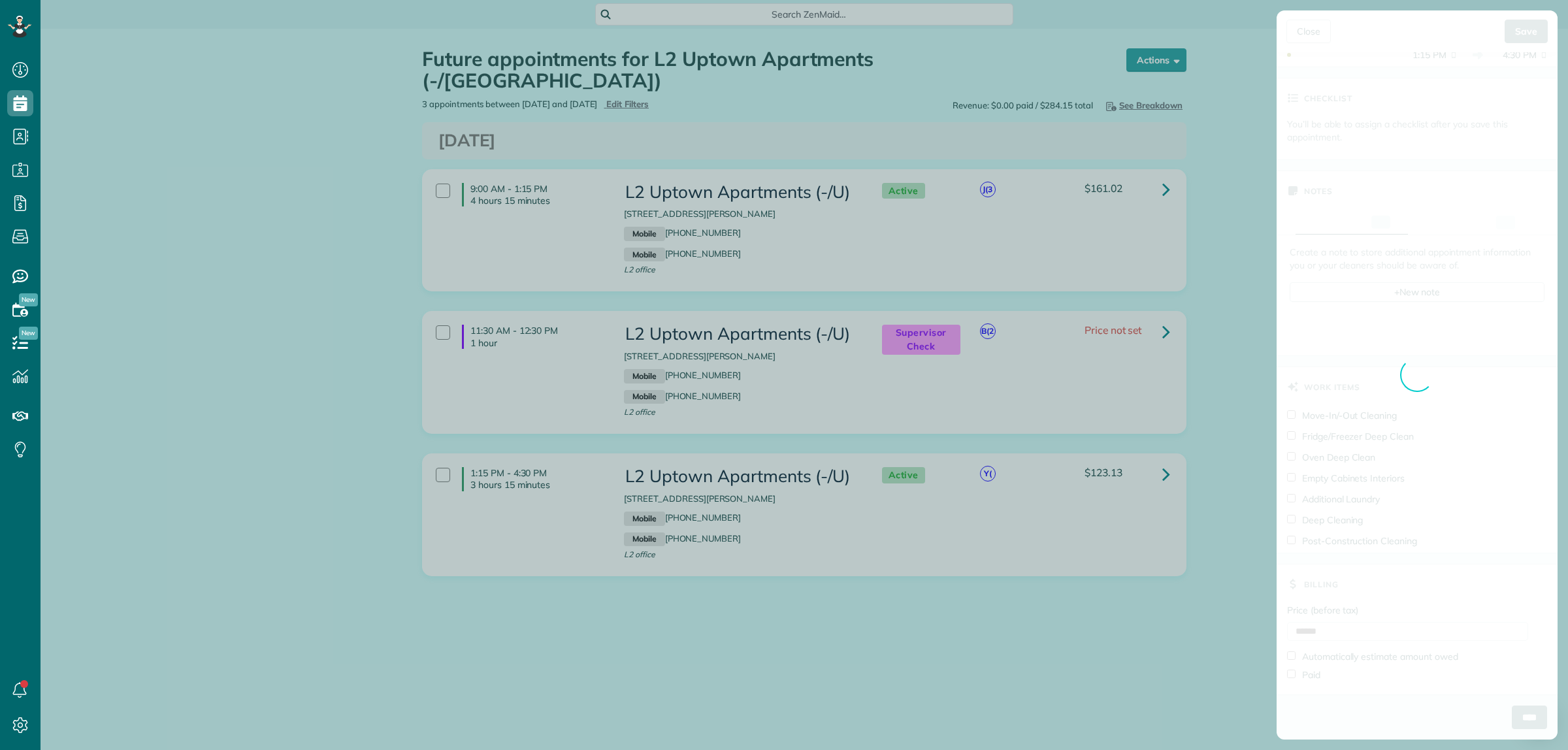
click at [1237, 314] on div "Close Duplicate Appointment Save Status Active Active Cancelled Cancelled and P…" at bounding box center [784, 375] width 1568 height 750
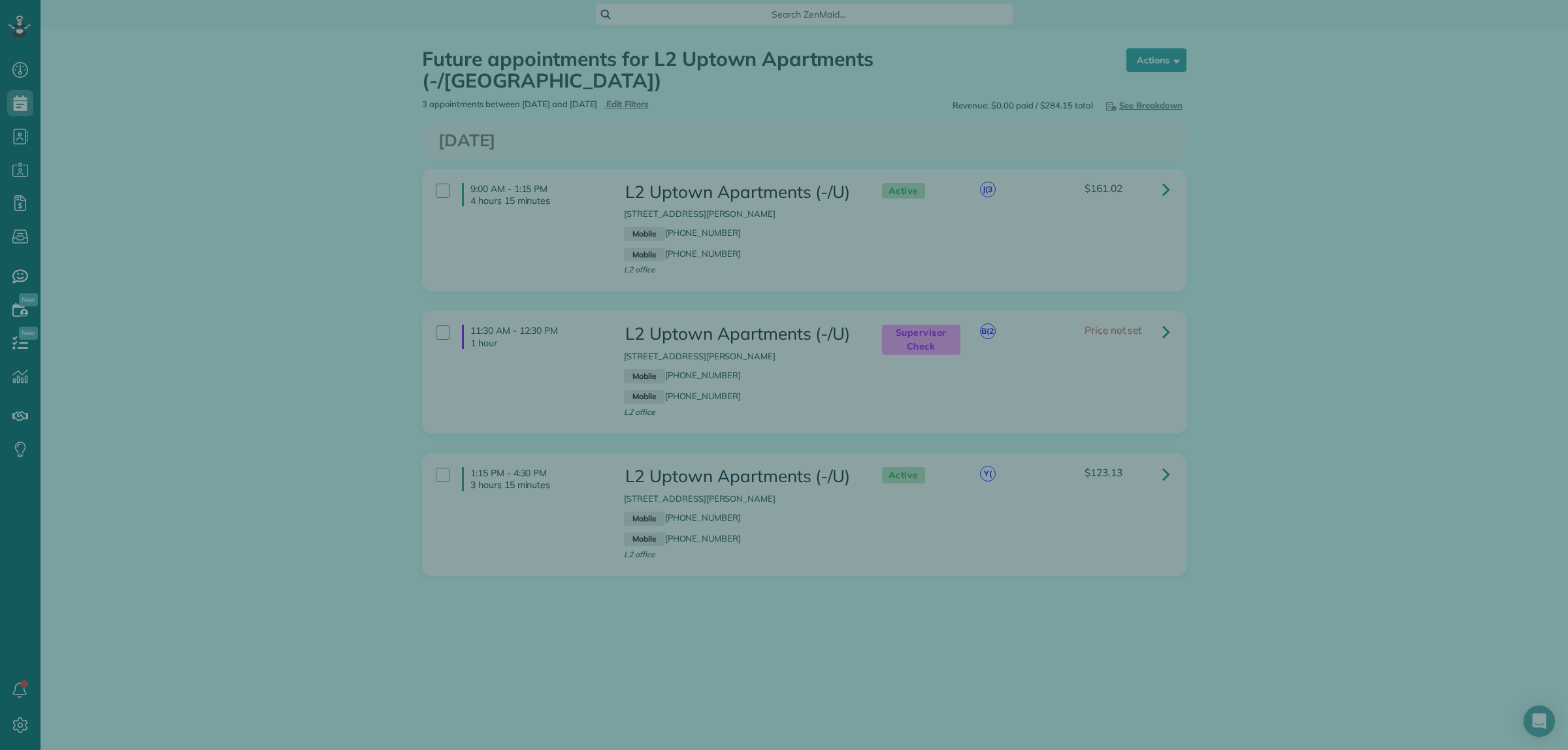
click at [301, 160] on div at bounding box center [784, 375] width 1568 height 750
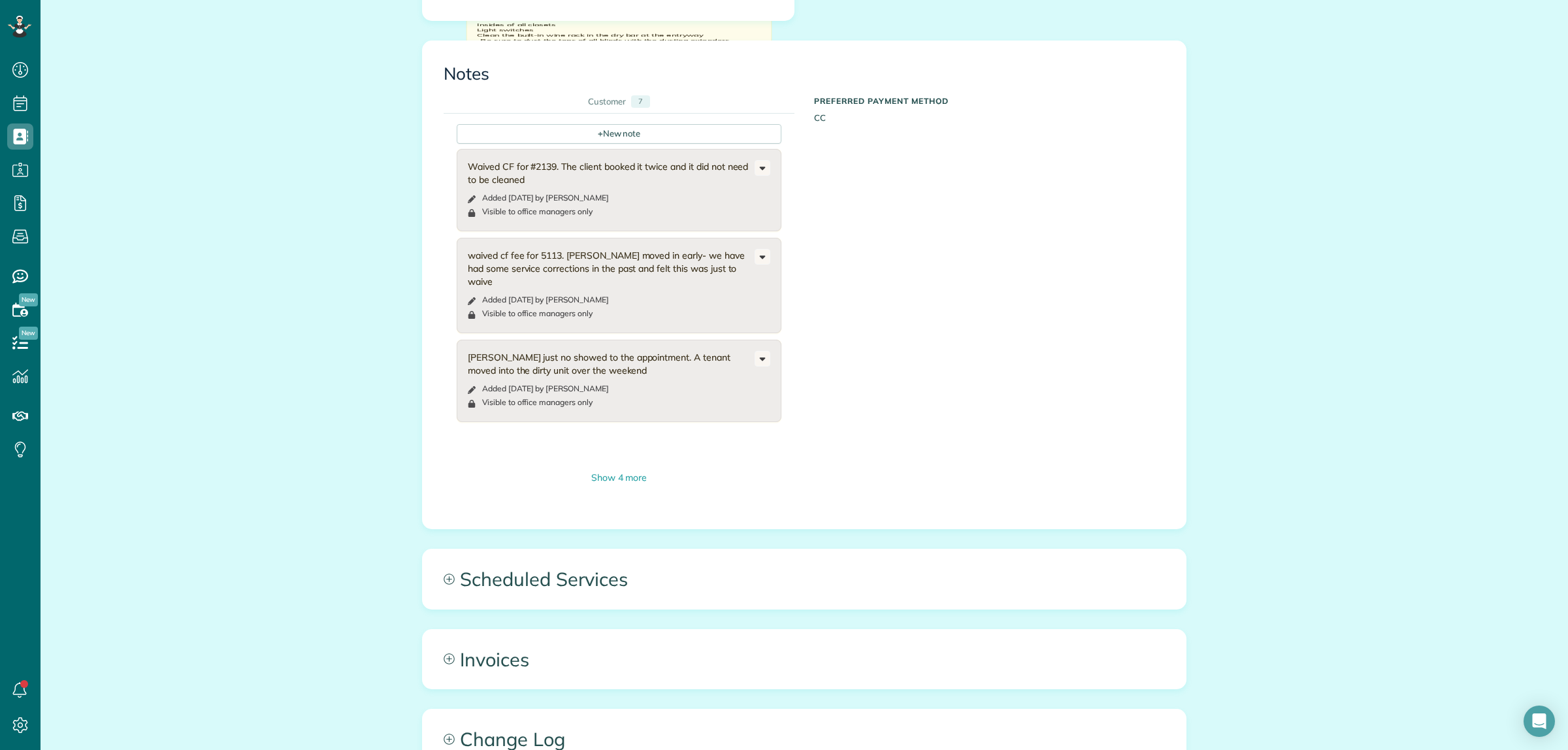
scroll to position [6020, 0]
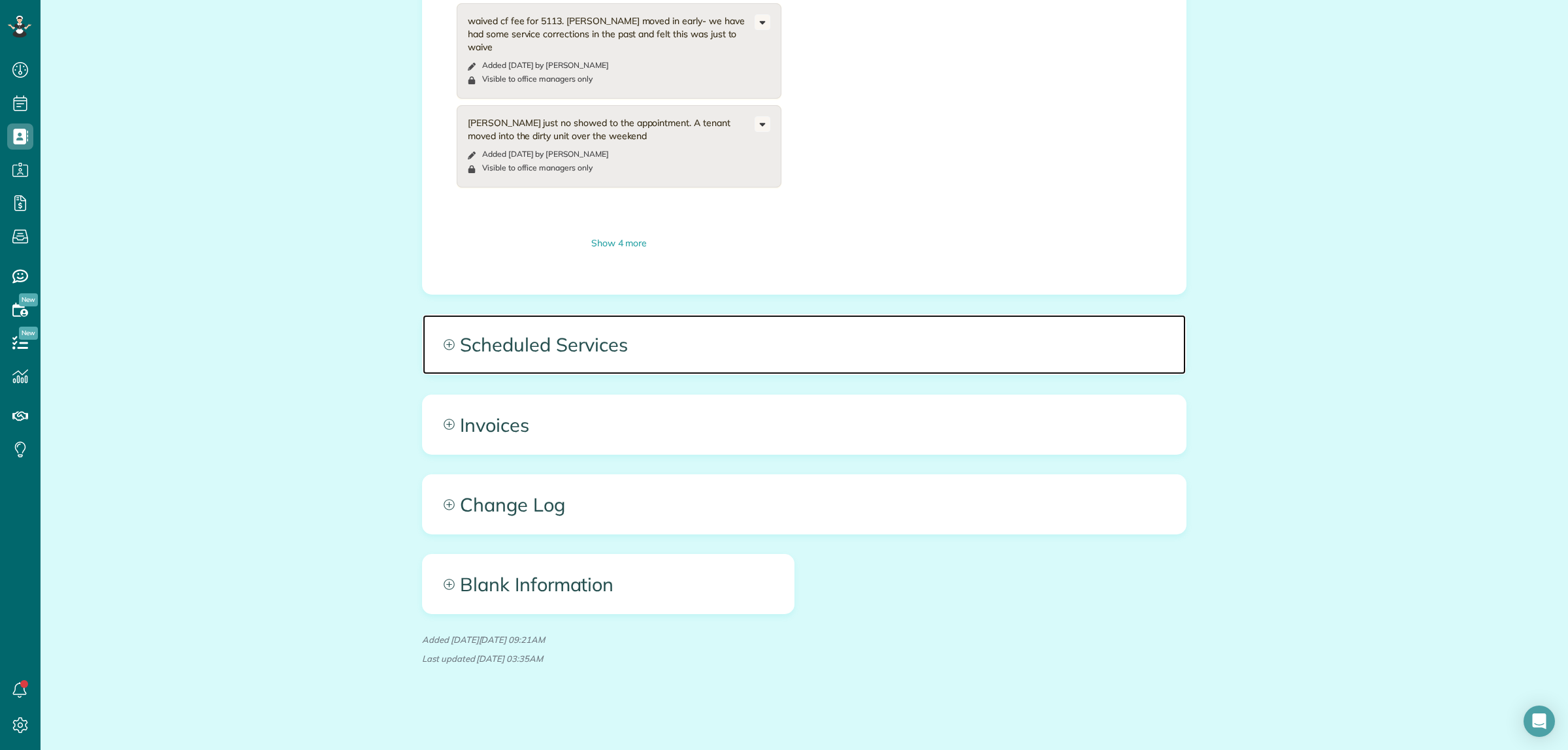
click at [817, 342] on span "Scheduled Services" at bounding box center [804, 344] width 763 height 59
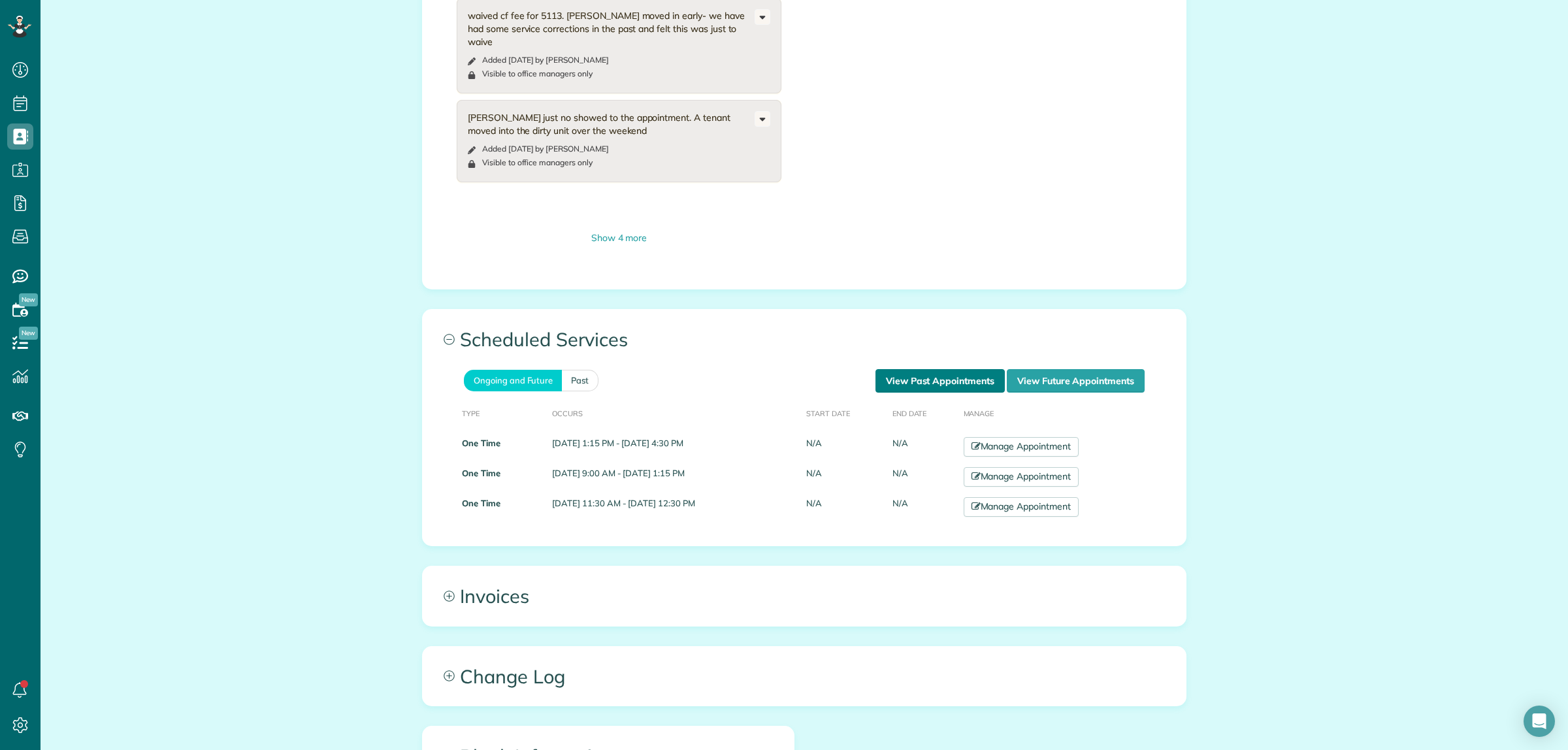
click at [884, 386] on link "View Past Appointments" at bounding box center [940, 381] width 129 height 23
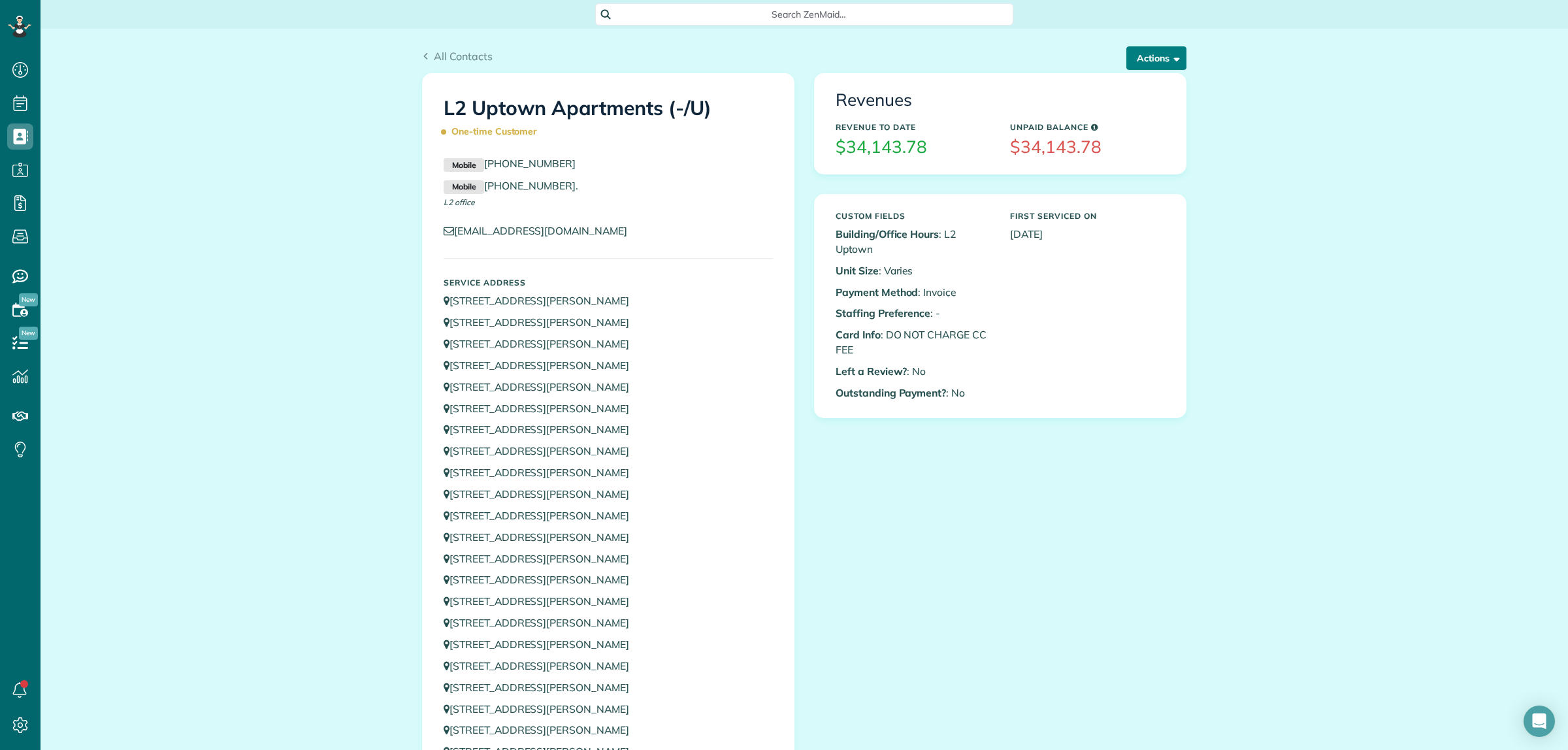
click at [1151, 56] on button "Actions" at bounding box center [1156, 57] width 60 height 23
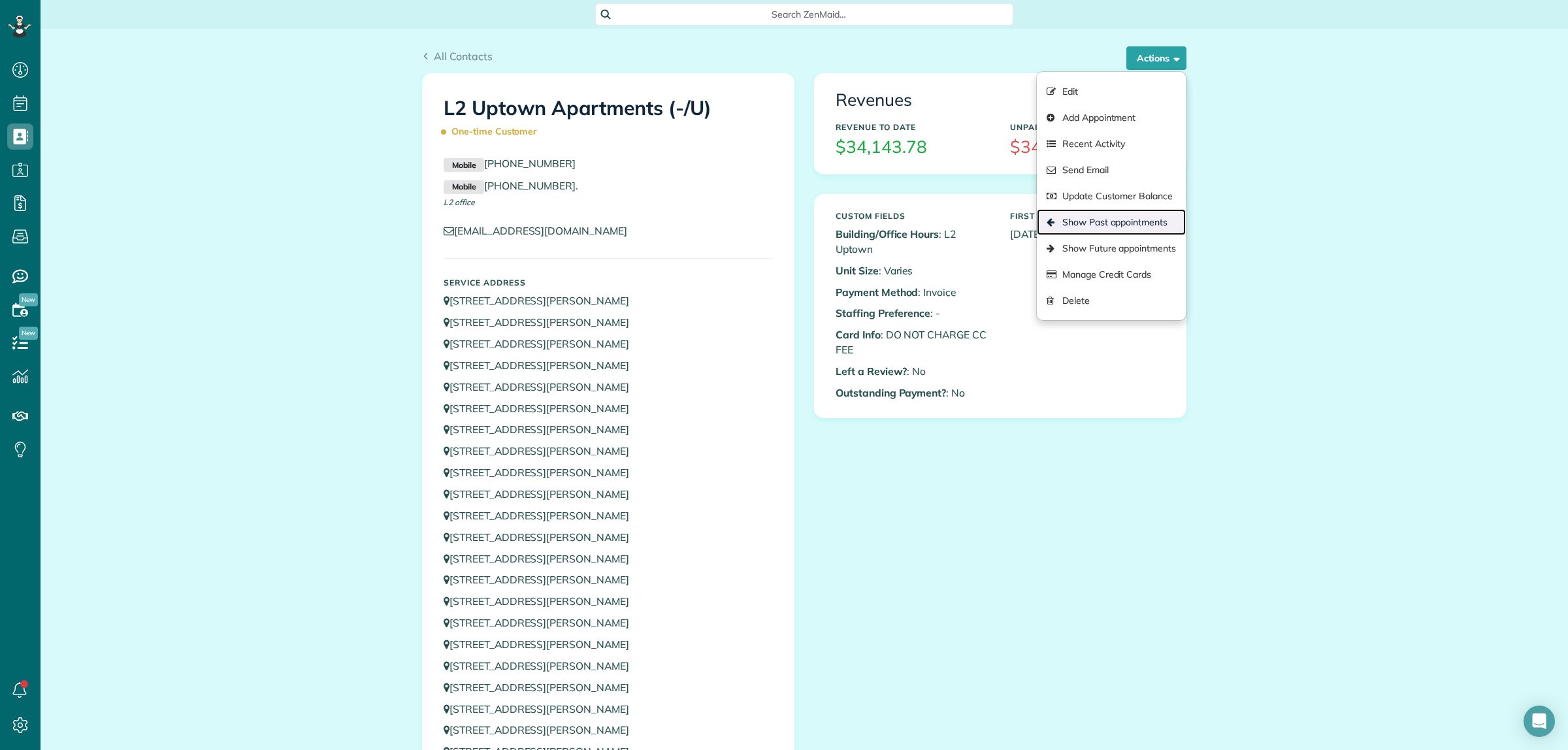
click at [1131, 218] on link "Show Past appointments" at bounding box center [1112, 222] width 149 height 26
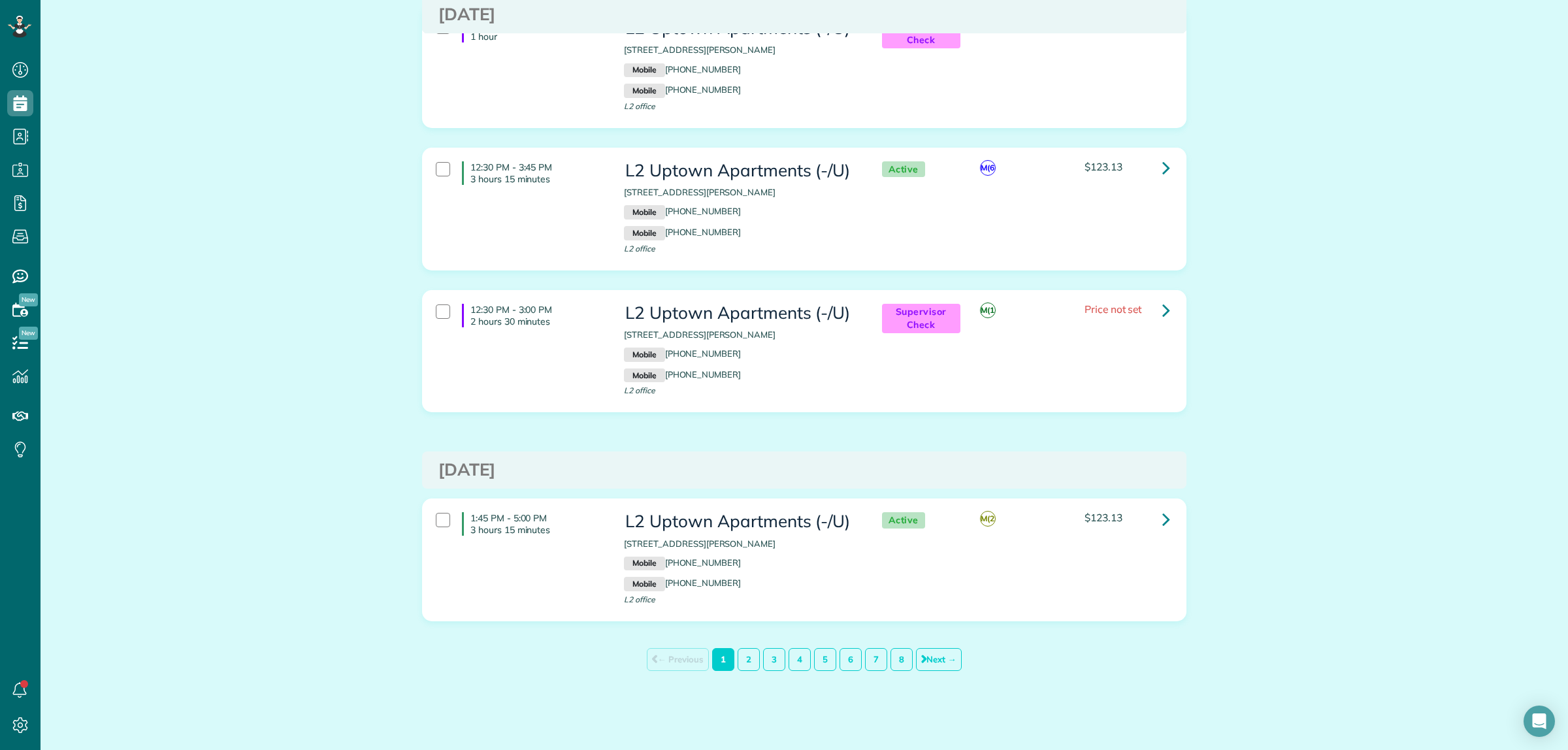
scroll to position [8097, 0]
click at [791, 661] on link "4" at bounding box center [800, 659] width 22 height 23
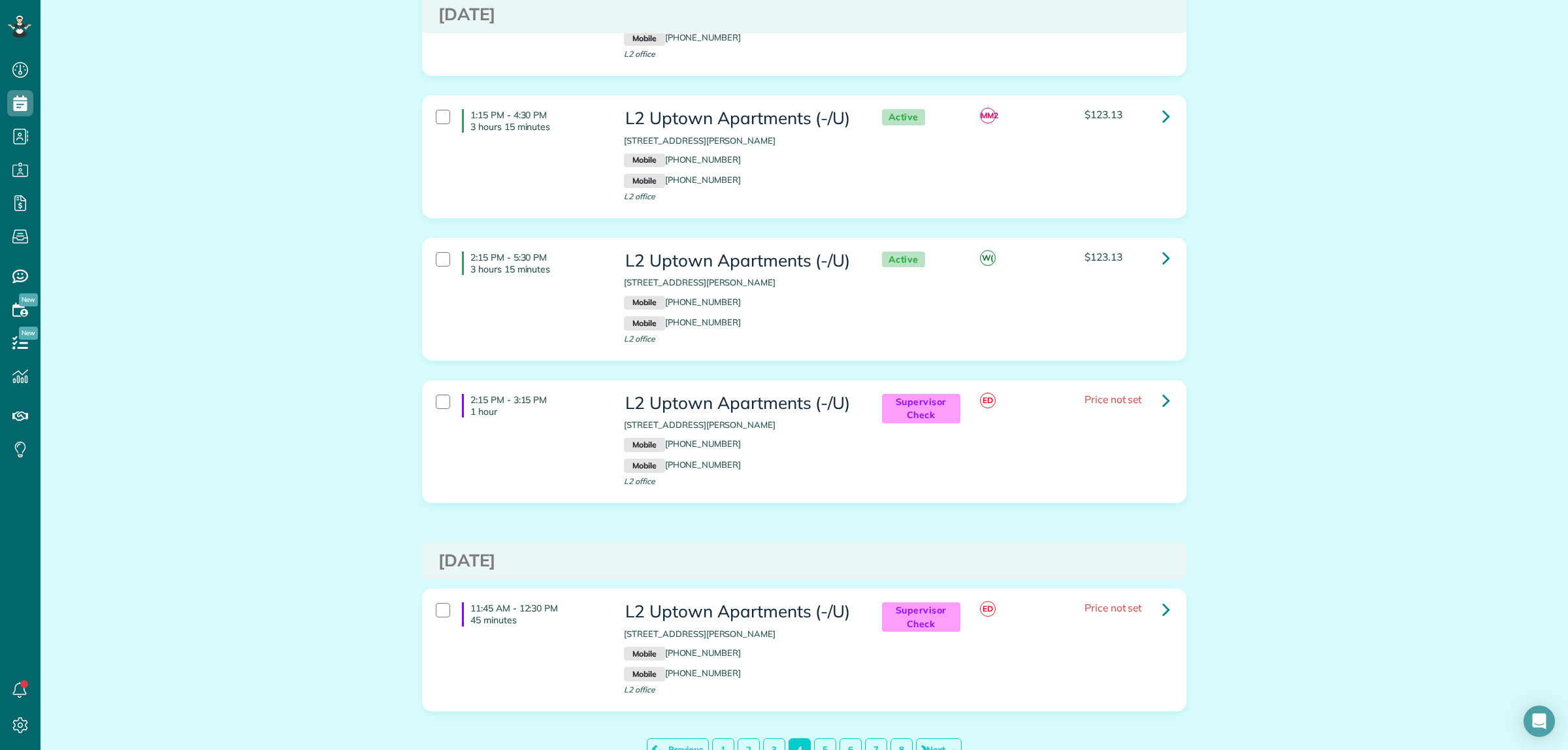
scroll to position [8097, 0]
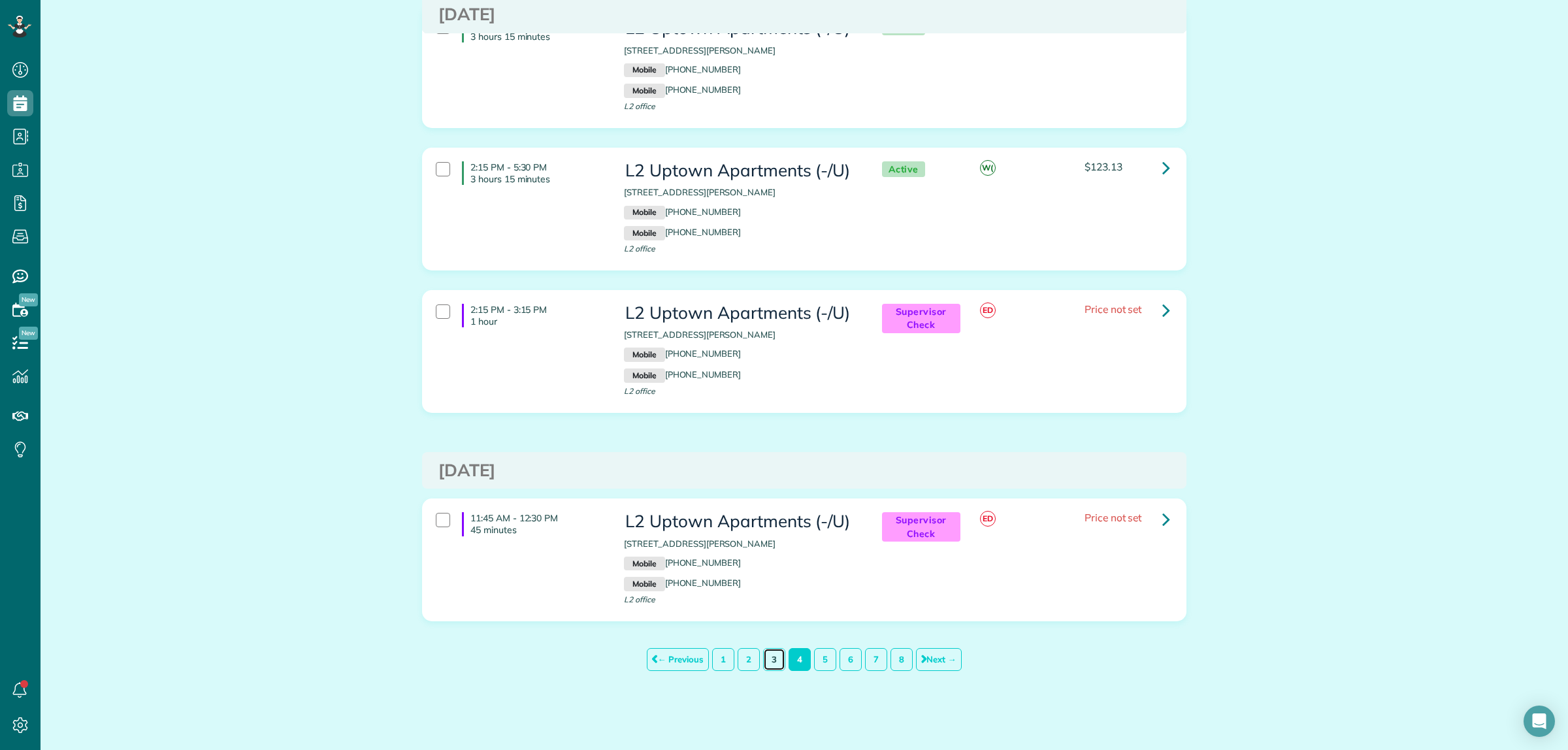
click at [766, 657] on link "3" at bounding box center [774, 659] width 22 height 23
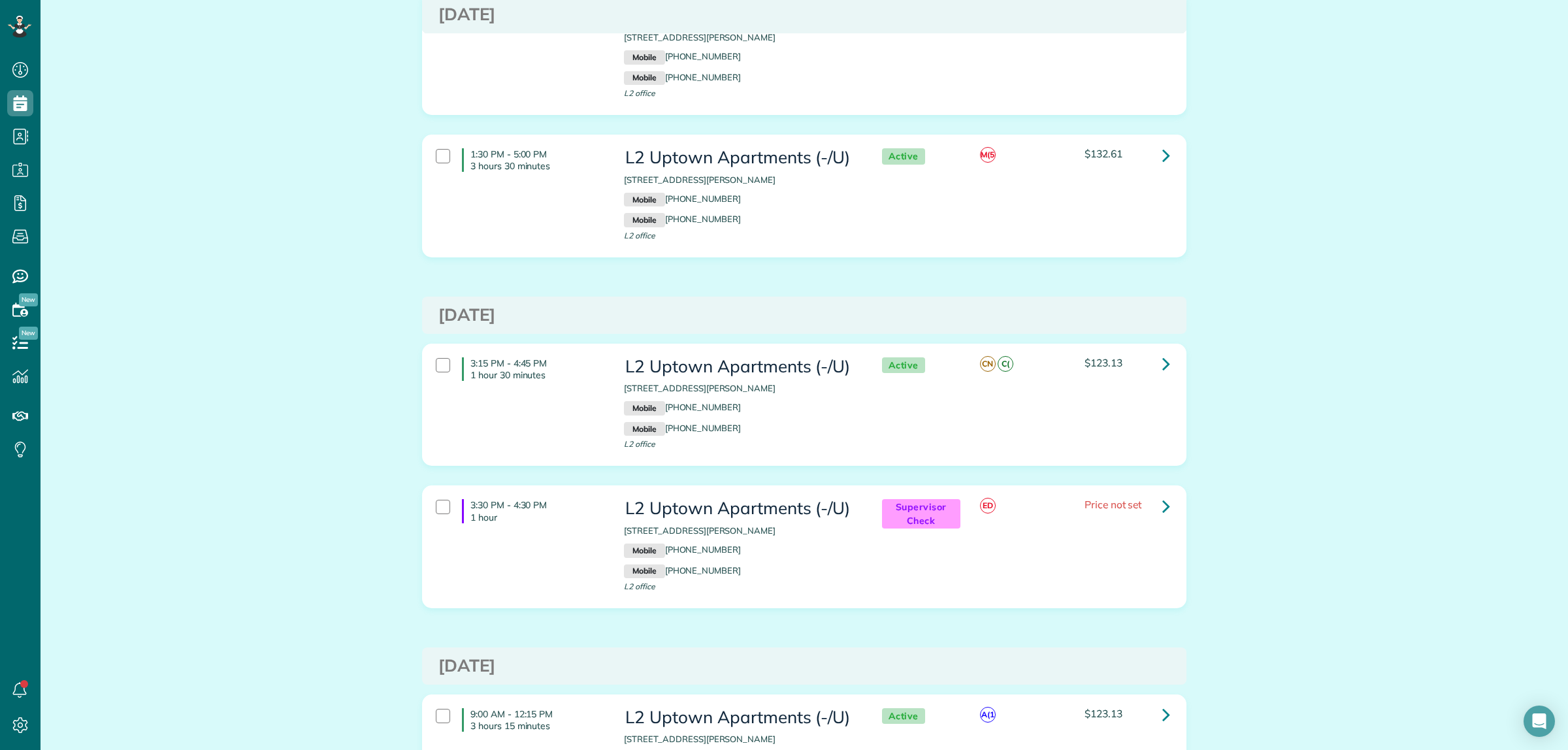
scroll to position [6270, 0]
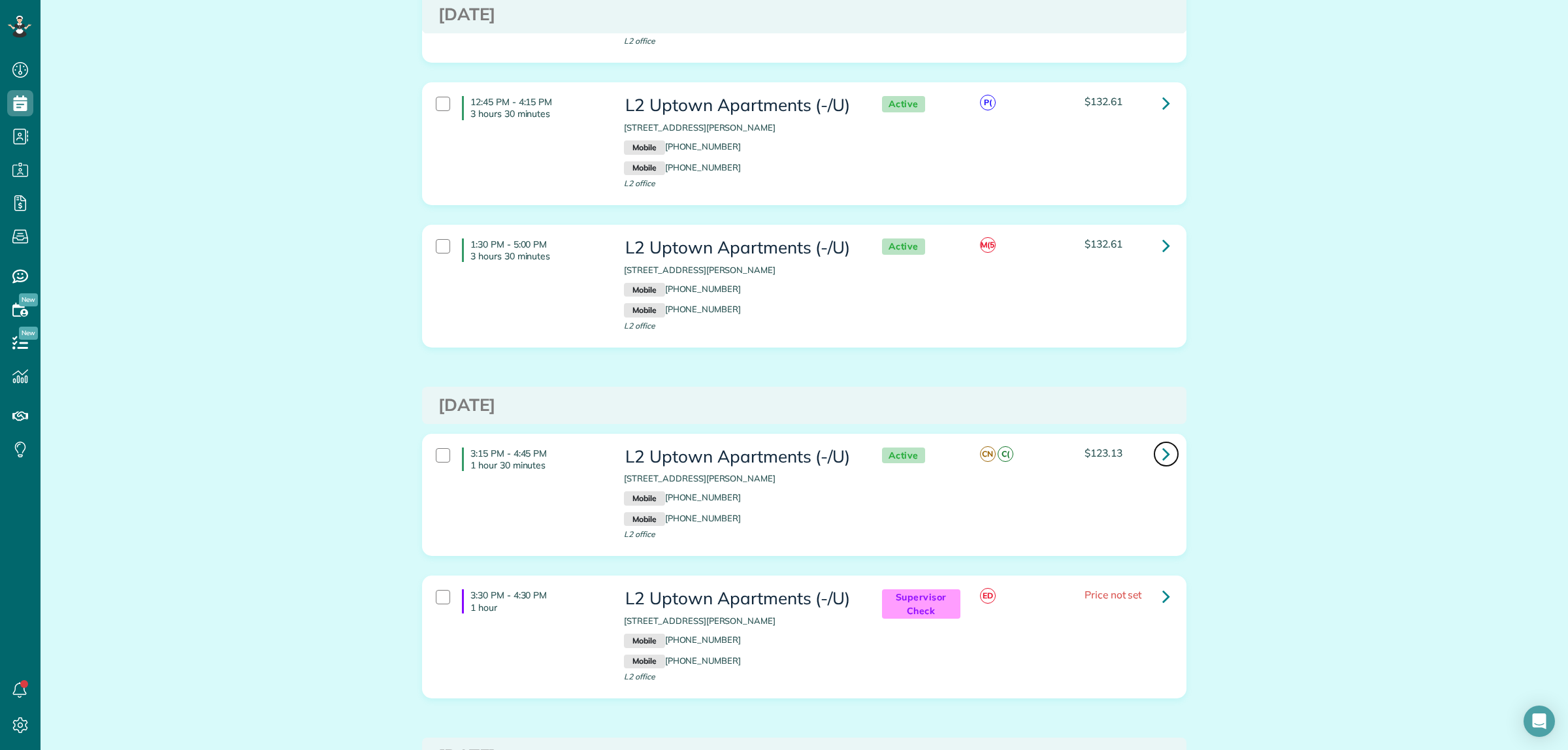
click at [1162, 465] on icon at bounding box center [1166, 453] width 8 height 23
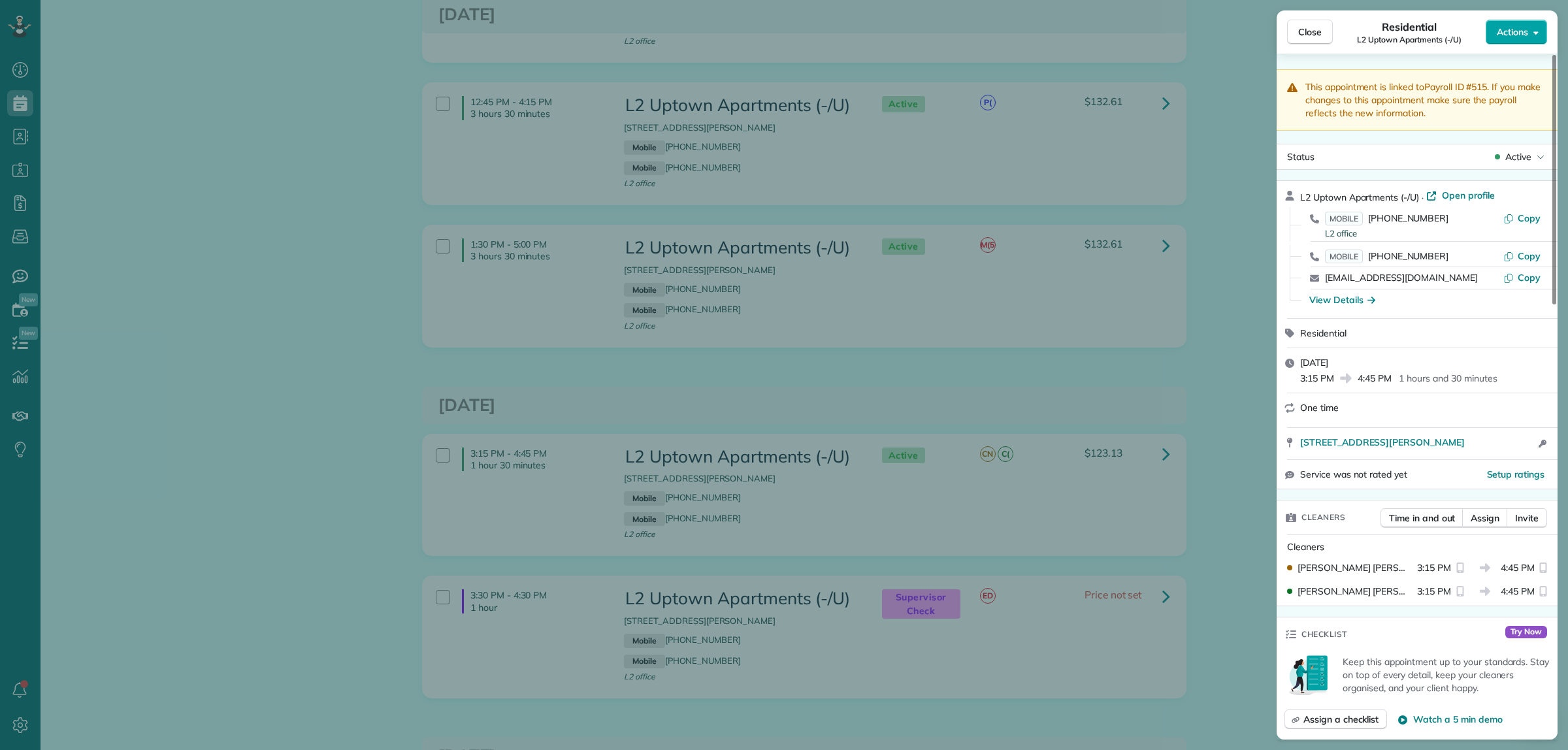
click at [1501, 31] on span "Actions" at bounding box center [1512, 32] width 32 height 13
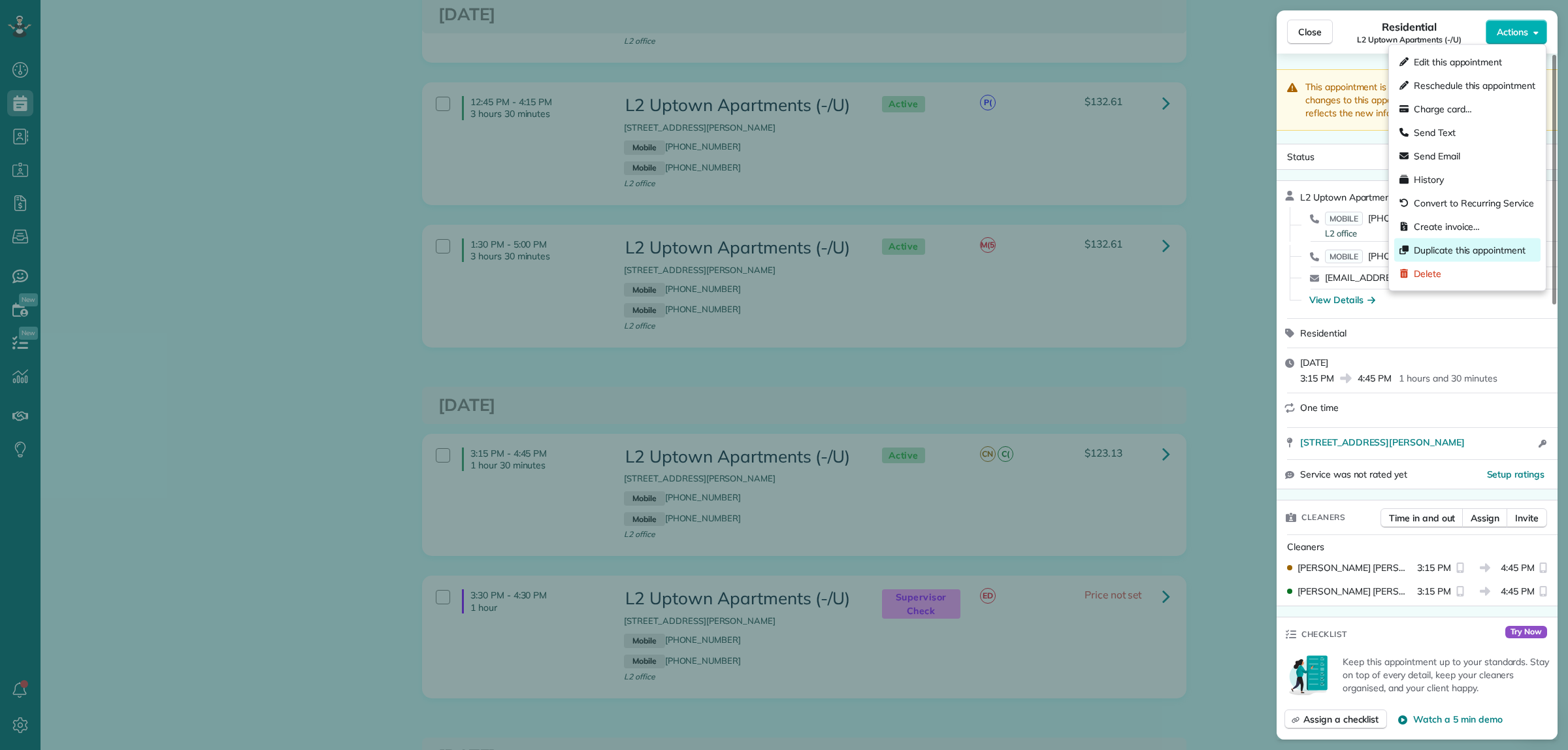
click at [1457, 247] on span "Duplicate this appointment" at bounding box center [1469, 249] width 111 height 13
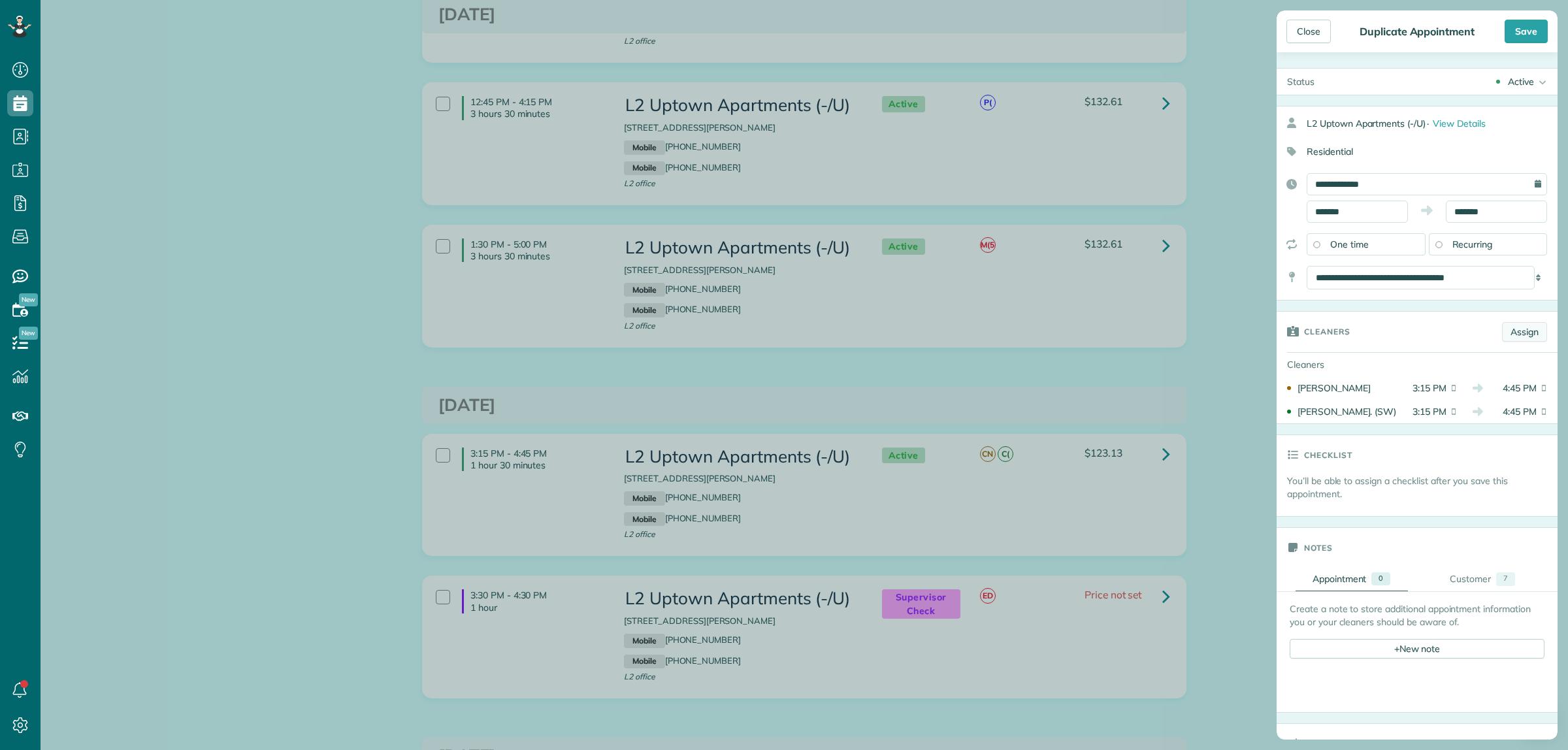
click at [1516, 332] on link "Assign" at bounding box center [1524, 332] width 45 height 20
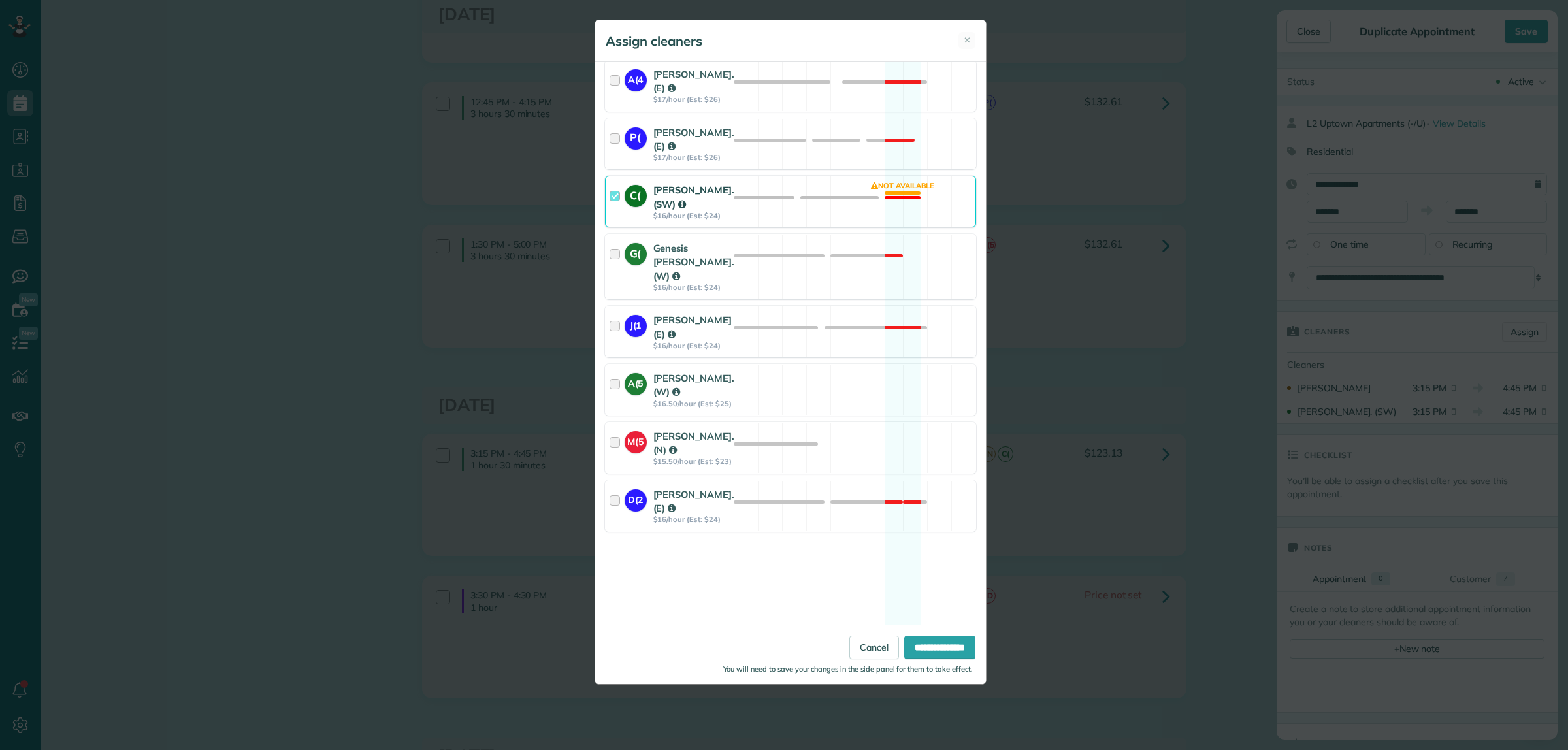
scroll to position [1393, 0]
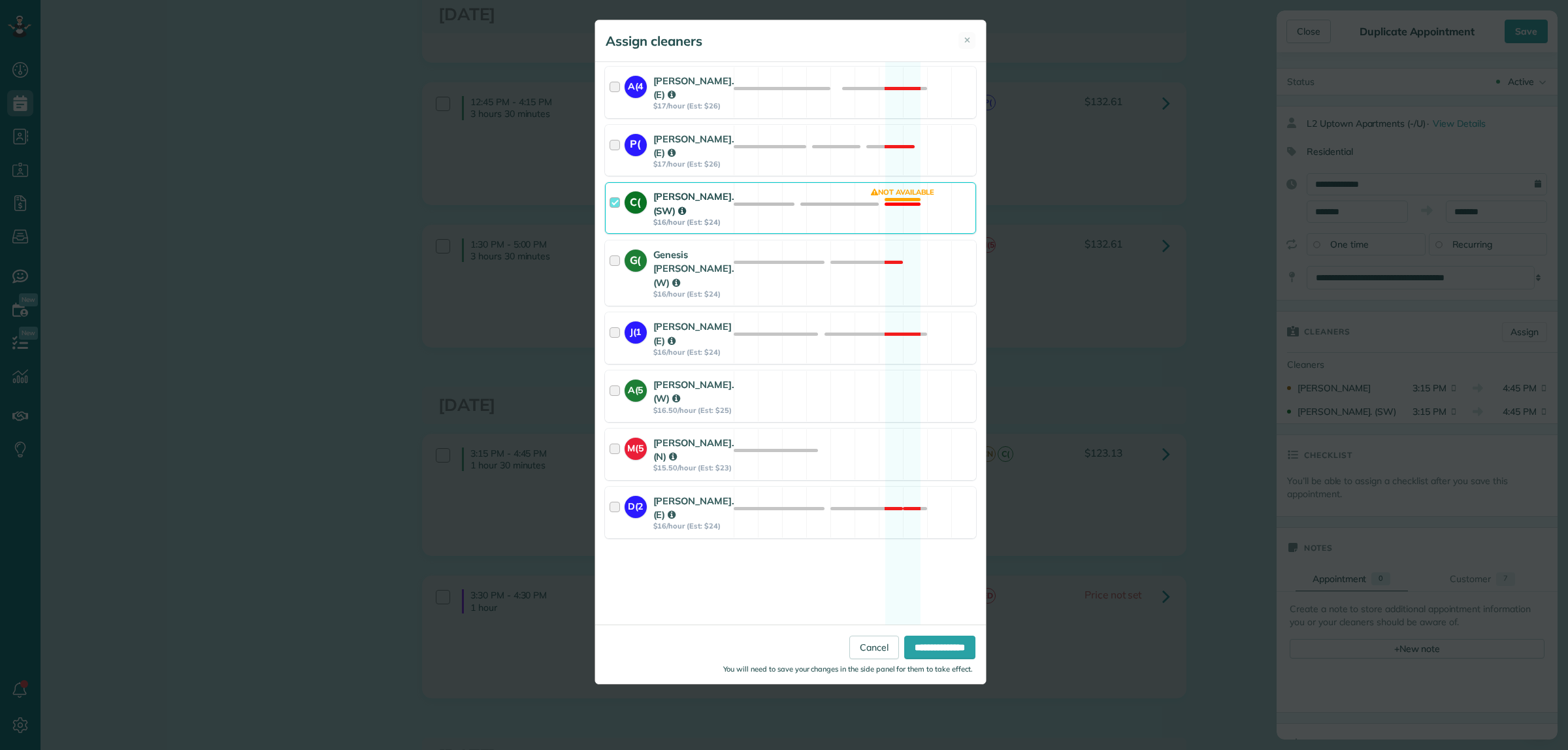
click at [611, 226] on div at bounding box center [617, 207] width 15 height 37
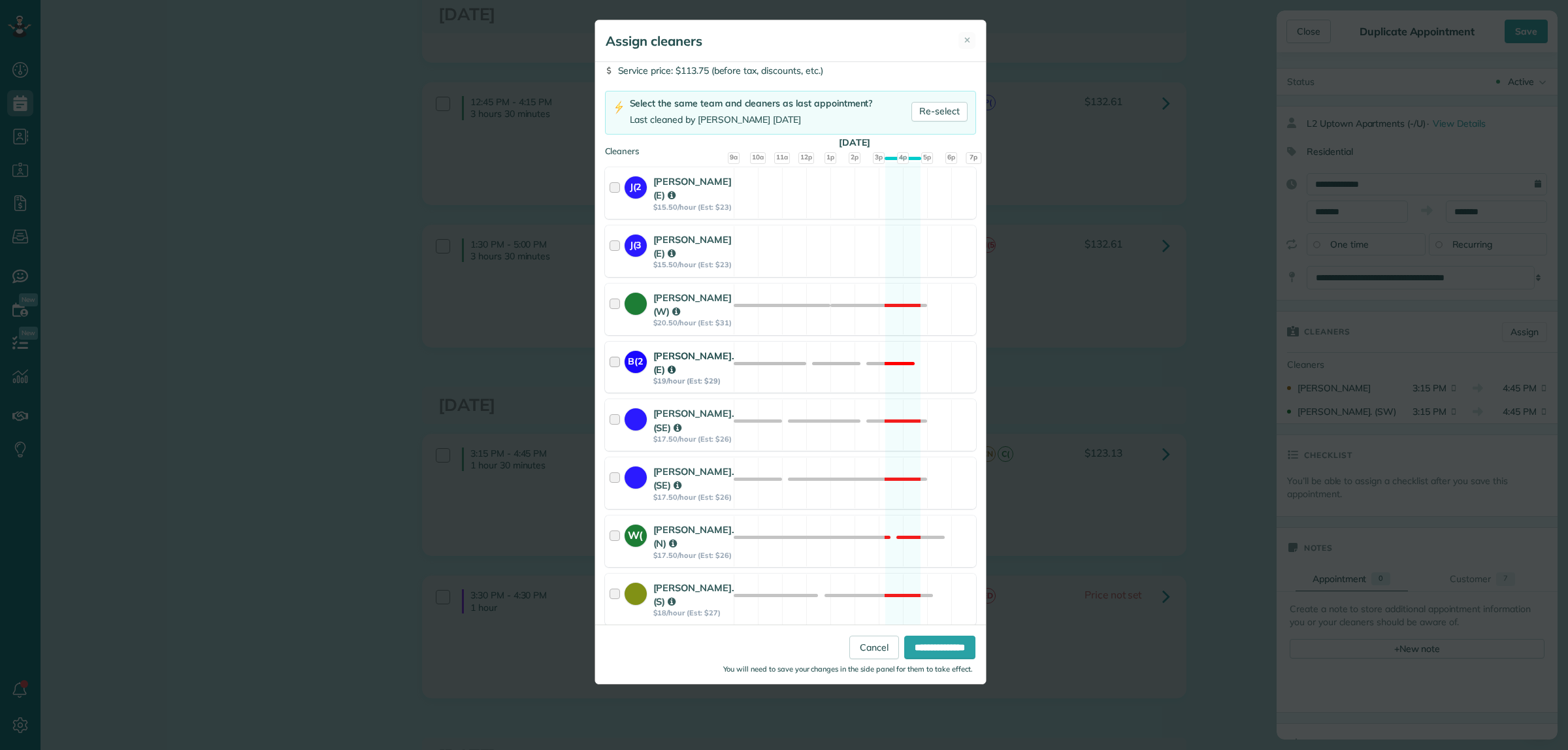
scroll to position [0, 0]
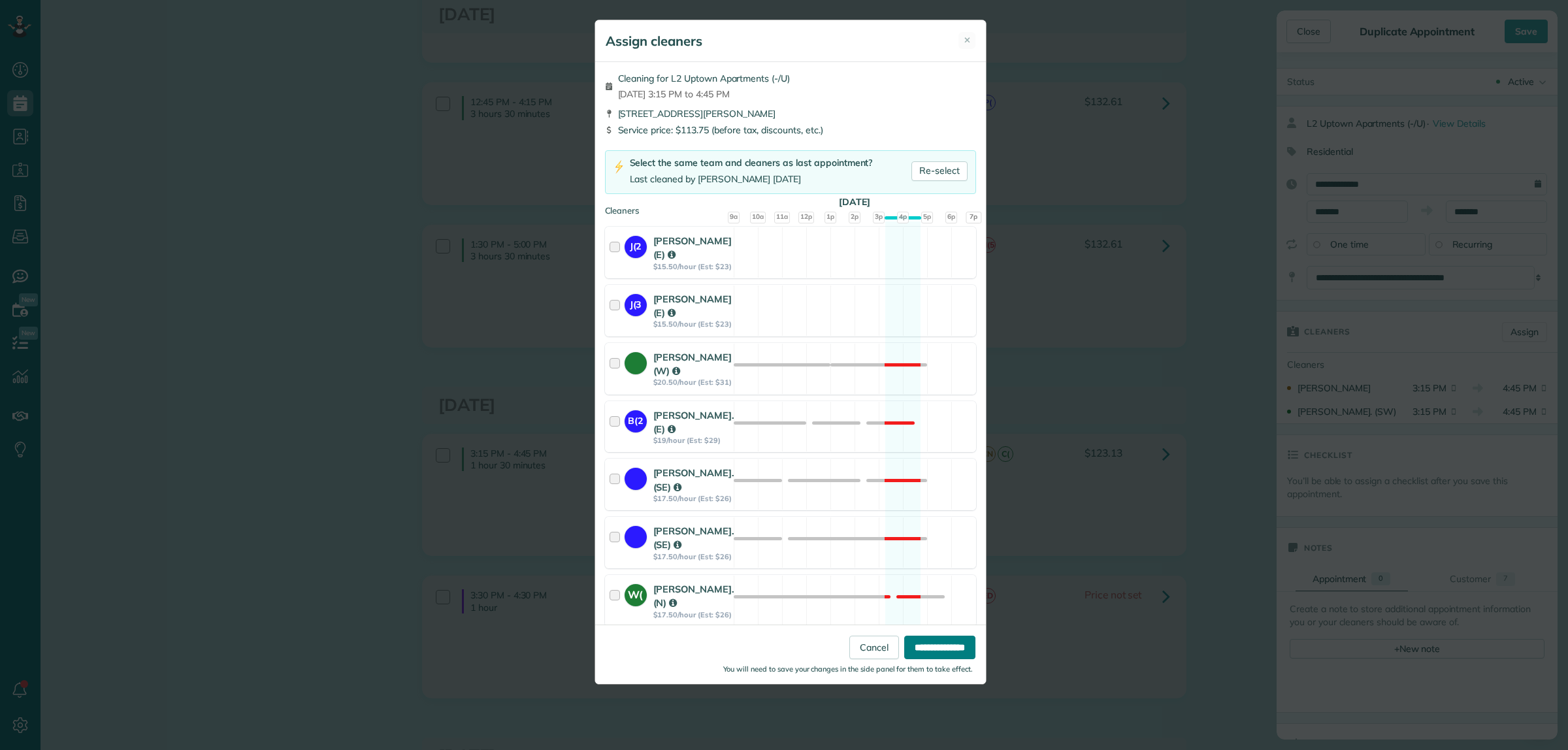
click at [939, 648] on input "**********" at bounding box center [940, 647] width 71 height 23
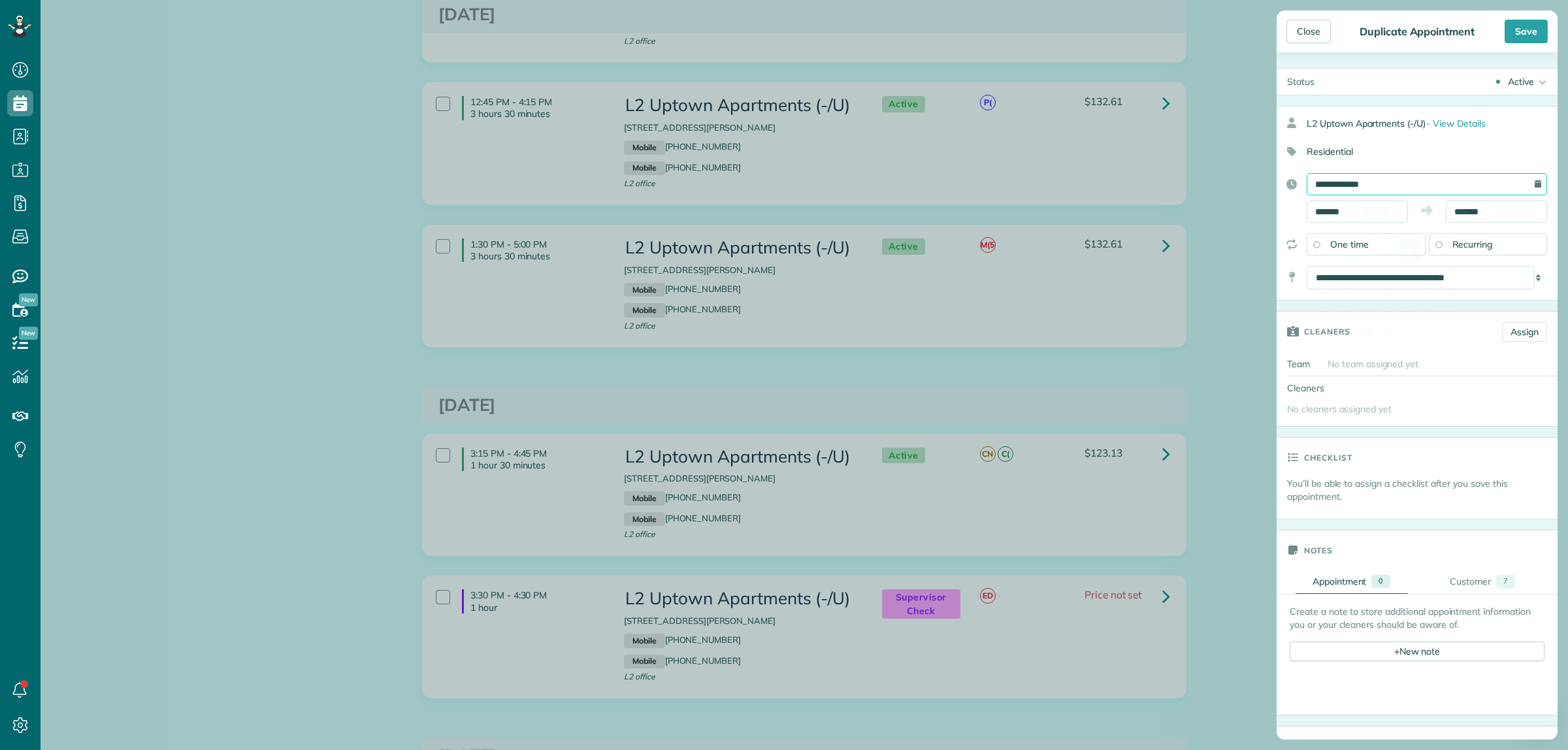
click at [1438, 181] on input "**********" at bounding box center [1427, 184] width 240 height 22
click at [1454, 214] on link "Next" at bounding box center [1451, 213] width 36 height 33
click at [1454, 213] on link "Next" at bounding box center [1451, 213] width 36 height 33
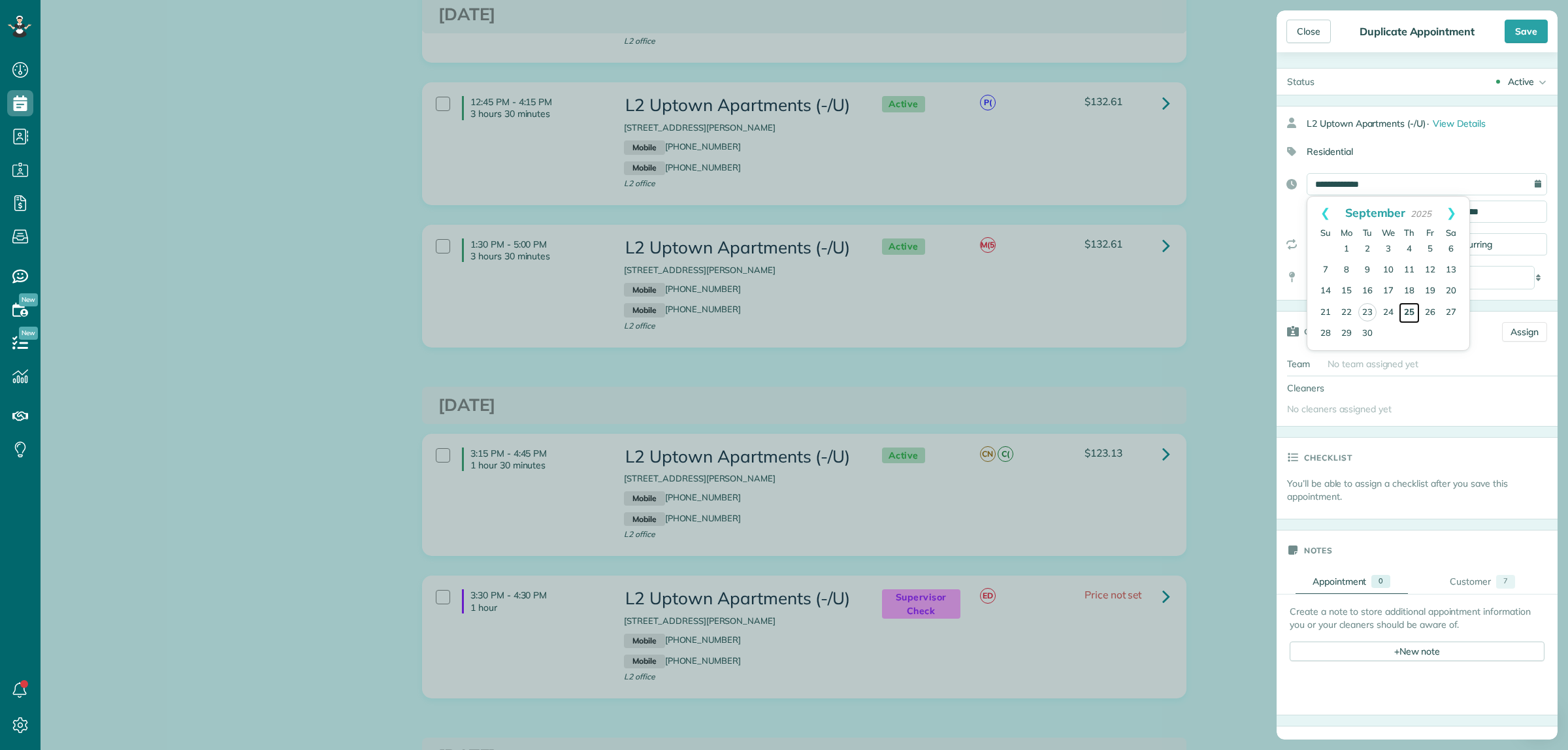
click at [1410, 312] on link "25" at bounding box center [1409, 313] width 21 height 21
type input "**********"
click at [1491, 207] on input "*******" at bounding box center [1497, 212] width 101 height 22
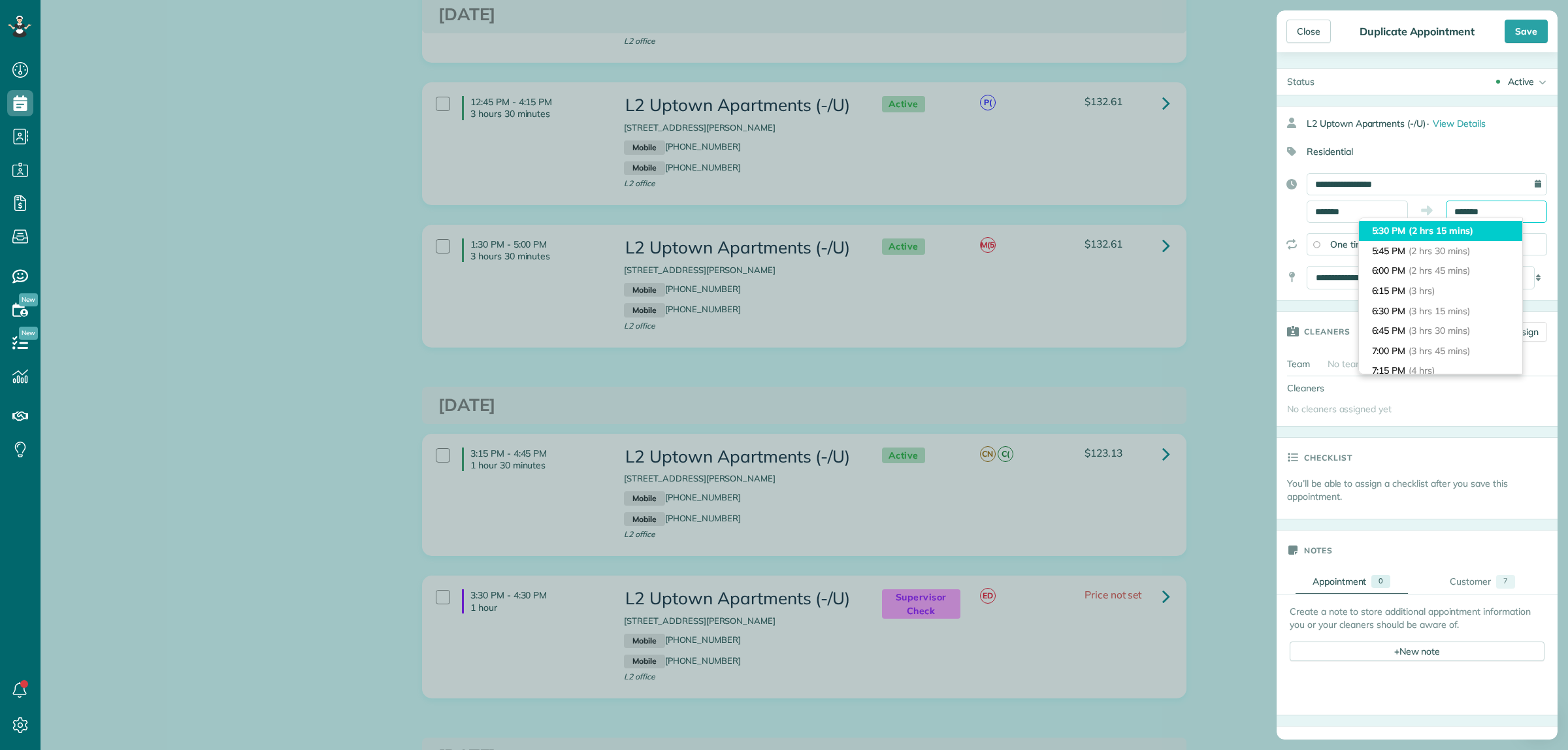
scroll to position [181, 0]
type input "*******"
click at [1473, 303] on span "(3 hrs 15 mins)" at bounding box center [1440, 307] width 64 height 12
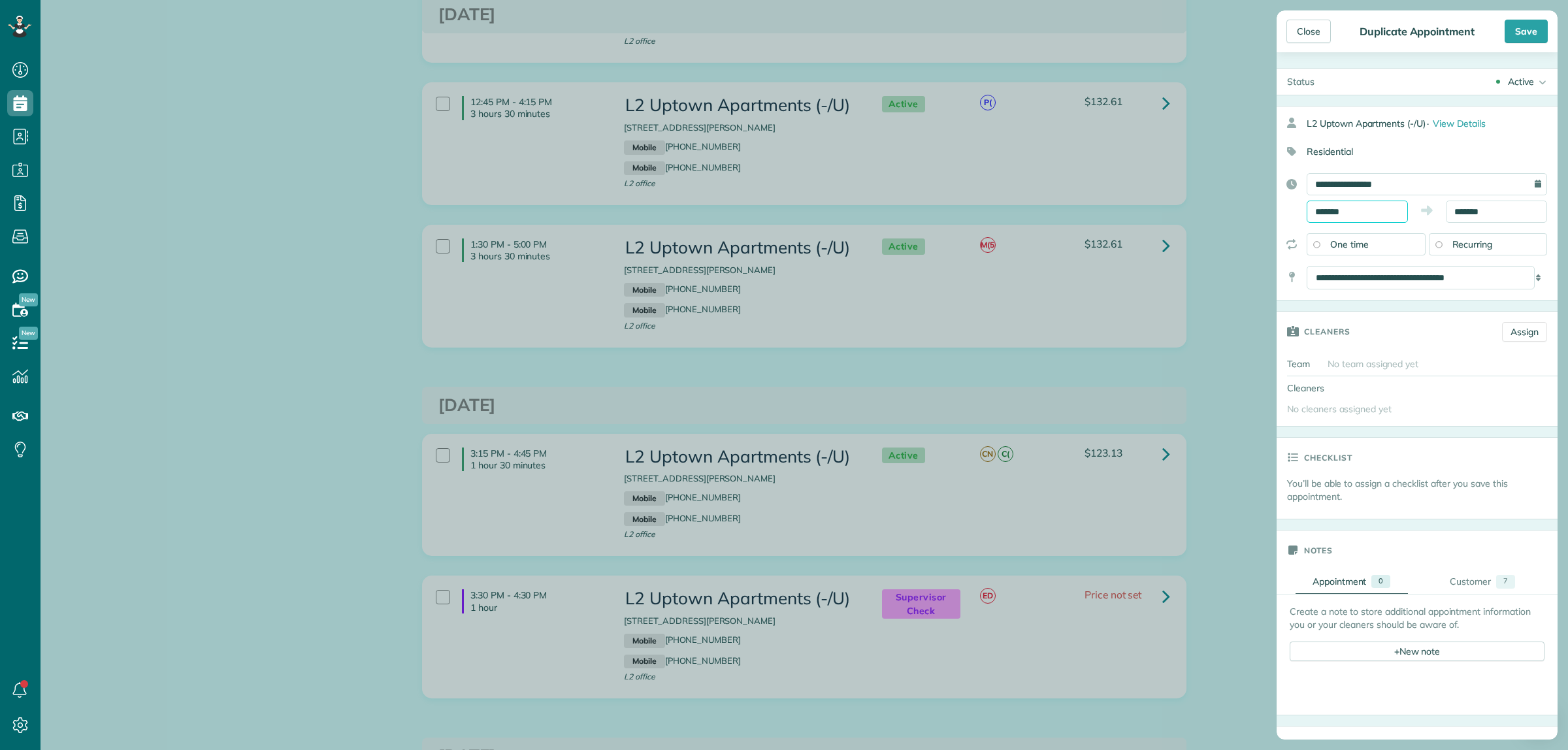
click at [1371, 210] on input "*******" at bounding box center [1357, 212] width 101 height 22
type input "*******"
click at [1337, 347] on body "Dashboard Scheduling Calendar View List View Dispatch View - Weekly scheduling …" at bounding box center [784, 375] width 1568 height 750
click at [1493, 202] on input "*******" at bounding box center [1497, 212] width 101 height 22
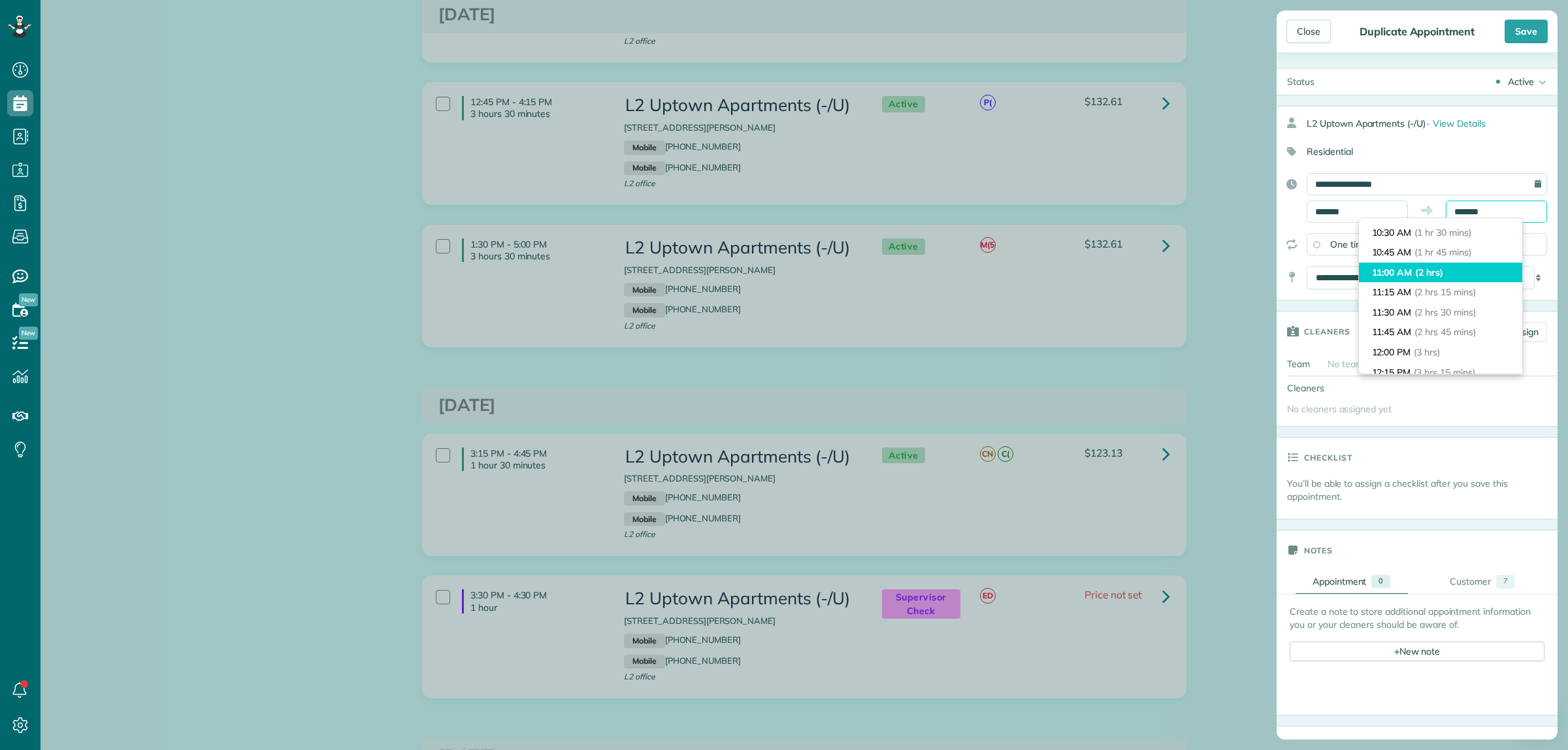
scroll to position [166, 0]
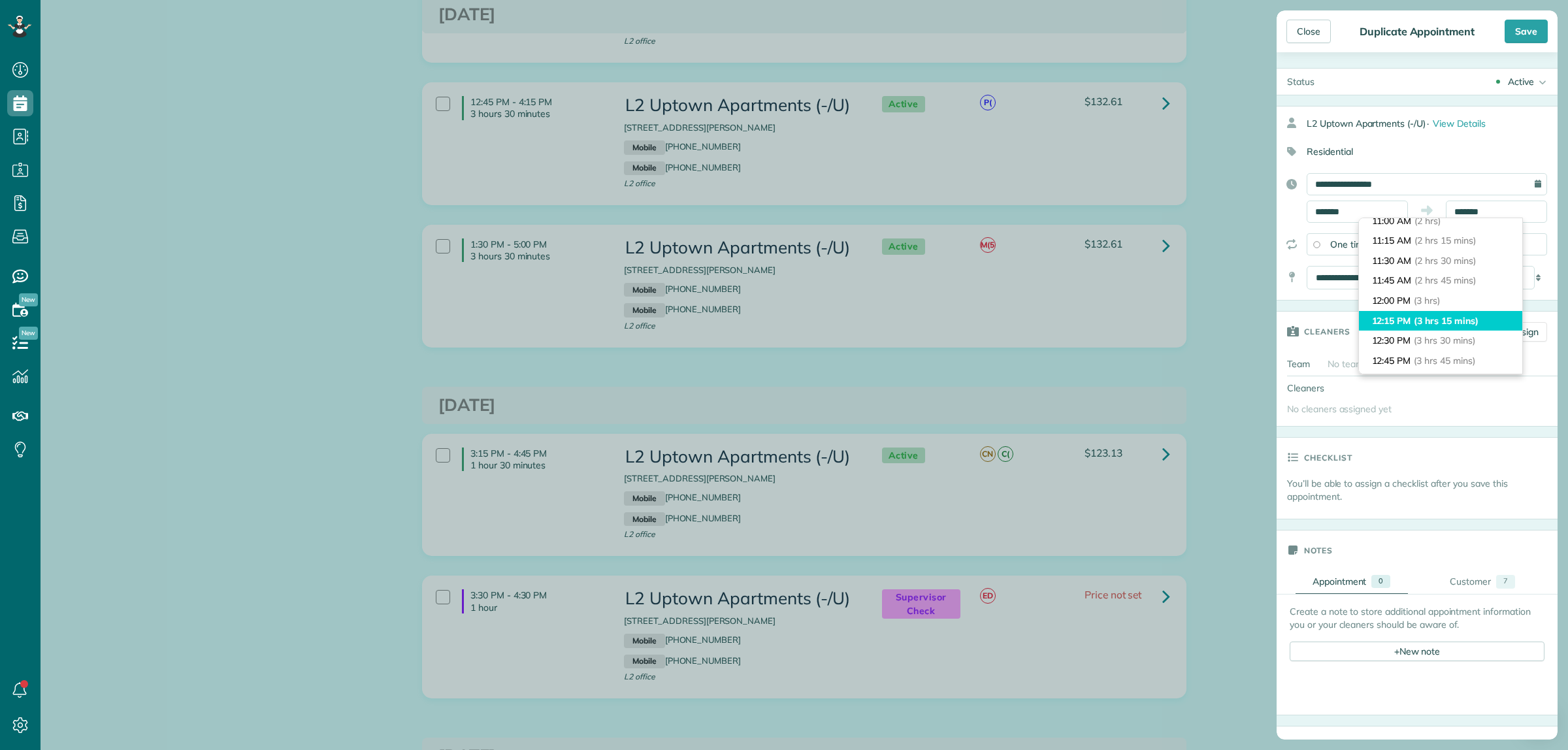
type input "********"
click at [1455, 315] on li "12:15 PM (3 hrs 15 mins)" at bounding box center [1440, 321] width 164 height 21
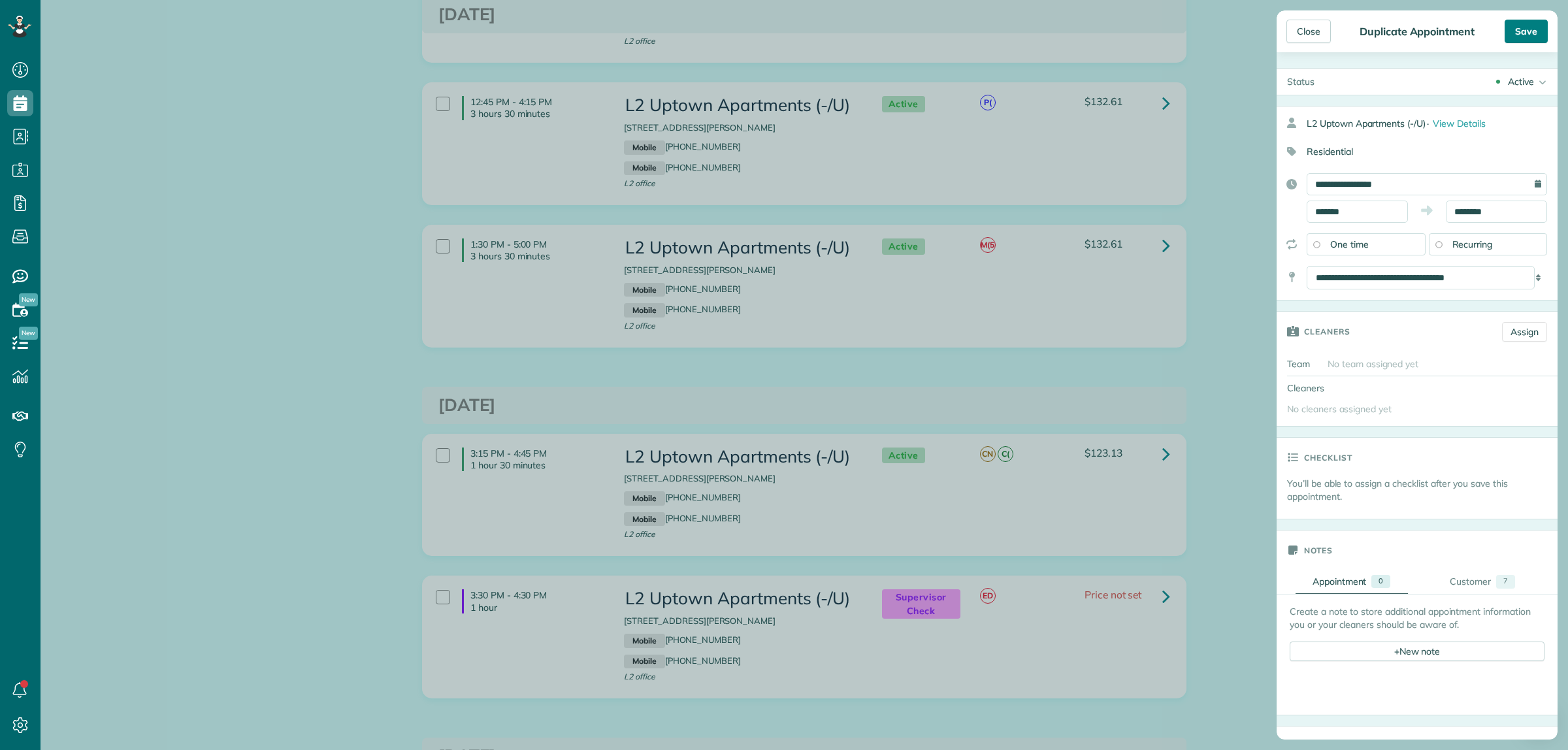
click at [1531, 28] on div "Save" at bounding box center [1526, 31] width 43 height 23
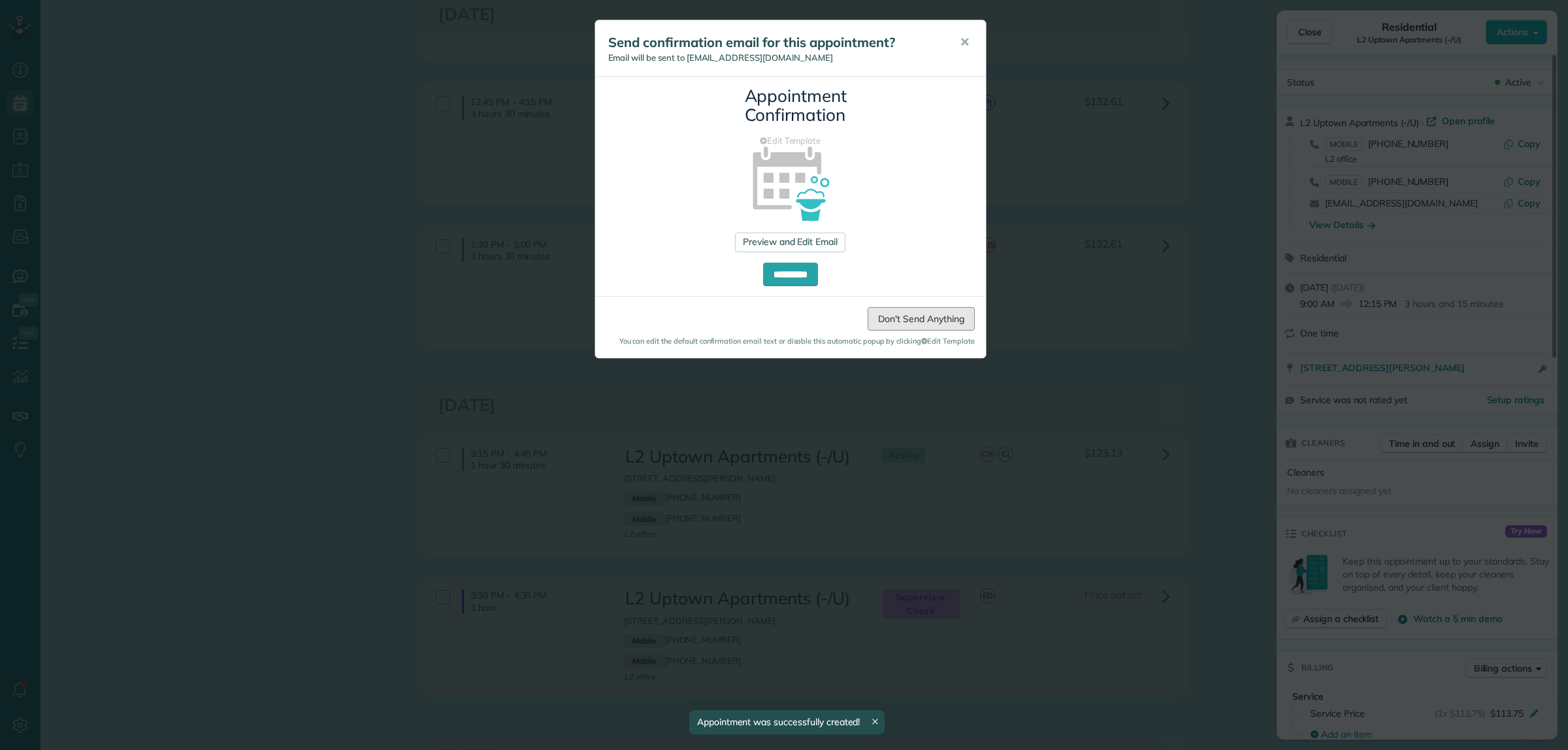
drag, startPoint x: 951, startPoint y: 321, endPoint x: 979, endPoint y: 319, distance: 28.1
click at [952, 321] on link "Don't Send Anything" at bounding box center [921, 318] width 106 height 23
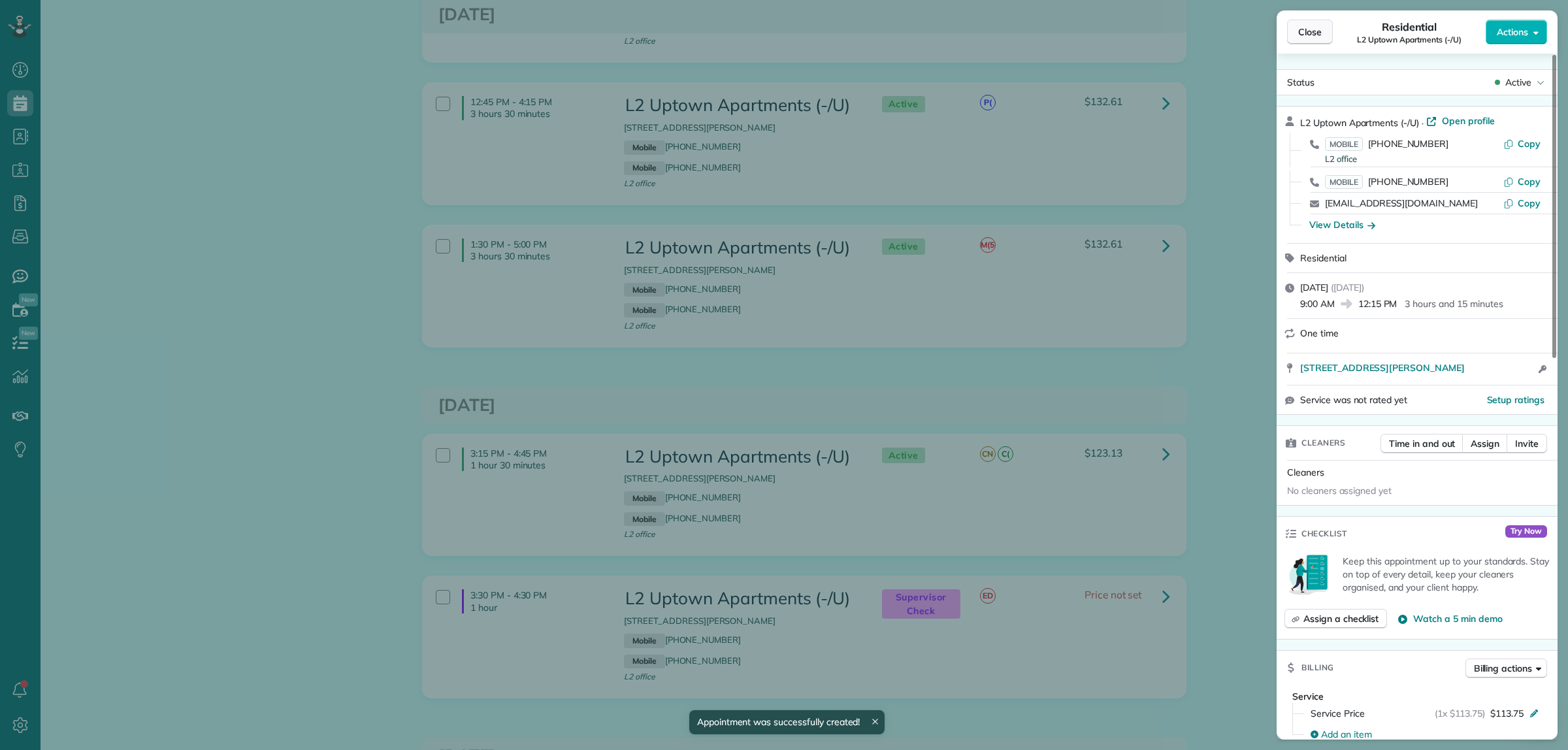
click at [1307, 34] on span "Close" at bounding box center [1309, 32] width 23 height 13
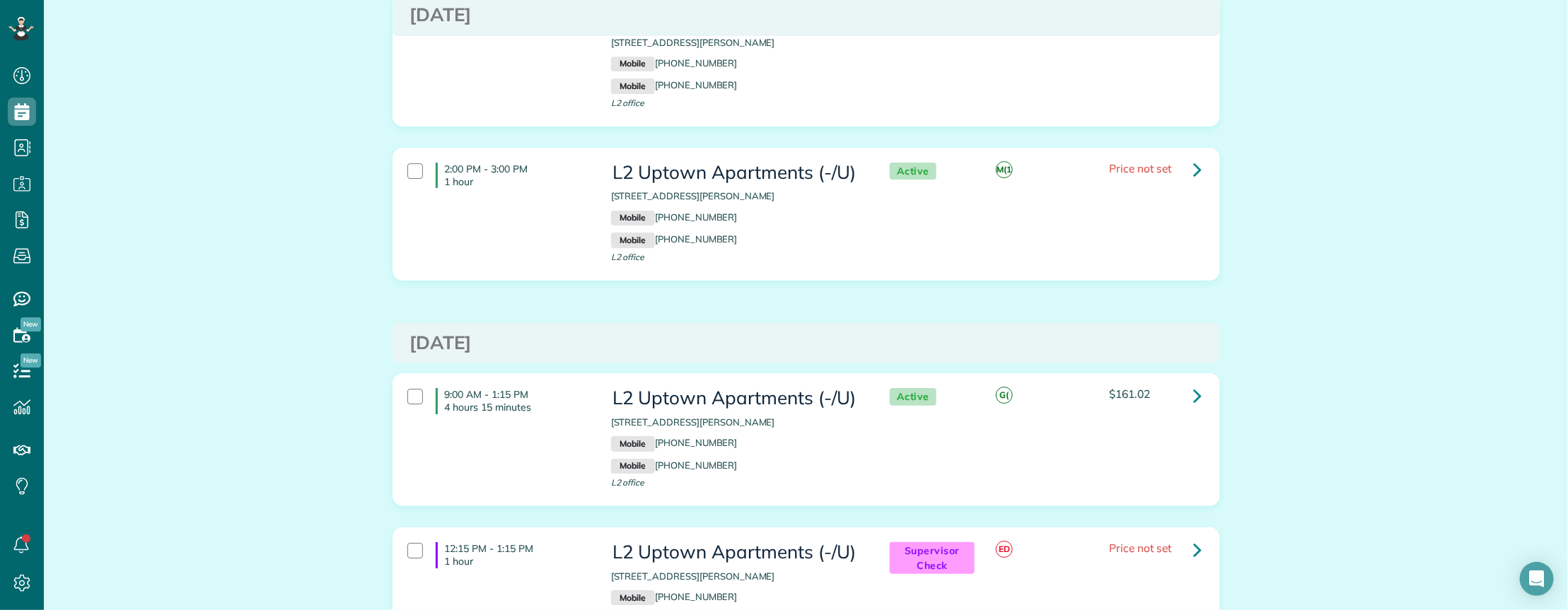
scroll to position [610, 43]
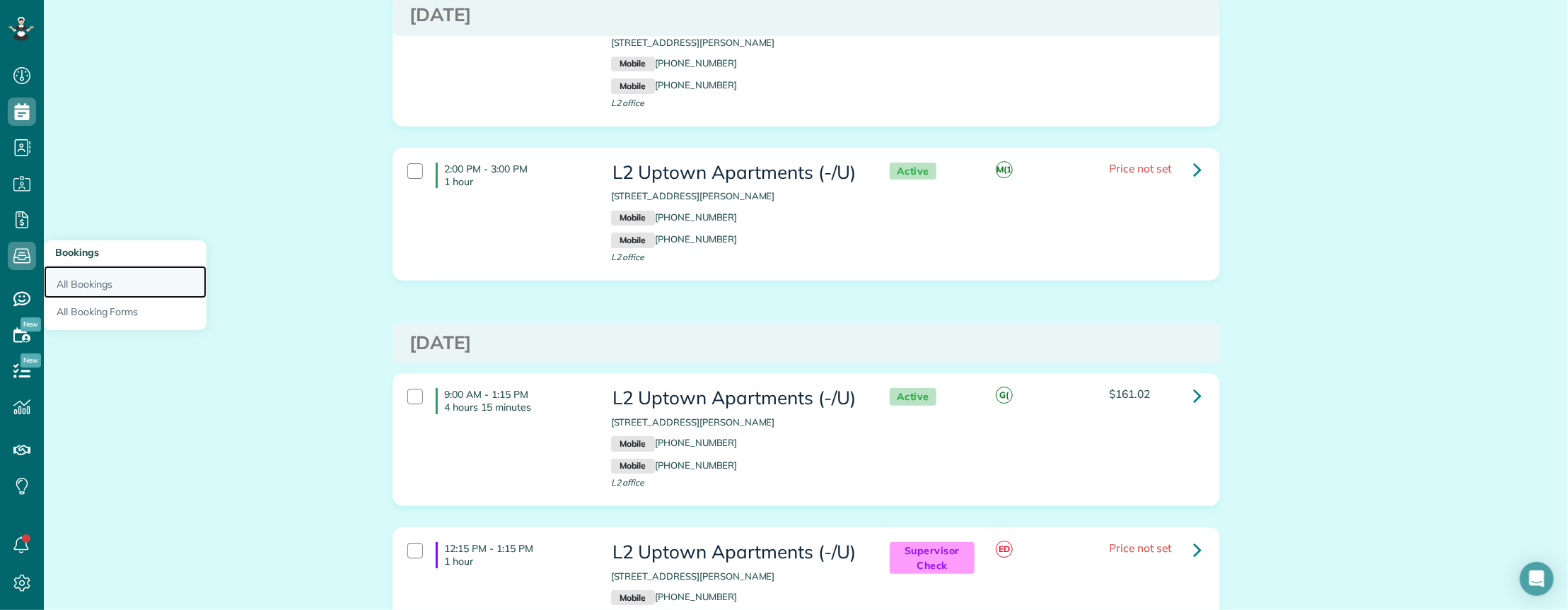
drag, startPoint x: 91, startPoint y: 285, endPoint x: 103, endPoint y: 283, distance: 12.2
click at [93, 284] on link "All Bookings" at bounding box center [124, 282] width 162 height 32
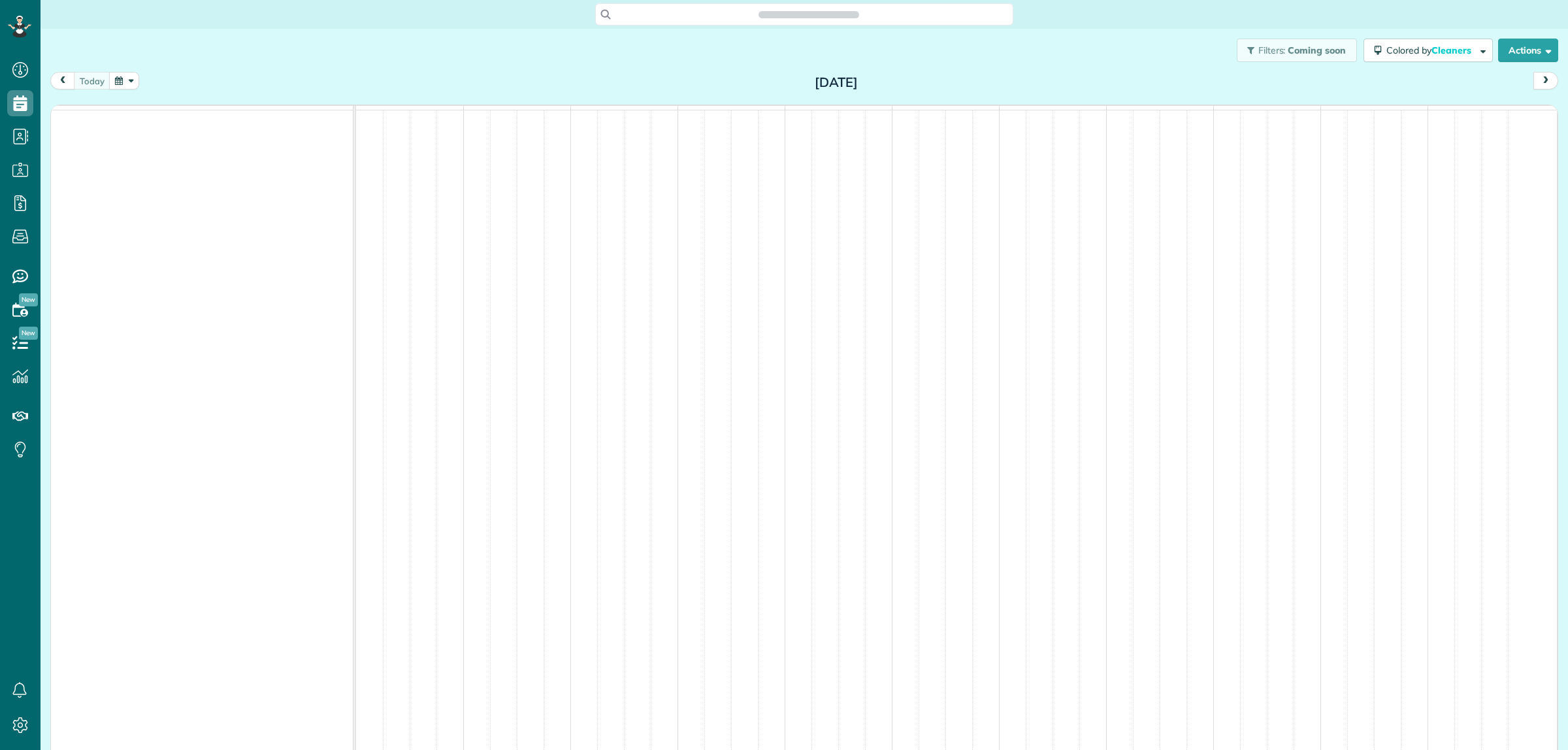
scroll to position [5, 5]
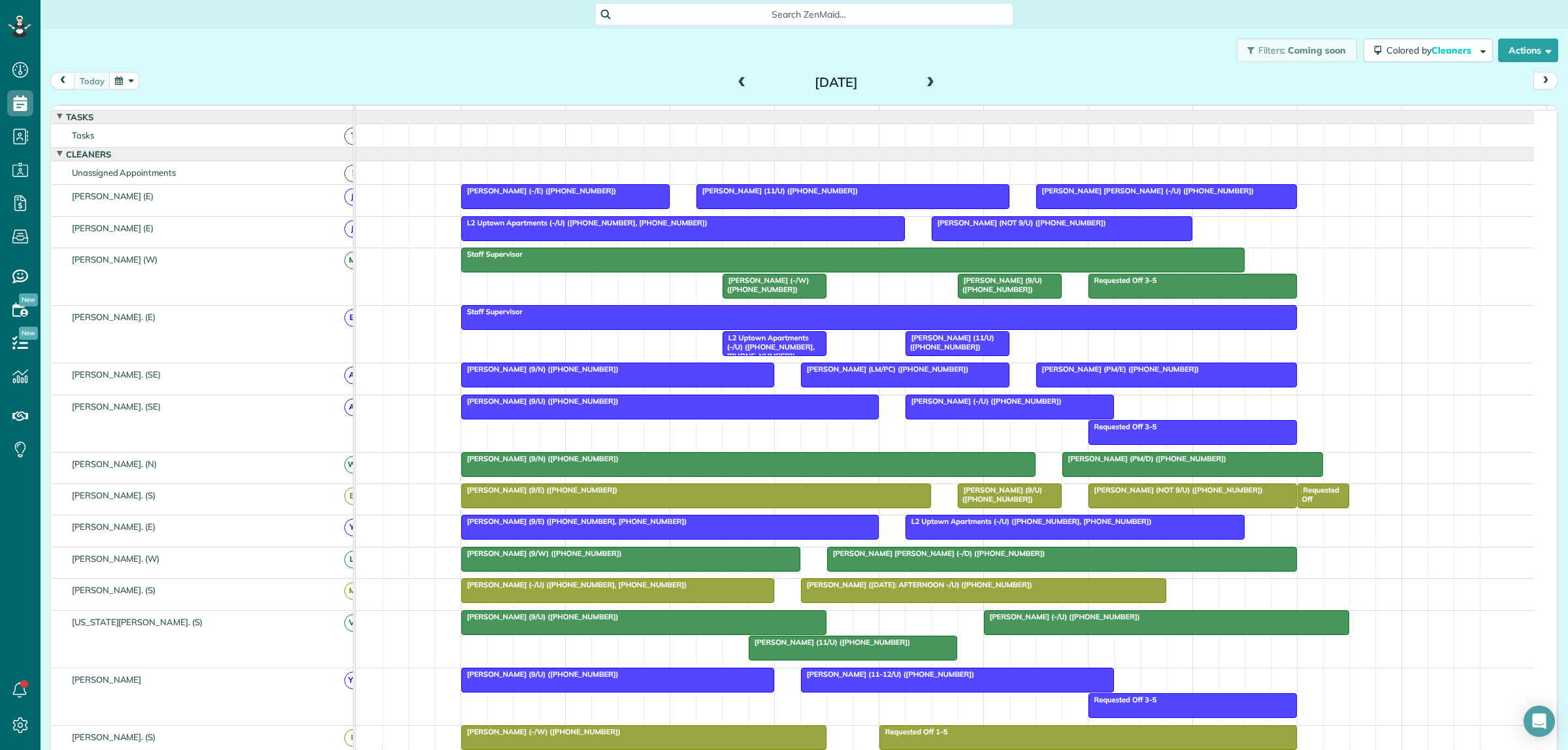
click at [923, 80] on span at bounding box center [930, 83] width 15 height 12
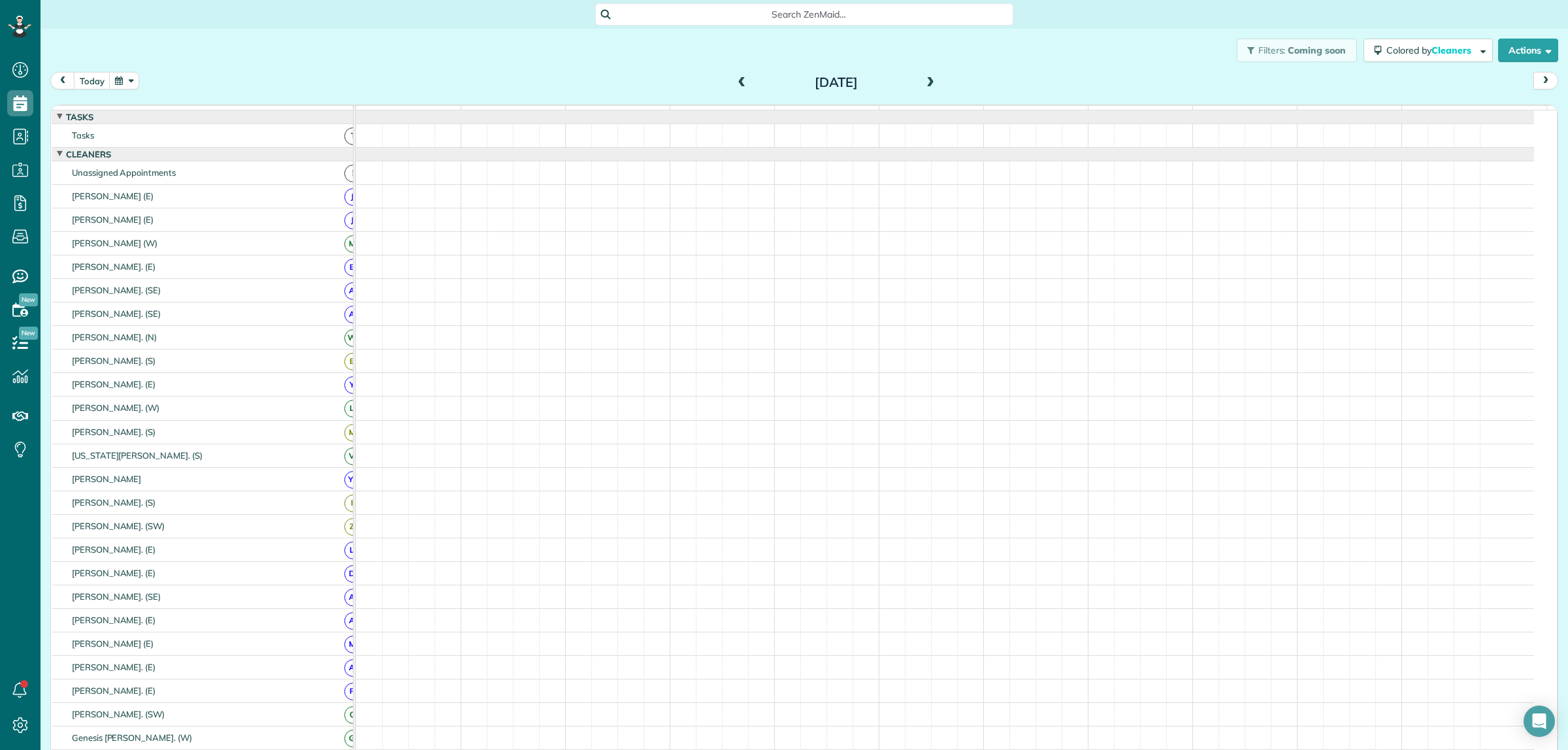
click at [927, 82] on span at bounding box center [930, 83] width 15 height 12
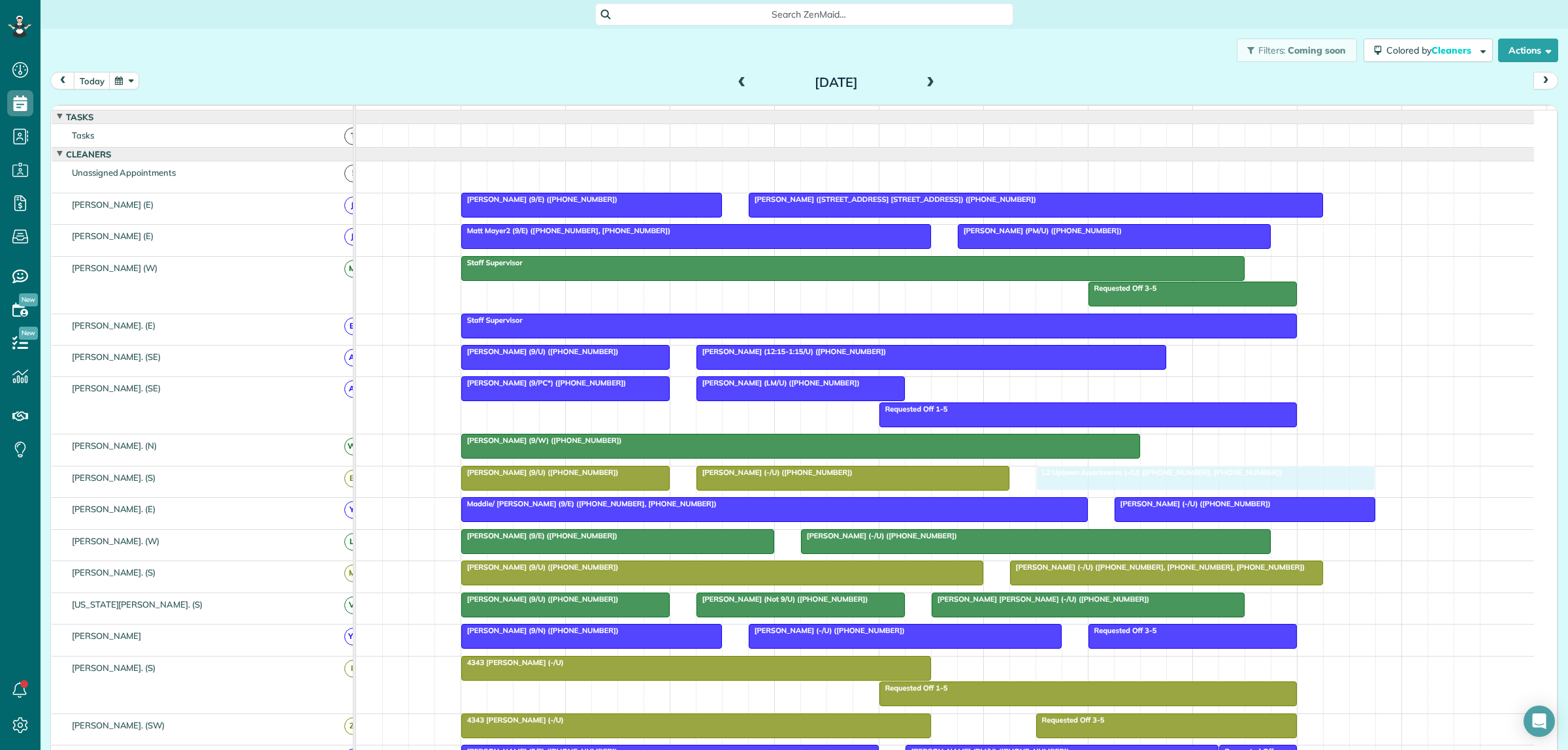
drag, startPoint x: 597, startPoint y: 182, endPoint x: 1171, endPoint y: 493, distance: 652.8
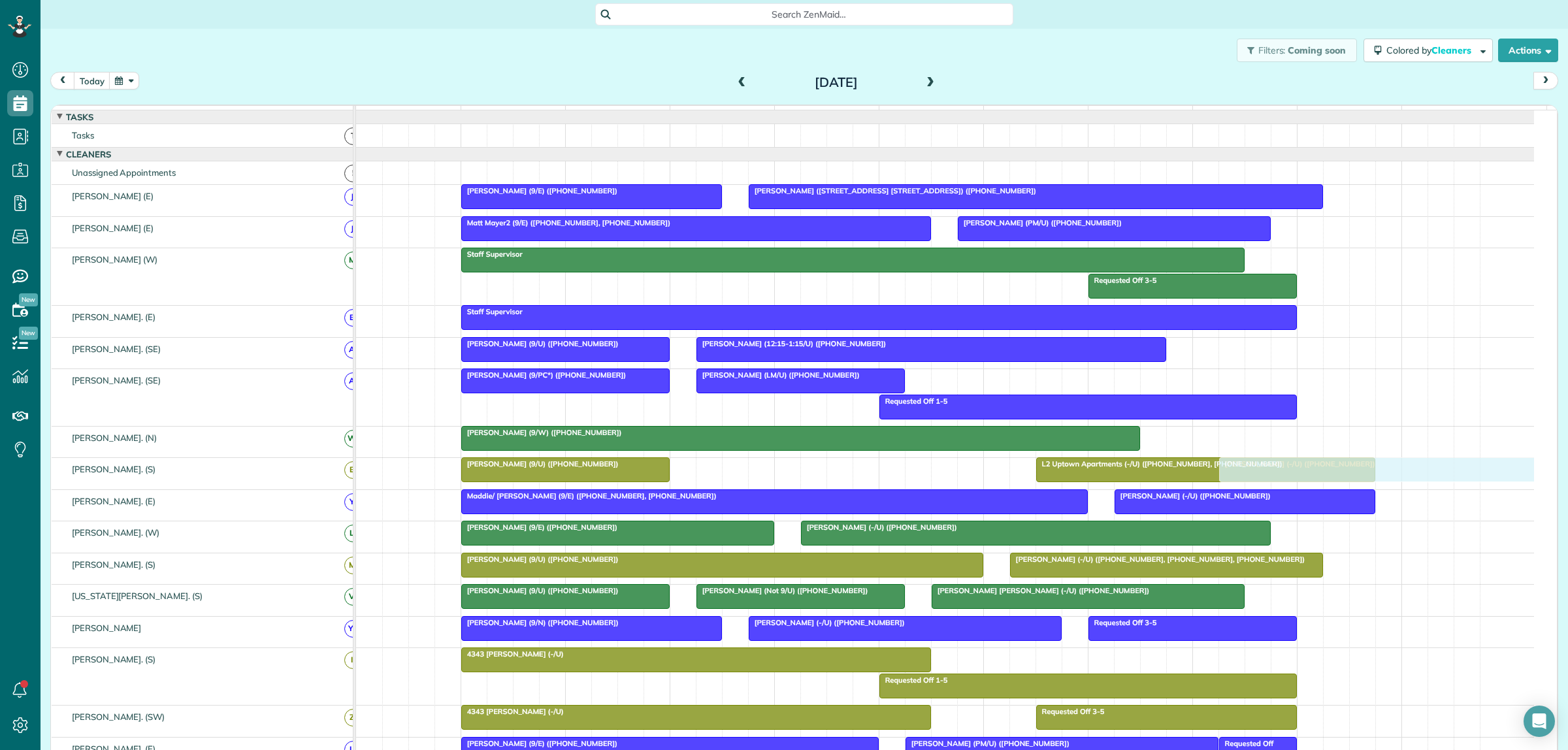
drag, startPoint x: 743, startPoint y: 482, endPoint x: 1253, endPoint y: 494, distance: 510.1
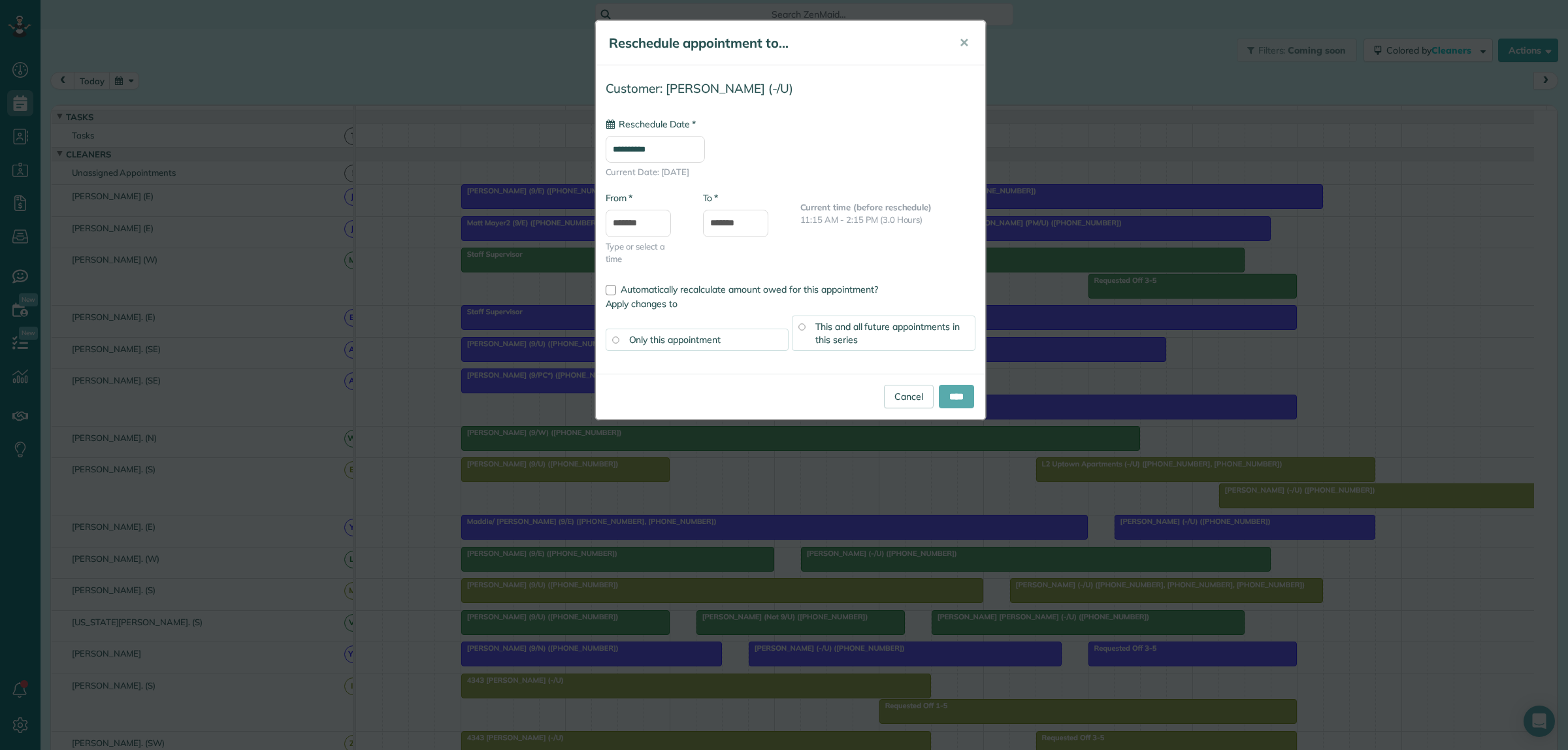
type input "**********"
click at [948, 402] on input "****" at bounding box center [956, 396] width 35 height 23
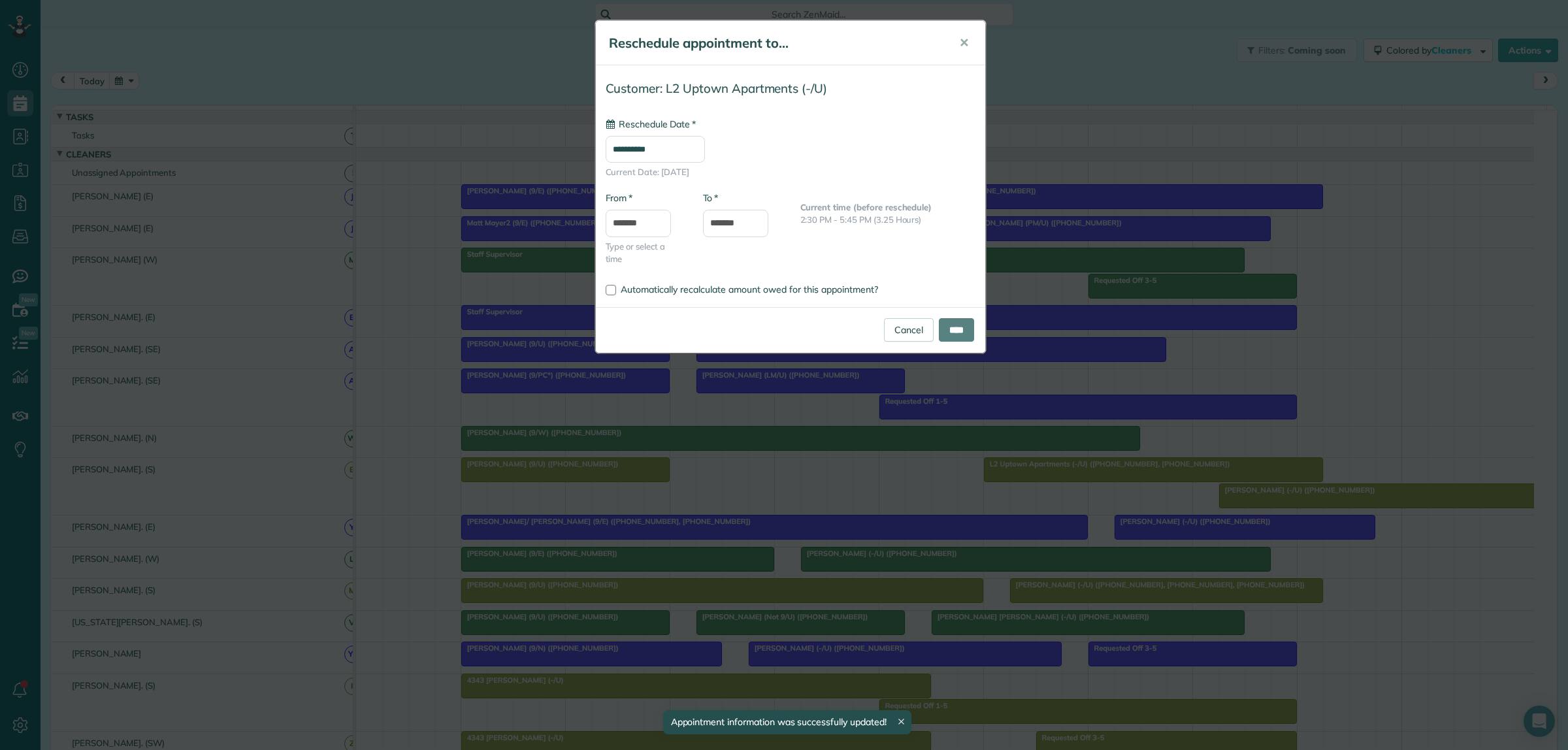
drag, startPoint x: 1073, startPoint y: 477, endPoint x: 702, endPoint y: 472, distance: 371.0
type input "**********"
click at [897, 331] on link "Cancel" at bounding box center [909, 329] width 50 height 23
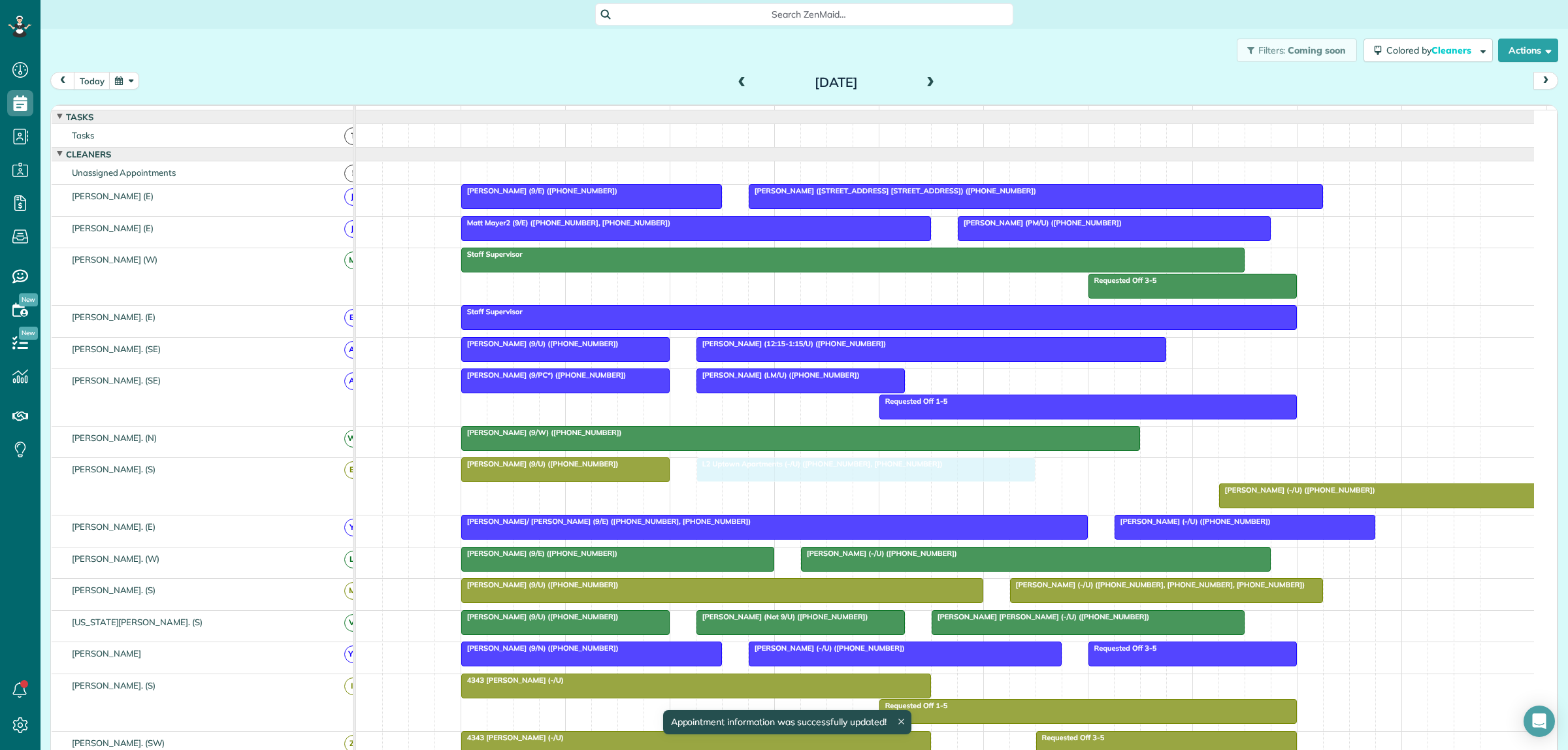
drag, startPoint x: 1062, startPoint y: 478, endPoint x: 727, endPoint y: 478, distance: 335.0
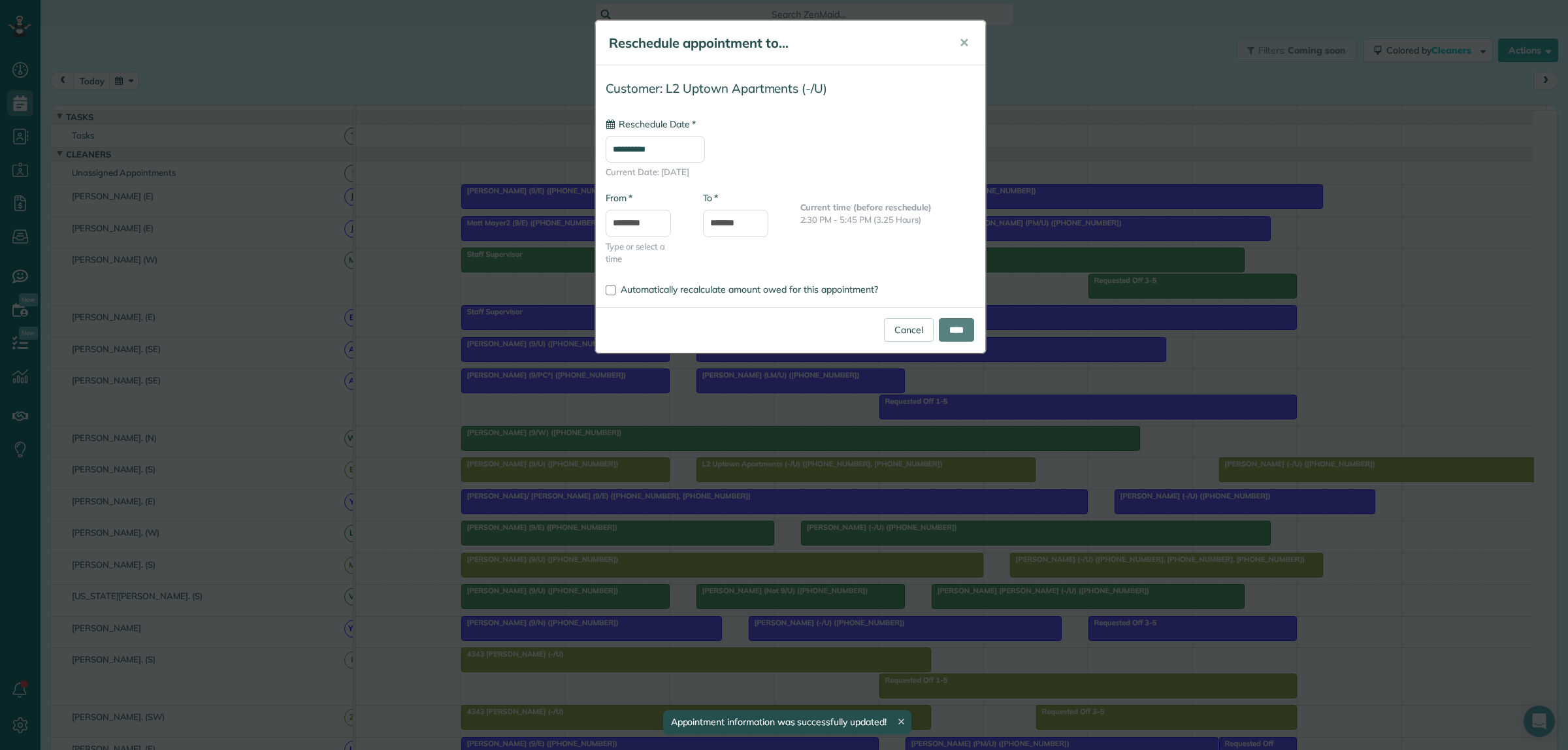
type input "**********"
click at [940, 333] on input "****" at bounding box center [956, 329] width 35 height 23
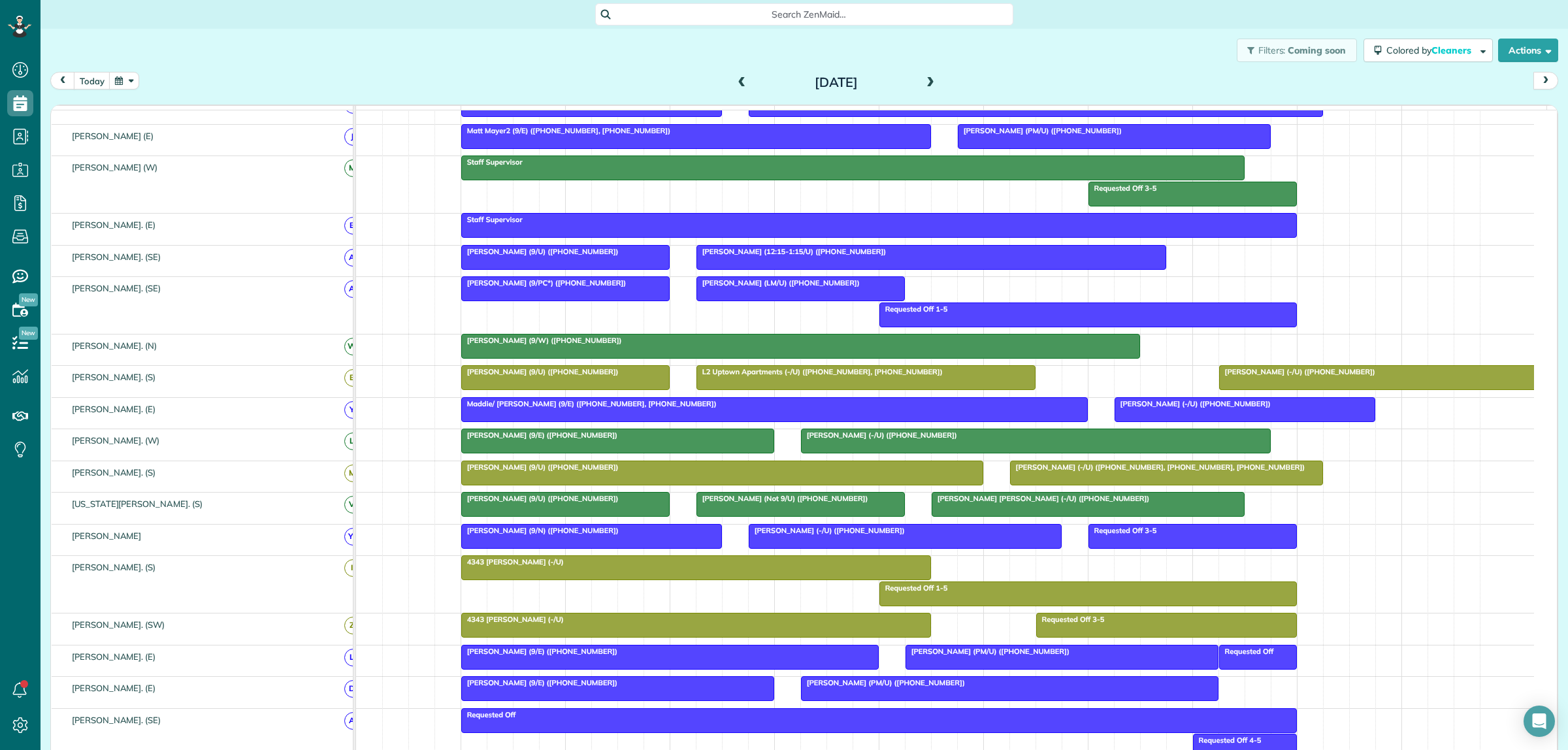
scroll to position [0, 0]
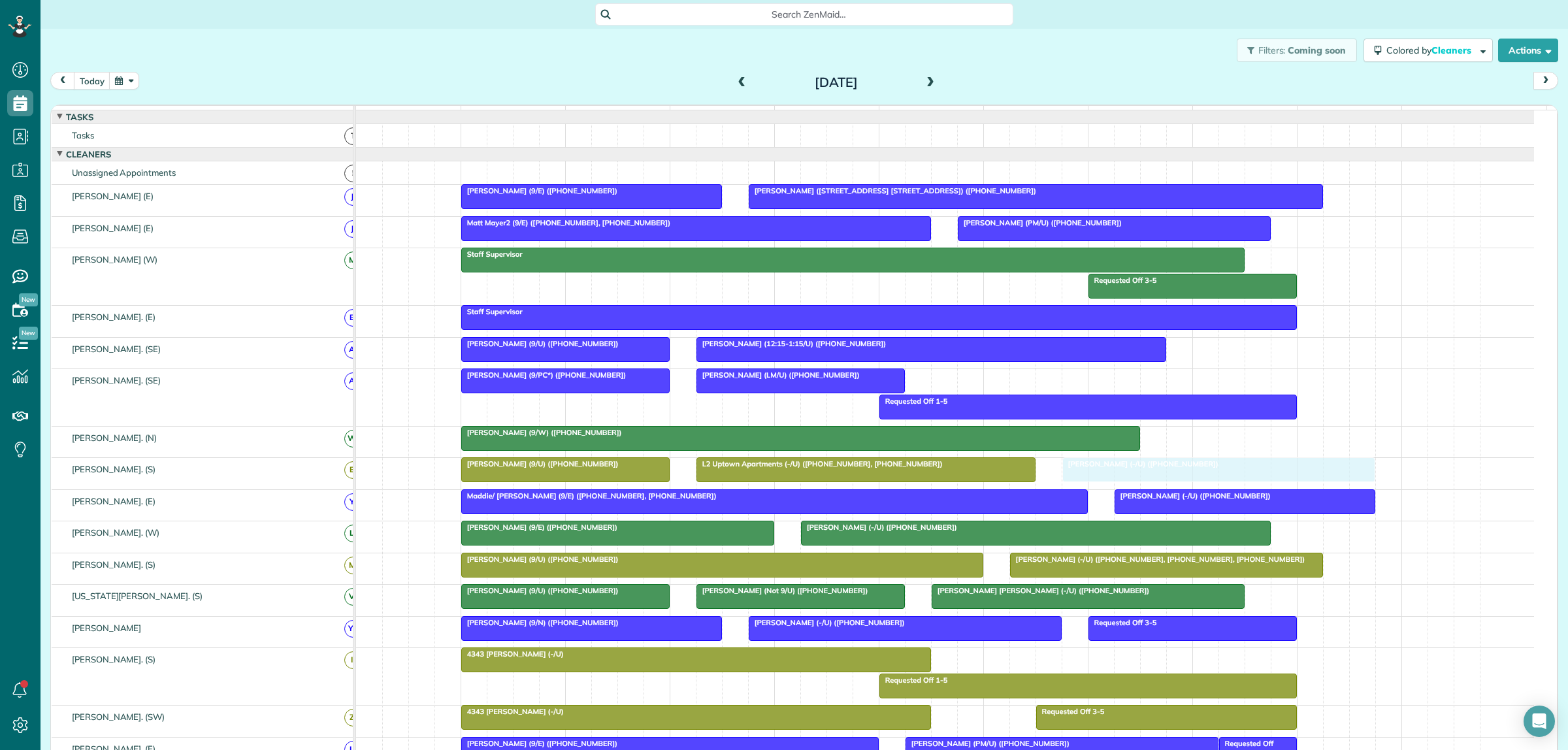
drag, startPoint x: 1248, startPoint y: 478, endPoint x: 1084, endPoint y: 478, distance: 164.0
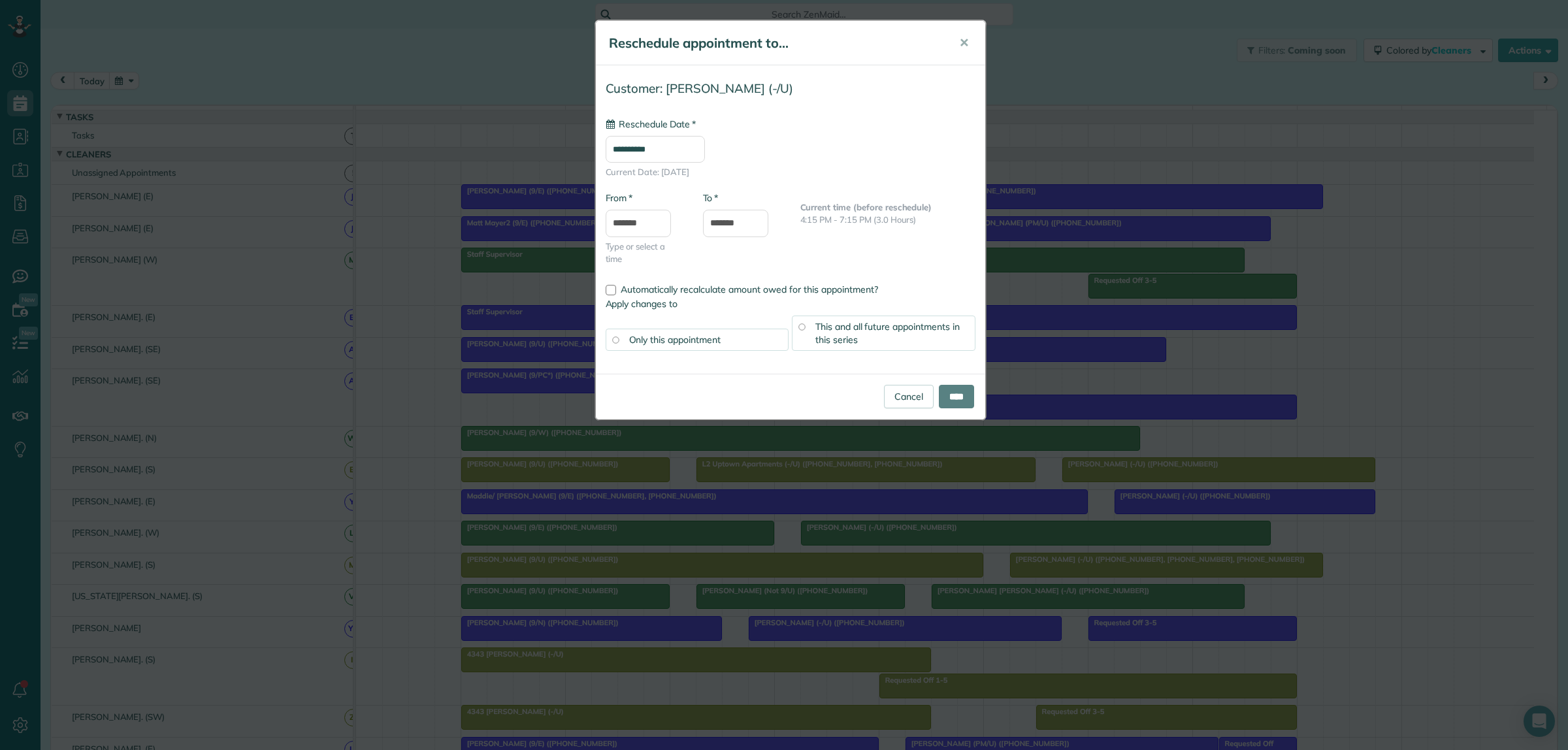
type input "**********"
click at [952, 394] on input "****" at bounding box center [956, 396] width 35 height 23
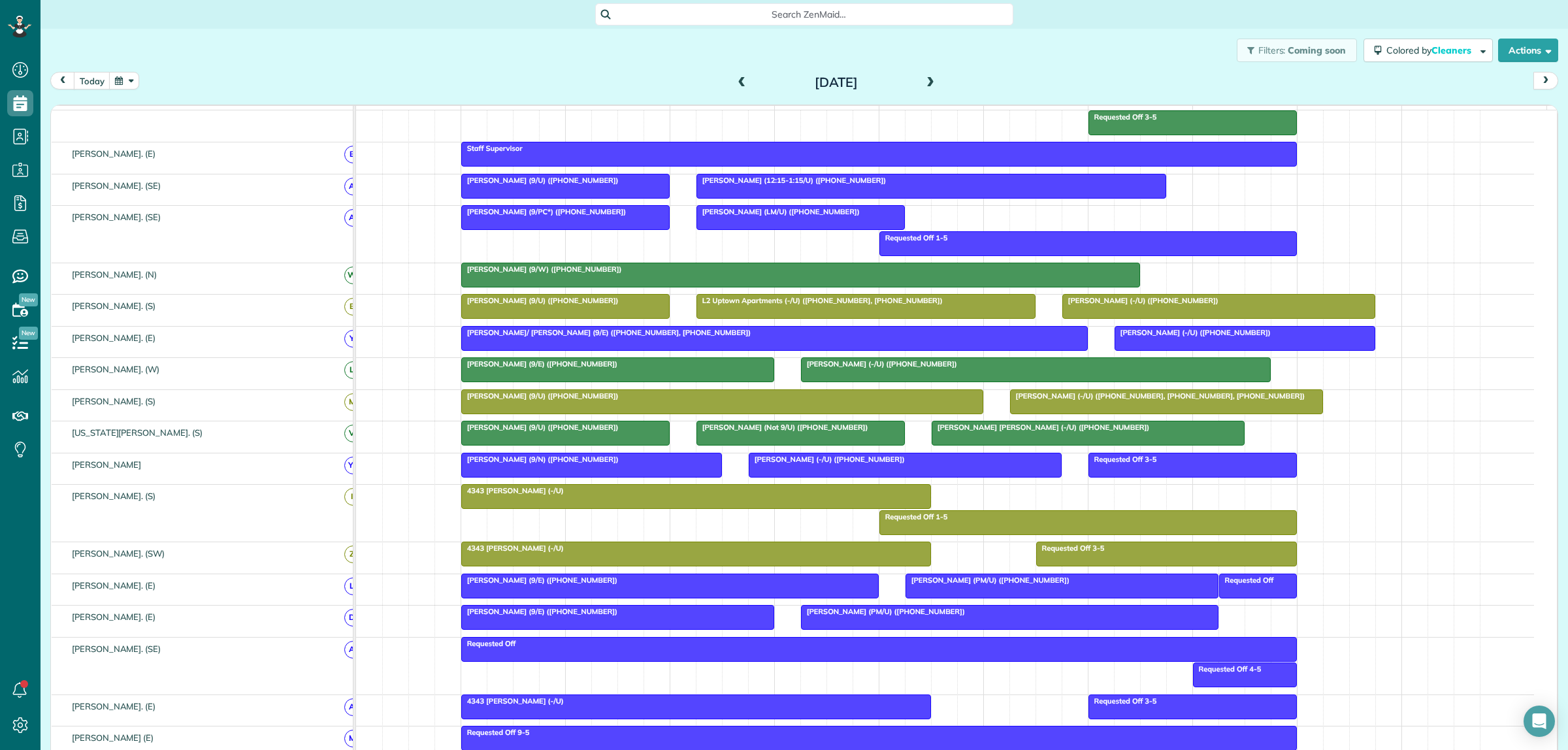
click at [735, 86] on span at bounding box center [742, 83] width 15 height 12
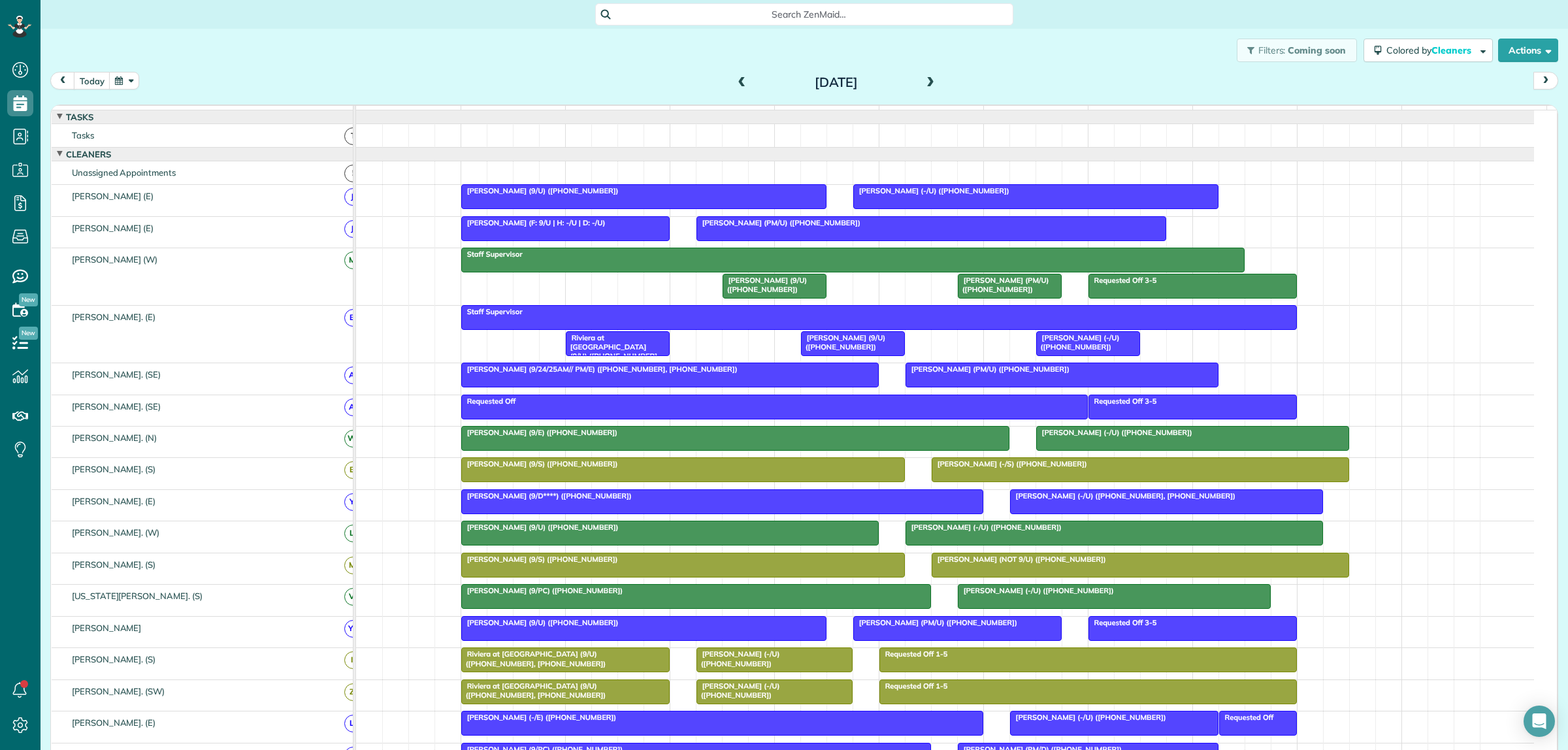
click at [928, 85] on span at bounding box center [930, 83] width 15 height 12
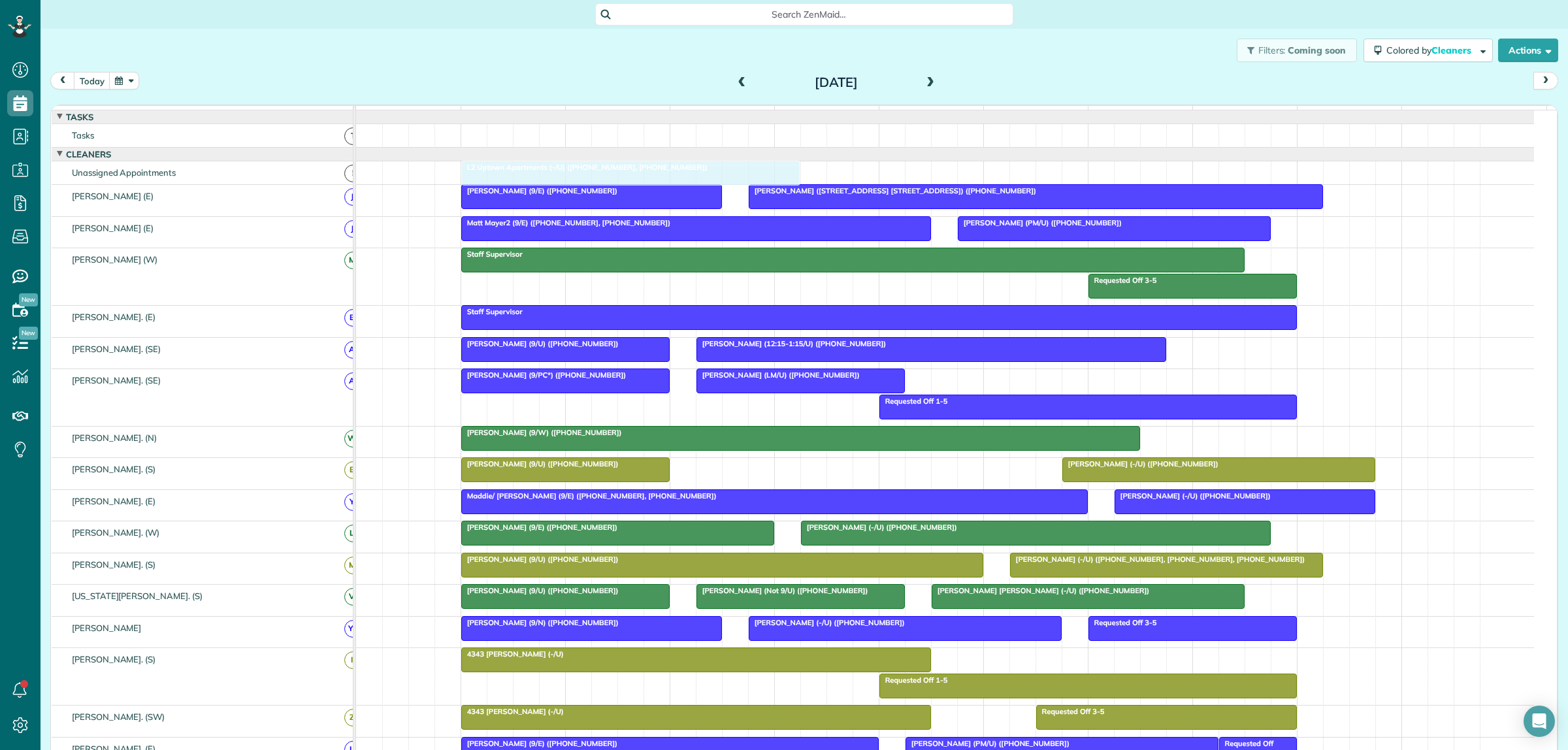
drag, startPoint x: 810, startPoint y: 477, endPoint x: 575, endPoint y: 169, distance: 387.4
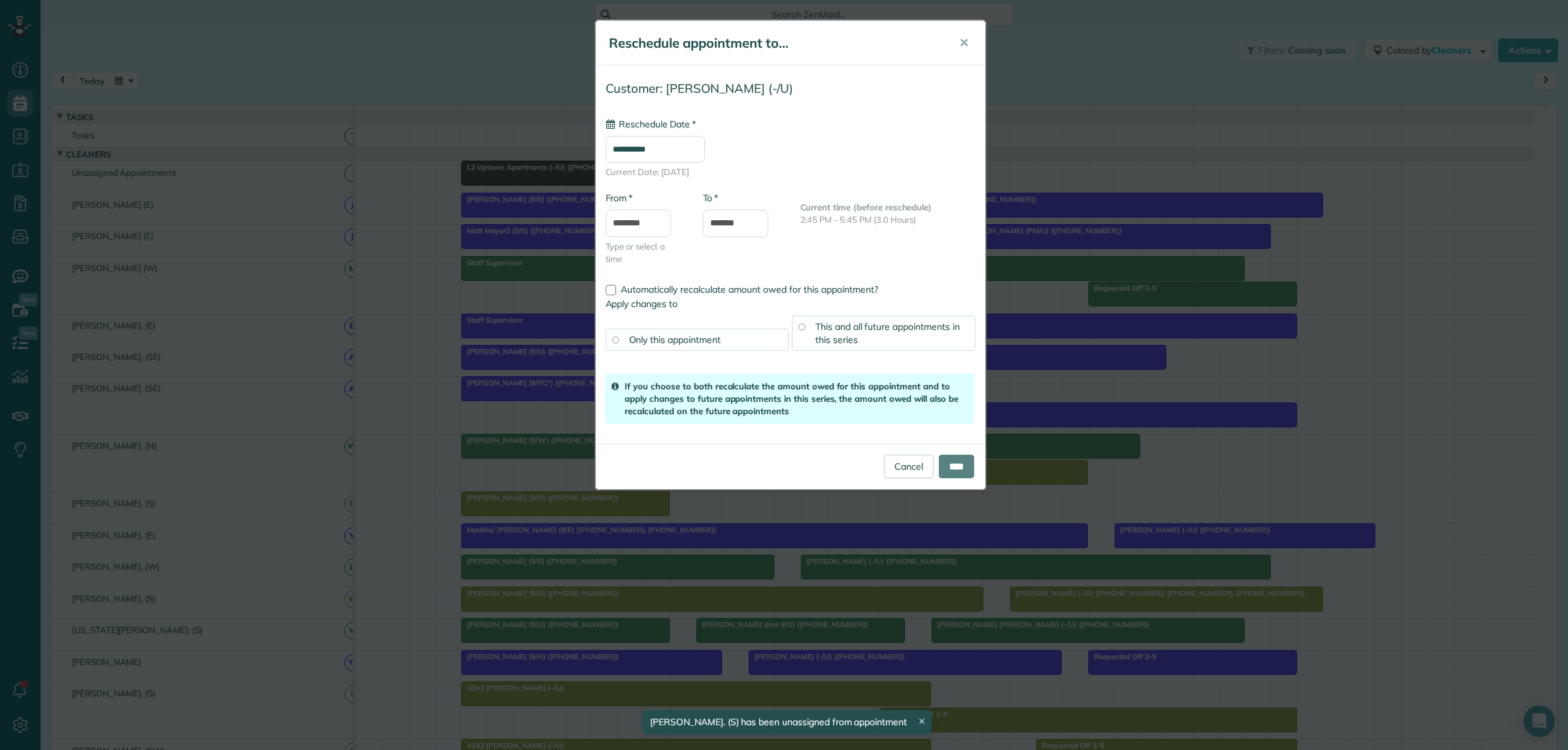
drag, startPoint x: 1137, startPoint y: 483, endPoint x: 776, endPoint y: 488, distance: 361.0
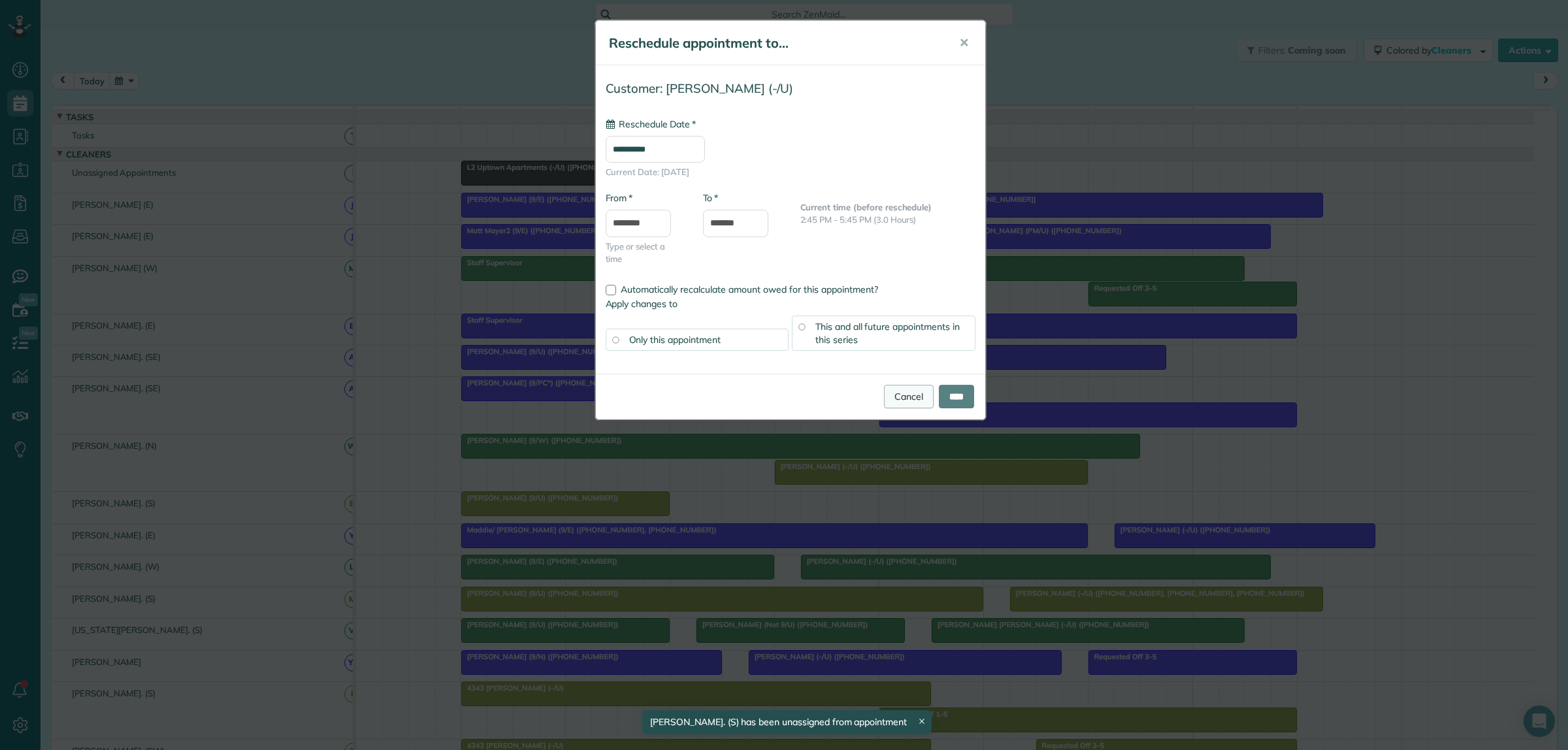
type input "**********"
click at [898, 399] on link "Cancel" at bounding box center [909, 396] width 50 height 23
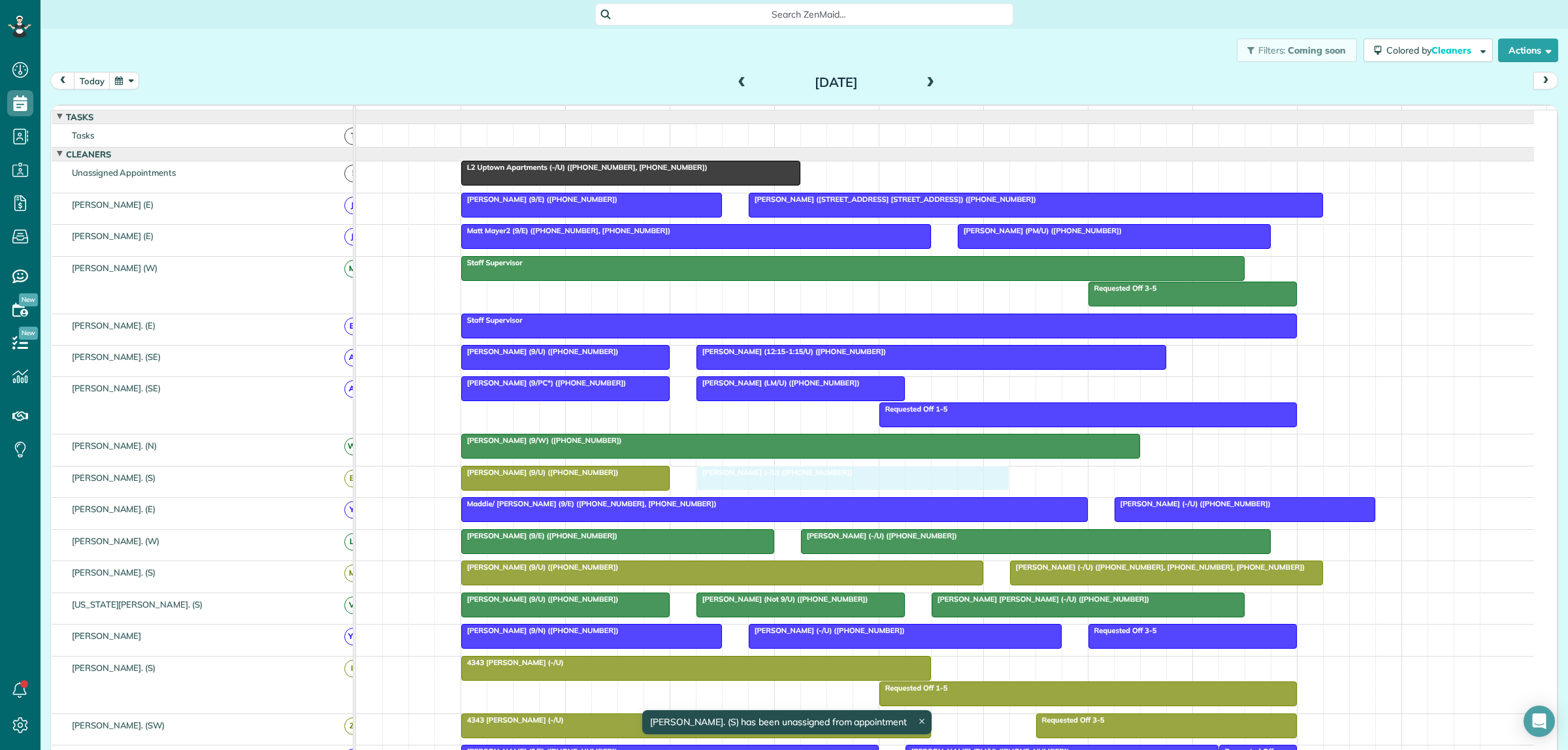
drag, startPoint x: 1083, startPoint y: 485, endPoint x: 732, endPoint y: 483, distance: 351.0
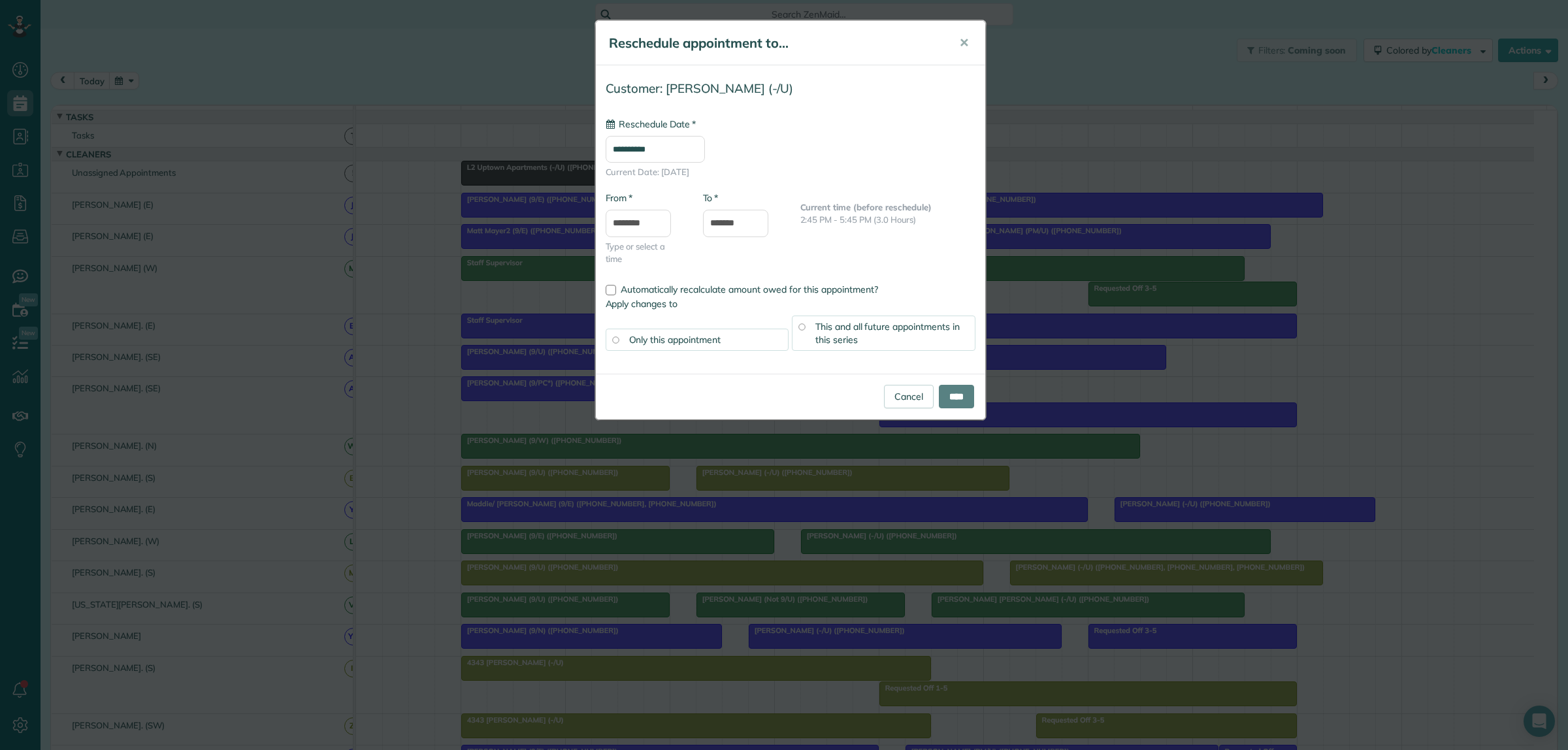
type input "**********"
click at [945, 399] on input "****" at bounding box center [956, 396] width 35 height 23
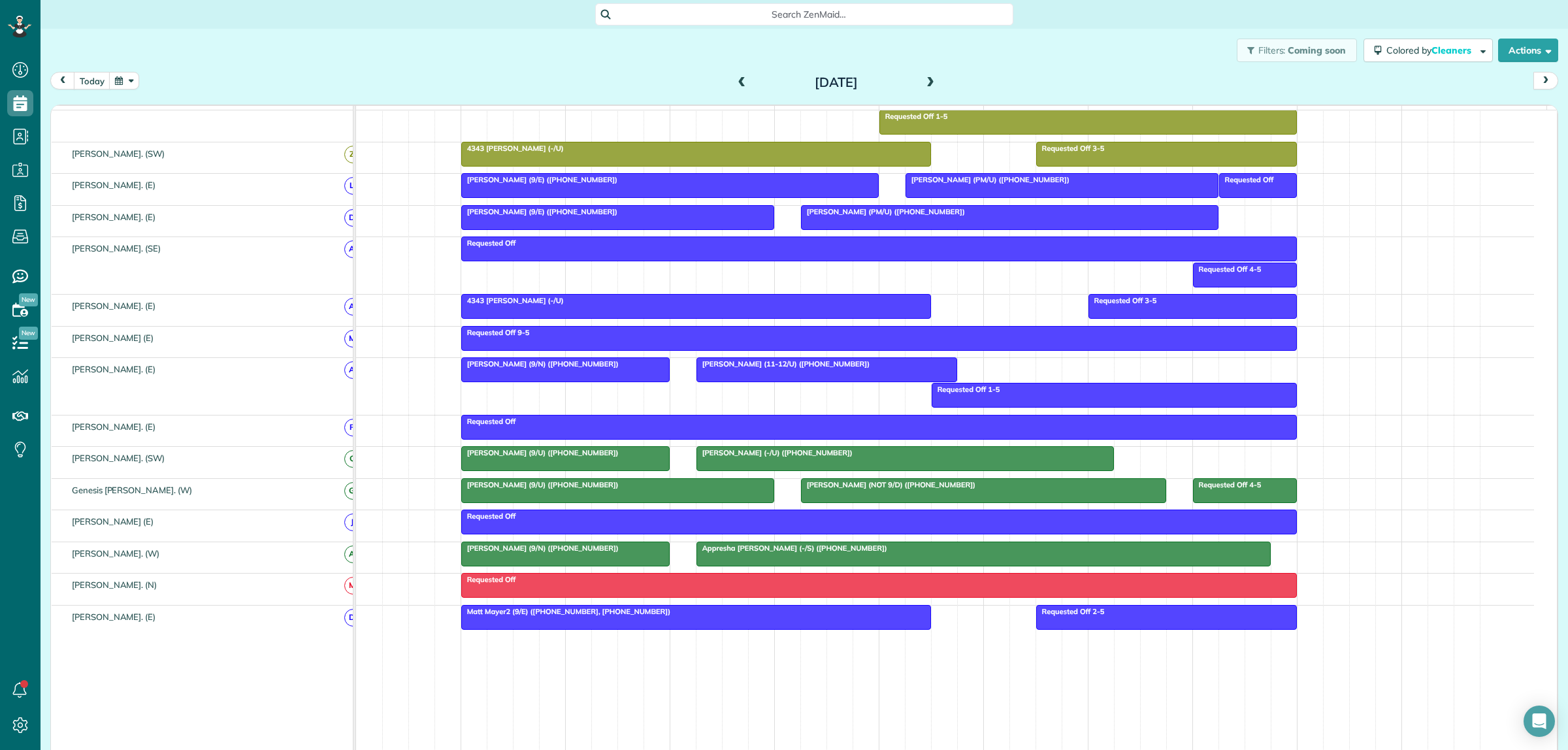
click at [932, 553] on div "Appresha Huff (-/S) (+19404653196)" at bounding box center [983, 548] width 567 height 9
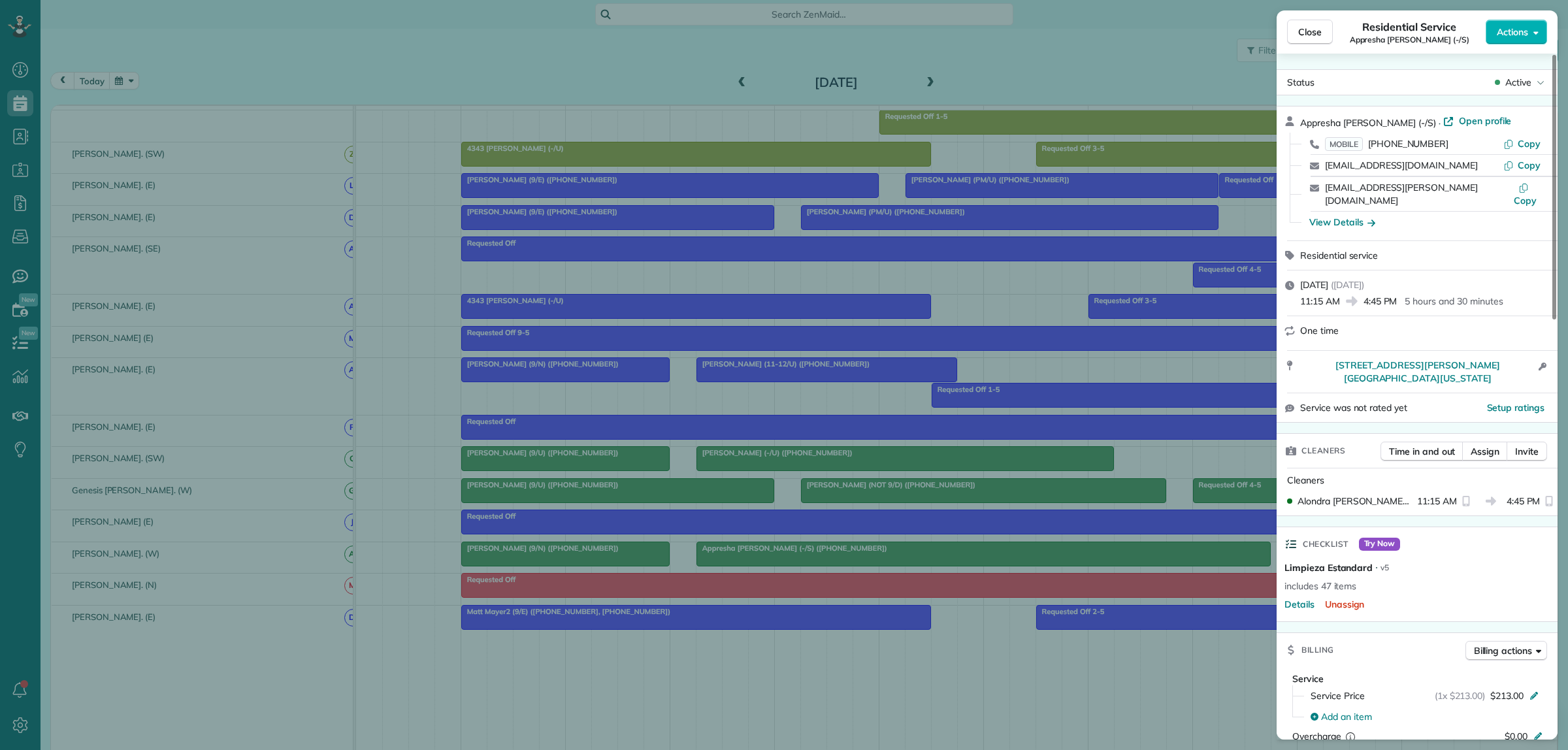
click at [983, 663] on div "Close Residential Service Appresha Huff (-/S) Actions Status Active Appresha Hu…" at bounding box center [784, 375] width 1568 height 750
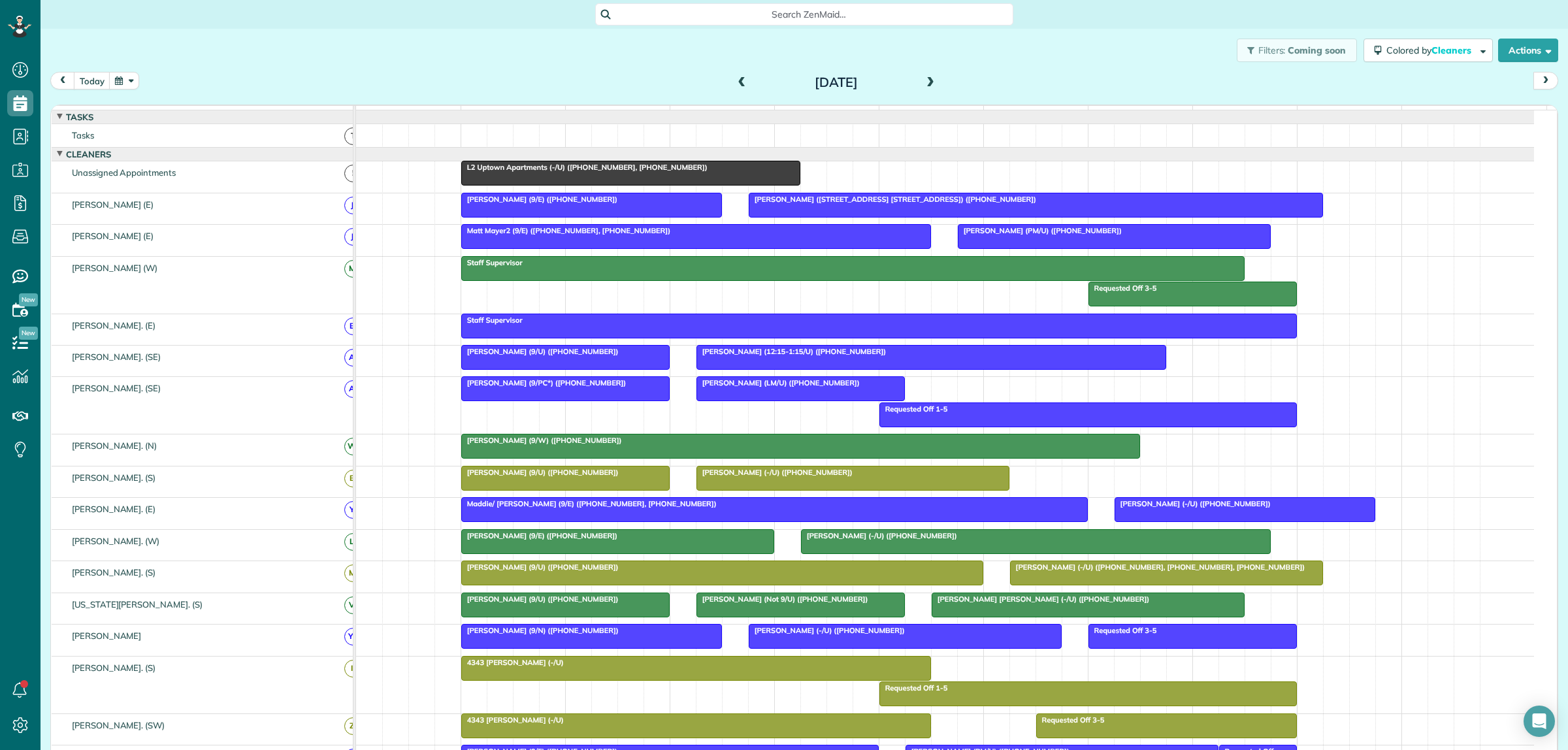
click at [603, 171] on span "L2 Uptown Apartments (-/U) (+12145778177, +14698956497)" at bounding box center [584, 167] width 248 height 9
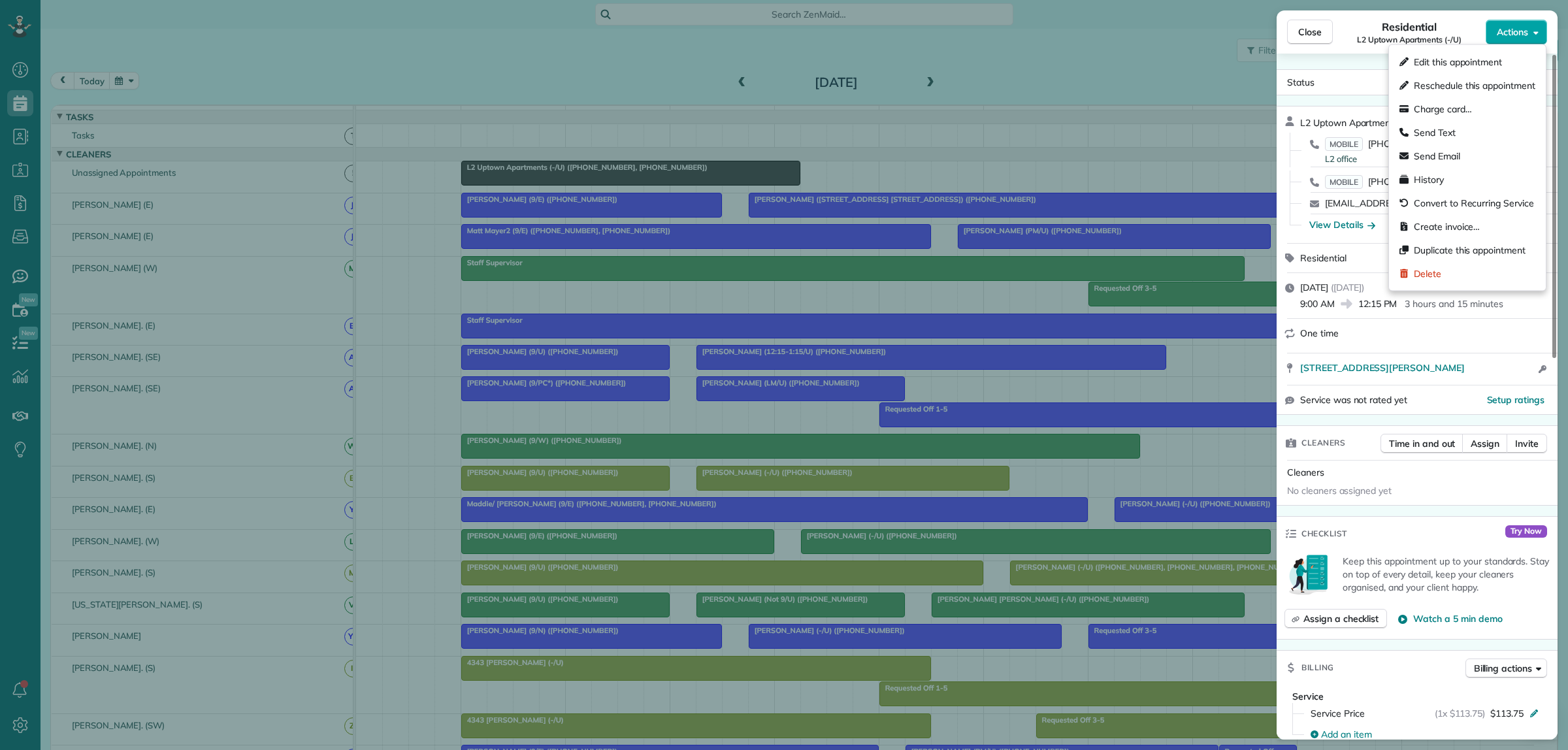
click at [1511, 32] on span "Actions" at bounding box center [1512, 32] width 32 height 13
click at [1469, 64] on span "Edit this appointment" at bounding box center [1457, 62] width 88 height 13
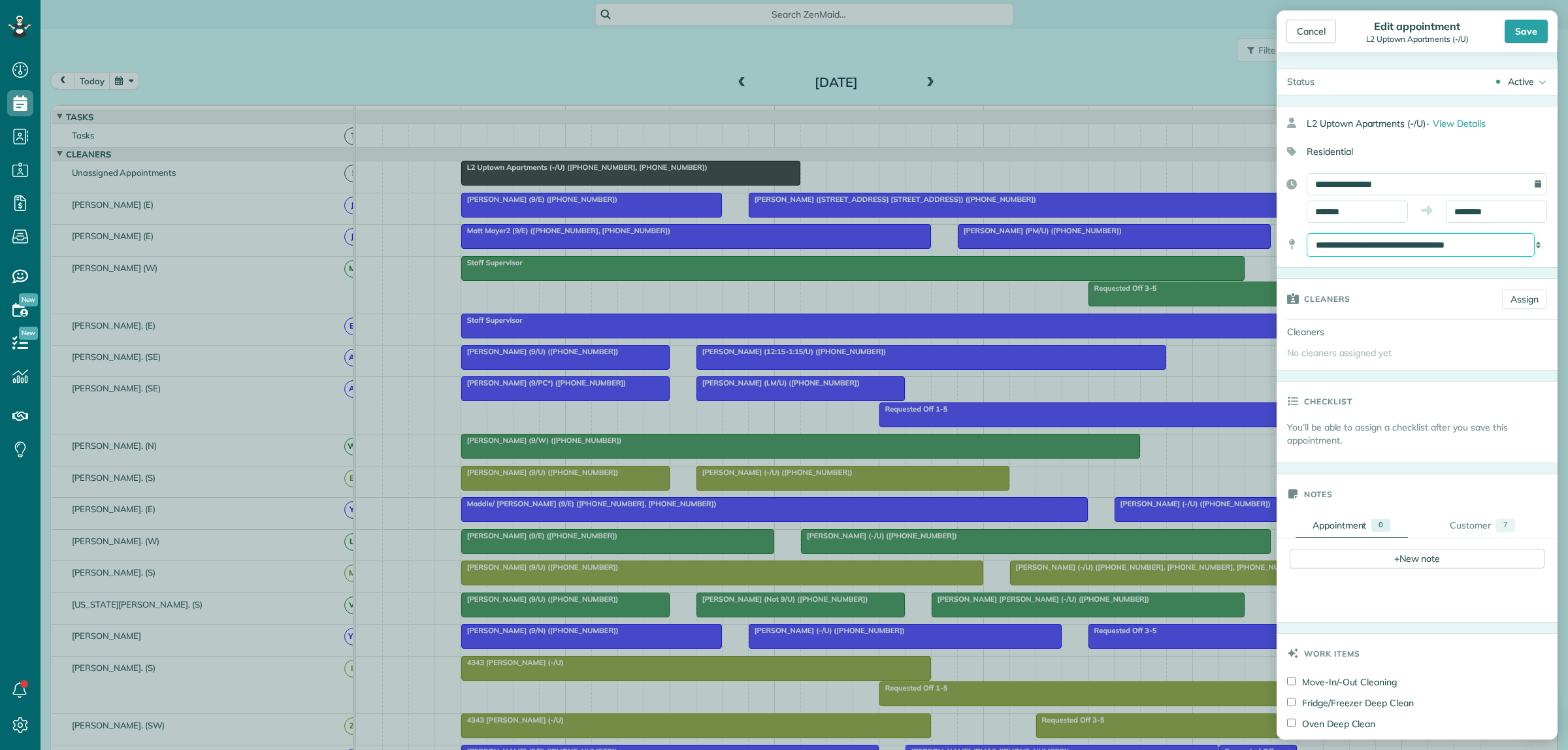
click at [1449, 249] on select "**********" at bounding box center [1421, 244] width 228 height 23
click at [1400, 246] on select "**********" at bounding box center [1421, 244] width 228 height 23
select select "*"
click at [1307, 234] on select "**********" at bounding box center [1421, 244] width 228 height 23
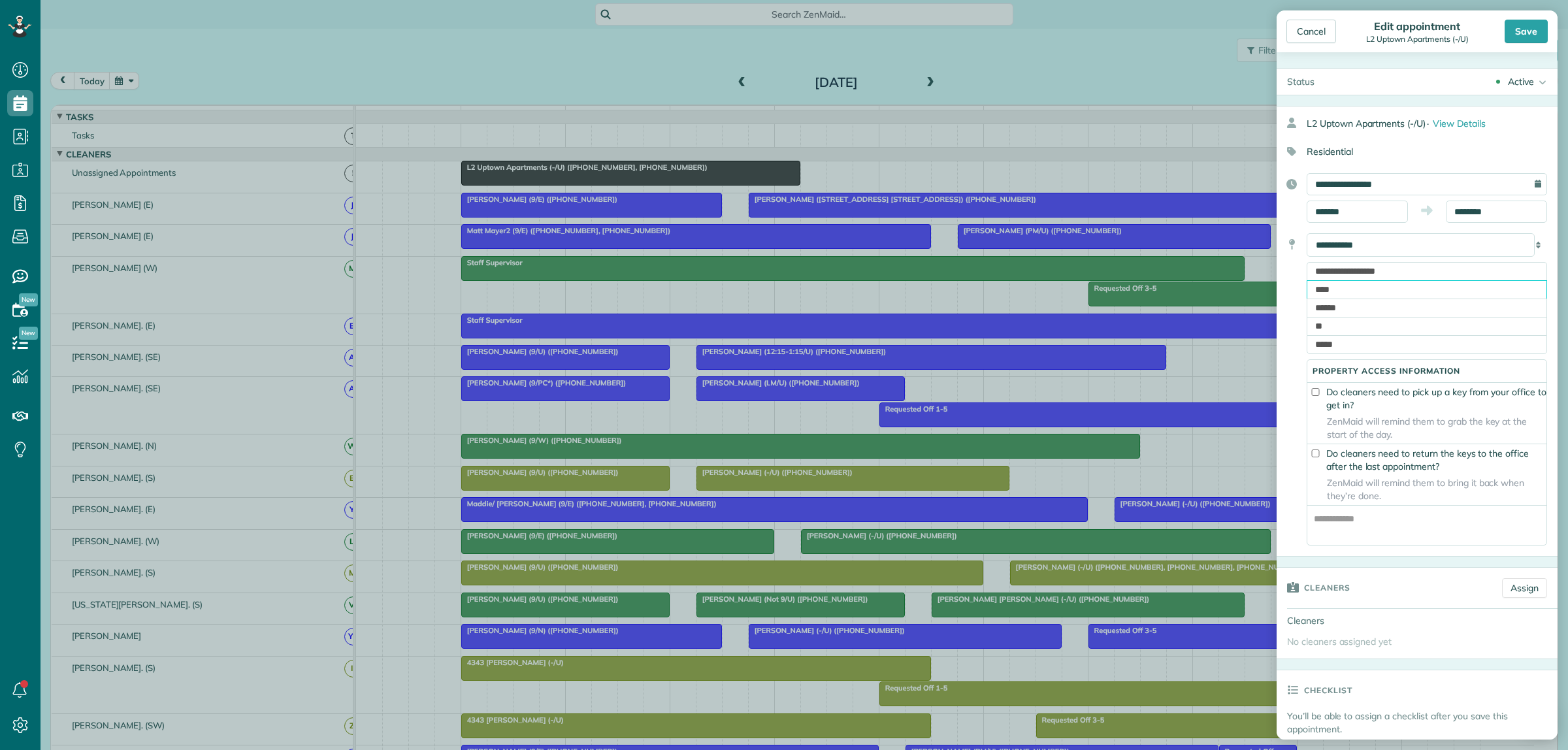
drag, startPoint x: 1359, startPoint y: 292, endPoint x: 1256, endPoint y: 288, distance: 103.1
click at [1258, 288] on div "Cancel Edit appointment L2 Uptown Apartments (-/U) Save Status Active Active Ca…" at bounding box center [784, 375] width 1568 height 750
paste input "text"
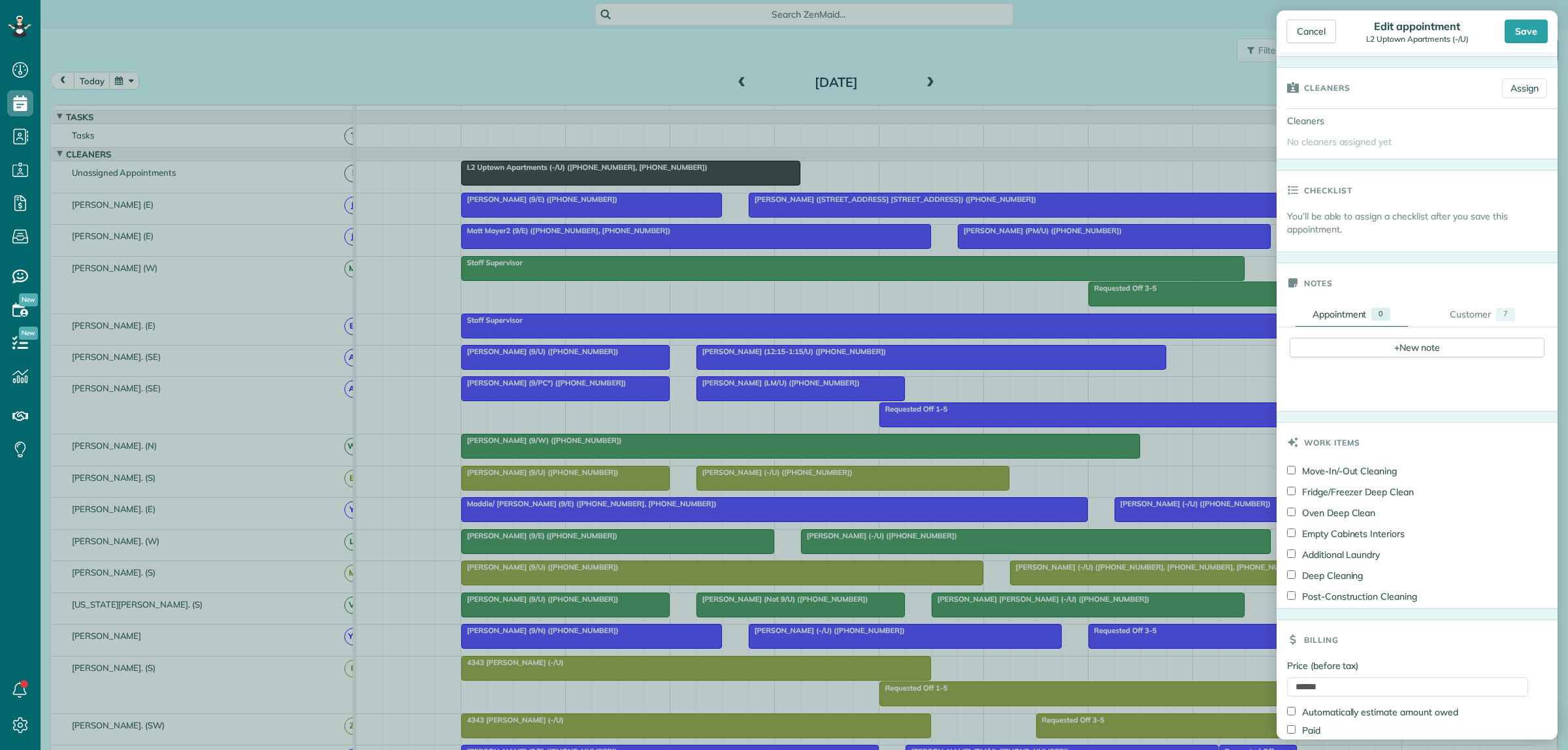
scroll to position [570, 0]
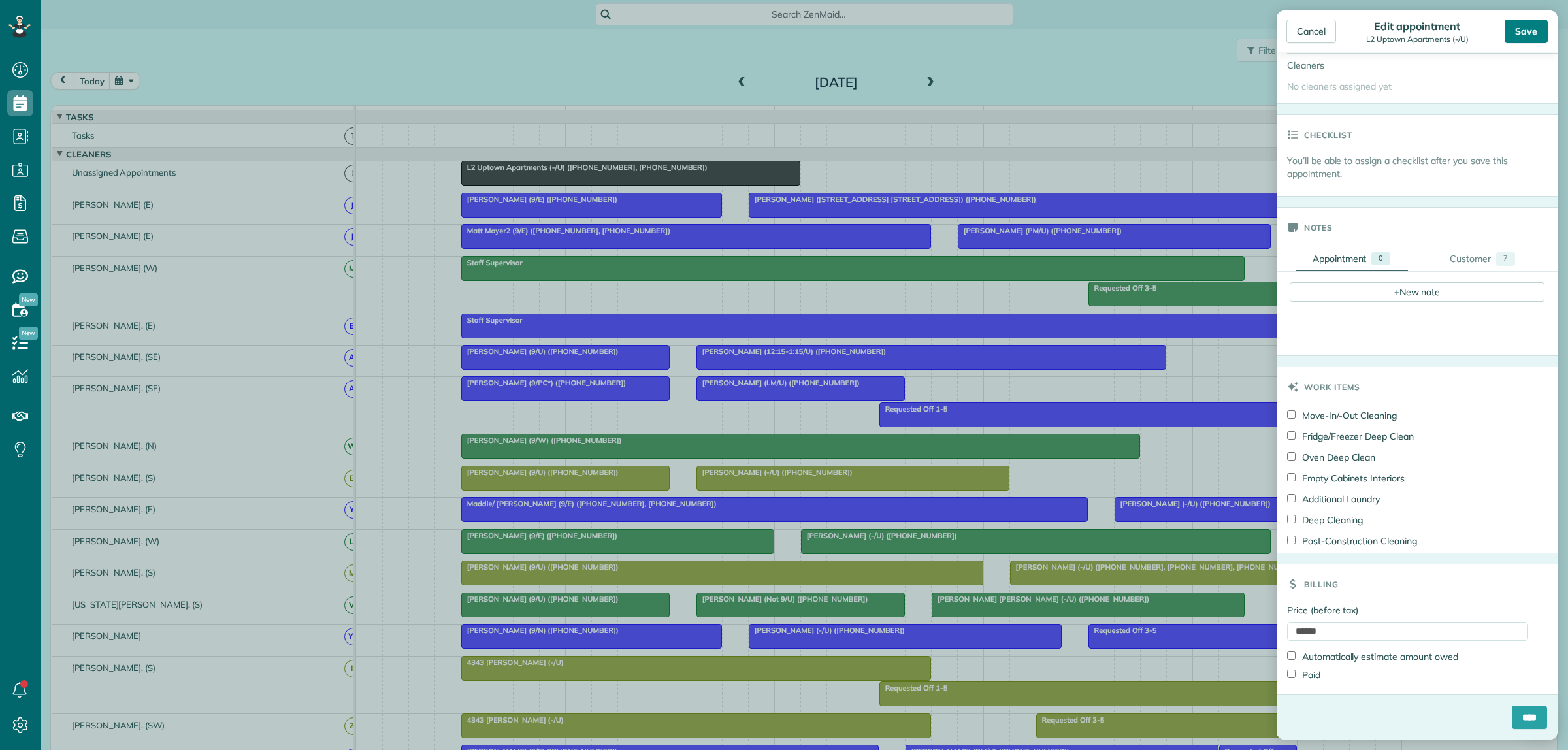
type input "****"
click at [1510, 34] on div "Save" at bounding box center [1526, 31] width 43 height 23
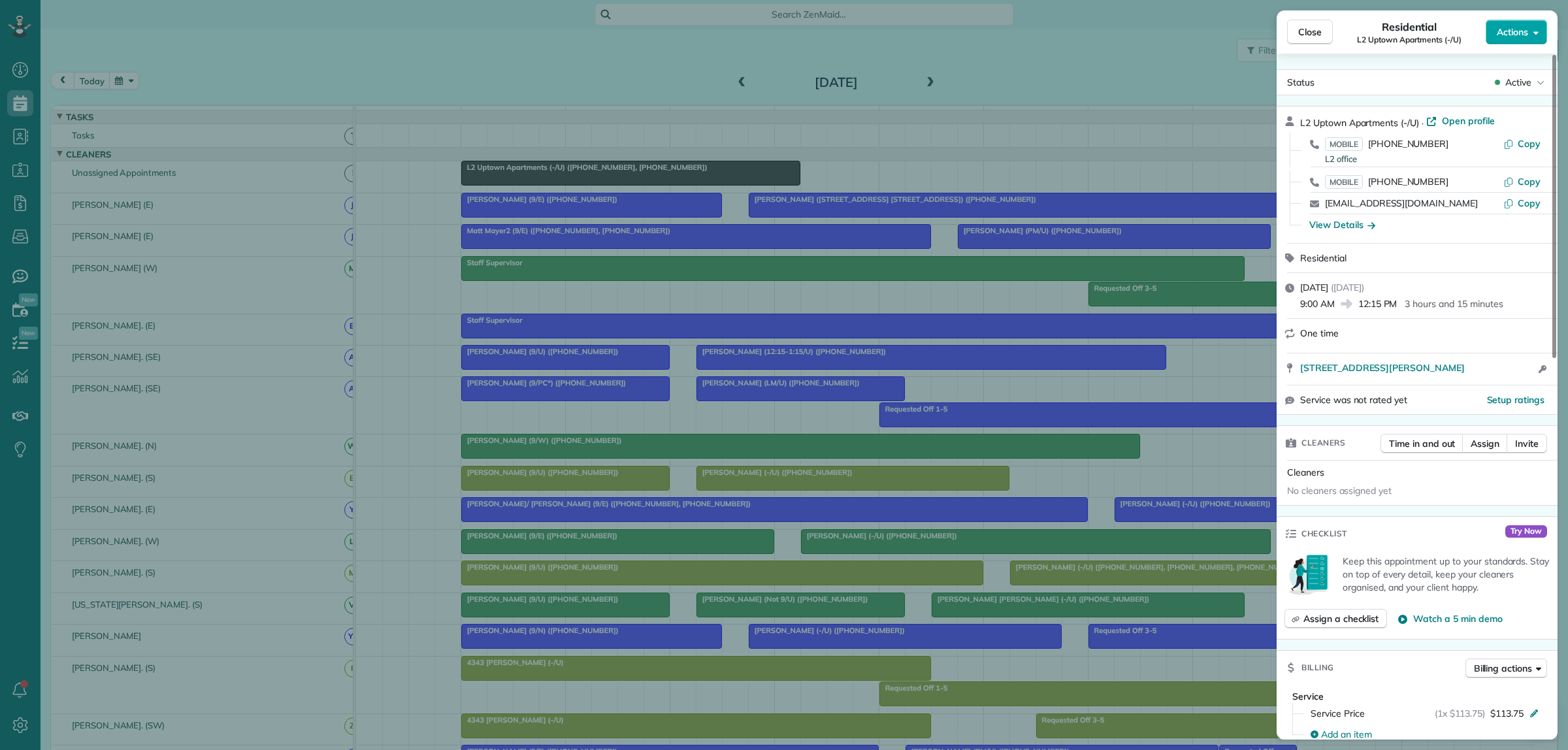
click at [1511, 40] on button "Actions" at bounding box center [1517, 32] width 62 height 25
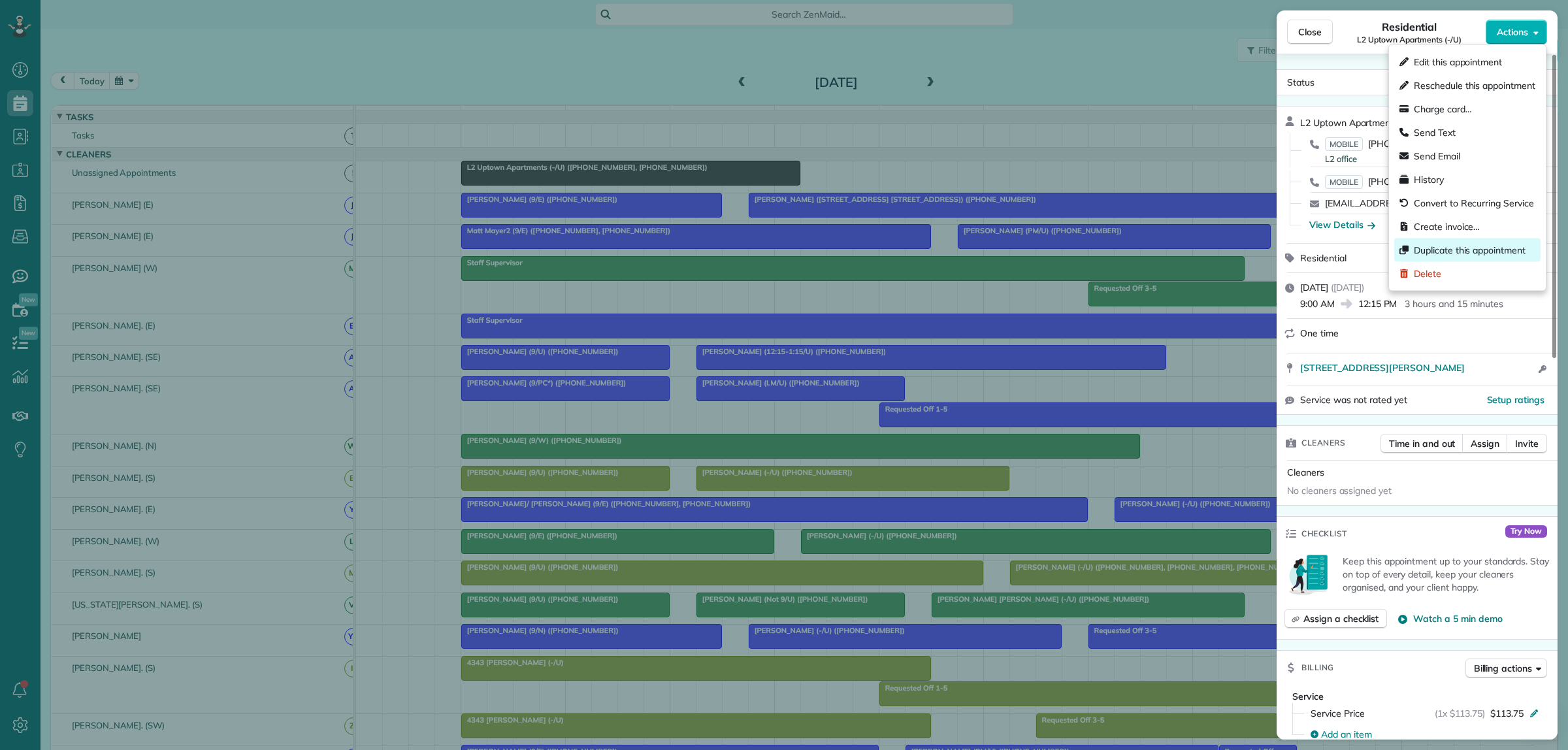
click at [1474, 249] on span "Duplicate this appointment" at bounding box center [1469, 249] width 111 height 13
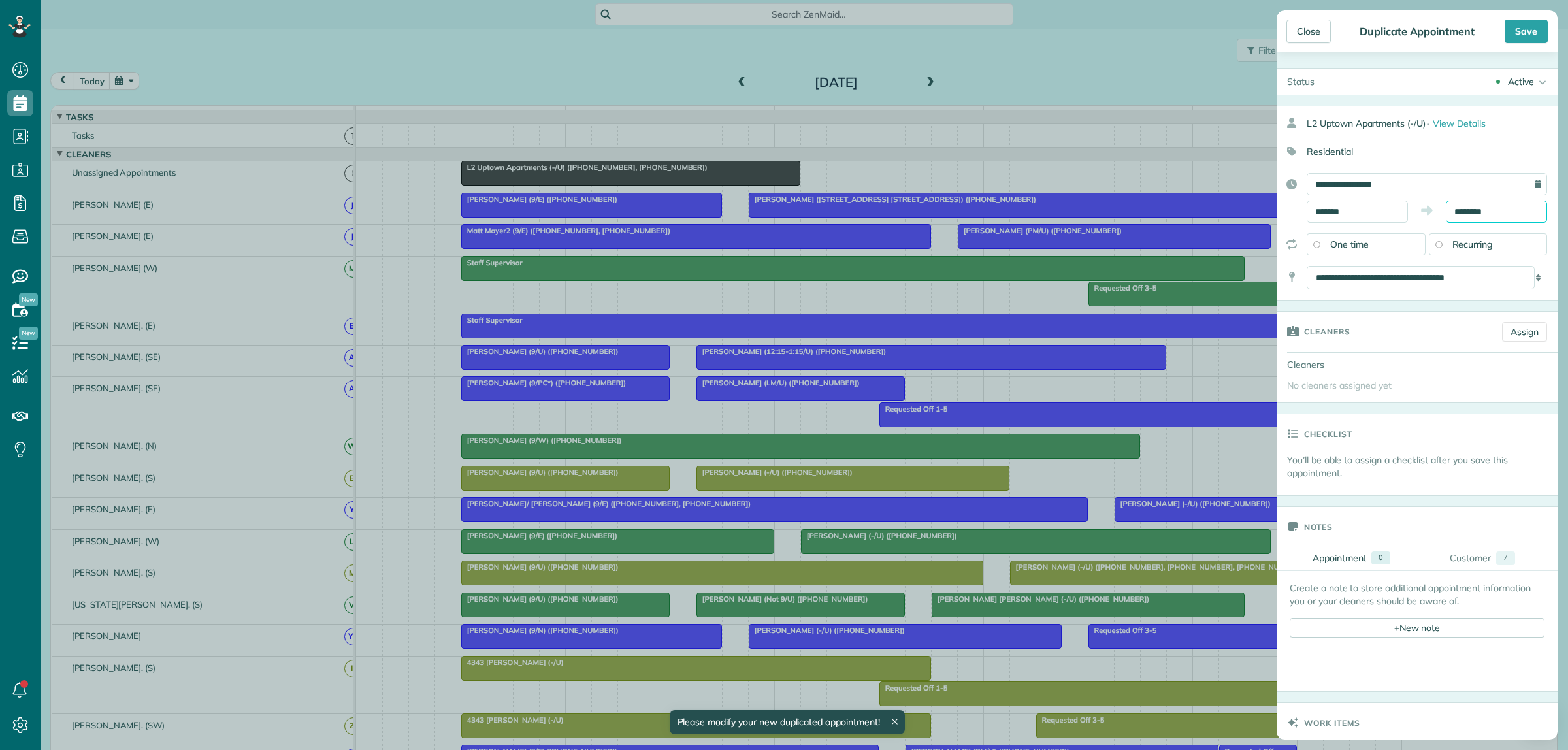
click at [1495, 207] on input "********" at bounding box center [1497, 212] width 101 height 22
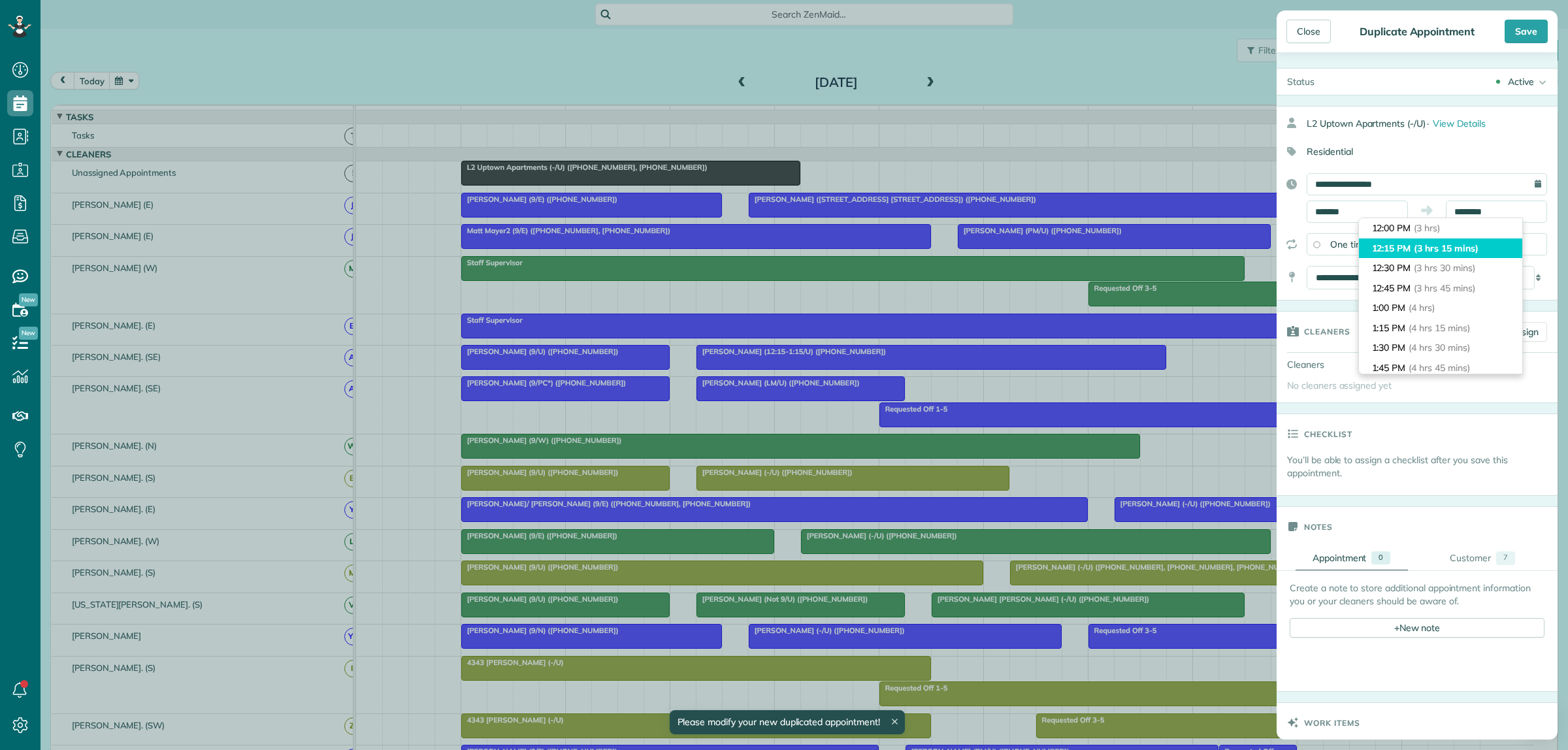
click at [1466, 243] on span "(3 hrs 15 mins)" at bounding box center [1445, 249] width 64 height 12
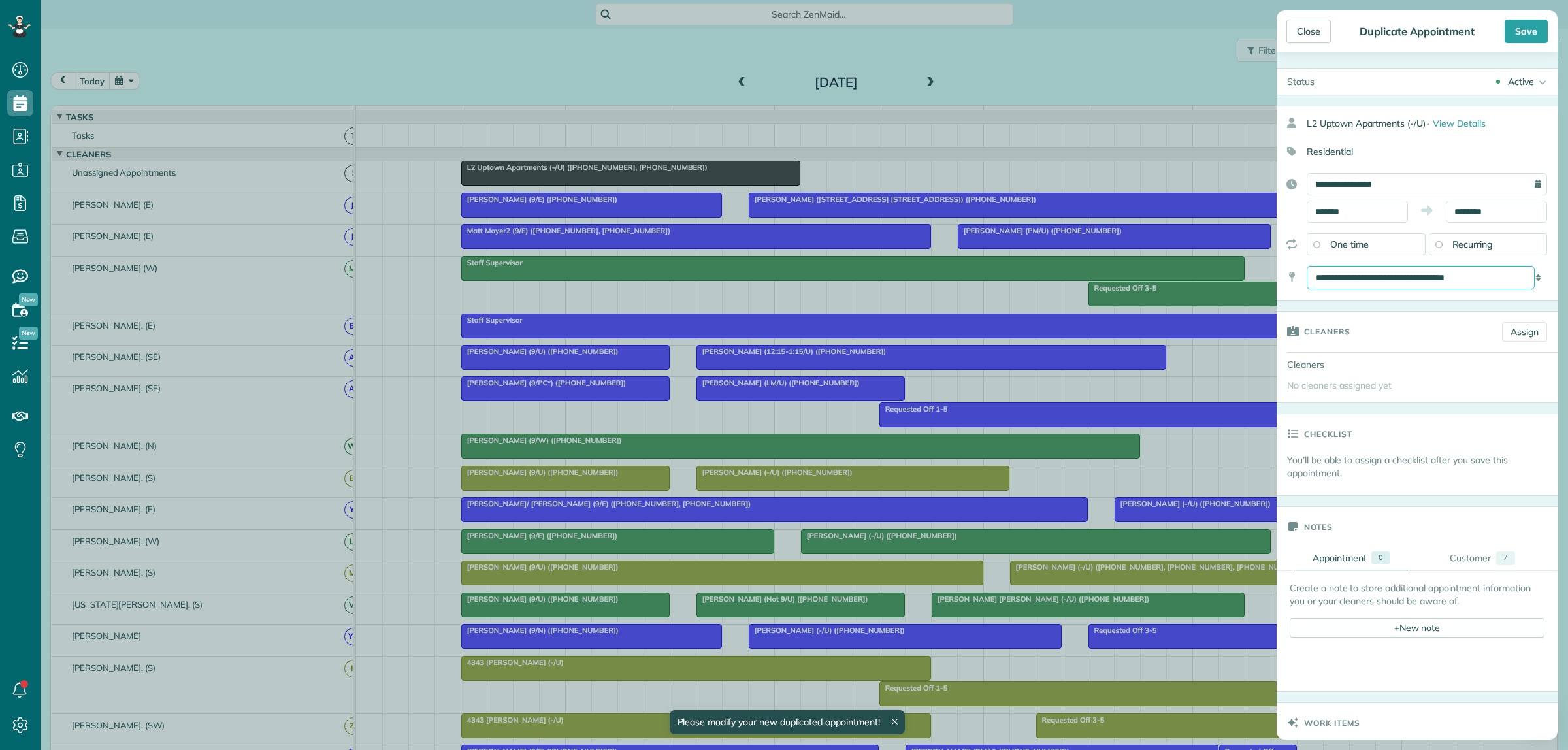
click at [1457, 279] on select "**********" at bounding box center [1421, 277] width 228 height 23
select select "*"
click at [1307, 267] on select "**********" at bounding box center [1421, 277] width 228 height 23
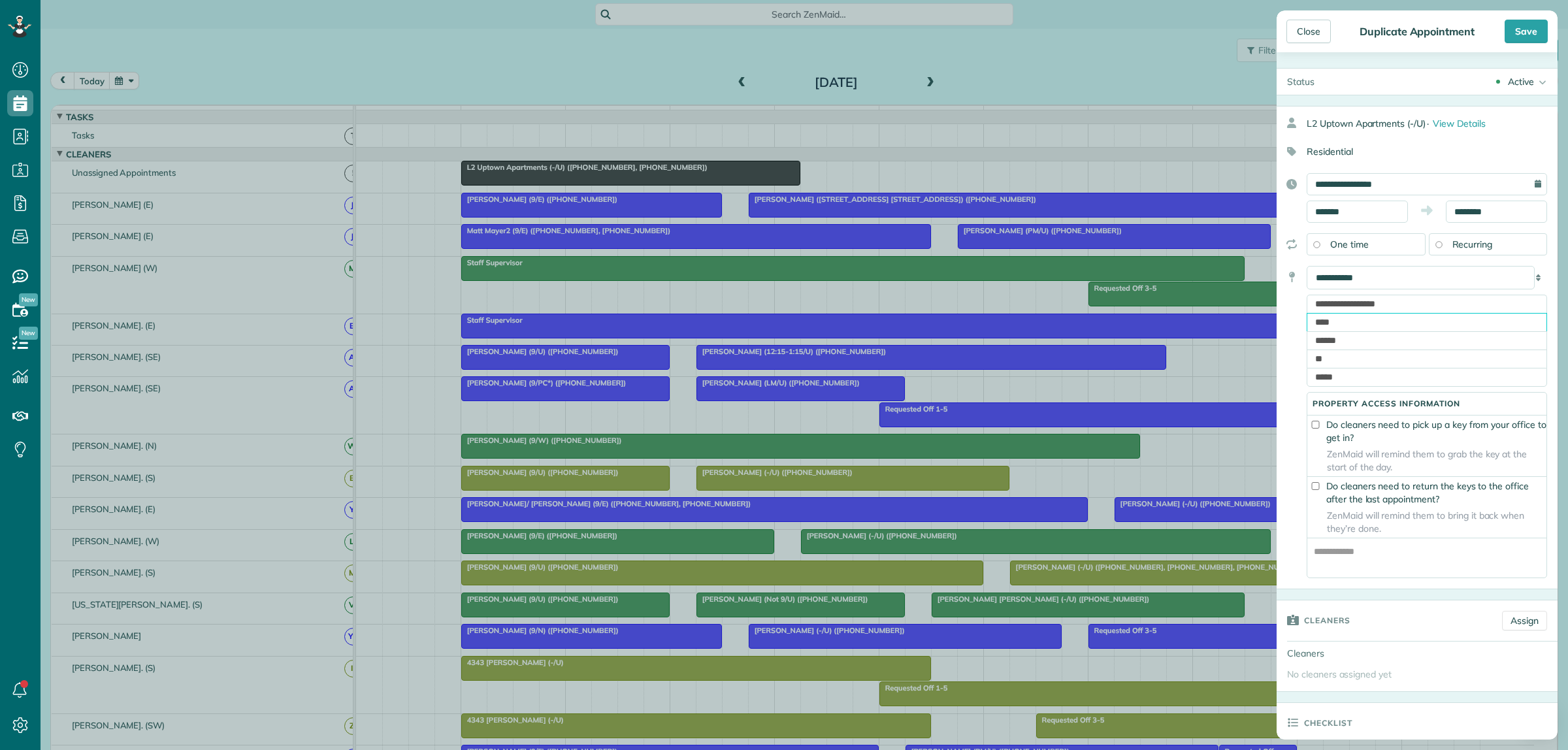
drag, startPoint x: 1323, startPoint y: 323, endPoint x: 1221, endPoint y: 322, distance: 102.0
click at [1223, 322] on div "Close Duplicate Appointment Save Status Active Active Cancelled Cancelled and P…" at bounding box center [784, 375] width 1568 height 750
paste input "text"
type input "****"
click at [1529, 31] on div "Save" at bounding box center [1526, 31] width 43 height 23
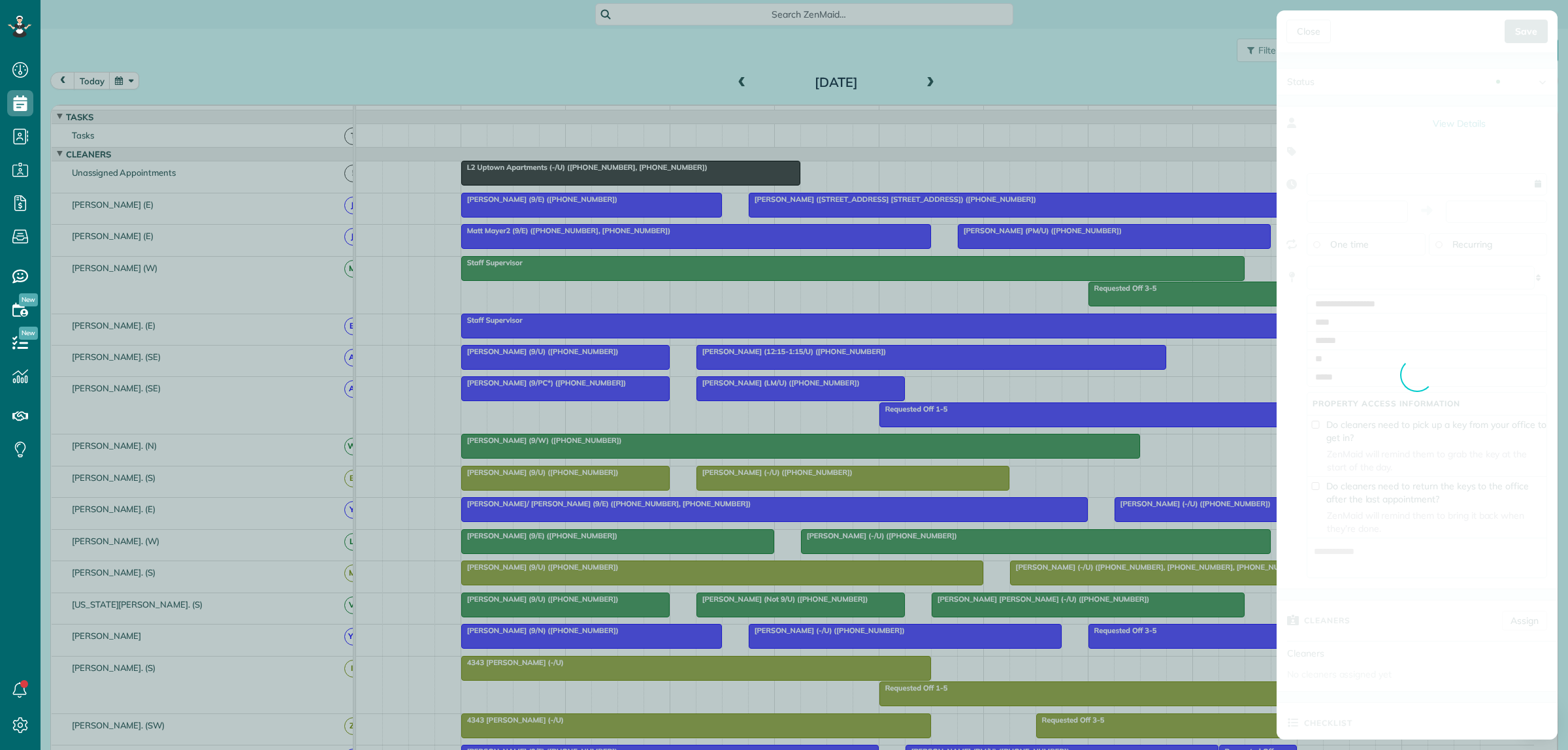
drag, startPoint x: 1471, startPoint y: 286, endPoint x: 1403, endPoint y: 291, distance: 68.2
click at [1469, 287] on div "Close Duplicate Appointment Save Status Active Active Cancelled Cancelled and P…" at bounding box center [784, 375] width 1568 height 750
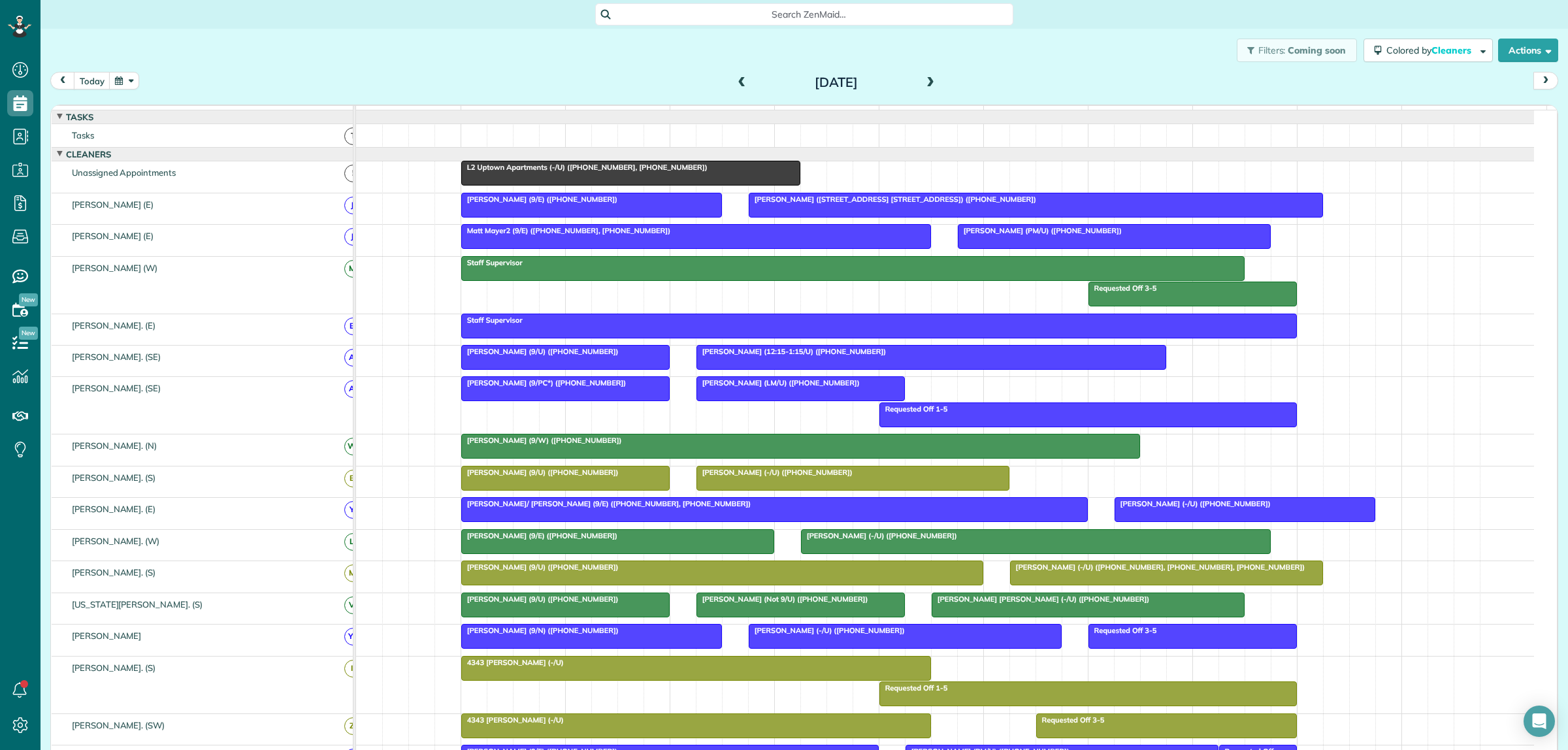
click at [713, 185] on div at bounding box center [631, 172] width 338 height 23
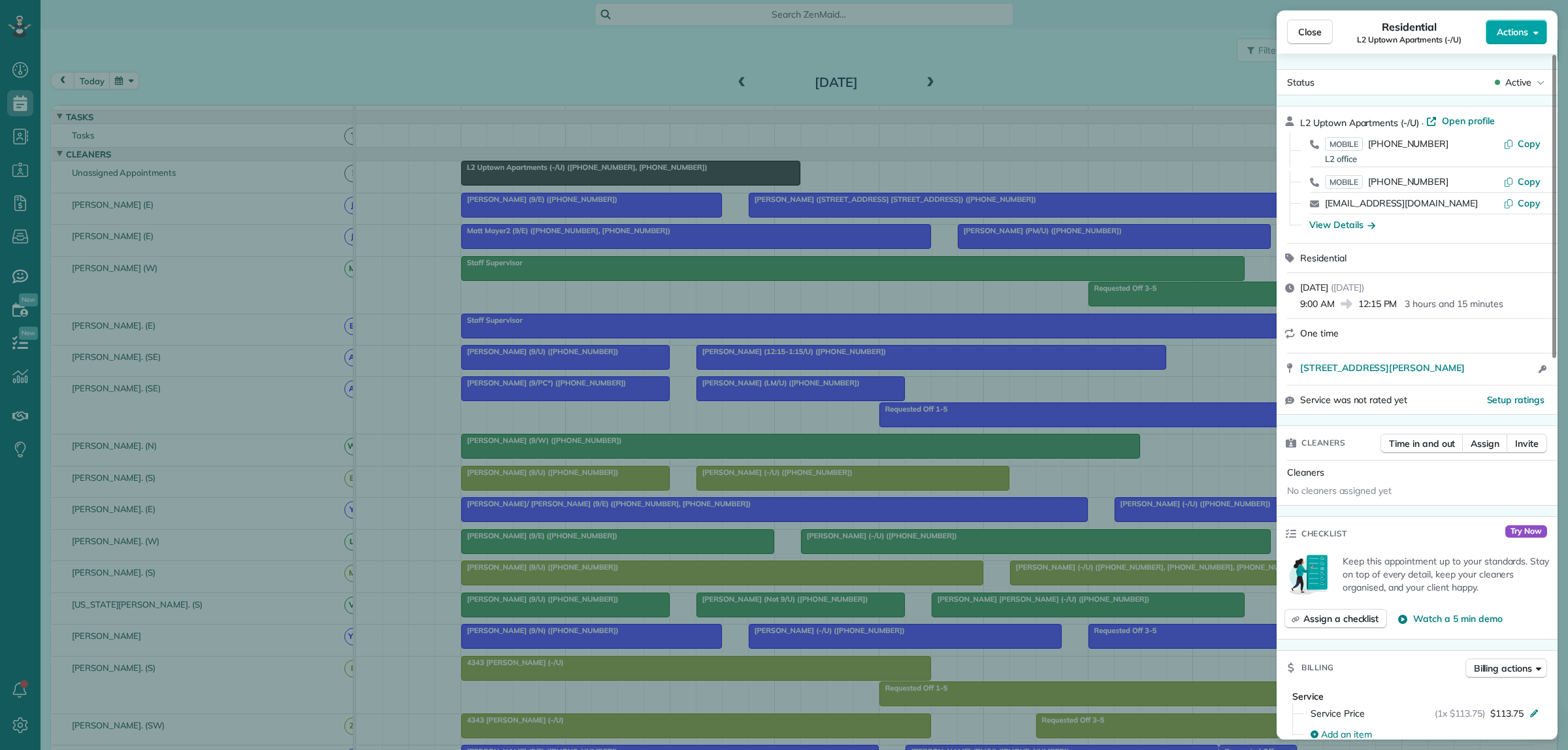
click at [1518, 29] on span "Actions" at bounding box center [1512, 32] width 32 height 13
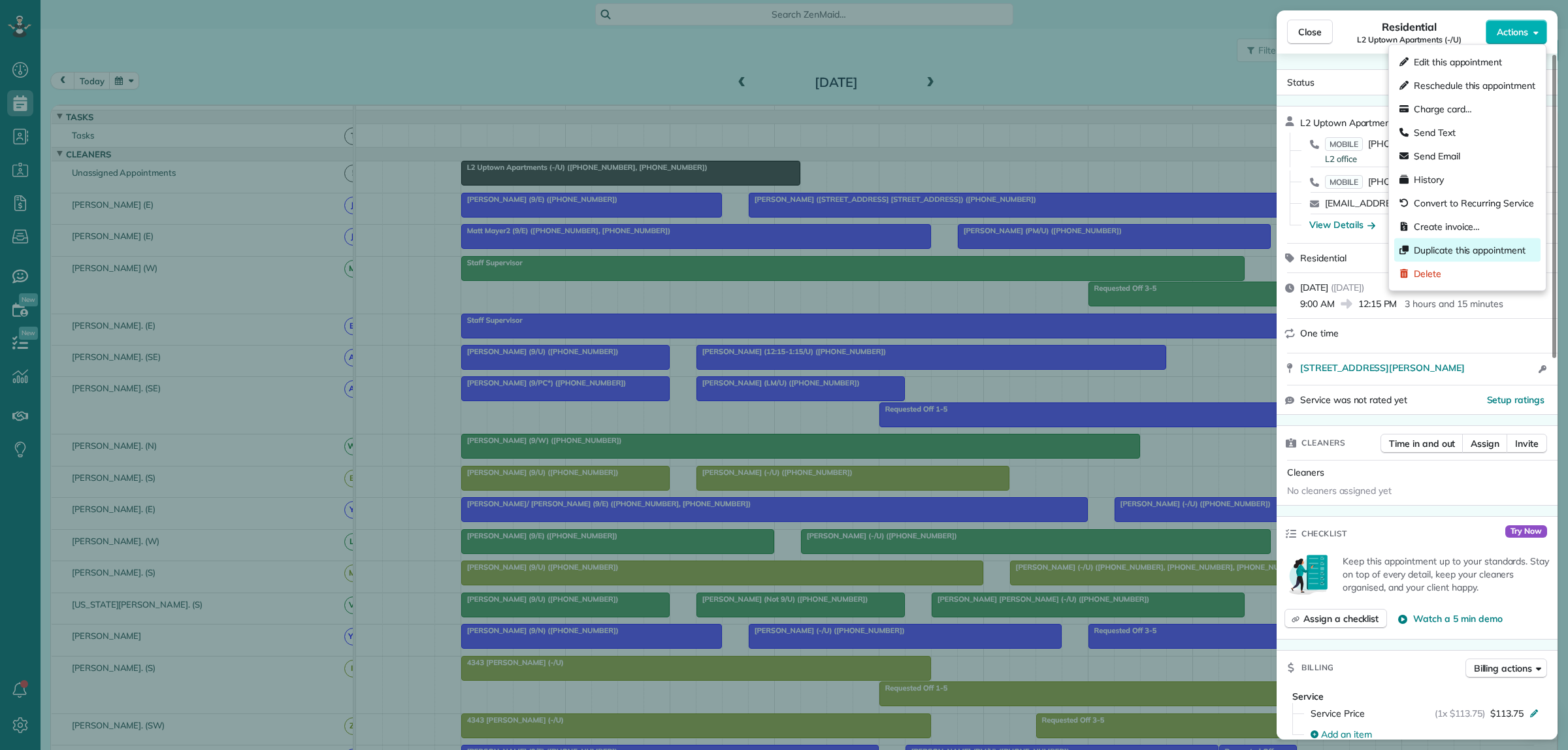
click at [1471, 250] on span "Duplicate this appointment" at bounding box center [1469, 249] width 111 height 13
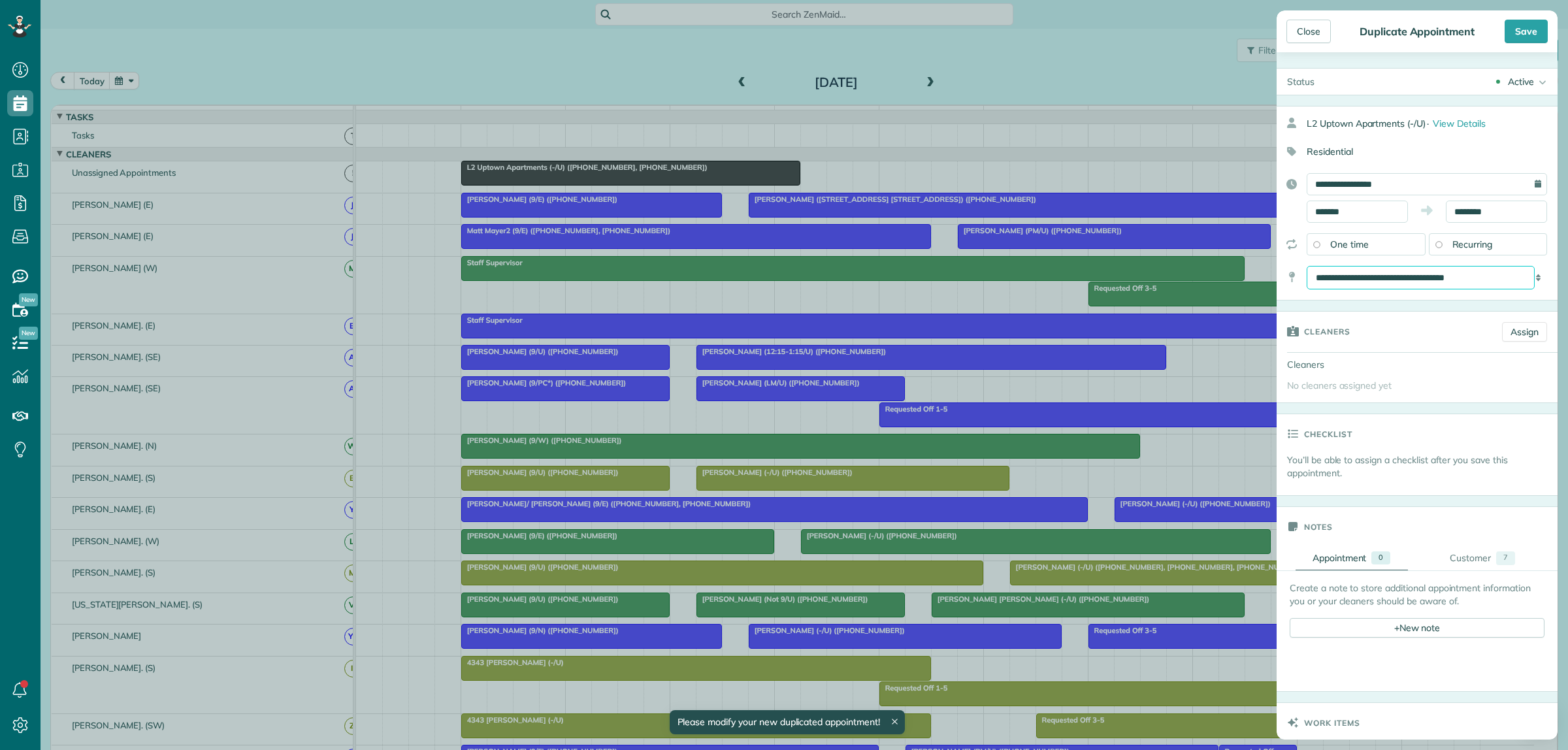
click at [1430, 282] on select "**********" at bounding box center [1421, 277] width 228 height 23
click at [1520, 32] on div "Save" at bounding box center [1526, 31] width 43 height 23
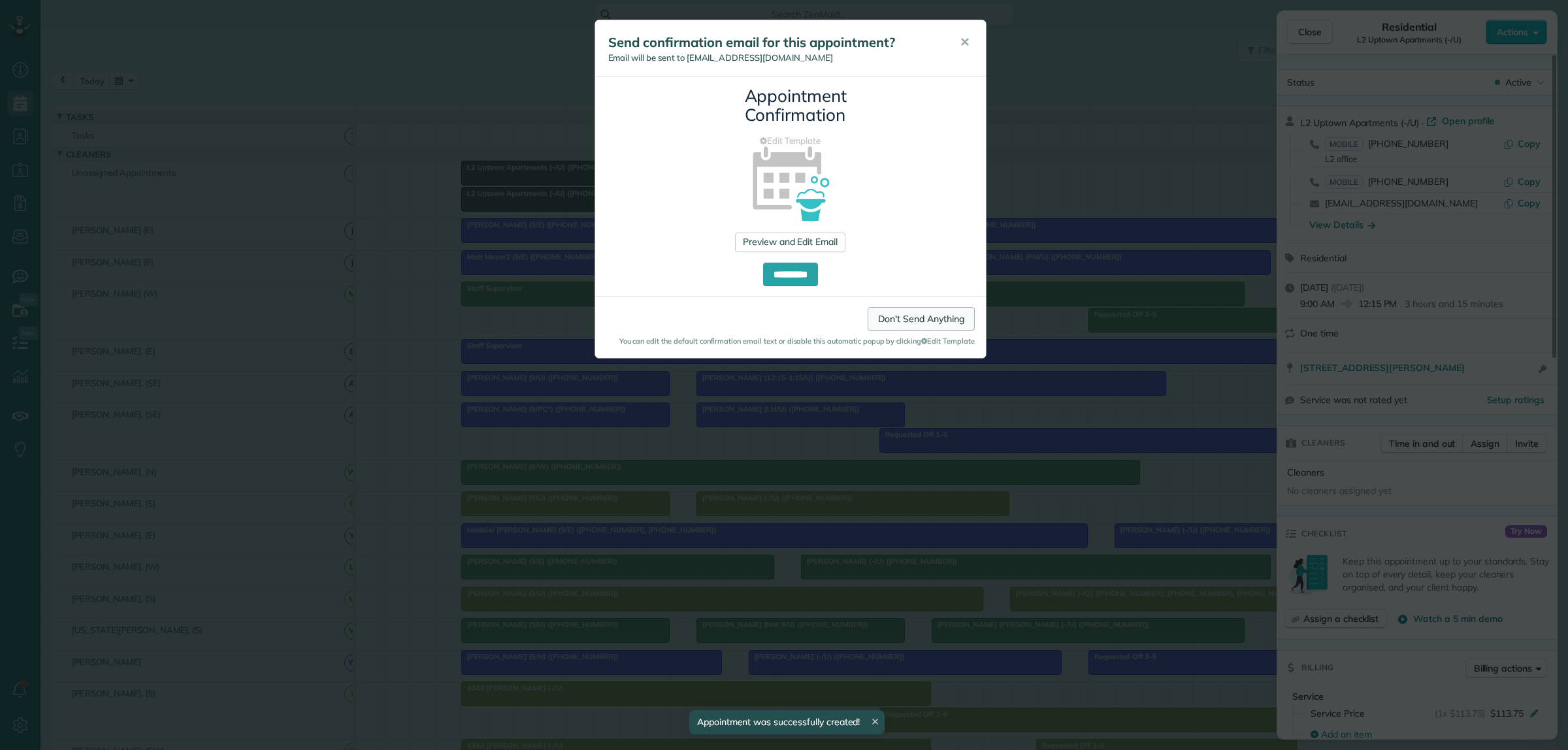
drag, startPoint x: 900, startPoint y: 321, endPoint x: 949, endPoint y: 302, distance: 52.6
click at [900, 321] on link "Don't Send Anything" at bounding box center [921, 318] width 106 height 23
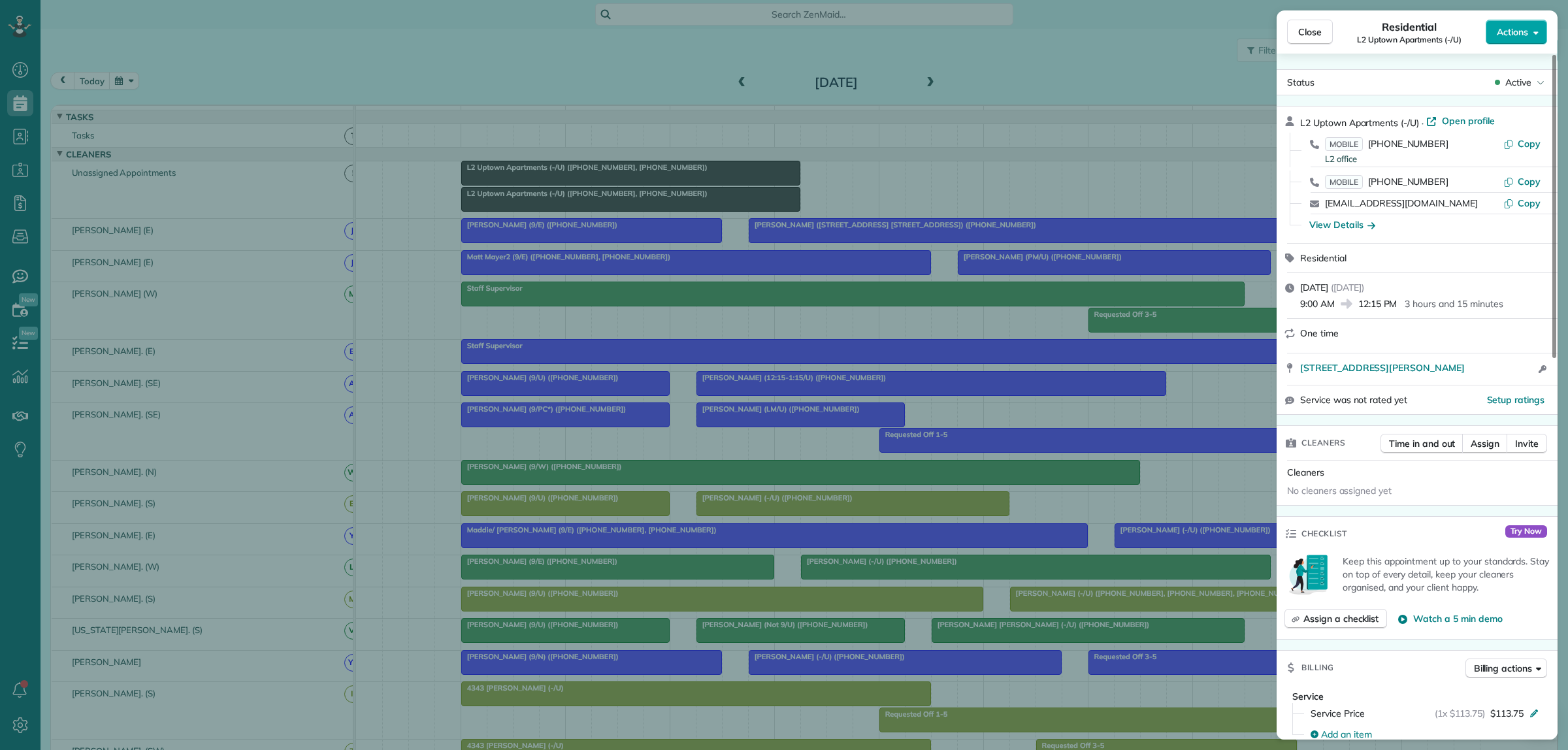
click at [1501, 31] on span "Actions" at bounding box center [1512, 32] width 32 height 13
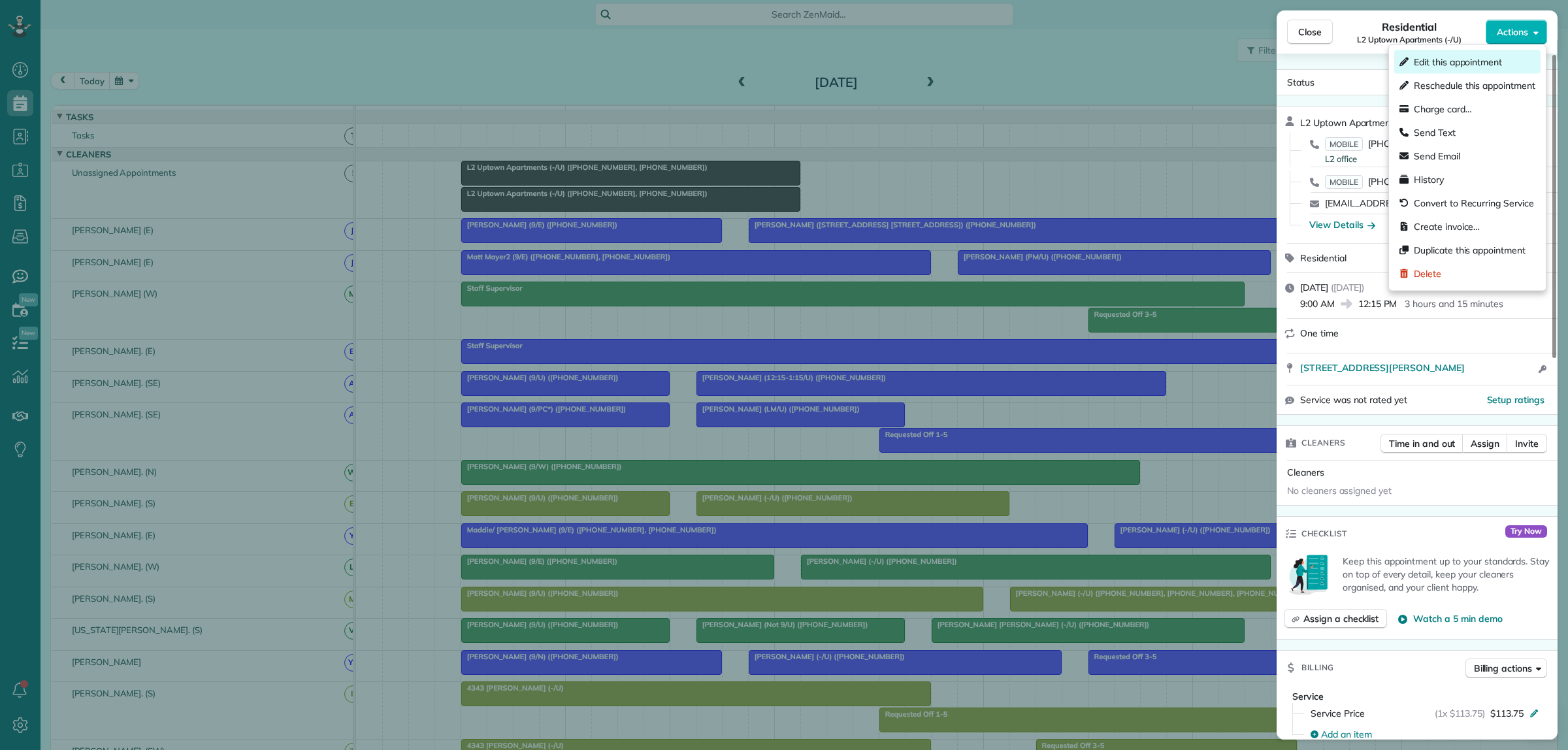
click at [1458, 63] on span "Edit this appointment" at bounding box center [1457, 62] width 88 height 13
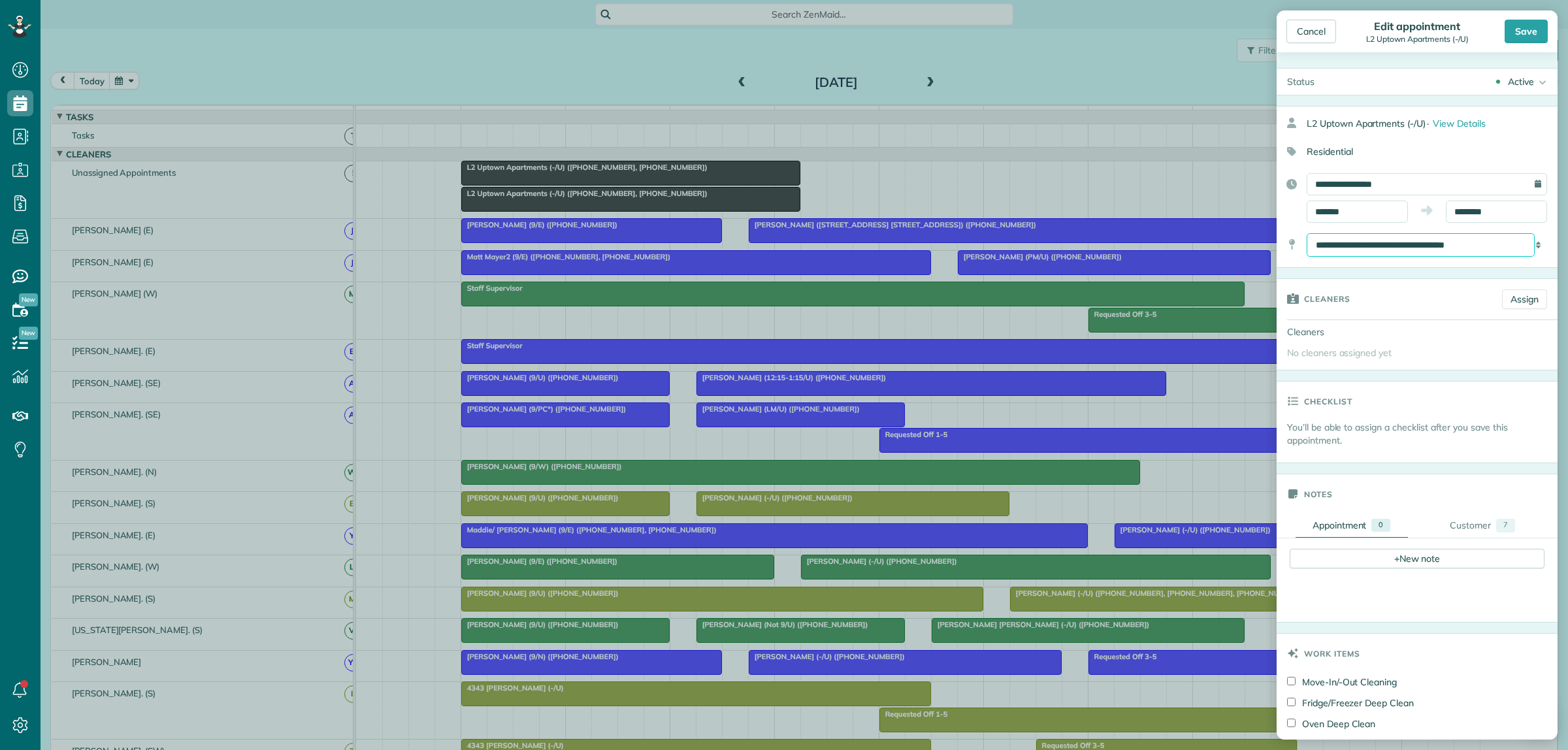
click at [1416, 245] on select "**********" at bounding box center [1421, 244] width 228 height 23
select select "*"
click at [1307, 234] on select "**********" at bounding box center [1421, 244] width 228 height 23
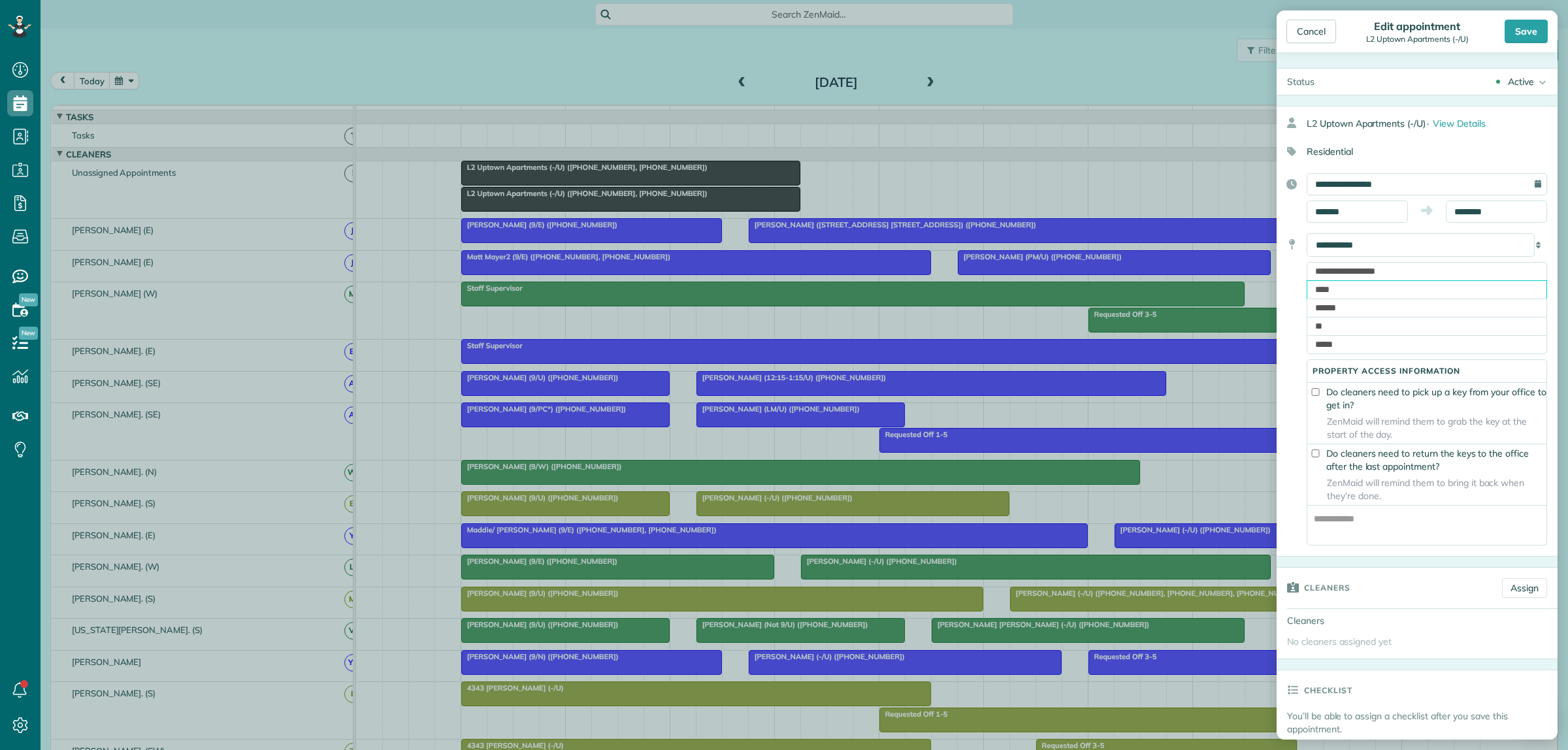
drag, startPoint x: 1331, startPoint y: 292, endPoint x: 1256, endPoint y: 289, distance: 75.1
click at [1262, 289] on div "Cancel Edit appointment L2 Uptown Apartments (-/U) Save Status Active Active Ca…" at bounding box center [784, 375] width 1568 height 750
paste input "text"
type input "****"
click at [1529, 37] on div "Save" at bounding box center [1526, 31] width 43 height 23
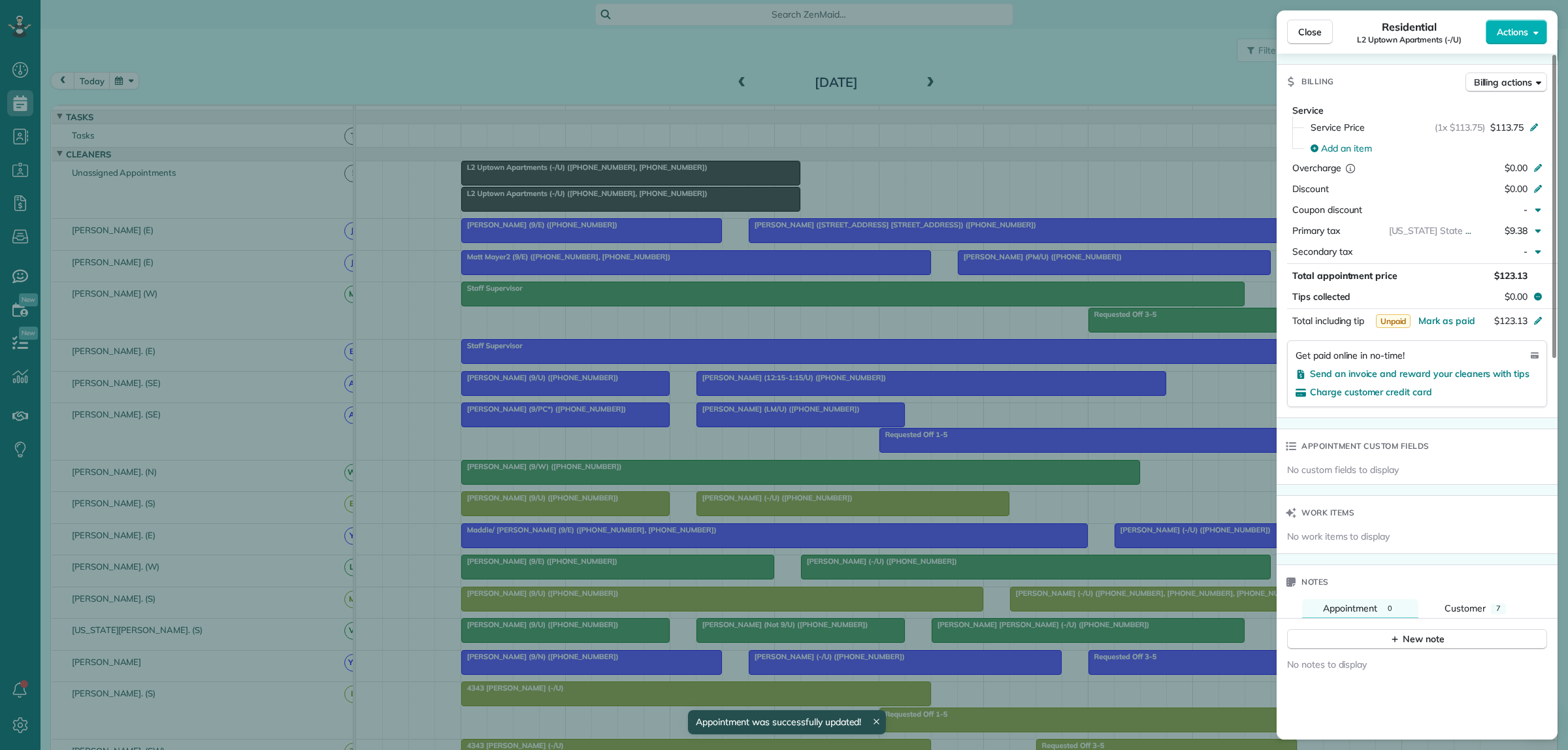
scroll to position [534, 0]
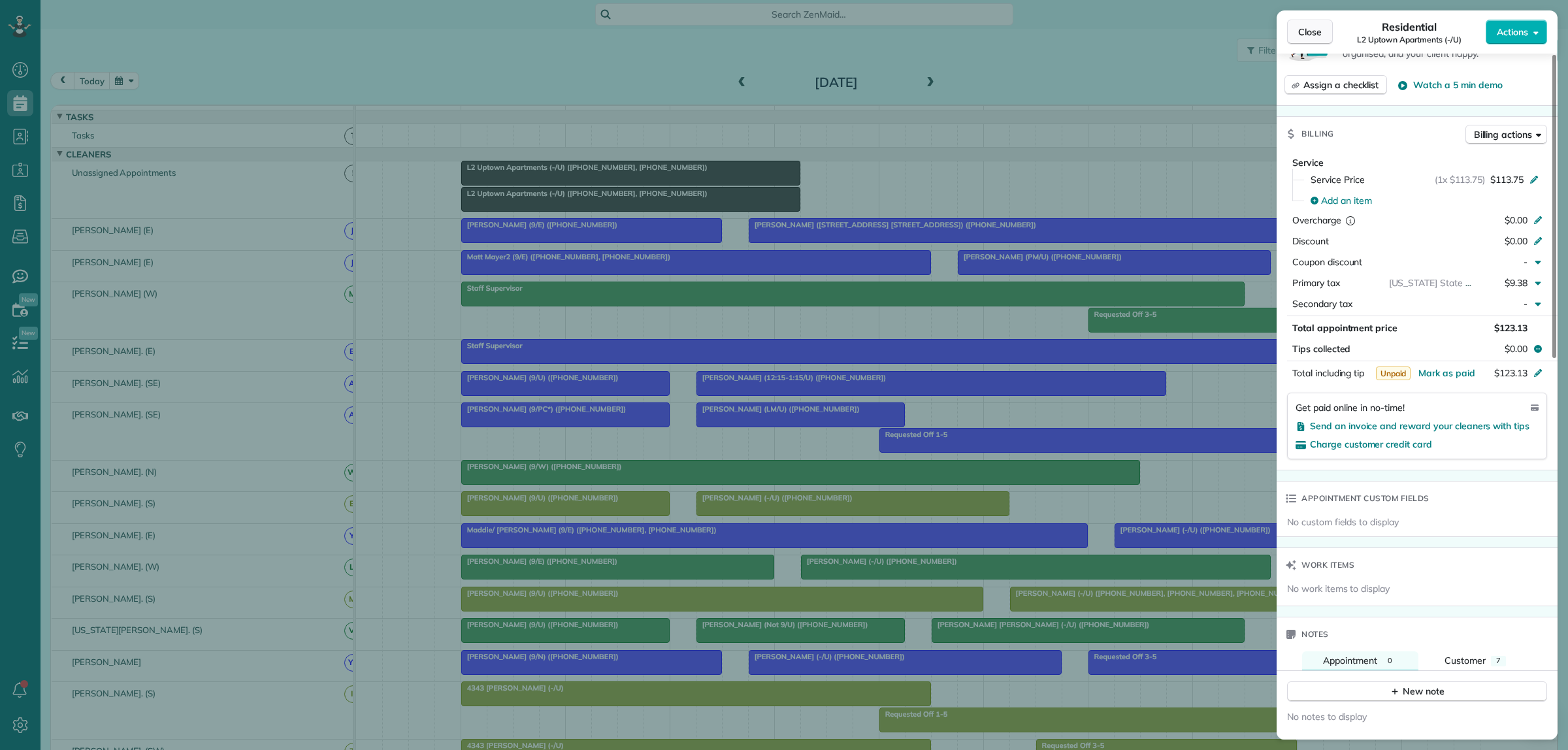
click at [1298, 32] on span "Close" at bounding box center [1309, 32] width 23 height 13
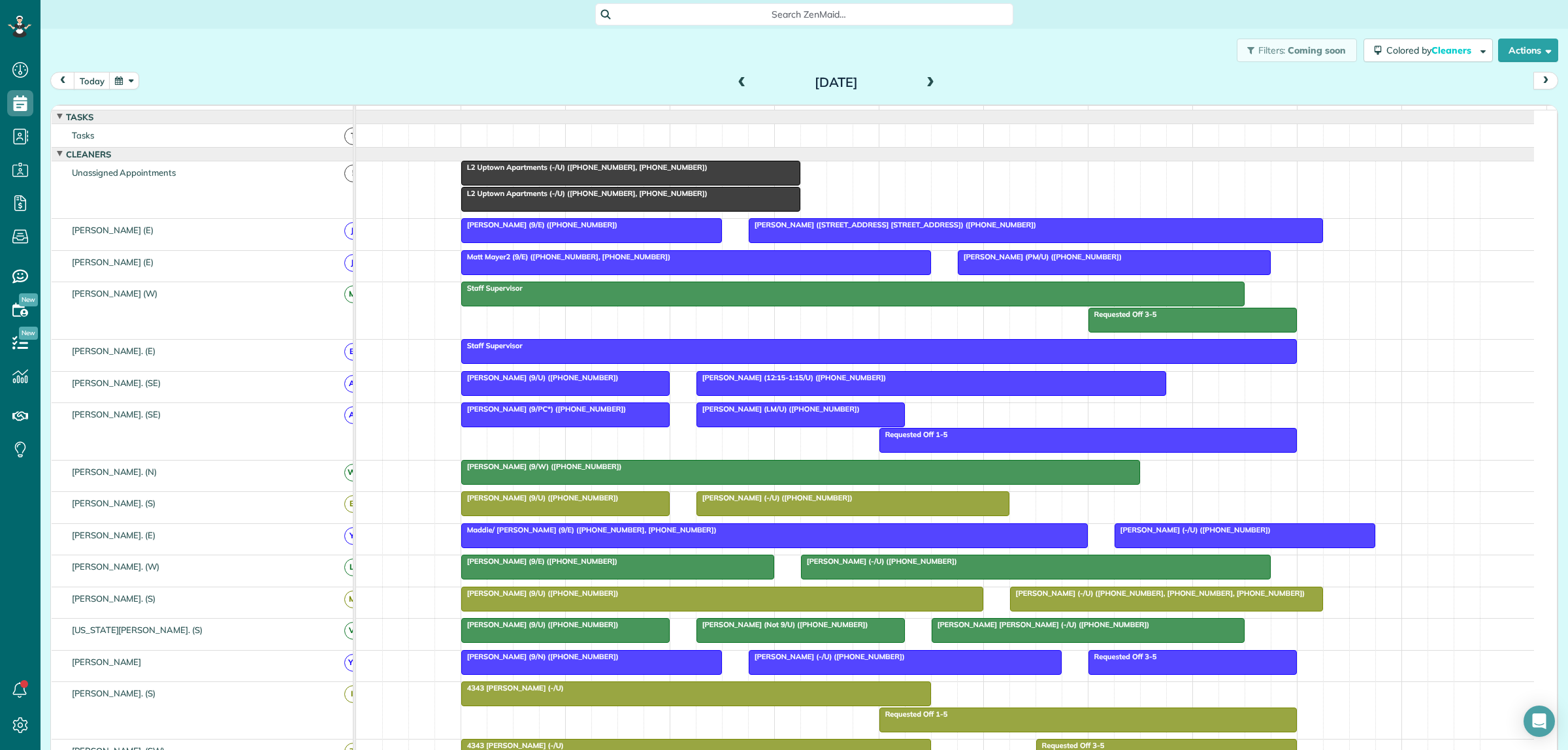
click at [742, 79] on span at bounding box center [742, 83] width 15 height 12
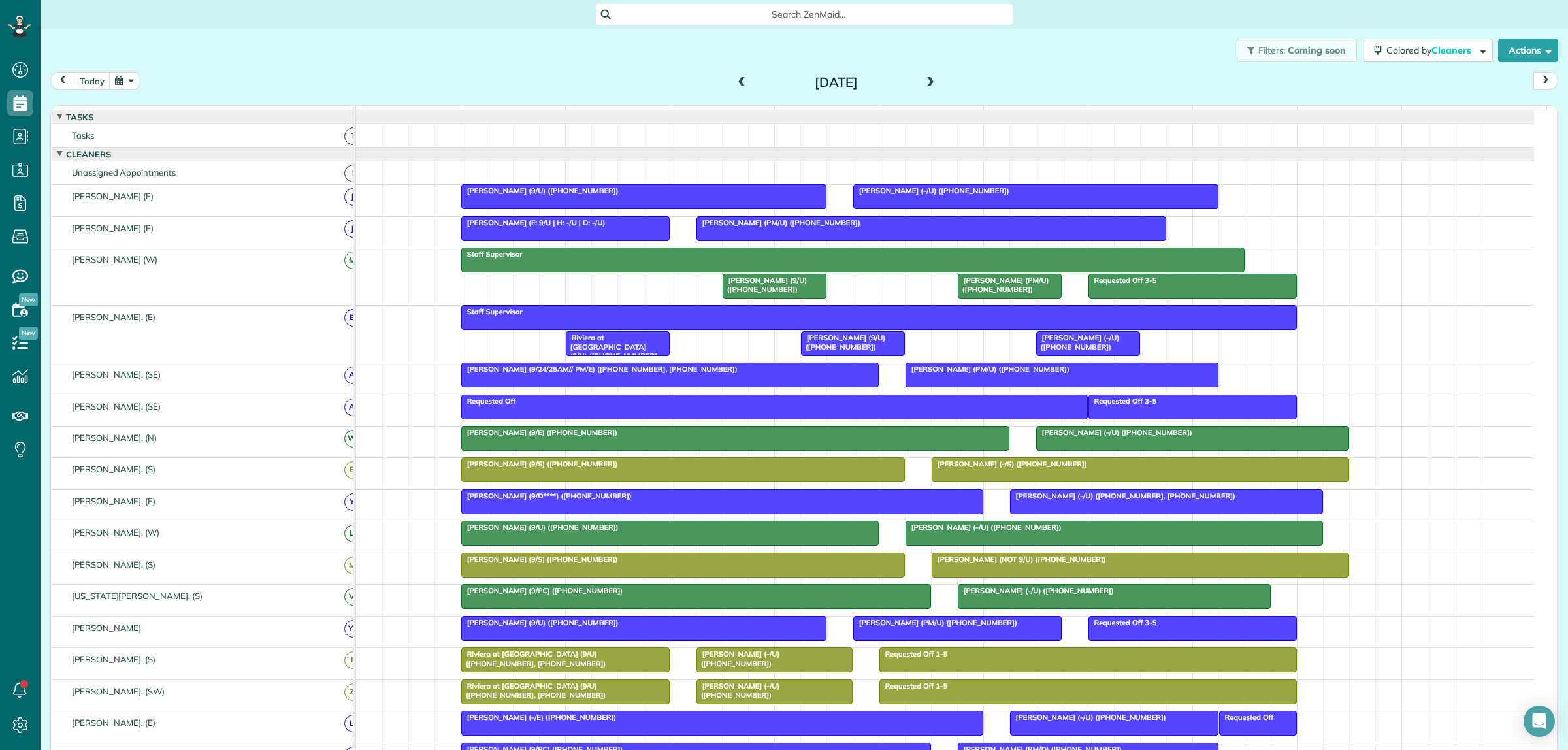
click at [735, 85] on span at bounding box center [742, 83] width 15 height 12
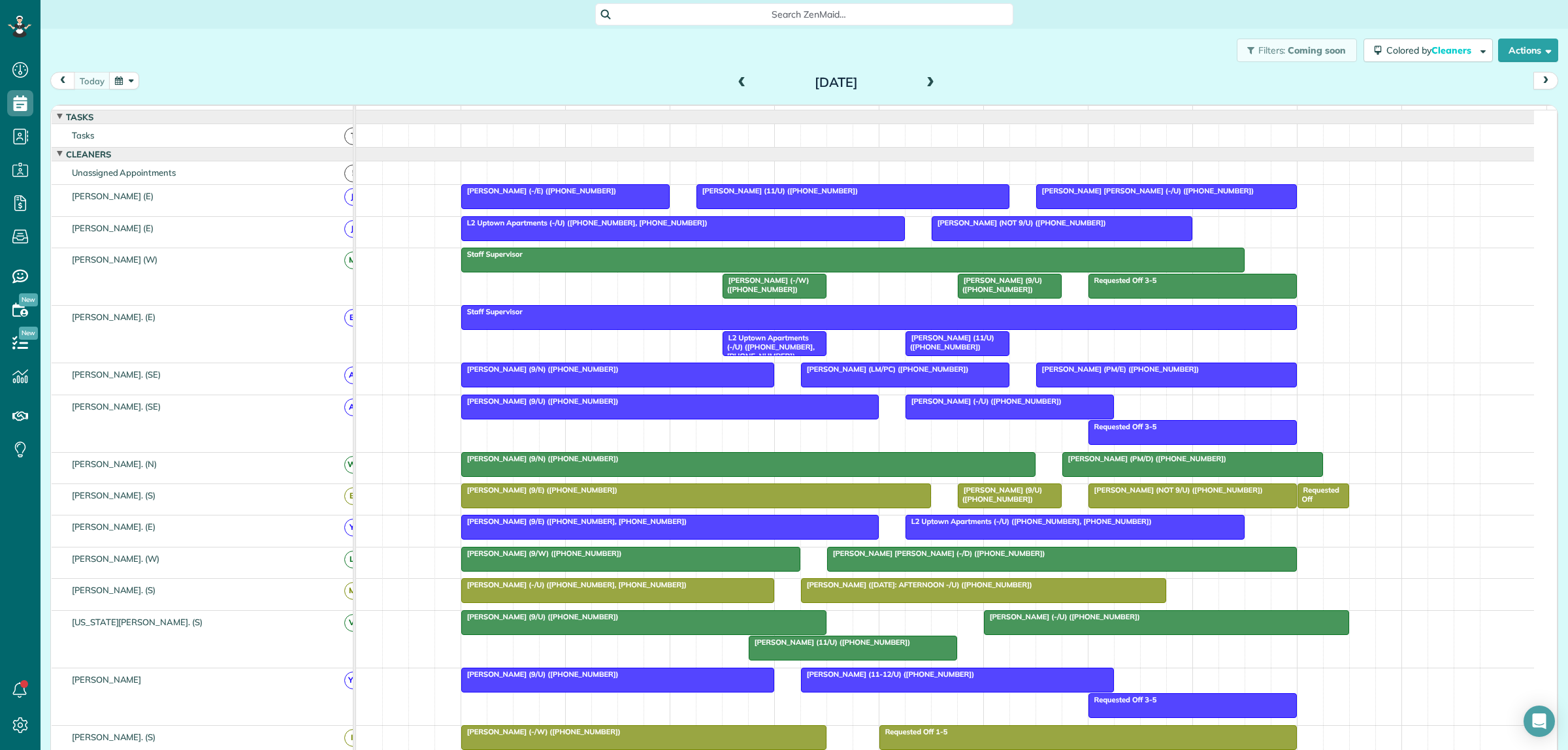
scroll to position [663, 0]
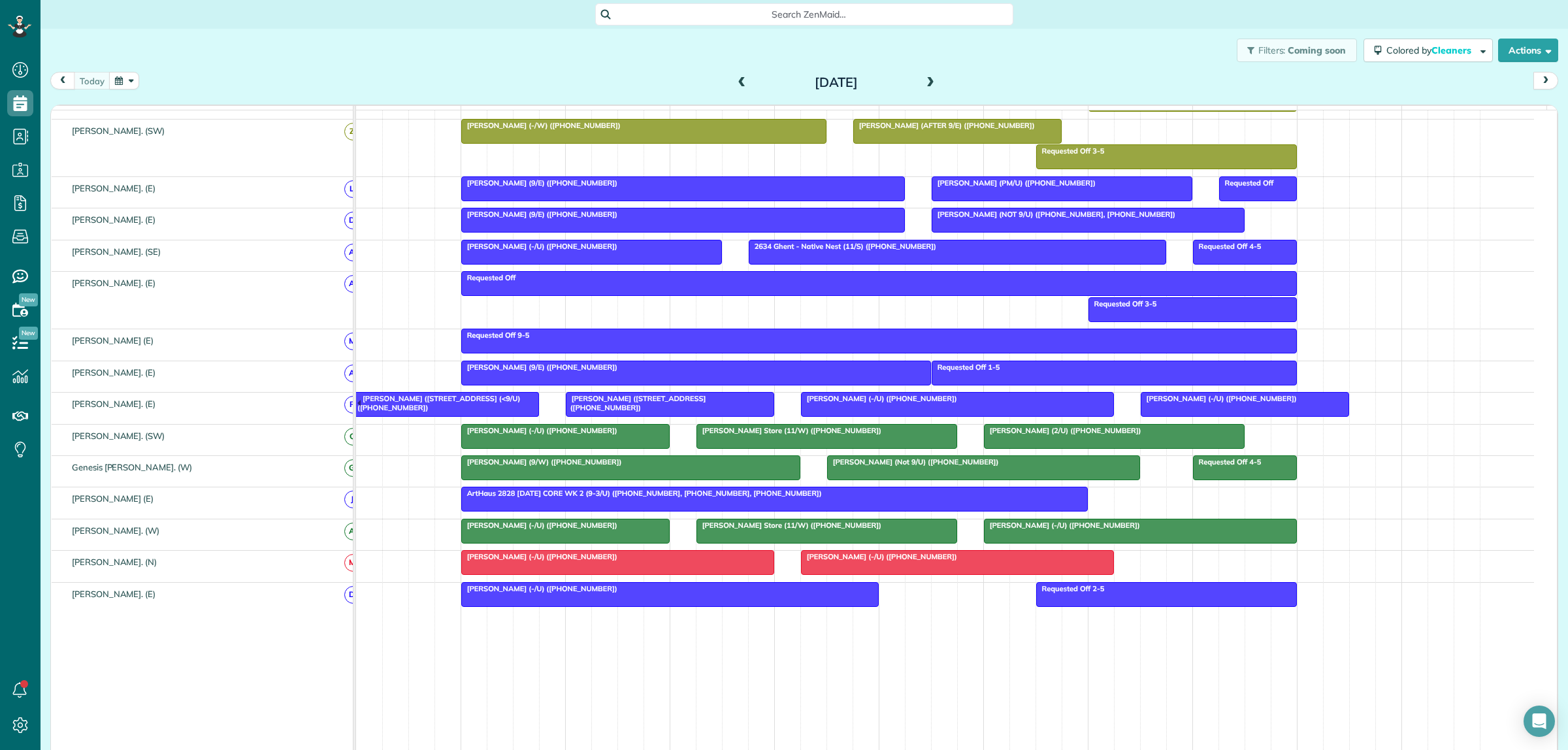
click at [1030, 448] on div at bounding box center [1114, 435] width 260 height 23
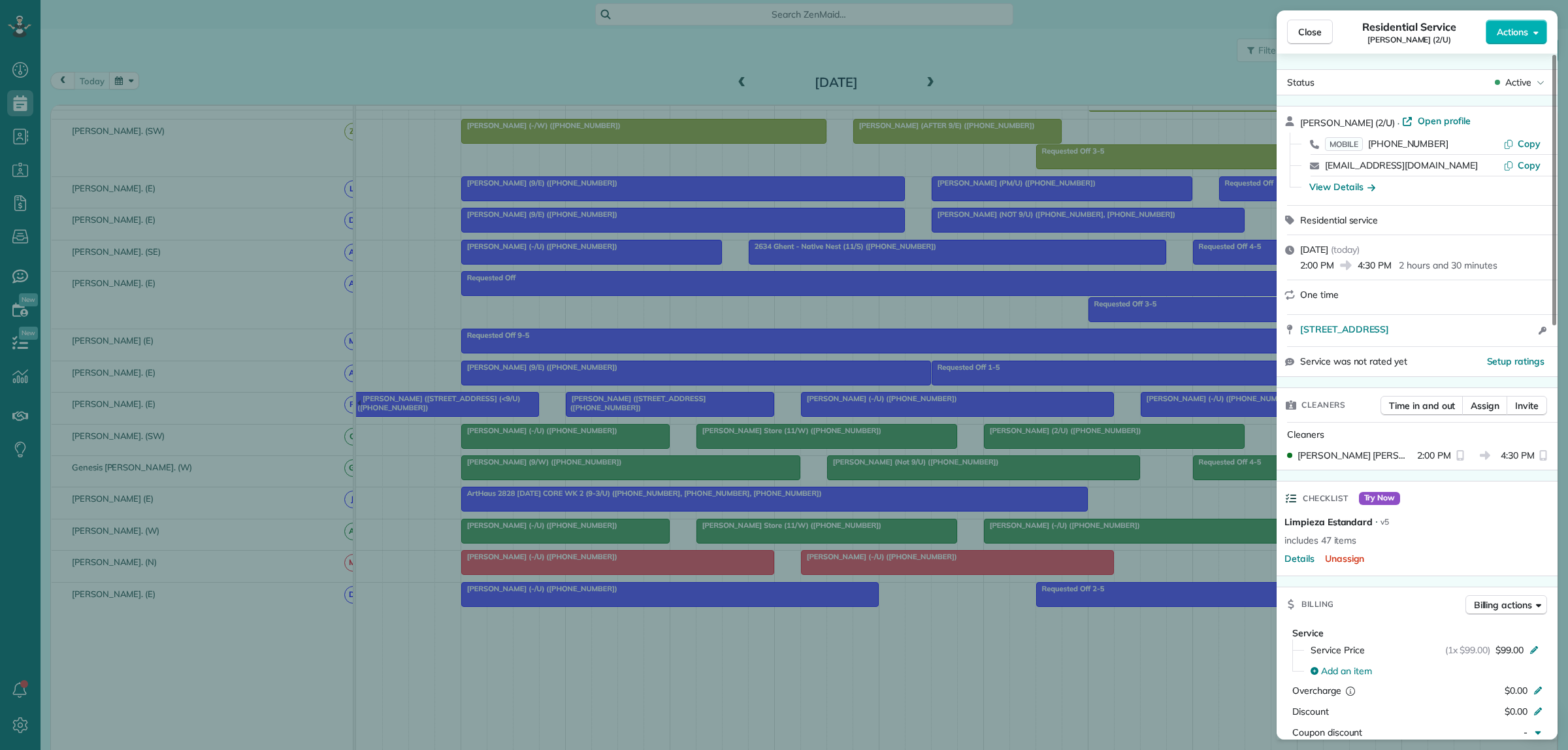
click at [1414, 195] on div "View Details" at bounding box center [1425, 187] width 249 height 21
drag, startPoint x: 1295, startPoint y: 458, endPoint x: 1383, endPoint y: 449, distance: 88.5
click at [1383, 449] on div "Celia Garcia. (SW) 2:00 PM 4:30 PM" at bounding box center [1417, 455] width 271 height 23
click at [1337, 458] on span "Celia Garcia. (SW)" at bounding box center [1355, 455] width 114 height 13
drag, startPoint x: 1299, startPoint y: 454, endPoint x: 1540, endPoint y: 448, distance: 241.1
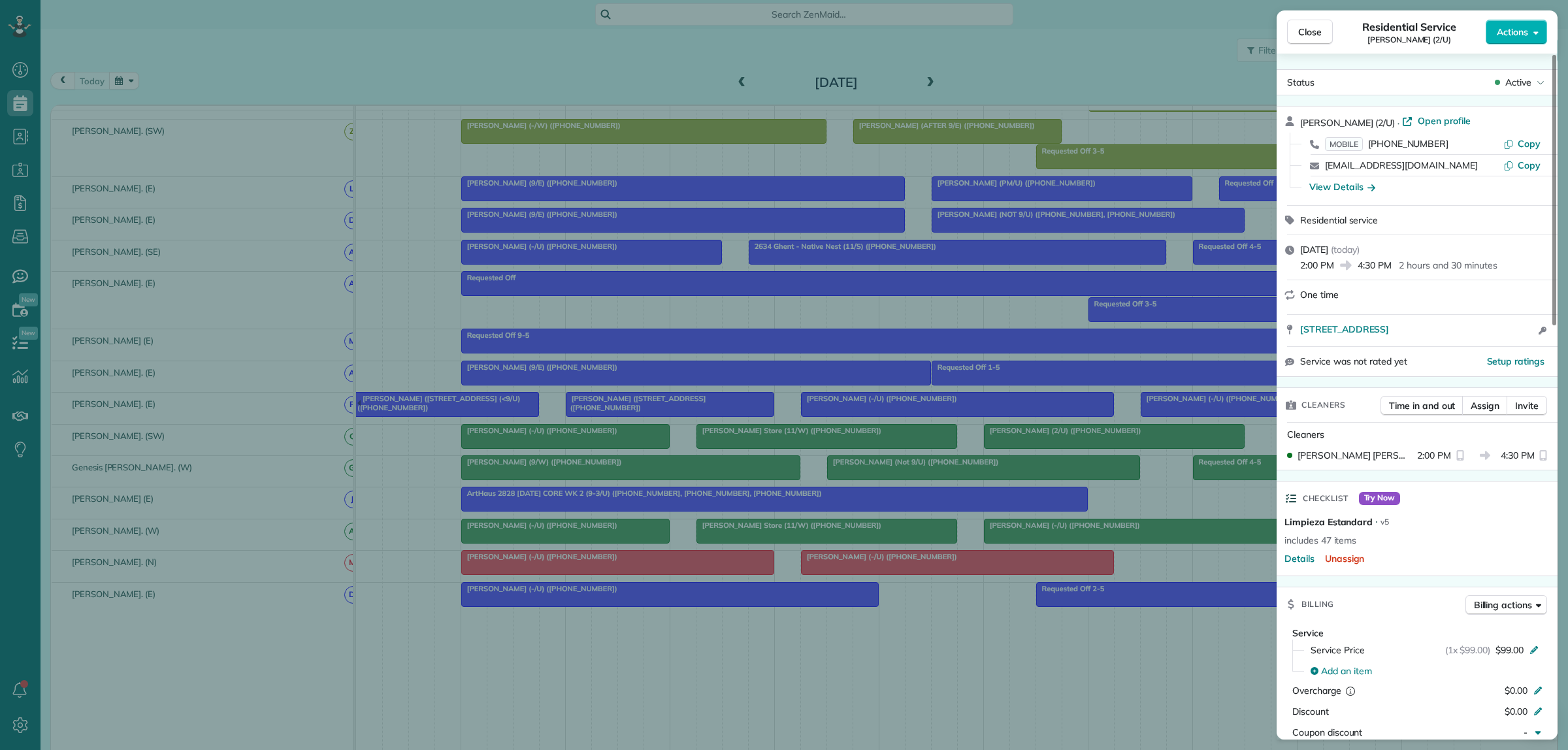
click at [1540, 448] on div "Celia Garcia. (SW) 2:00 PM 4:30 PM" at bounding box center [1417, 455] width 271 height 23
click at [1312, 33] on span "Close" at bounding box center [1309, 32] width 23 height 13
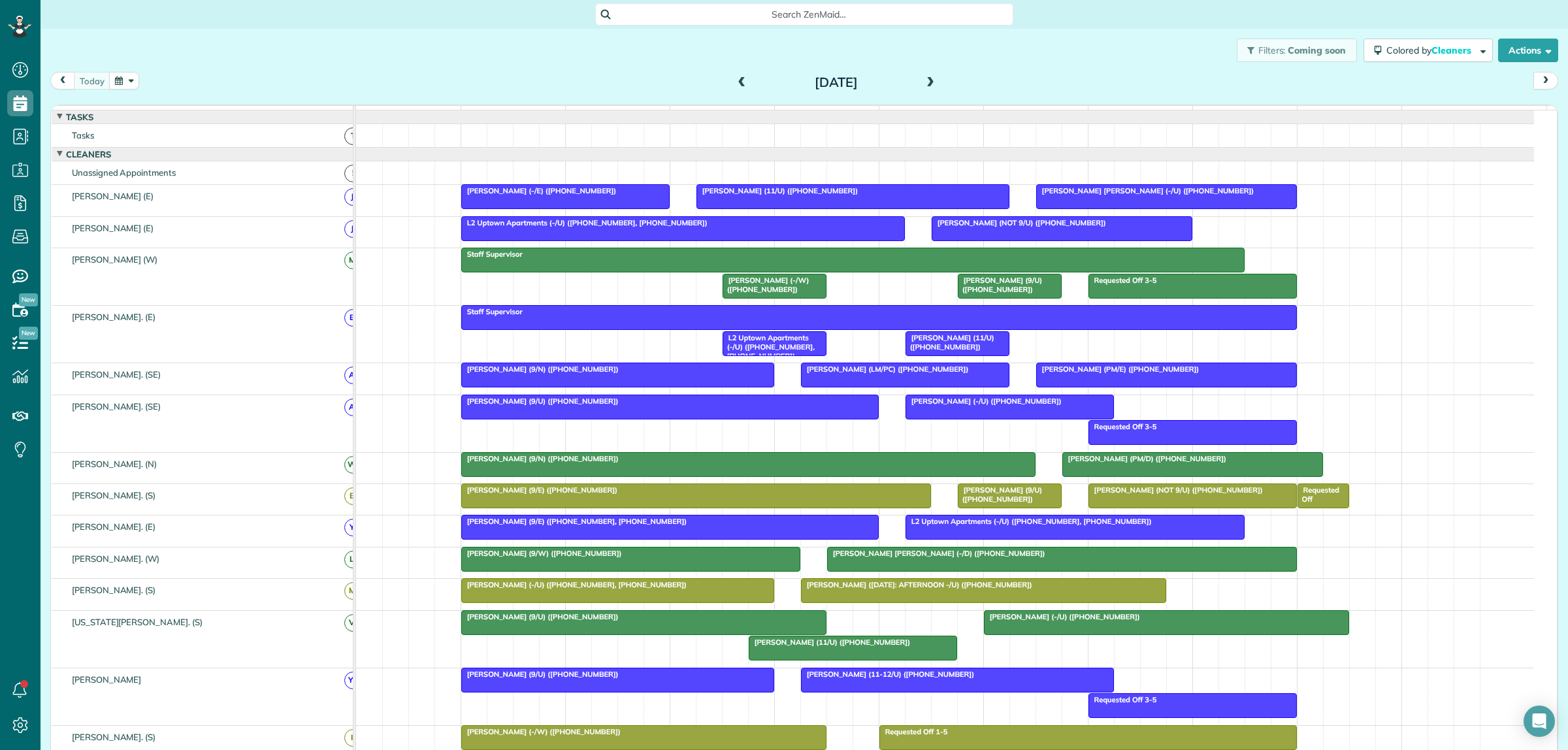
click at [932, 78] on div "[DATE]" at bounding box center [837, 82] width 209 height 21
click at [924, 81] on span at bounding box center [930, 83] width 15 height 12
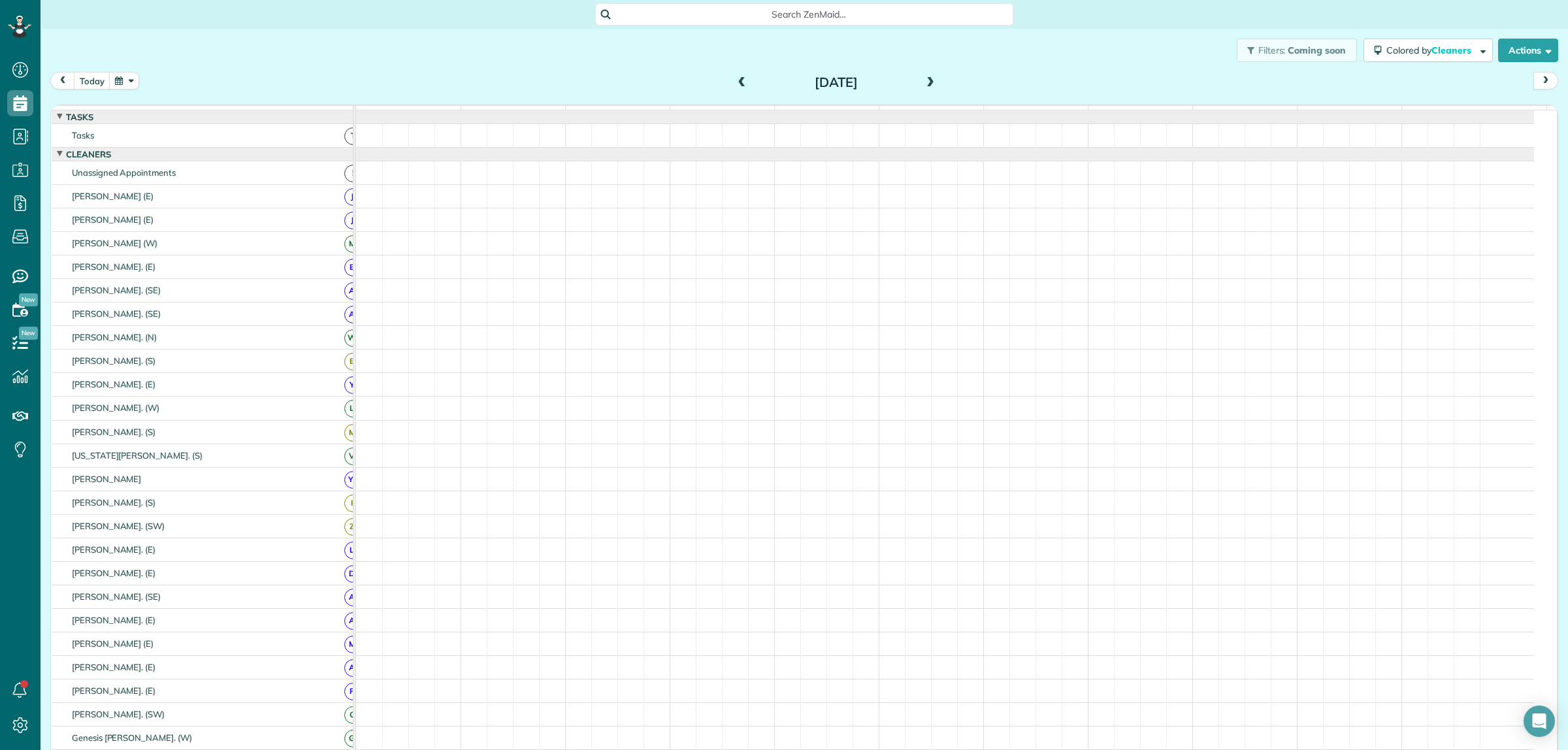
click at [927, 81] on span at bounding box center [930, 83] width 15 height 12
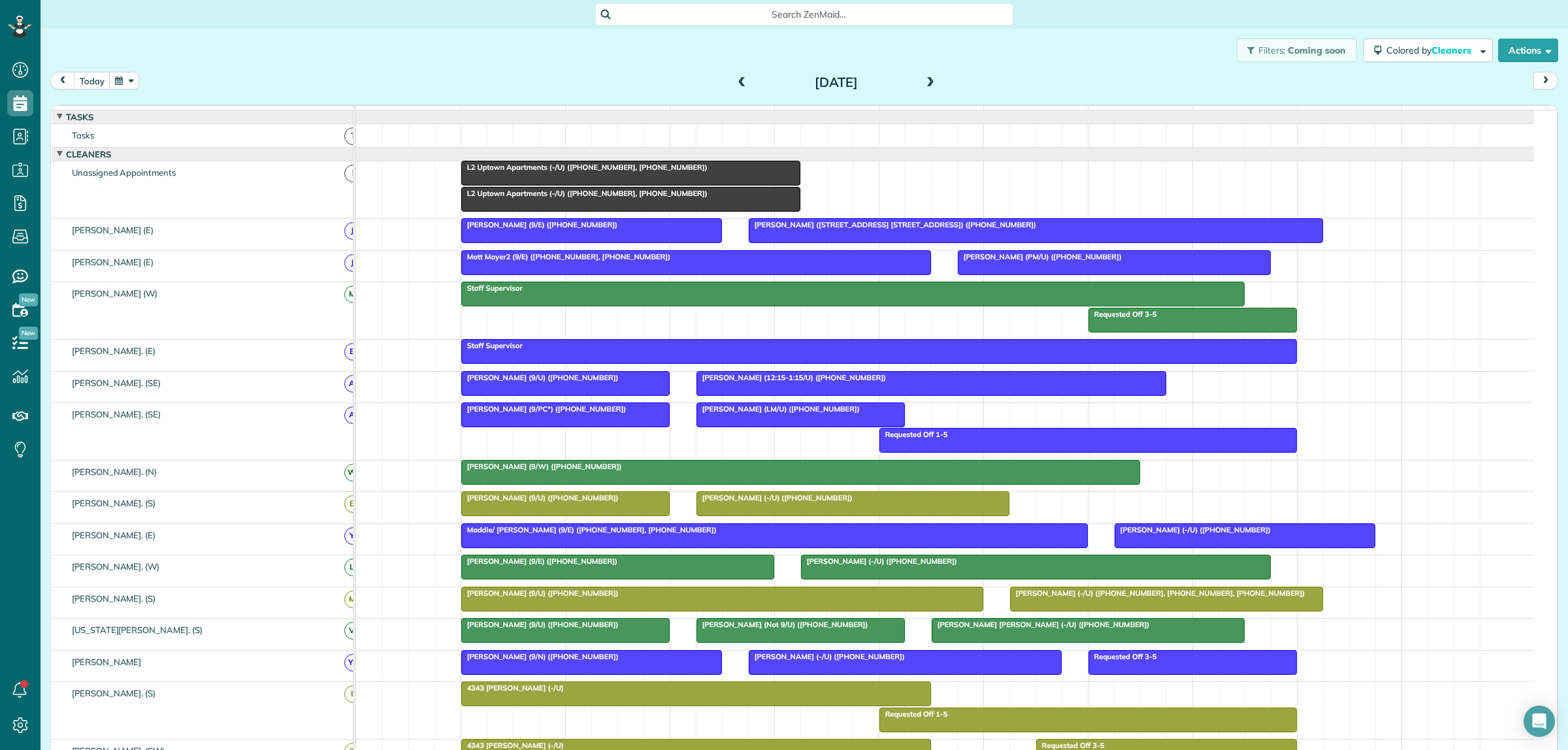
click at [743, 185] on div at bounding box center [631, 172] width 338 height 23
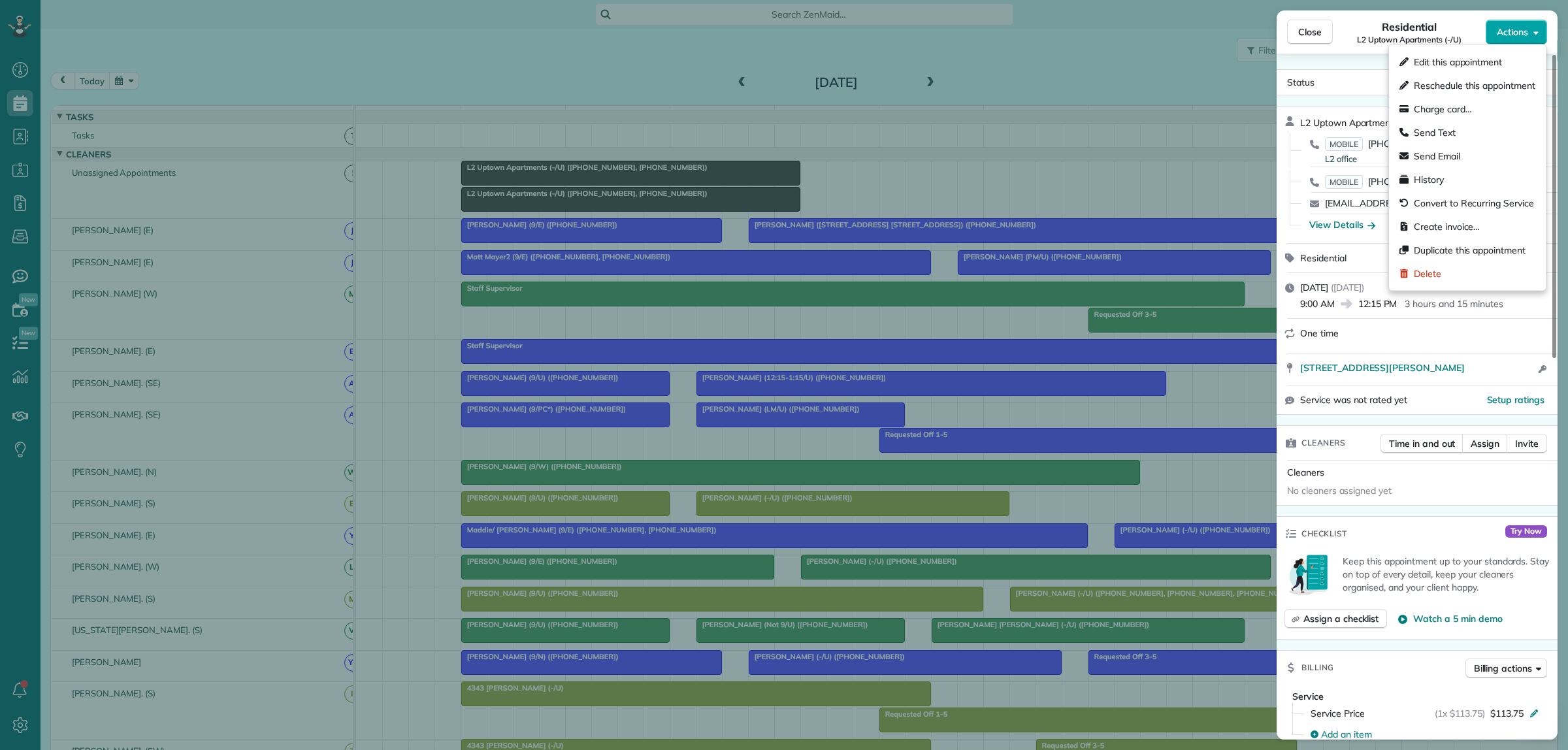
click at [1516, 34] on span "Actions" at bounding box center [1512, 32] width 32 height 13
click at [1470, 243] on div "Duplicate this appointment" at bounding box center [1467, 249] width 147 height 23
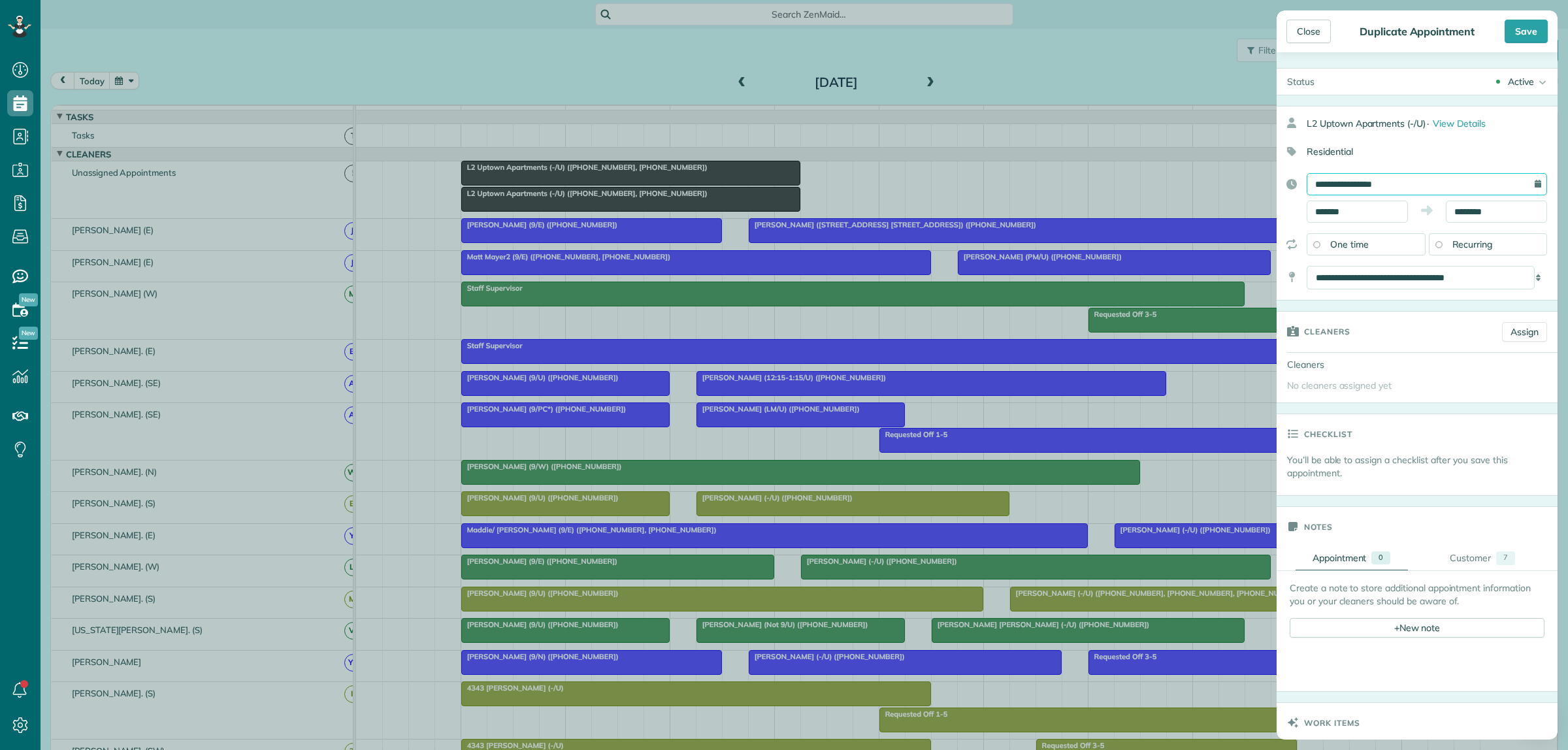
click at [1442, 178] on input "**********" at bounding box center [1427, 184] width 240 height 22
click at [1347, 331] on link "29" at bounding box center [1347, 333] width 21 height 21
type input "**********"
click at [1449, 279] on select "**********" at bounding box center [1421, 277] width 228 height 23
select select "*"
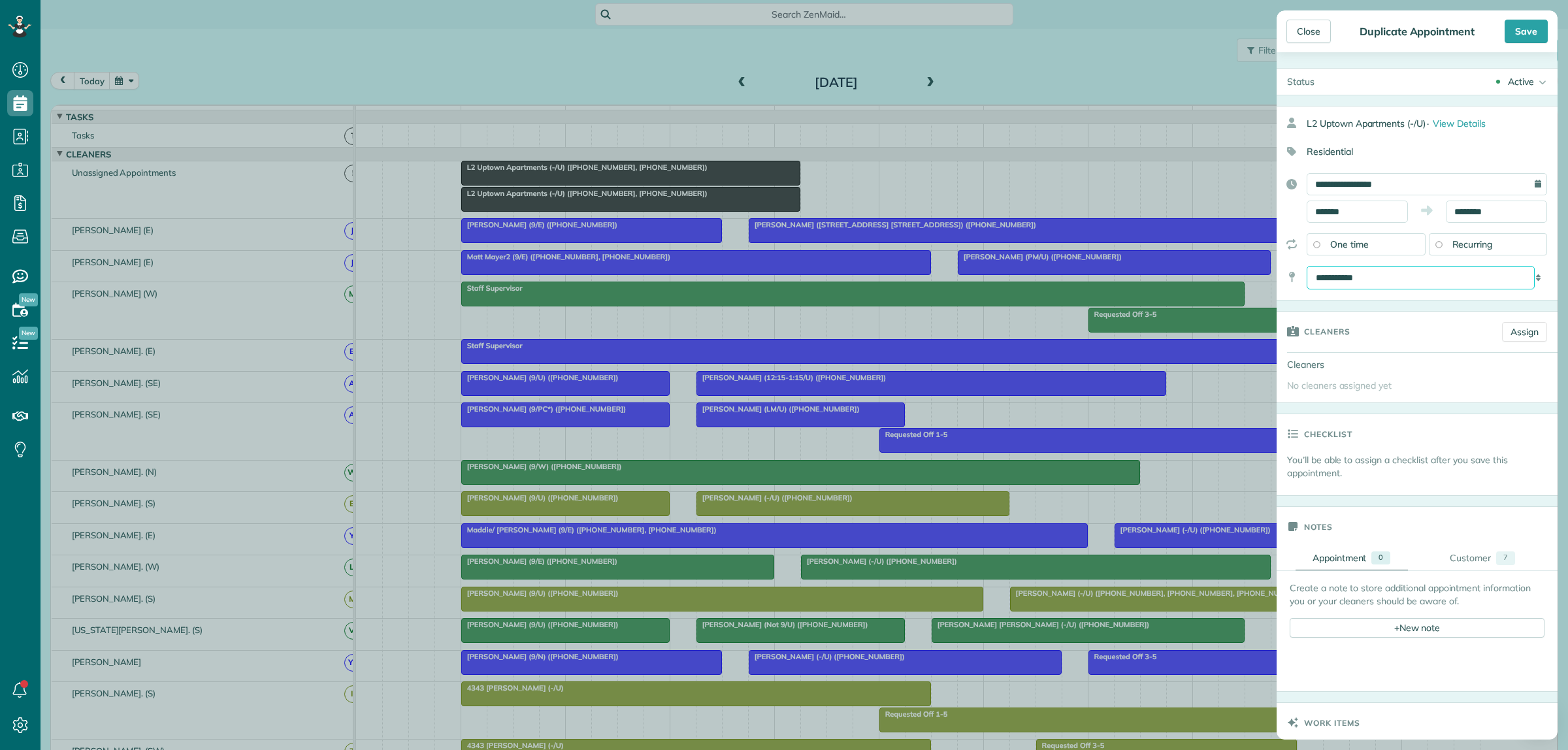
click at [1307, 267] on select "**********" at bounding box center [1421, 277] width 228 height 23
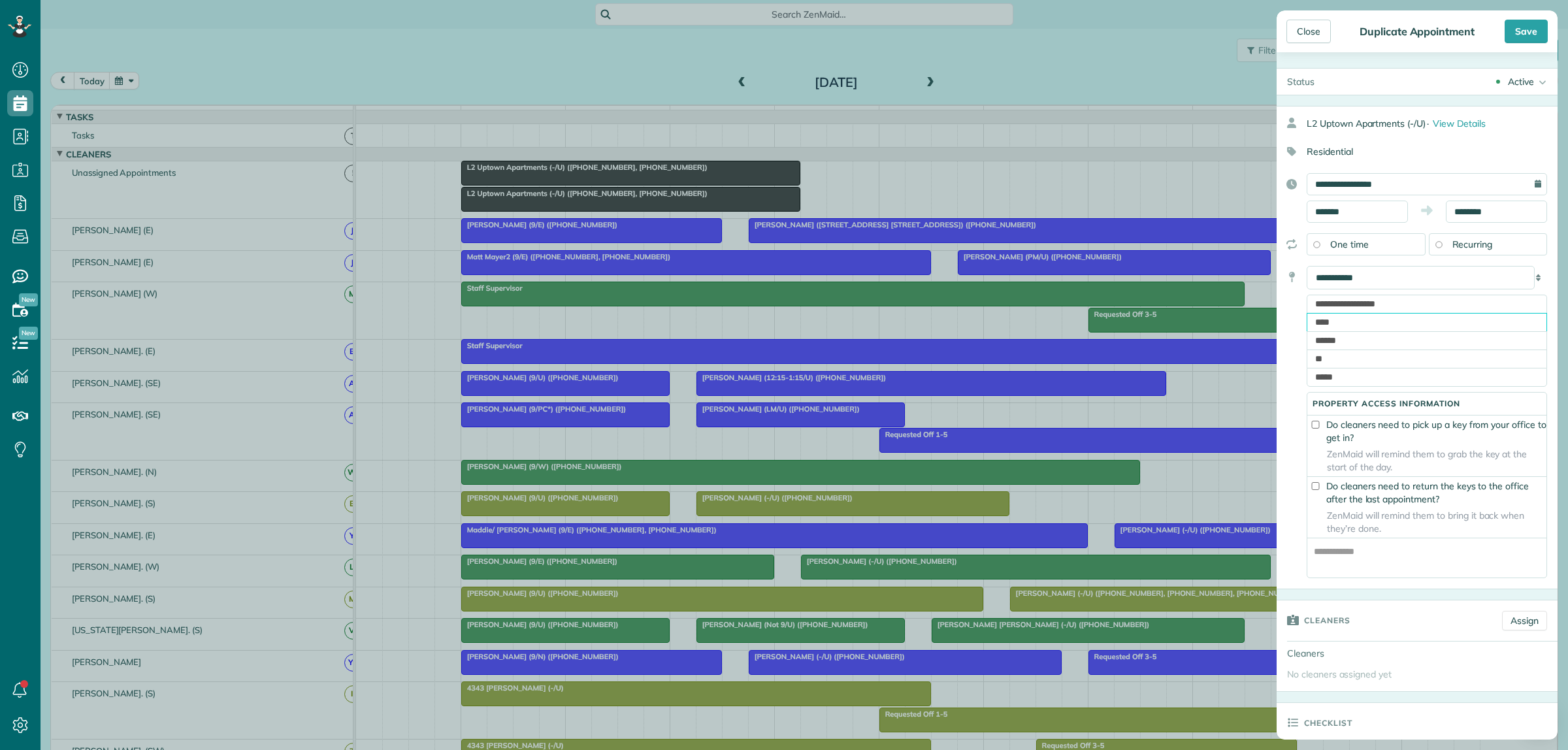
drag, startPoint x: 1351, startPoint y: 325, endPoint x: 1226, endPoint y: 320, distance: 125.1
click at [1227, 320] on div "Close Duplicate Appointment Save Status Active Active Cancelled Cancelled and P…" at bounding box center [784, 375] width 1568 height 750
paste input "text"
type input "****"
click at [1528, 34] on div "Save" at bounding box center [1526, 31] width 43 height 23
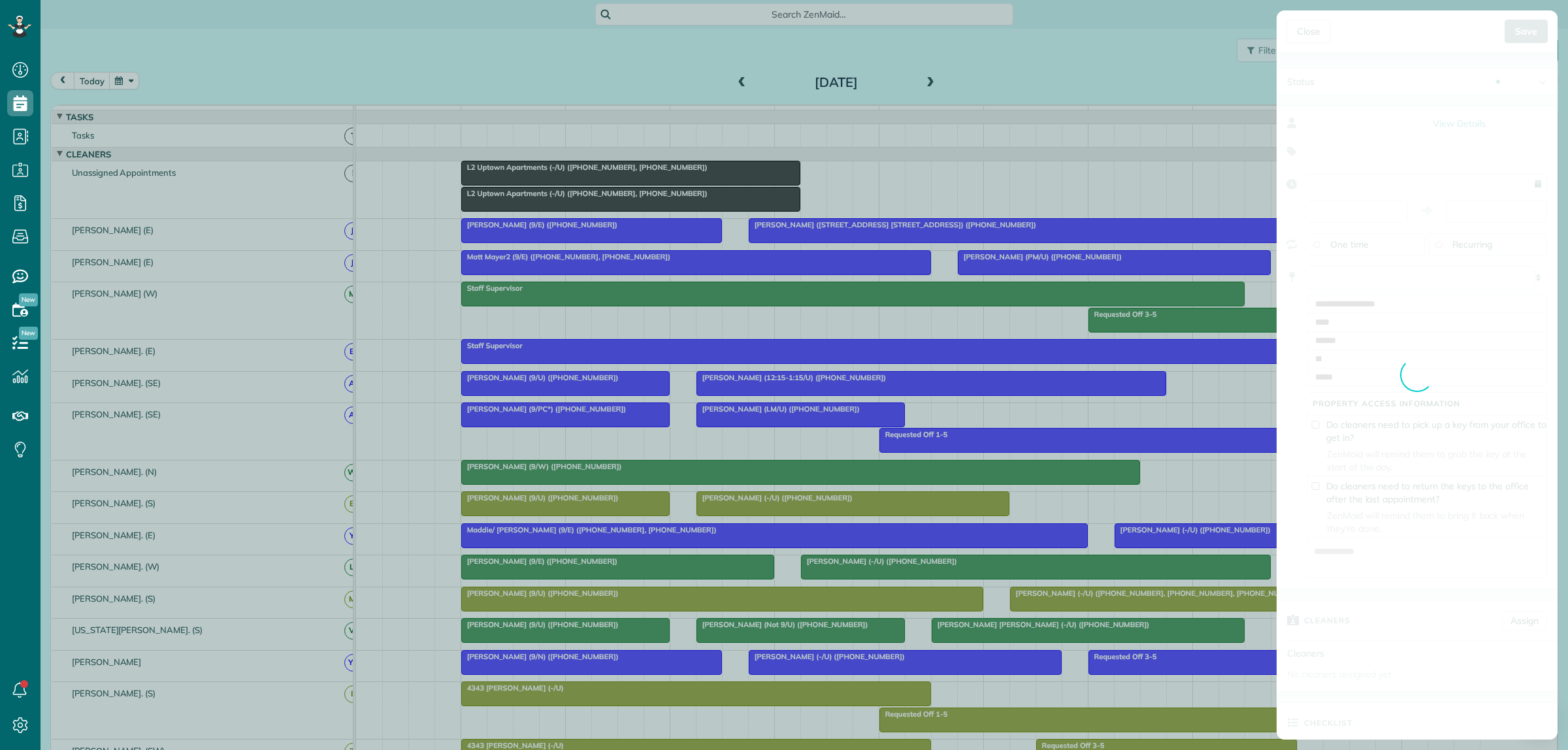
click at [1177, 48] on div "Close Duplicate Appointment Save Status Active Active Cancelled Cancelled and P…" at bounding box center [784, 375] width 1568 height 750
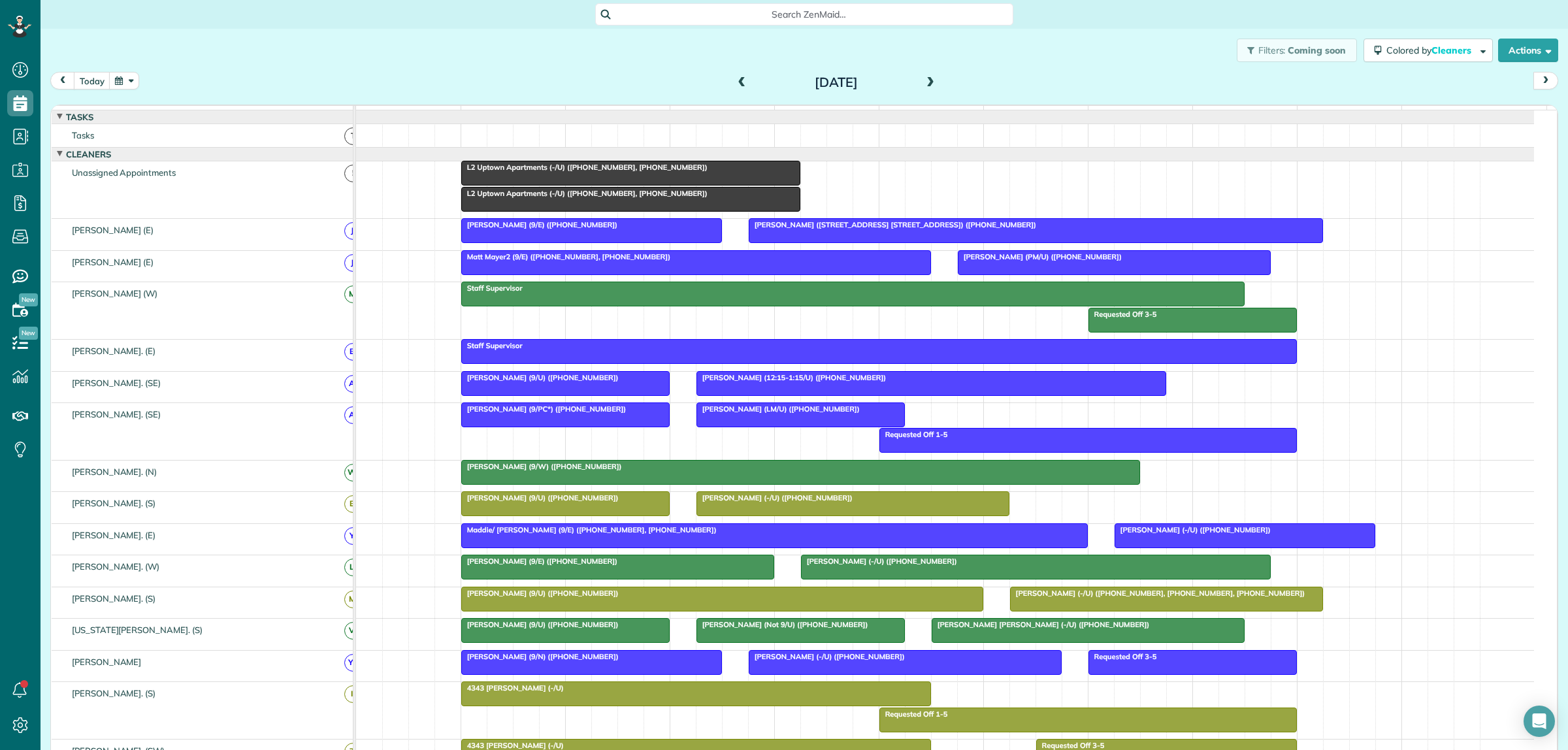
click at [675, 185] on div at bounding box center [631, 172] width 338 height 23
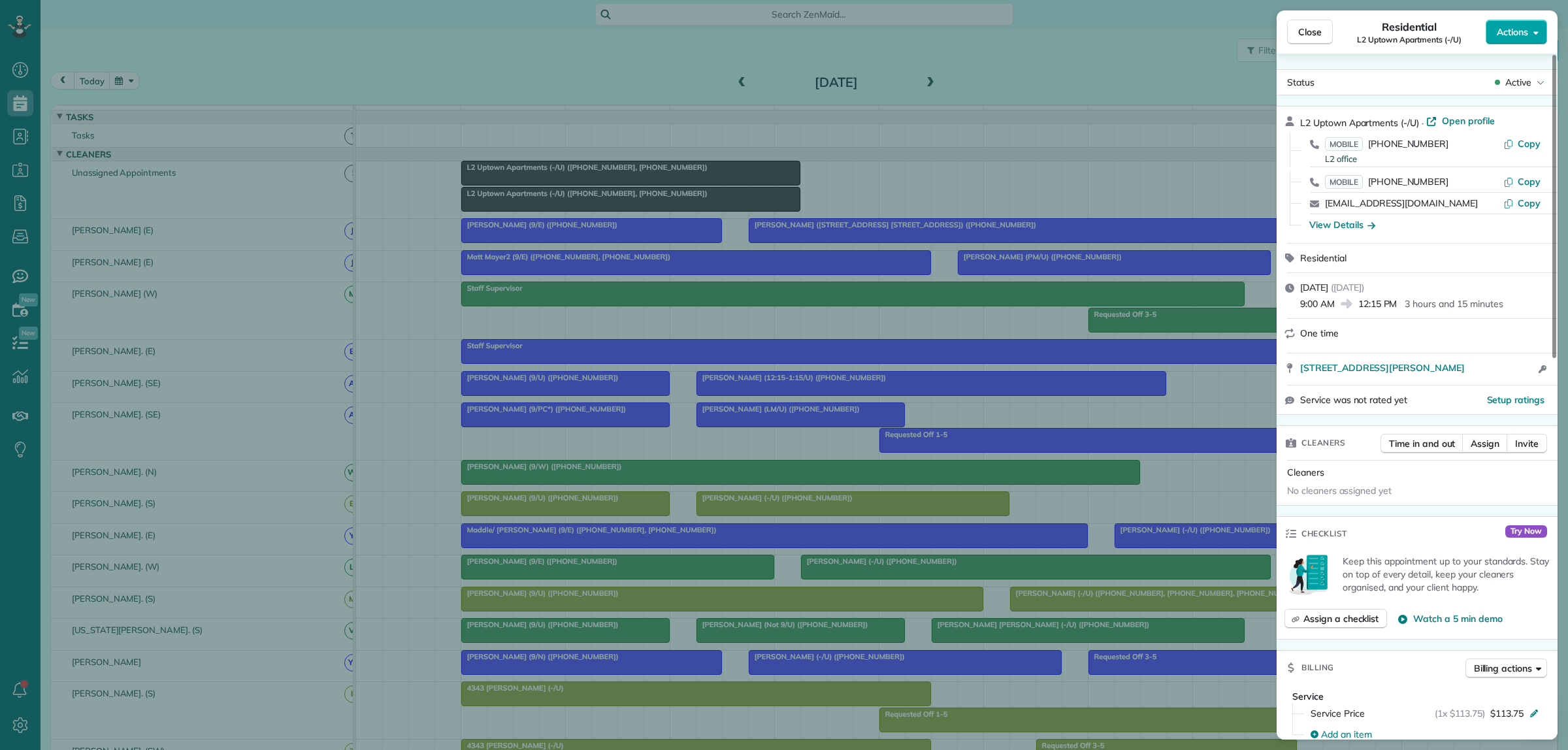
click at [1512, 38] on span "Actions" at bounding box center [1512, 32] width 32 height 13
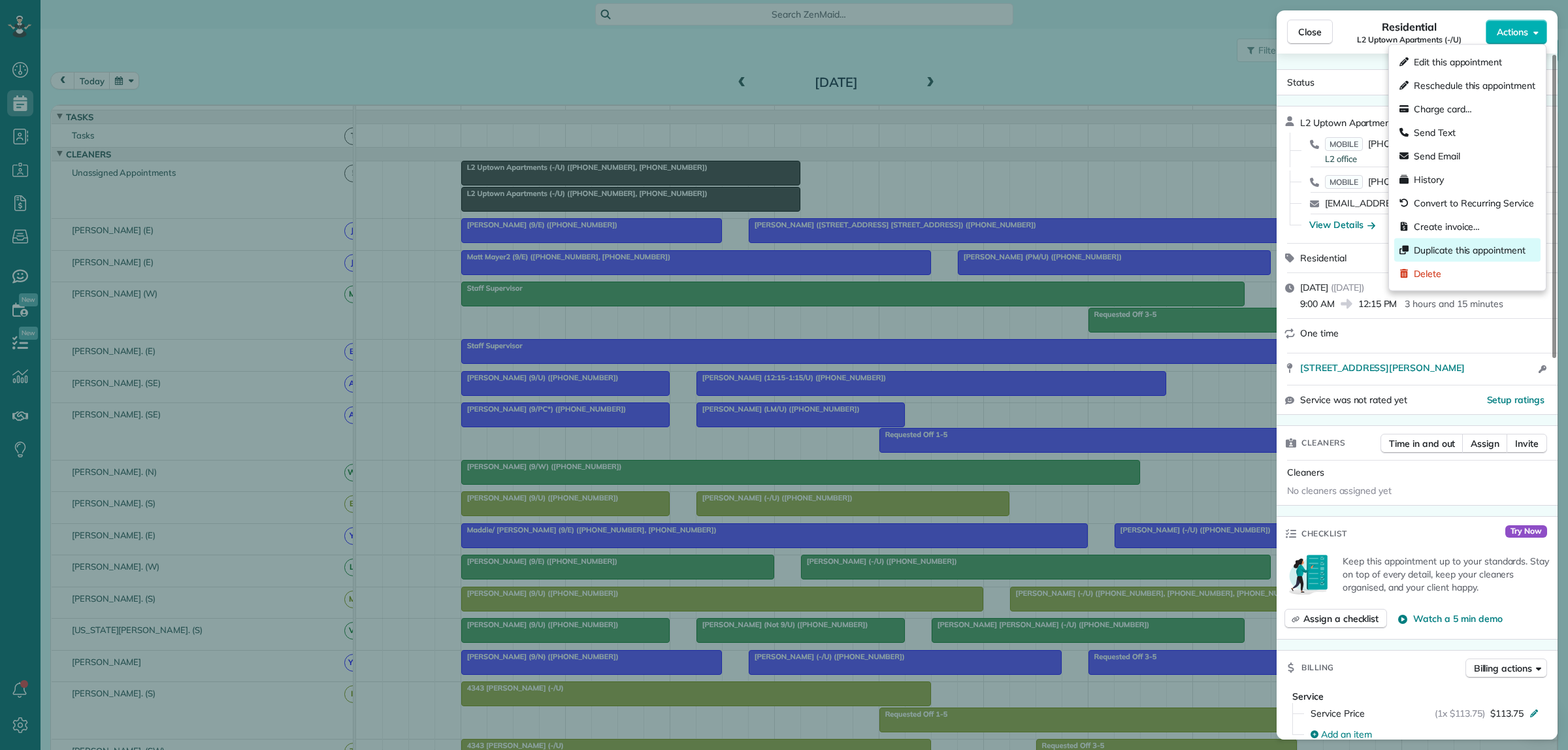
click at [1479, 254] on span "Duplicate this appointment" at bounding box center [1469, 249] width 111 height 13
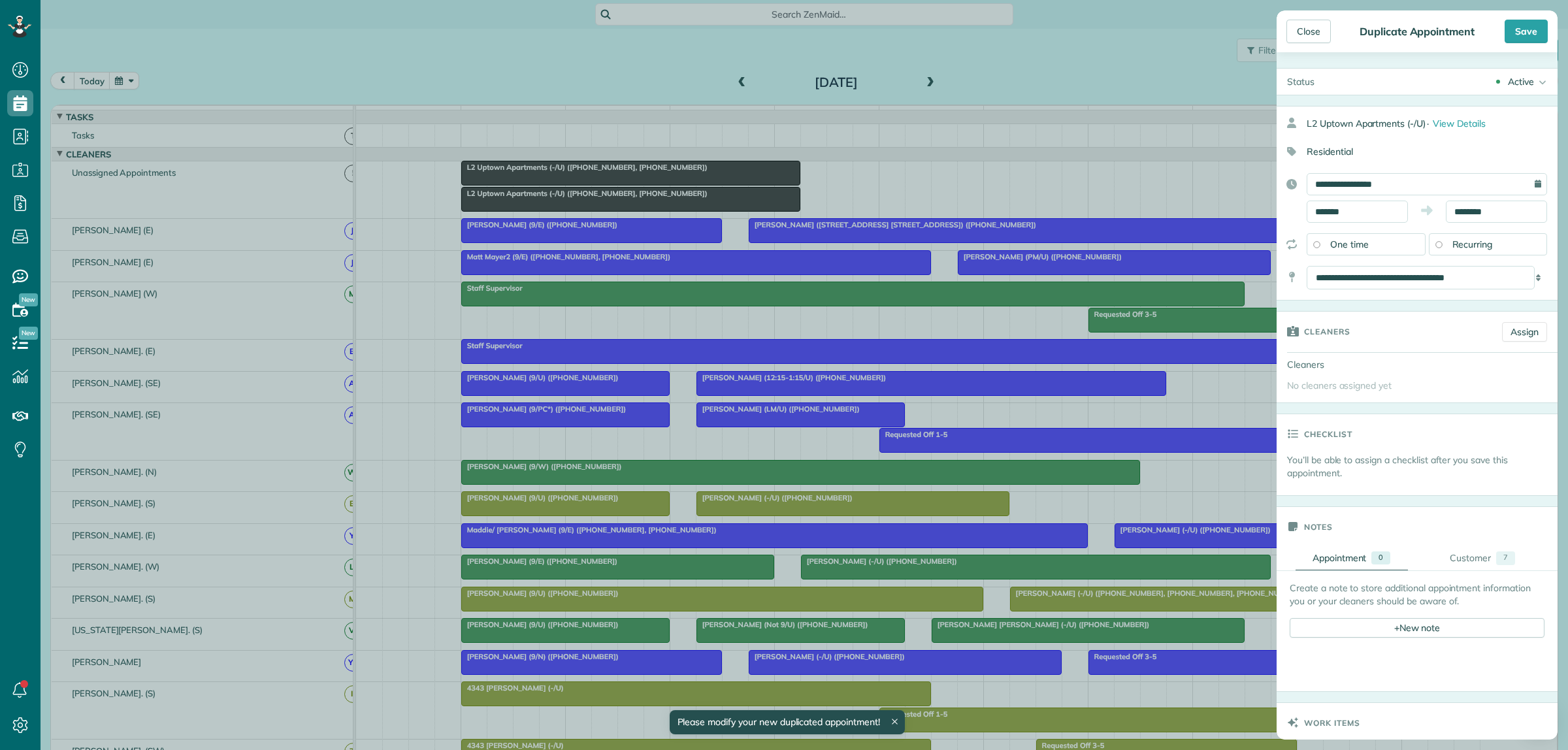
drag, startPoint x: 1531, startPoint y: 27, endPoint x: 1518, endPoint y: 158, distance: 131.6
click at [1531, 29] on div "Save" at bounding box center [1526, 31] width 43 height 23
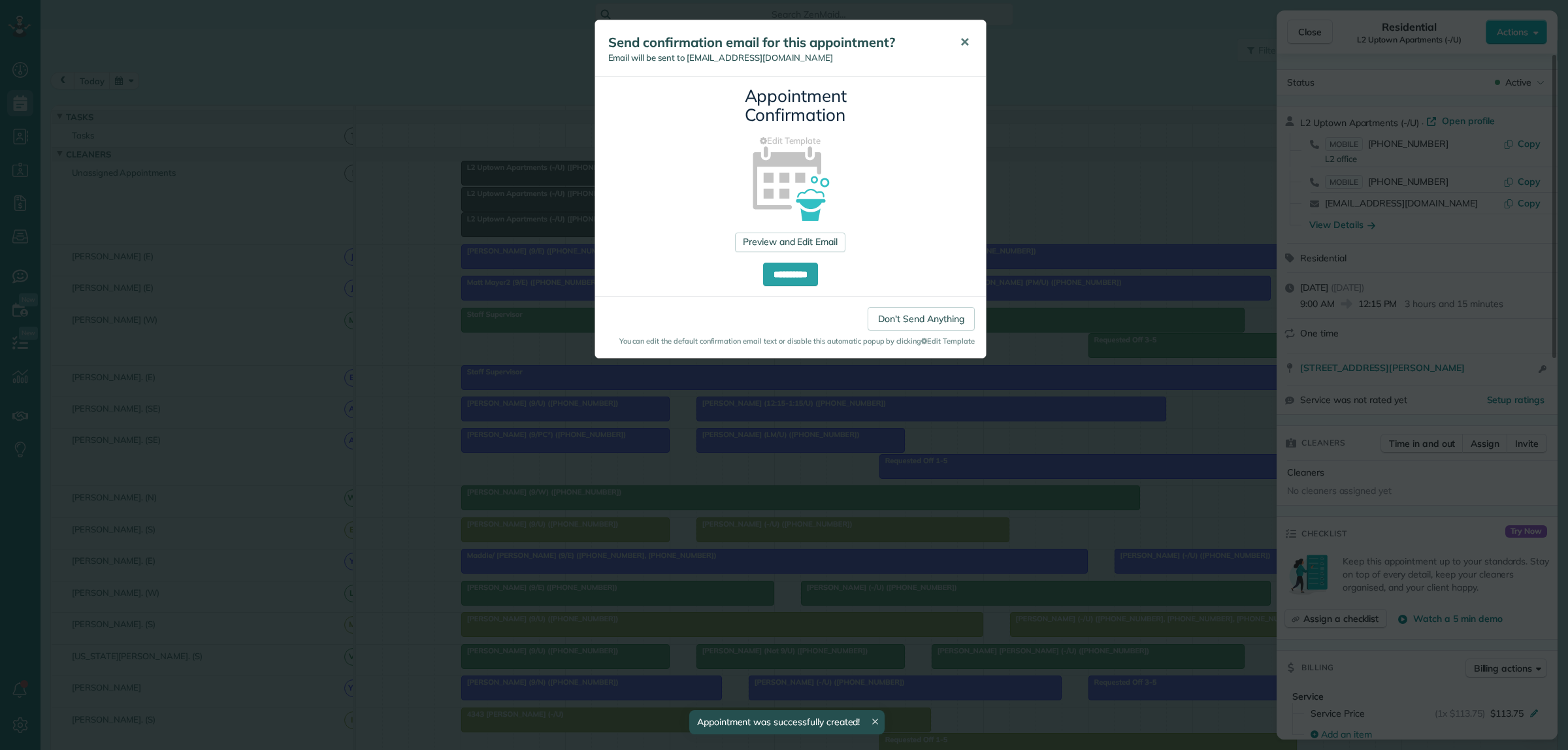
click at [964, 39] on span "✕" at bounding box center [964, 42] width 9 height 15
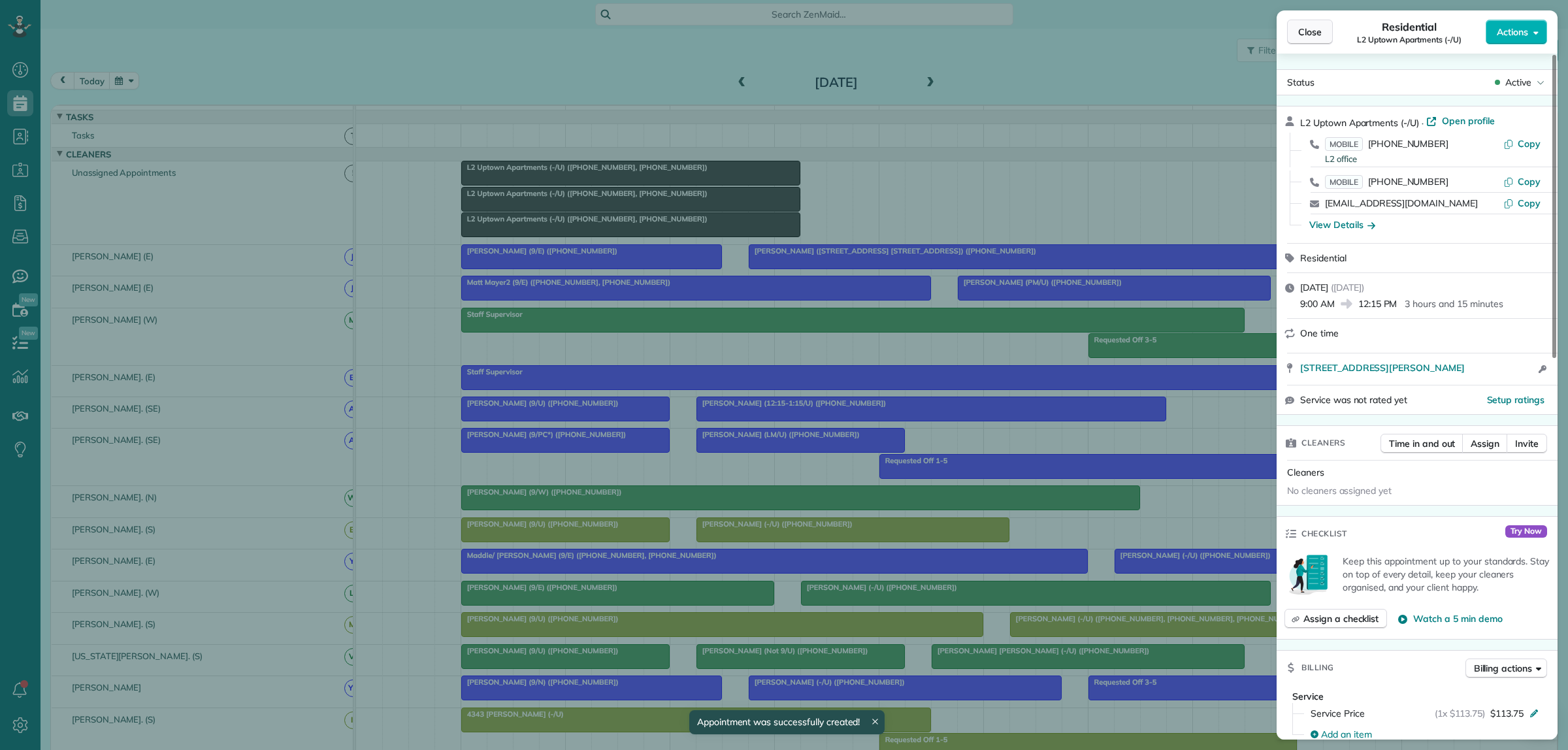
click at [1307, 37] on span "Close" at bounding box center [1309, 32] width 23 height 13
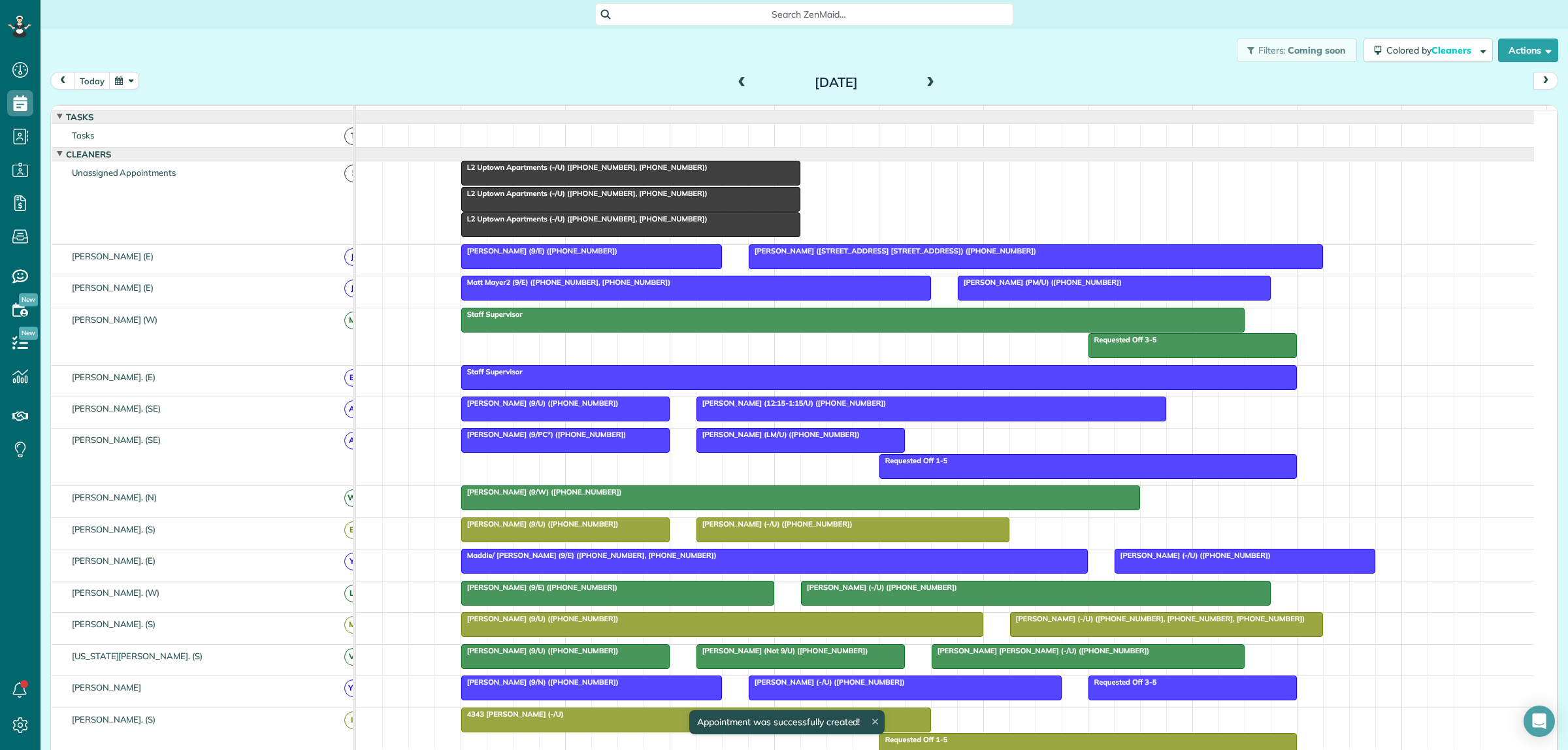
click at [766, 171] on div "L2 Uptown Apartments (-/U) ([PHONE_NUMBER], [PHONE_NUMBER])" at bounding box center [631, 167] width 331 height 9
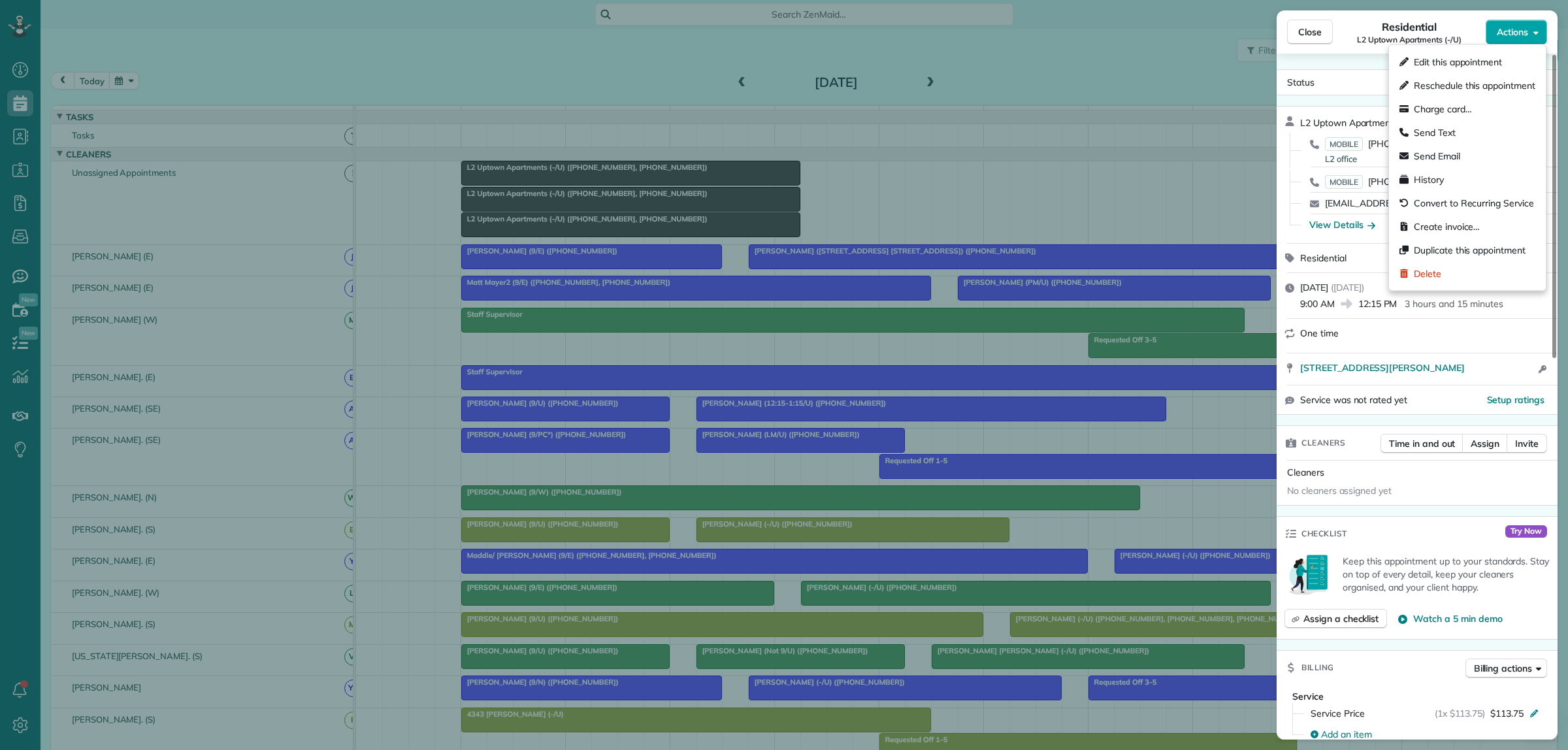
click at [1523, 36] on span "Actions" at bounding box center [1512, 32] width 32 height 13
click at [1452, 63] on span "Edit this appointment" at bounding box center [1457, 62] width 88 height 13
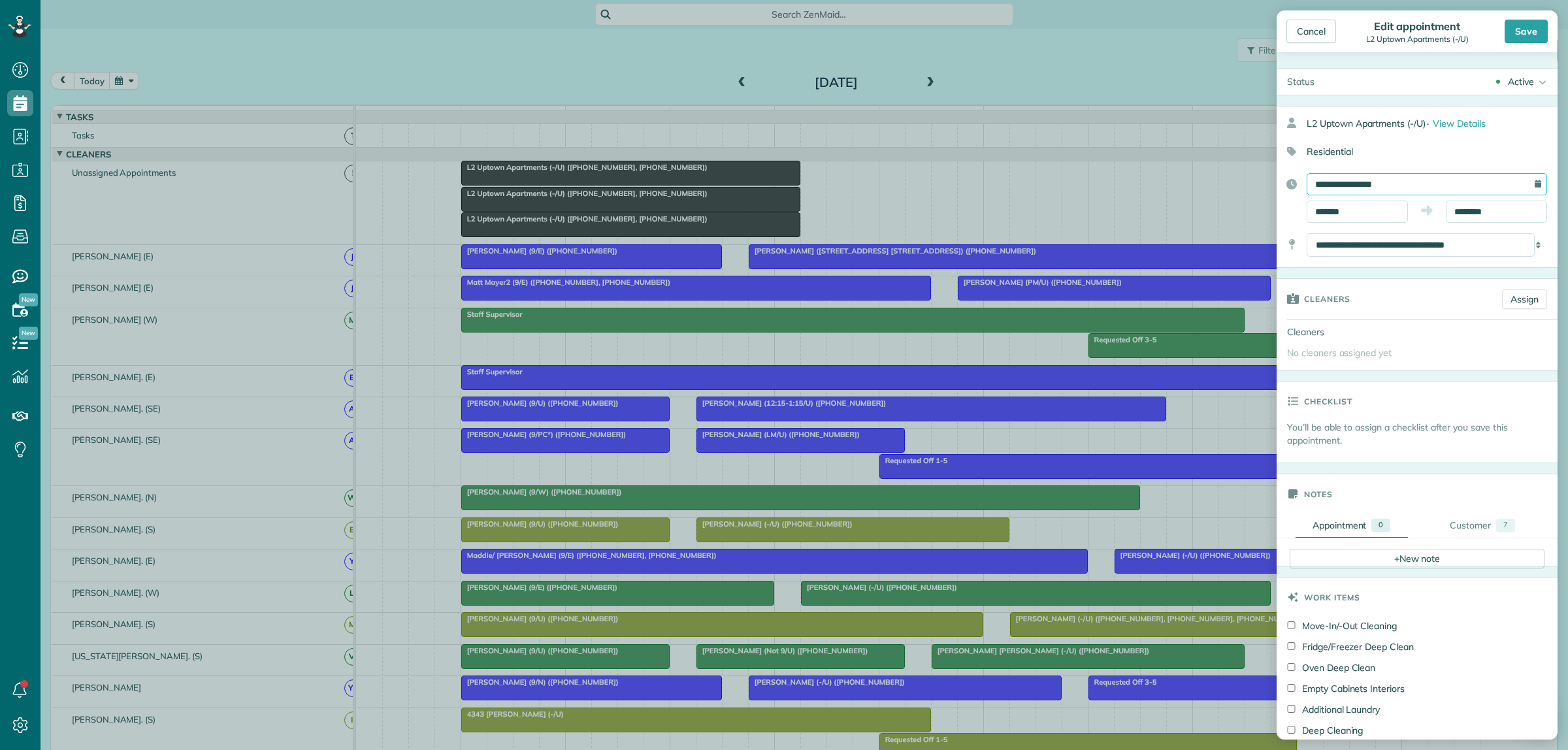
click at [1415, 181] on input "**********" at bounding box center [1427, 184] width 240 height 22
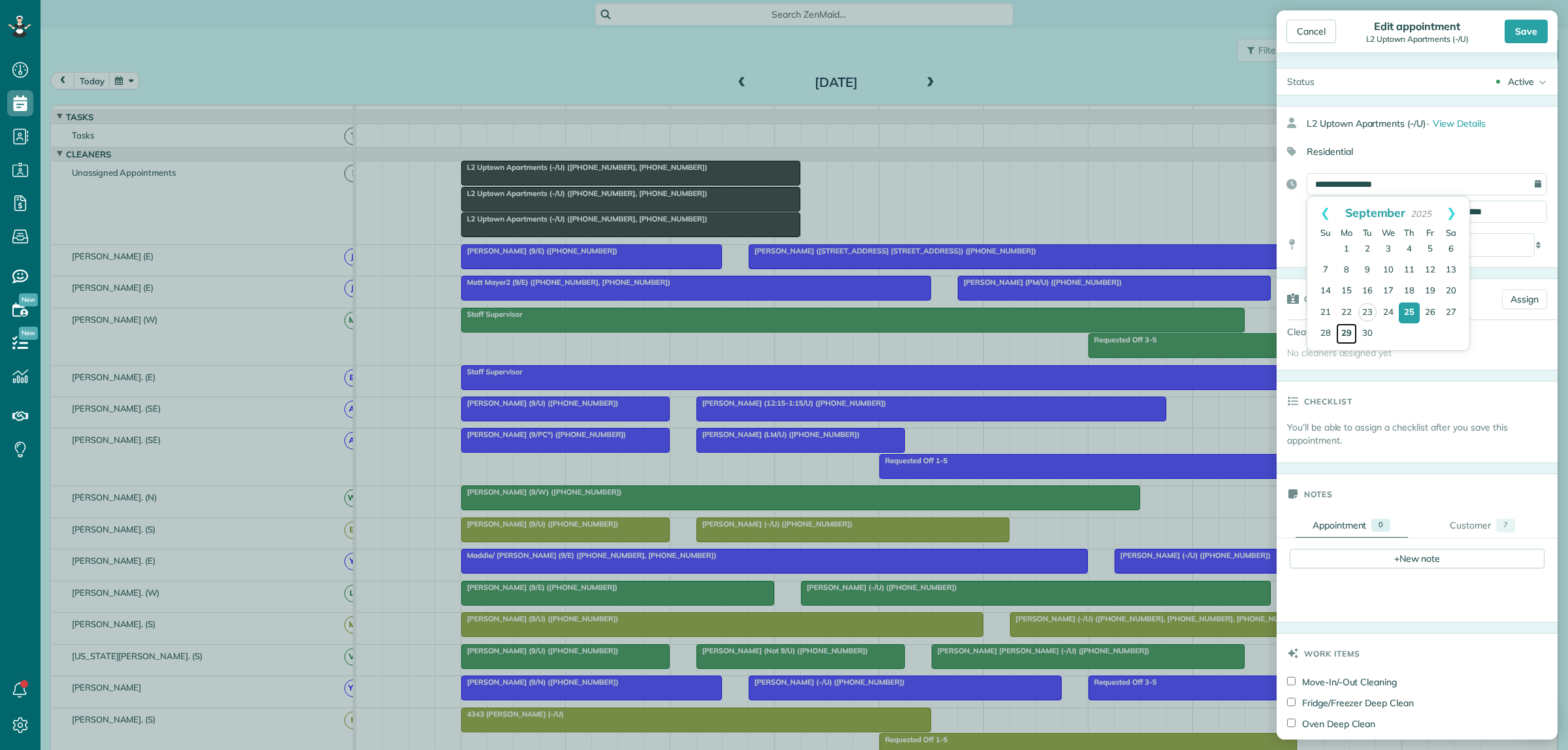
click at [1345, 331] on link "29" at bounding box center [1347, 333] width 21 height 21
type input "**********"
drag, startPoint x: 1475, startPoint y: 242, endPoint x: 1479, endPoint y: 249, distance: 8.1
click at [1475, 242] on select "**********" at bounding box center [1421, 244] width 228 height 23
select select "*"
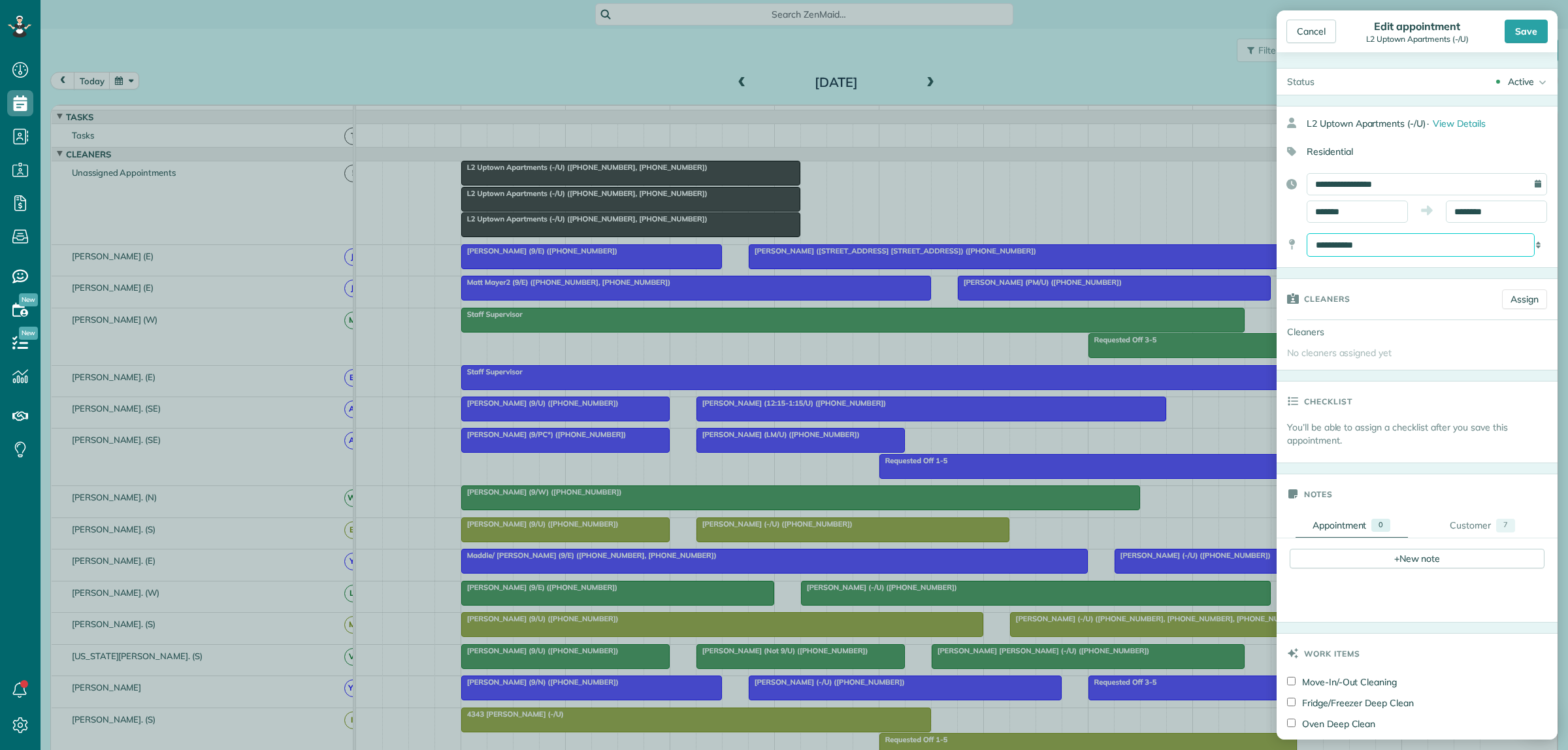
click at [1307, 234] on select "**********" at bounding box center [1421, 244] width 228 height 23
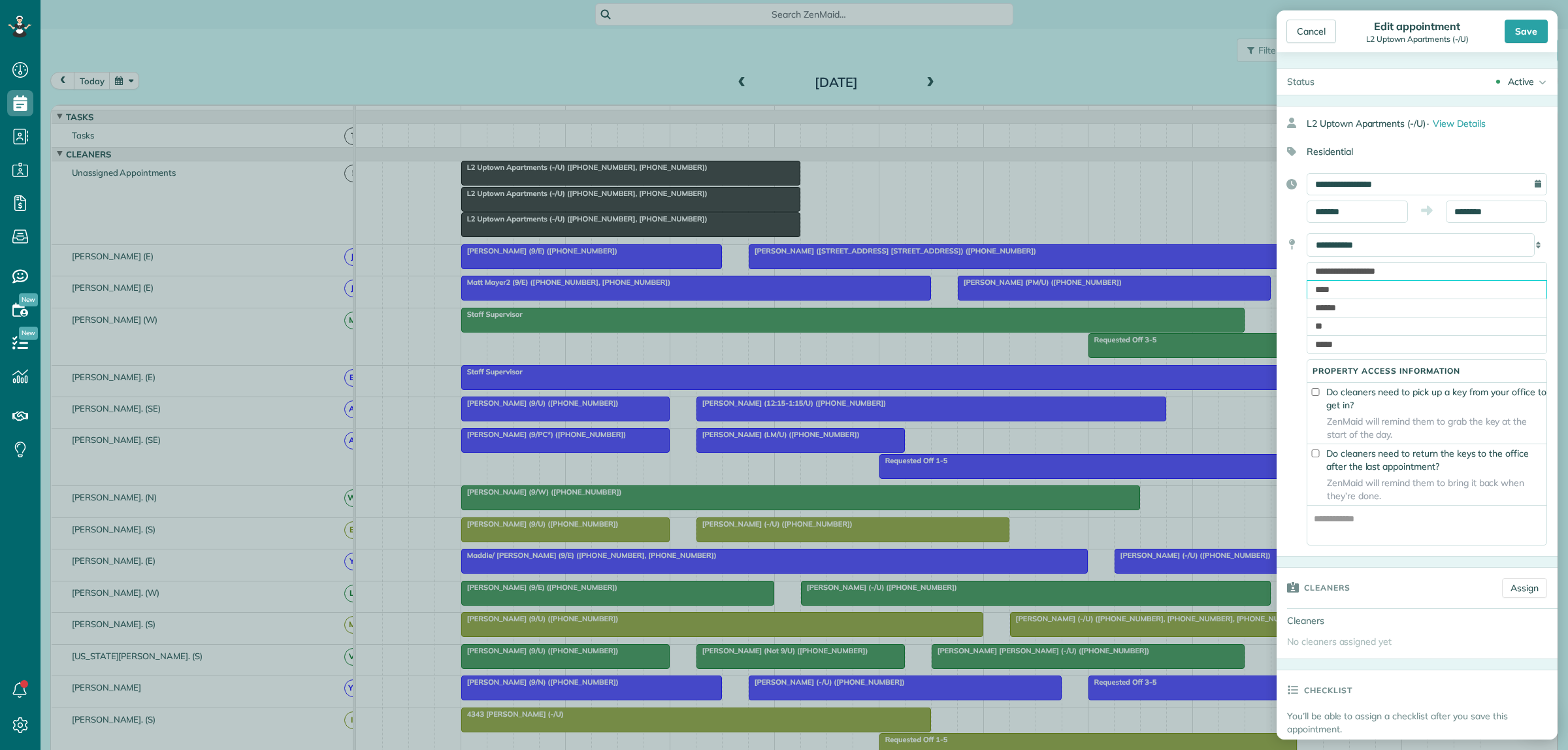
drag, startPoint x: 1355, startPoint y: 296, endPoint x: 1224, endPoint y: 286, distance: 131.4
click at [1226, 287] on div "Cancel Edit appointment L2 Uptown Apartments (-/U) Save Status Active Active Ca…" at bounding box center [784, 375] width 1568 height 750
paste input "text"
type input "****"
click at [1513, 34] on div "Save" at bounding box center [1526, 31] width 43 height 23
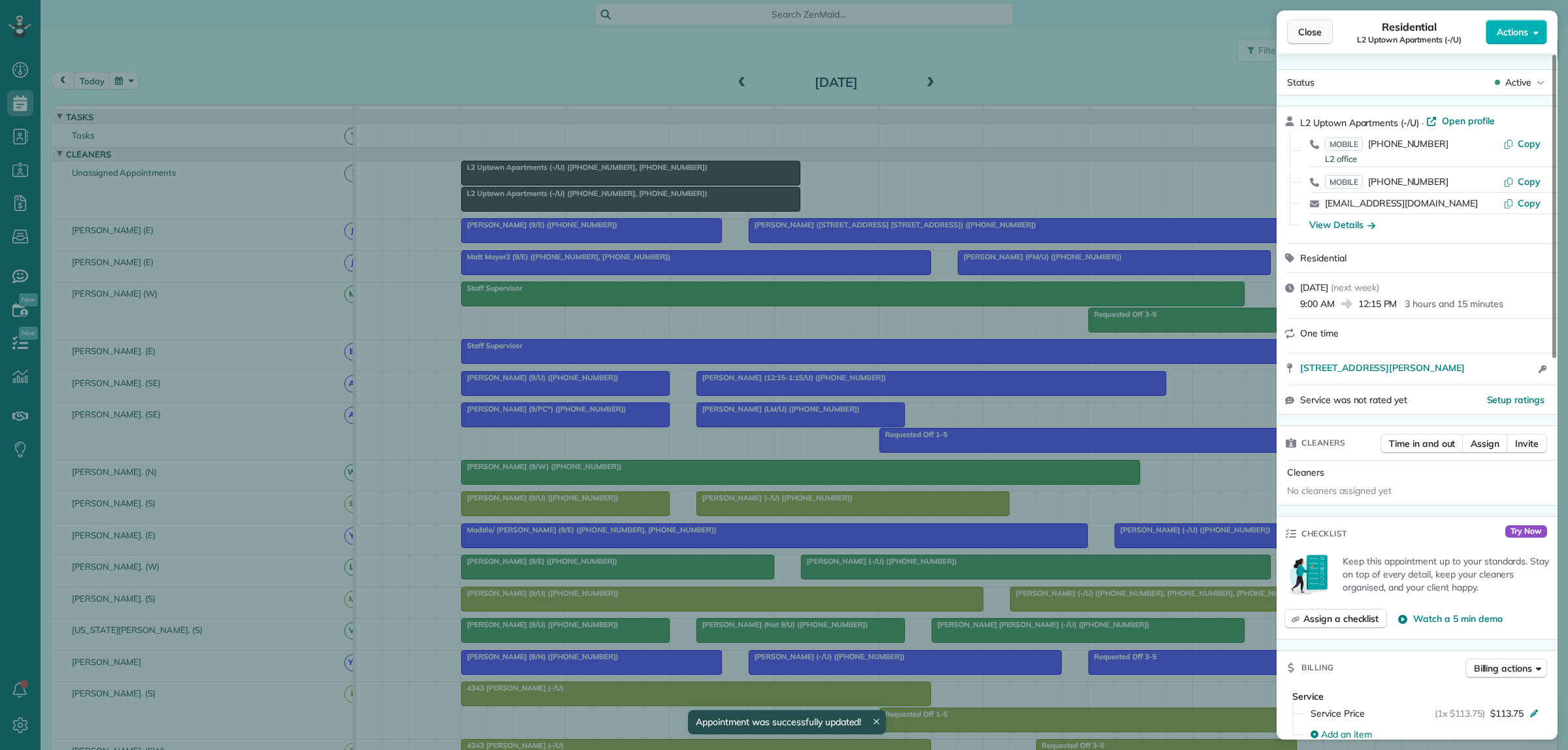
click at [1308, 33] on span "Close" at bounding box center [1309, 32] width 23 height 13
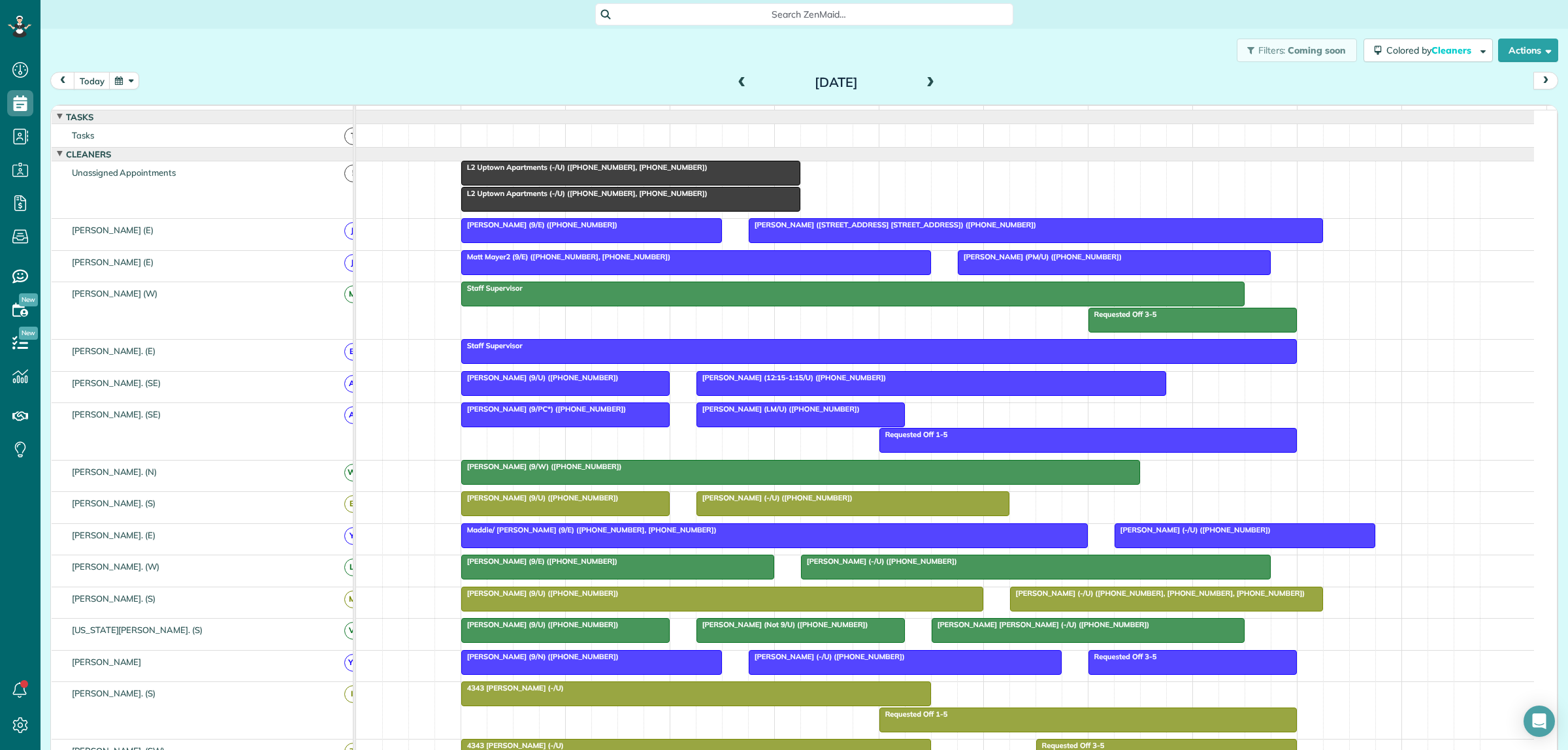
click at [1066, 66] on div "Filters: Coming soon Colored by Cleaners Color by Cleaner Color by Team Color b…" at bounding box center [804, 51] width 1528 height 43
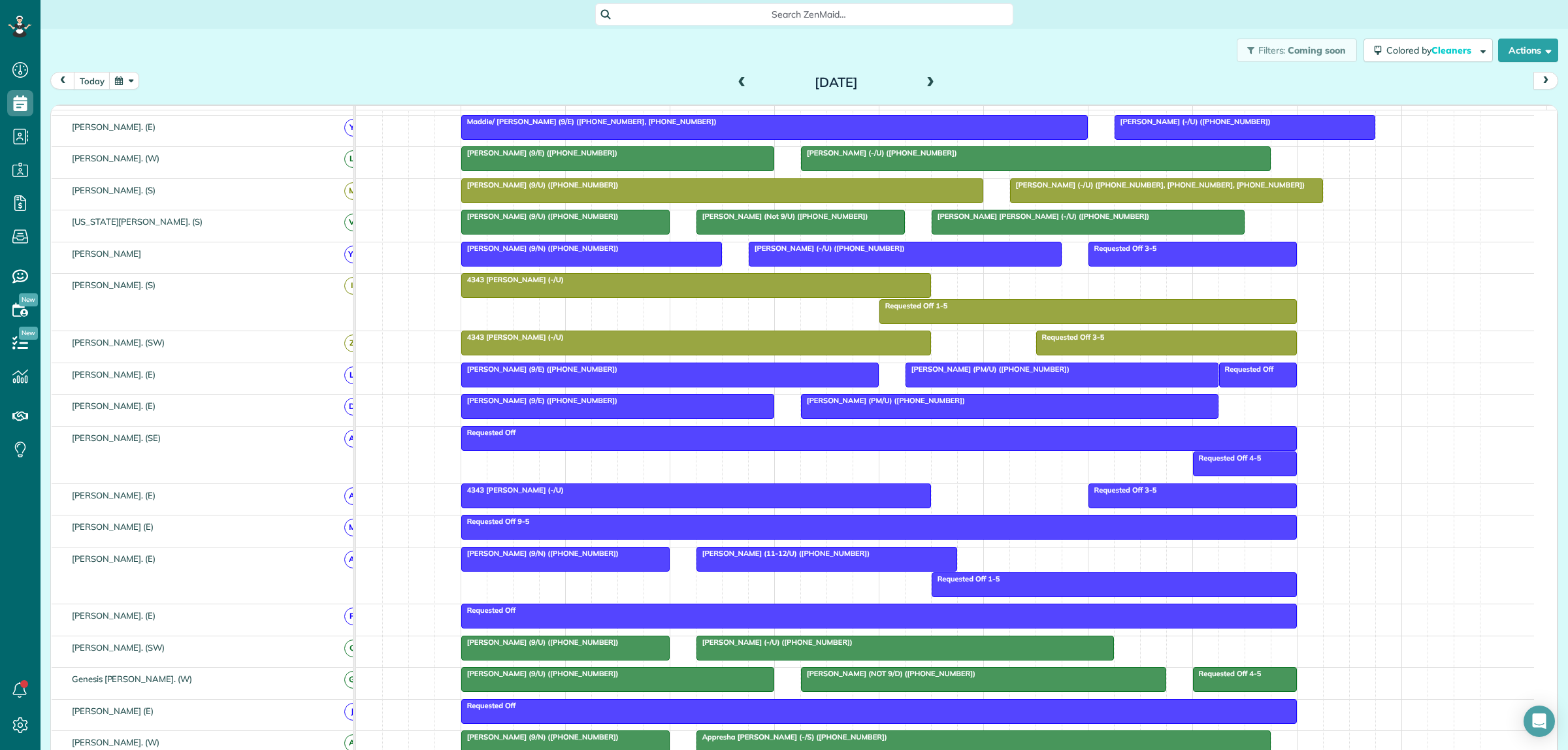
scroll to position [319, 0]
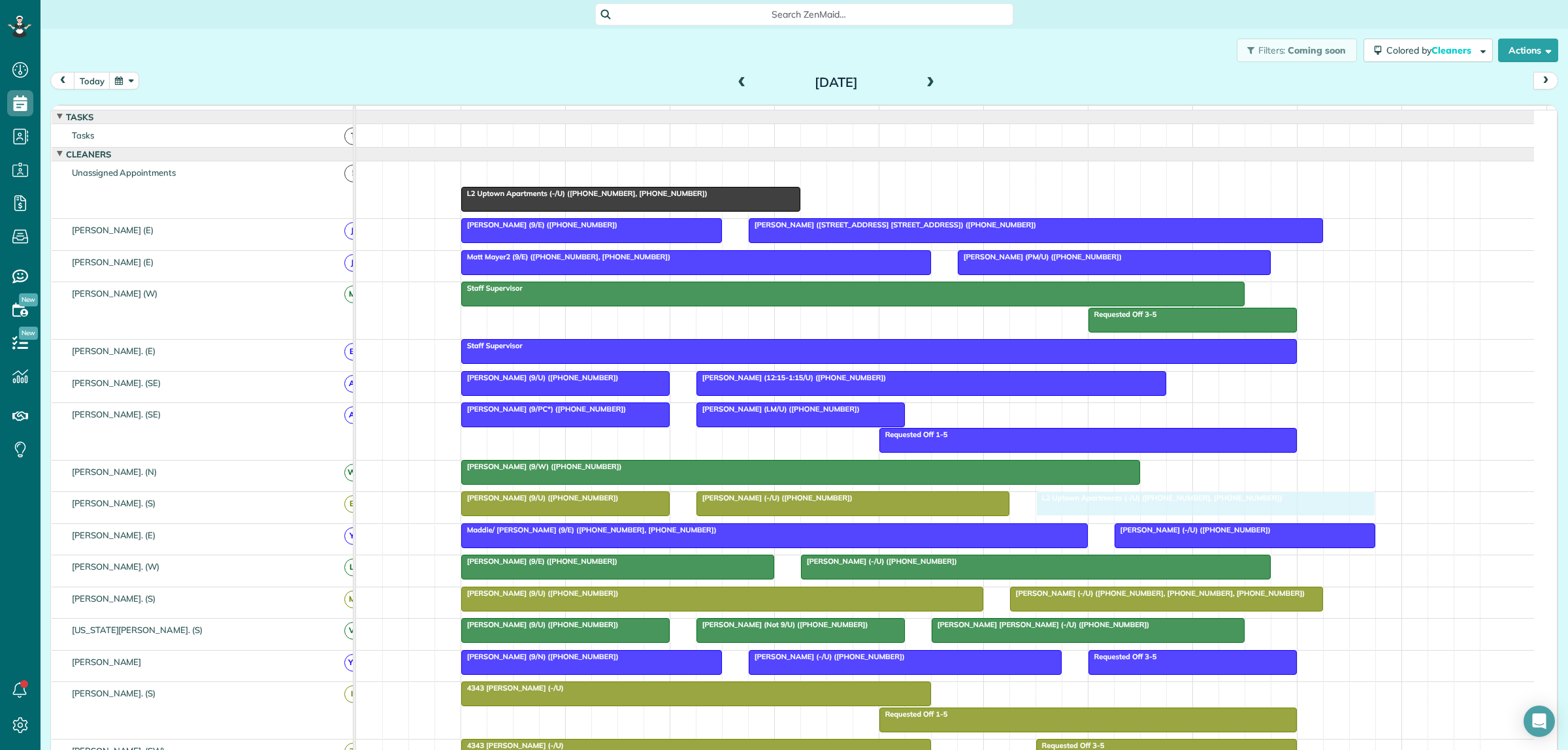
drag, startPoint x: 634, startPoint y: 177, endPoint x: 1197, endPoint y: 515, distance: 656.7
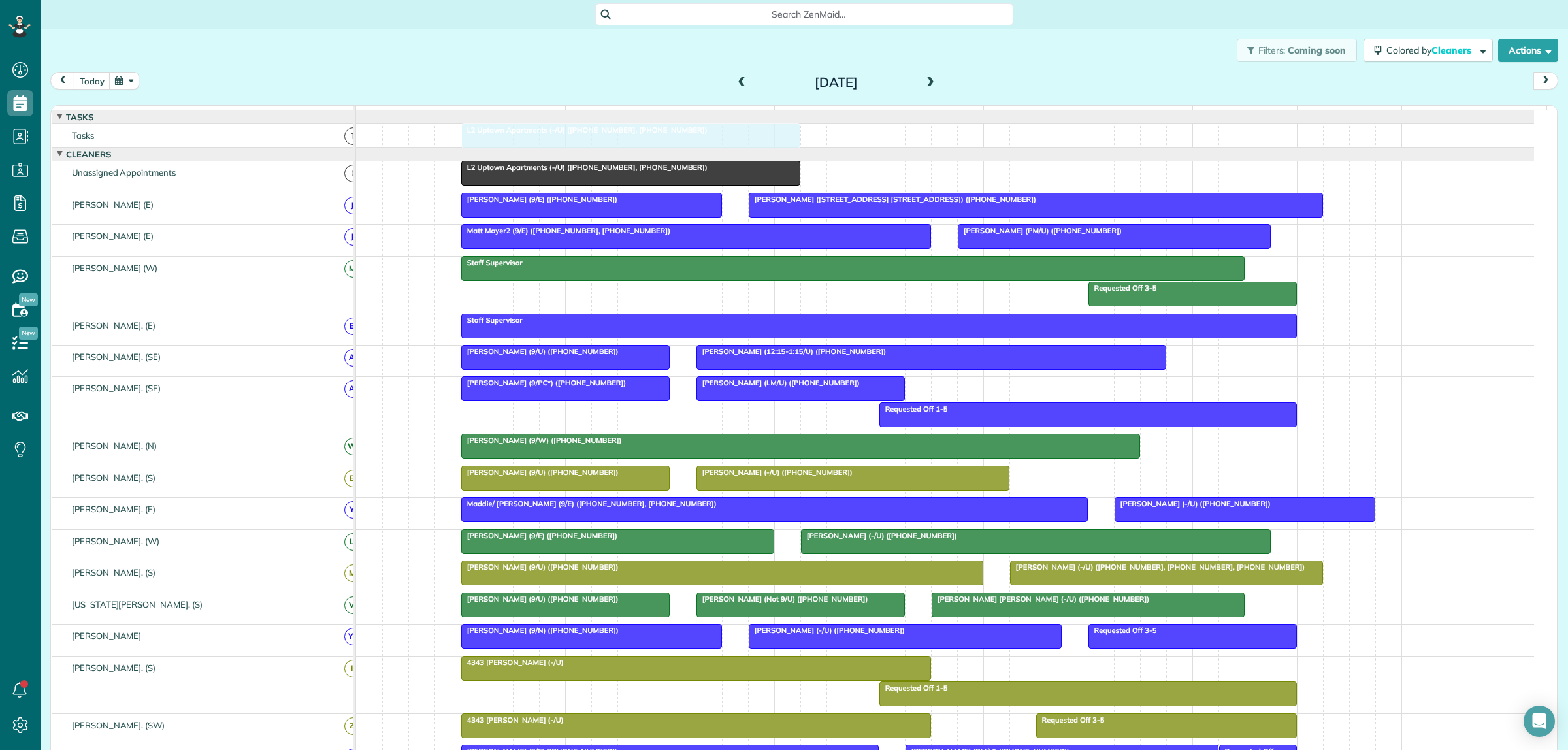
drag, startPoint x: 1078, startPoint y: 492, endPoint x: 498, endPoint y: 155, distance: 670.8
drag, startPoint x: 1161, startPoint y: 491, endPoint x: 593, endPoint y: 151, distance: 662.0
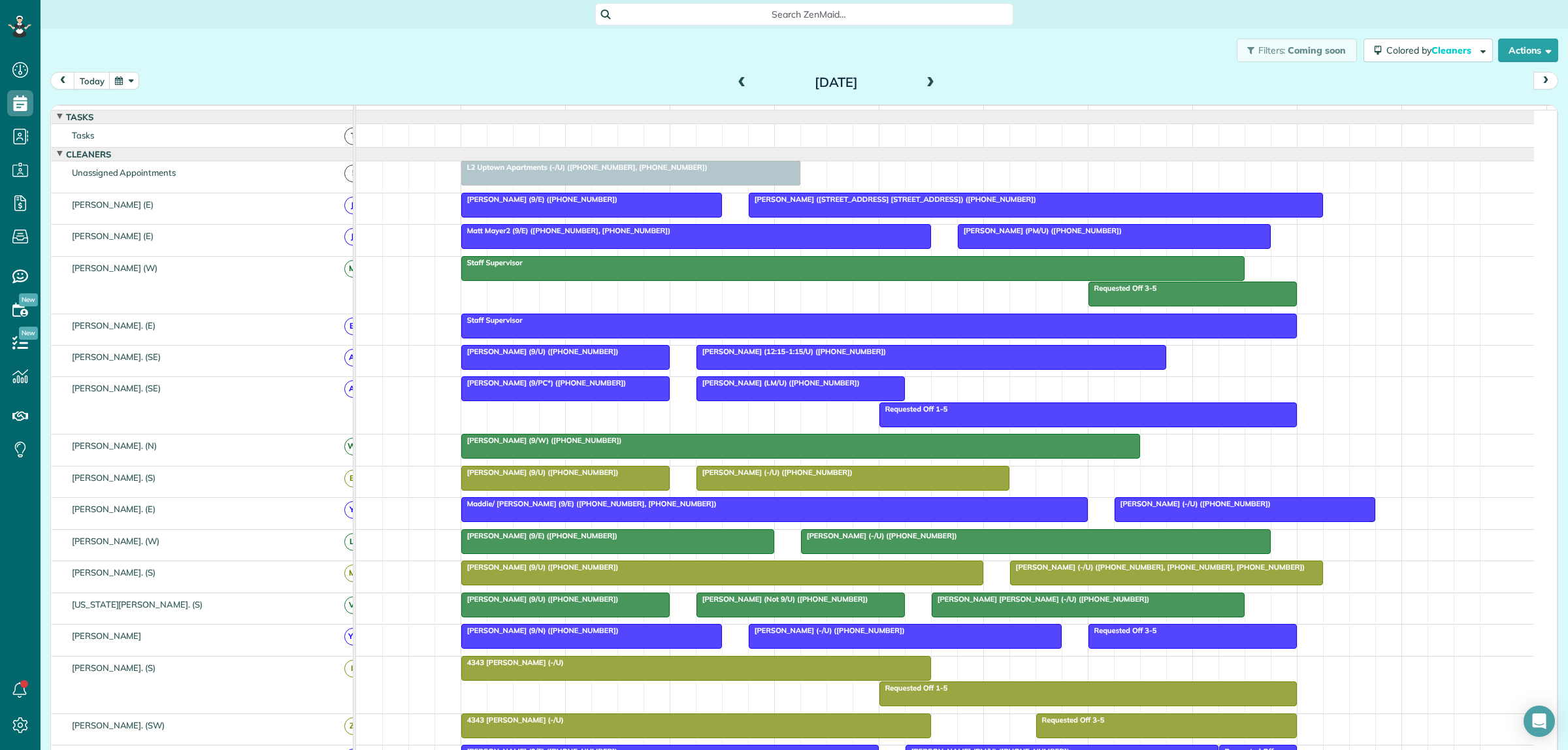
drag, startPoint x: 1113, startPoint y: 490, endPoint x: 540, endPoint y: 199, distance: 642.7
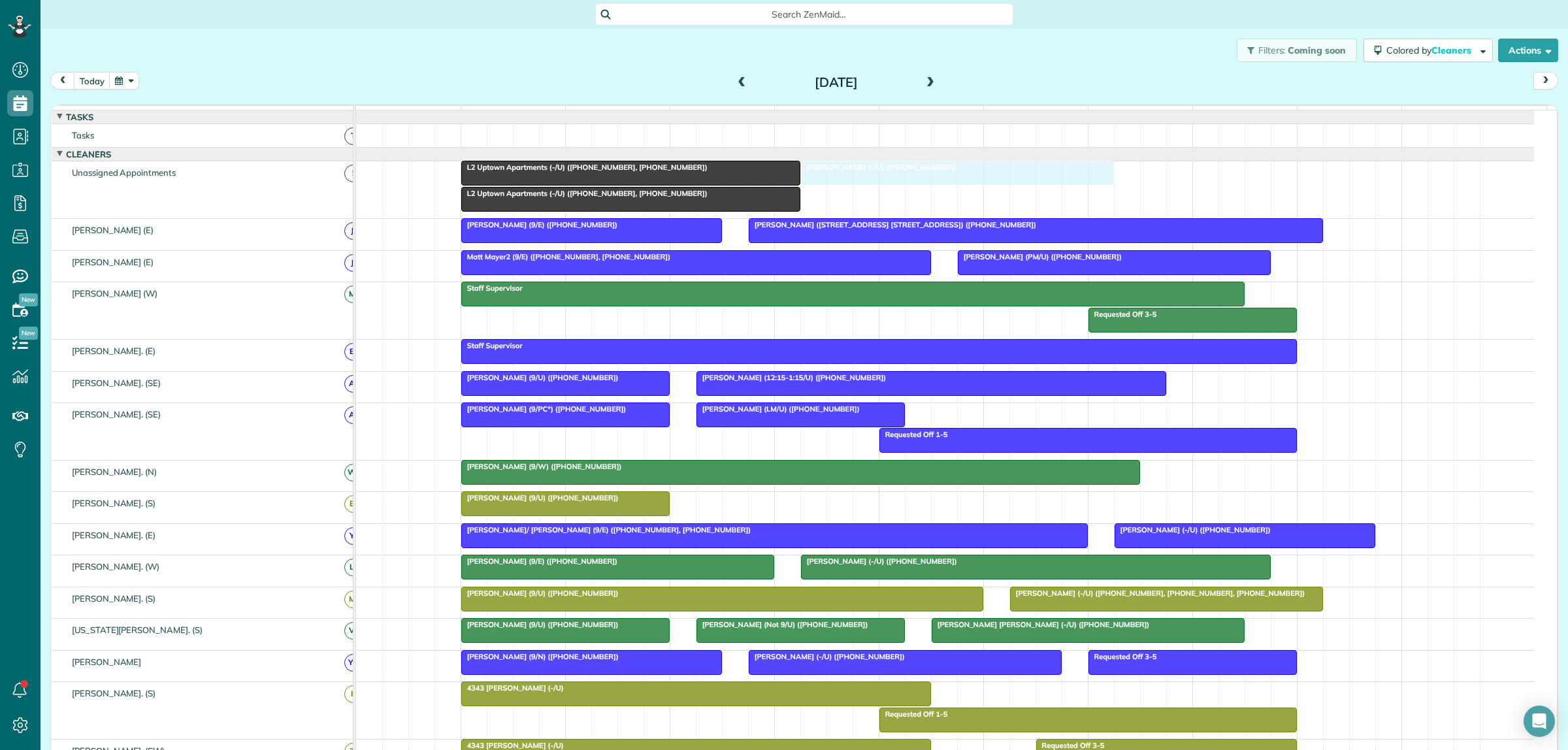
drag, startPoint x: 790, startPoint y: 512, endPoint x: 902, endPoint y: 210, distance: 322.1
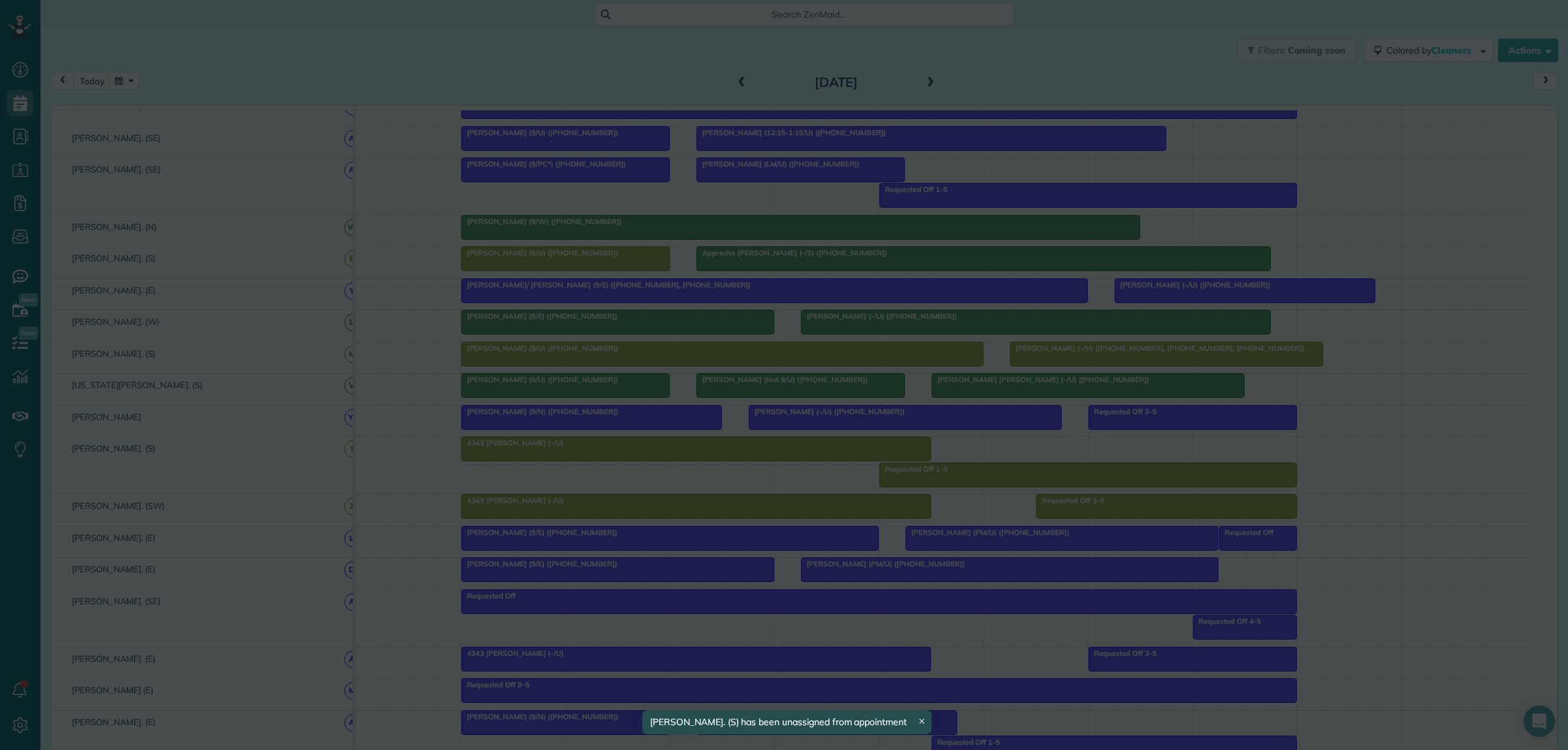
drag, startPoint x: 820, startPoint y: 508, endPoint x: 819, endPoint y: 266, distance: 242.0
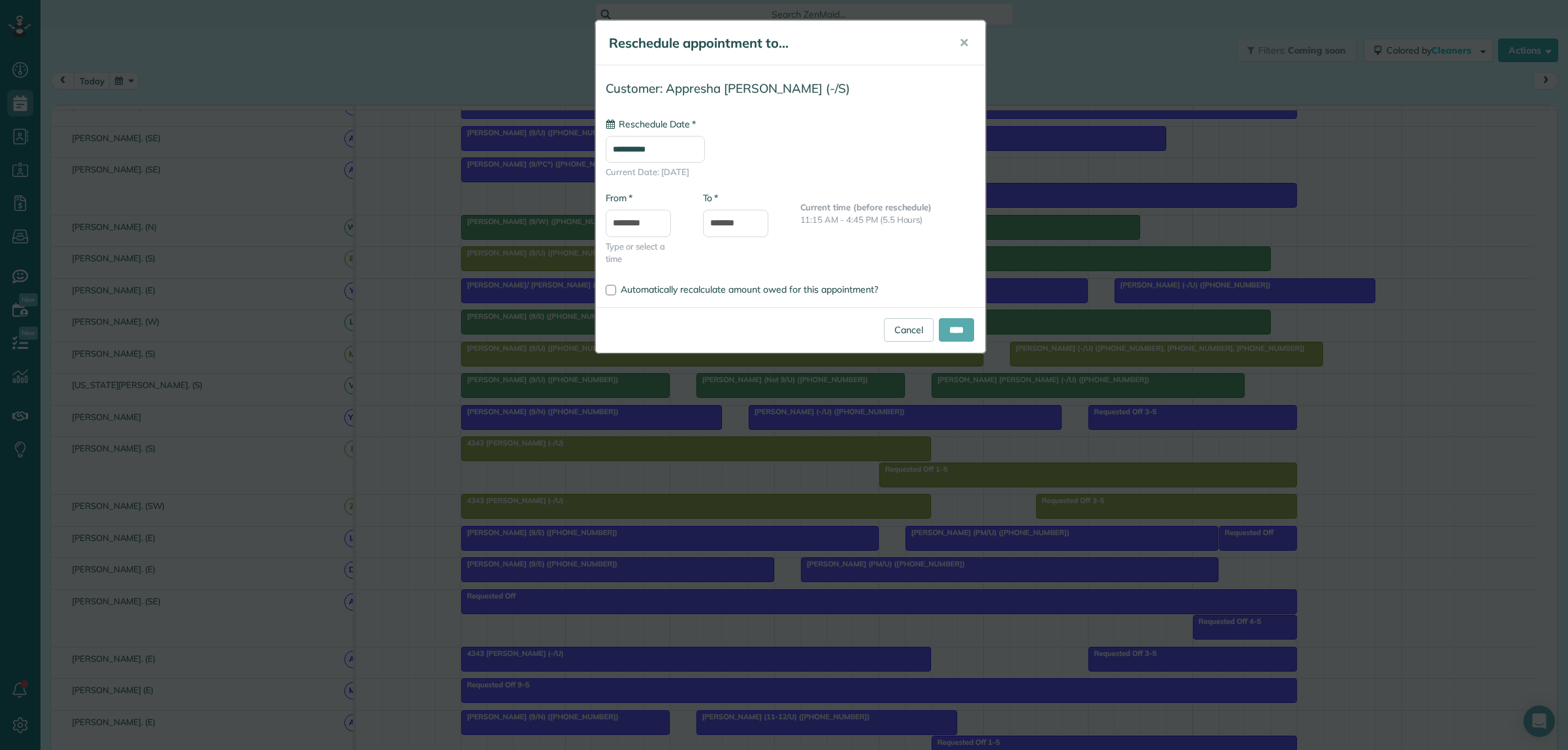
type input "**********"
click at [949, 328] on input "****" at bounding box center [956, 329] width 35 height 23
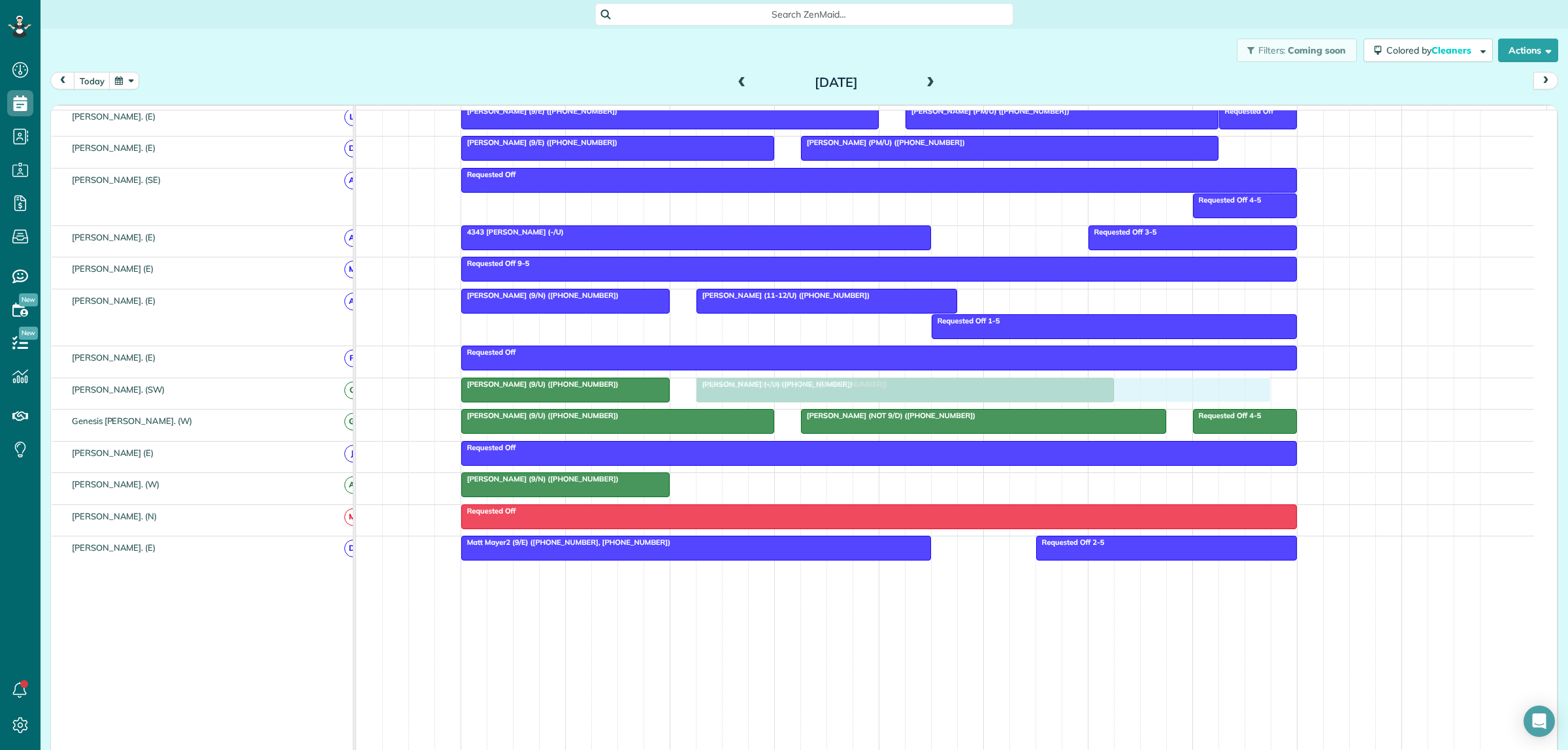
drag, startPoint x: 855, startPoint y: 497, endPoint x: 844, endPoint y: 400, distance: 97.6
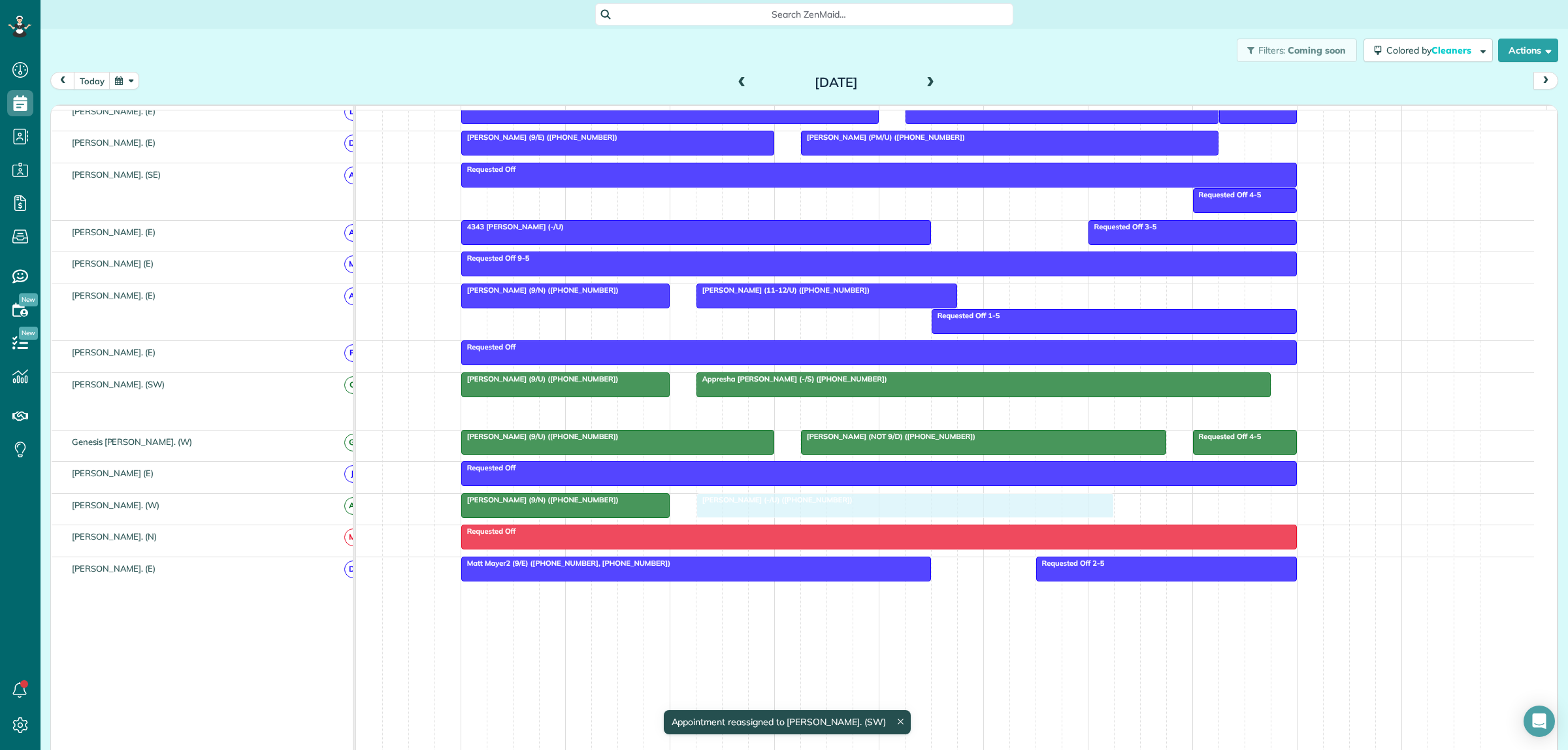
drag, startPoint x: 814, startPoint y: 418, endPoint x: 805, endPoint y: 513, distance: 95.4
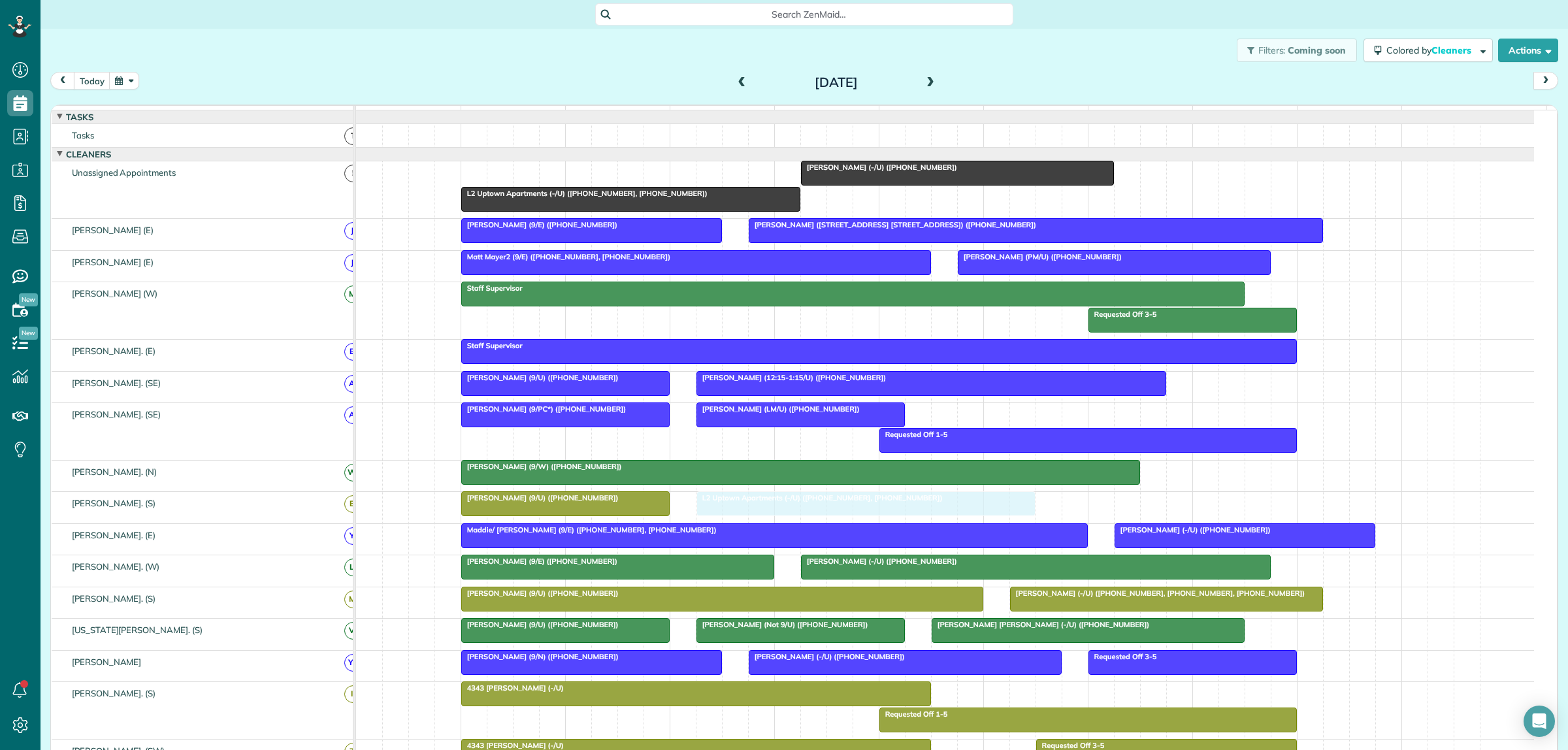
drag, startPoint x: 633, startPoint y: 181, endPoint x: 872, endPoint y: 512, distance: 408.3
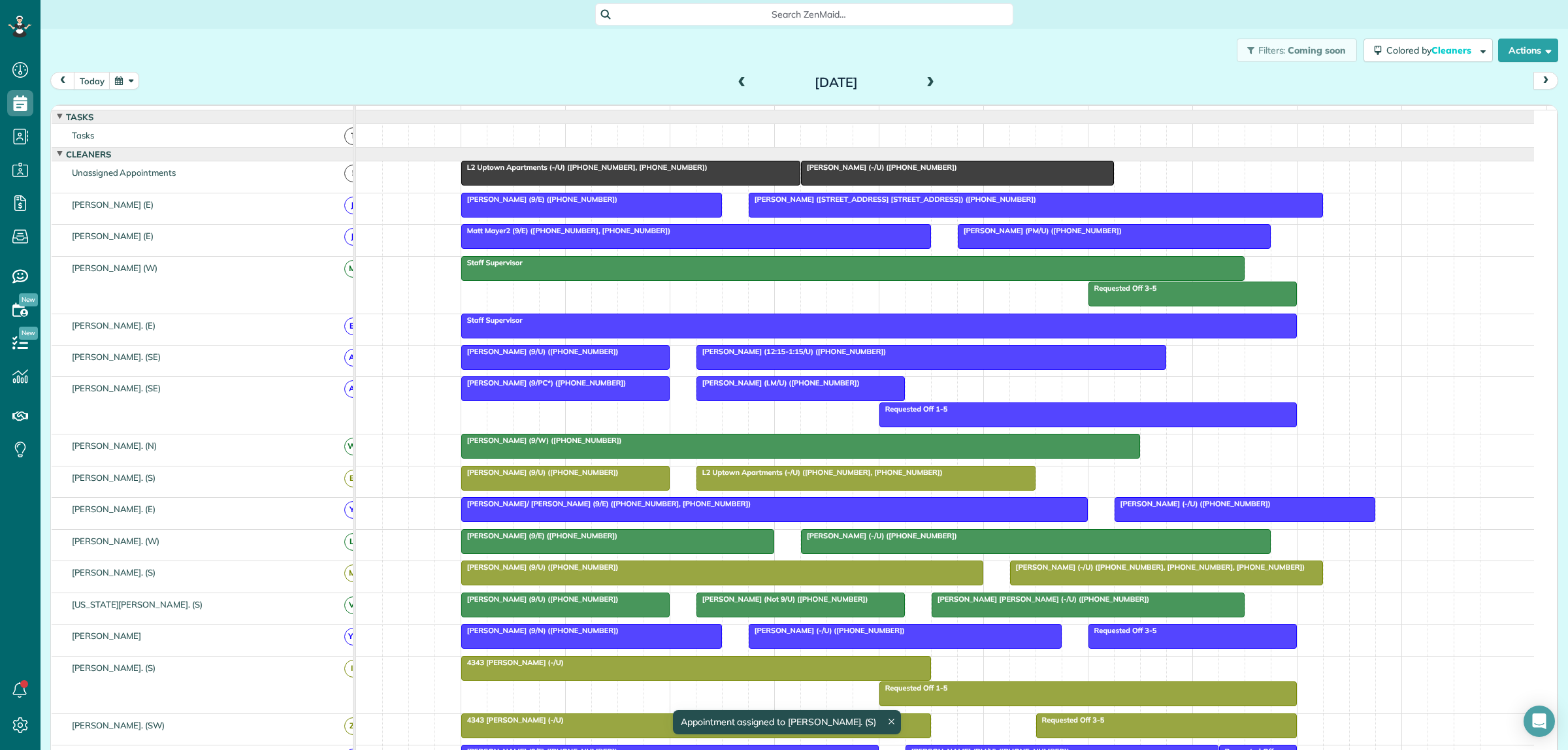
drag, startPoint x: 620, startPoint y: 182, endPoint x: 874, endPoint y: 312, distance: 285.3
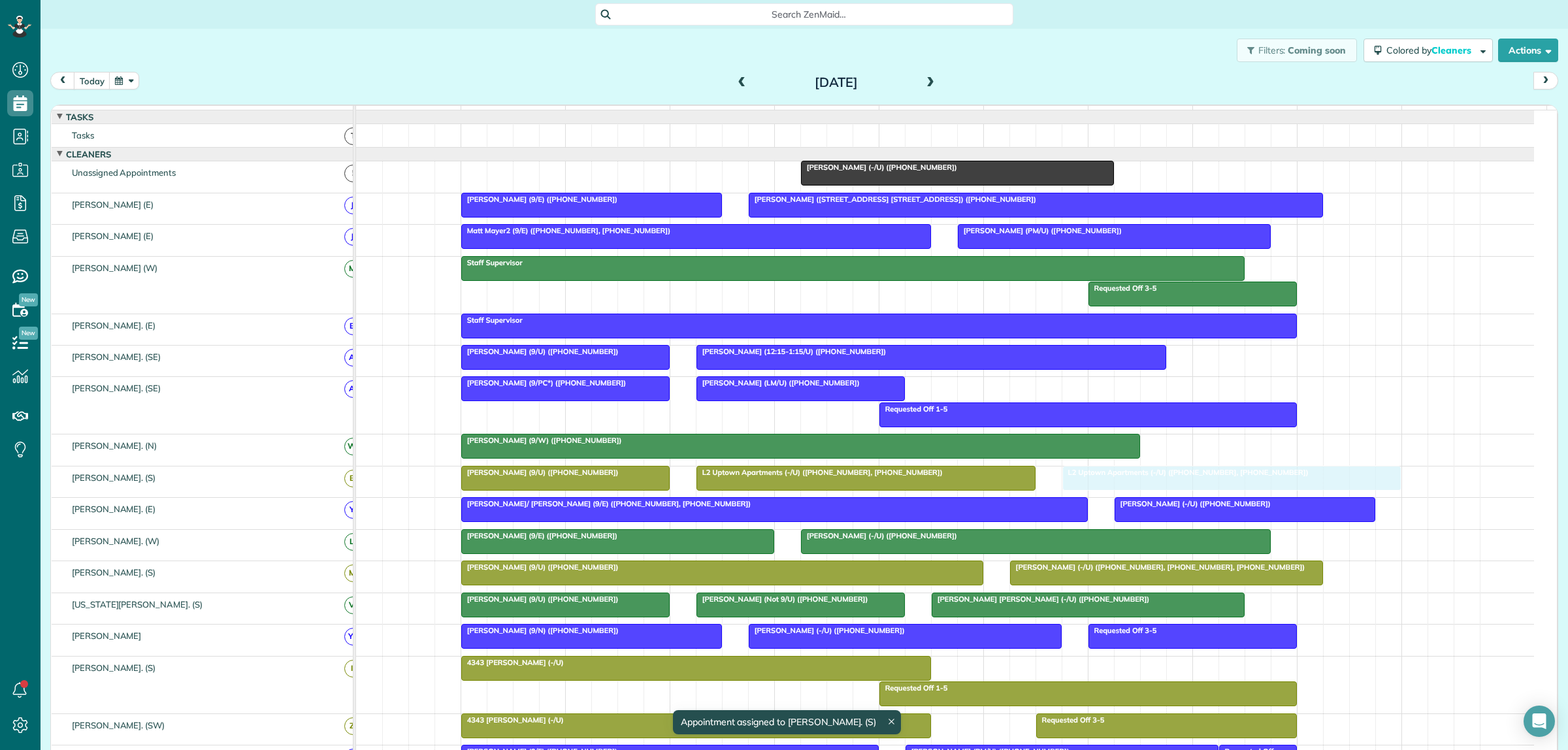
drag, startPoint x: 655, startPoint y: 175, endPoint x: 1255, endPoint y: 485, distance: 675.4
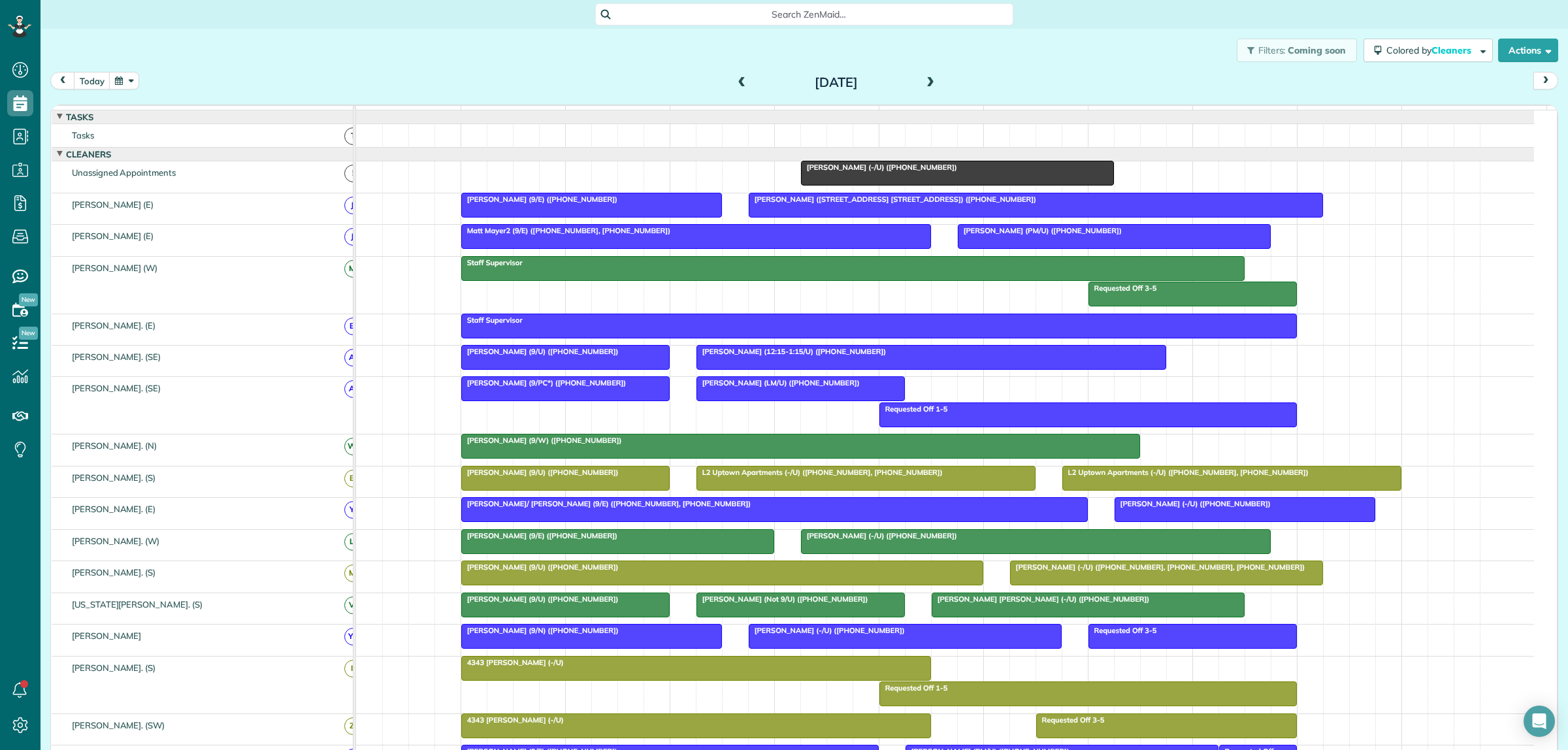
click at [1451, 81] on div "today Thursday Sep 25, 2025" at bounding box center [804, 84] width 1508 height 24
click at [1006, 171] on div "[PERSON_NAME] (-/U) ([PHONE_NUMBER])" at bounding box center [958, 167] width 305 height 9
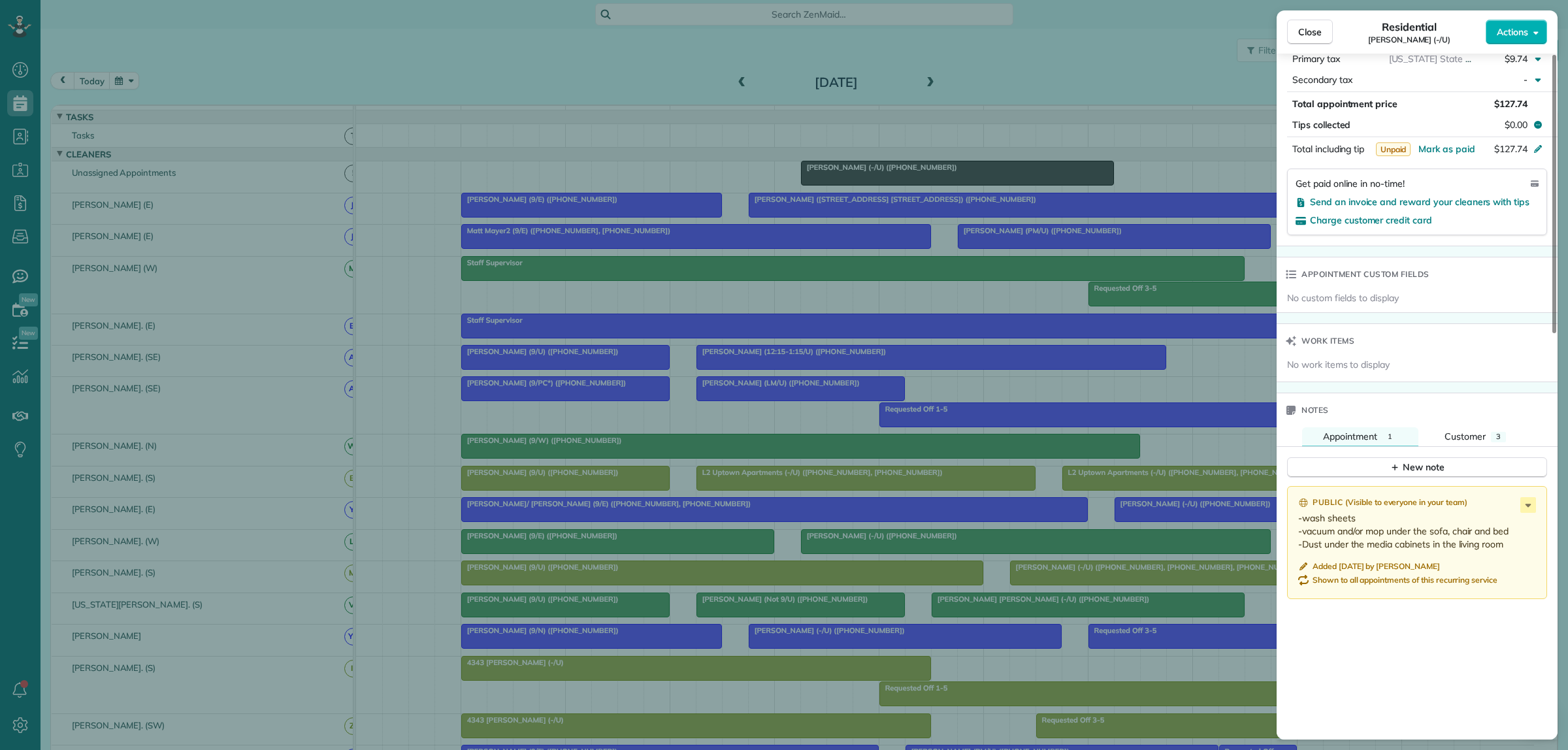
click at [1016, 145] on div "Close Residential Sunder Chari Ramamurthy (-/U) Actions Status Active Sunder Ch…" at bounding box center [784, 375] width 1568 height 750
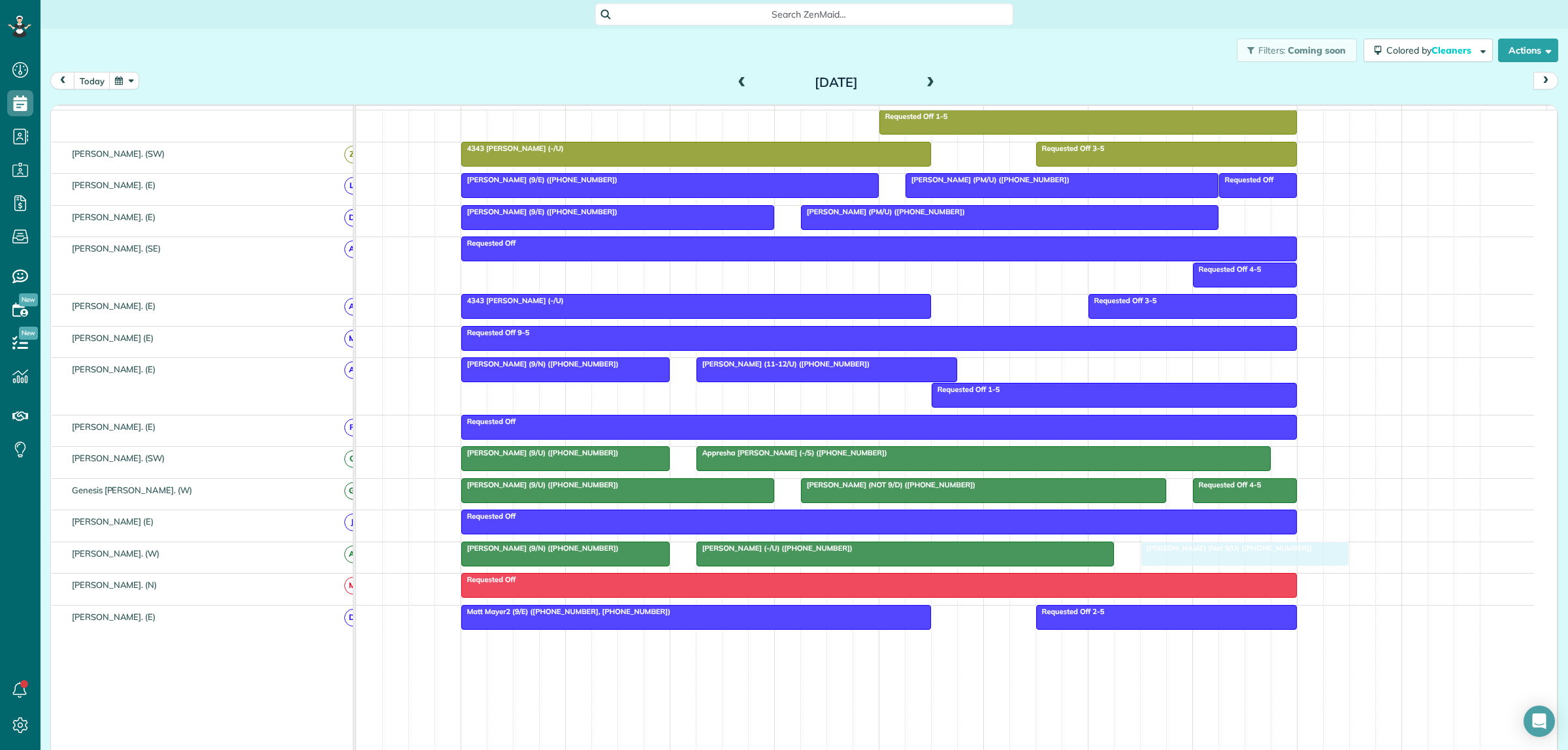
drag, startPoint x: 808, startPoint y: 209, endPoint x: 1239, endPoint y: 573, distance: 564.1
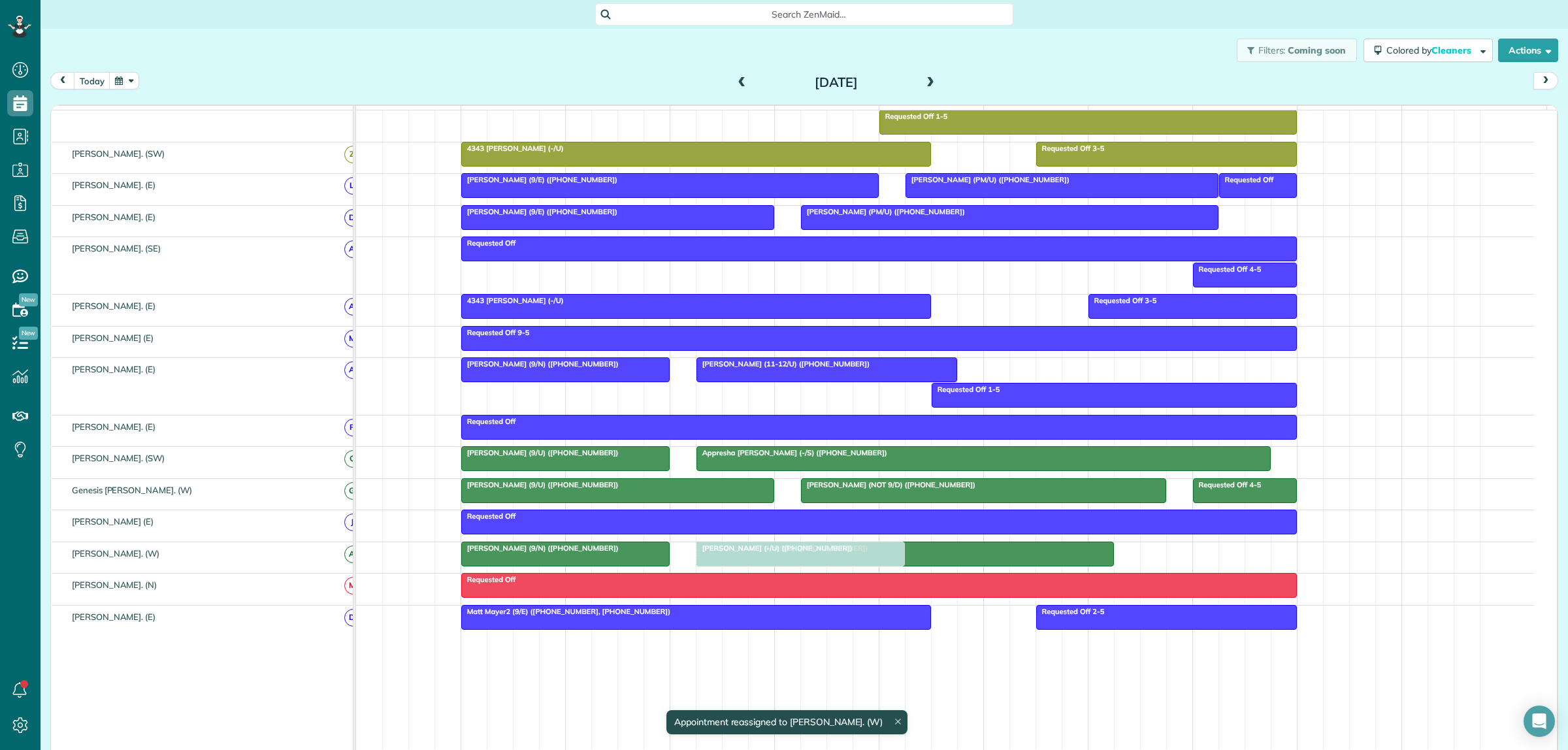
drag, startPoint x: 1191, startPoint y: 567, endPoint x: 759, endPoint y: 573, distance: 432.0
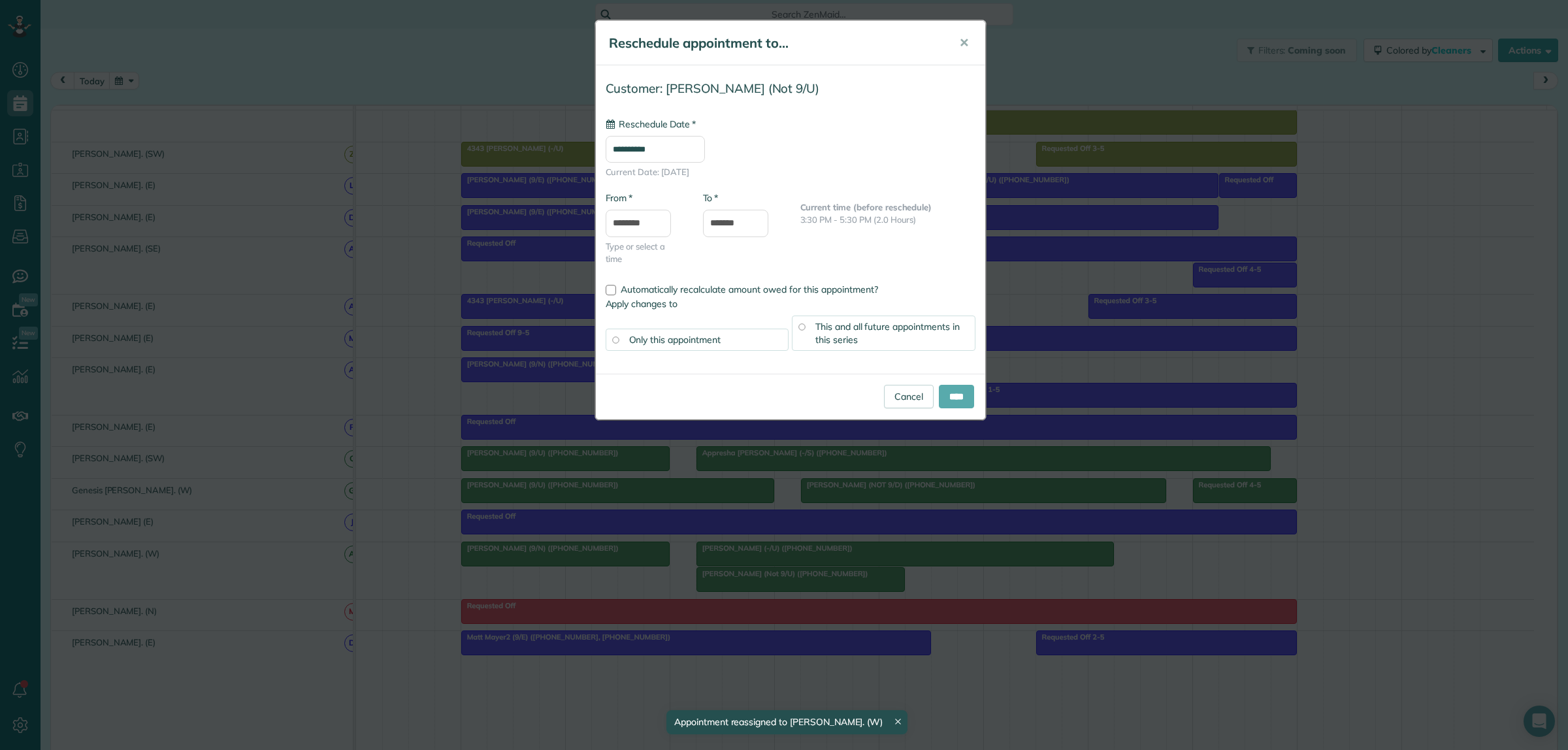
type input "**********"
click at [946, 395] on input "****" at bounding box center [956, 396] width 35 height 23
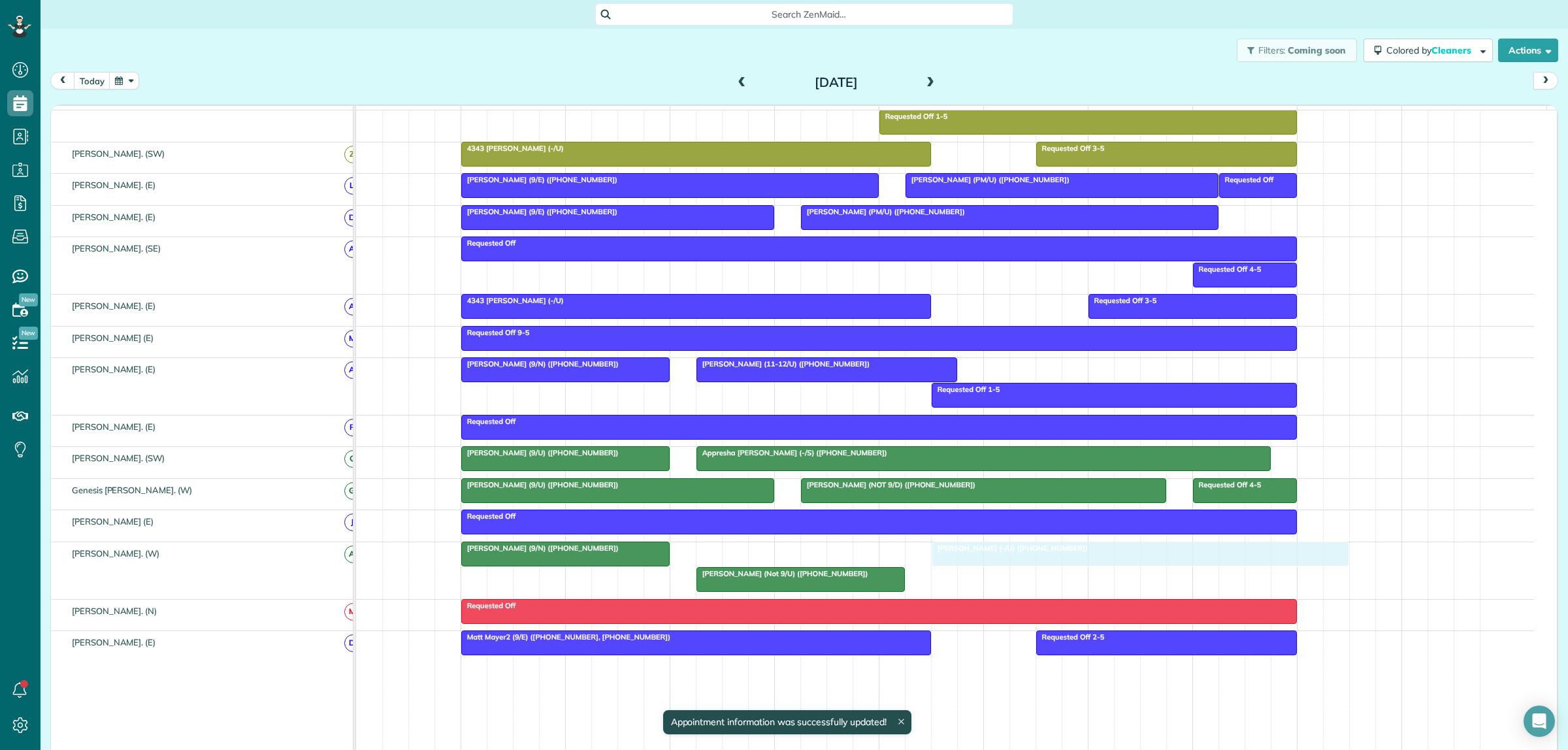
drag, startPoint x: 798, startPoint y: 563, endPoint x: 1042, endPoint y: 573, distance: 244.2
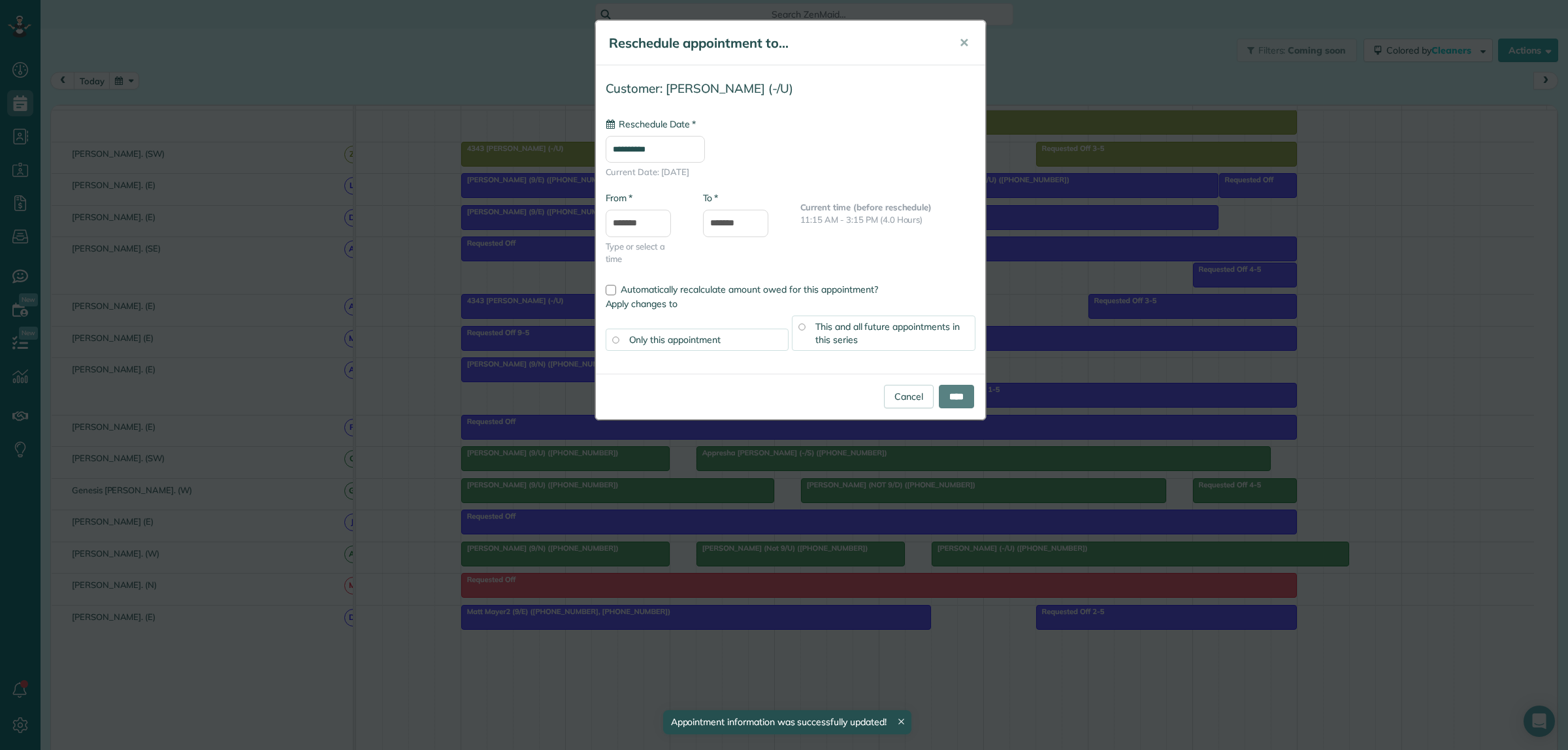
type input "**********"
click at [952, 391] on input "****" at bounding box center [956, 396] width 35 height 23
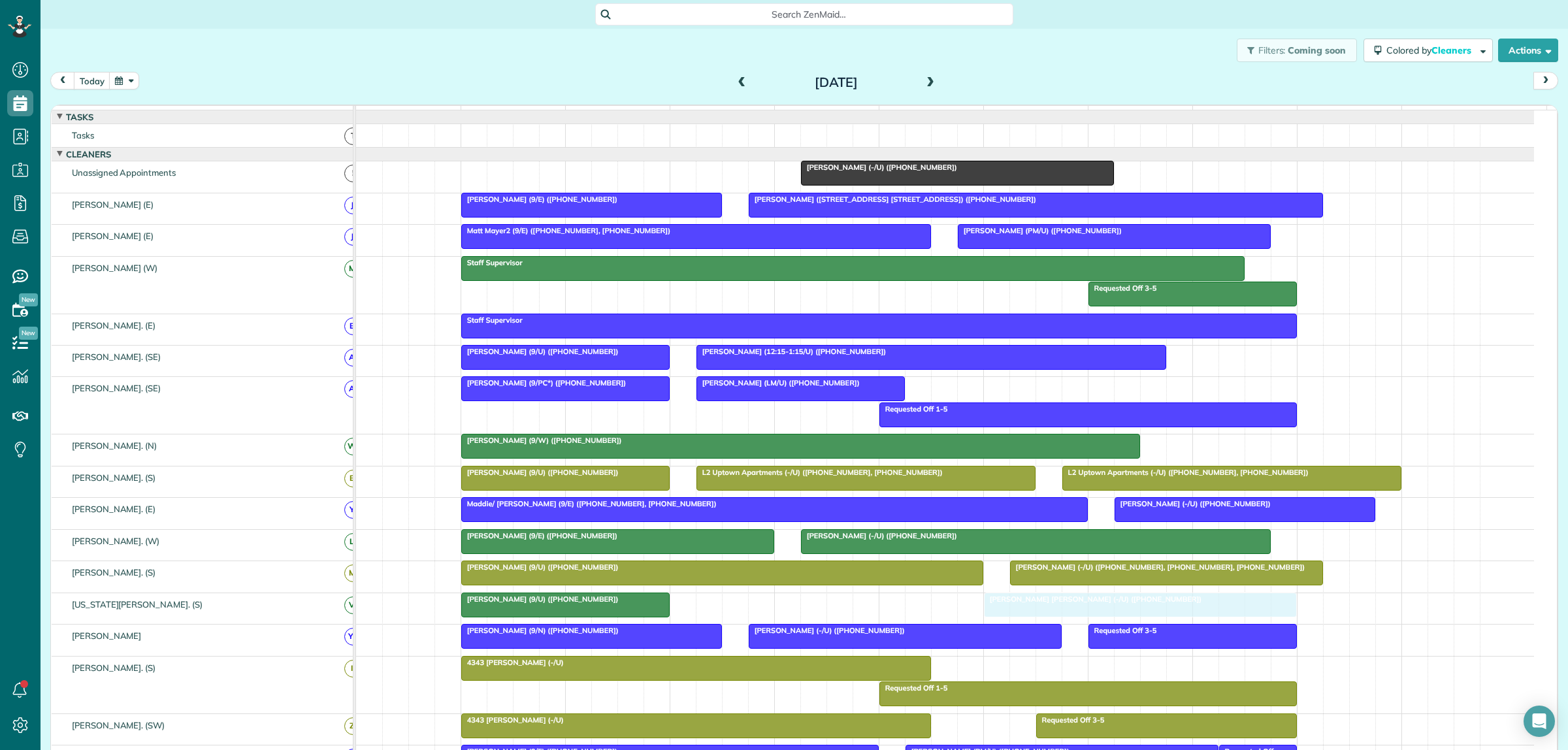
drag, startPoint x: 1007, startPoint y: 609, endPoint x: 1065, endPoint y: 609, distance: 58.0
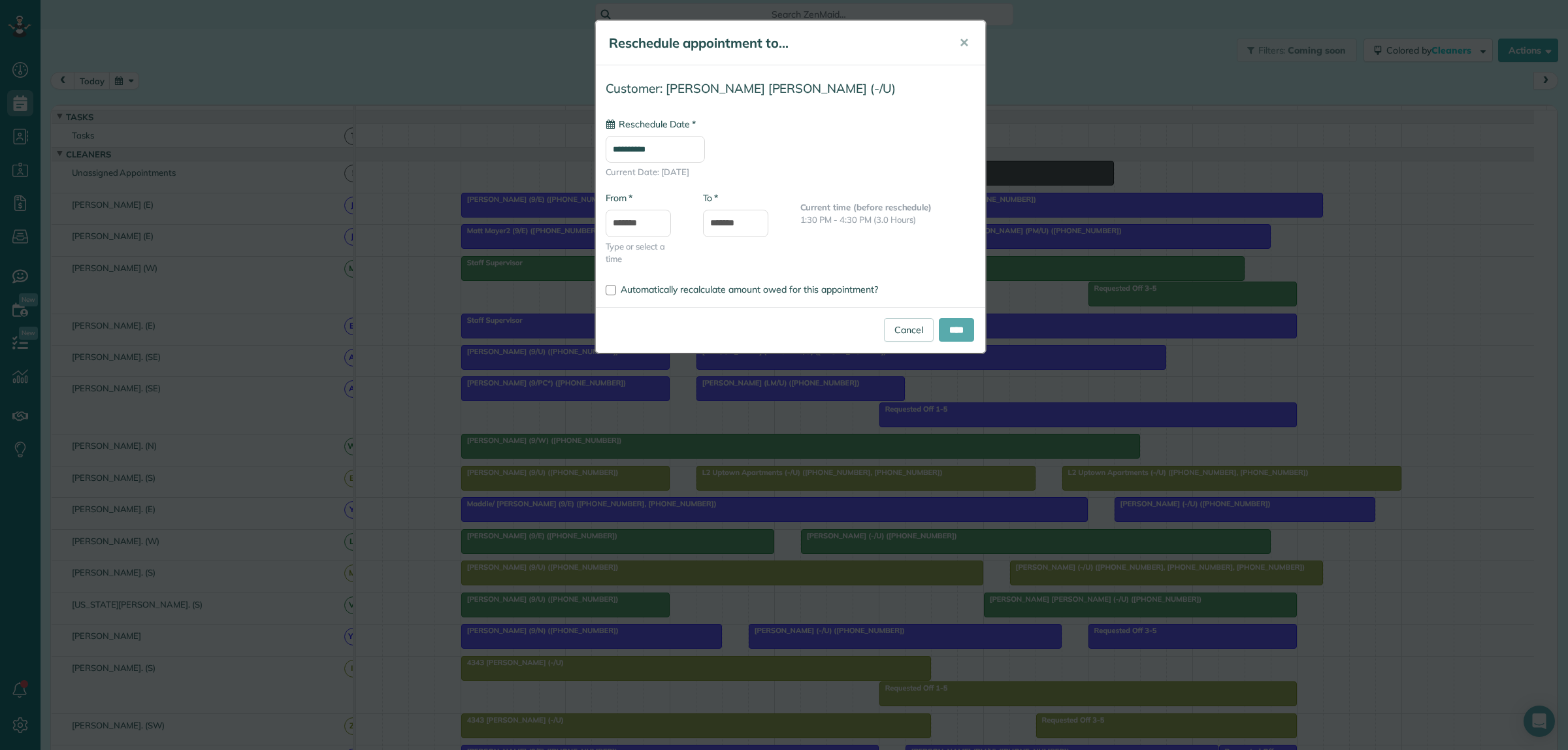
type input "**********"
click at [949, 331] on input "****" at bounding box center [956, 329] width 35 height 23
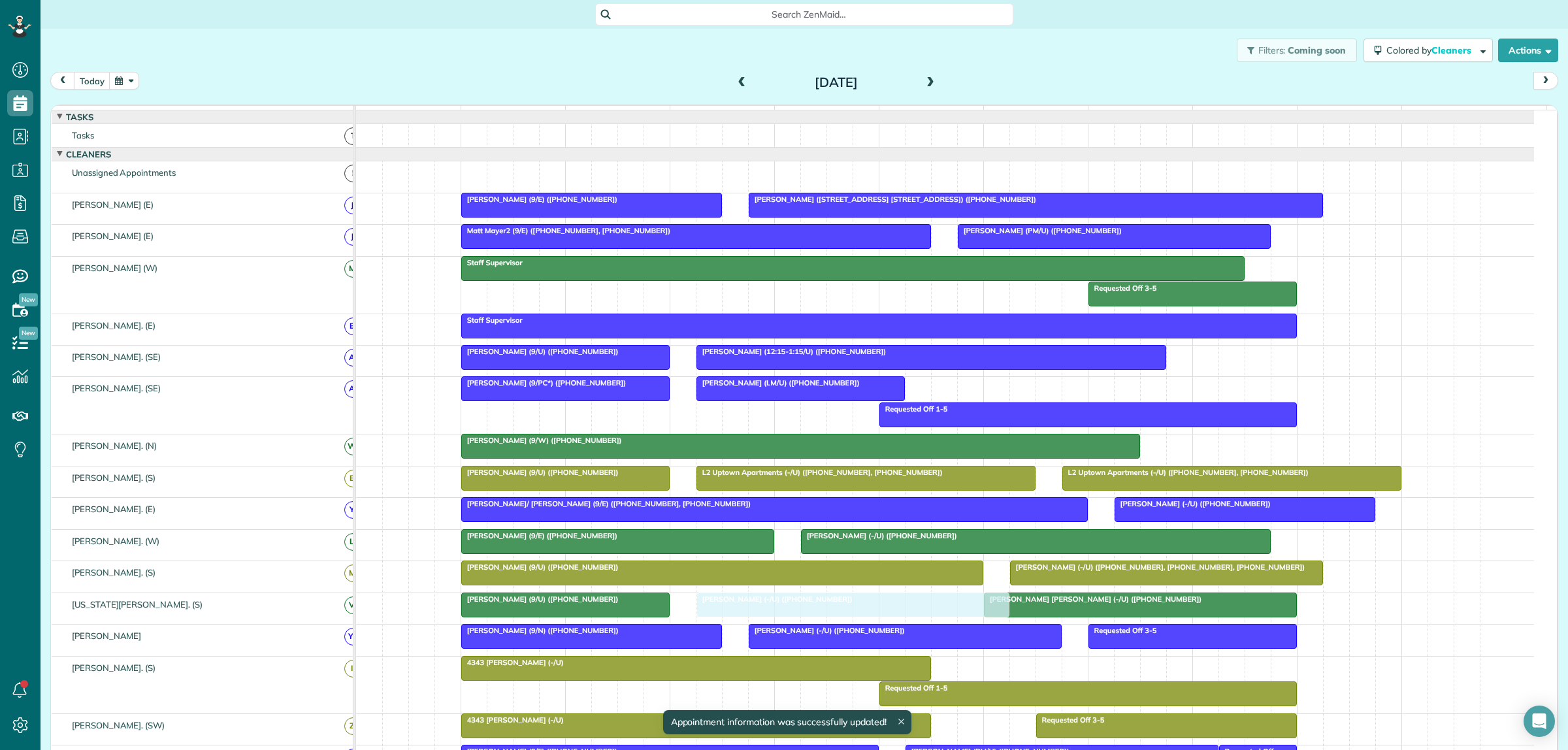
drag, startPoint x: 884, startPoint y: 177, endPoint x: 772, endPoint y: 609, distance: 446.3
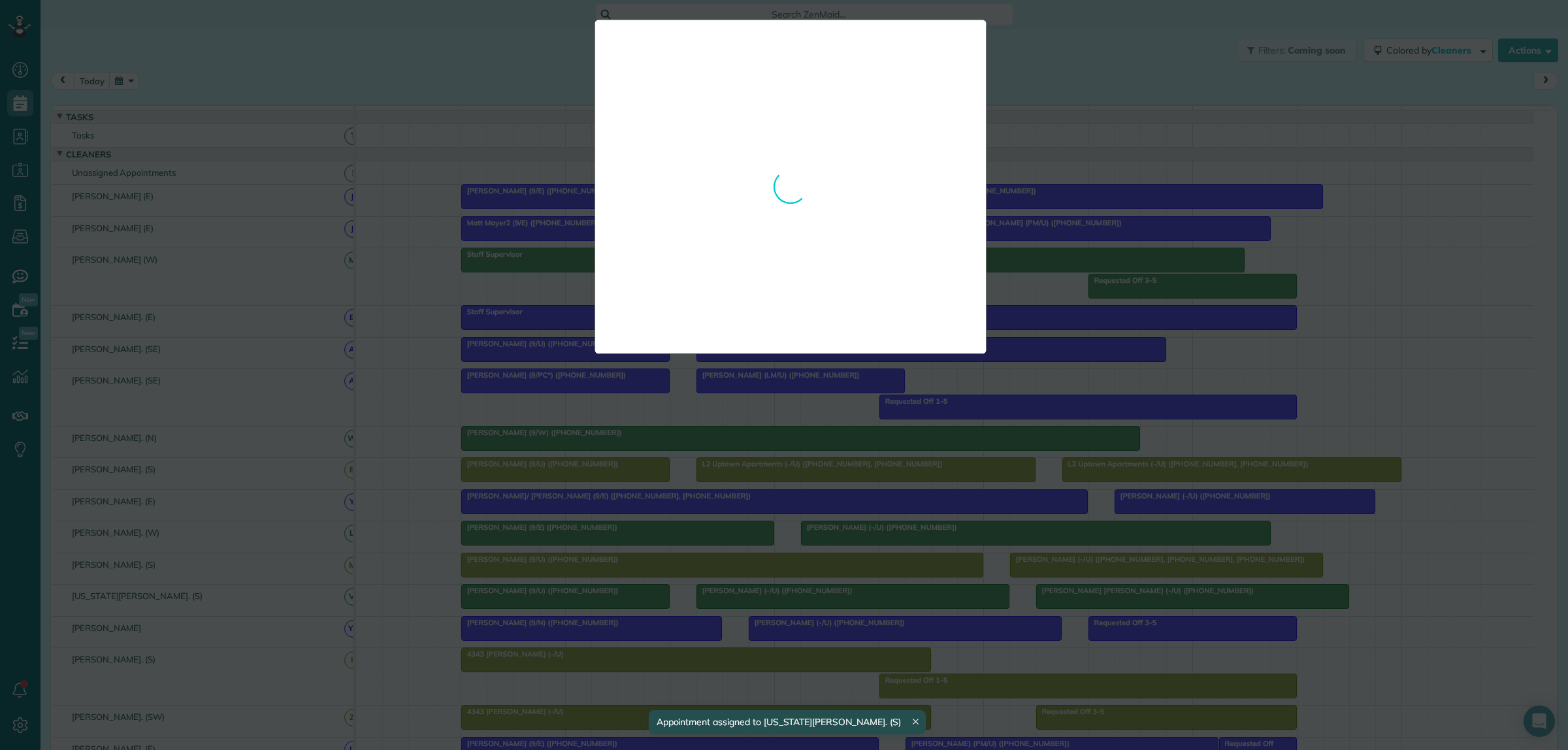
drag, startPoint x: 1047, startPoint y: 635, endPoint x: 1081, endPoint y: 604, distance: 46.0
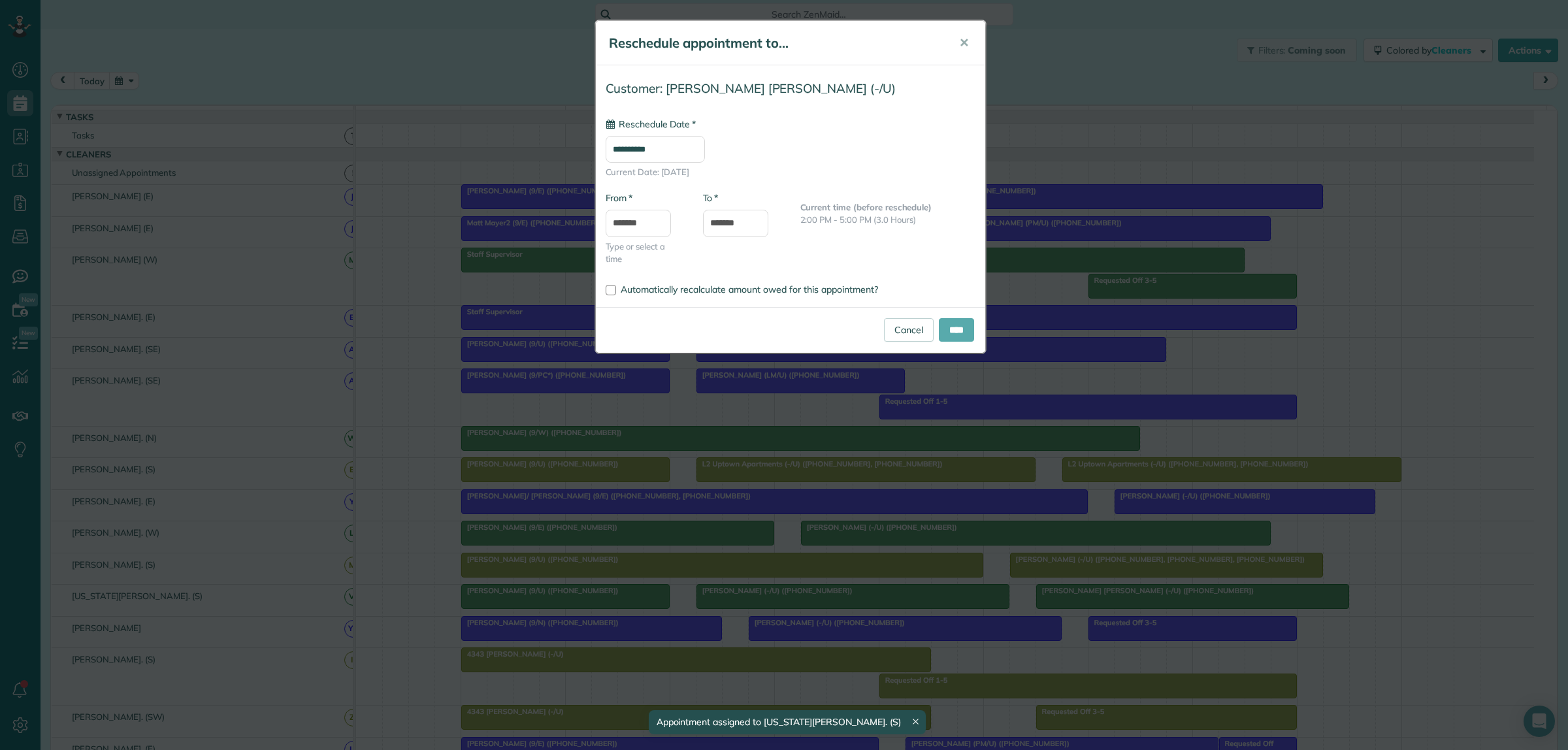
type input "**********"
click at [955, 328] on input "****" at bounding box center [956, 329] width 35 height 23
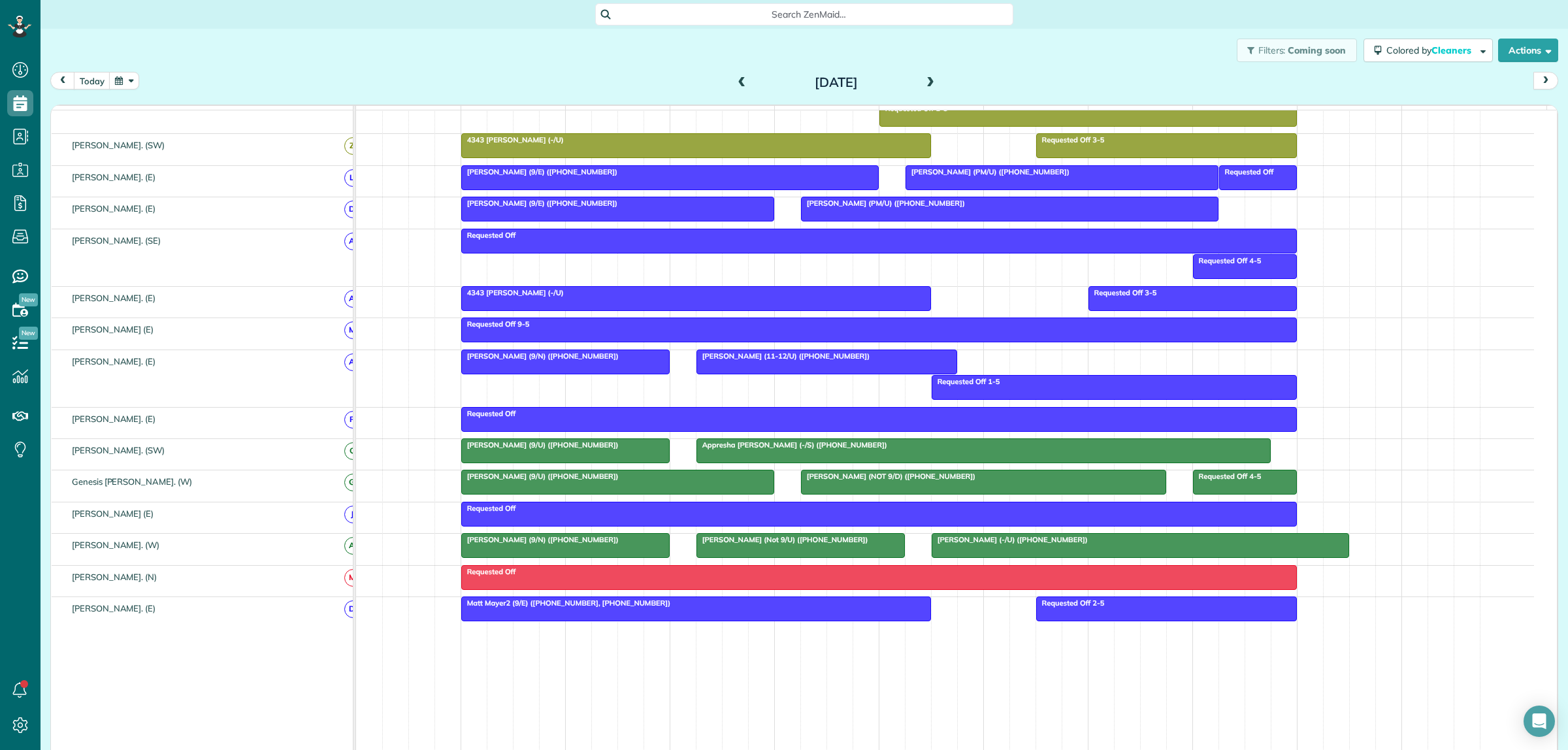
click at [1030, 481] on div "[PERSON_NAME] (NOT 9/D) ([PHONE_NUMBER])" at bounding box center [983, 476] width 357 height 9
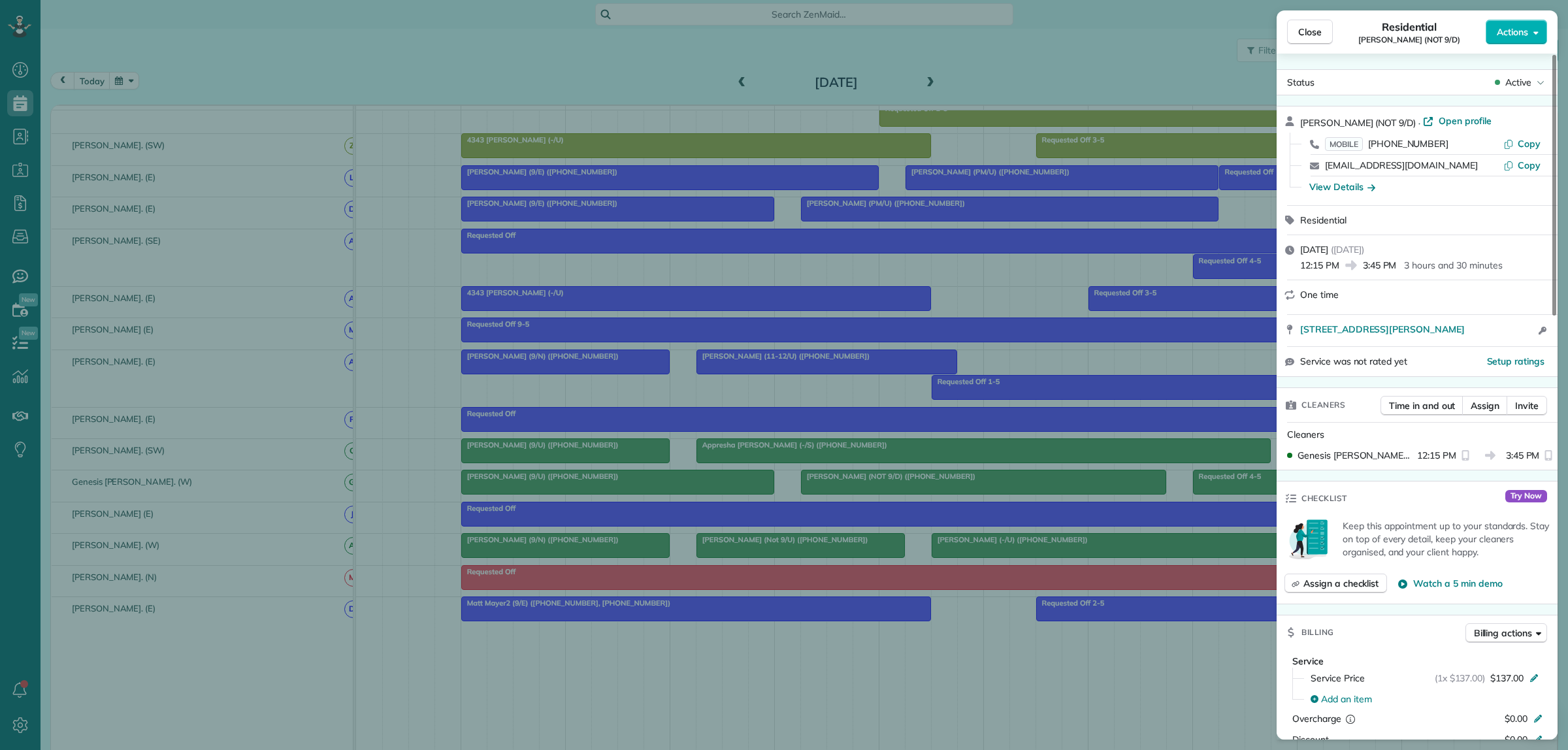
click at [1145, 554] on div "Close Residential Daniel Goyco (NOT 9/D) Actions Status Active Daniel Goyco (NO…" at bounding box center [784, 375] width 1568 height 750
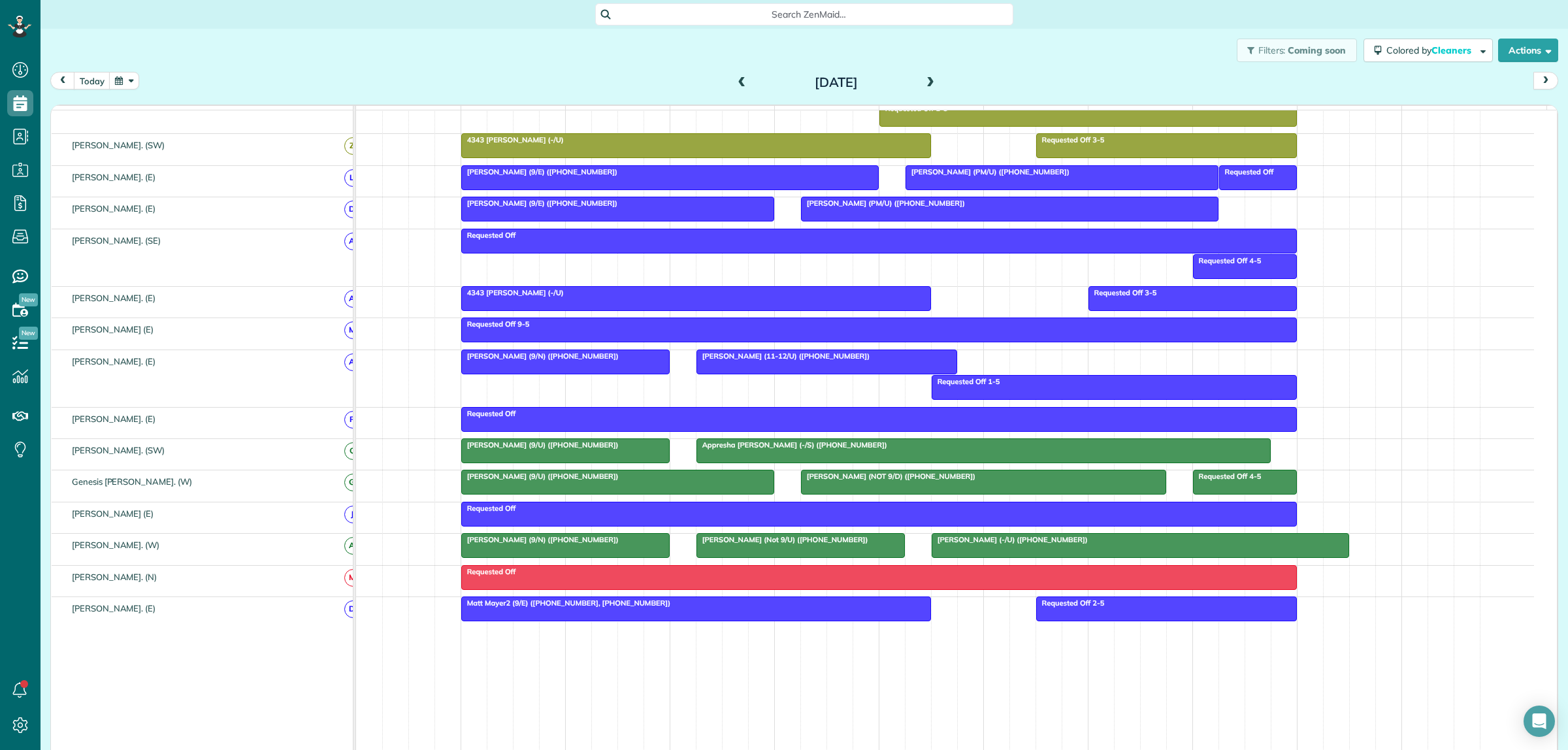
click at [1150, 562] on body "Dashboard Scheduling Calendar View List View Dispatch View - Weekly scheduling …" at bounding box center [784, 375] width 1568 height 750
click at [1158, 557] on div at bounding box center [1141, 545] width 417 height 23
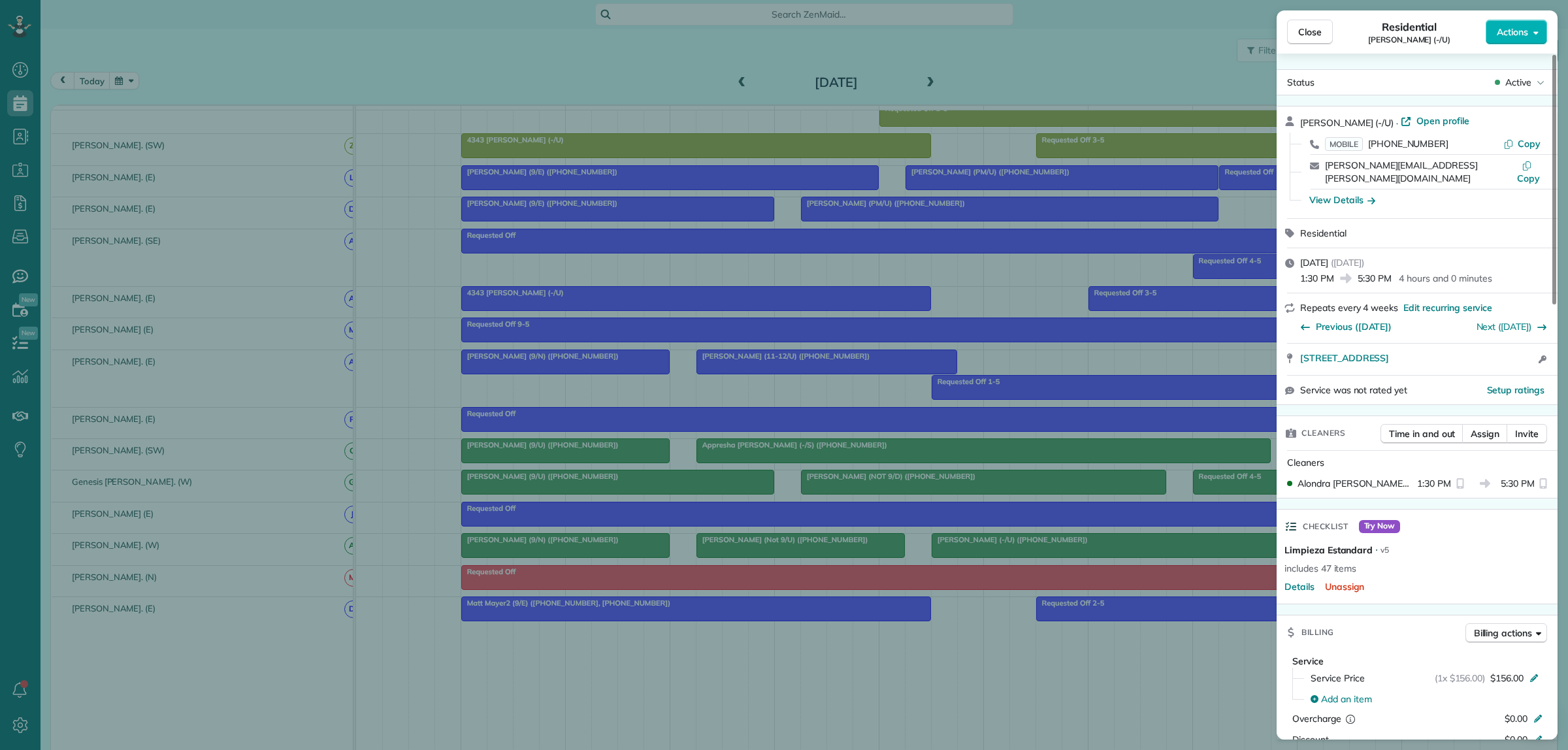
click at [988, 677] on div "Close Residential Meredith Albright (-/U) Actions Status Active Meredith Albrig…" at bounding box center [784, 375] width 1568 height 750
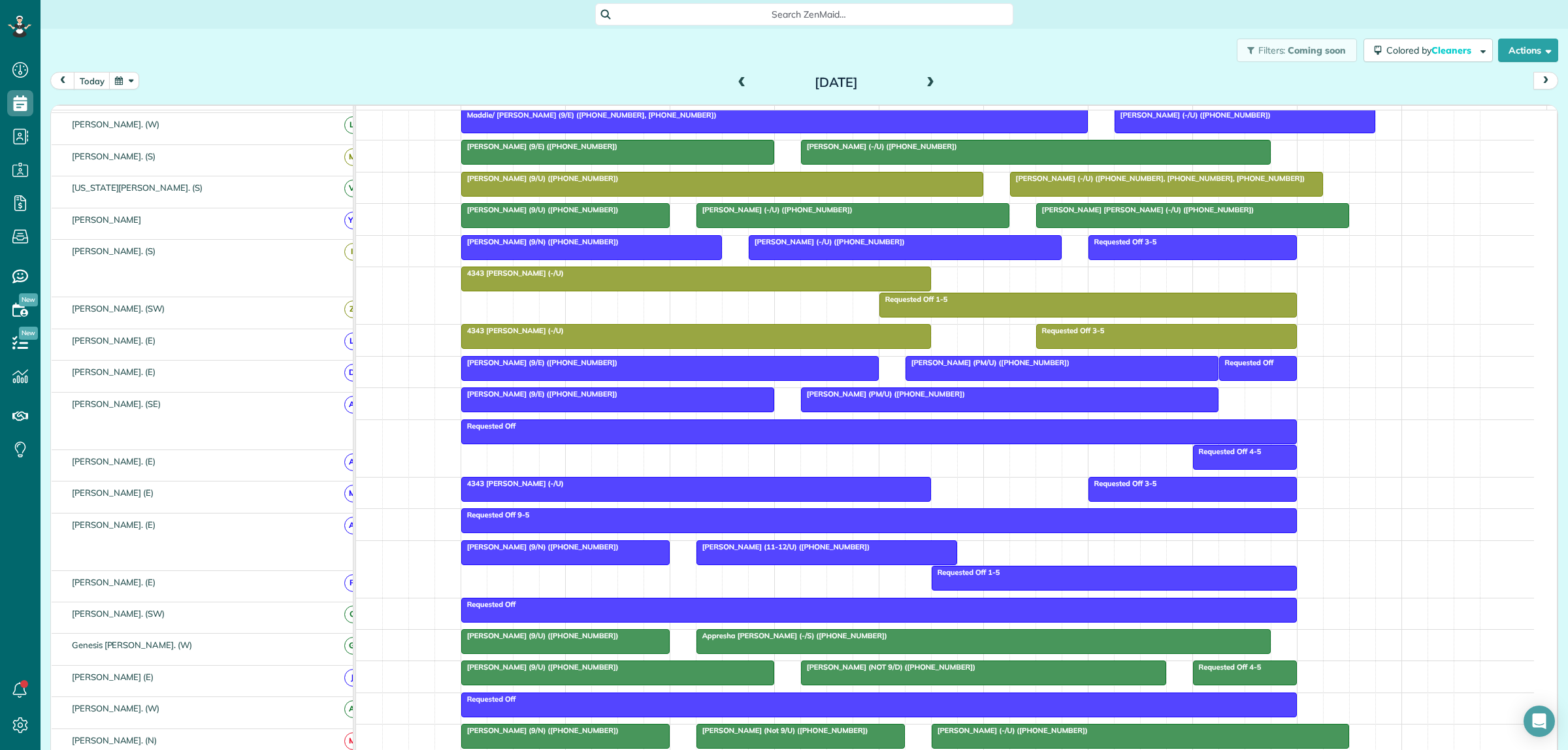
scroll to position [381, 0]
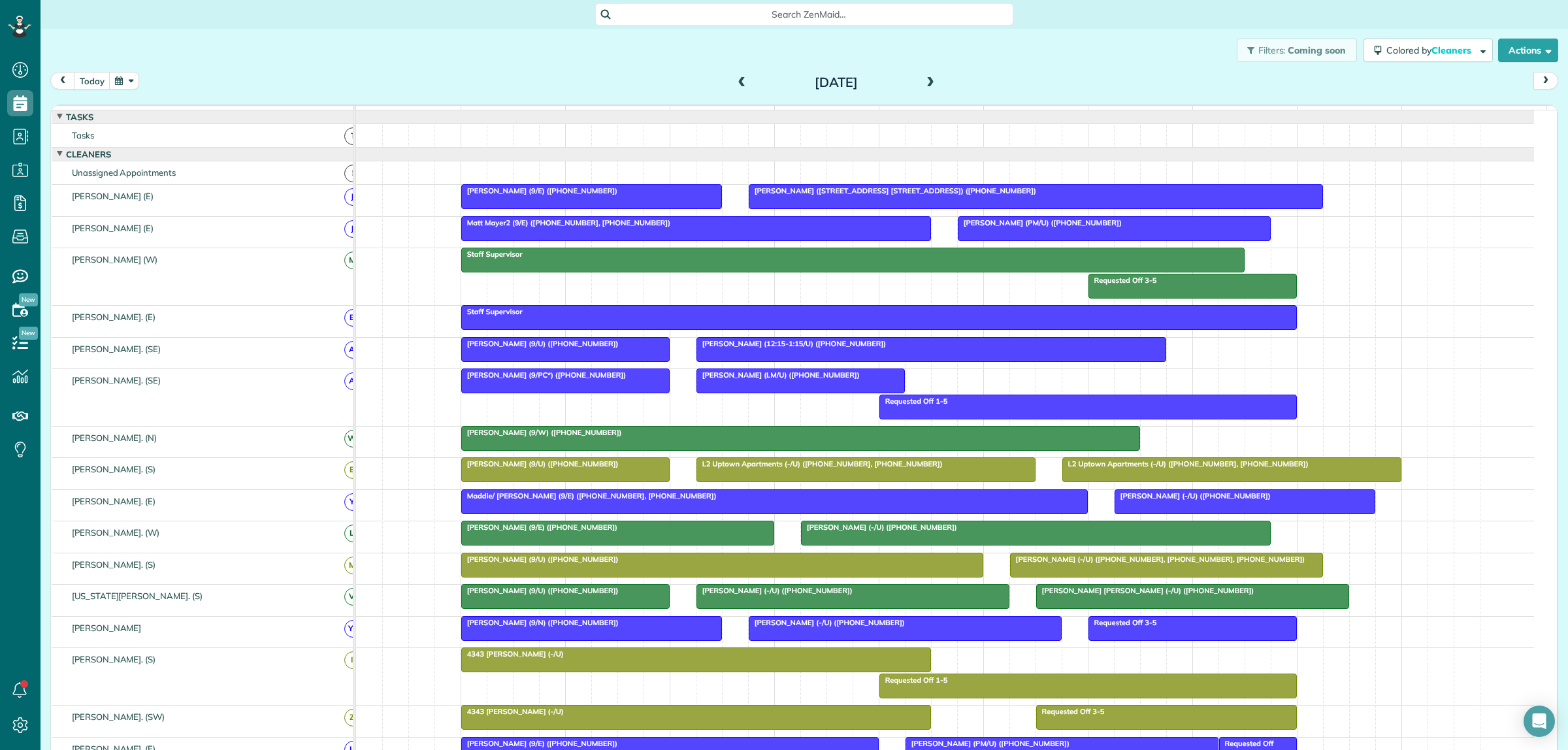
click at [930, 81] on span at bounding box center [930, 83] width 15 height 12
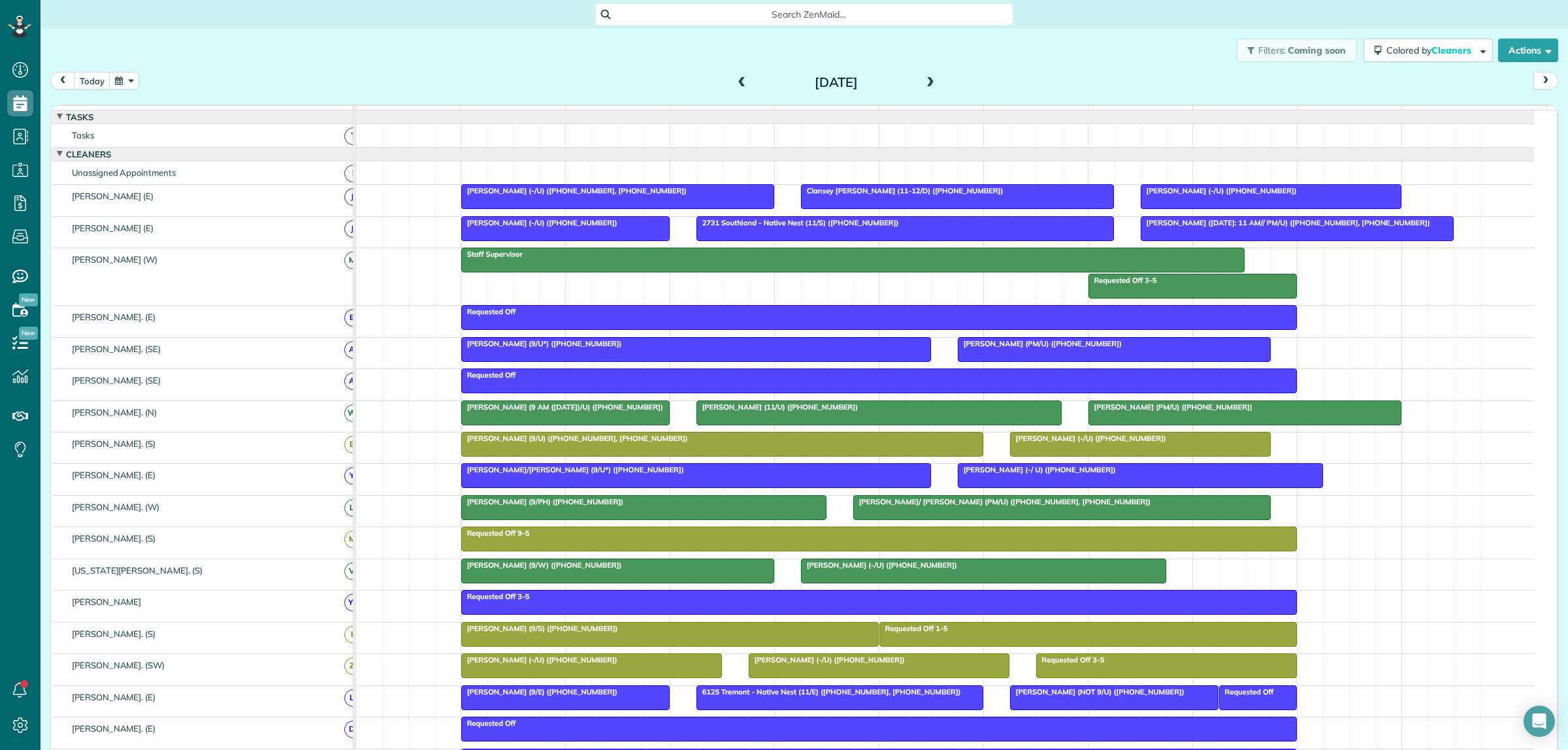
click at [928, 81] on span at bounding box center [930, 83] width 15 height 12
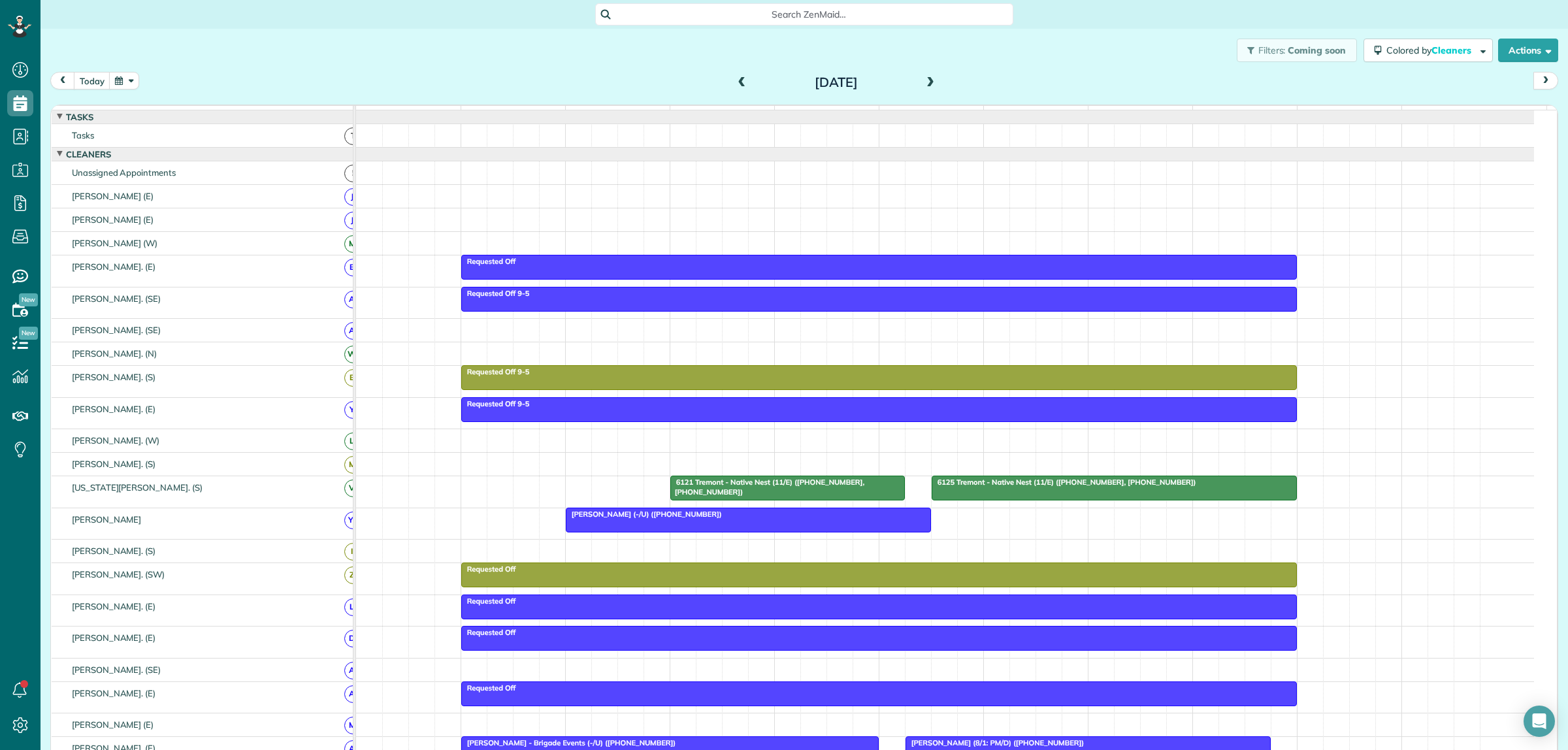
click at [928, 80] on span at bounding box center [930, 83] width 15 height 12
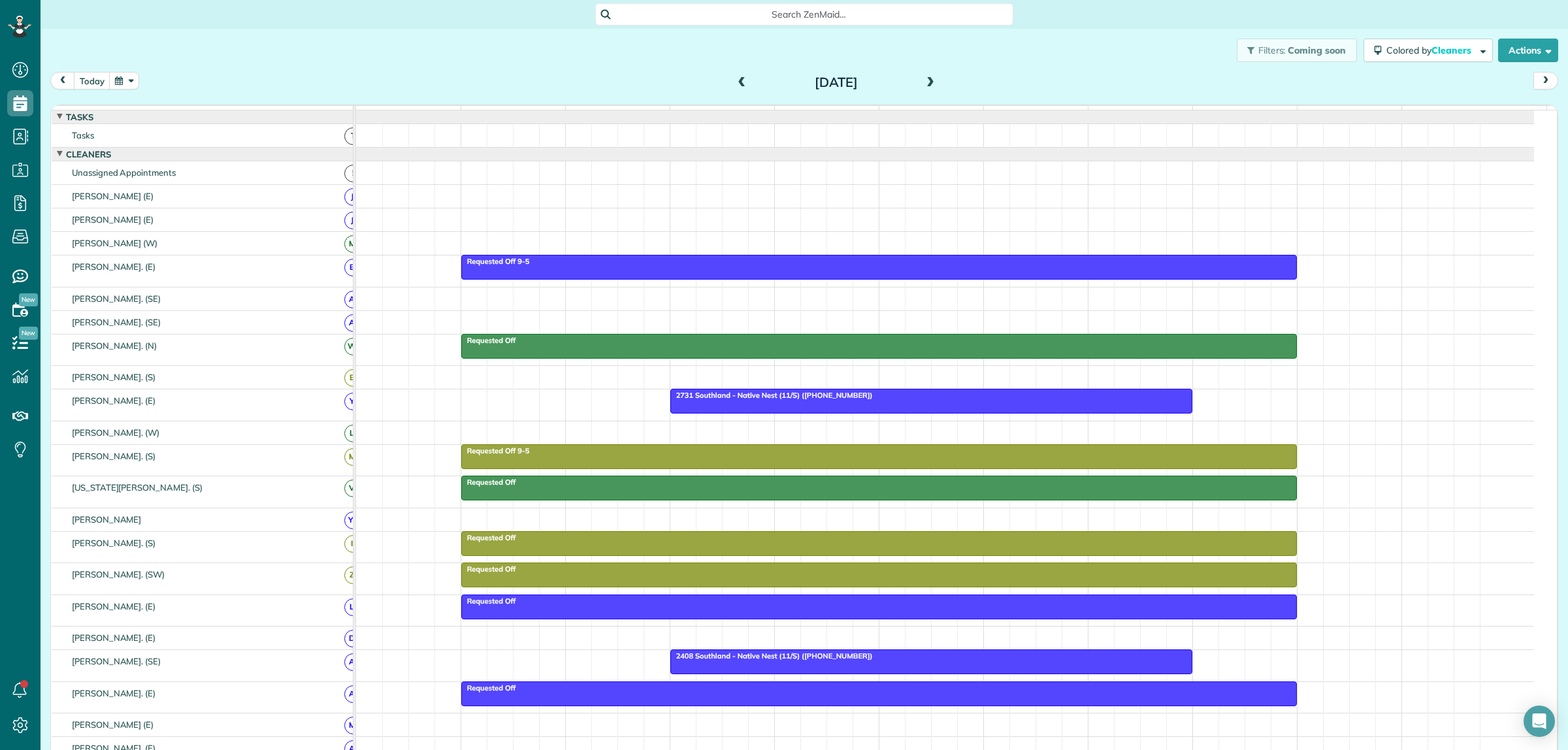
click at [930, 73] on span at bounding box center [930, 82] width 15 height 20
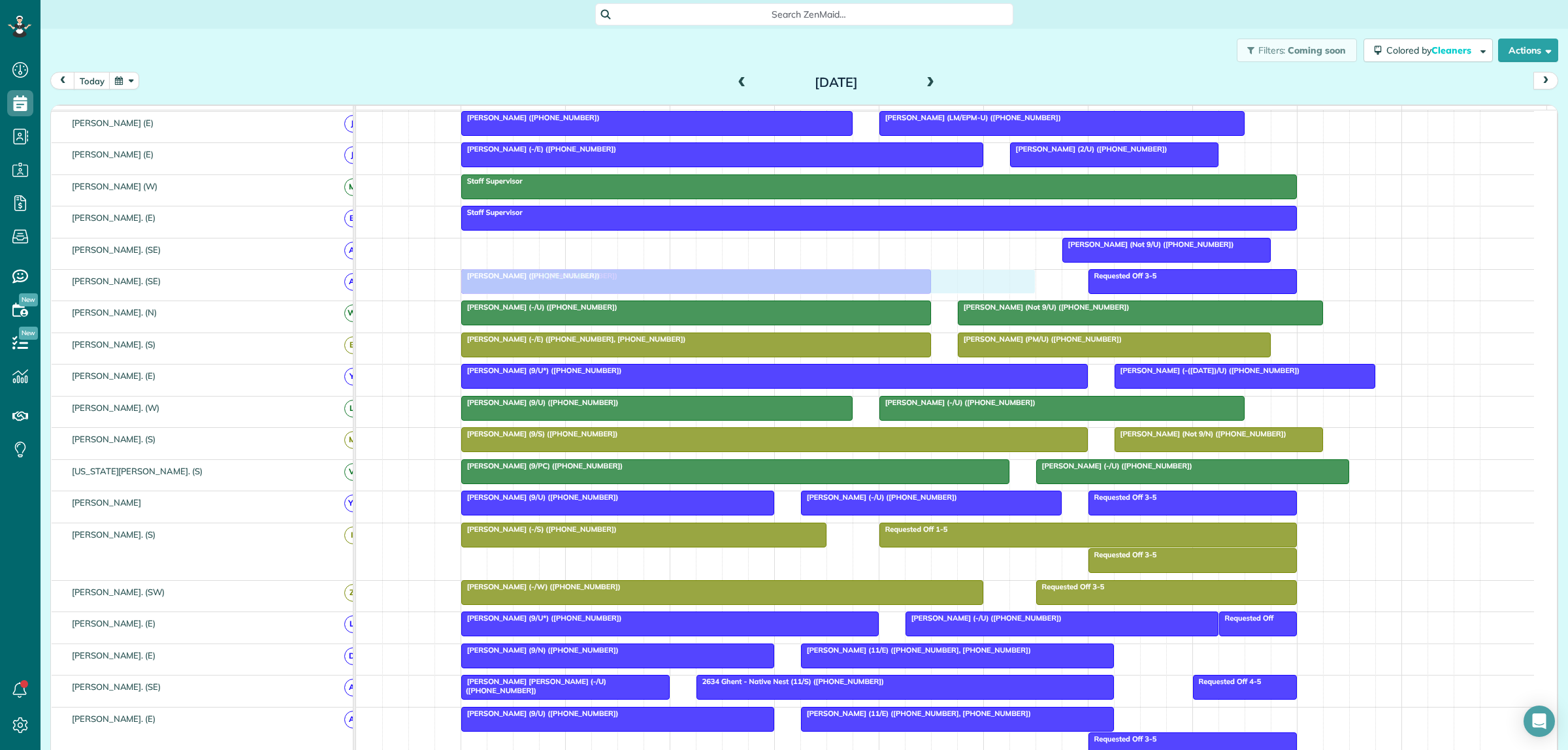
drag, startPoint x: 716, startPoint y: 260, endPoint x: 717, endPoint y: 286, distance: 26.0
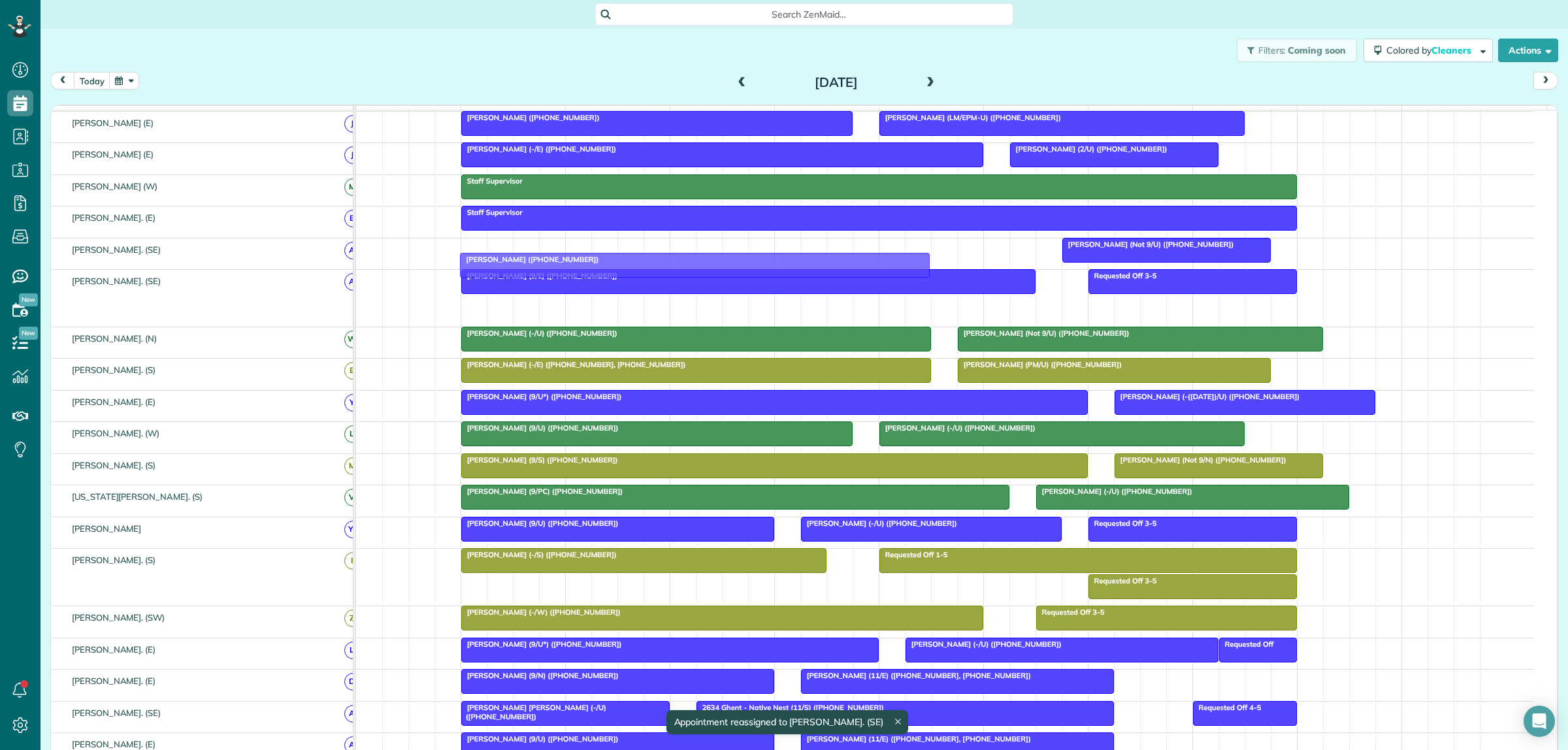
drag, startPoint x: 665, startPoint y: 318, endPoint x: 666, endPoint y: 262, distance: 56.0
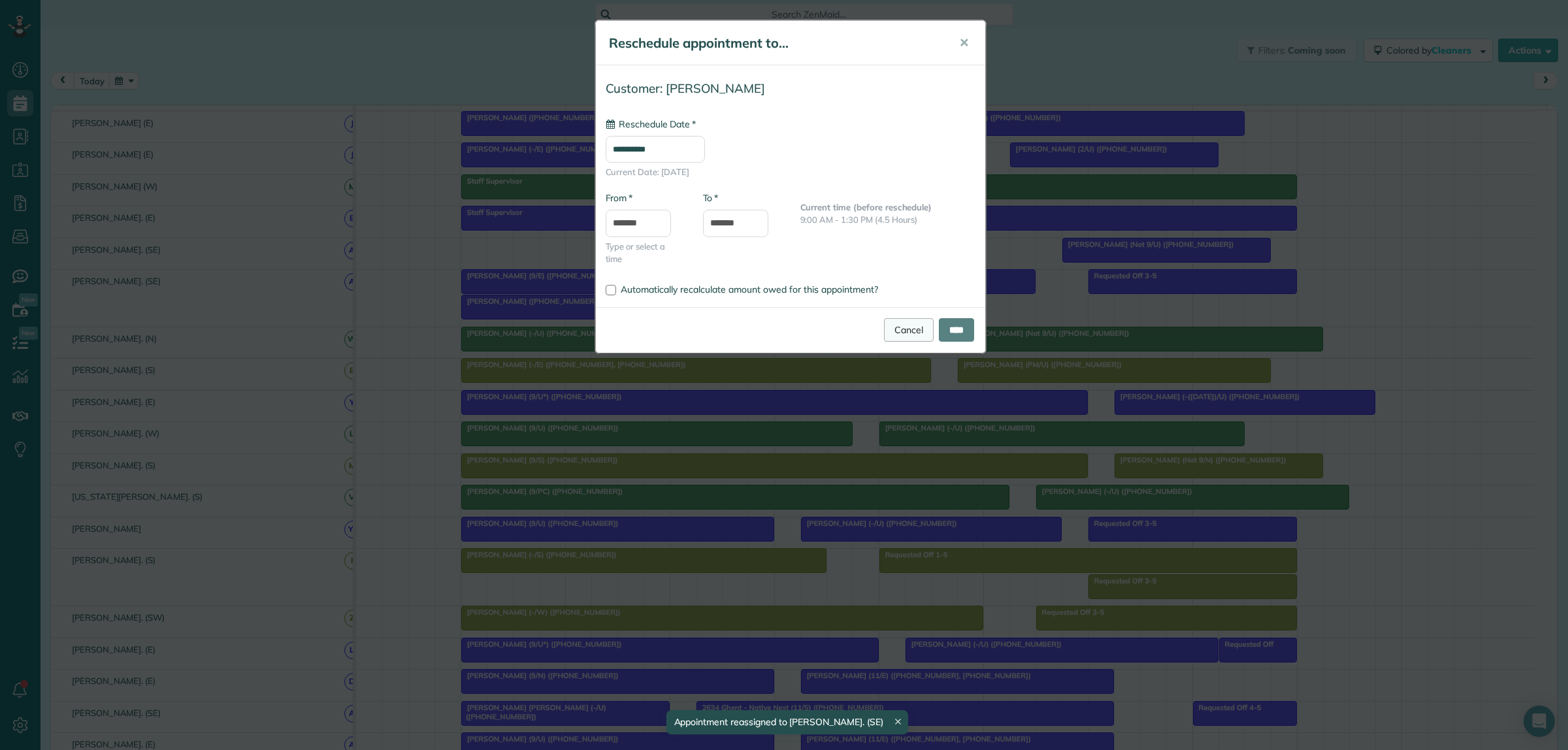
type input "**********"
click at [886, 328] on link "Cancel" at bounding box center [909, 329] width 50 height 23
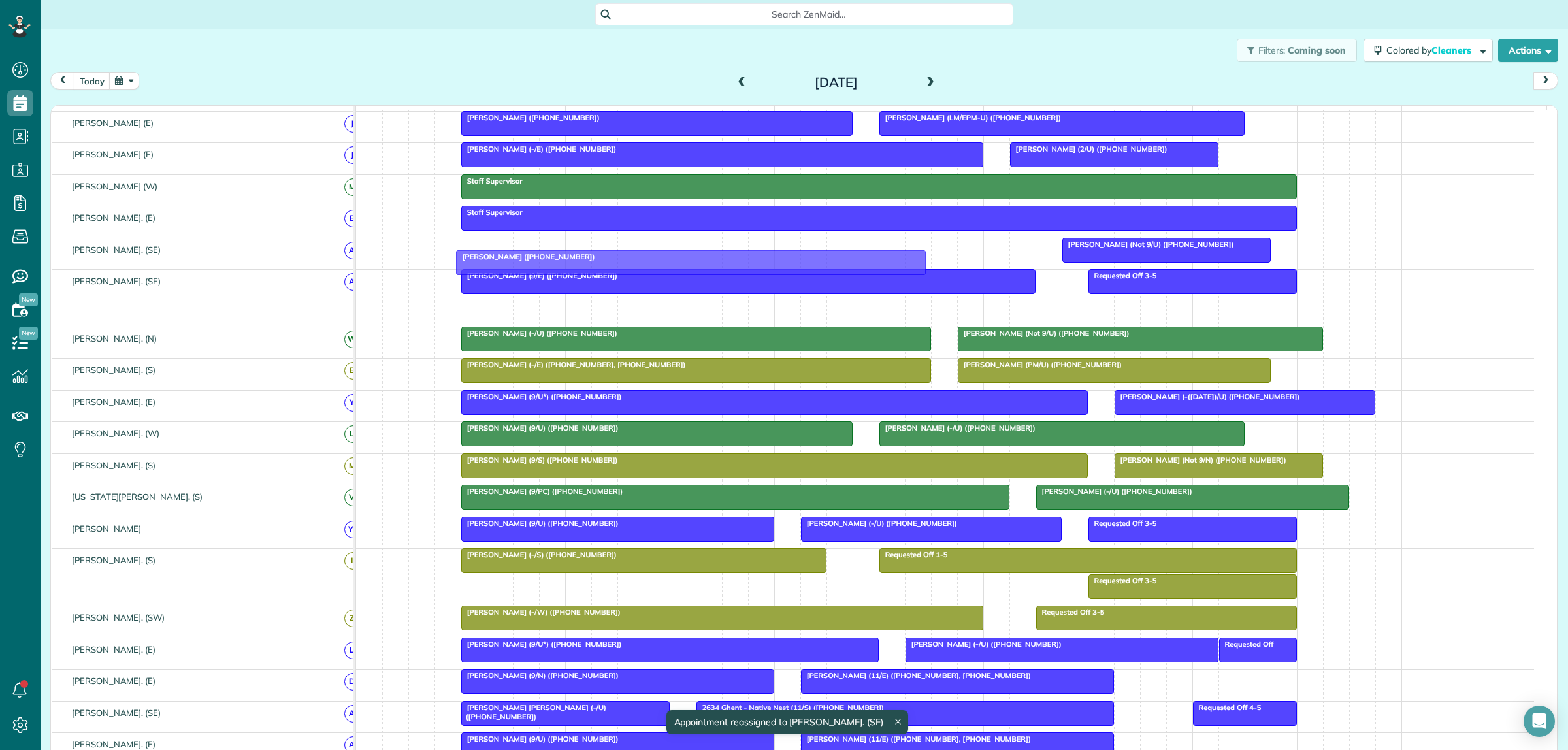
drag, startPoint x: 596, startPoint y: 315, endPoint x: 593, endPoint y: 258, distance: 57.1
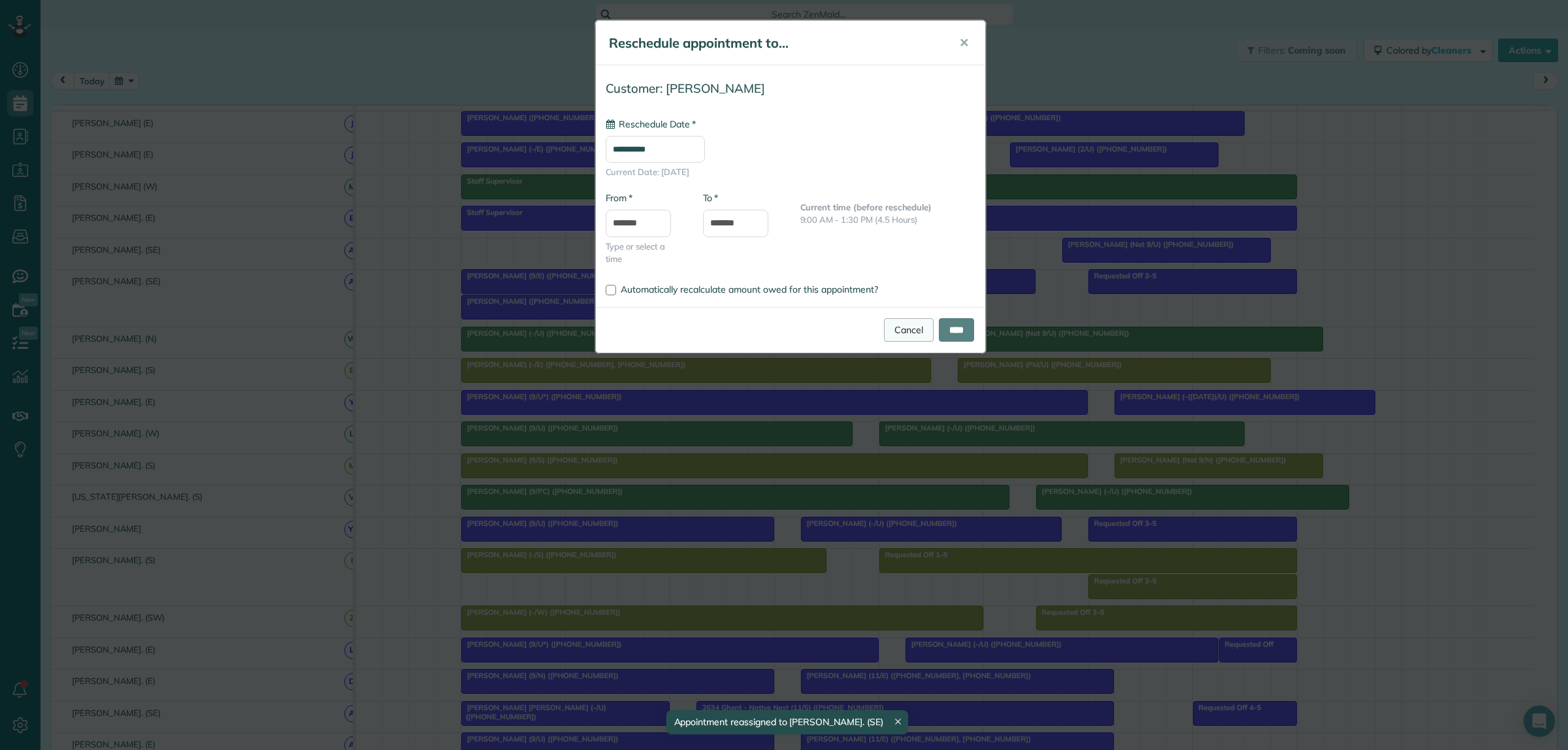
drag, startPoint x: 913, startPoint y: 328, endPoint x: 895, endPoint y: 328, distance: 18.0
click at [912, 328] on link "Cancel" at bounding box center [909, 329] width 50 height 23
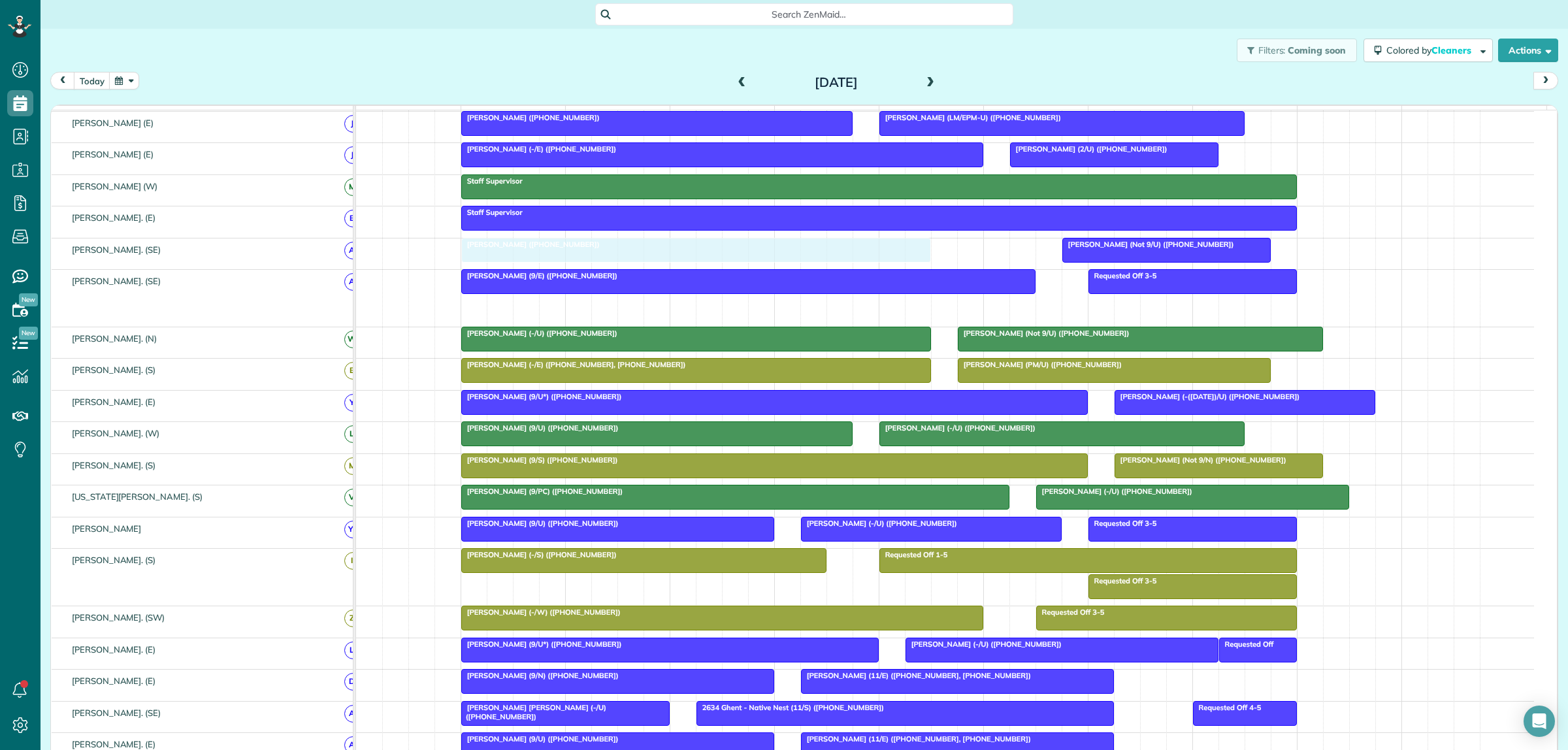
drag, startPoint x: 612, startPoint y: 320, endPoint x: 616, endPoint y: 259, distance: 61.1
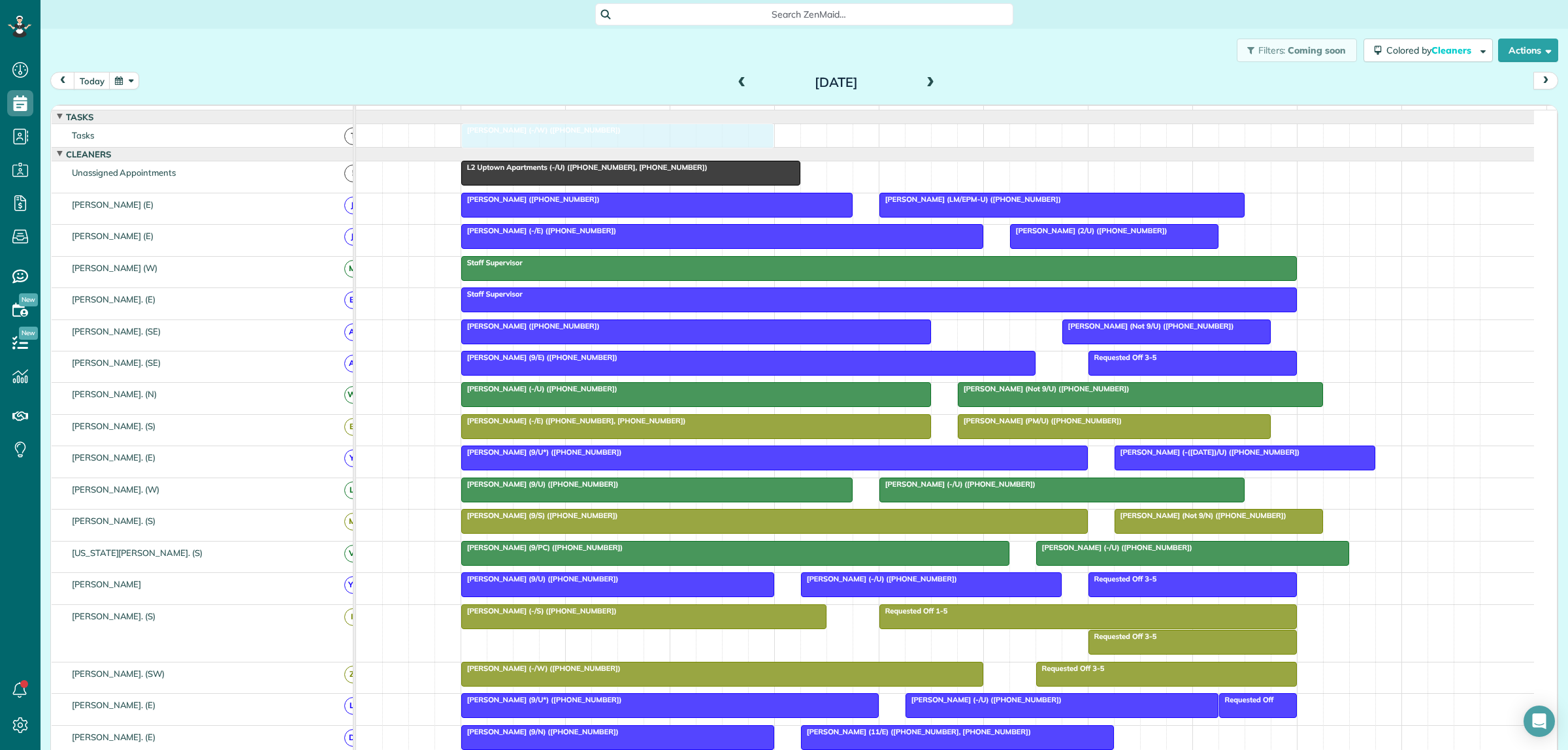
drag, startPoint x: 899, startPoint y: 388, endPoint x: 589, endPoint y: 151, distance: 390.2
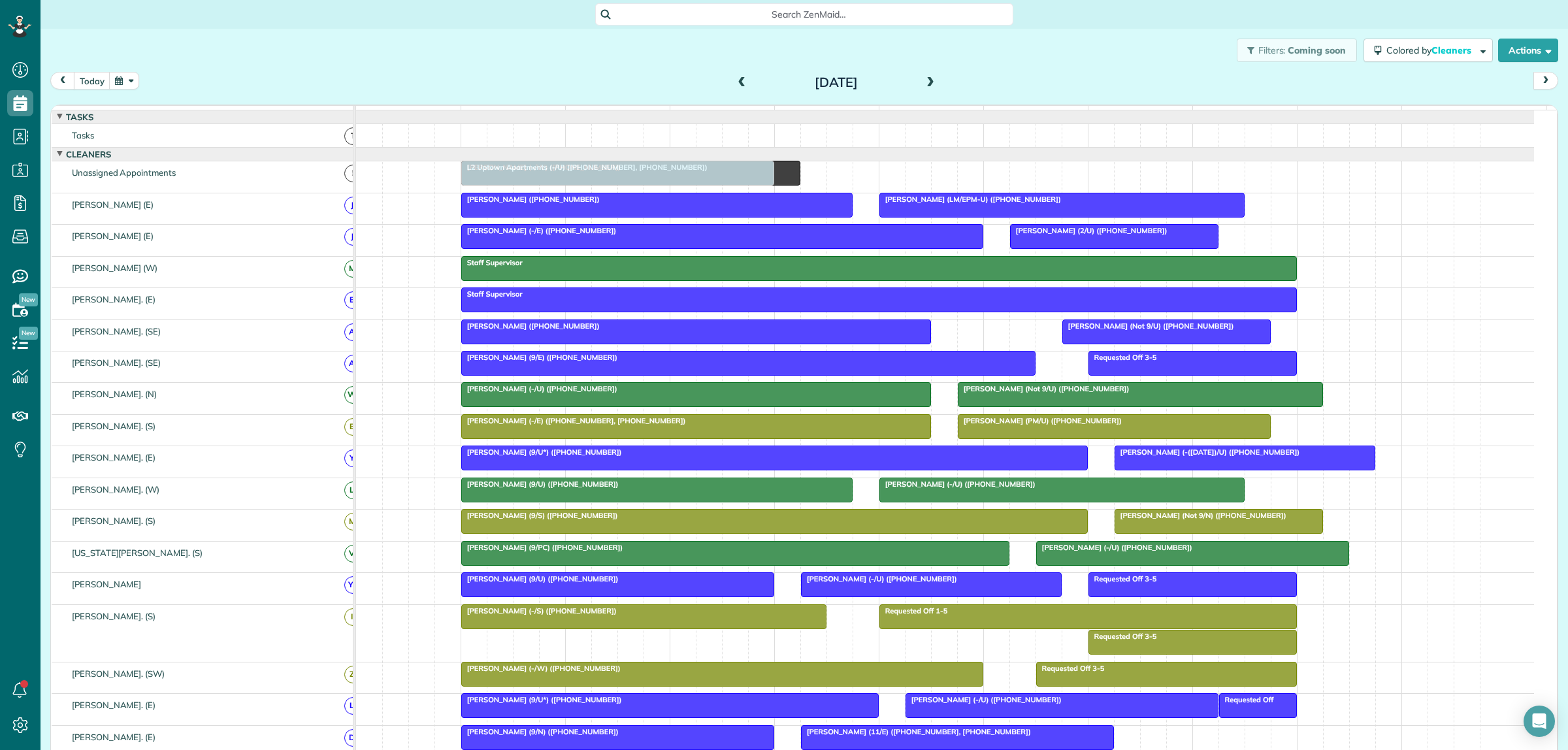
drag, startPoint x: 971, startPoint y: 363, endPoint x: 645, endPoint y: 194, distance: 367.2
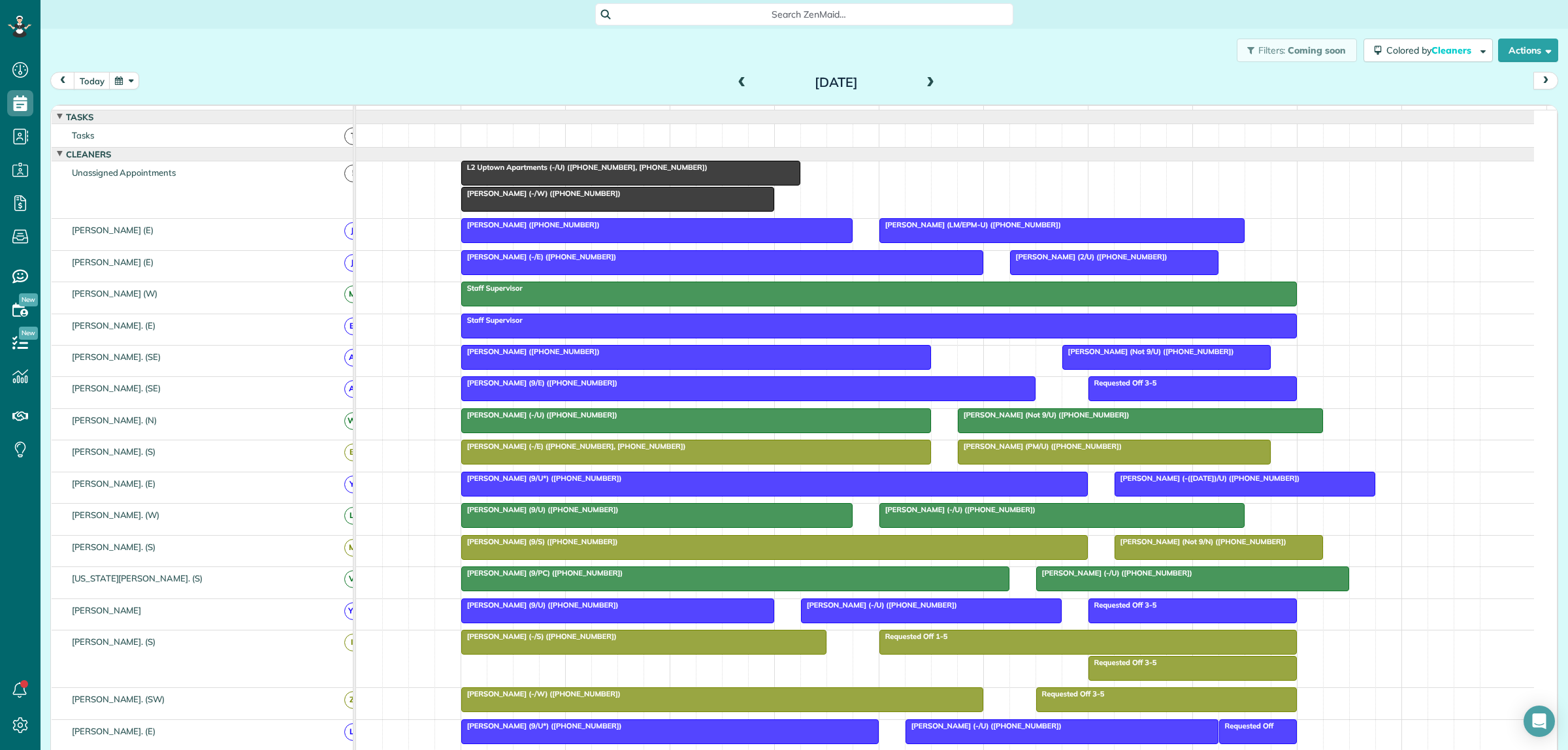
click at [610, 171] on span "L2 Uptown Apartments (-/U) ([PHONE_NUMBER], [PHONE_NUMBER])" at bounding box center [584, 167] width 248 height 9
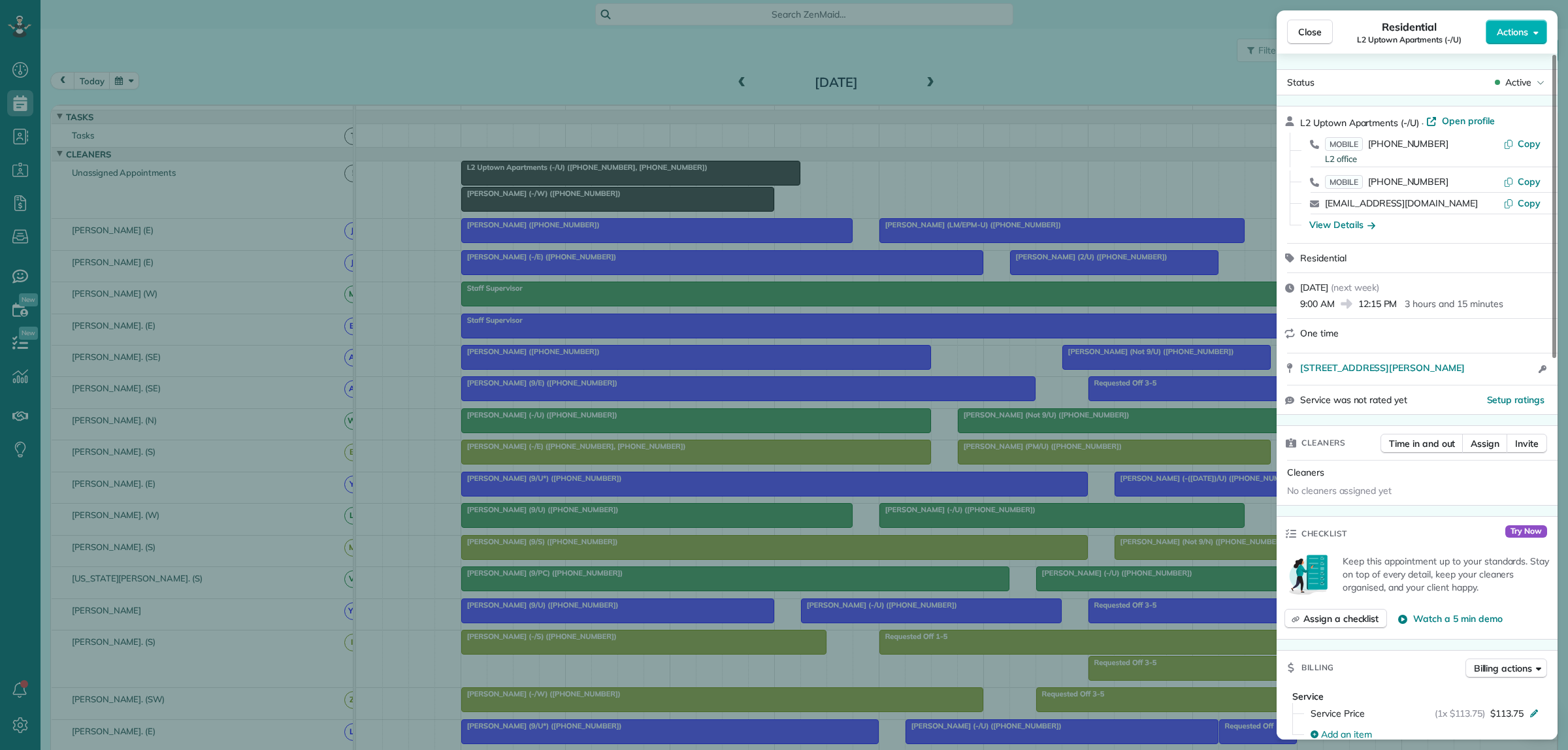
click at [1403, 256] on div "Residential" at bounding box center [1425, 257] width 249 height 13
click at [1147, 72] on div "Close Residential L2 Uptown Apartments (-/U) Actions Status Active L2 Uptown Ap…" at bounding box center [784, 375] width 1568 height 750
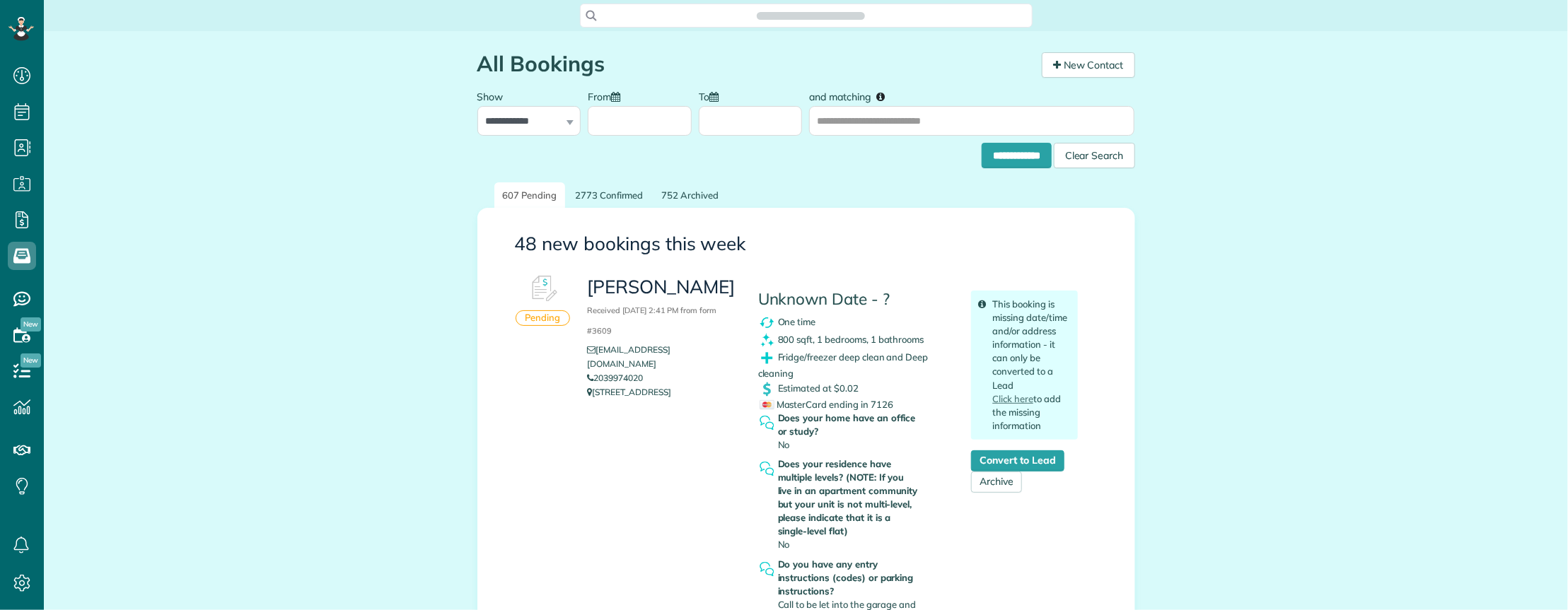
scroll to position [6, 6]
click at [772, 18] on span "Search ZenMaid…" at bounding box center [811, 15] width 430 height 14
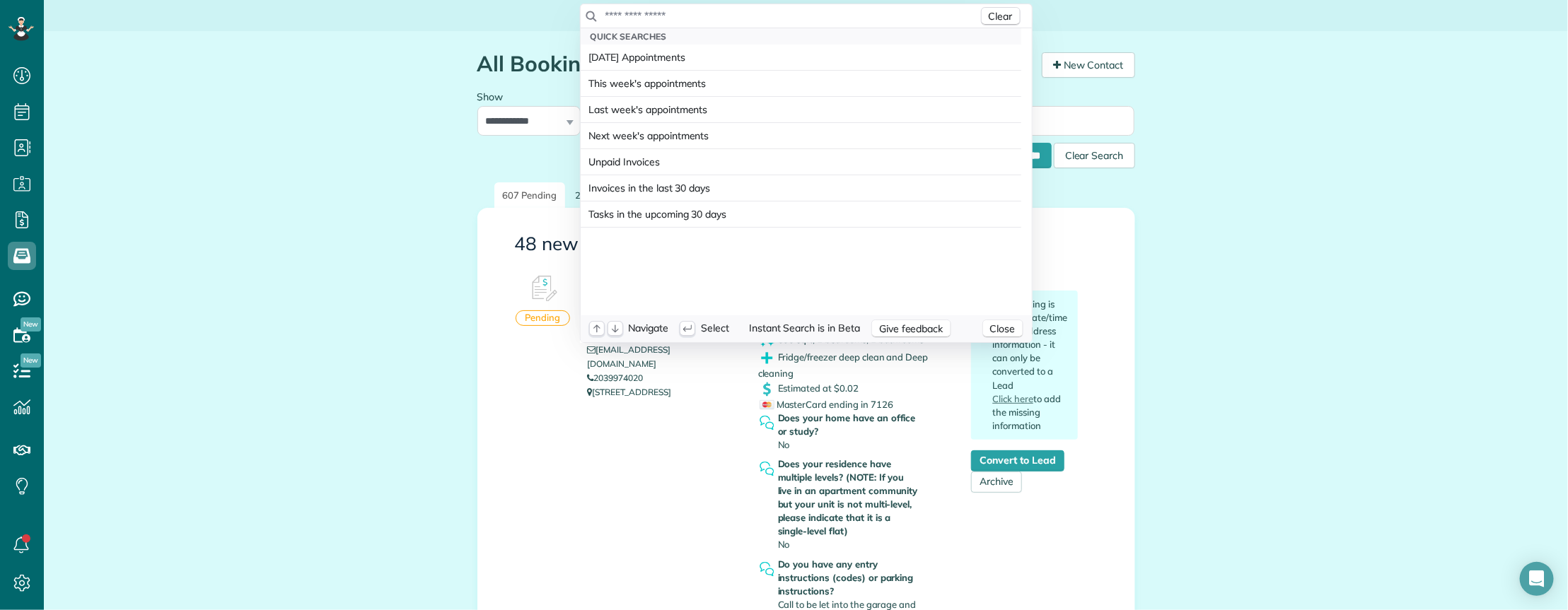
click at [765, 17] on input "text" at bounding box center [791, 15] width 373 height 14
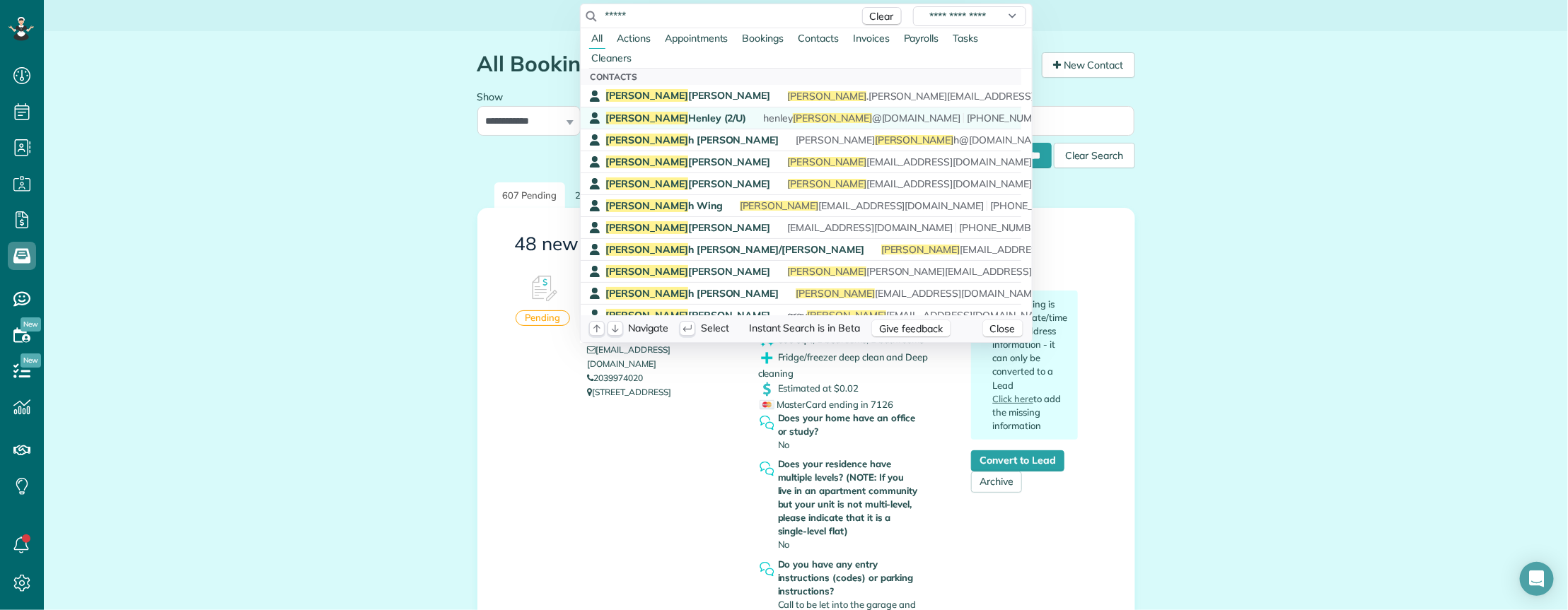
type input "*****"
click at [664, 117] on span "Hanna Henley (2/U)" at bounding box center [676, 118] width 141 height 13
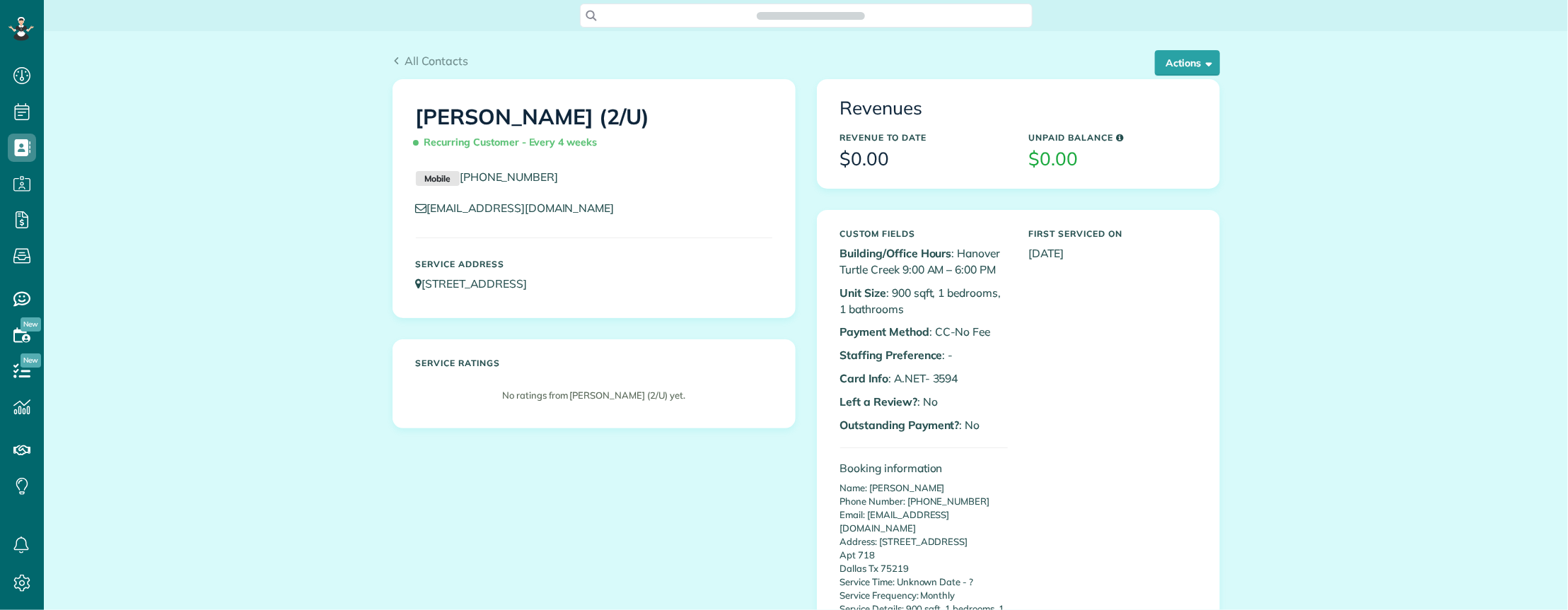
scroll to position [6, 6]
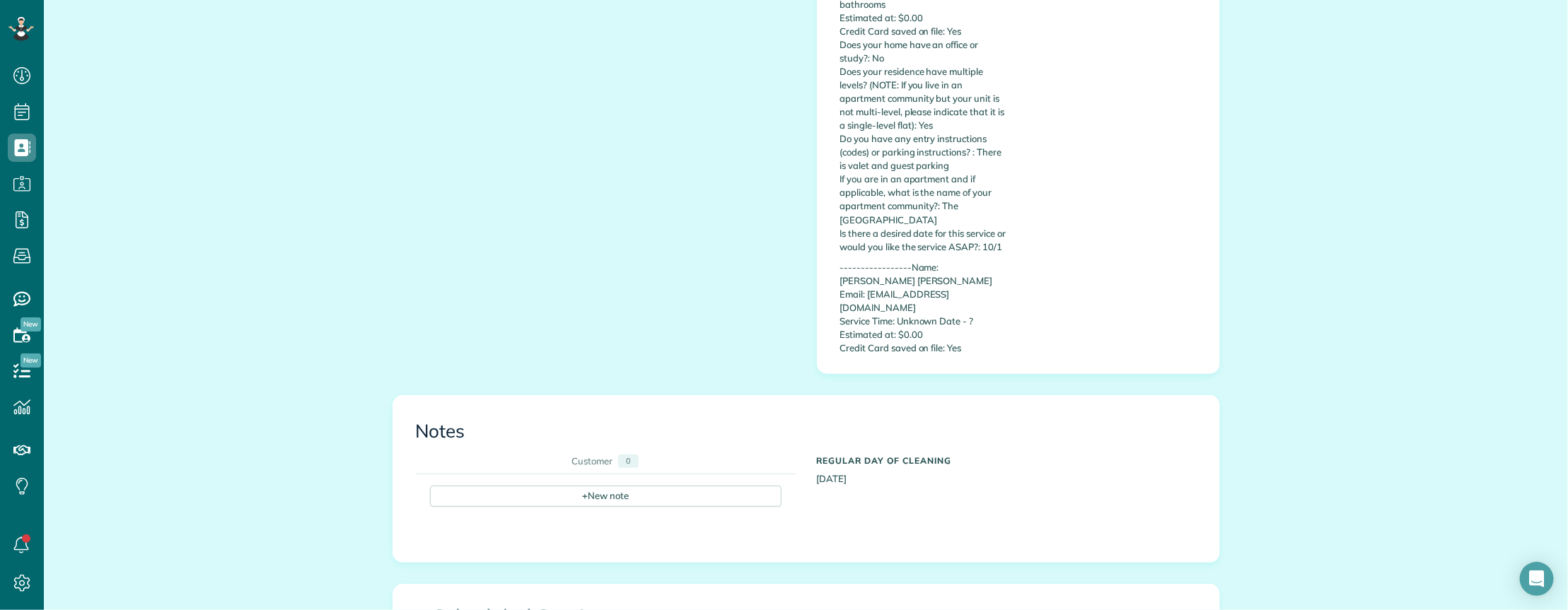
scroll to position [1051, 0]
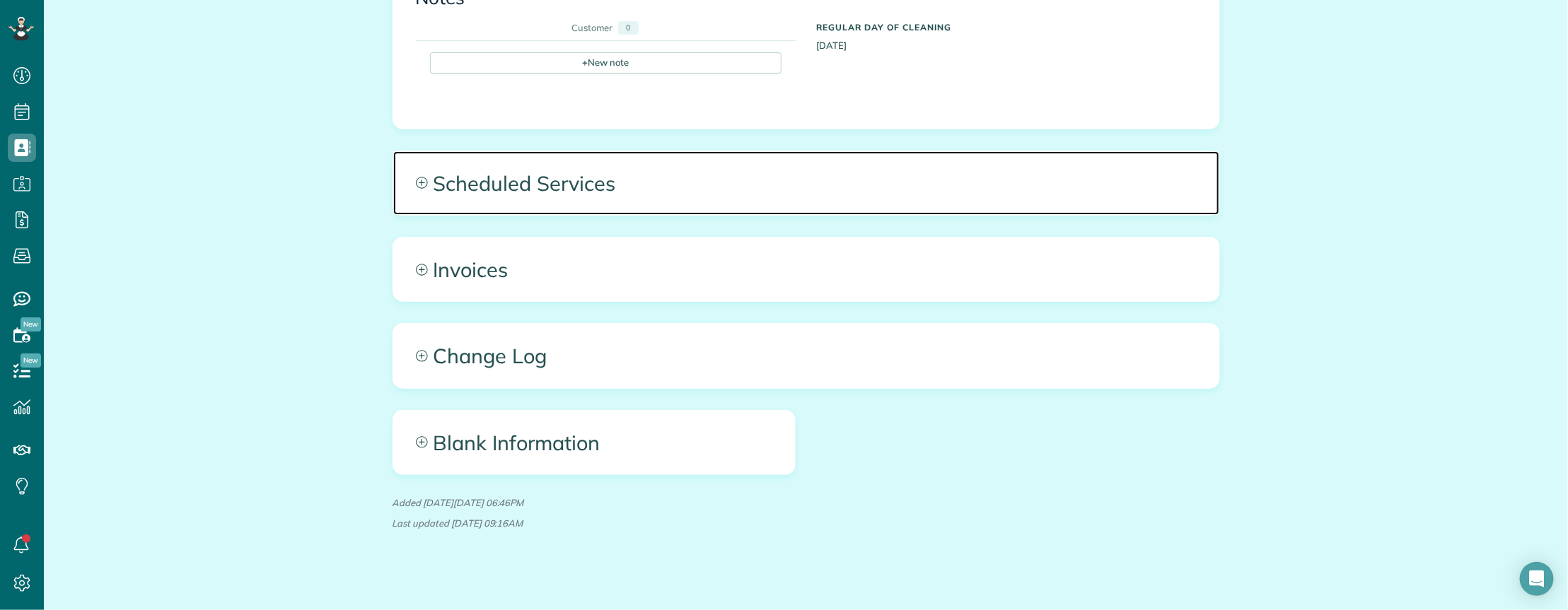
click at [1052, 170] on span "Scheduled Services" at bounding box center [806, 183] width 826 height 64
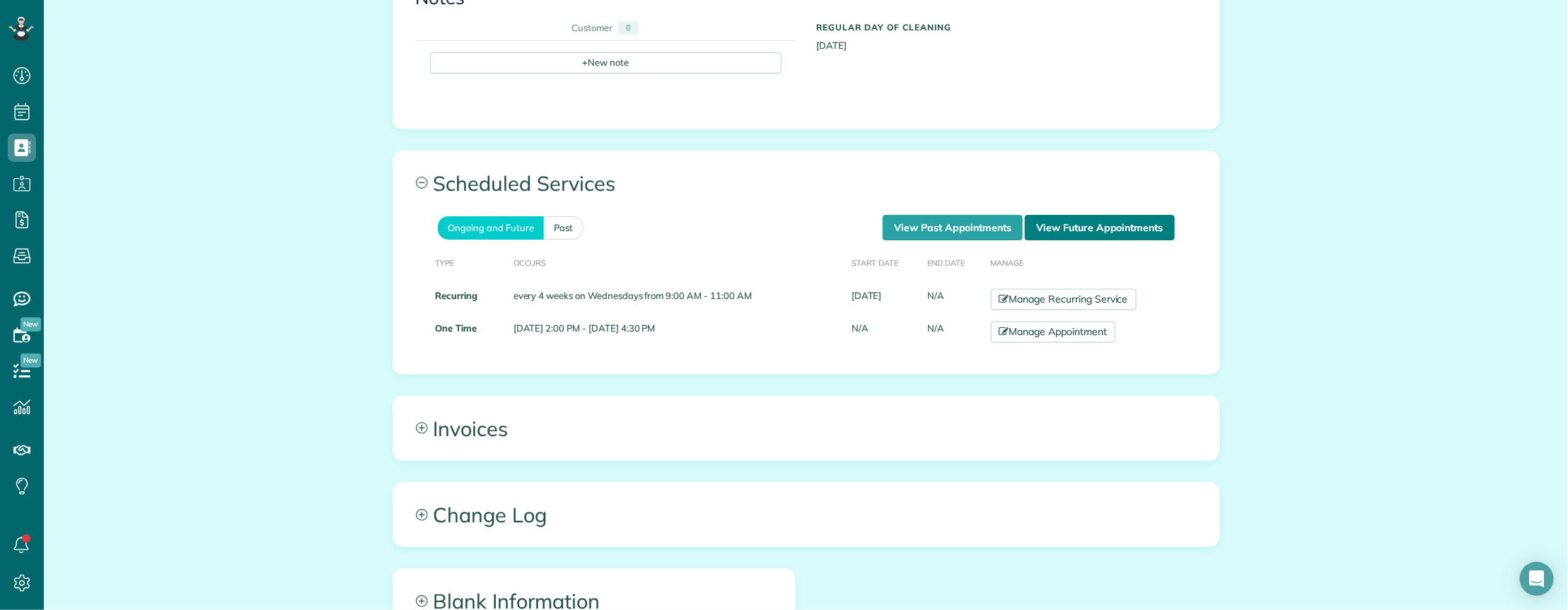
click at [1146, 216] on link "View Future Appointments" at bounding box center [1099, 227] width 149 height 25
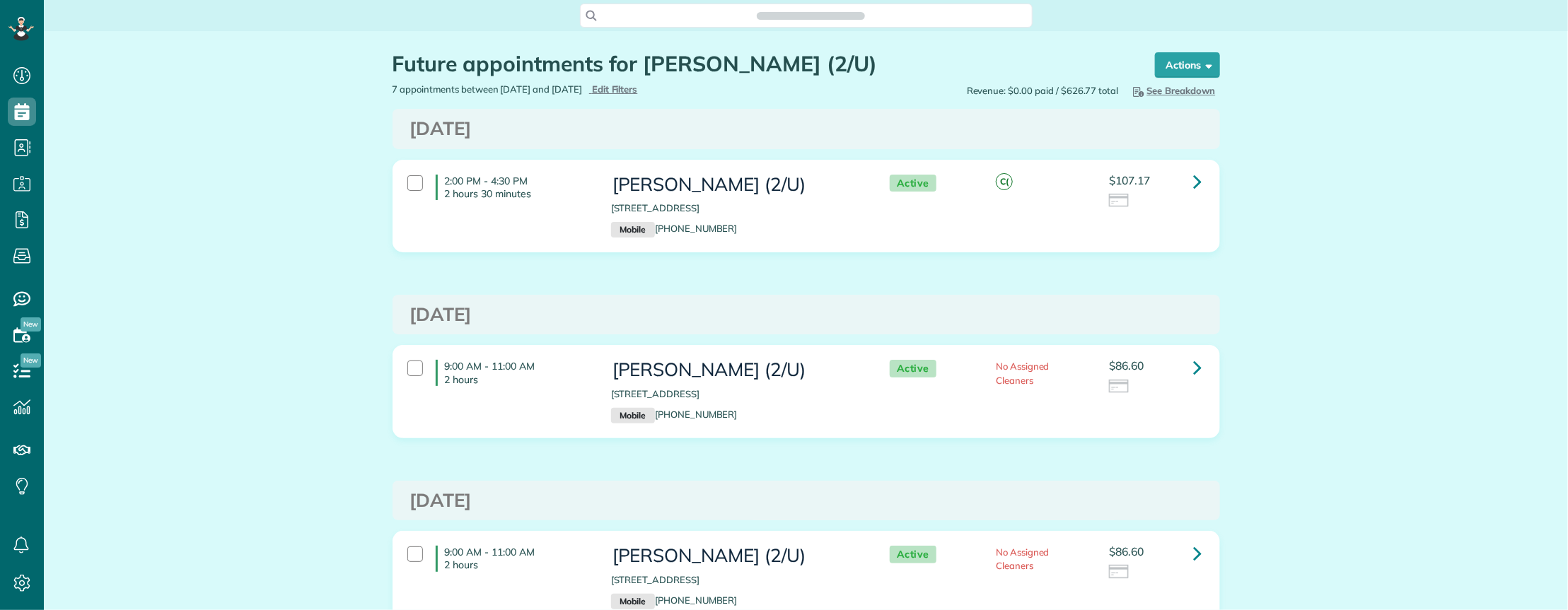
scroll to position [6, 6]
click at [1194, 364] on icon at bounding box center [1198, 367] width 8 height 25
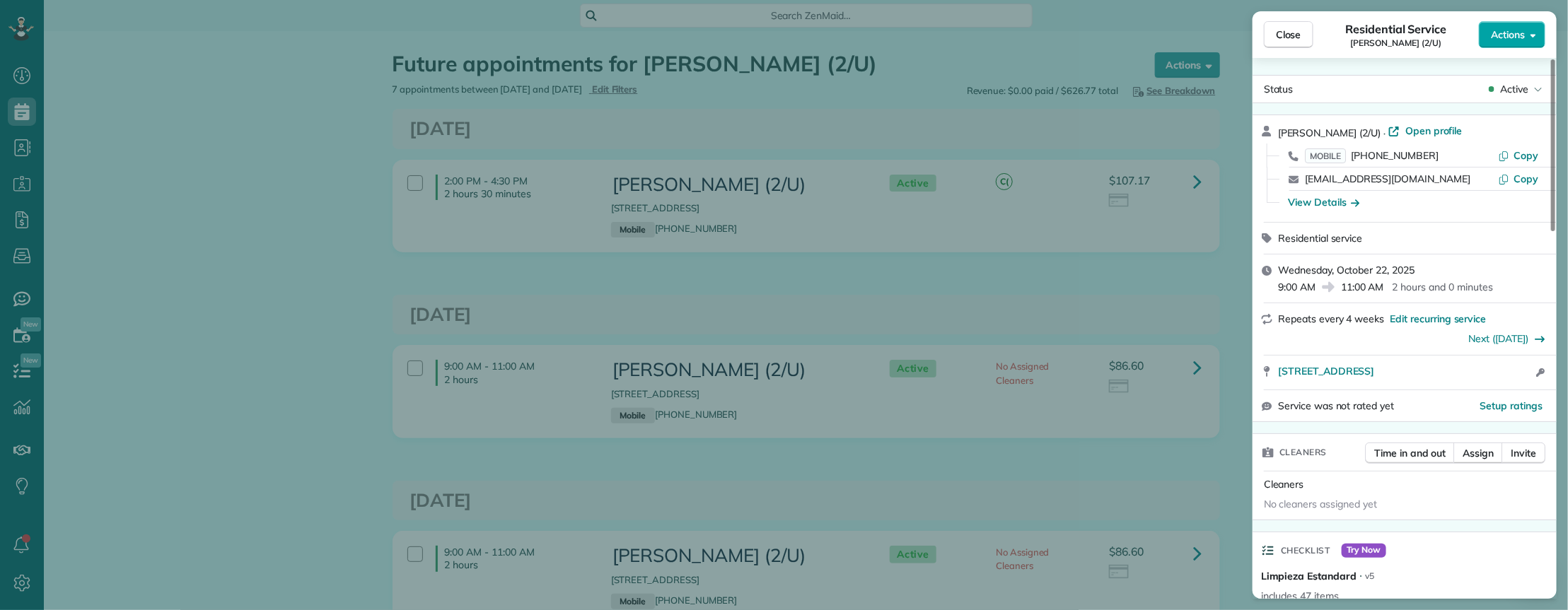
click at [1512, 32] on span "Actions" at bounding box center [1508, 34] width 34 height 14
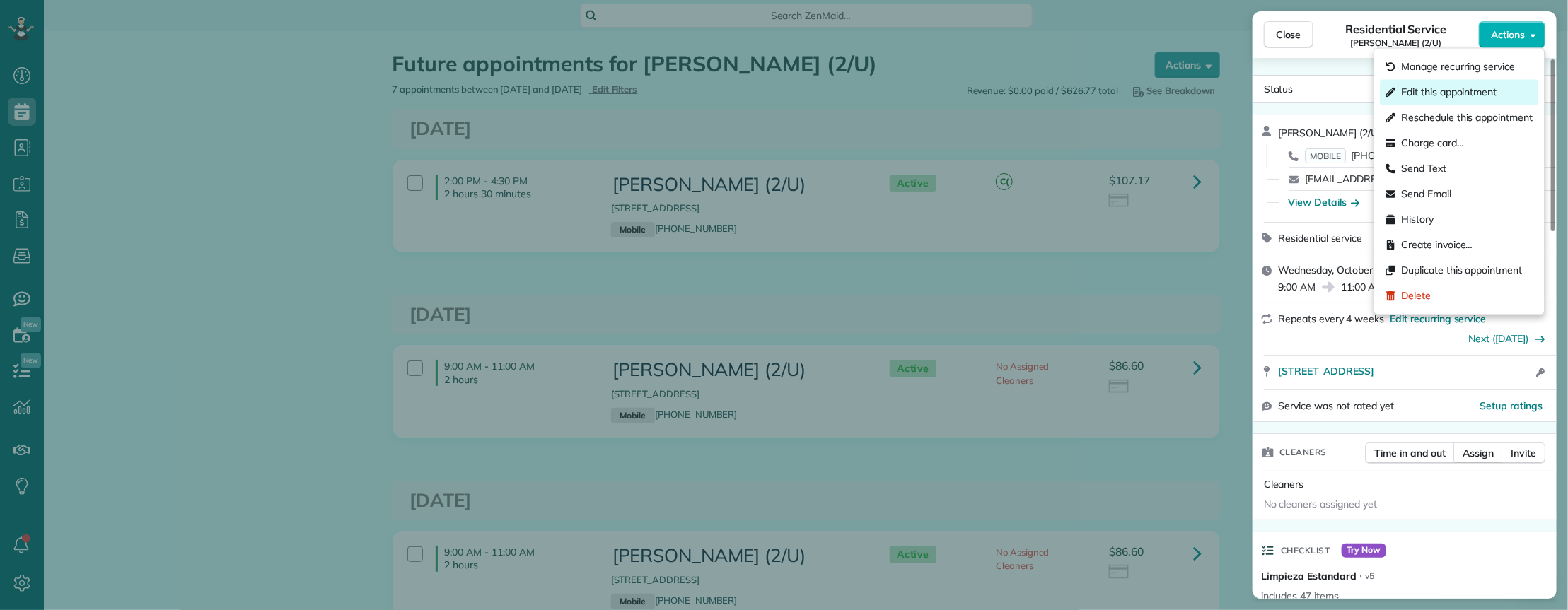
click at [1451, 93] on span "Edit this appointment" at bounding box center [1449, 92] width 96 height 14
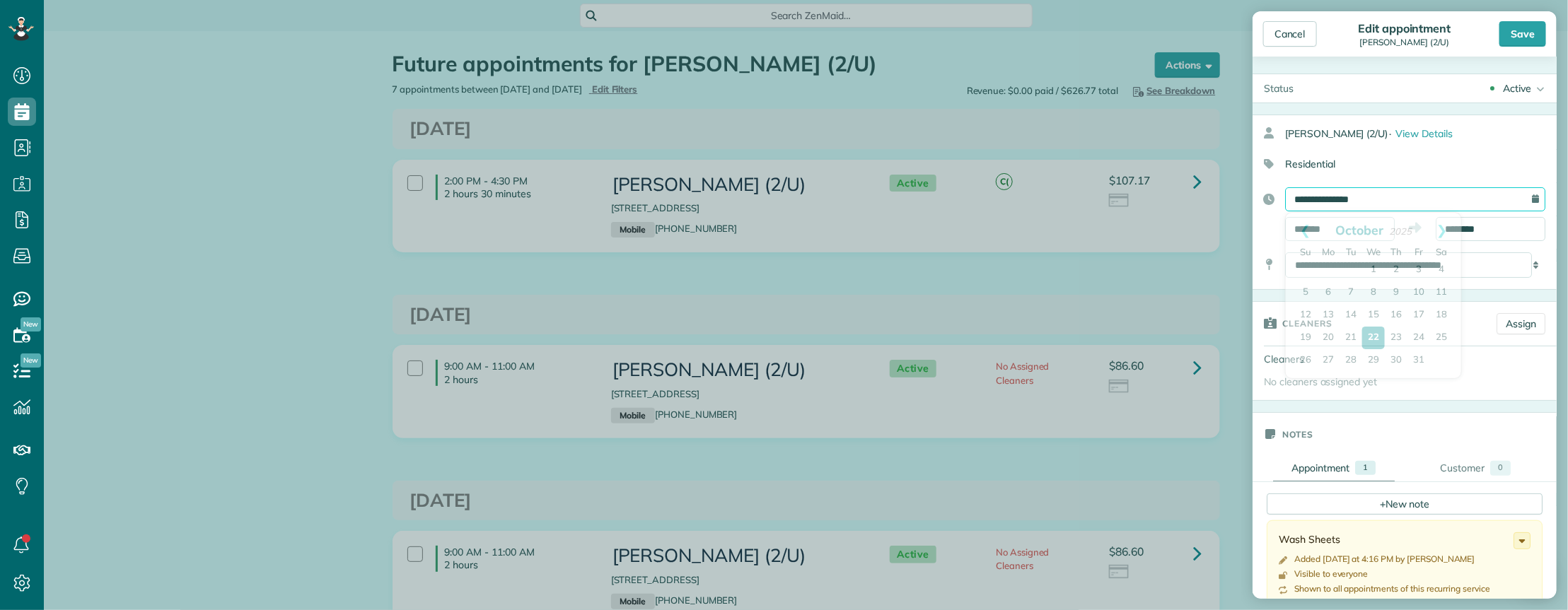
click at [1382, 196] on input "**********" at bounding box center [1415, 199] width 260 height 24
click at [1375, 286] on link "8" at bounding box center [1373, 292] width 22 height 22
type input "**********"
click at [1338, 35] on div "Cancel" at bounding box center [1308, 33] width 91 height 25
click at [1348, 35] on div "Cancel" at bounding box center [1308, 33] width 91 height 25
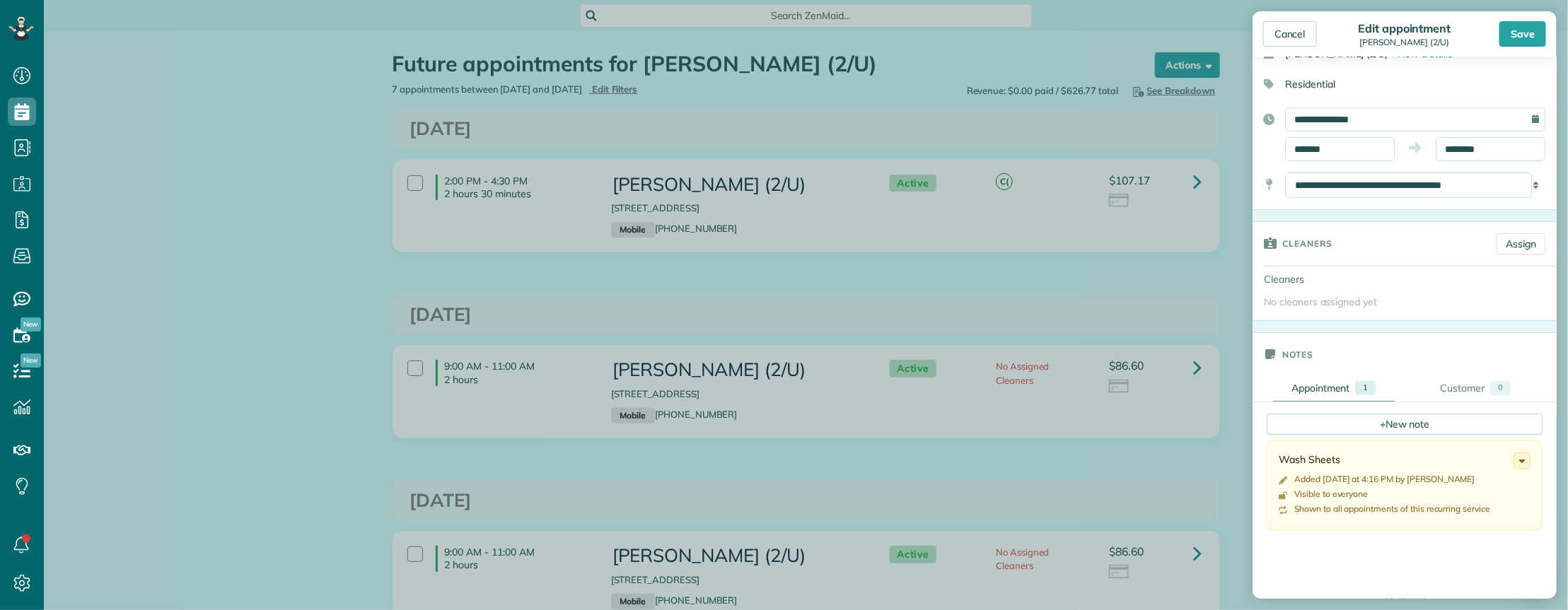
scroll to position [88, 0]
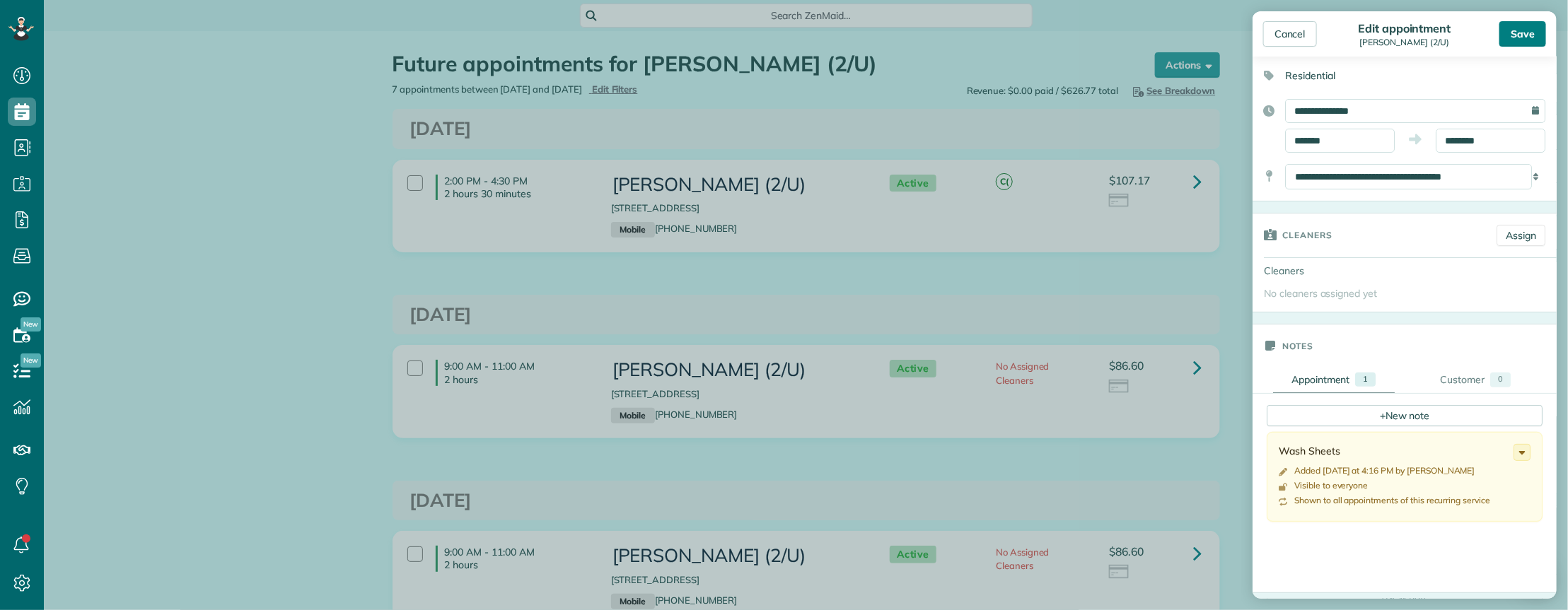
click at [1511, 36] on div "Save" at bounding box center [1523, 33] width 46 height 25
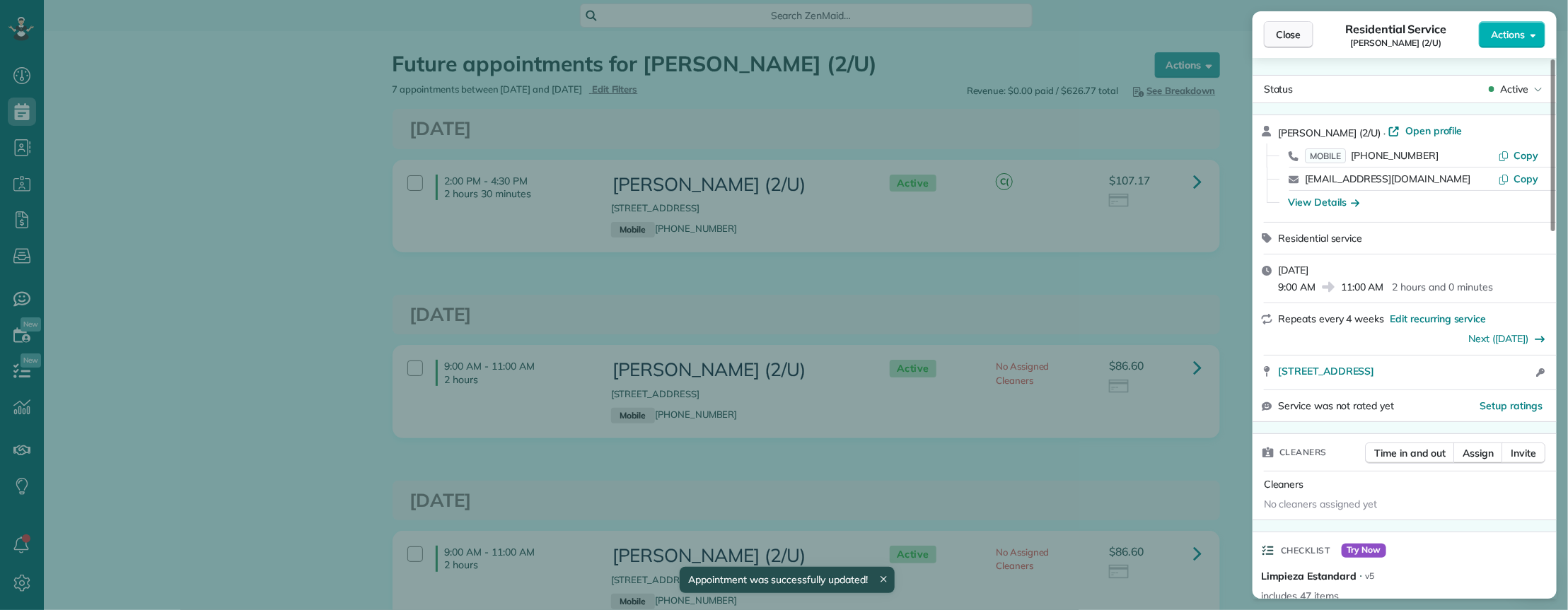
click at [1296, 37] on span "Close" at bounding box center [1288, 34] width 25 height 14
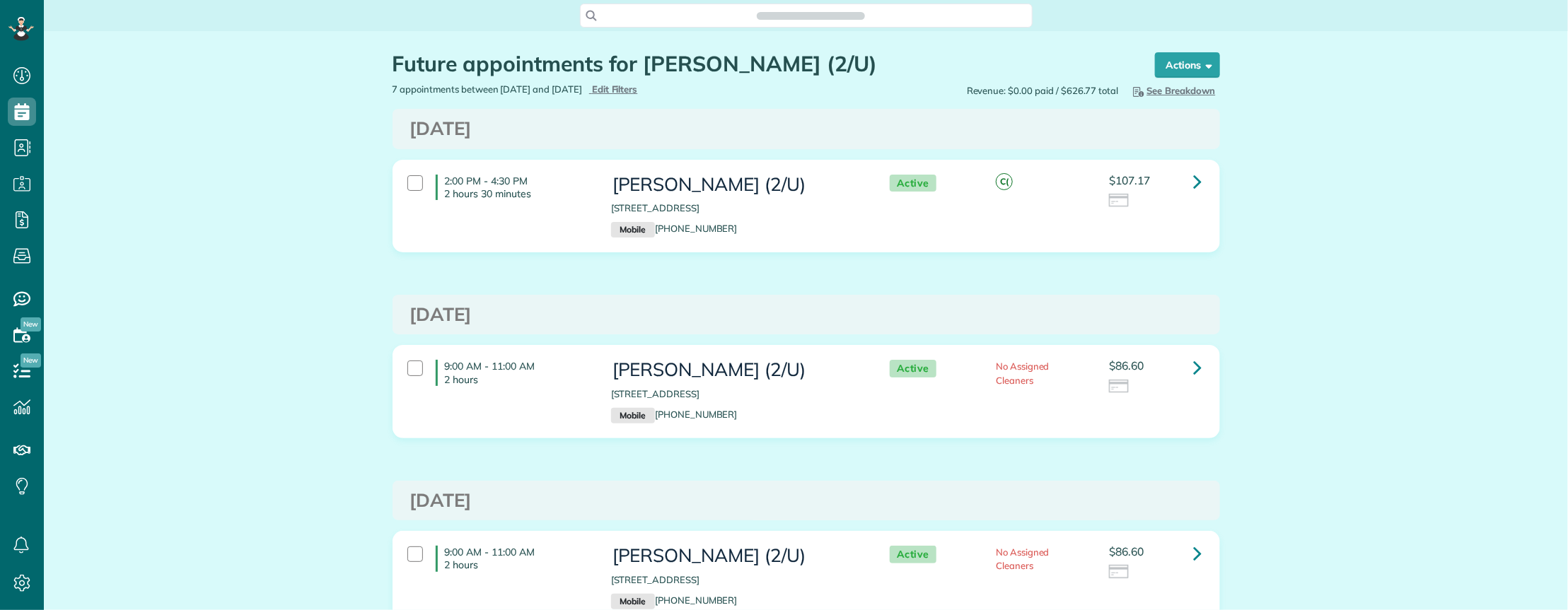
scroll to position [6, 6]
drag, startPoint x: 611, startPoint y: 183, endPoint x: 727, endPoint y: 185, distance: 116.0
click at [727, 185] on h3 "[PERSON_NAME] (2/U)" at bounding box center [737, 184] width 251 height 20
copy h3 "[PERSON_NAME]"
click at [723, 17] on span "Search ZenMaid…" at bounding box center [811, 15] width 430 height 14
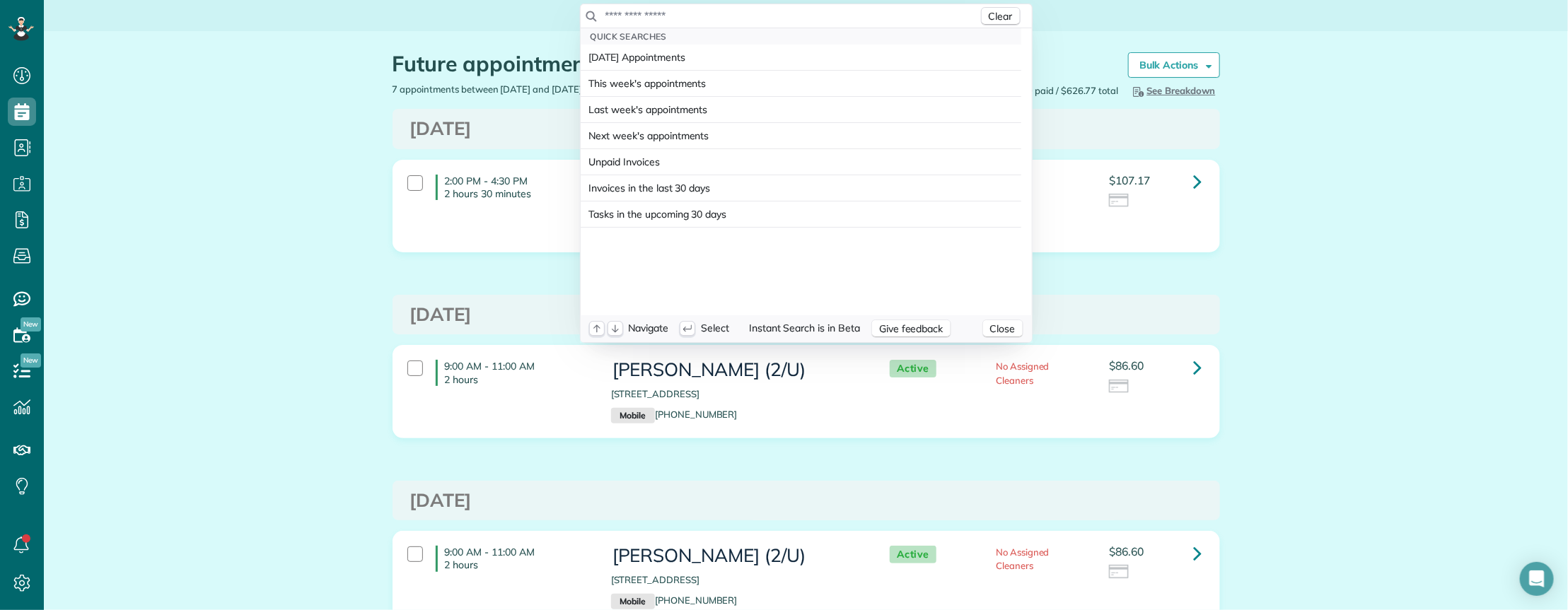
click at [723, 17] on input "text" at bounding box center [791, 15] width 373 height 14
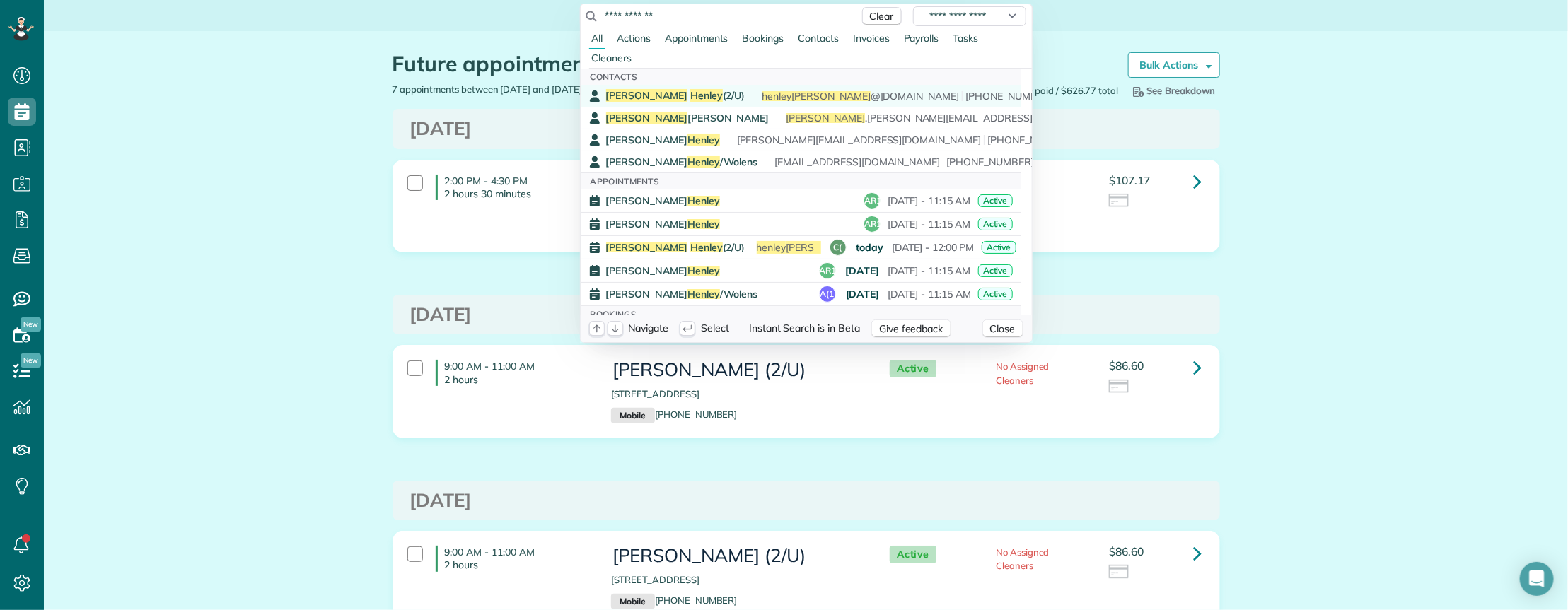
type input "**********"
click at [682, 96] on span "[PERSON_NAME] (2/U)" at bounding box center [675, 95] width 139 height 13
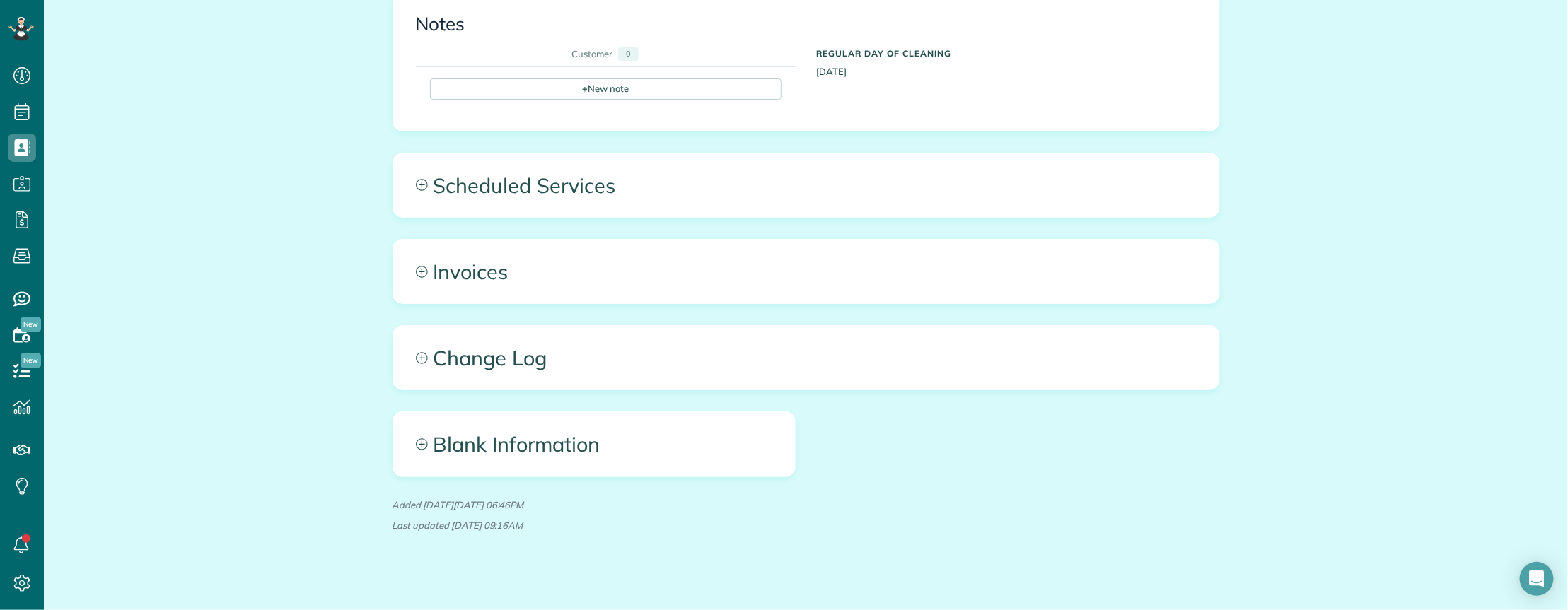
scroll to position [1028, 0]
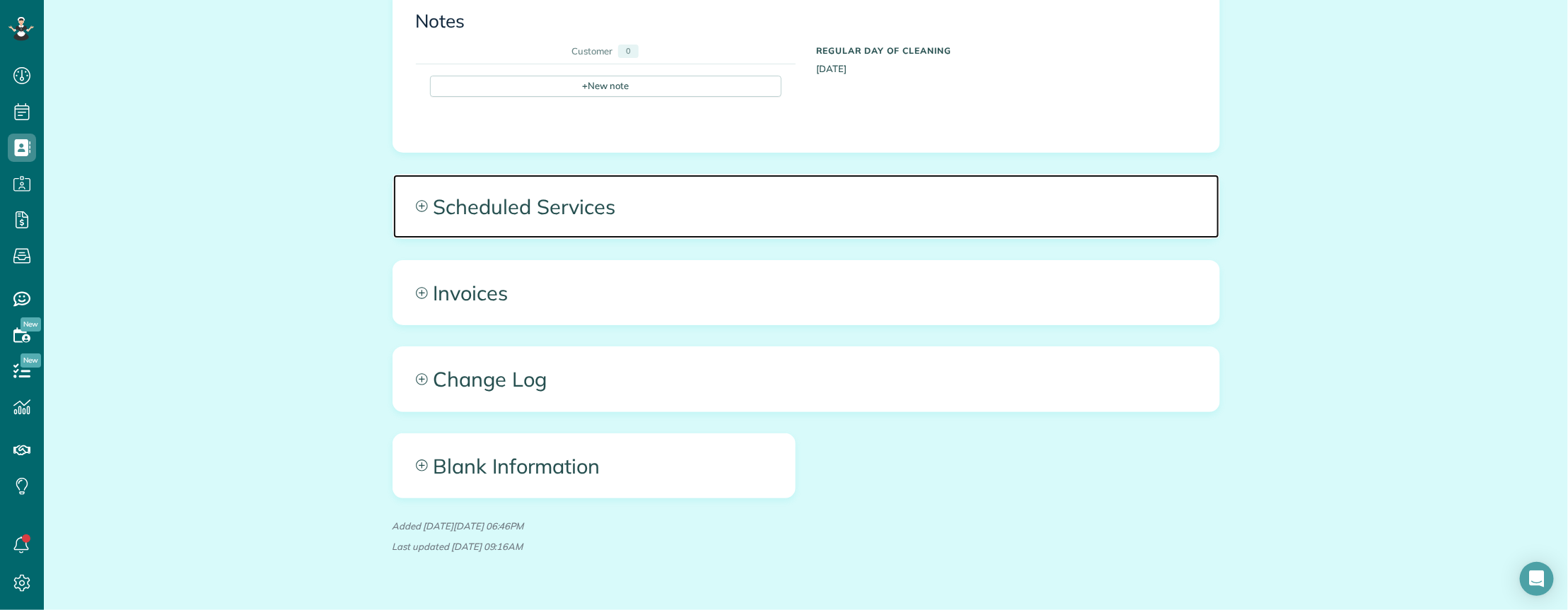
click at [850, 205] on span "Scheduled Services" at bounding box center [806, 206] width 826 height 64
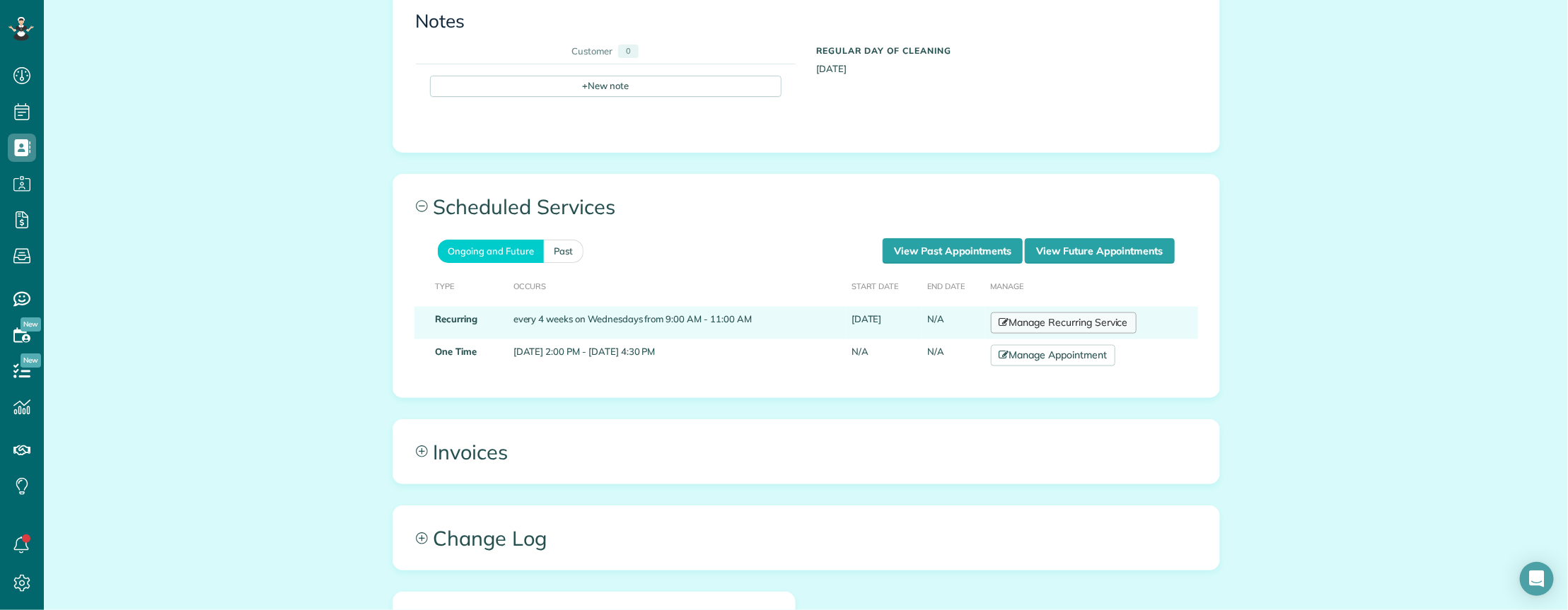
click at [1033, 312] on link "Manage Recurring Service" at bounding box center [1063, 323] width 146 height 21
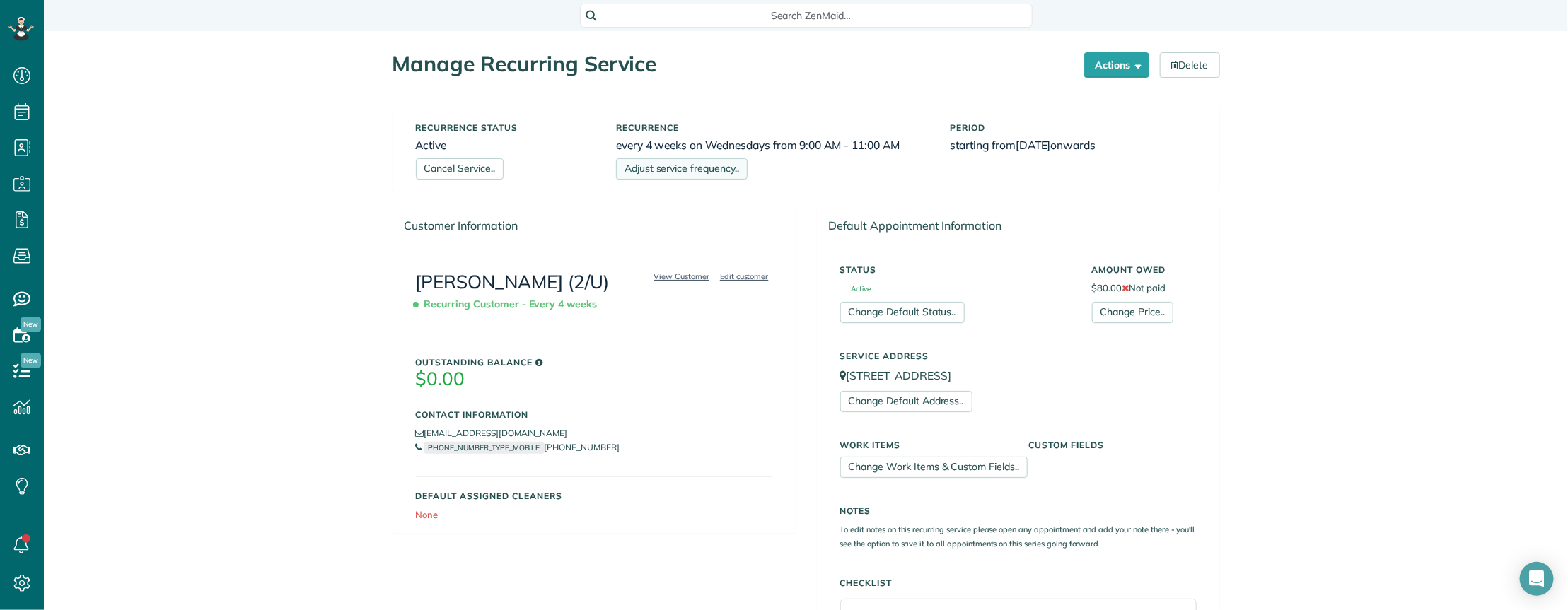
click at [695, 172] on link "Adjust service frequency.." at bounding box center [682, 169] width 132 height 21
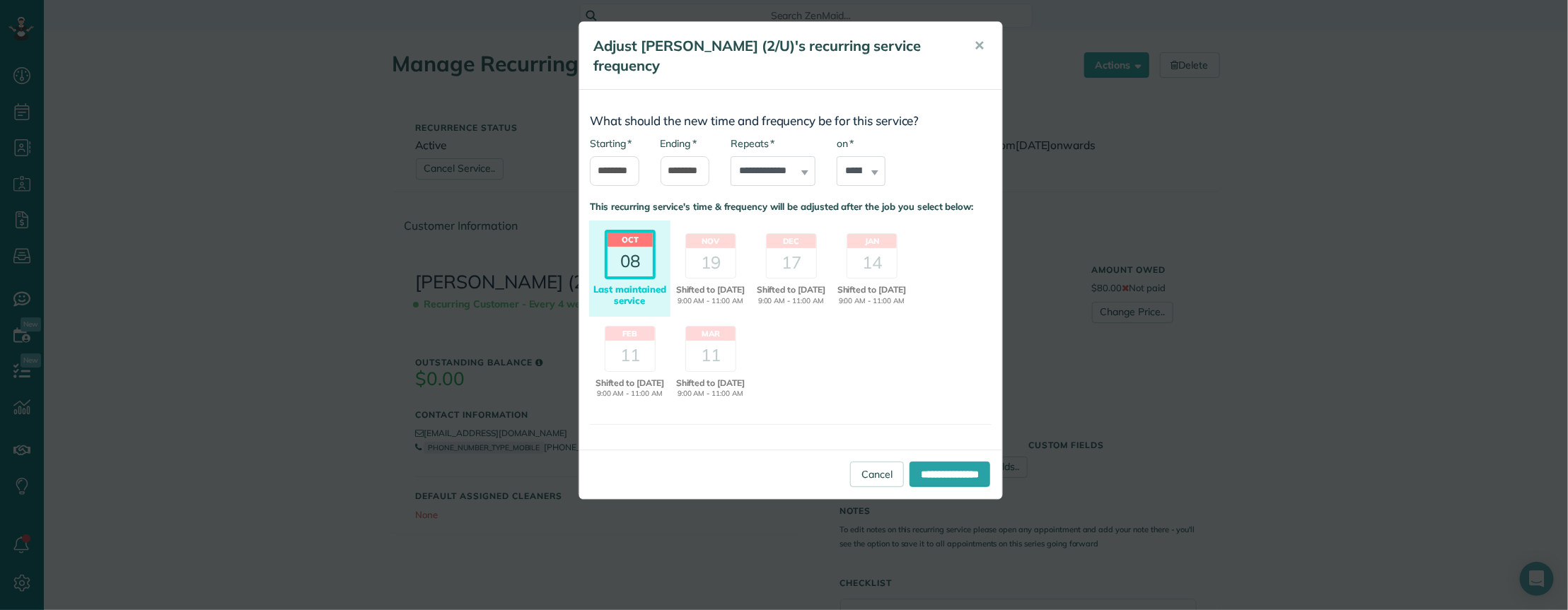
click at [623, 258] on div "08" at bounding box center [630, 261] width 45 height 30
click at [920, 485] on input "**********" at bounding box center [949, 474] width 81 height 25
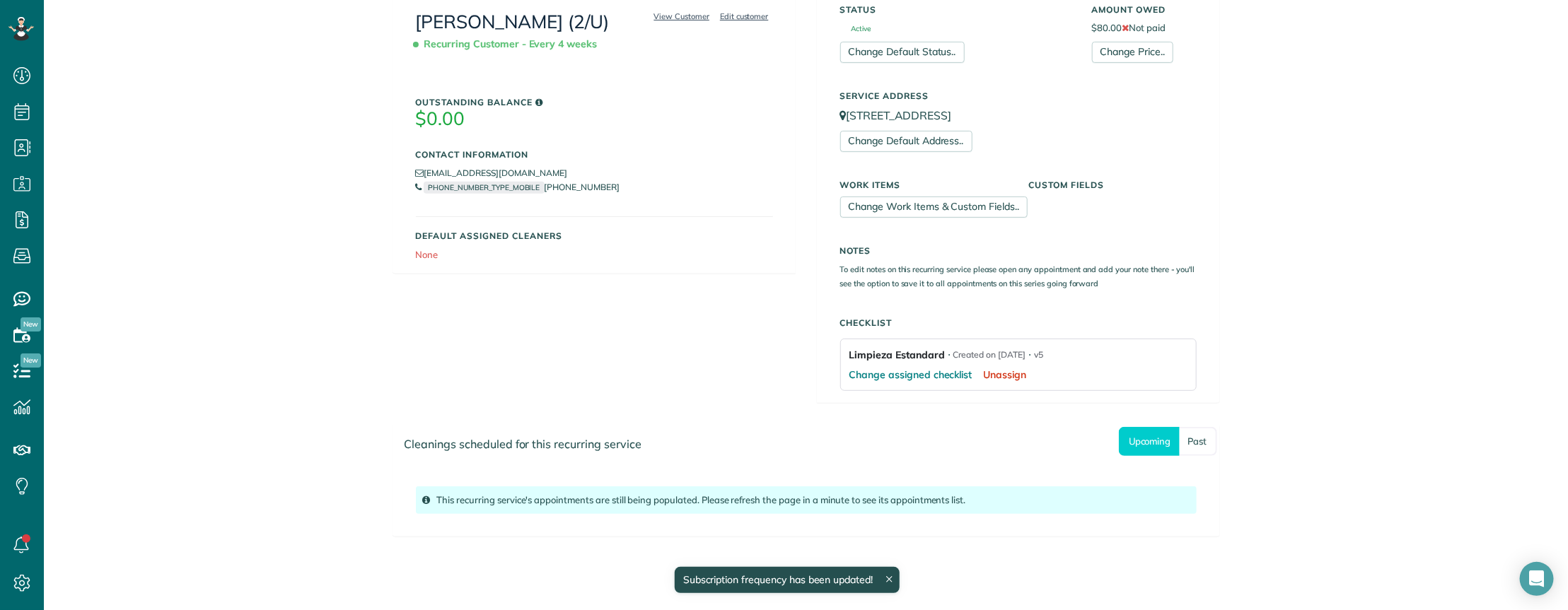
scroll to position [286, 0]
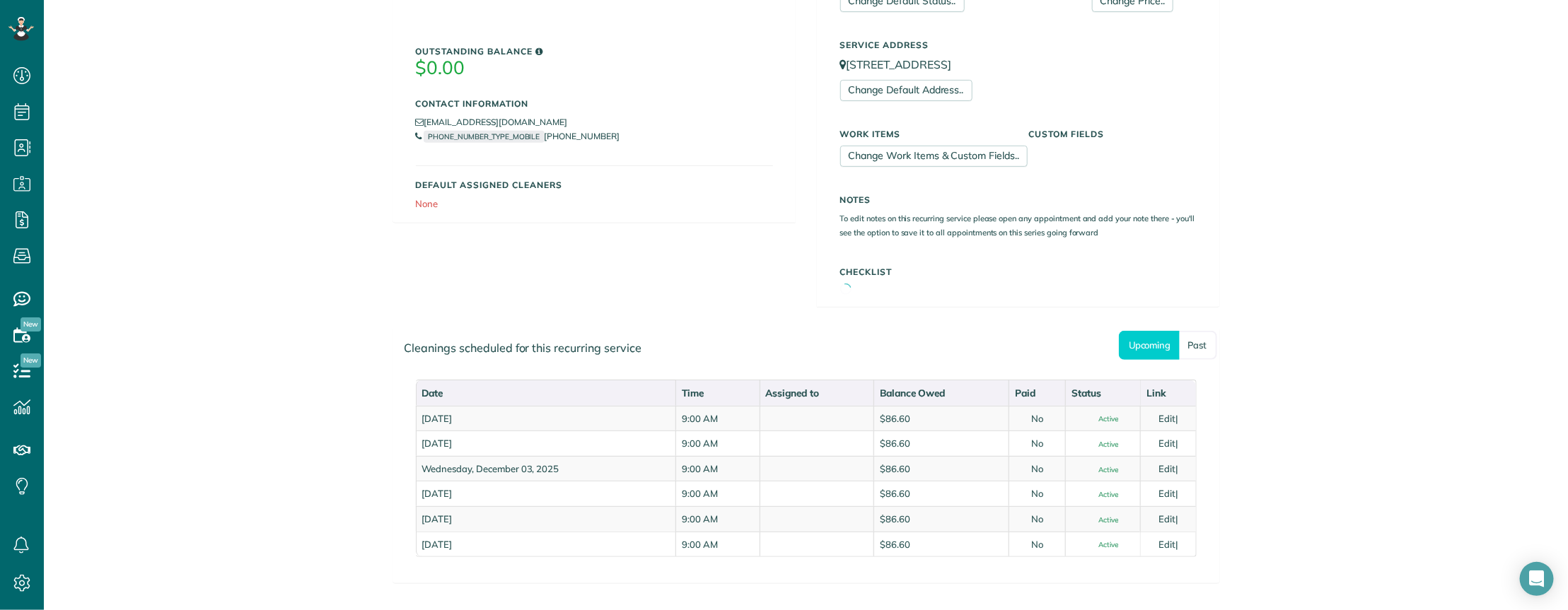
scroll to position [353, 0]
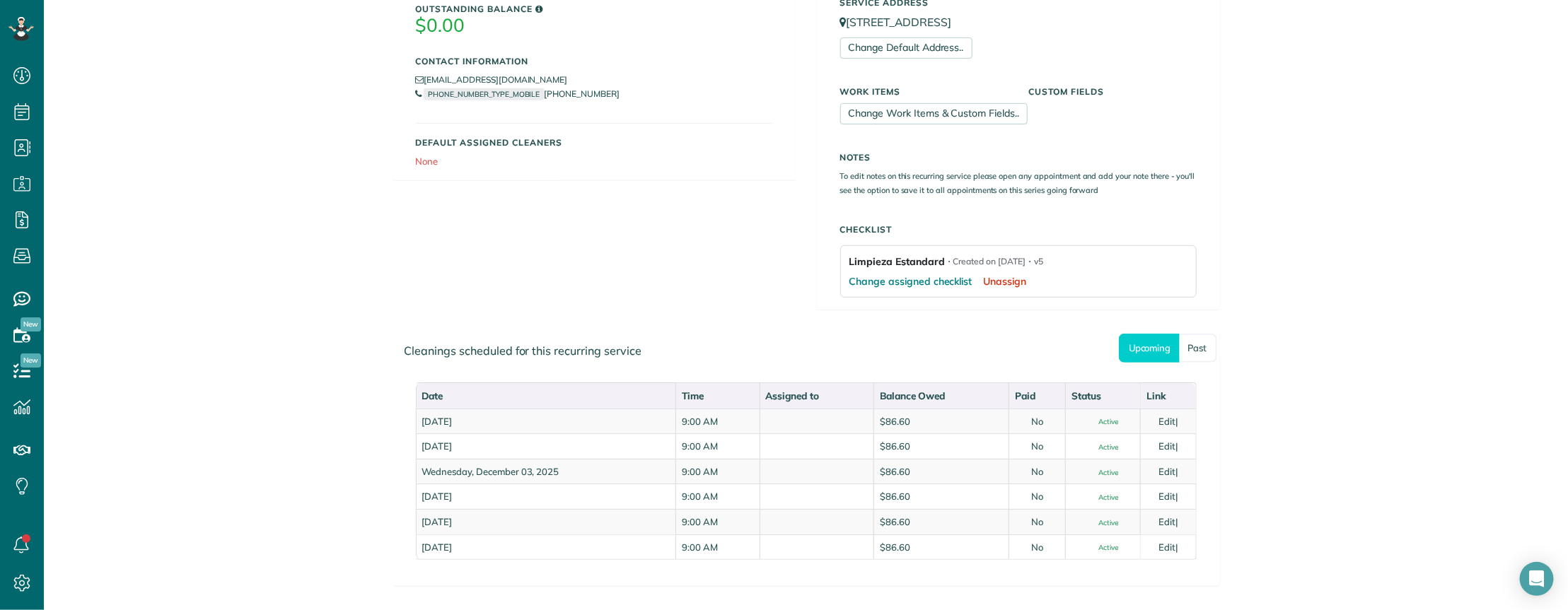
click at [270, 121] on div "Manage Recurring Service Actions Cancel Service.. Adjust service frequency.. Ch…" at bounding box center [805, 181] width 1523 height 1007
click at [733, 78] on li "henleyhanna@gmail.com" at bounding box center [594, 80] width 357 height 14
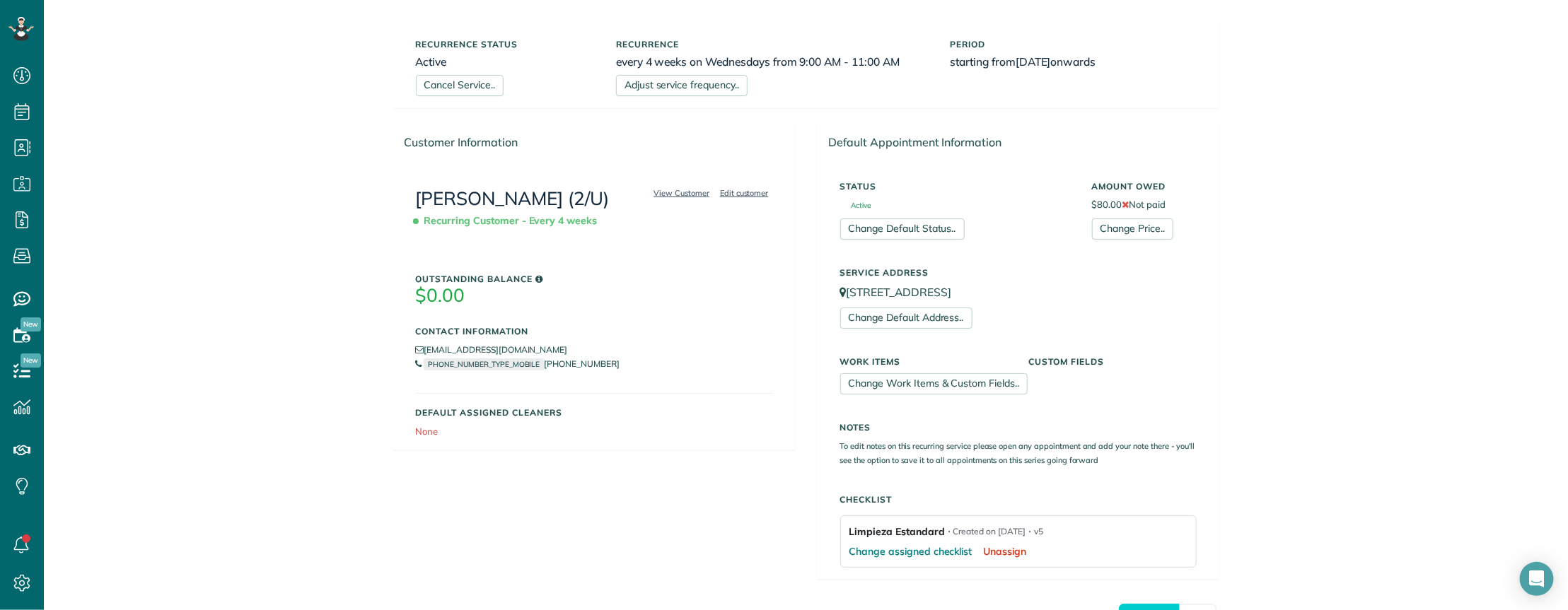
scroll to position [0, 0]
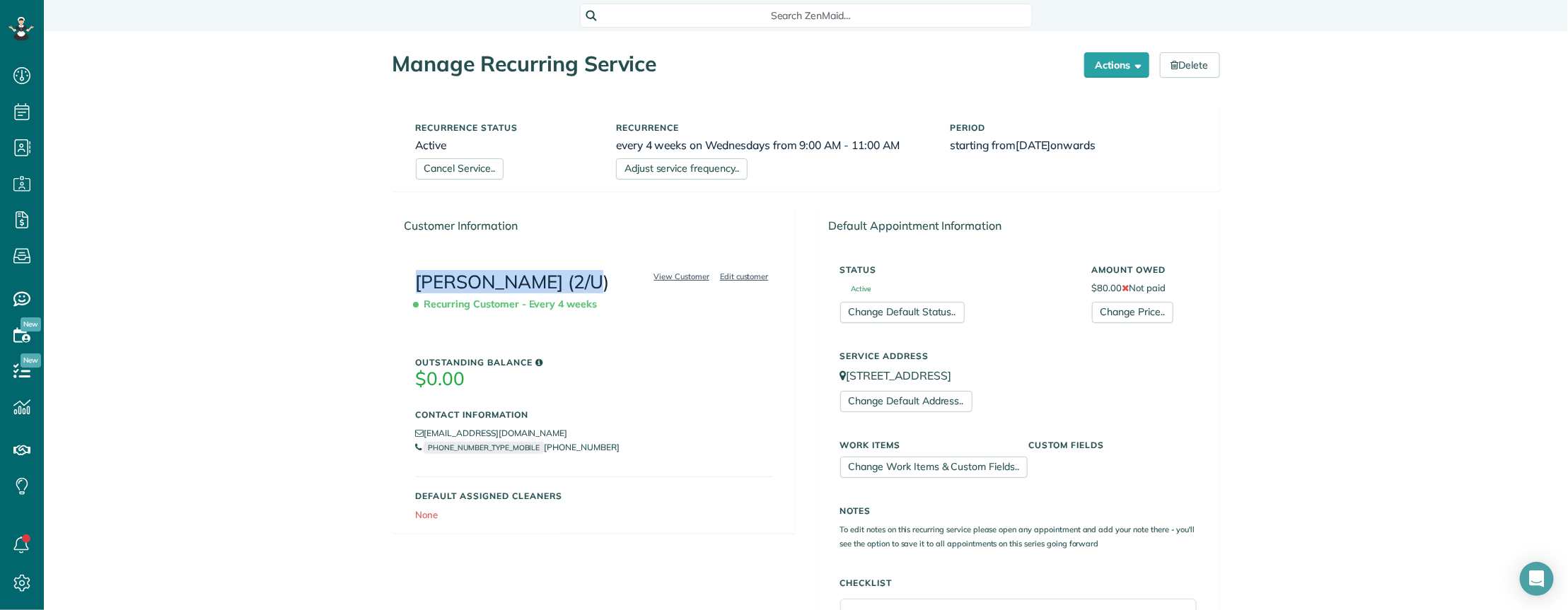
drag, startPoint x: 403, startPoint y: 273, endPoint x: 609, endPoint y: 279, distance: 206.1
click at [609, 279] on div "View Customer Edit customer Hanna Henley (2/U) Recurring Customer - Every 4 wee…" at bounding box center [595, 389] width 403 height 286
copy link "Hanna Henley (2/U)"
click at [743, 400] on div "View Customer Edit customer Hanna Henley (2/U) Recurring Customer - Every 4 wee…" at bounding box center [595, 389] width 403 height 286
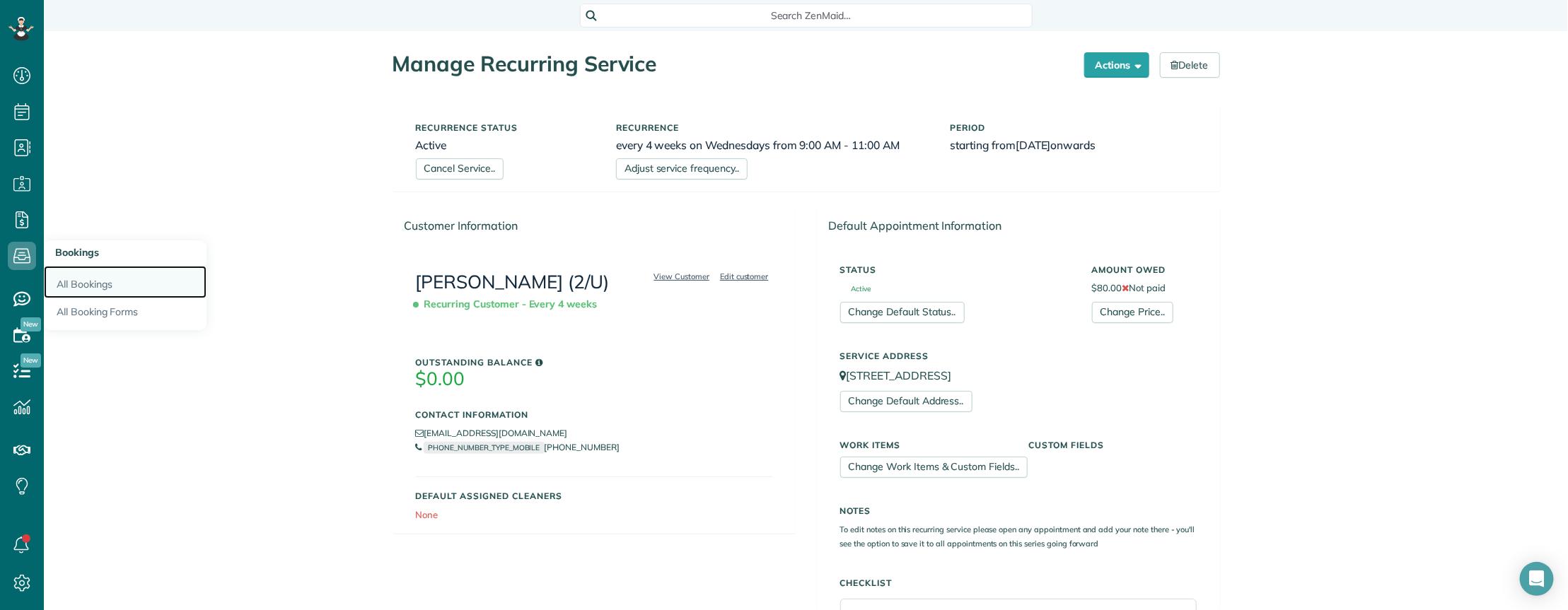
drag, startPoint x: 79, startPoint y: 283, endPoint x: 94, endPoint y: 283, distance: 15.0
click at [79, 283] on link "All Bookings" at bounding box center [124, 282] width 162 height 32
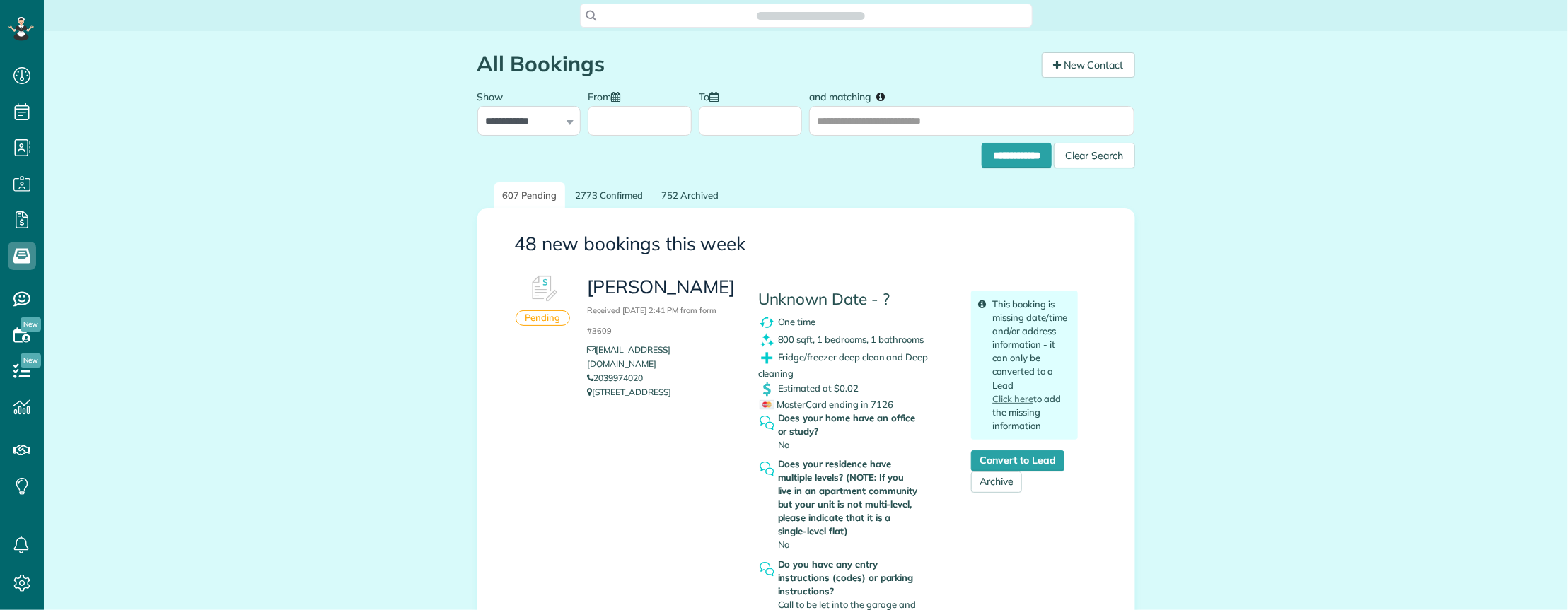
scroll to position [6, 6]
click at [721, 8] on span "Search ZenMaid…" at bounding box center [811, 15] width 430 height 14
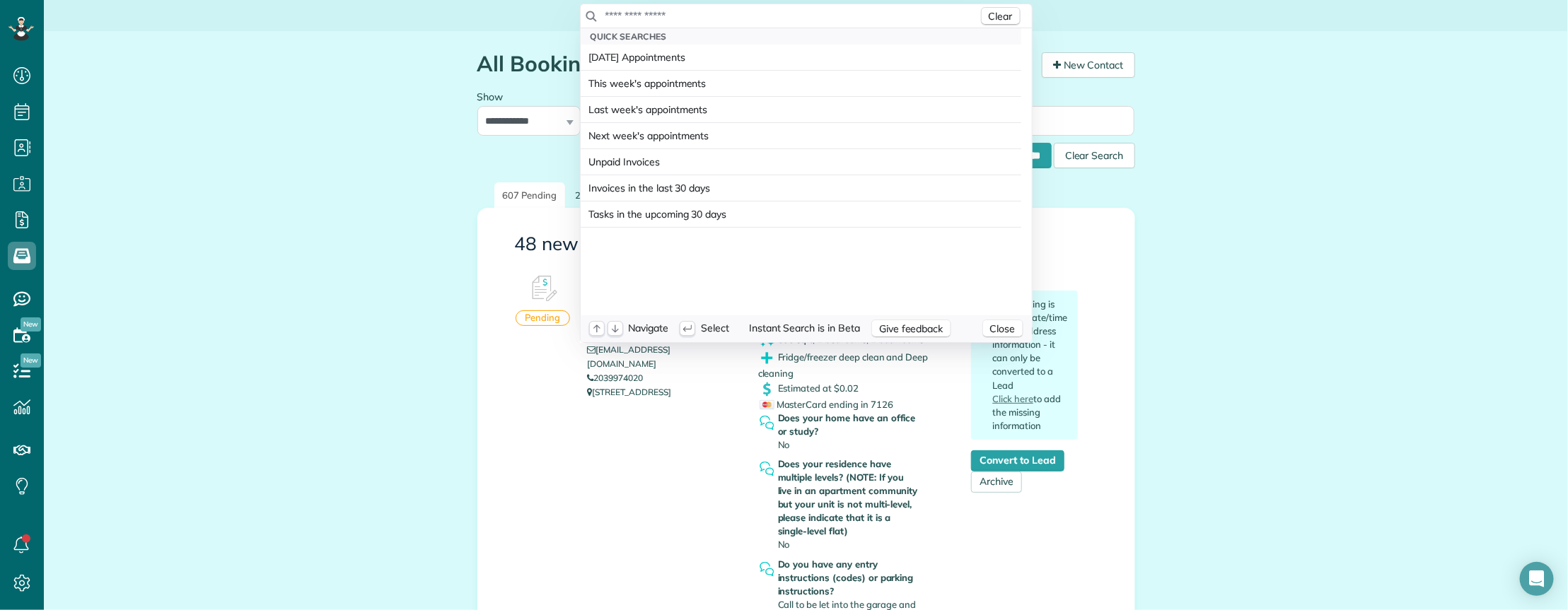
click at [720, 8] on input "text" at bounding box center [791, 15] width 373 height 14
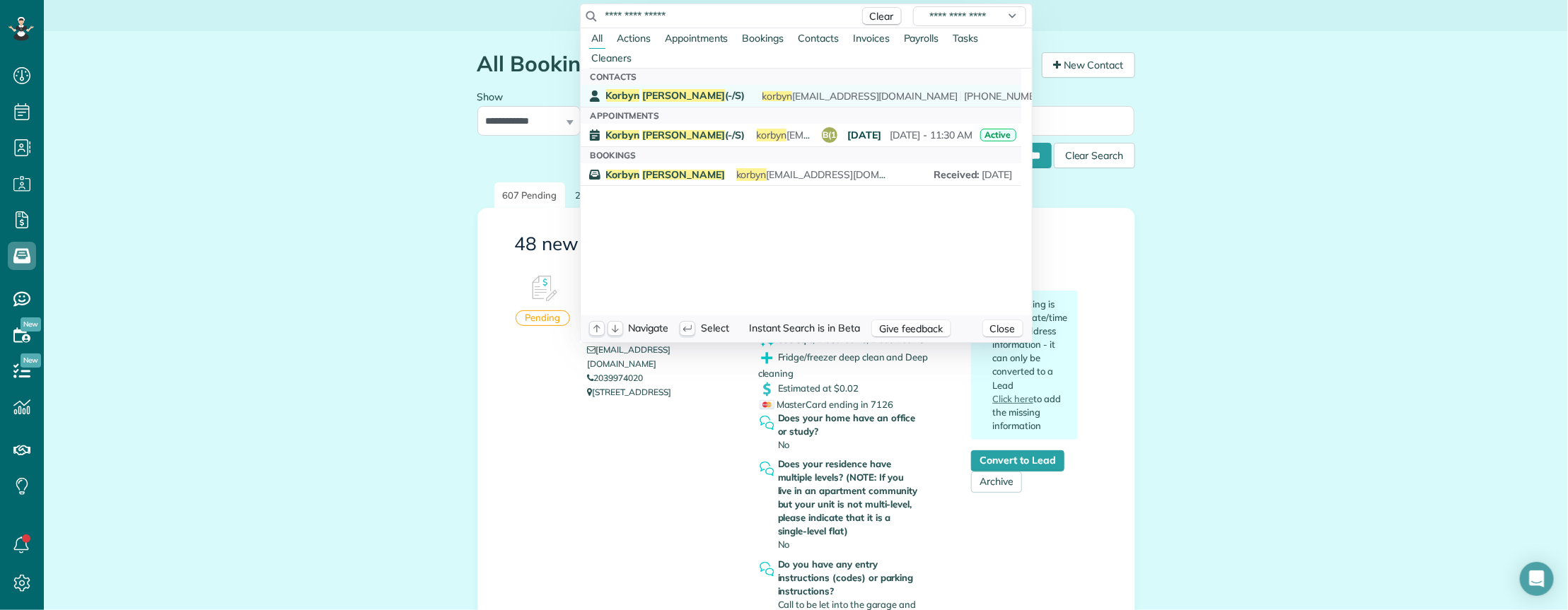
type input "**********"
click at [662, 96] on span "[PERSON_NAME]" at bounding box center [683, 95] width 83 height 13
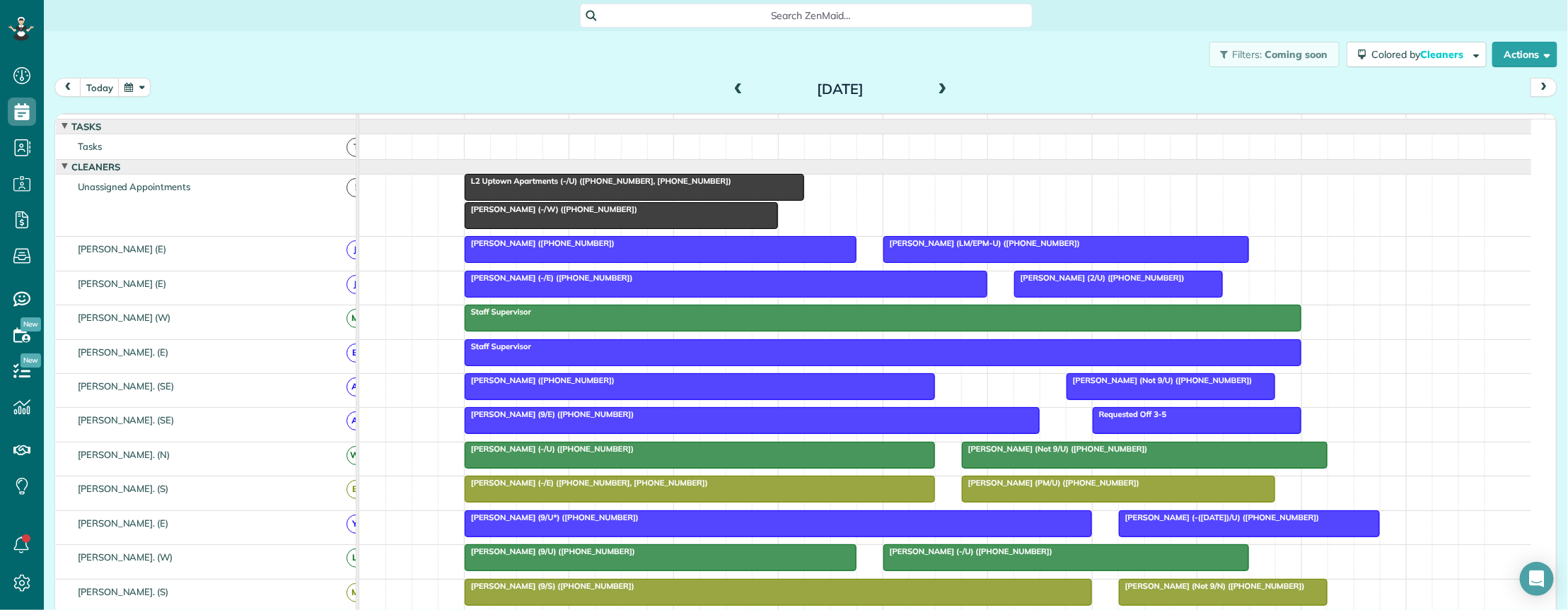
scroll to position [25, 0]
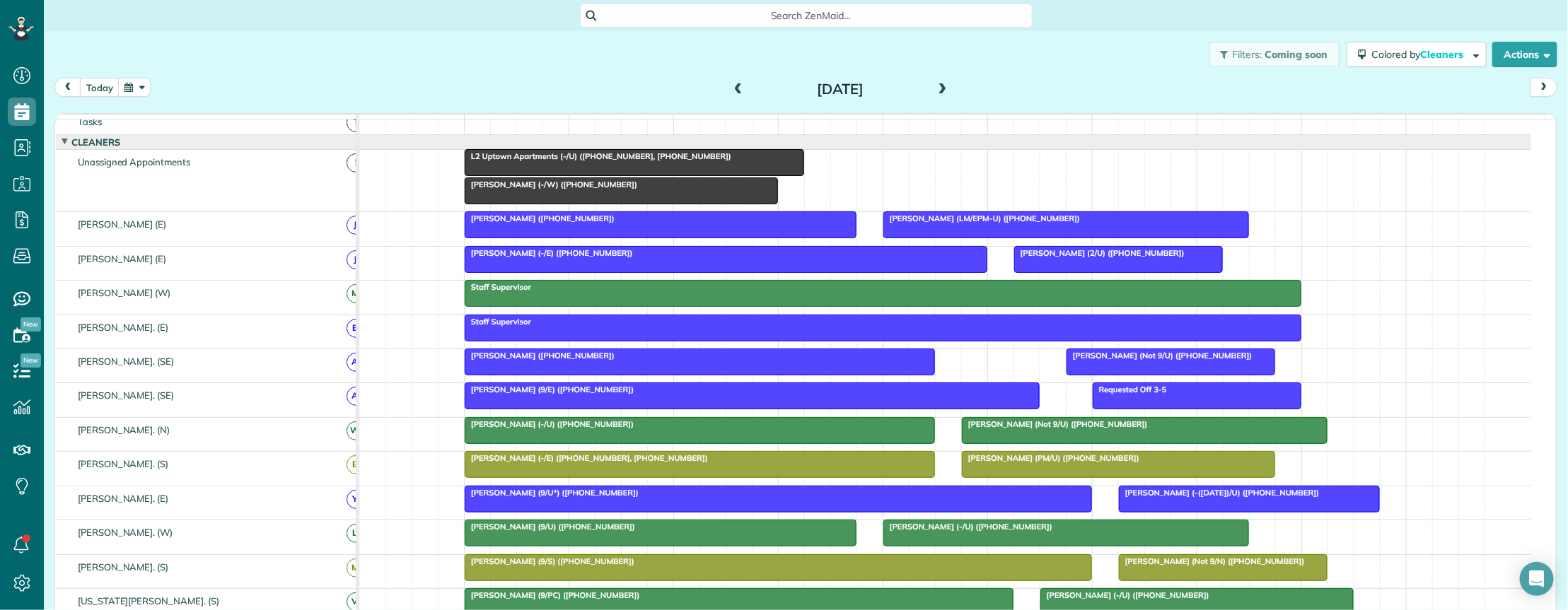
click at [935, 80] on span at bounding box center [943, 89] width 16 height 21
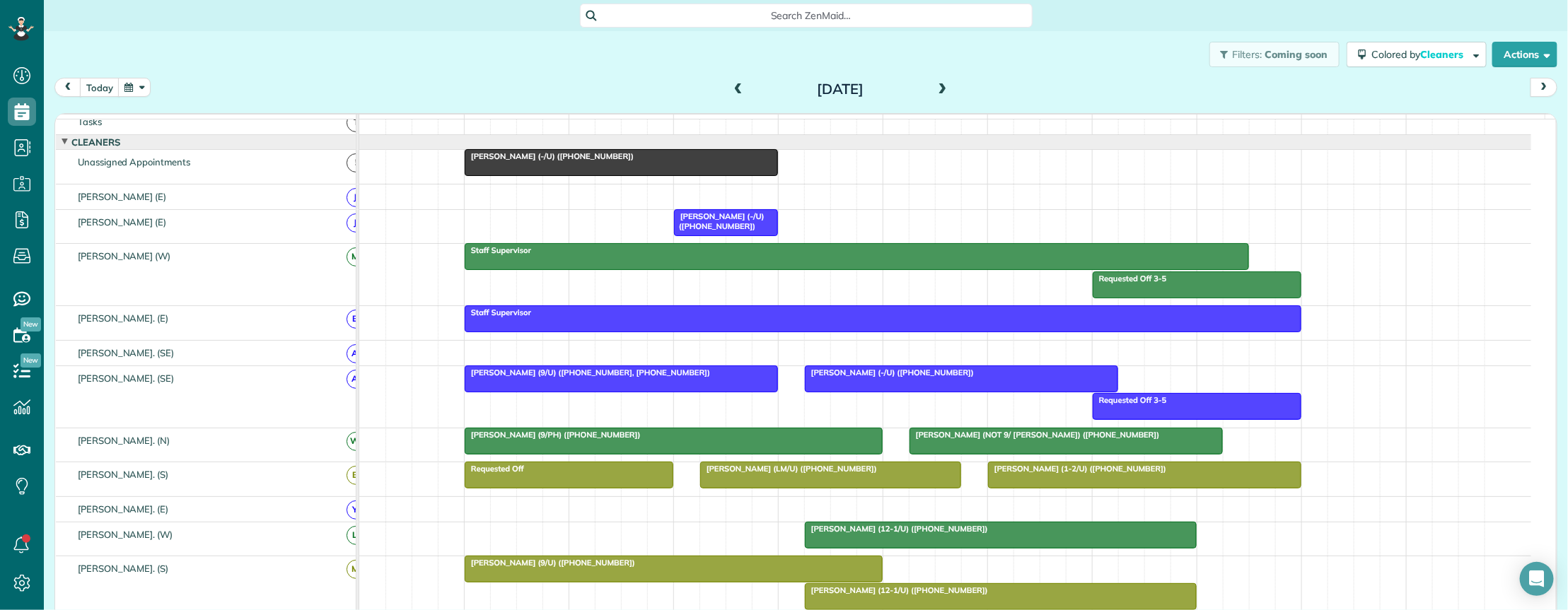
click at [935, 89] on span at bounding box center [943, 90] width 16 height 13
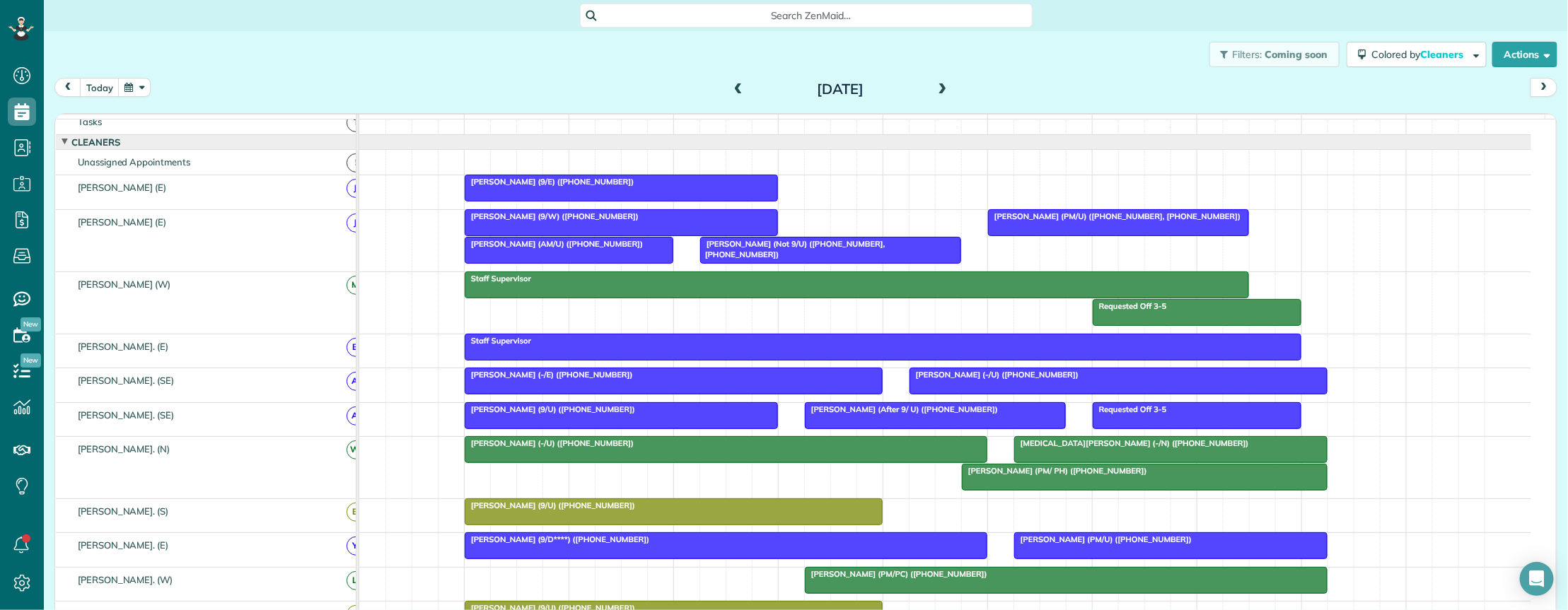
click at [140, 90] on button "button" at bounding box center [134, 87] width 32 height 19
click at [258, 118] on span "Th" at bounding box center [261, 118] width 11 height 11
click at [281, 203] on link "26" at bounding box center [283, 205] width 22 height 22
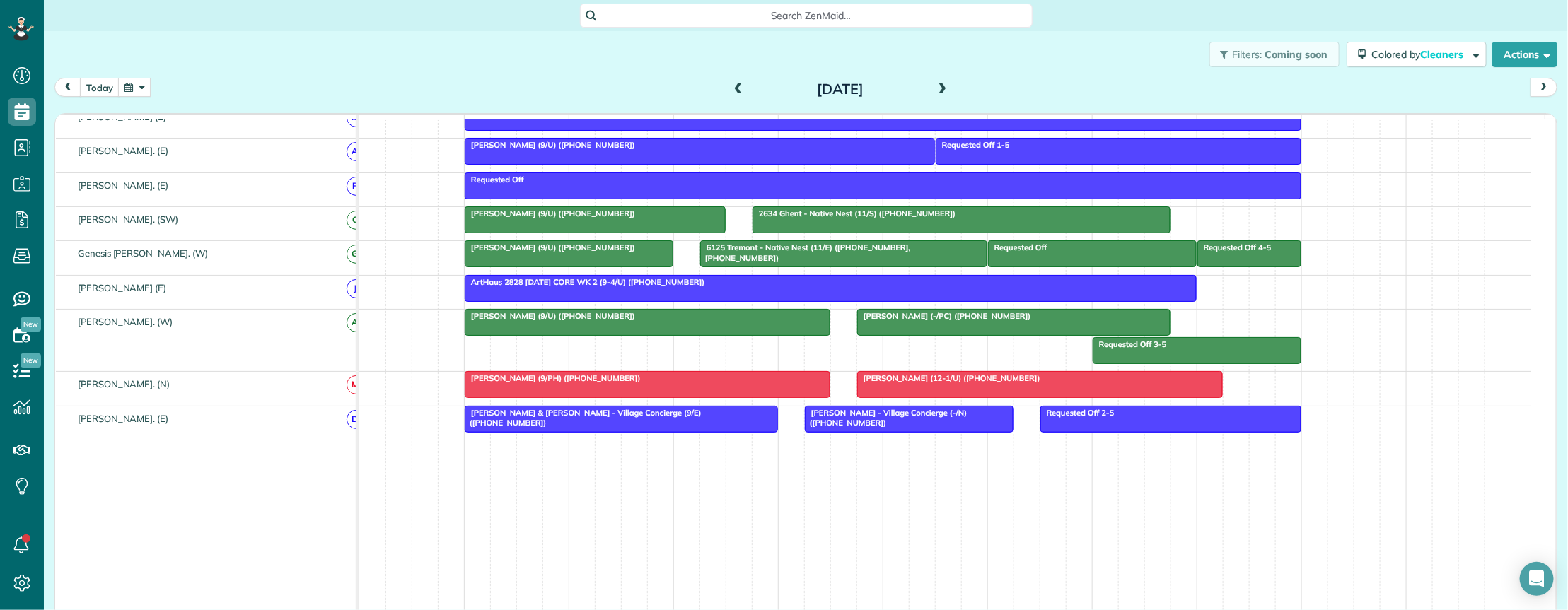
scroll to position [807, 0]
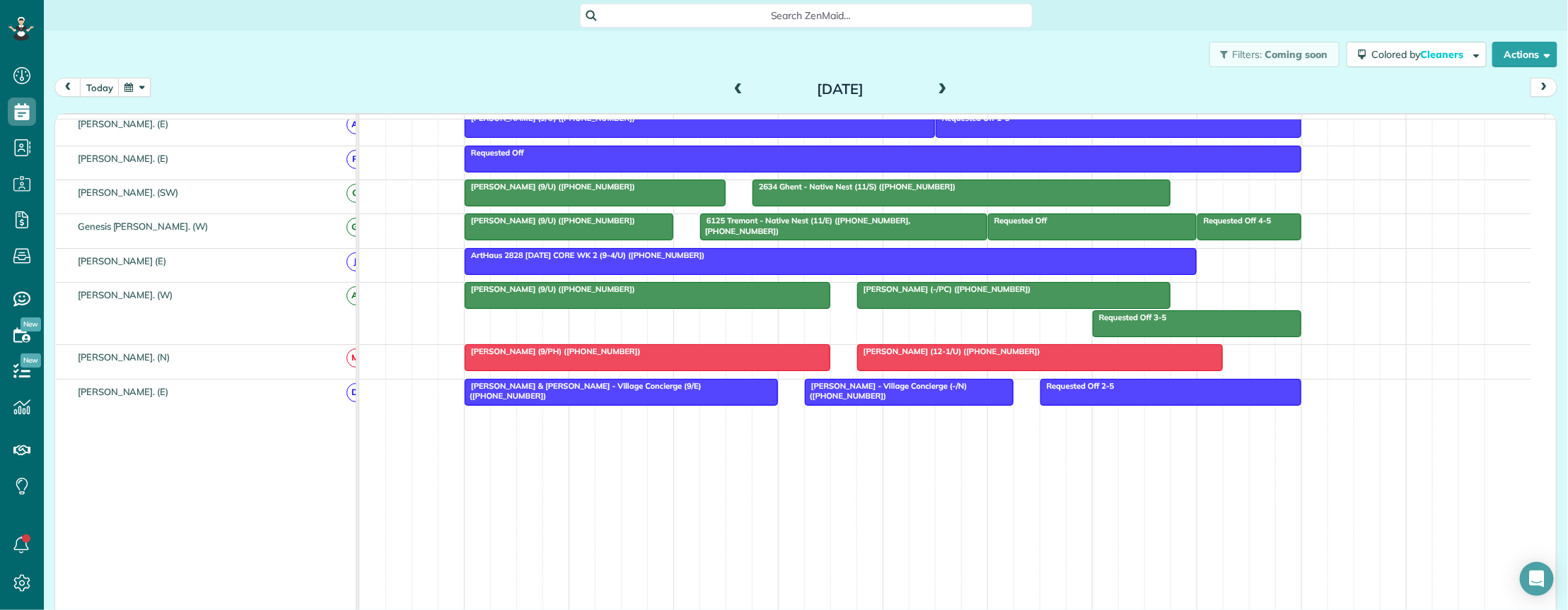
click at [617, 76] on div "Filters: Coming soon Colored by Cleaners Color by Cleaner Color by Team Color b…" at bounding box center [805, 55] width 1523 height 46
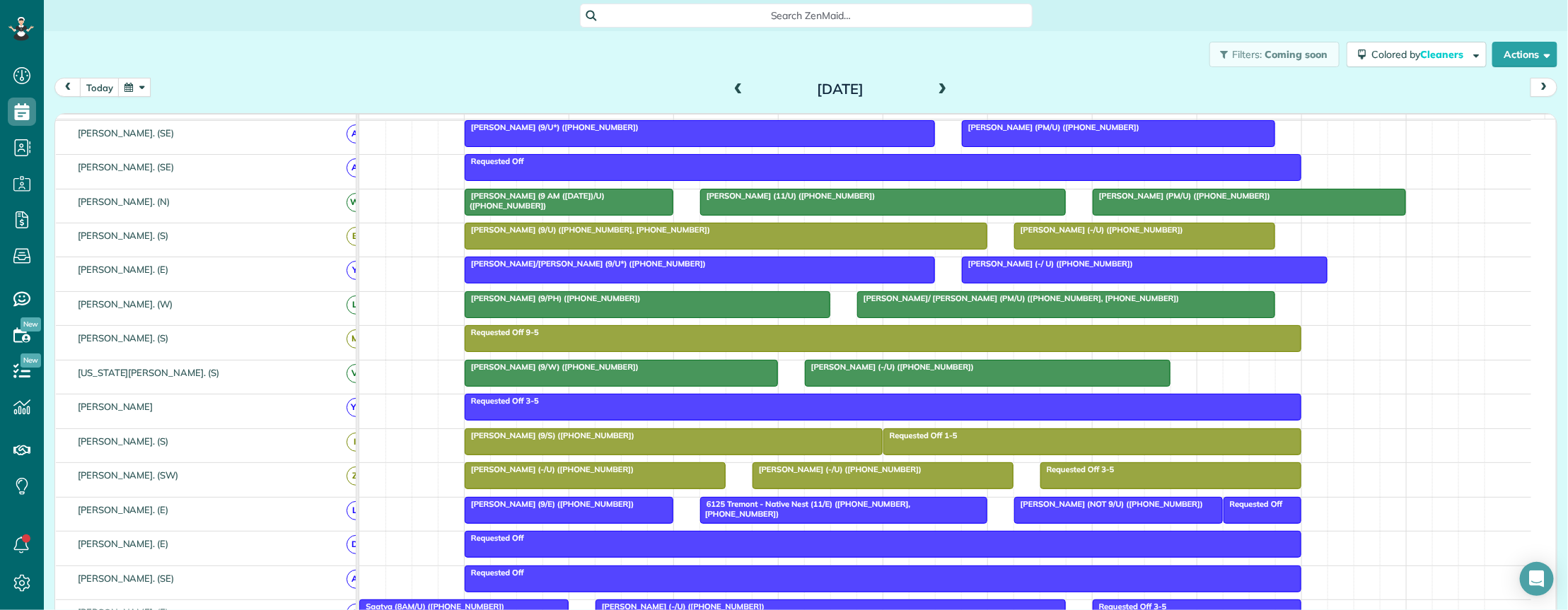
click at [730, 88] on span at bounding box center [738, 90] width 16 height 13
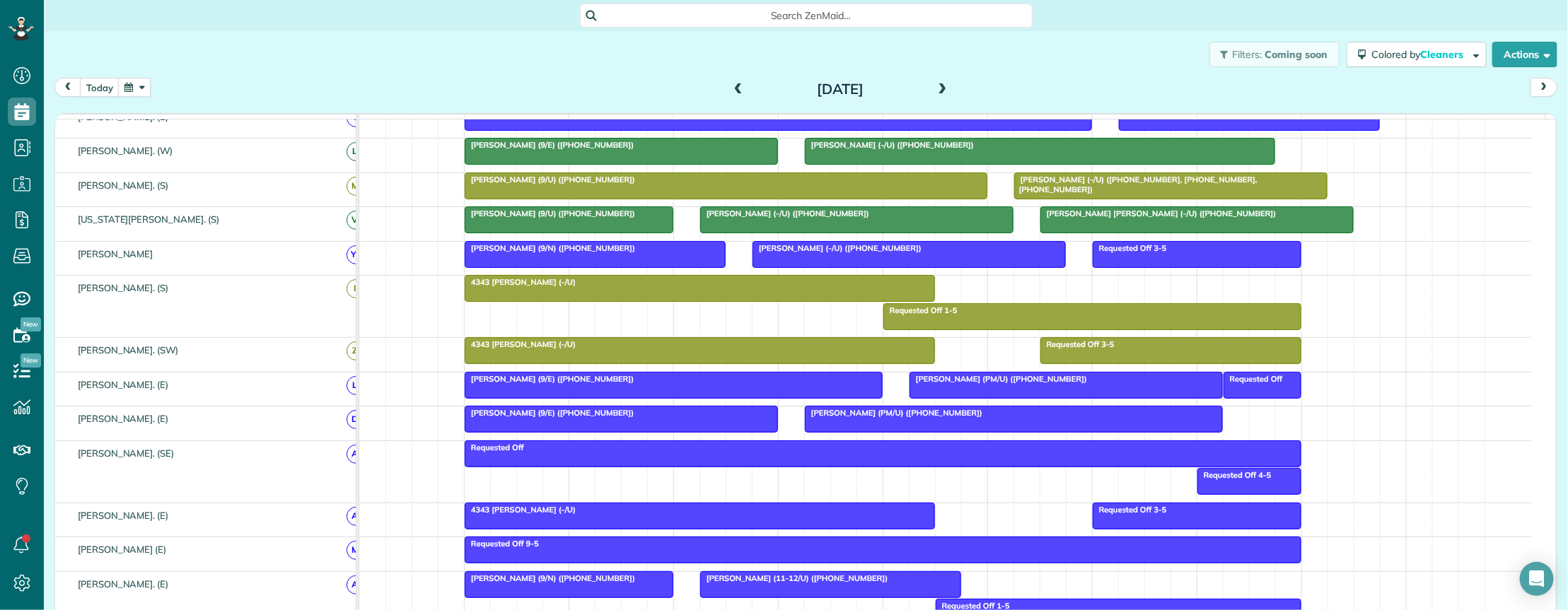
scroll to position [0, 0]
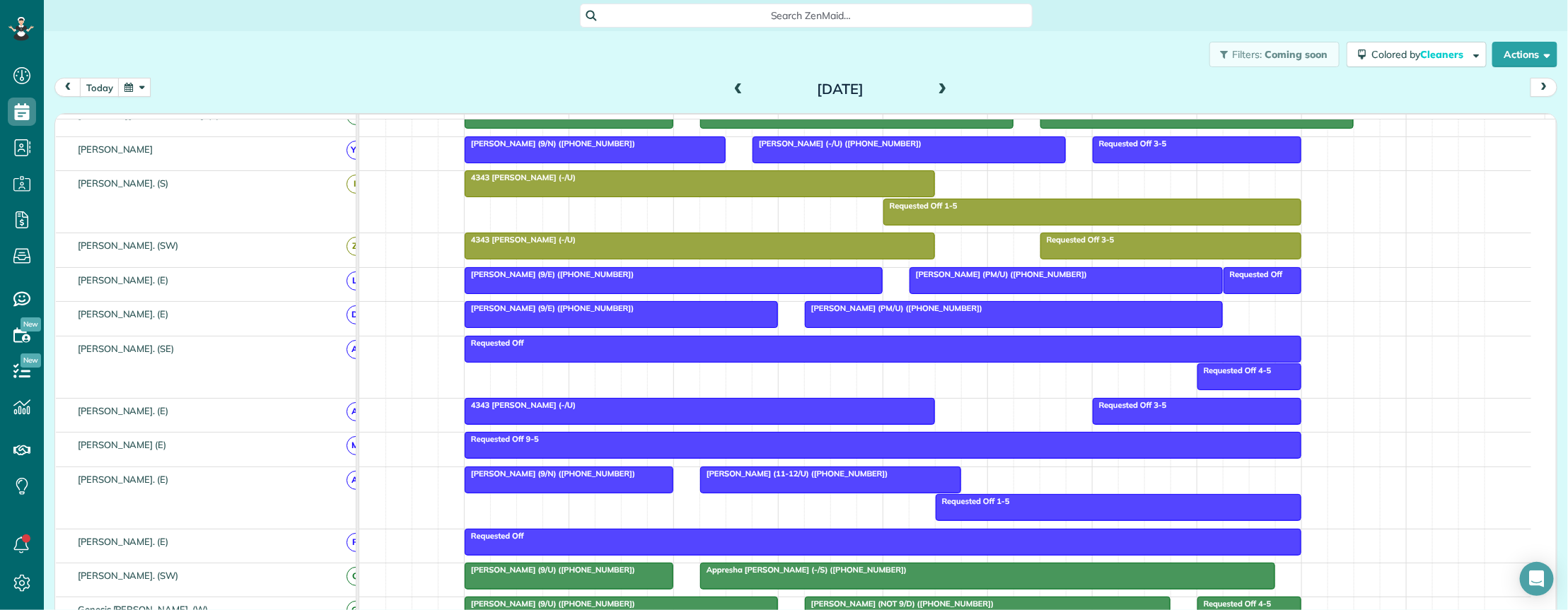
click at [935, 79] on span at bounding box center [943, 89] width 16 height 21
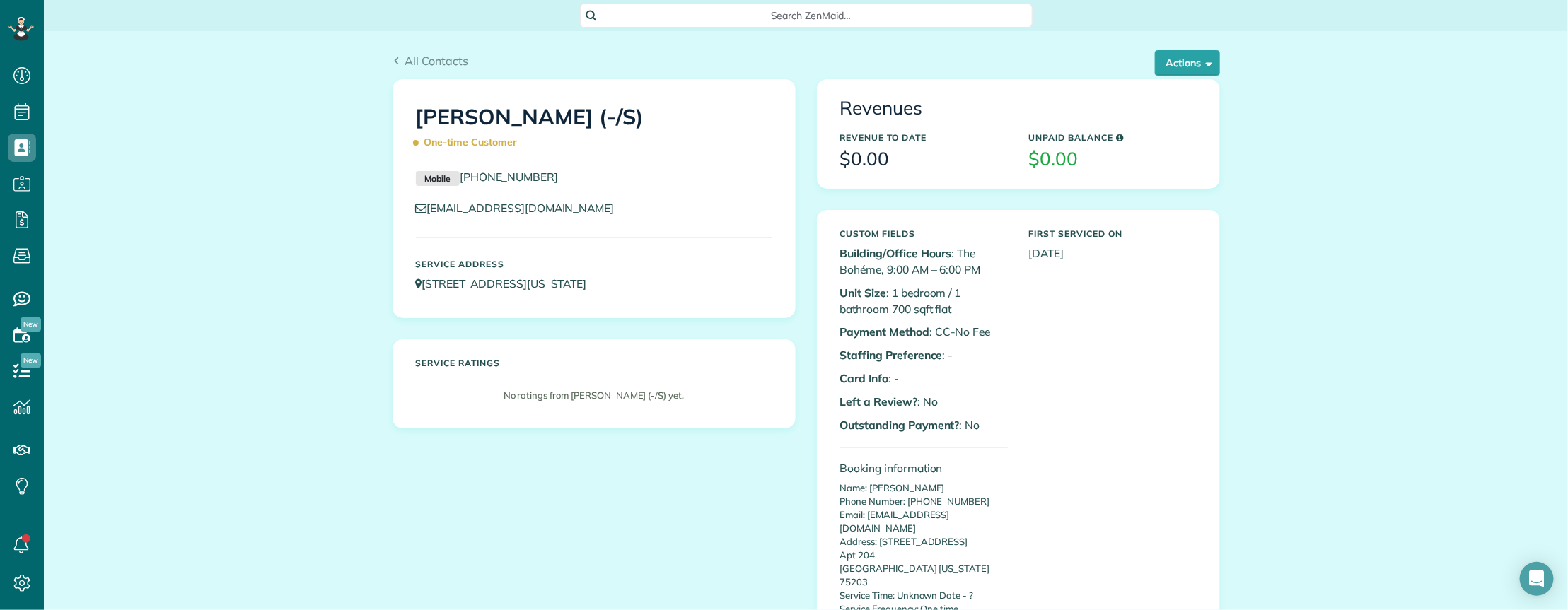
click at [825, 198] on div "Revenues Revenue to Date $0.00 Unpaid Balance $0.00 Custom Fields Building/Offi…" at bounding box center [1018, 532] width 424 height 908
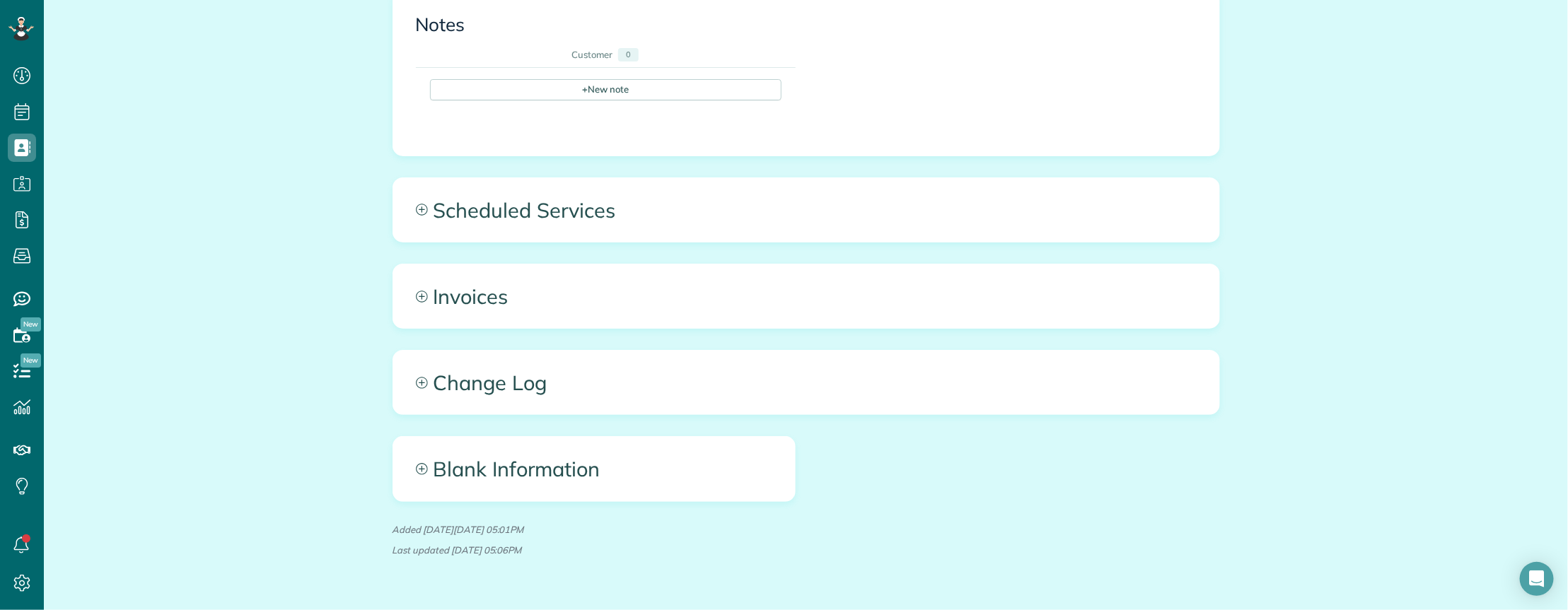
scroll to position [1011, 0]
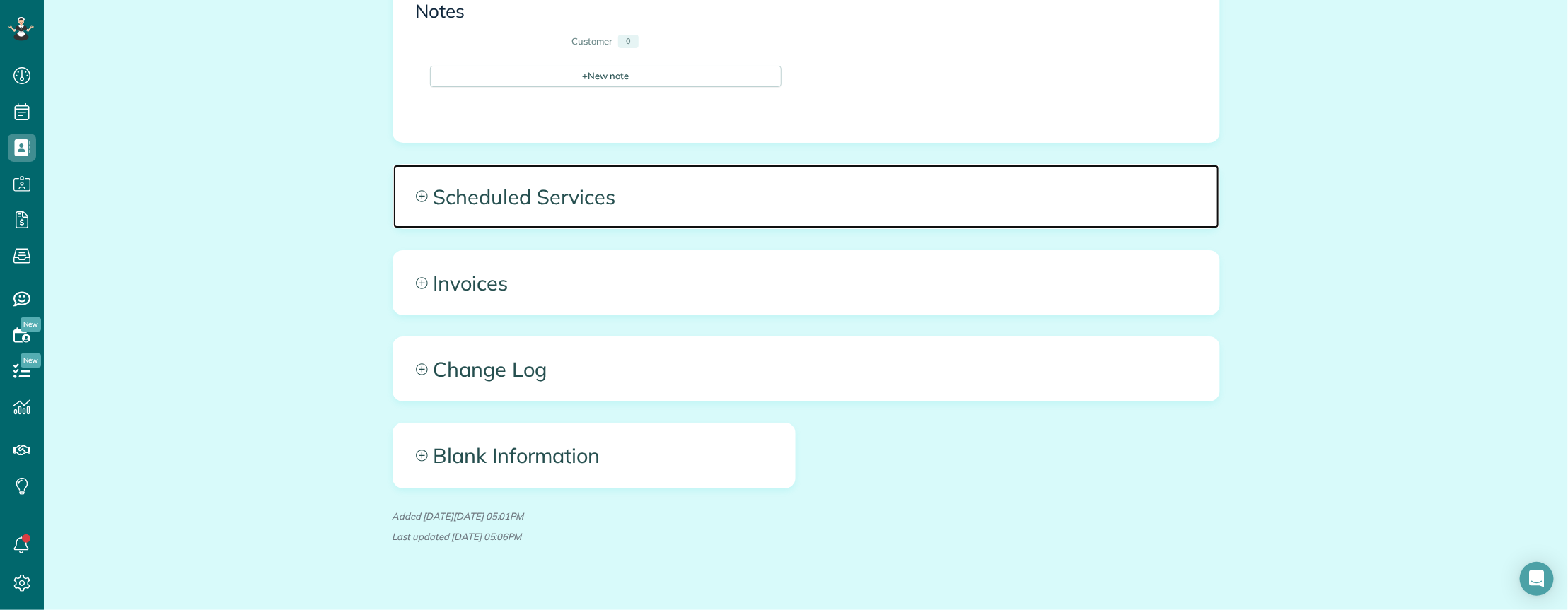
click at [1164, 166] on span "Scheduled Services" at bounding box center [806, 197] width 826 height 64
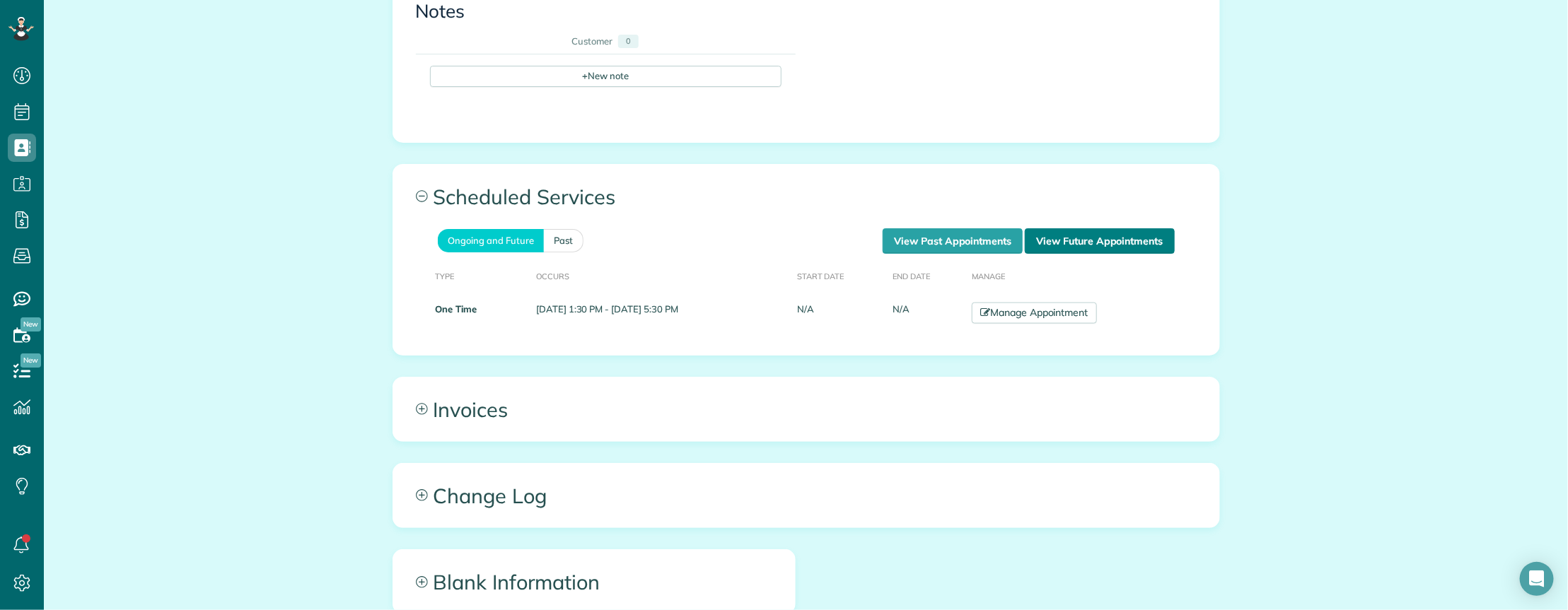
click at [1153, 228] on link "View Future Appointments" at bounding box center [1099, 240] width 149 height 25
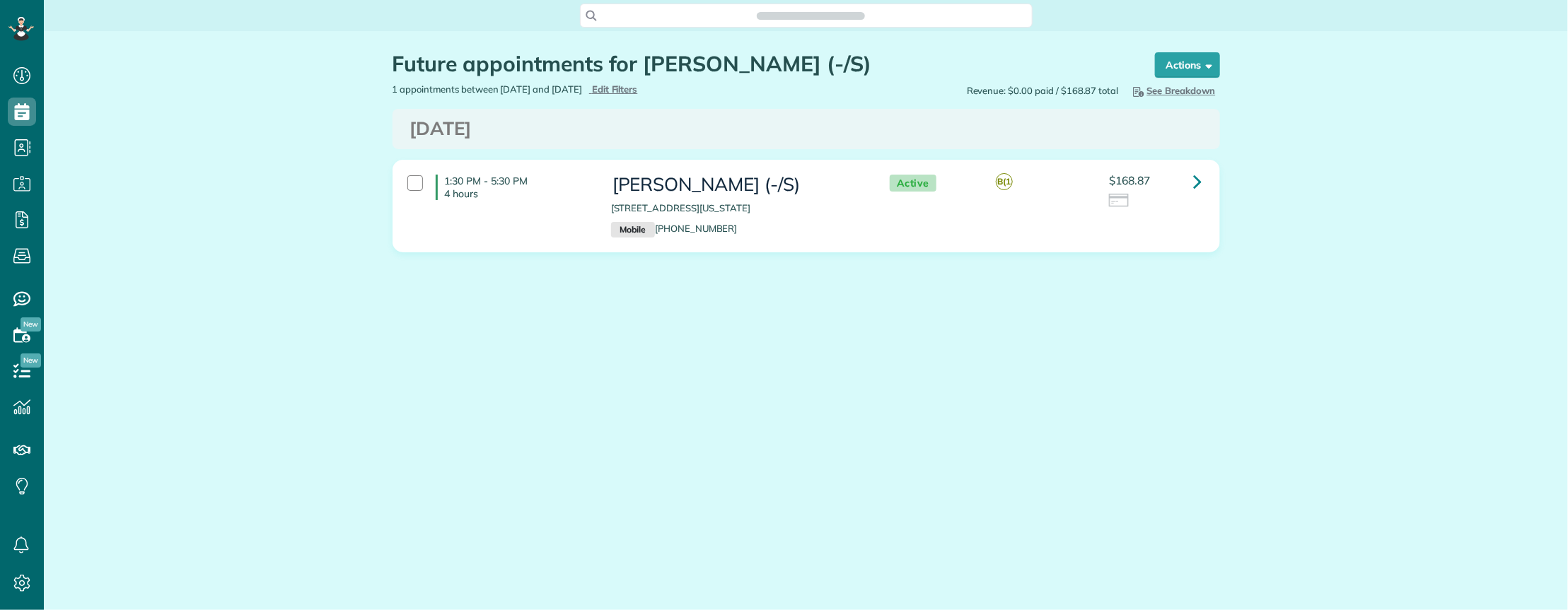
scroll to position [6, 6]
click at [1197, 180] on icon at bounding box center [1198, 181] width 8 height 25
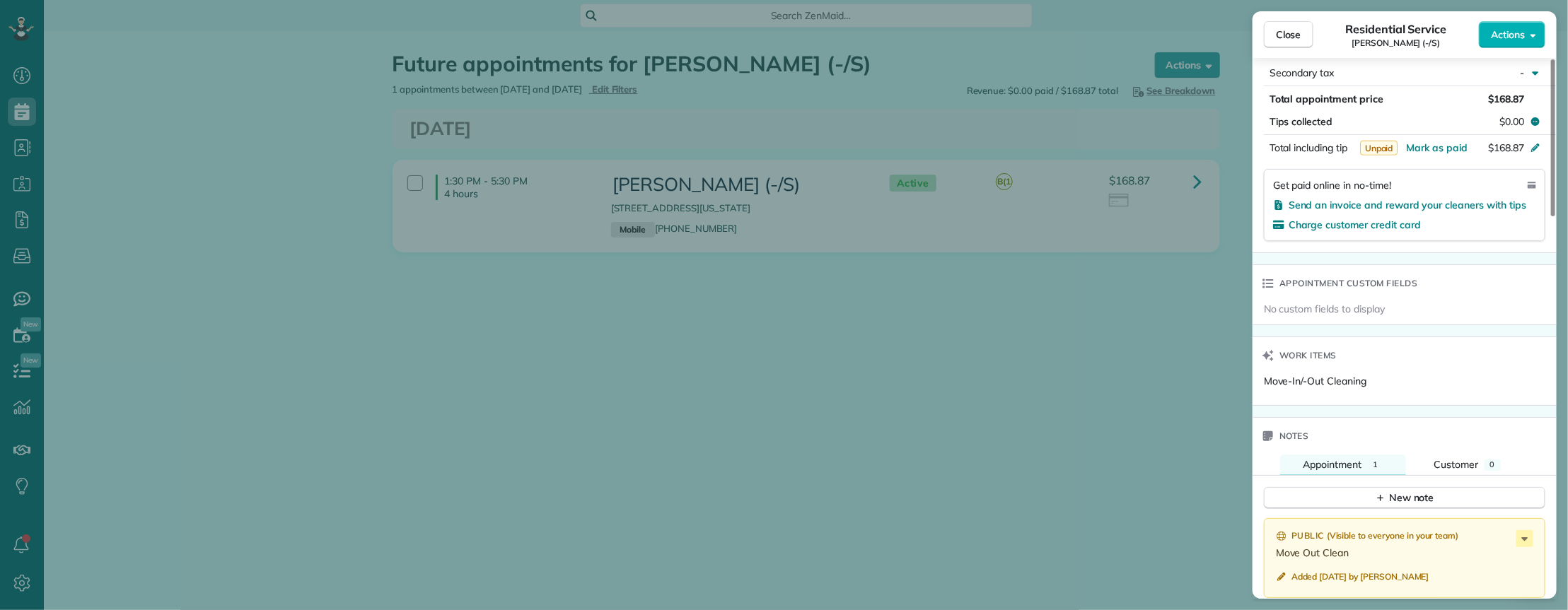
scroll to position [883, 0]
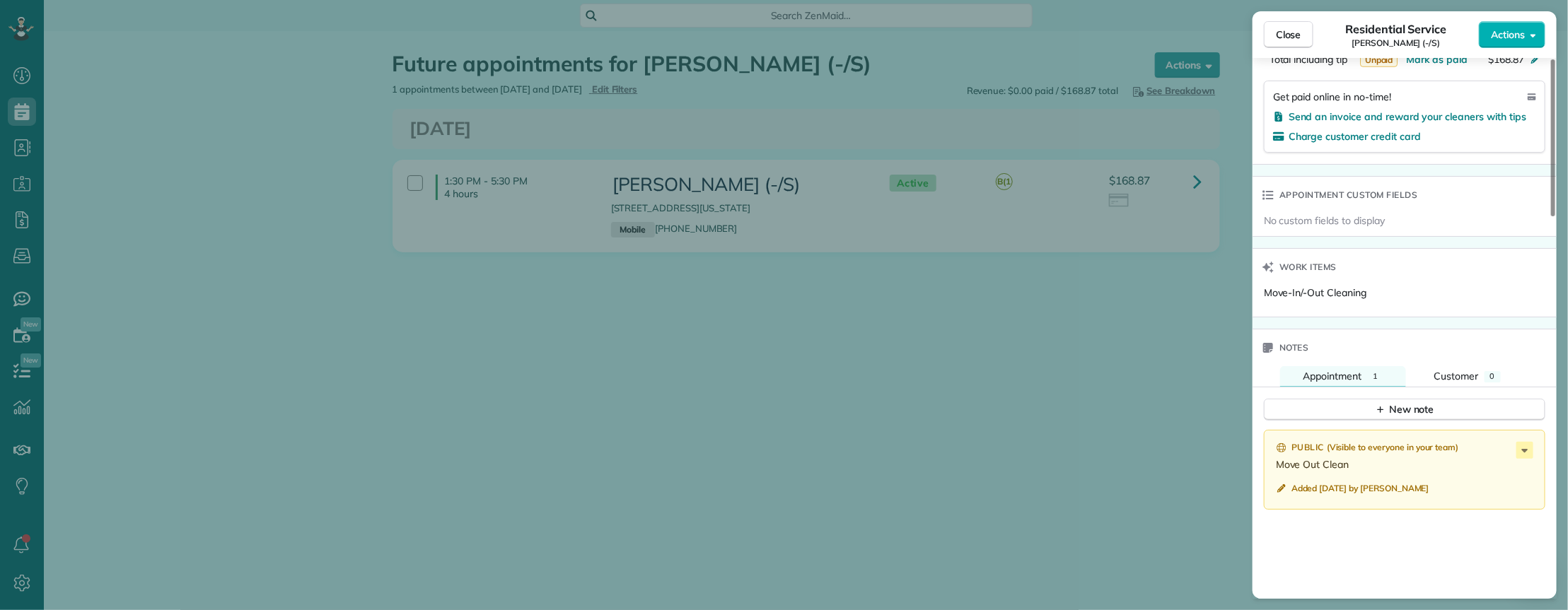
drag, startPoint x: 1367, startPoint y: 468, endPoint x: 1277, endPoint y: 464, distance: 90.1
click at [1277, 464] on p "Move Out Clean" at bounding box center [1406, 464] width 260 height 14
click at [1521, 453] on icon at bounding box center [1524, 450] width 17 height 17
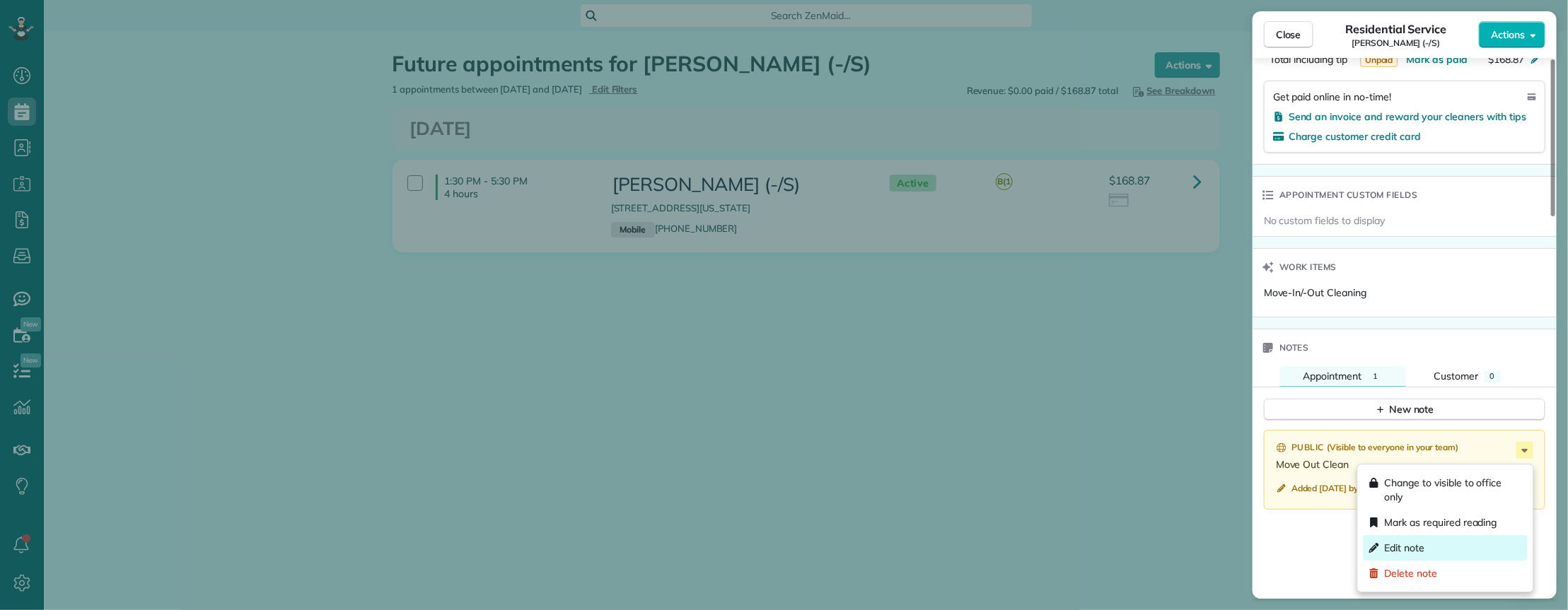
click at [1409, 542] on span "Edit note" at bounding box center [1404, 547] width 40 height 14
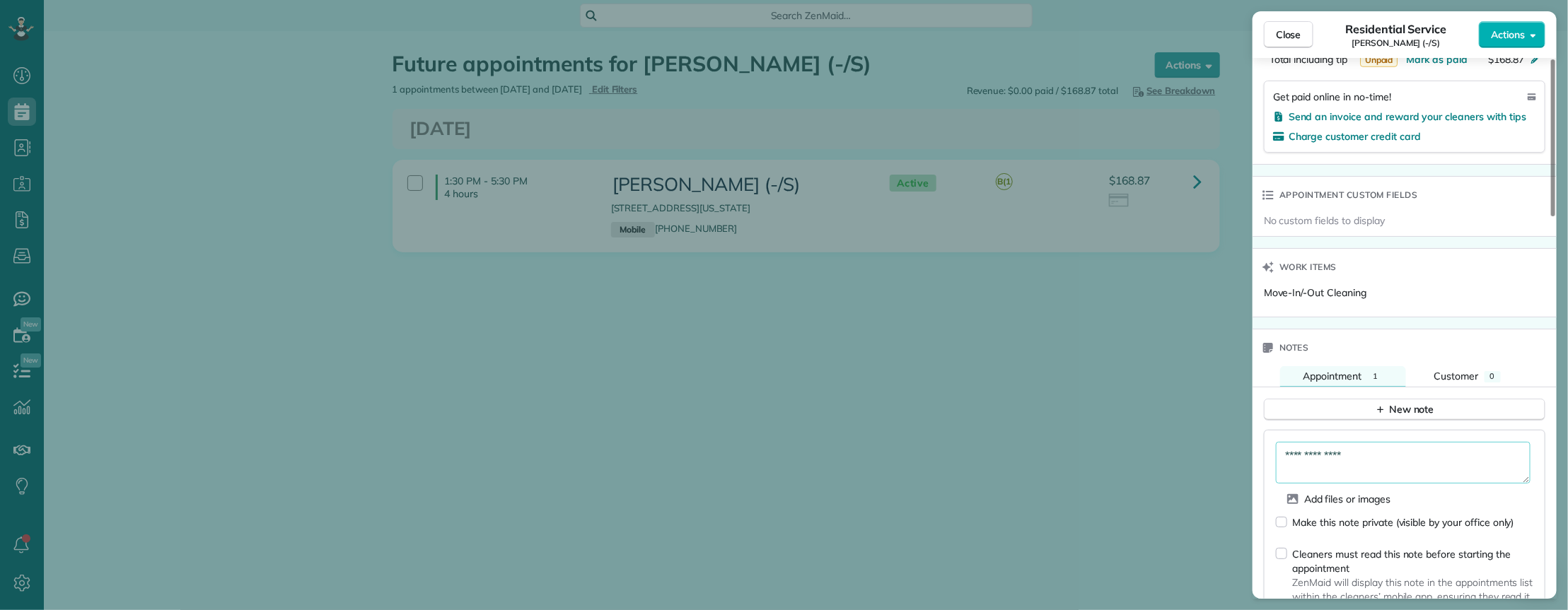
drag, startPoint x: 1369, startPoint y: 463, endPoint x: 1263, endPoint y: 461, distance: 106.0
click at [1264, 461] on div "**********" at bounding box center [1404, 545] width 281 height 233
paste textarea "**********"
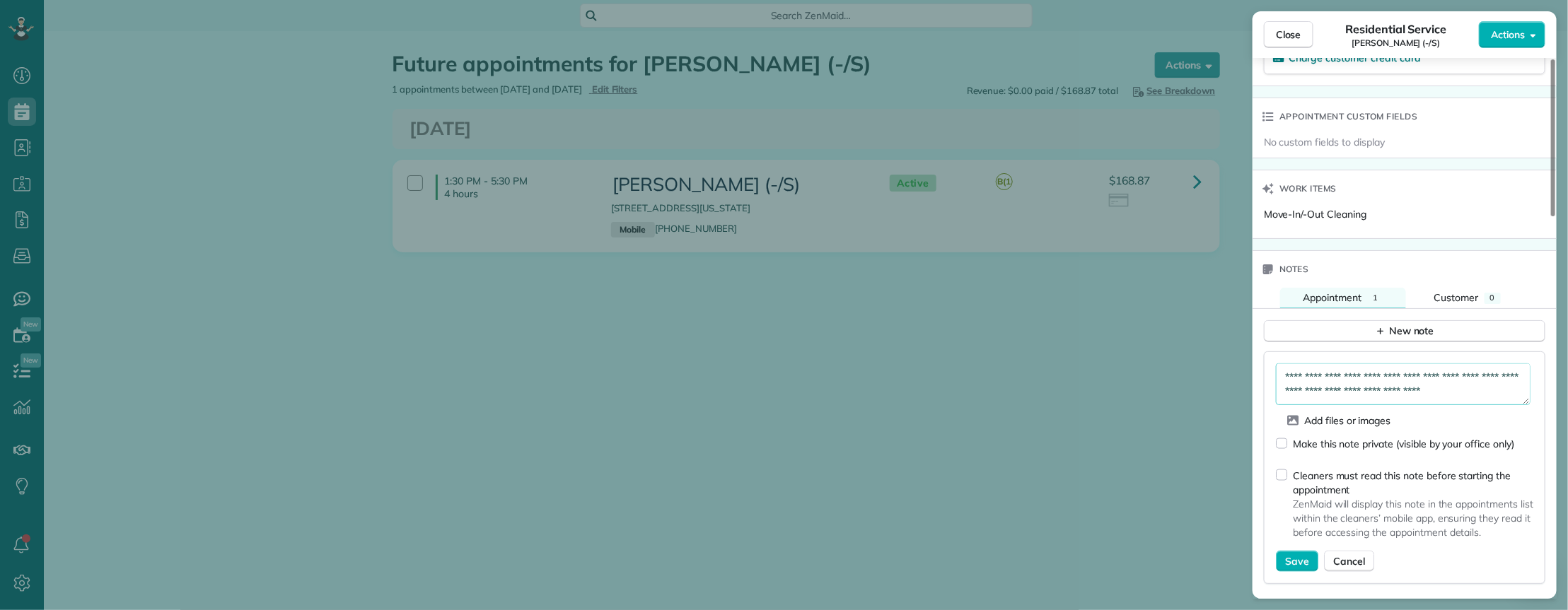
scroll to position [972, 0]
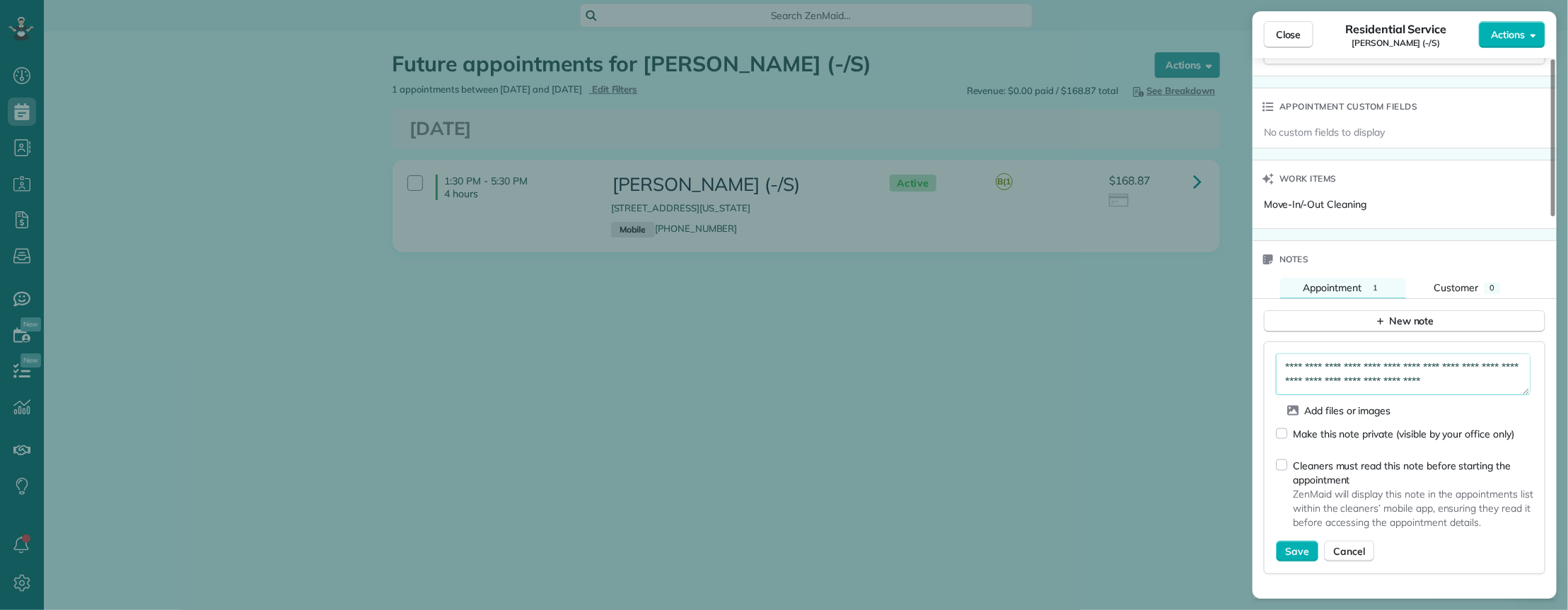
type textarea "**********"
click at [1289, 558] on span "Save" at bounding box center [1297, 551] width 24 height 14
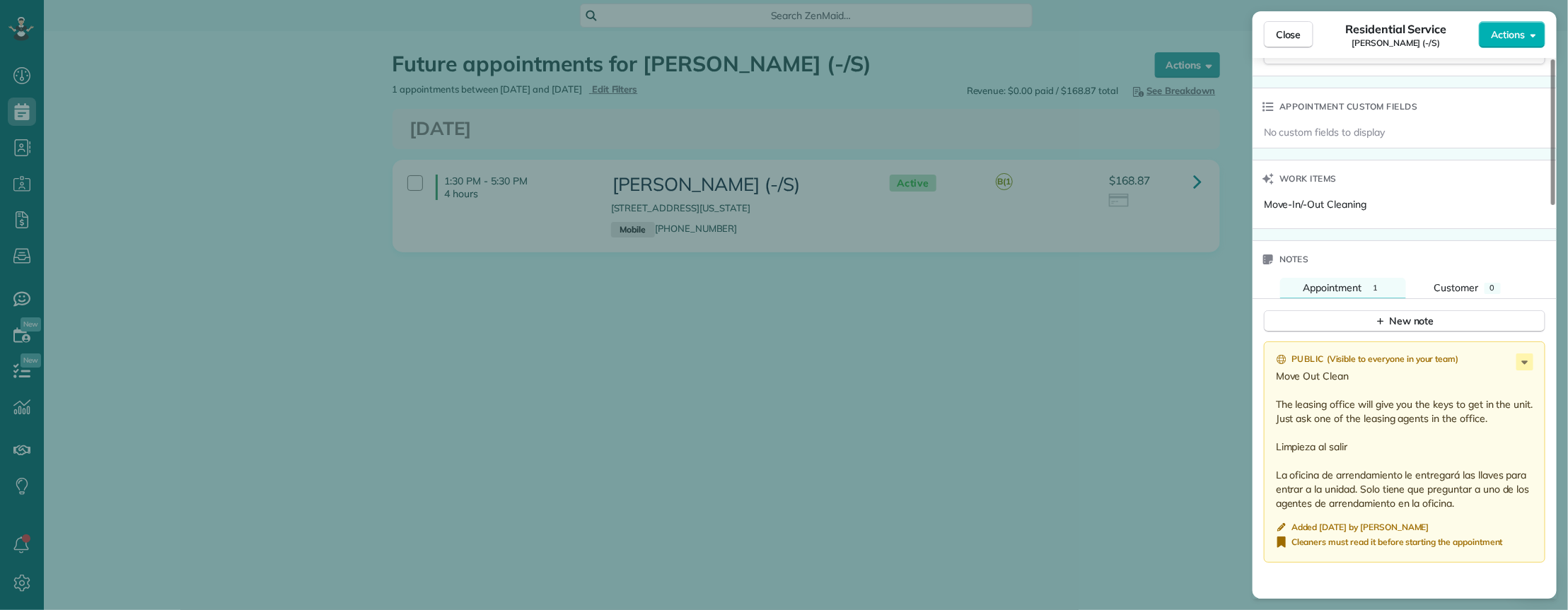
click at [1338, 57] on div "Close Residential Service Korbyn O’Banion (-/S) Actions" at bounding box center [1405, 34] width 304 height 46
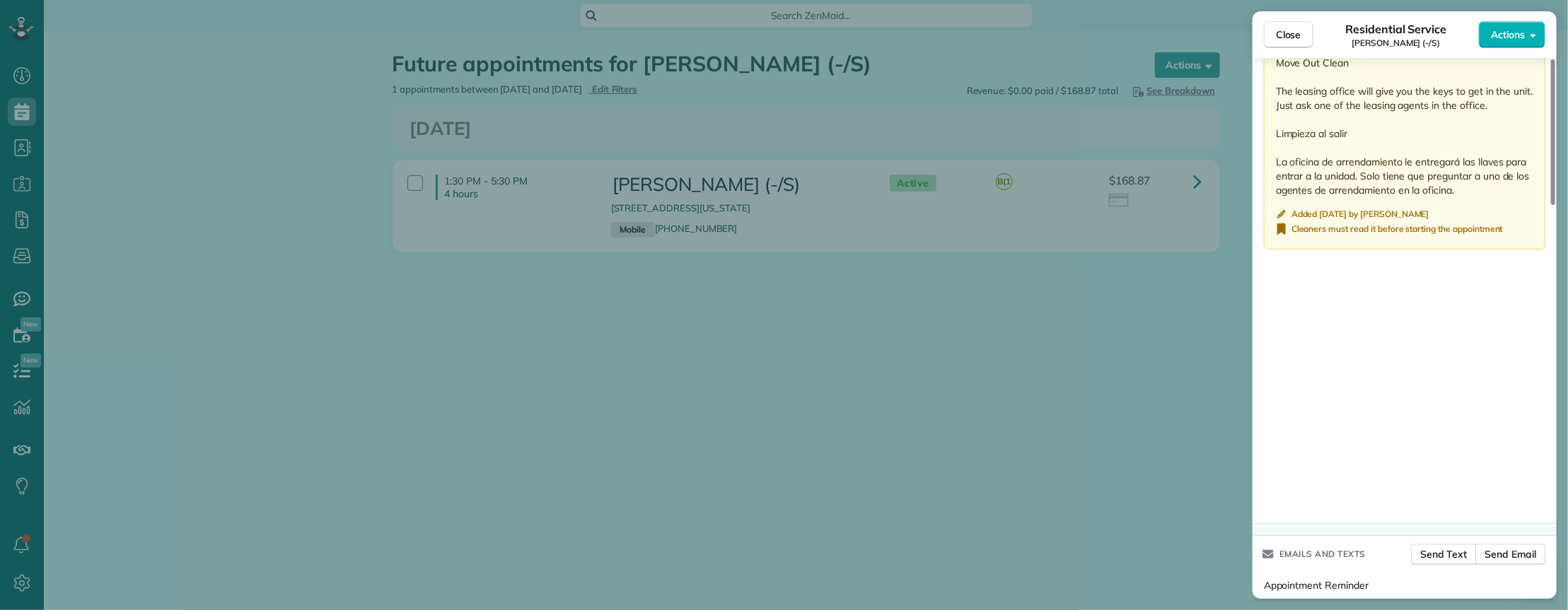
scroll to position [1455, 0]
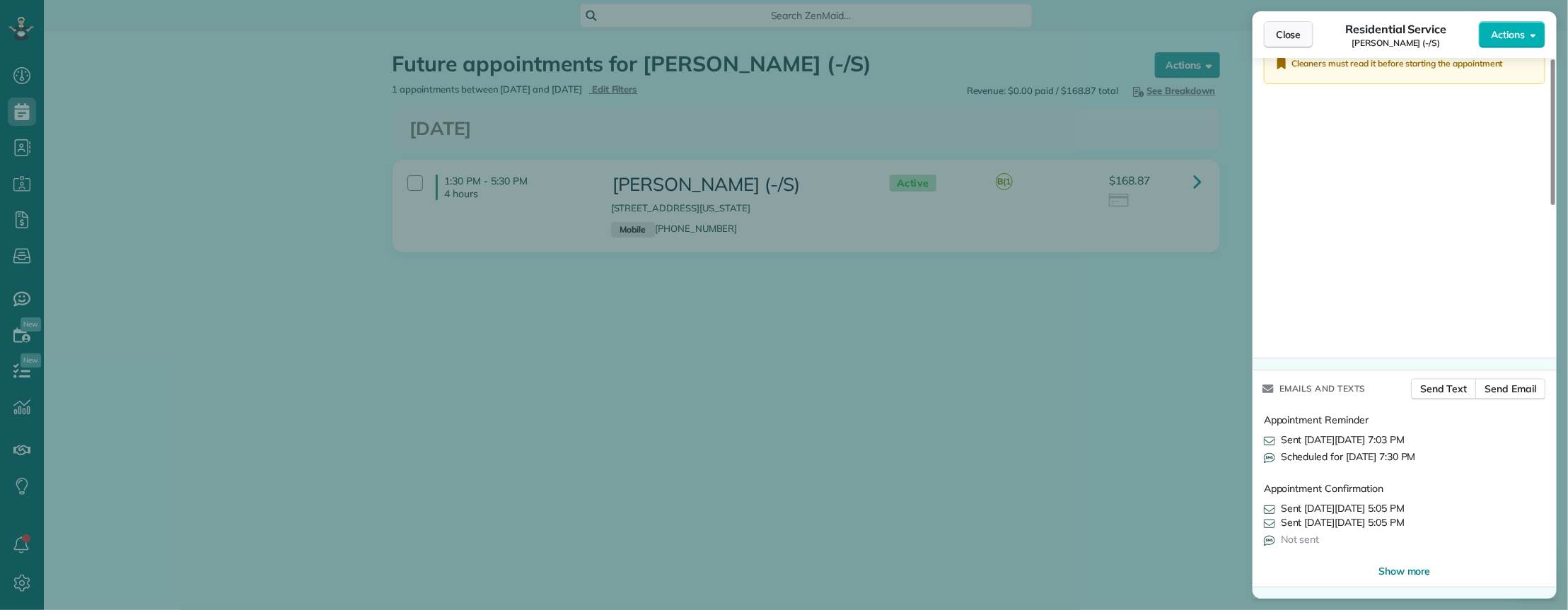
click at [1291, 34] on span "Close" at bounding box center [1288, 34] width 25 height 14
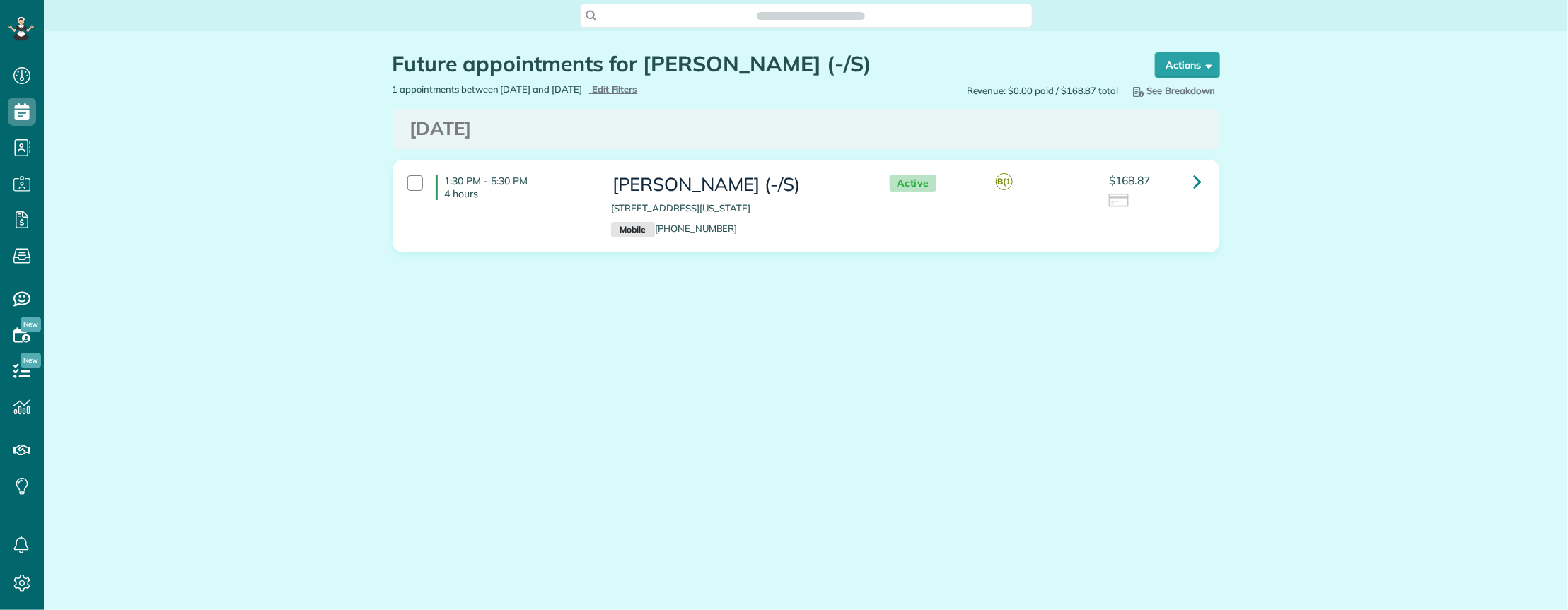
scroll to position [6, 6]
click at [224, 145] on div "Future appointments for Korbyn O’Banion (-/S) Schedule Changes Actions Create A…" at bounding box center [805, 195] width 1523 height 327
click at [353, 375] on main "Search ZenMaid… Future appointments for Korbyn O’Banion (-/S) Schedule Changes …" at bounding box center [805, 305] width 1523 height 610
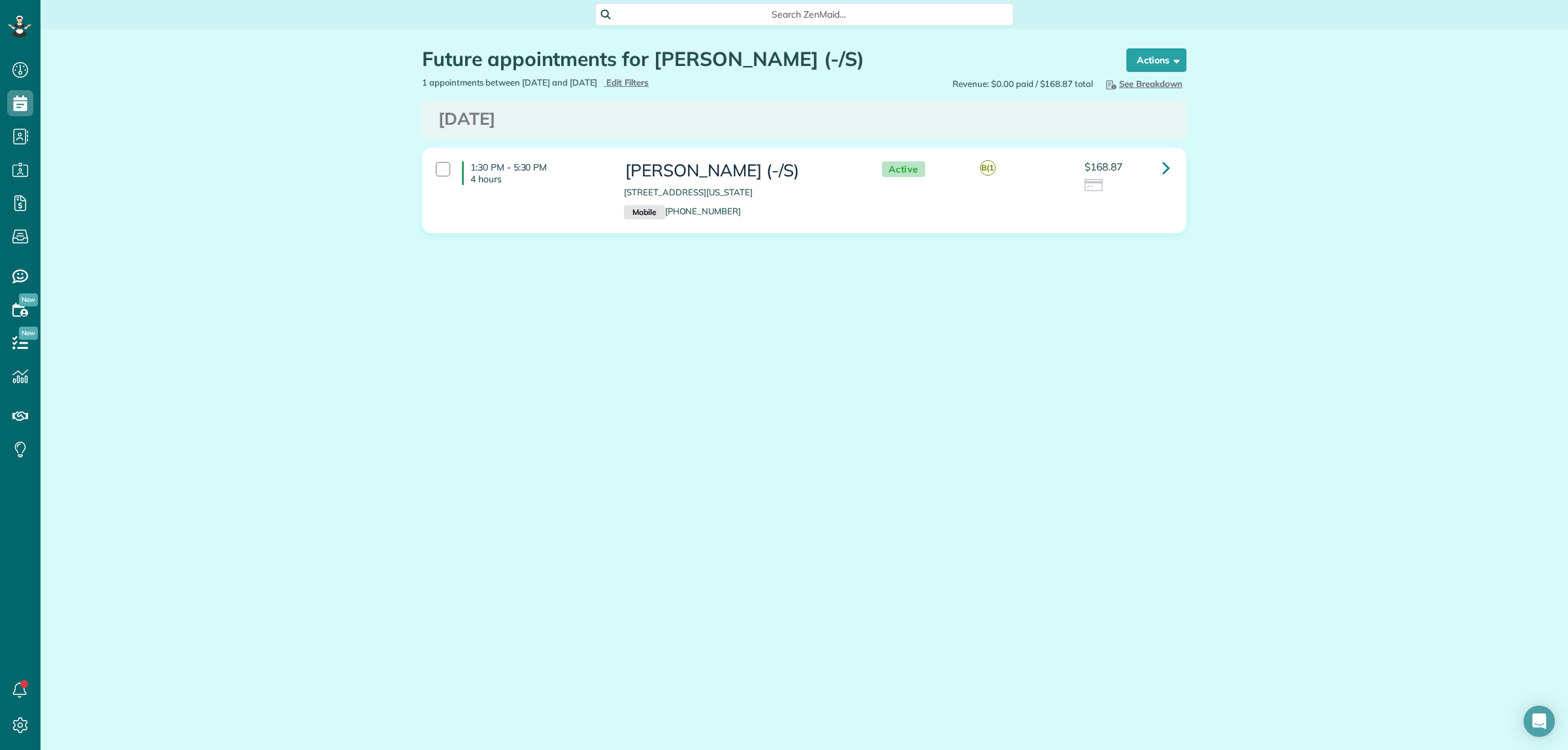
scroll to position [750, 39]
click at [75, 267] on link "All Bookings" at bounding box center [115, 261] width 150 height 30
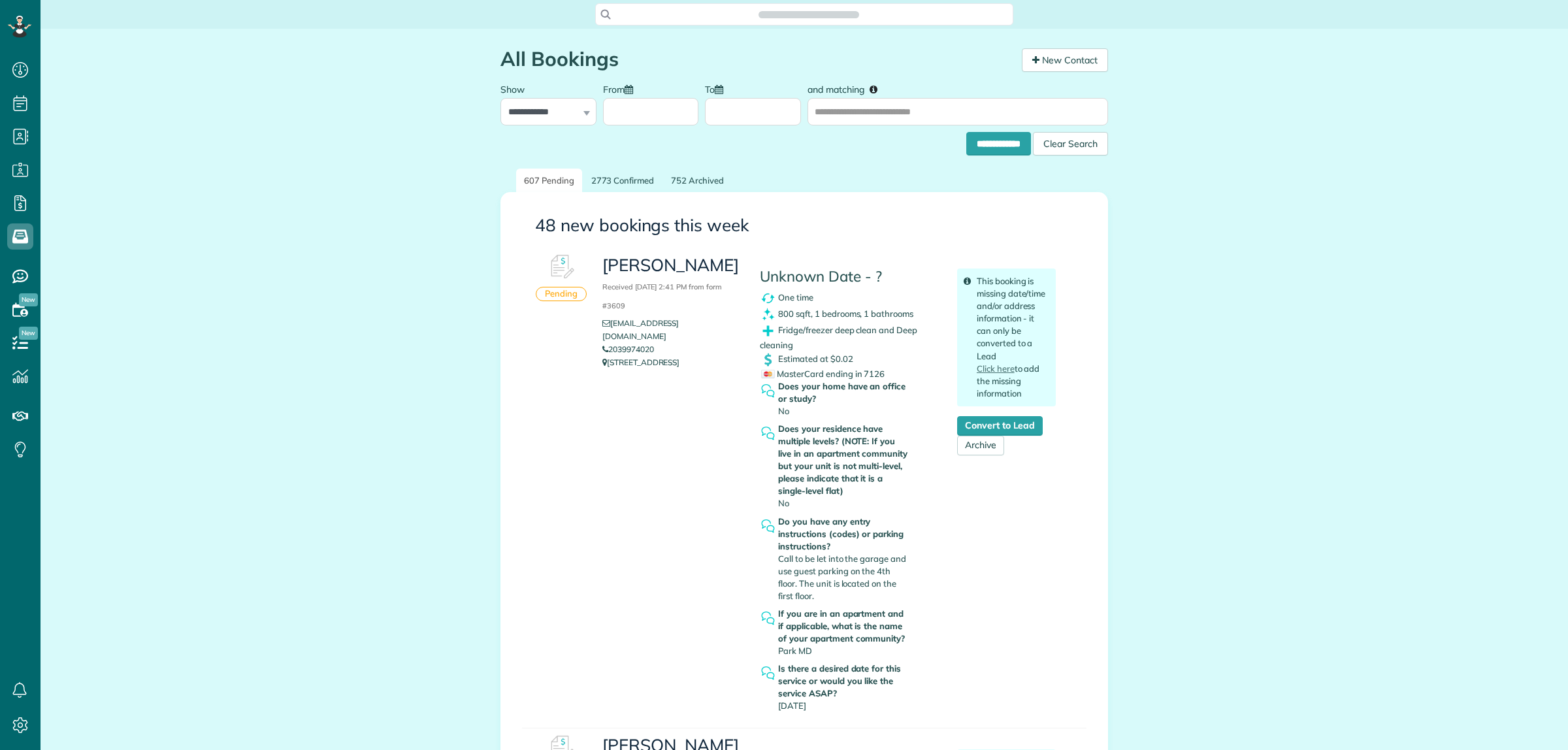
scroll to position [5, 5]
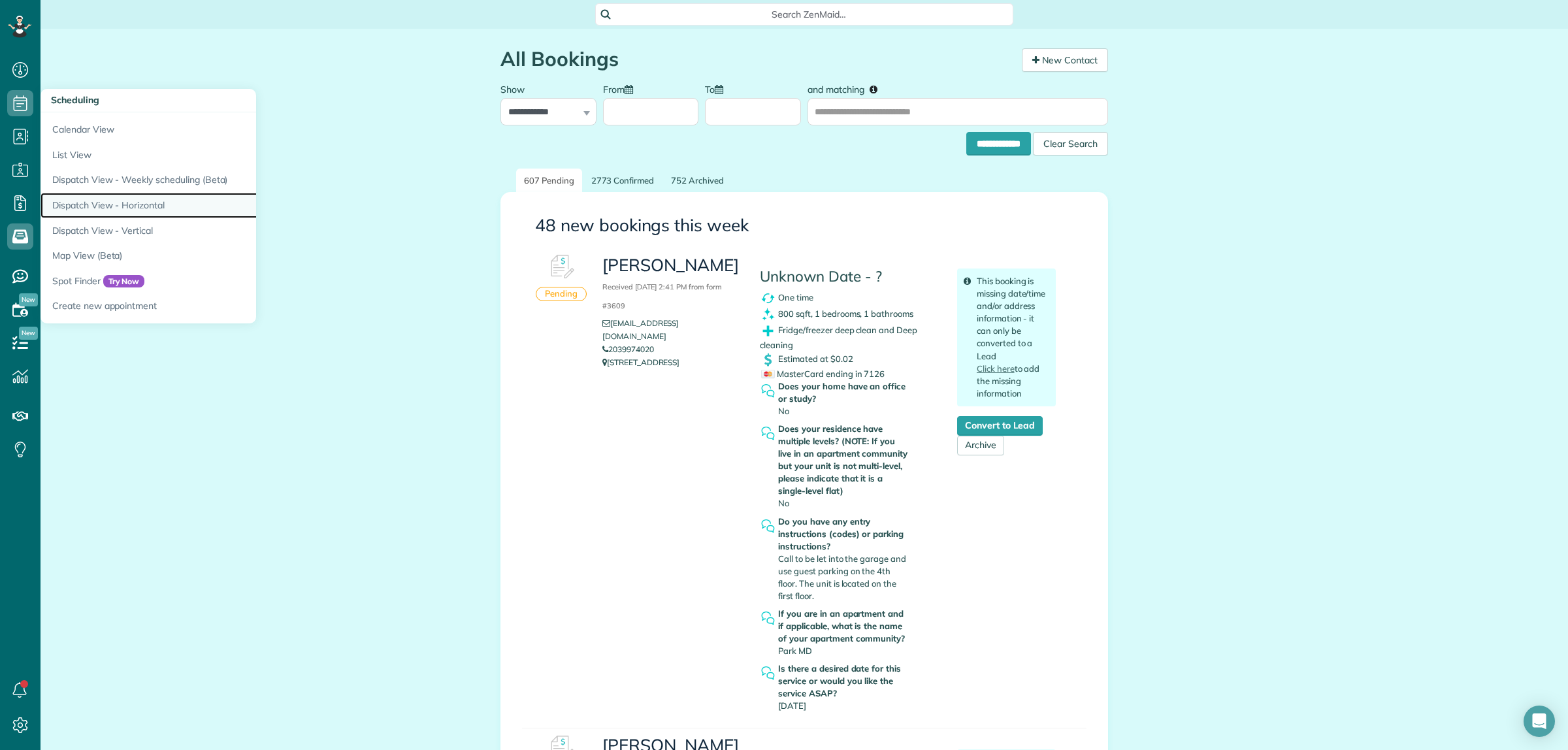
click at [129, 196] on link "Dispatch View - Horizontal" at bounding box center [203, 206] width 327 height 26
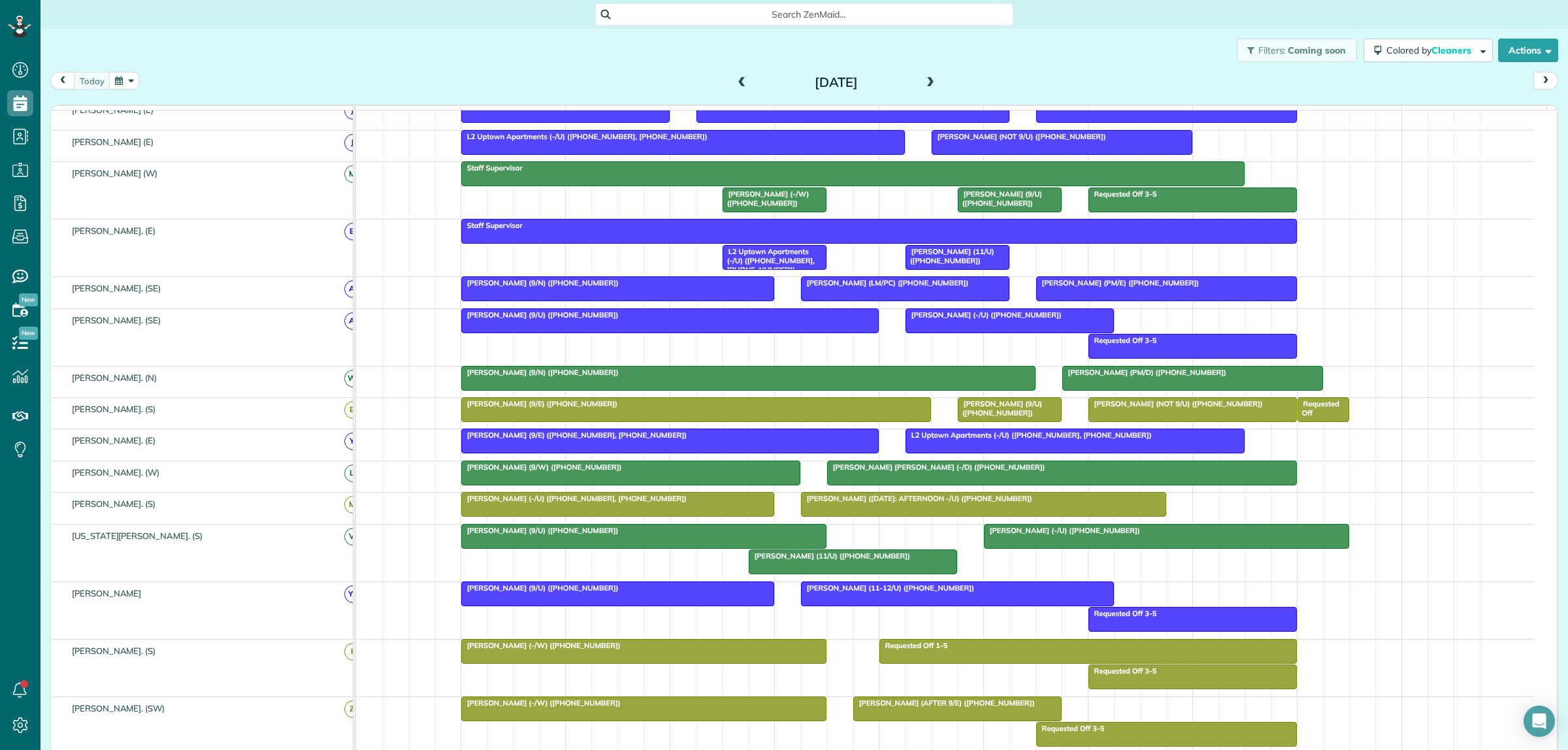
scroll to position [408, 0]
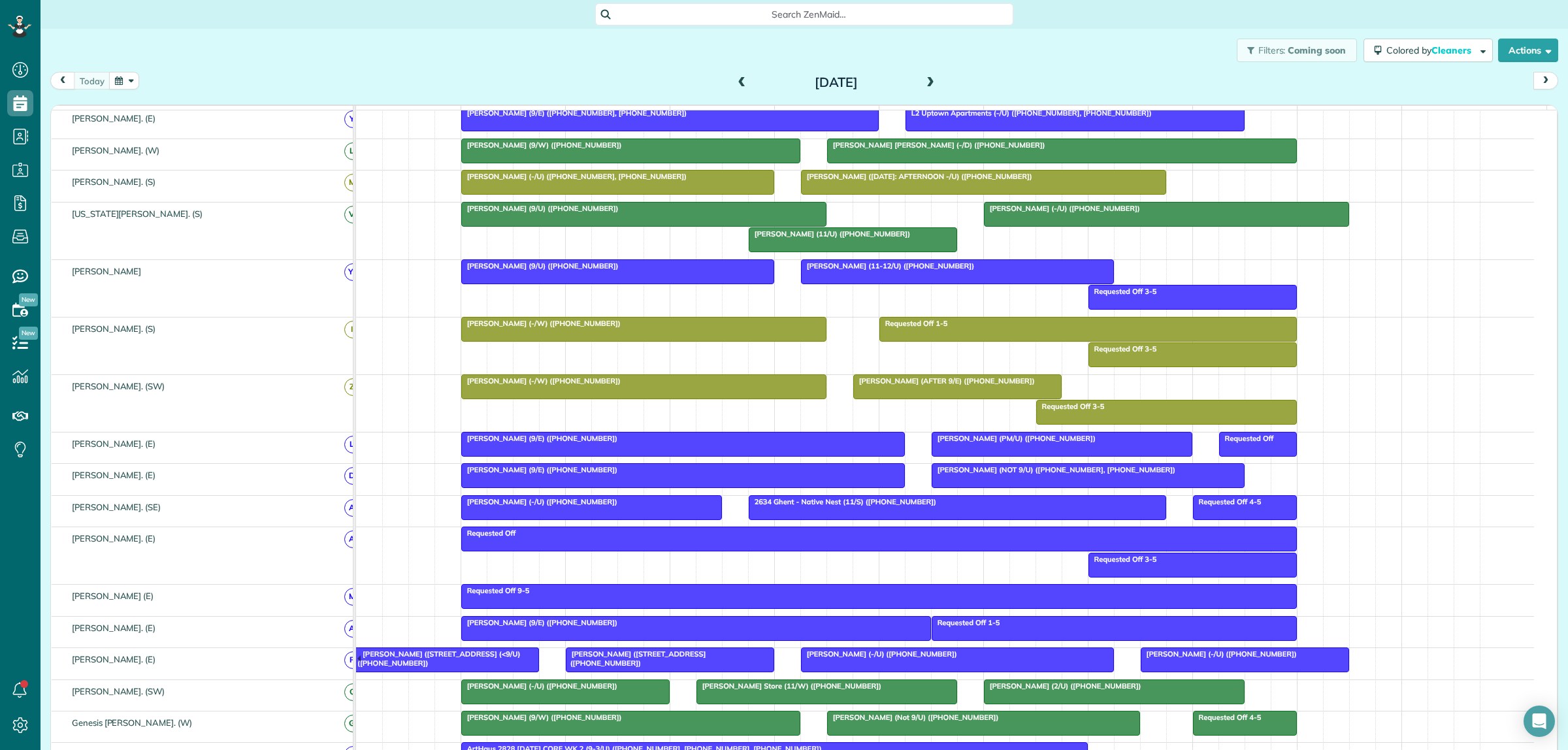
click at [925, 80] on span at bounding box center [930, 83] width 15 height 12
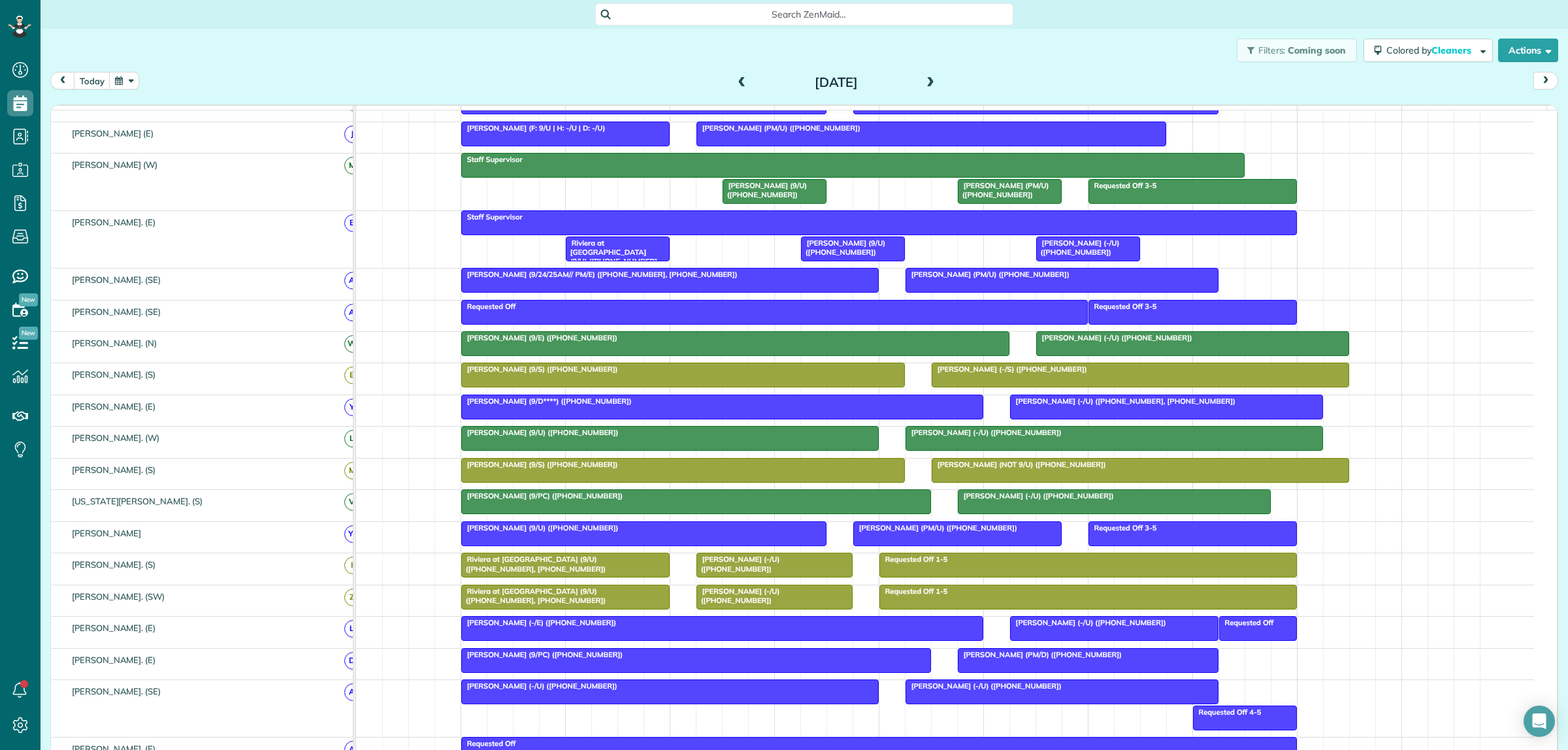
scroll to position [0, 0]
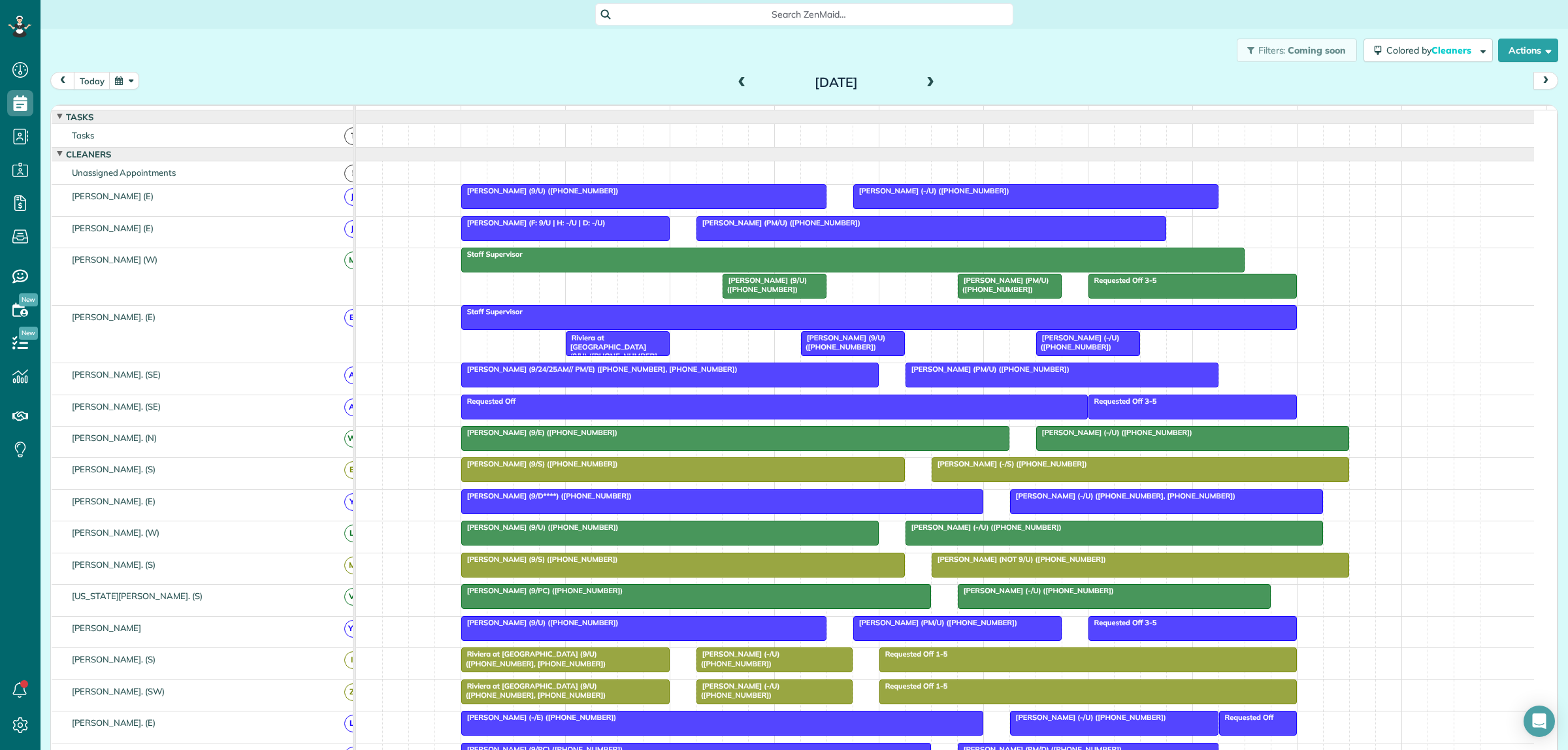
click at [915, 80] on div "[DATE]" at bounding box center [837, 82] width 209 height 21
click at [923, 80] on span at bounding box center [930, 83] width 15 height 12
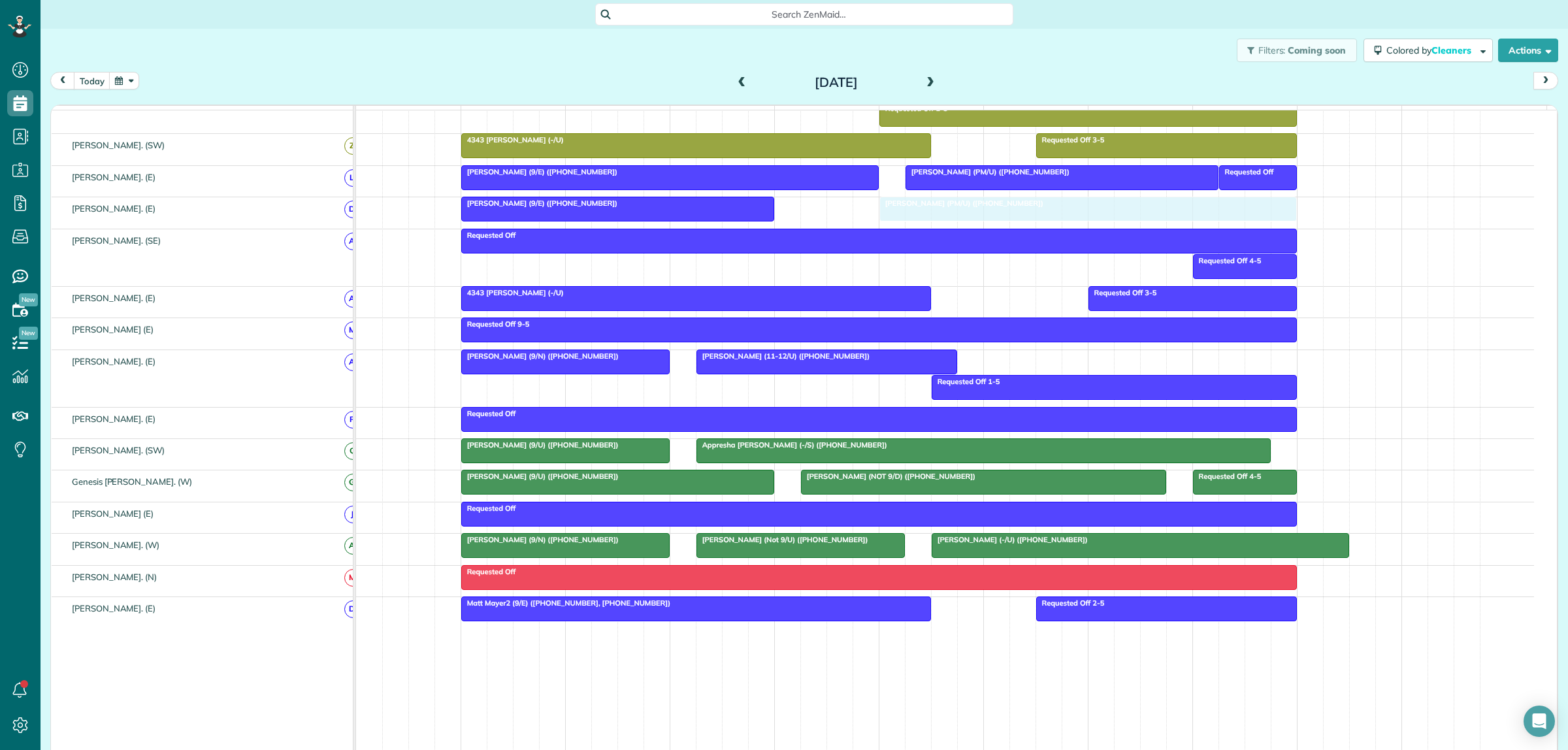
drag, startPoint x: 988, startPoint y: 224, endPoint x: 1060, endPoint y: 222, distance: 72.0
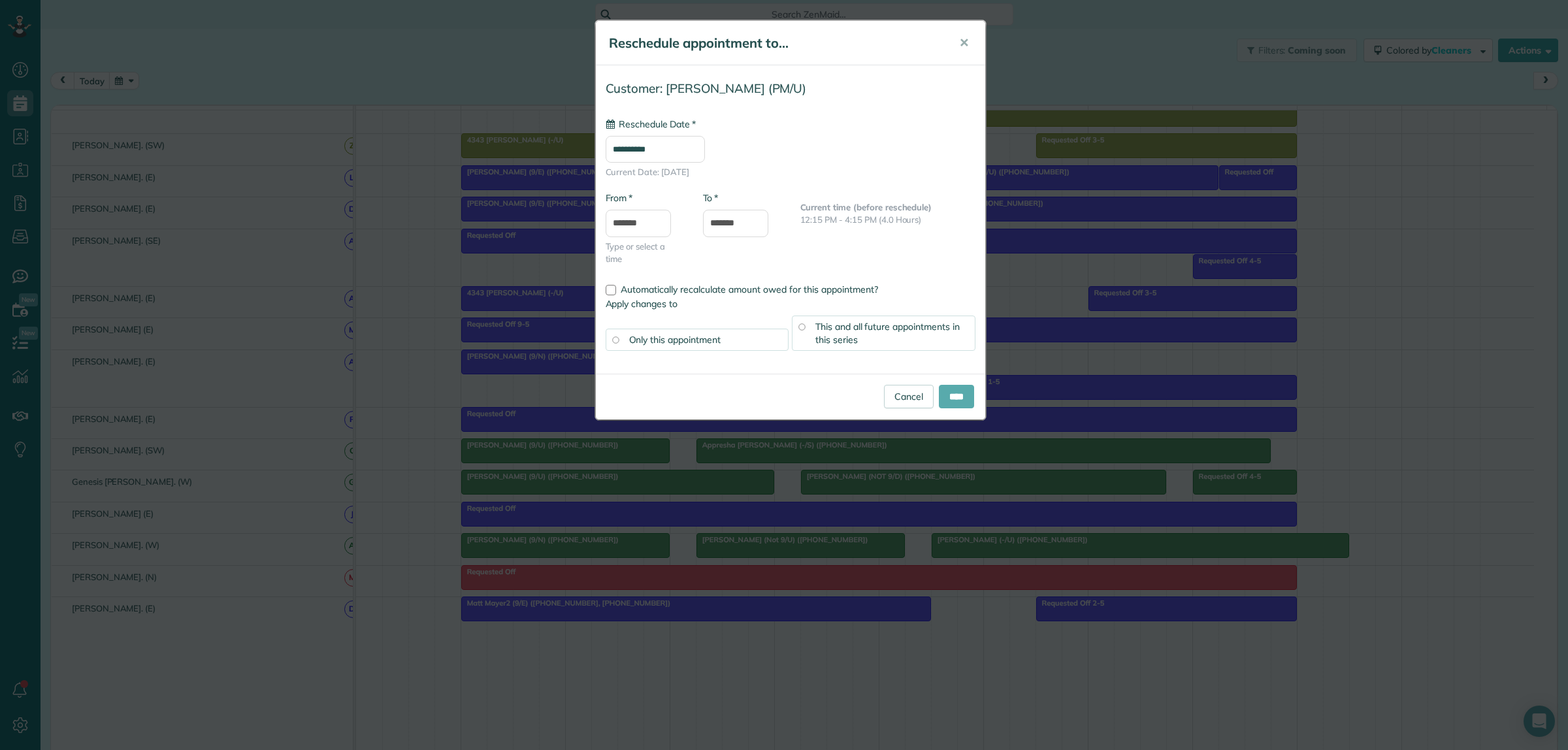
type input "**********"
click at [942, 402] on input "****" at bounding box center [956, 396] width 35 height 23
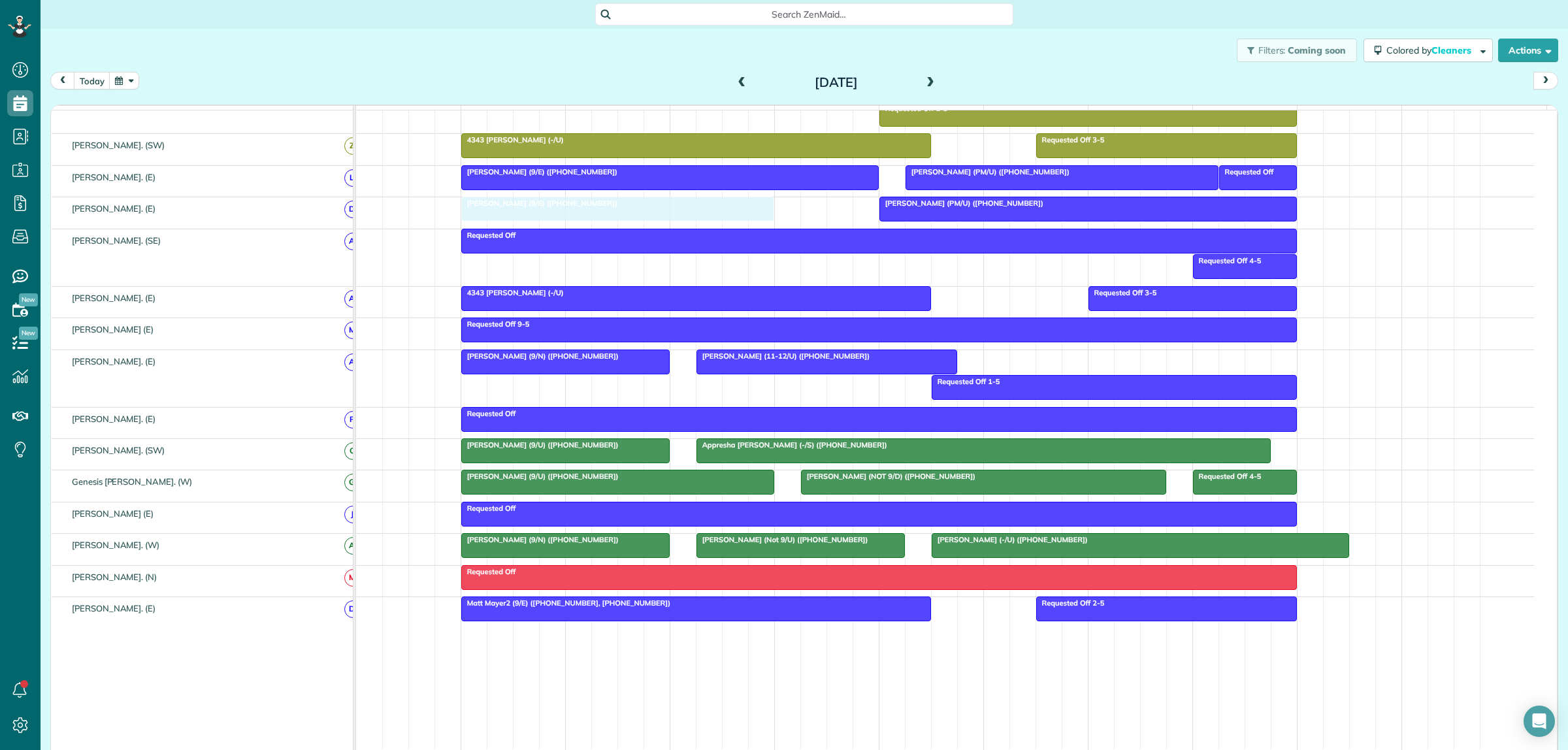
drag, startPoint x: 628, startPoint y: 221, endPoint x: 616, endPoint y: 229, distance: 14.4
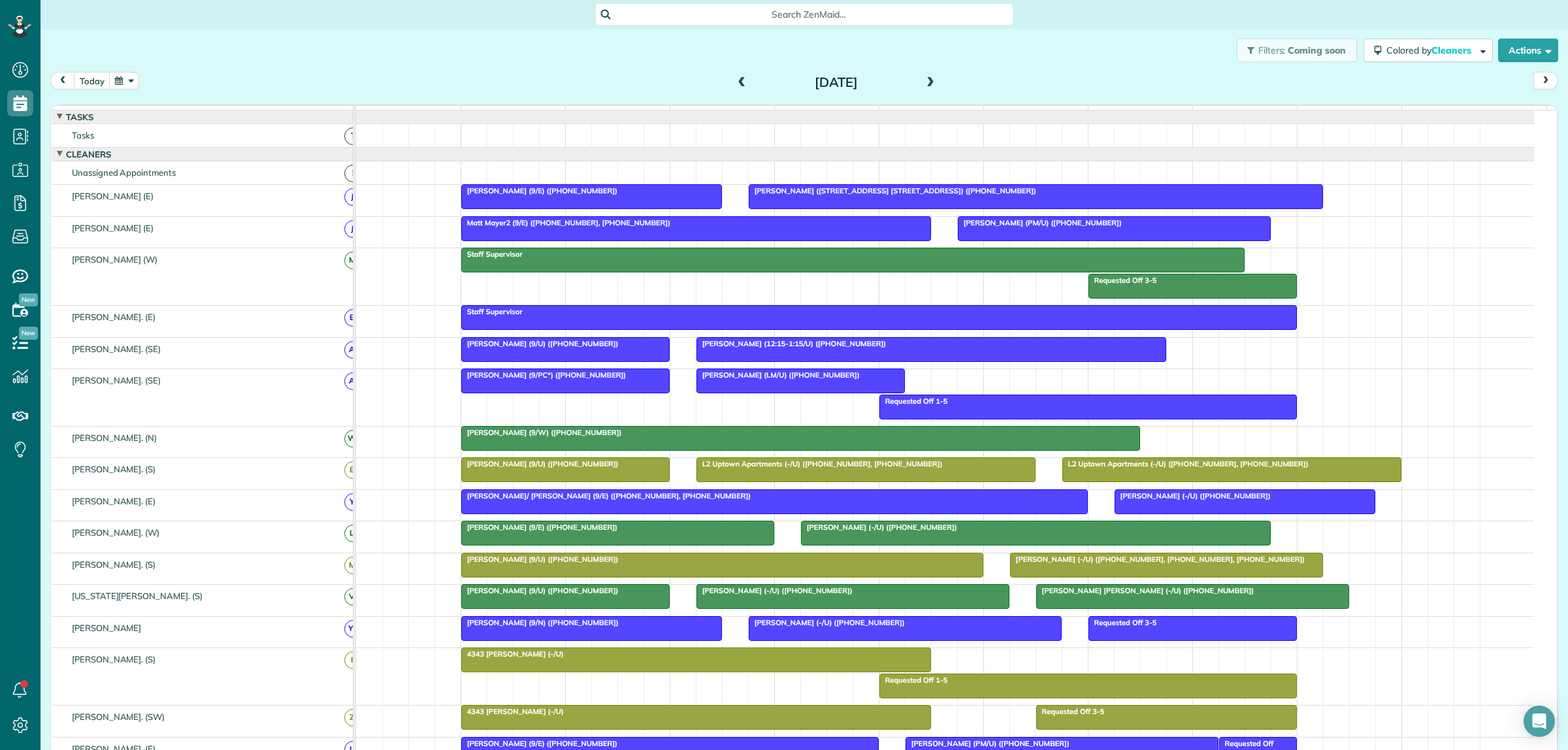
click at [1116, 227] on div "[PERSON_NAME] (PM/U) ([PHONE_NUMBER])" at bounding box center [1114, 223] width 305 height 9
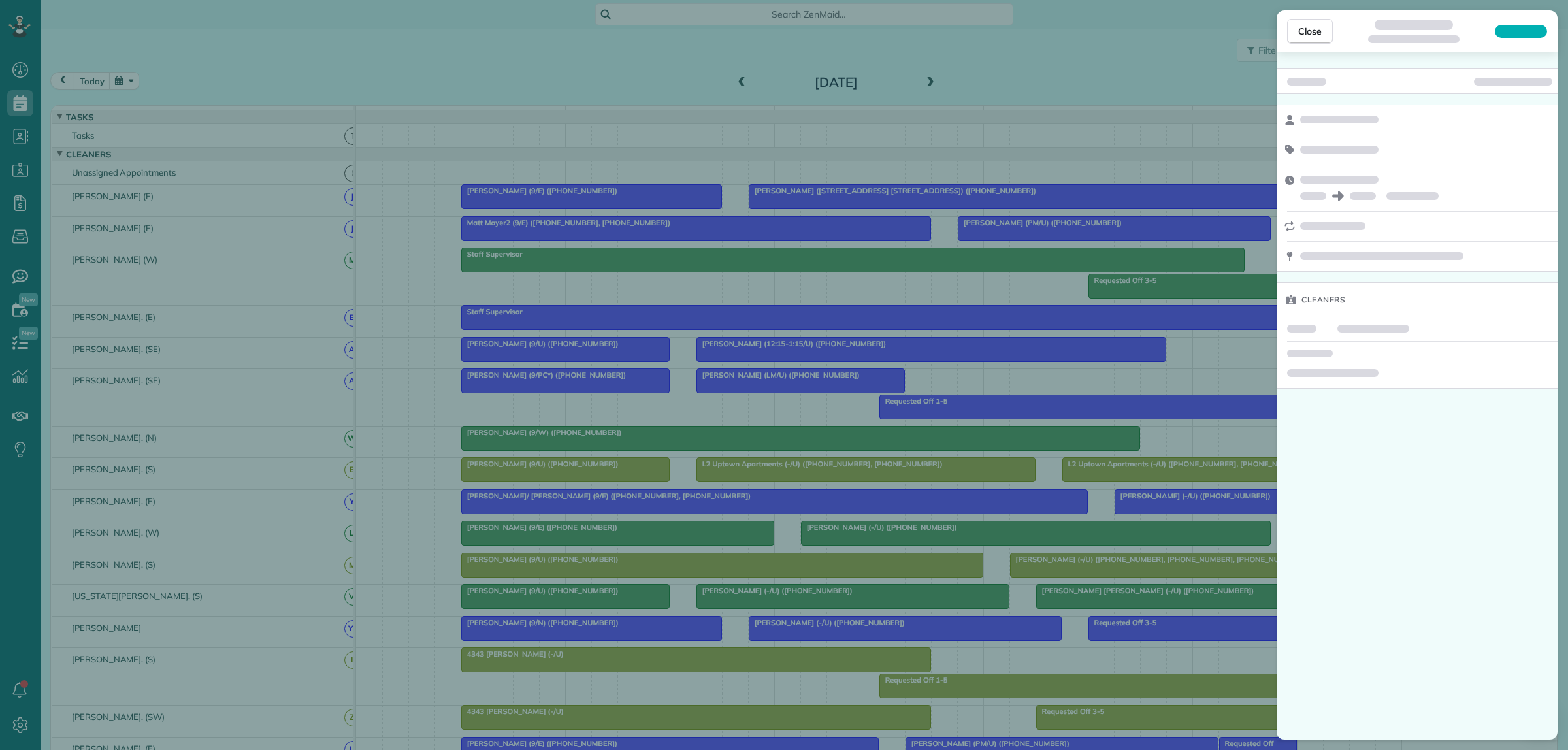
click at [1040, 361] on div "Close Cleaners" at bounding box center [784, 375] width 1568 height 750
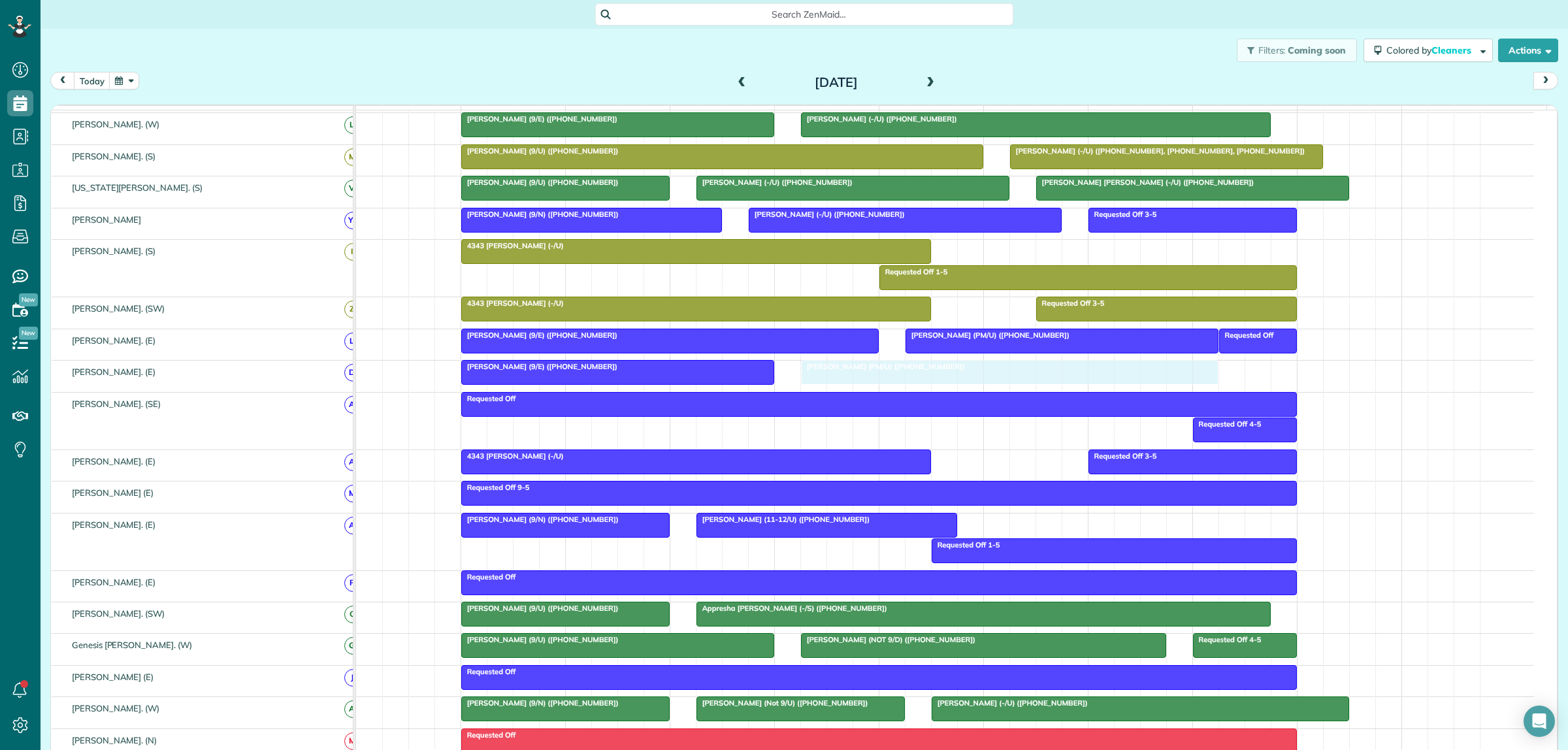
drag, startPoint x: 1046, startPoint y: 379, endPoint x: 965, endPoint y: 376, distance: 81.1
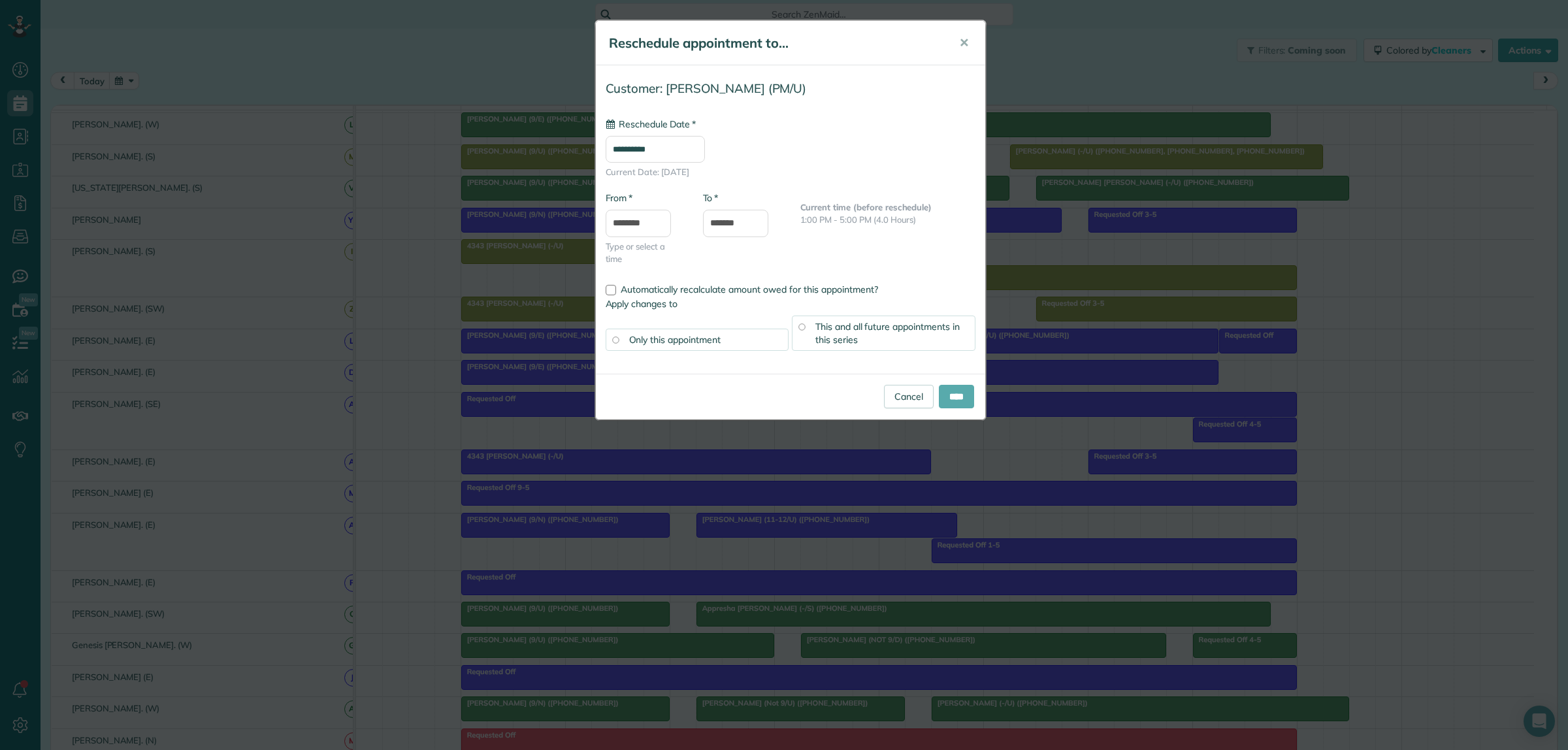
type input "**********"
click at [944, 403] on input "****" at bounding box center [956, 396] width 35 height 23
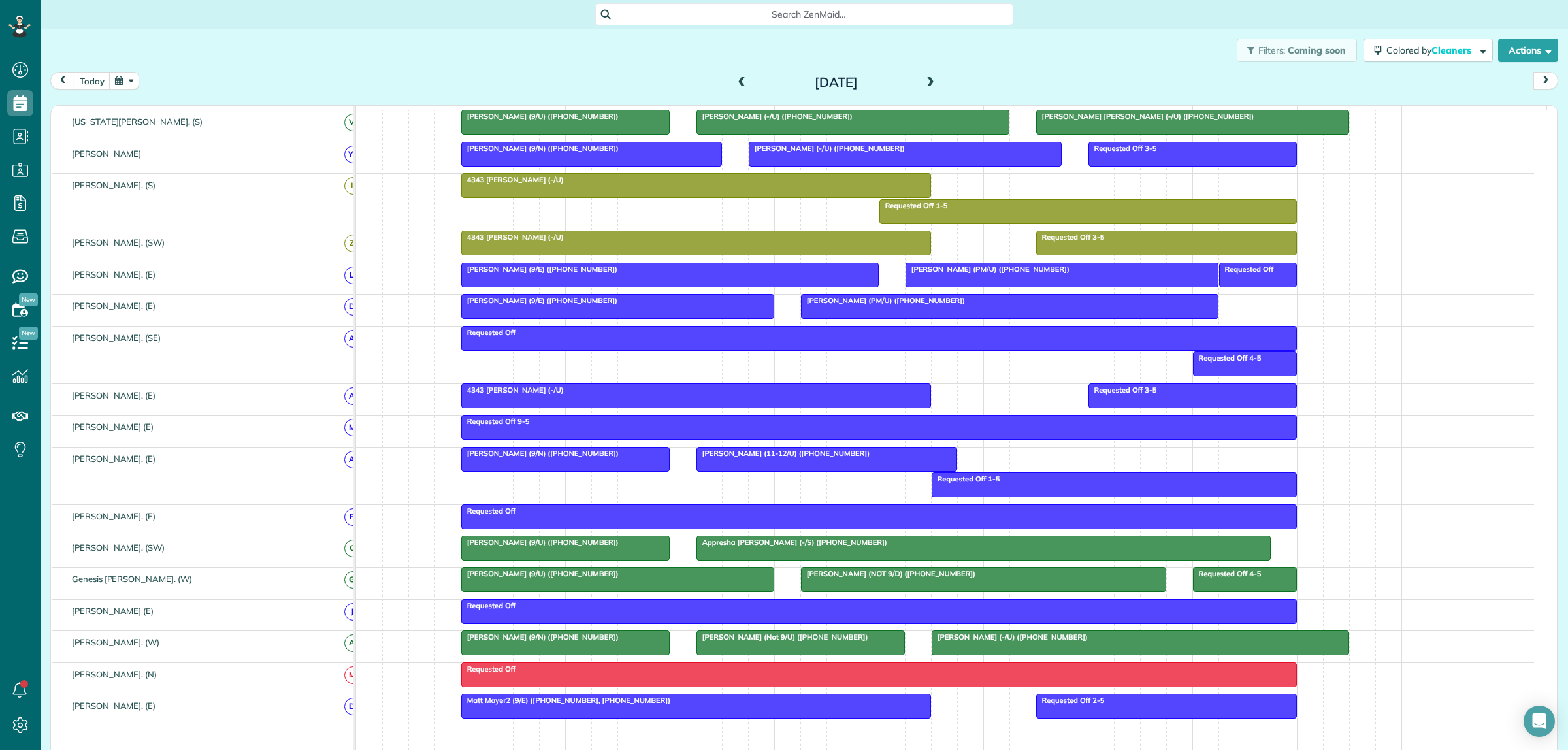
click at [678, 184] on div "4343 [PERSON_NAME] (-/U)" at bounding box center [696, 179] width 462 height 9
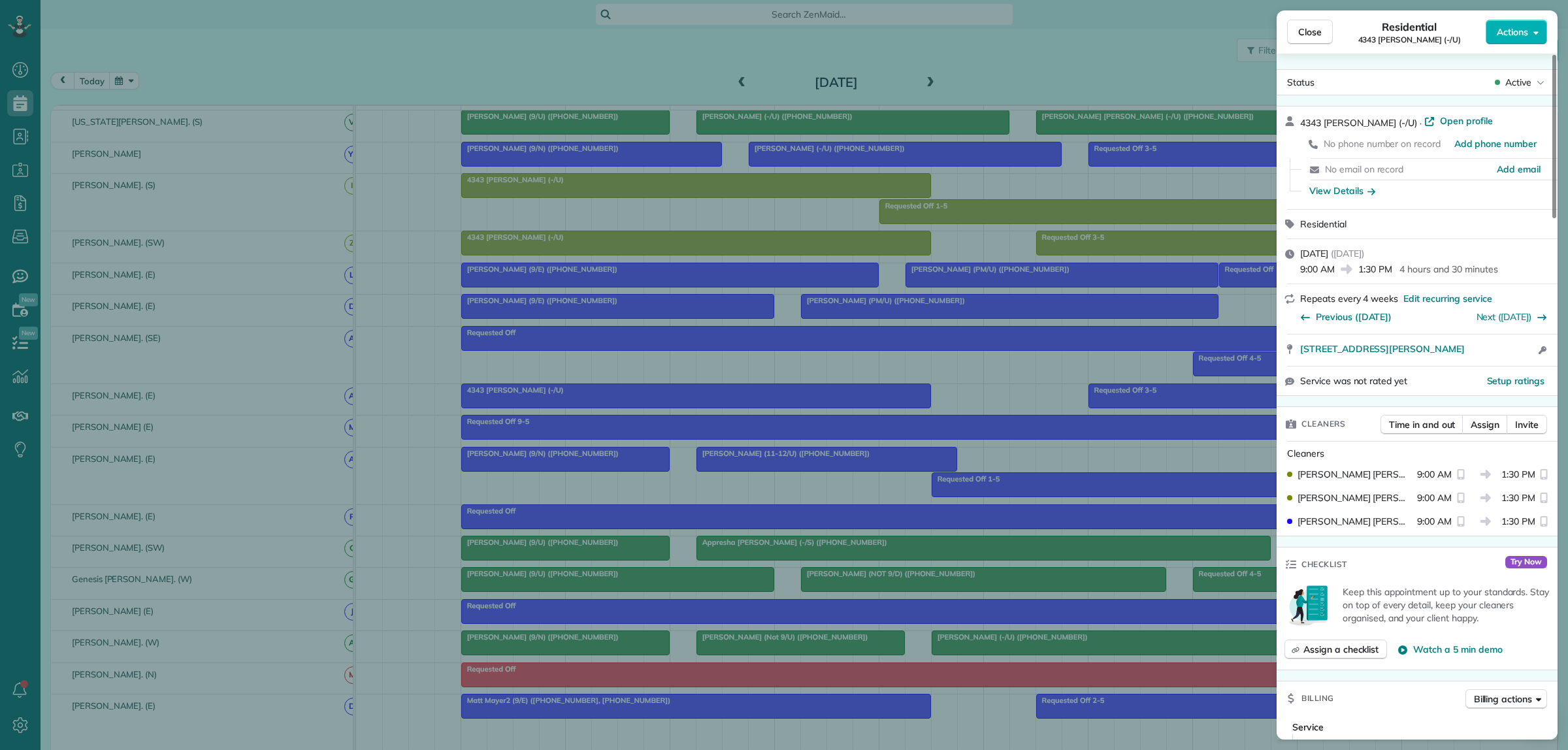
drag, startPoint x: 1001, startPoint y: 397, endPoint x: 1012, endPoint y: 399, distance: 11.2
click at [1004, 397] on div "Close Residential 4343 [PERSON_NAME] (-/U) Actions Status Active 4343 [PERSON_N…" at bounding box center [784, 375] width 1568 height 750
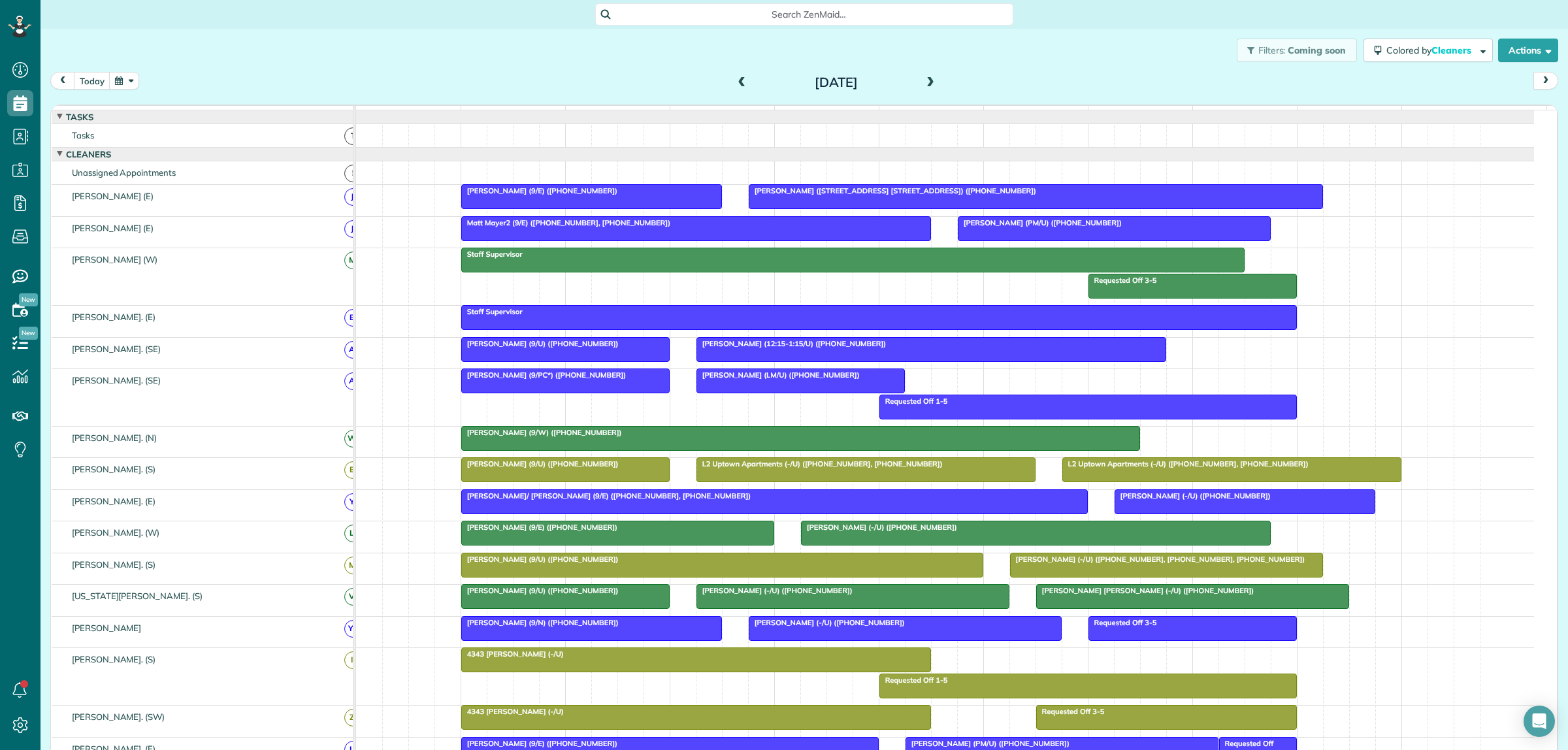
click at [226, 39] on div "Filters: Coming soon Colored by Cleaners Color by Cleaner Color by Team Color b…" at bounding box center [804, 51] width 1528 height 43
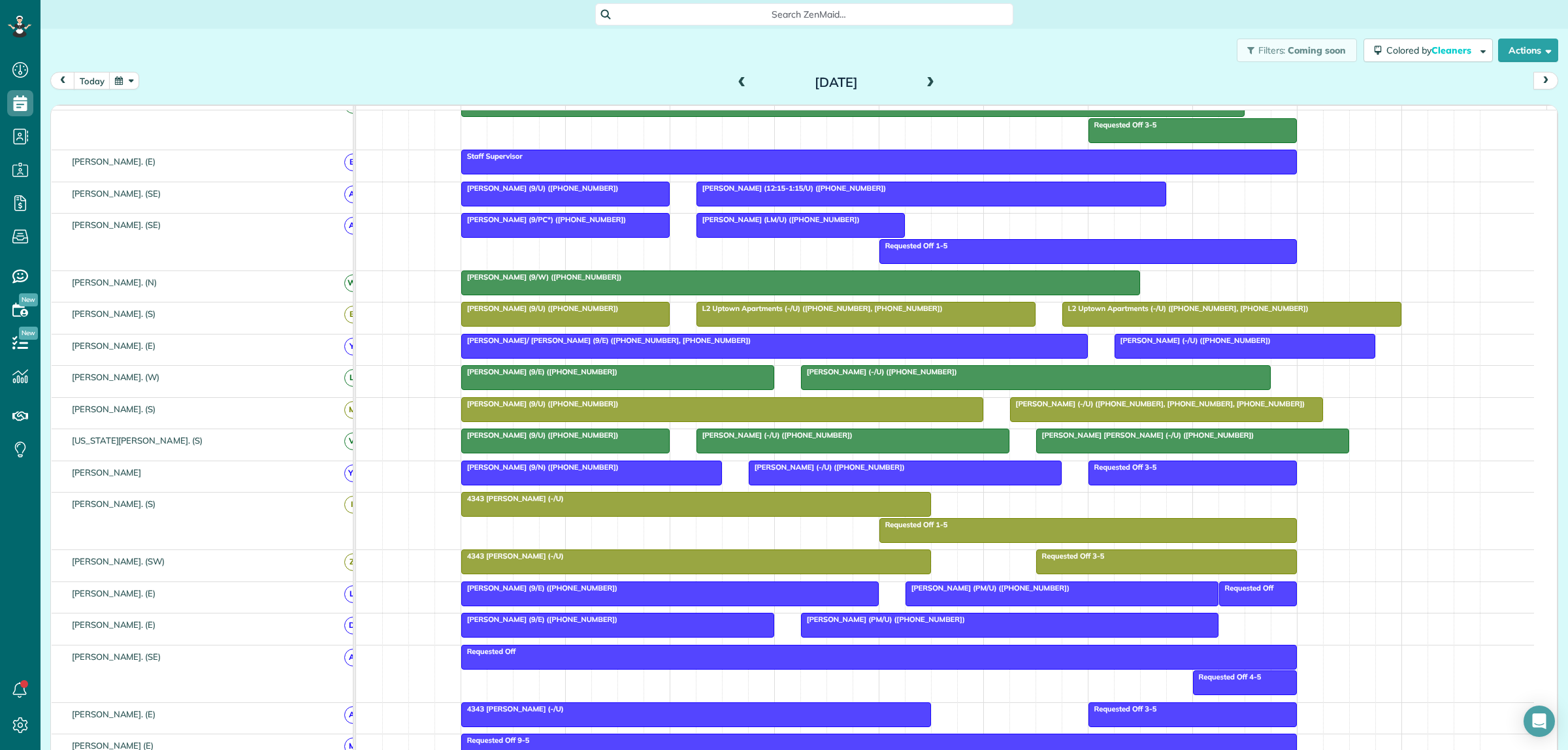
scroll to position [147, 0]
